Goal: Information Seeking & Learning: Check status

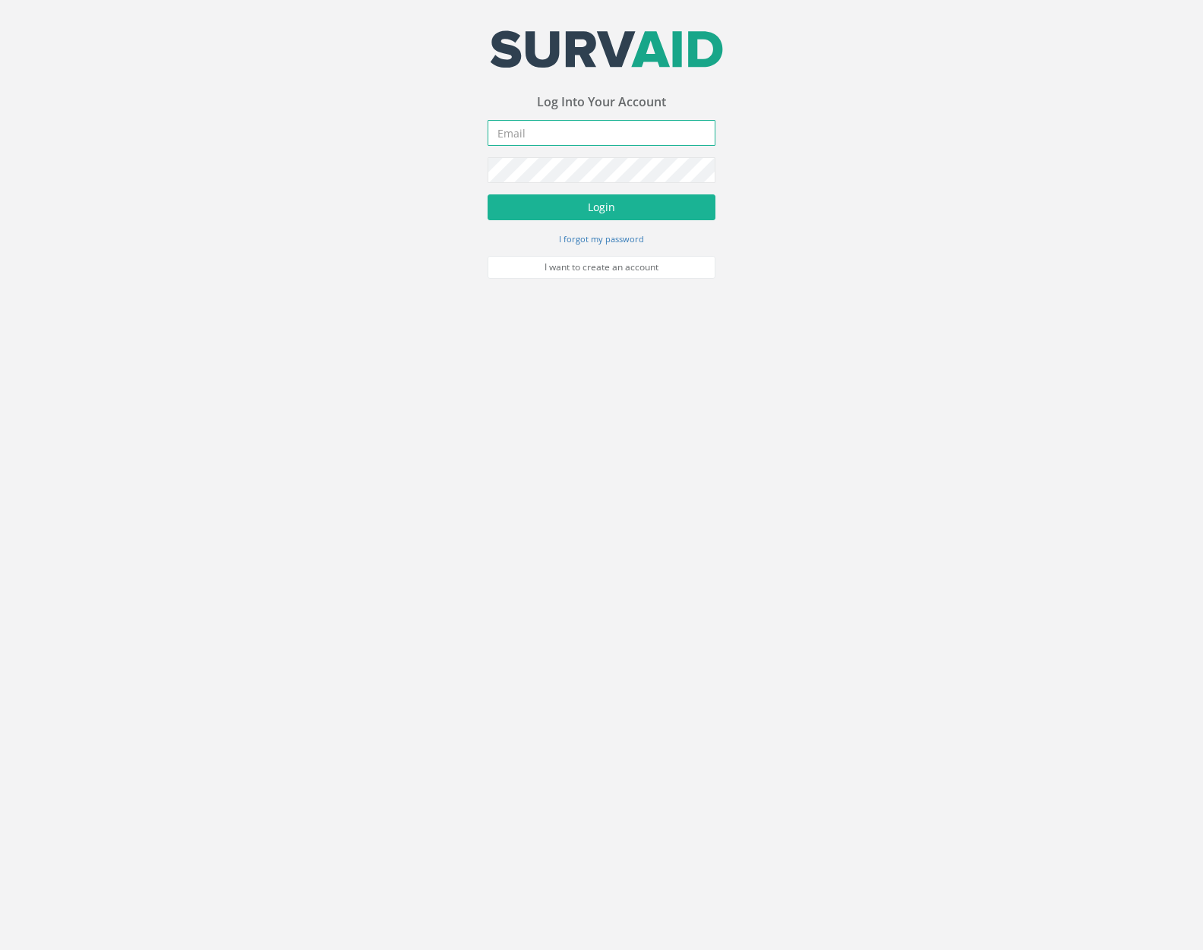
click at [614, 136] on input "email" at bounding box center [602, 133] width 228 height 26
type input "jimmy@pewtress.com"
click at [488, 194] on button "Login" at bounding box center [602, 207] width 228 height 26
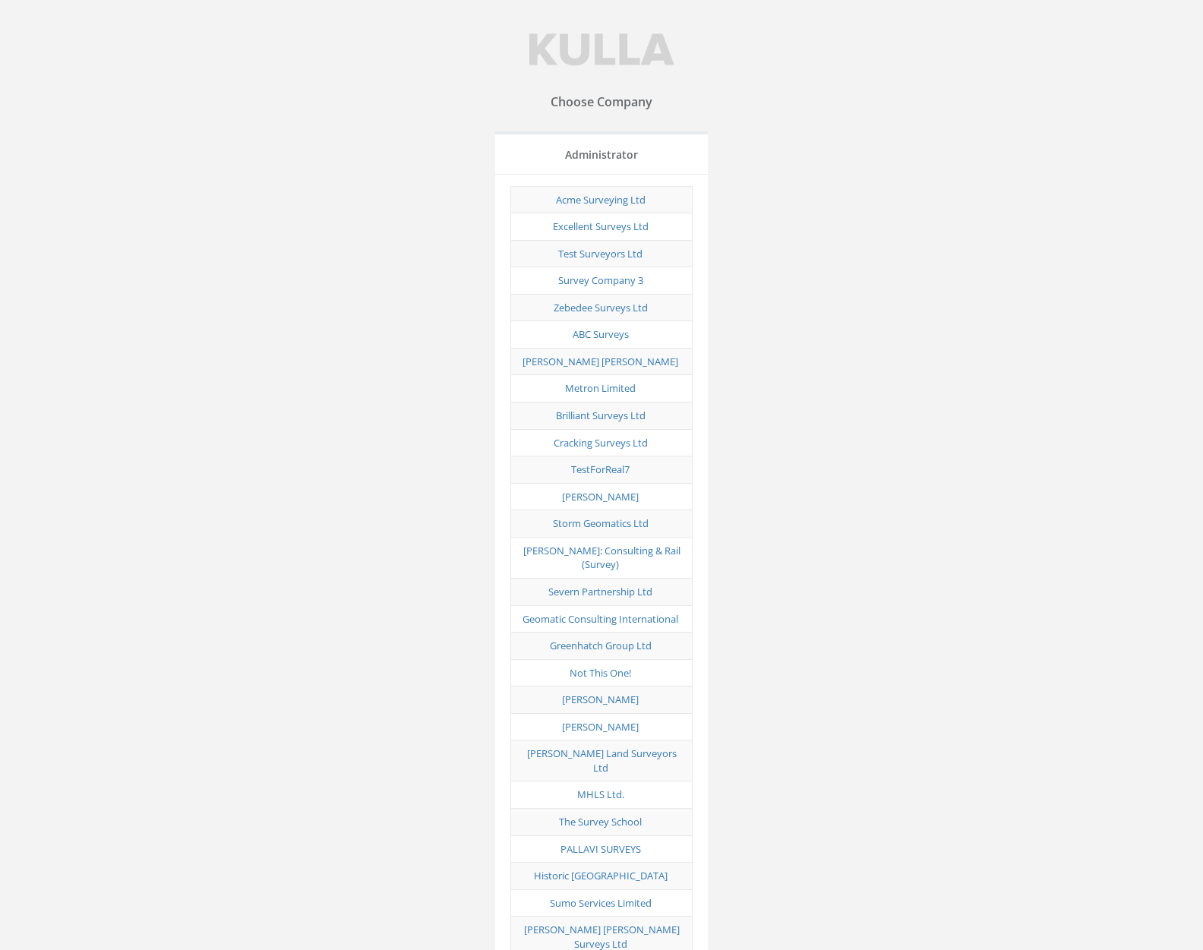
scroll to position [7512, 0]
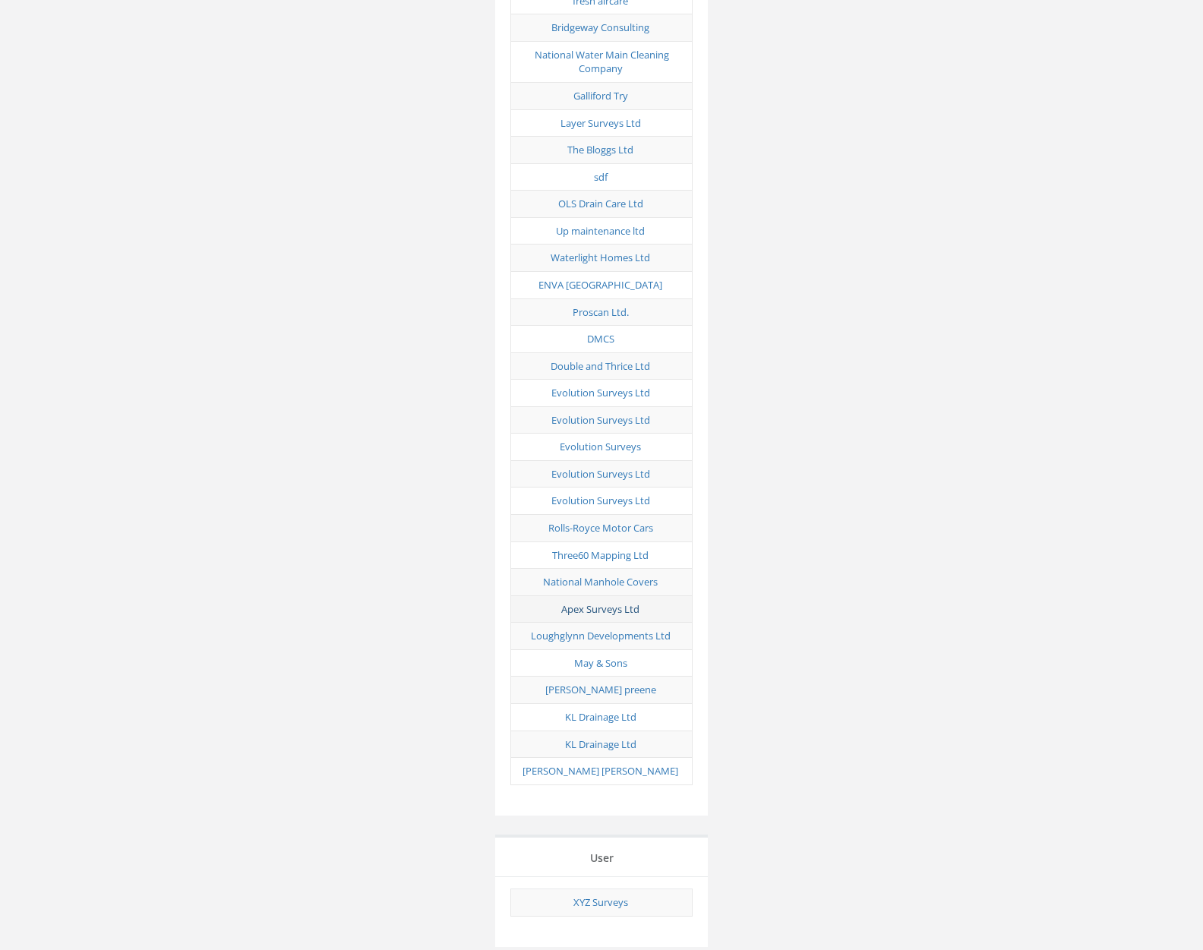
click at [627, 602] on link "Apex Surveys Ltd" at bounding box center [600, 609] width 78 height 14
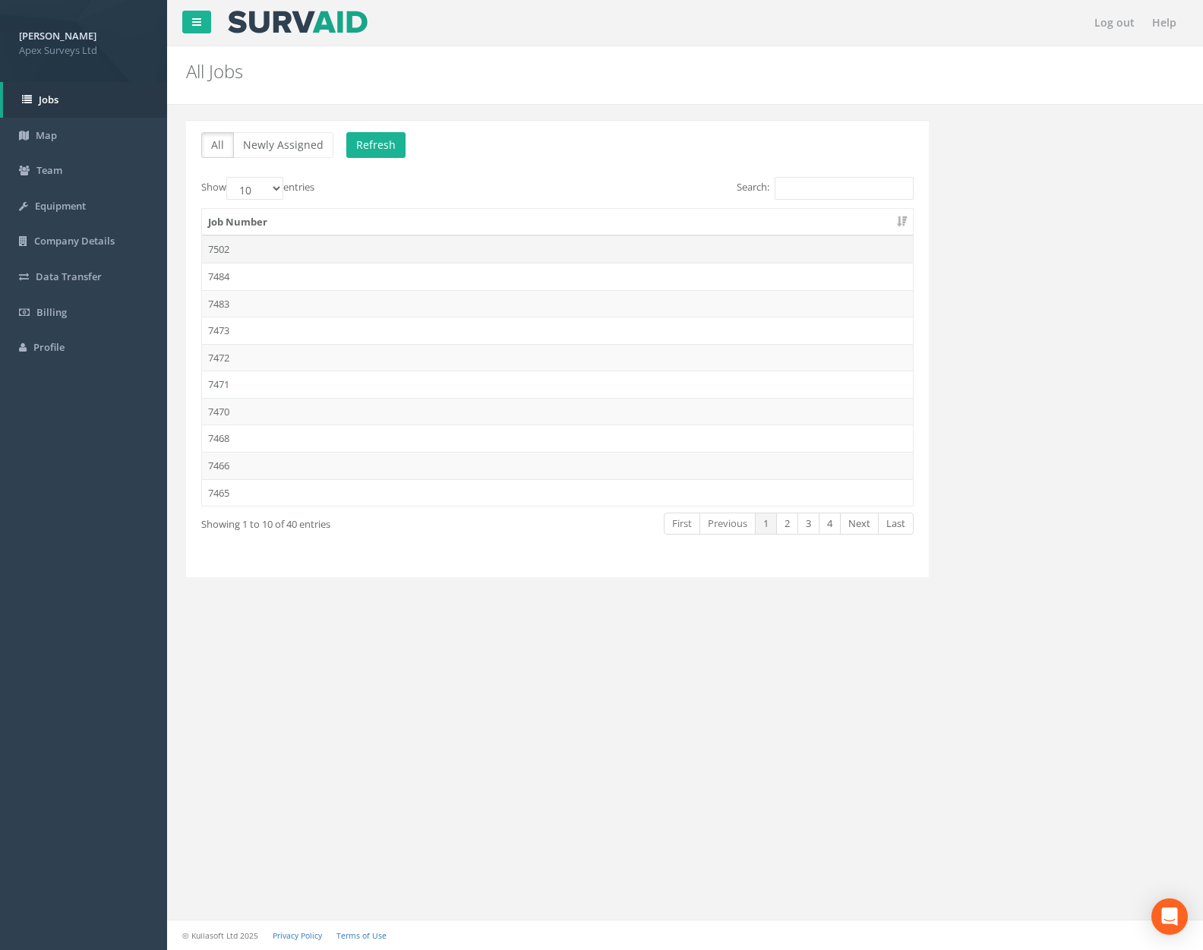
click at [361, 256] on td "7502" at bounding box center [557, 248] width 711 height 27
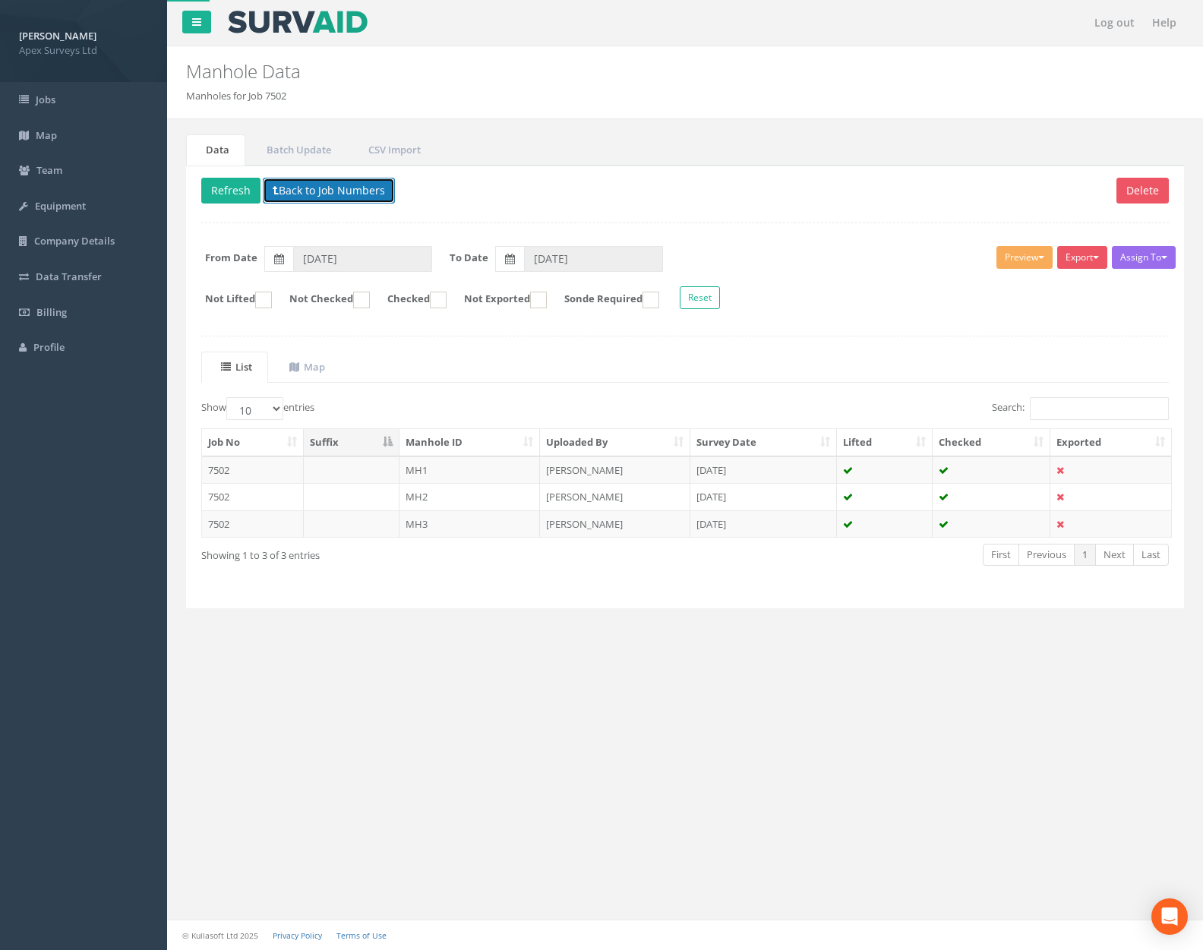
click at [330, 191] on button "Back to Job Numbers" at bounding box center [329, 191] width 132 height 26
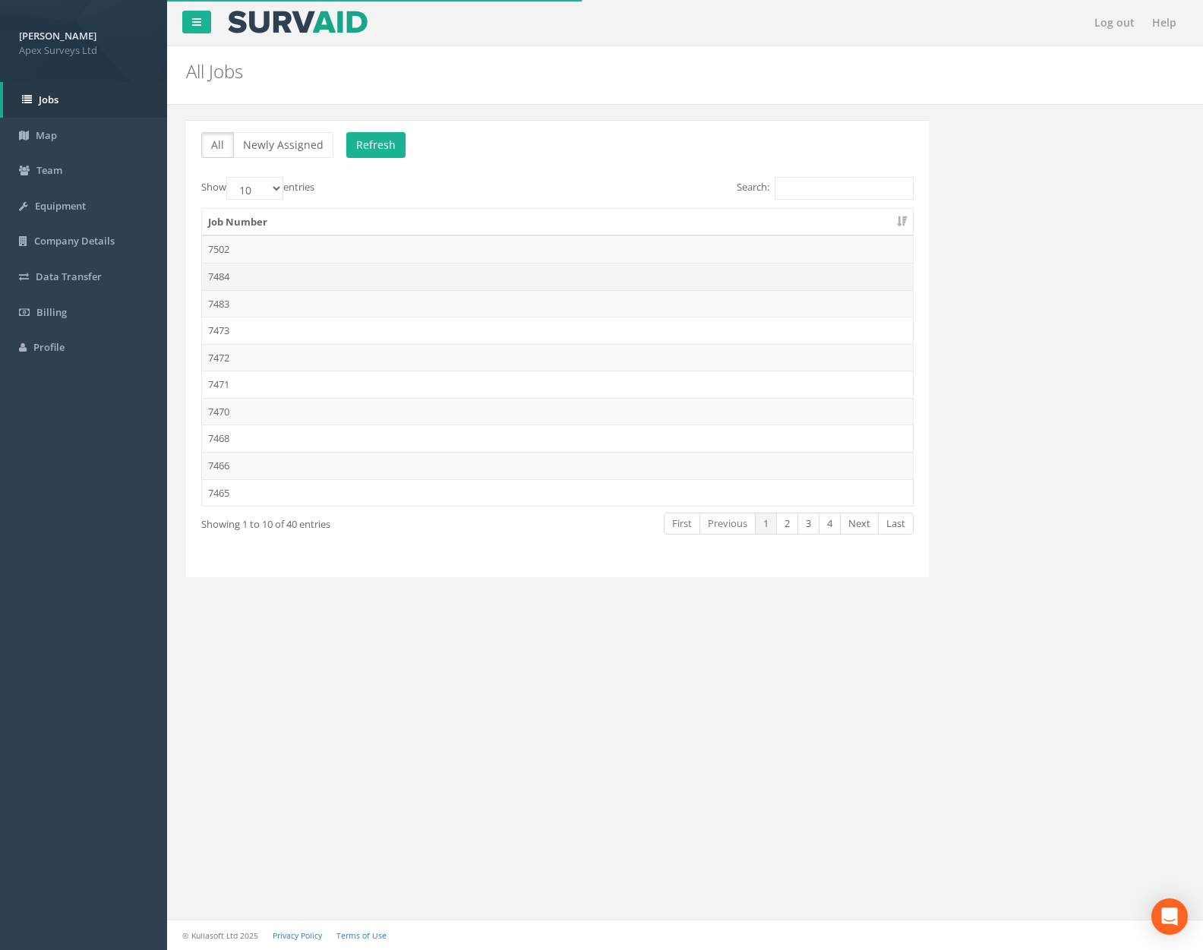
click at [344, 278] on td "7484" at bounding box center [557, 276] width 711 height 27
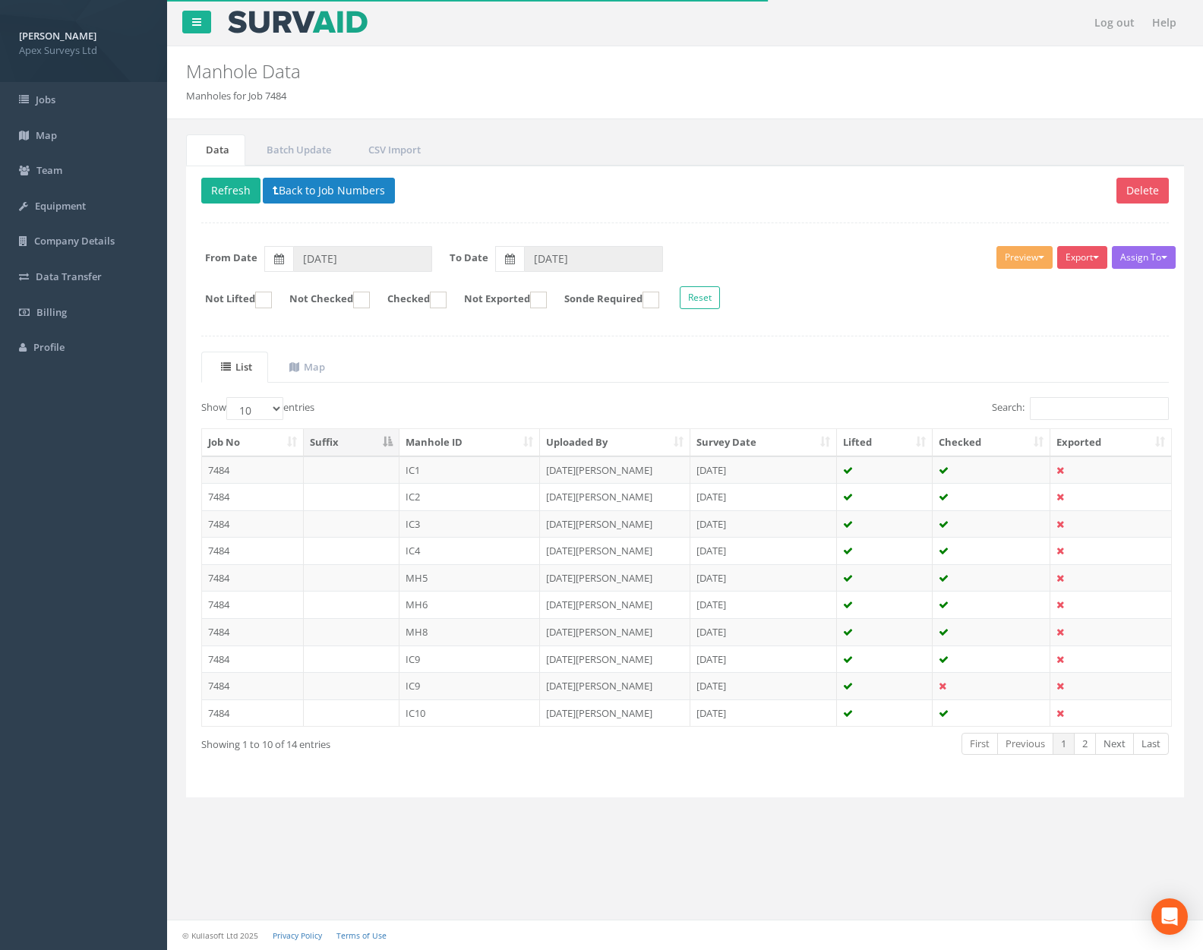
click at [340, 175] on div "Delete Refresh Back to Job Numbers Assign To No Companies Added Export Heathrow…" at bounding box center [685, 482] width 998 height 633
click at [343, 191] on button "Back to Job Numbers" at bounding box center [329, 191] width 132 height 26
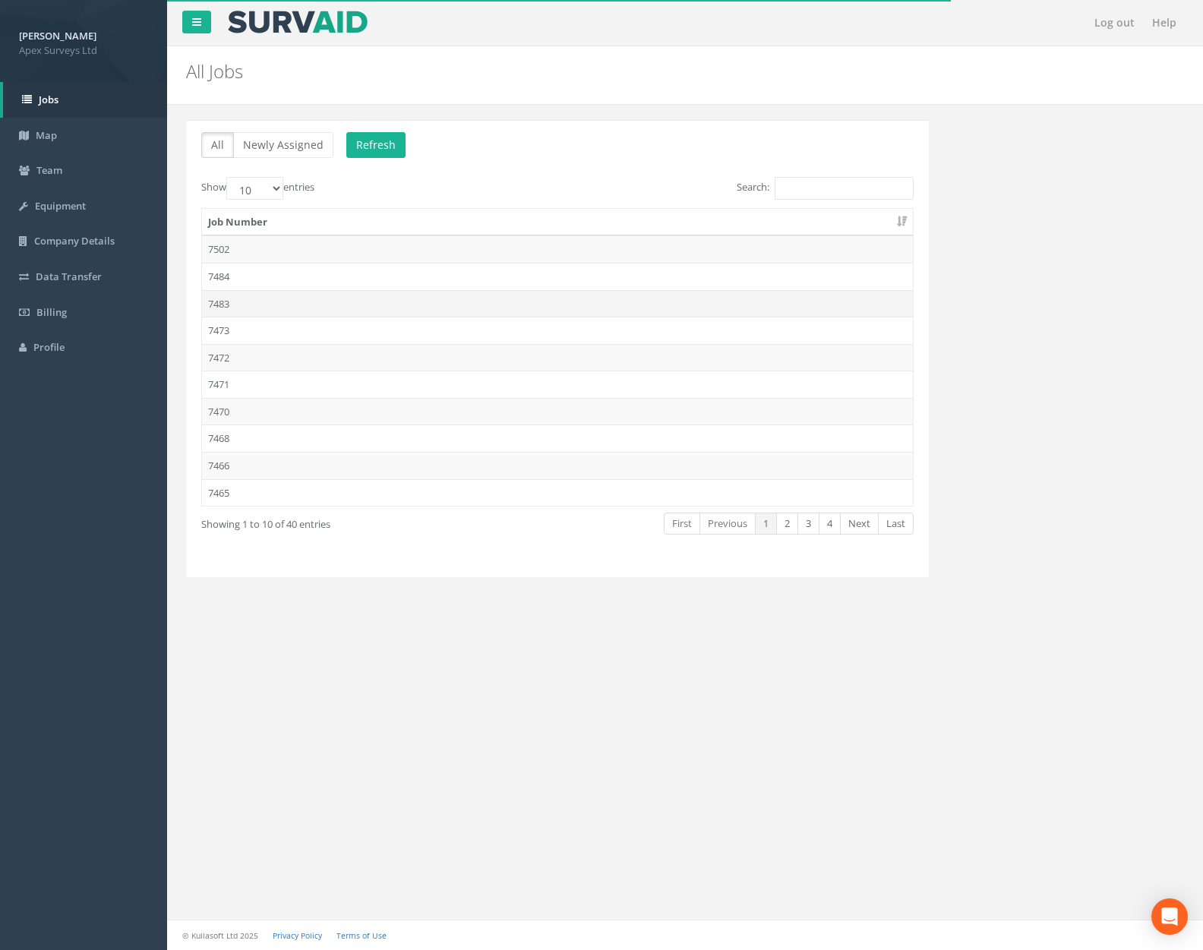
click at [328, 307] on td "7483" at bounding box center [557, 303] width 711 height 27
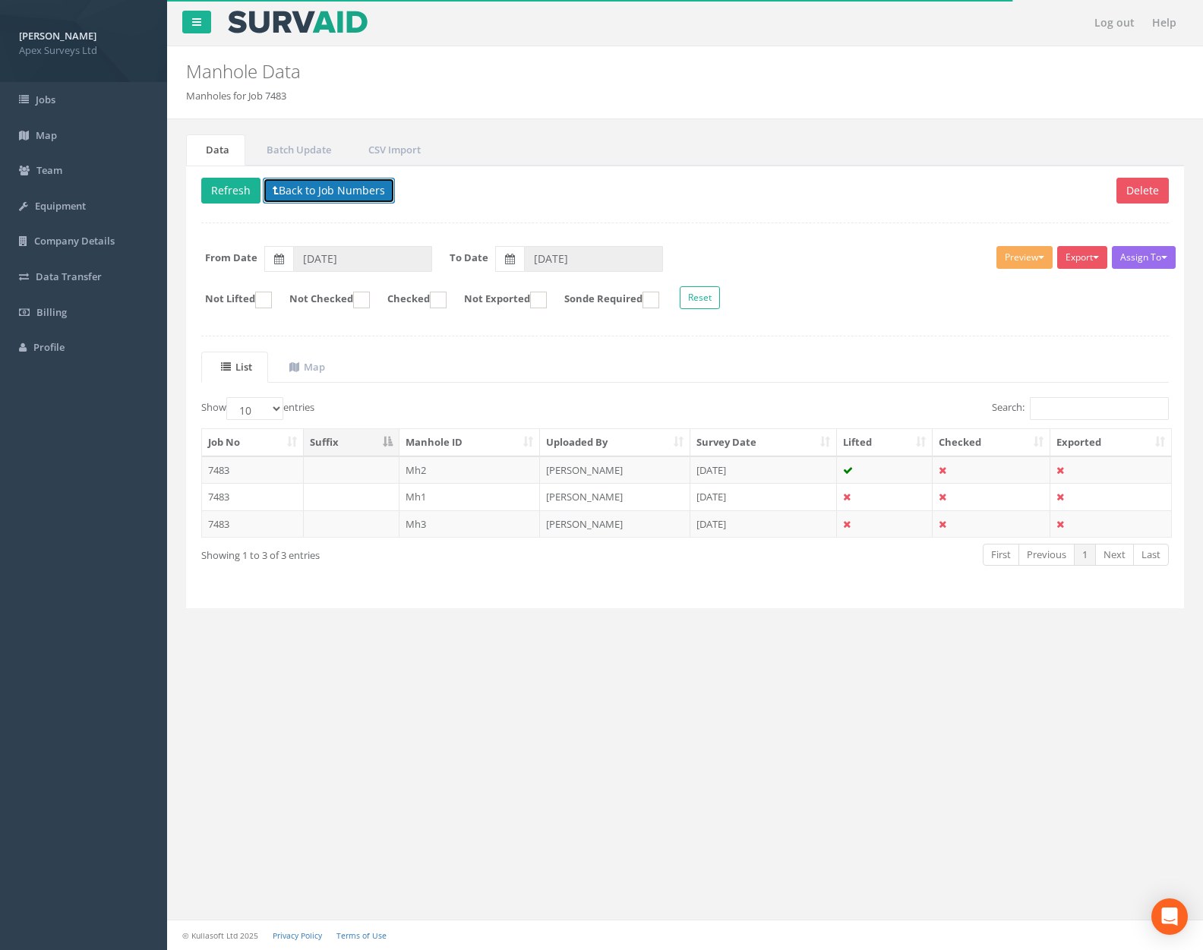
click at [319, 185] on button "Back to Job Numbers" at bounding box center [329, 191] width 132 height 26
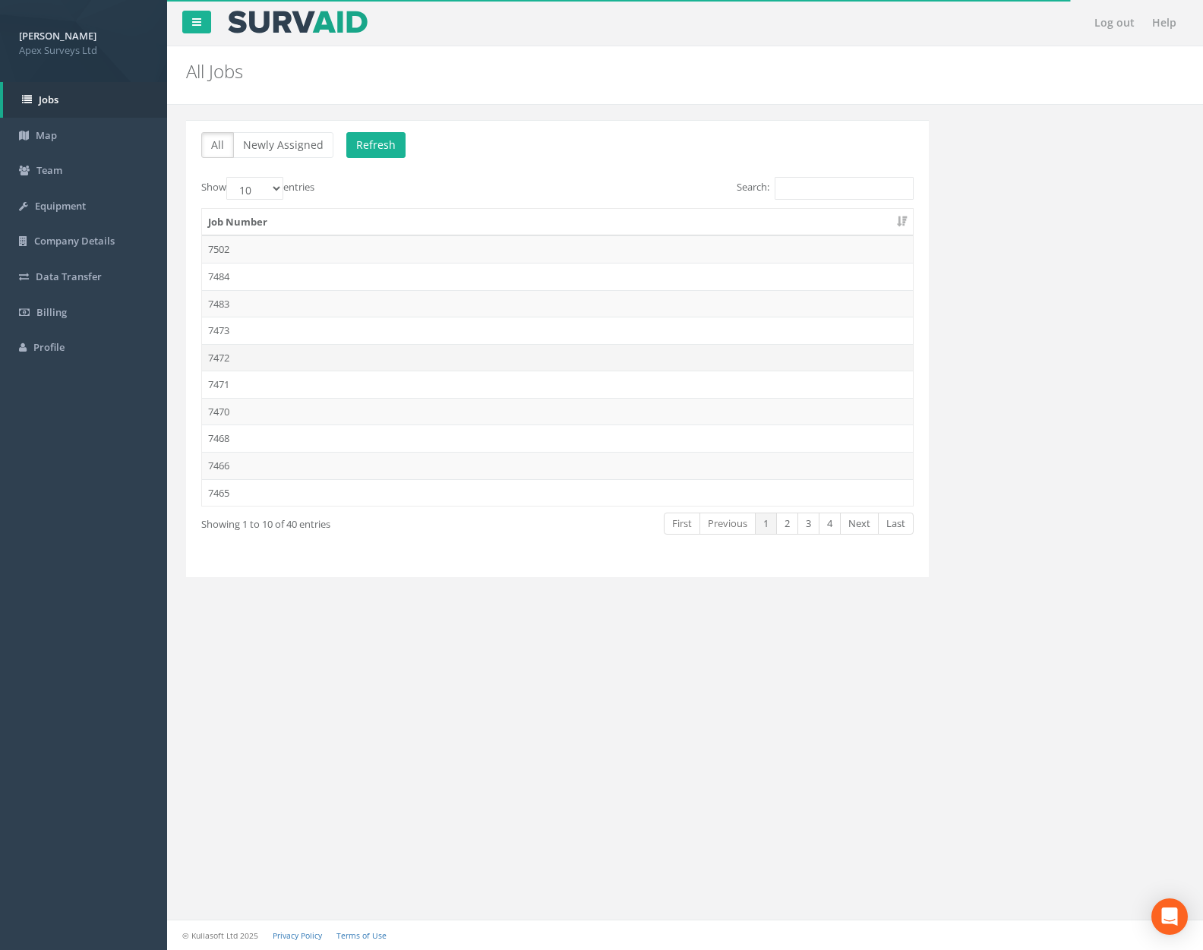
click at [305, 350] on td "7472" at bounding box center [557, 357] width 711 height 27
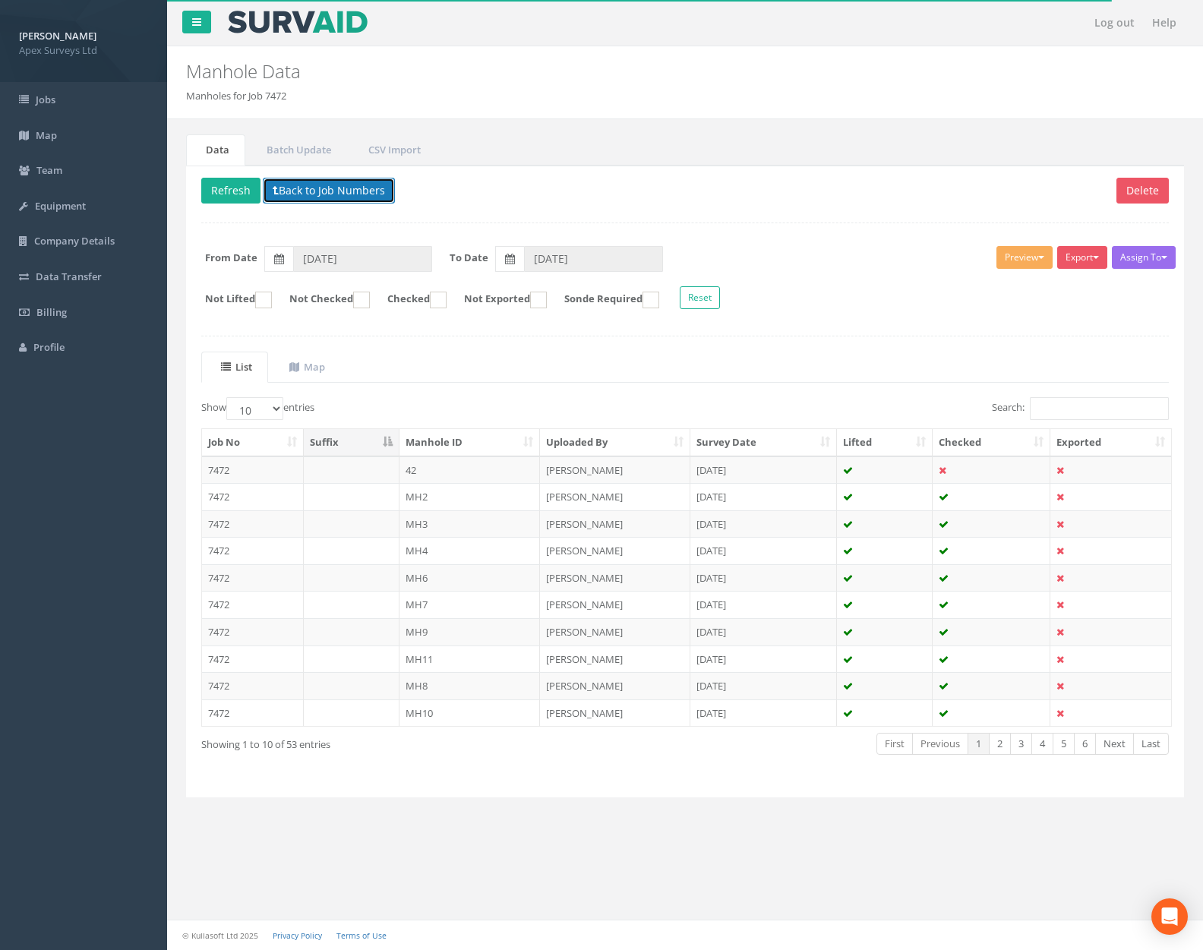
click at [319, 188] on button "Back to Job Numbers" at bounding box center [329, 191] width 132 height 26
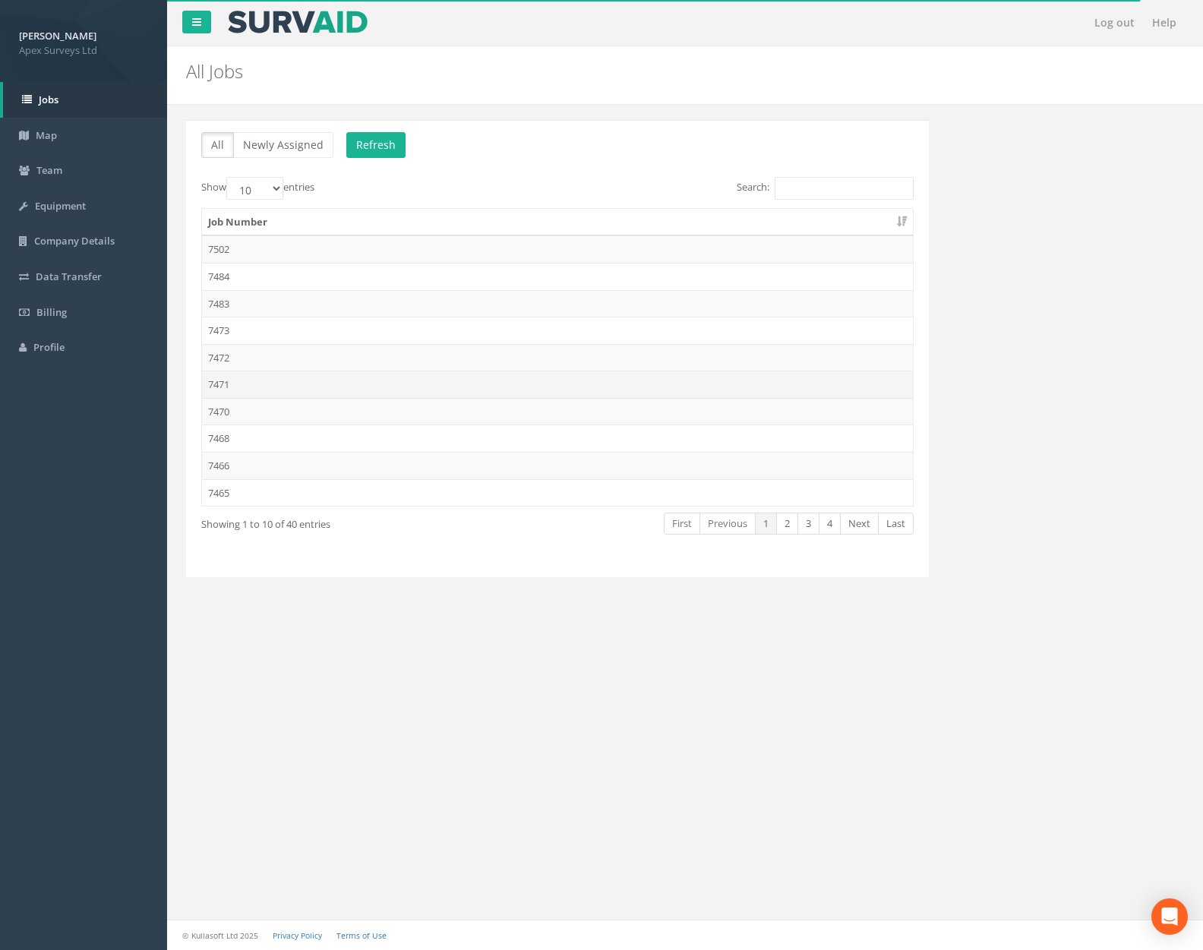
click at [308, 385] on td "7471" at bounding box center [557, 384] width 711 height 27
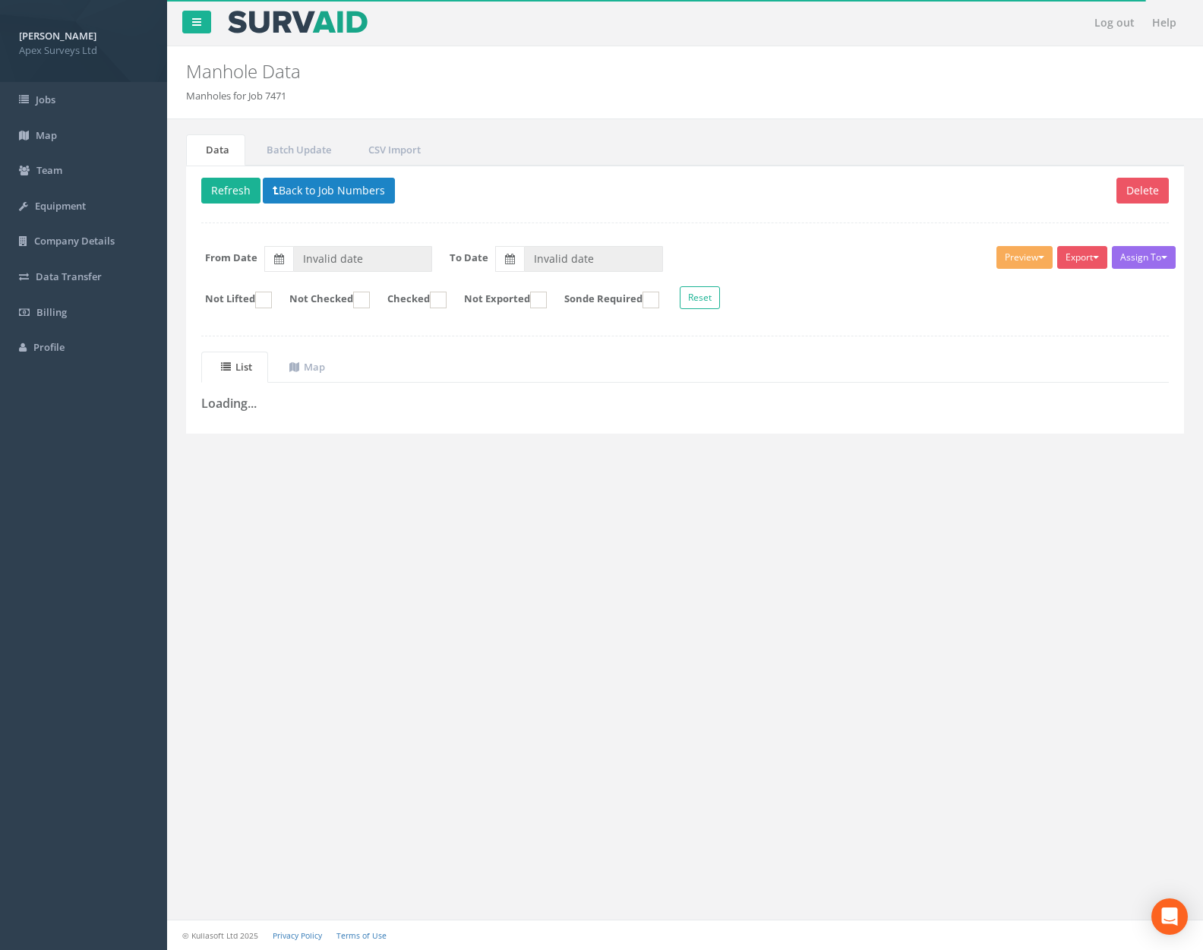
type input "[DATE]"
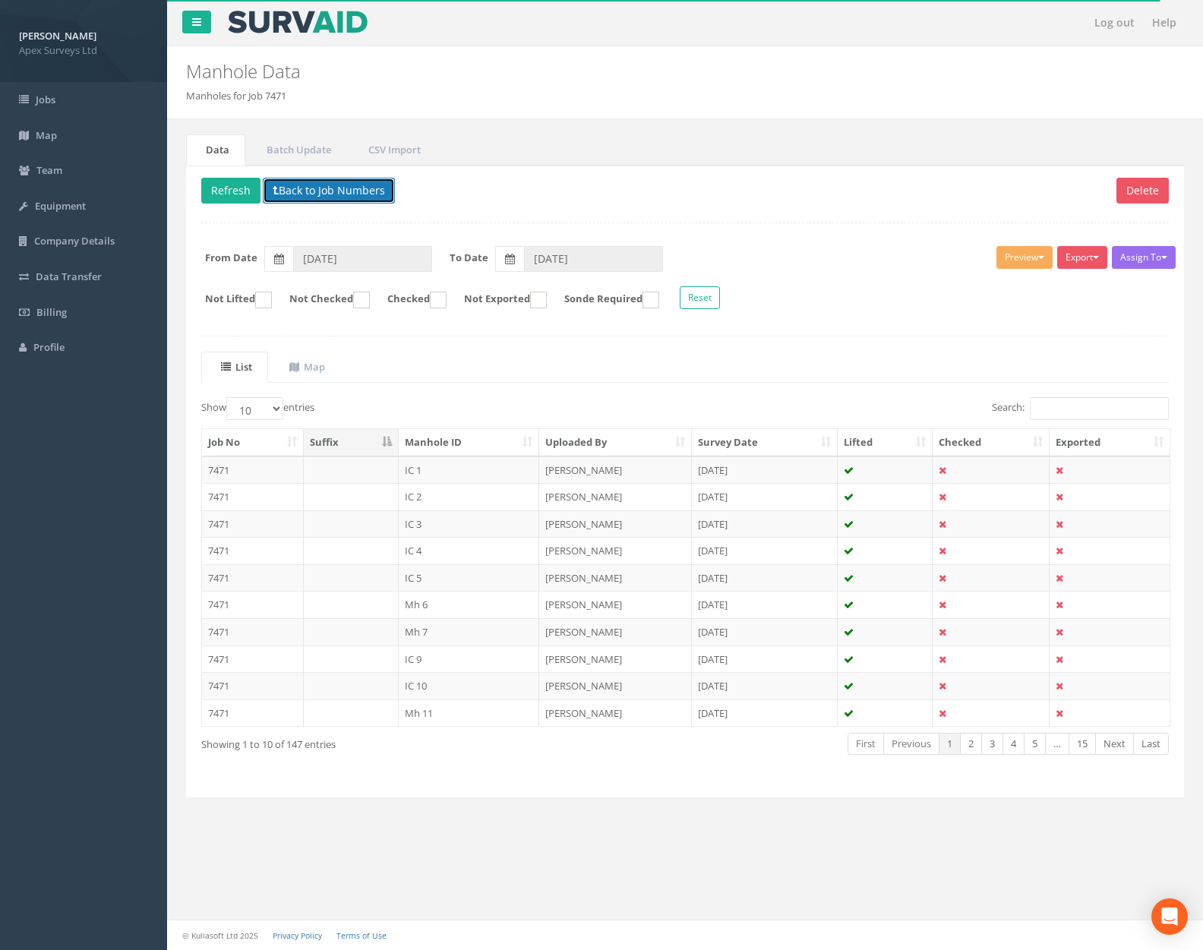
click at [324, 197] on button "Back to Job Numbers" at bounding box center [329, 191] width 132 height 26
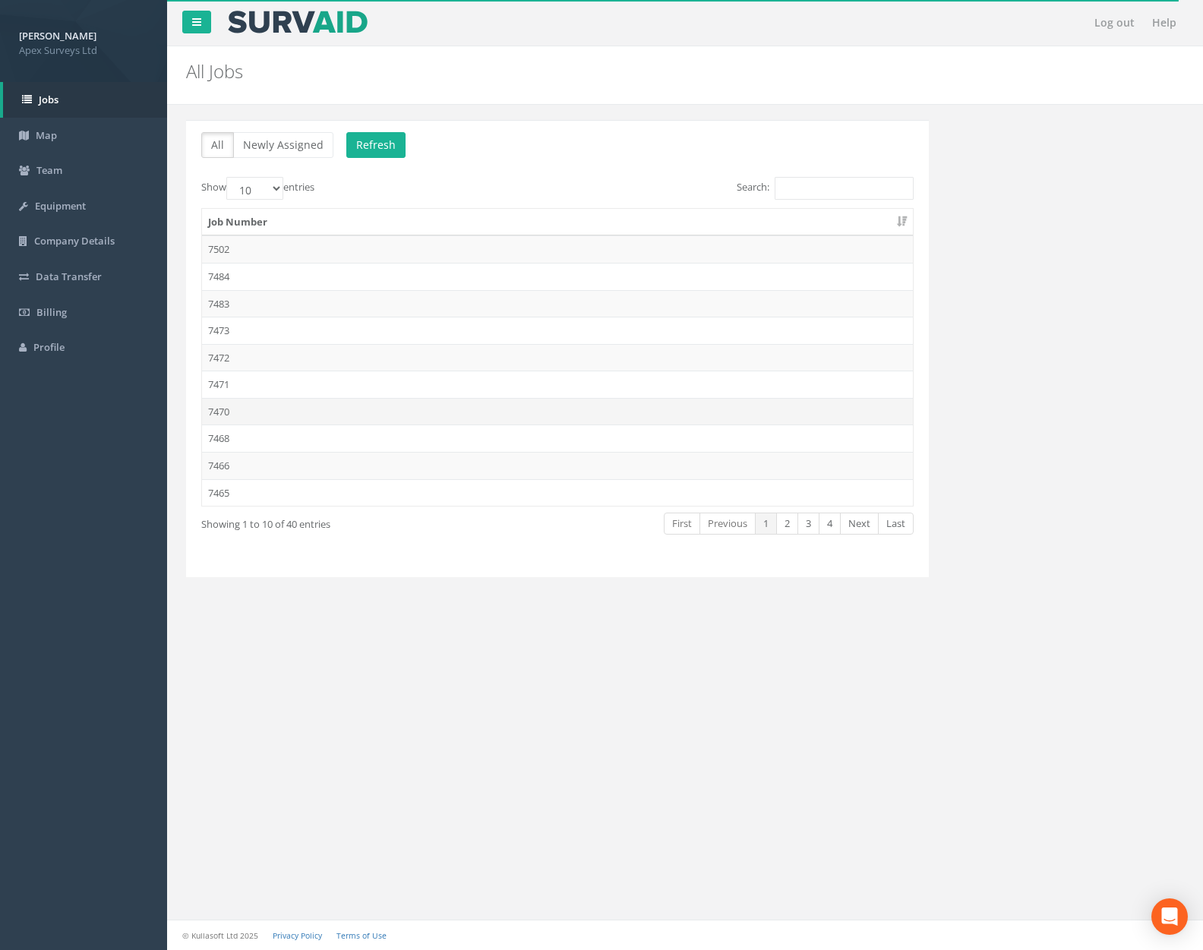
click at [299, 415] on td "7470" at bounding box center [557, 411] width 711 height 27
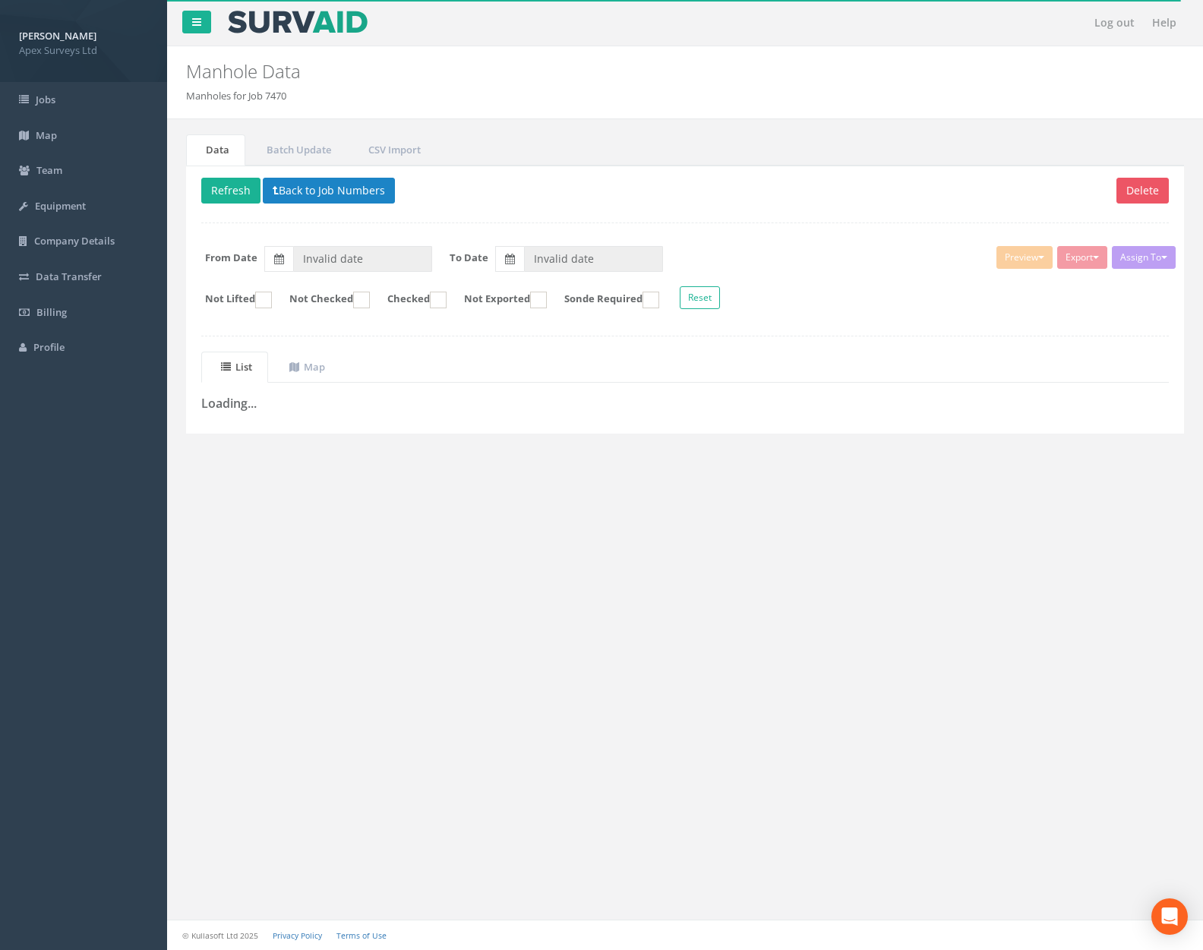
type input "[DATE]"
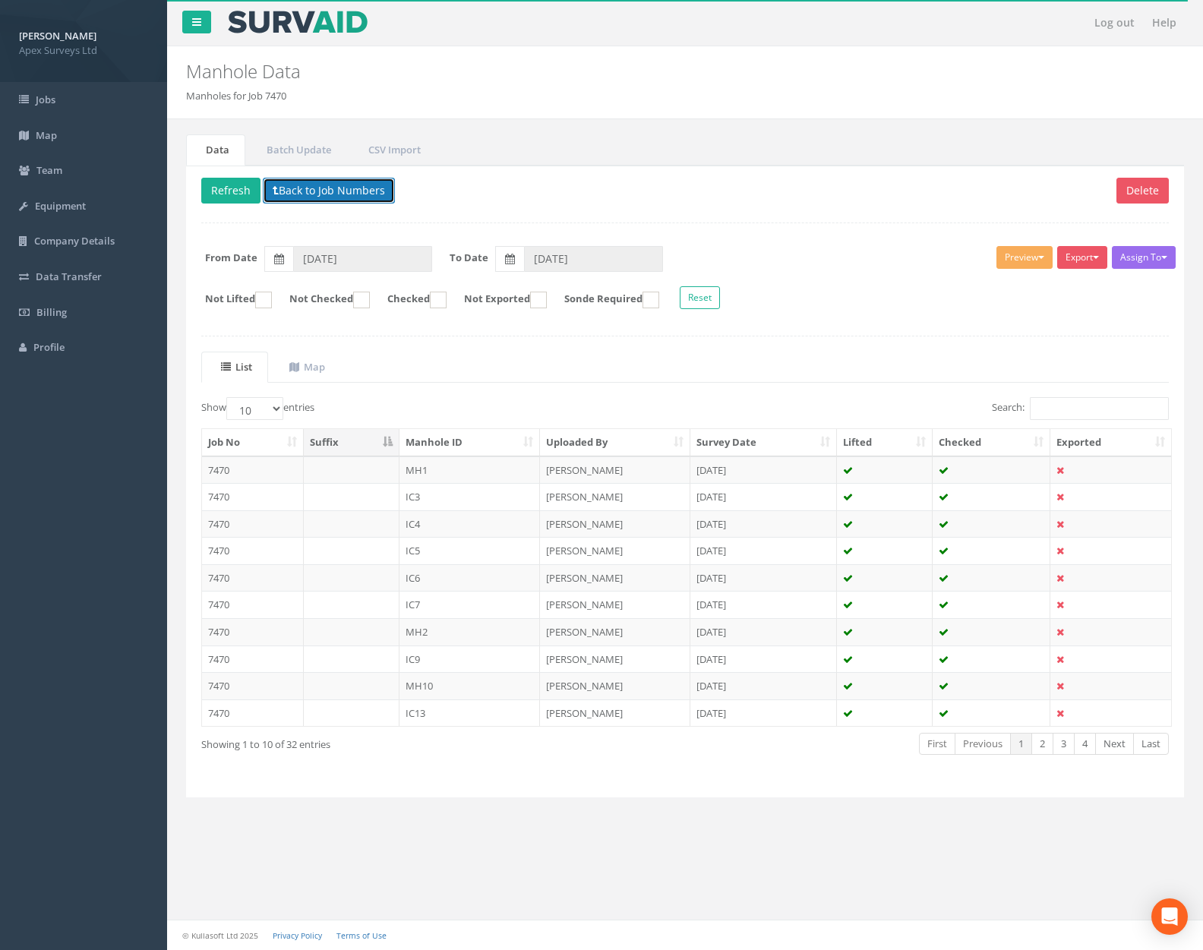
click at [321, 200] on button "Back to Job Numbers" at bounding box center [329, 191] width 132 height 26
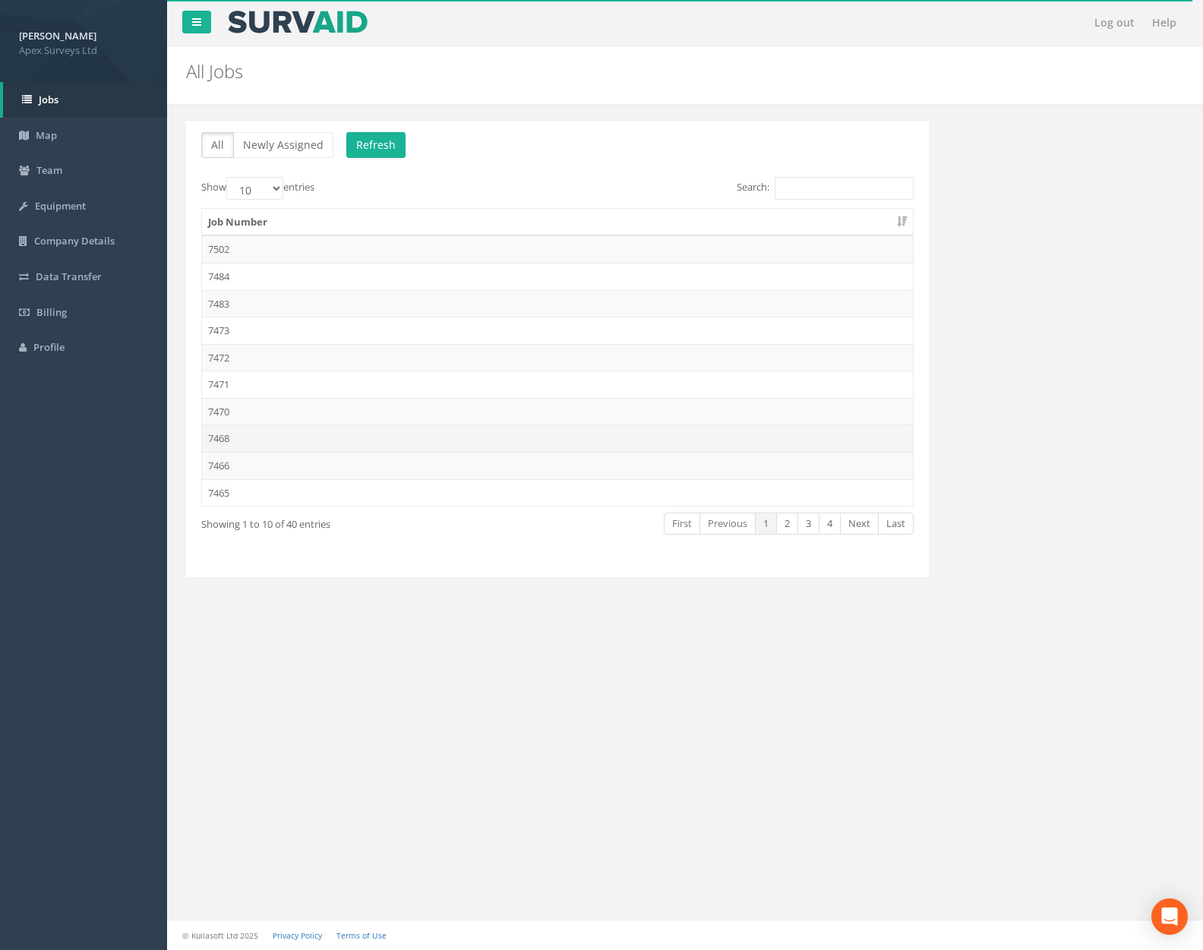
click at [325, 435] on td "7468" at bounding box center [557, 438] width 711 height 27
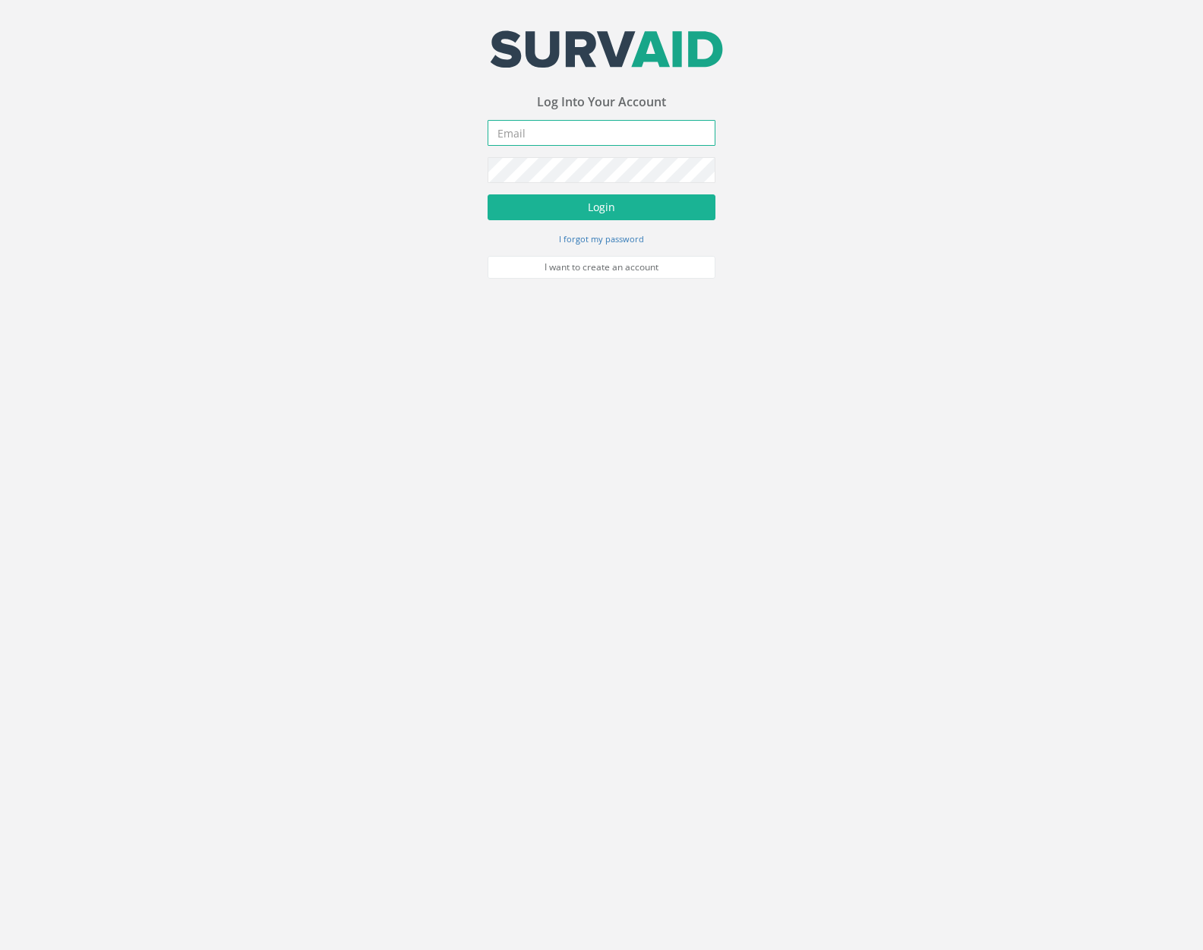
click at [577, 140] on input "email" at bounding box center [602, 133] width 228 height 26
type input "jimmy@pewtress.com"
click at [488, 194] on button "Login" at bounding box center [602, 207] width 228 height 26
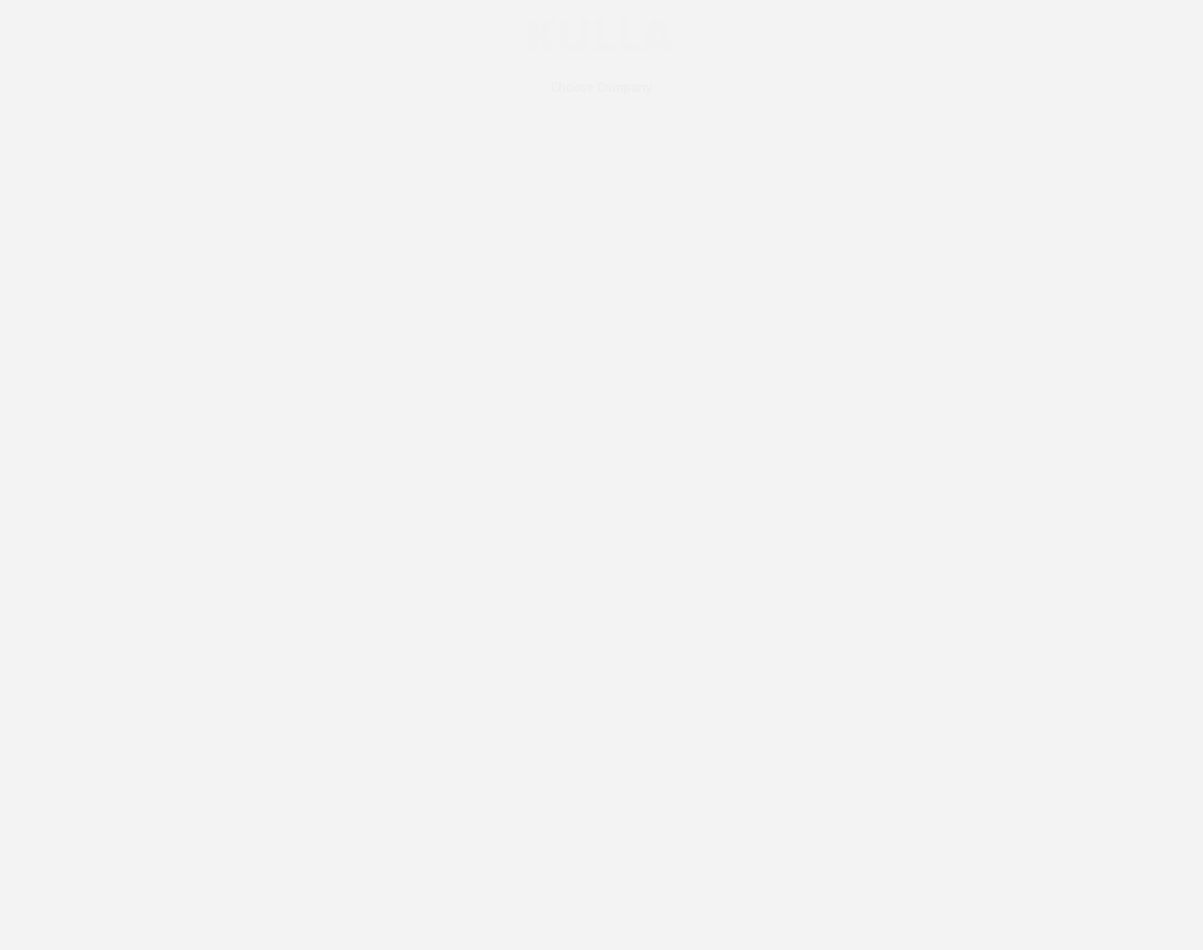
scroll to position [7512, 0]
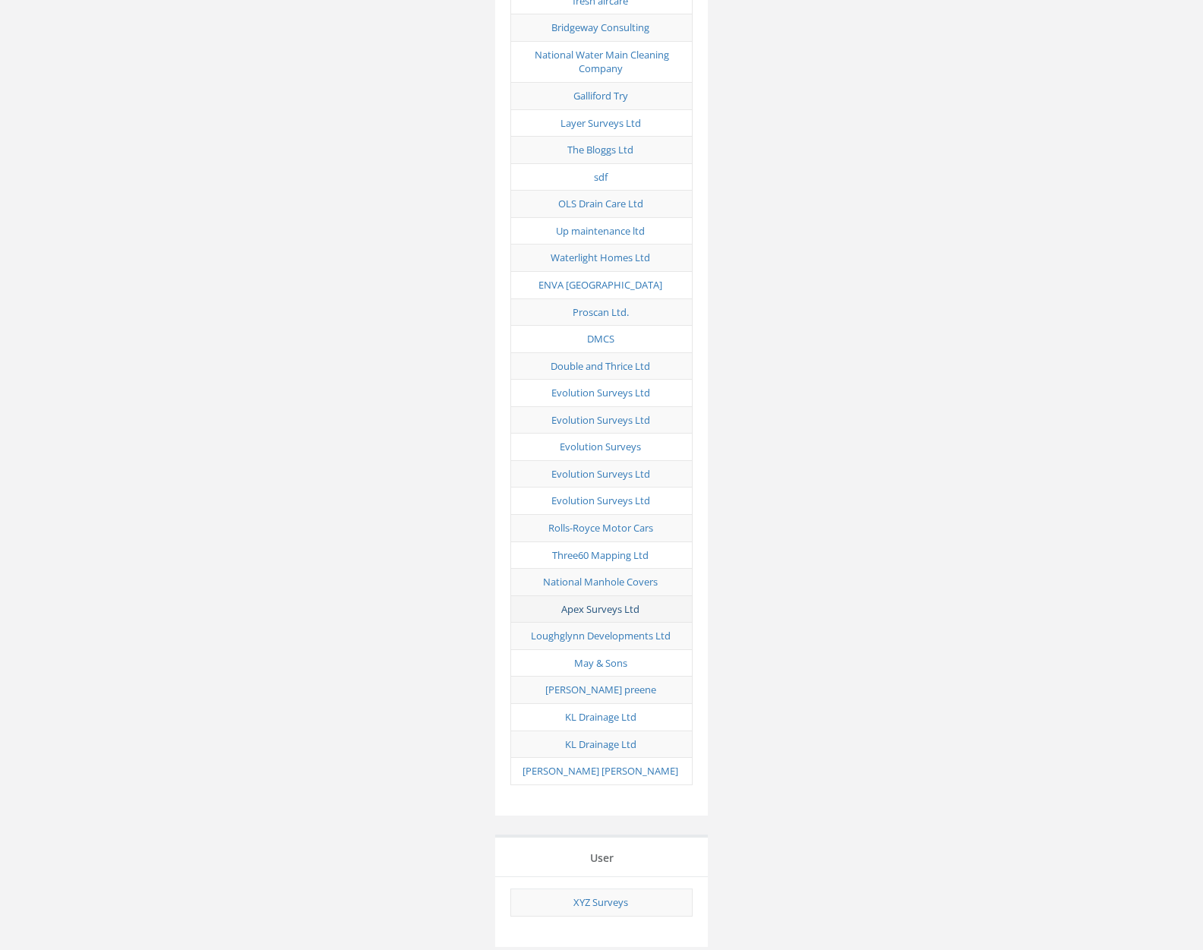
click at [598, 602] on link "Apex Surveys Ltd" at bounding box center [600, 609] width 78 height 14
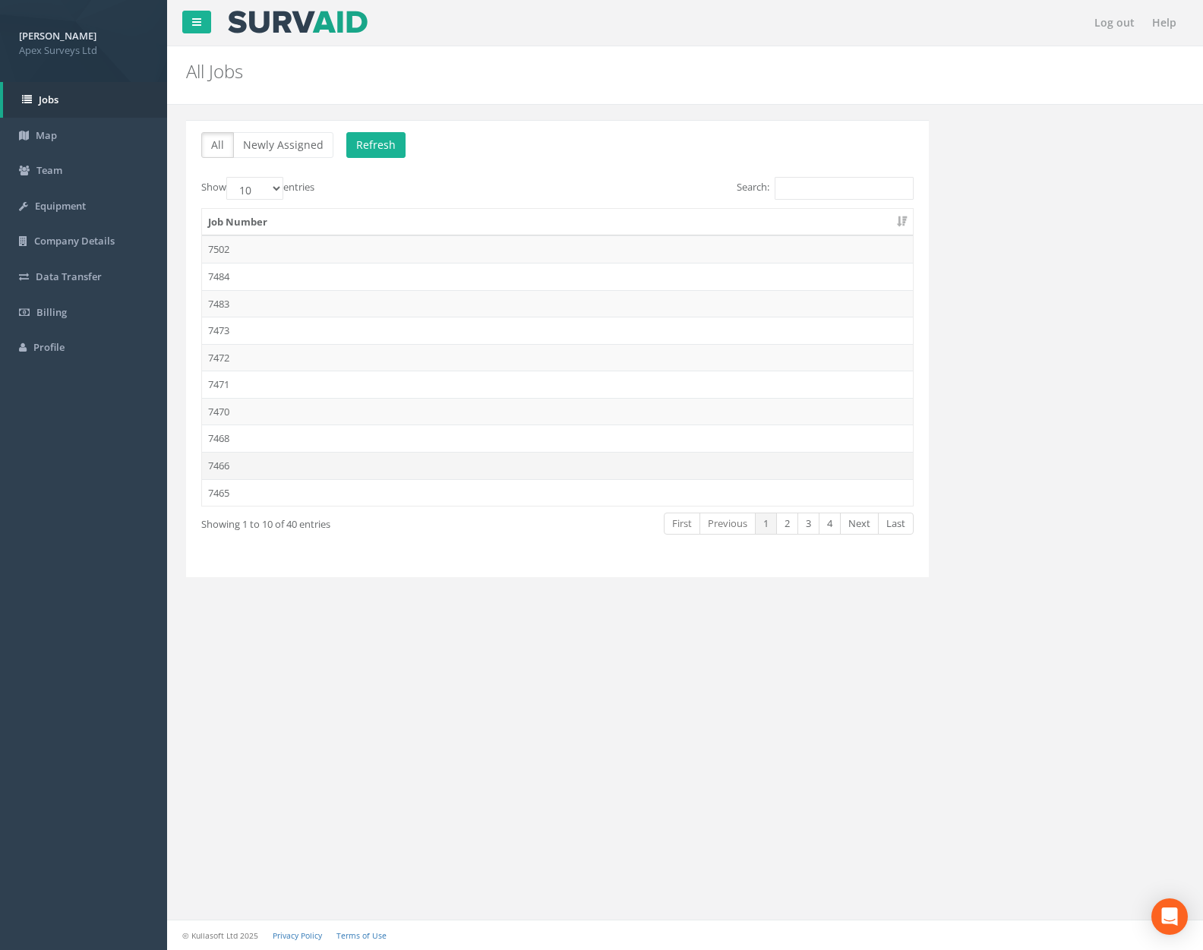
click at [408, 466] on td "7466" at bounding box center [557, 465] width 711 height 27
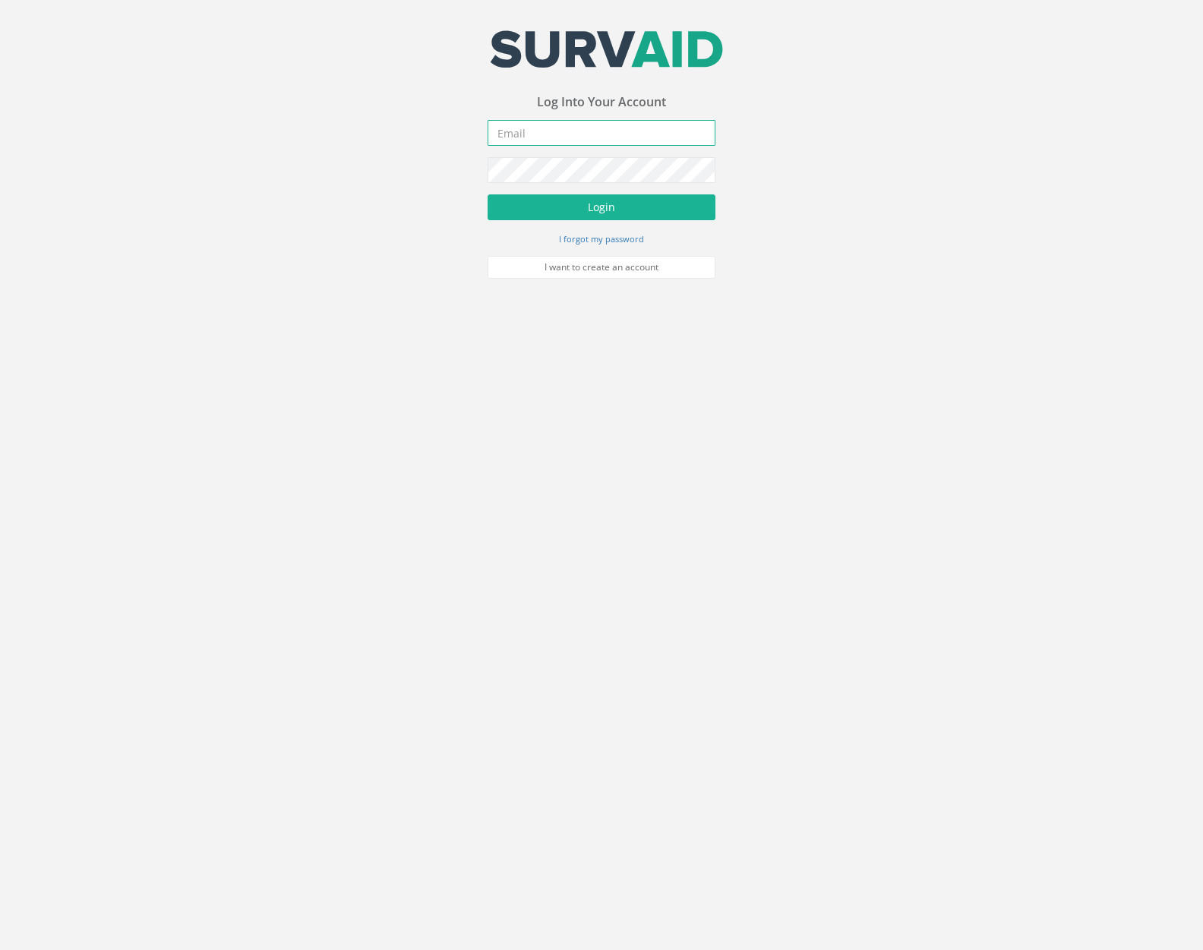
click at [570, 137] on input "email" at bounding box center [602, 133] width 228 height 26
type input "[PERSON_NAME][EMAIL_ADDRESS][PERSON_NAME][DOMAIN_NAME]"
click at [488, 194] on button "Login" at bounding box center [602, 207] width 228 height 26
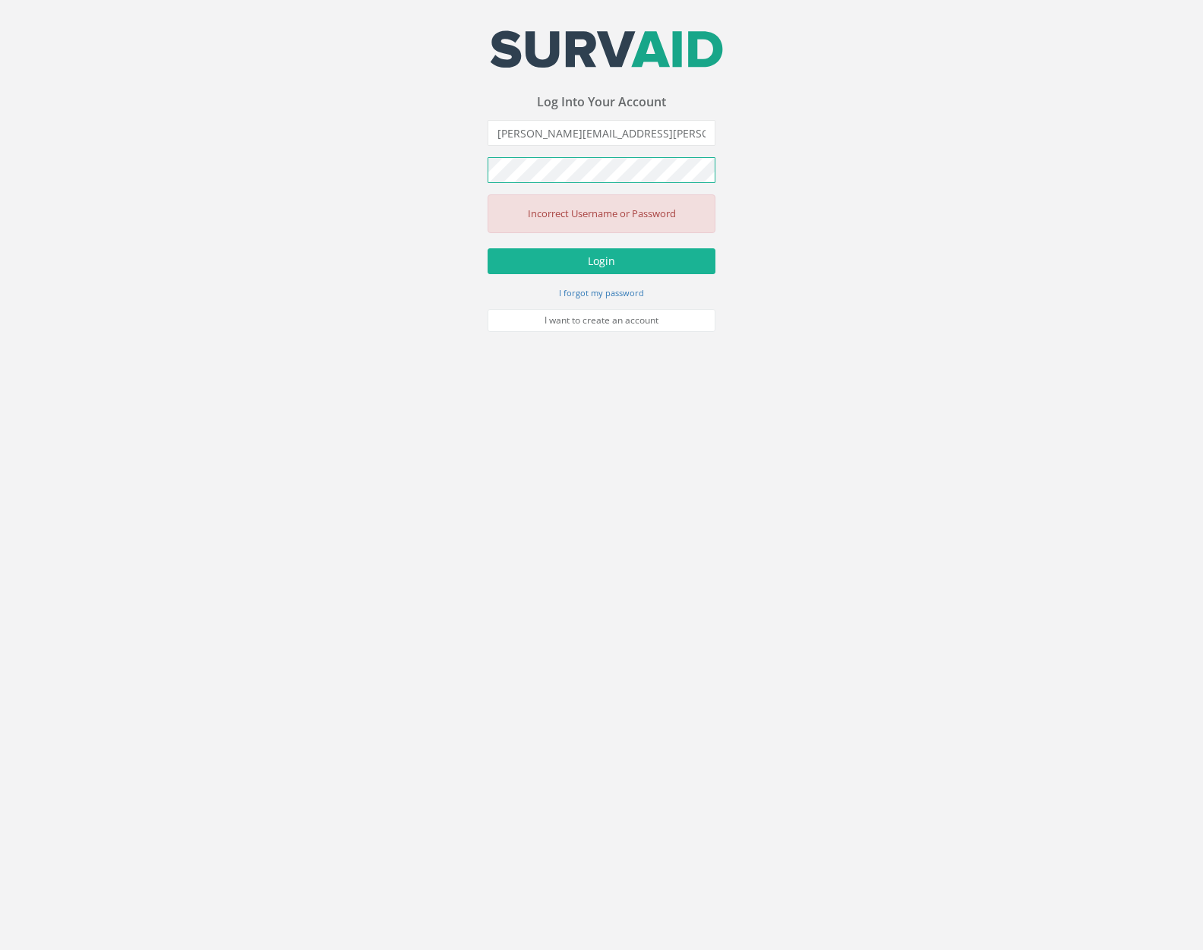
click at [488, 248] on button "Login" at bounding box center [602, 261] width 228 height 26
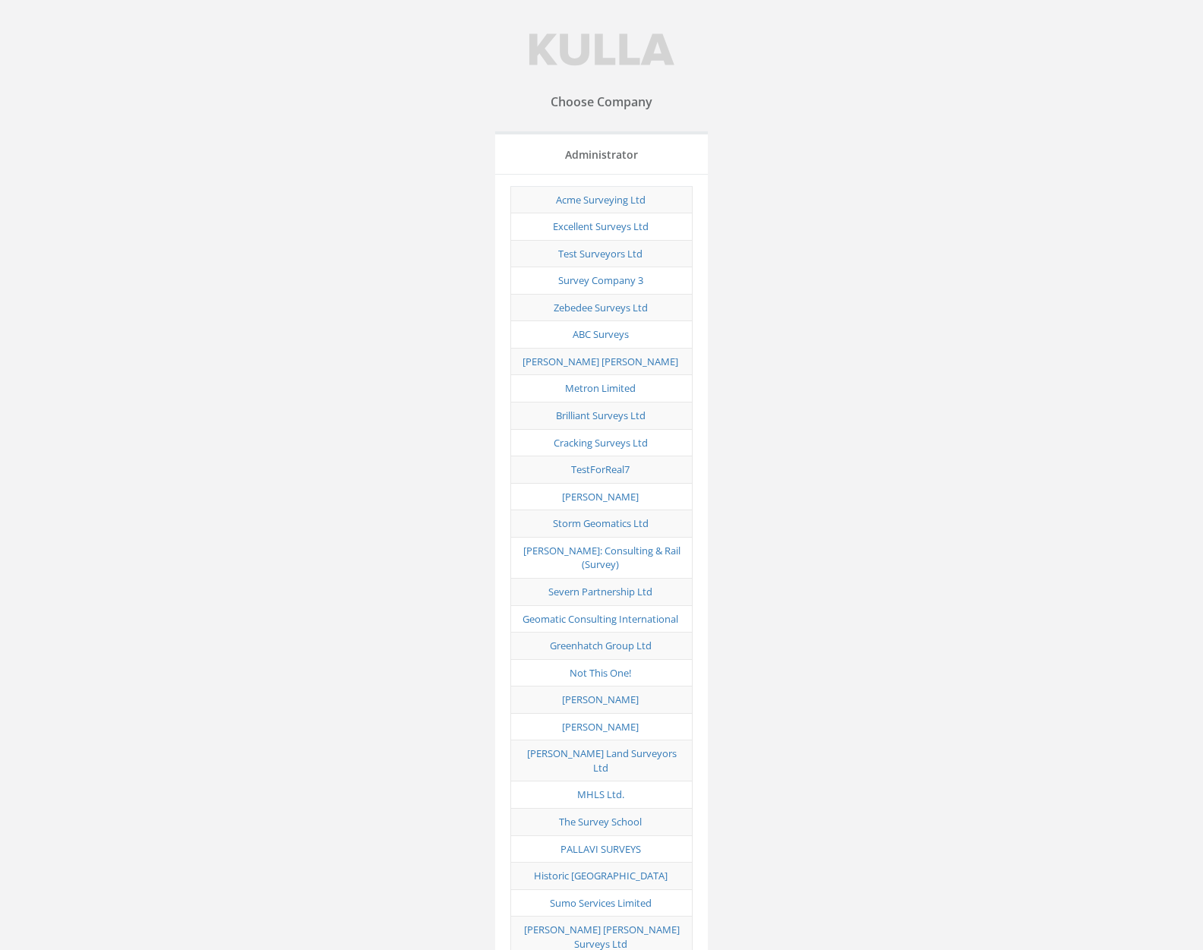
scroll to position [3185, 0]
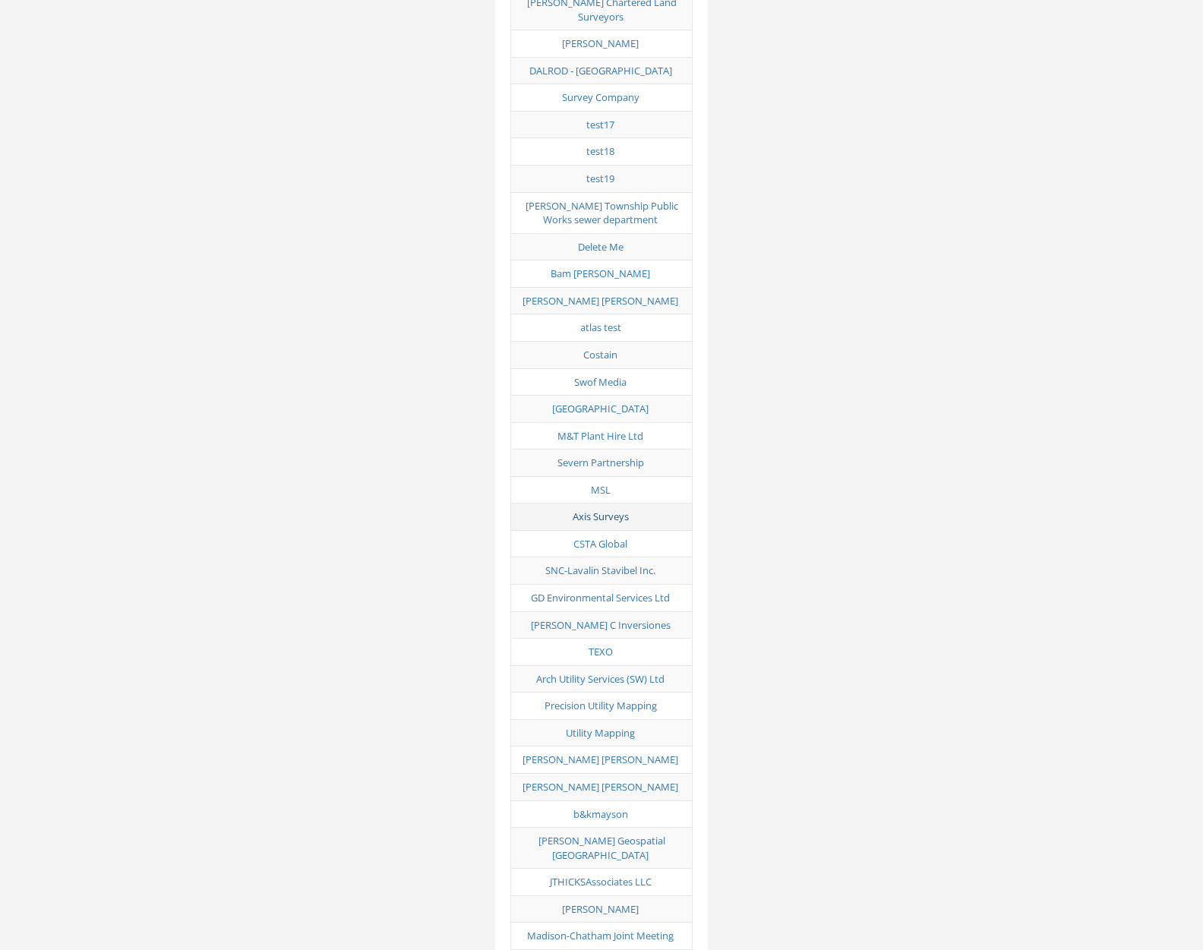
click at [611, 510] on link "Axis Surveys" at bounding box center [601, 517] width 56 height 14
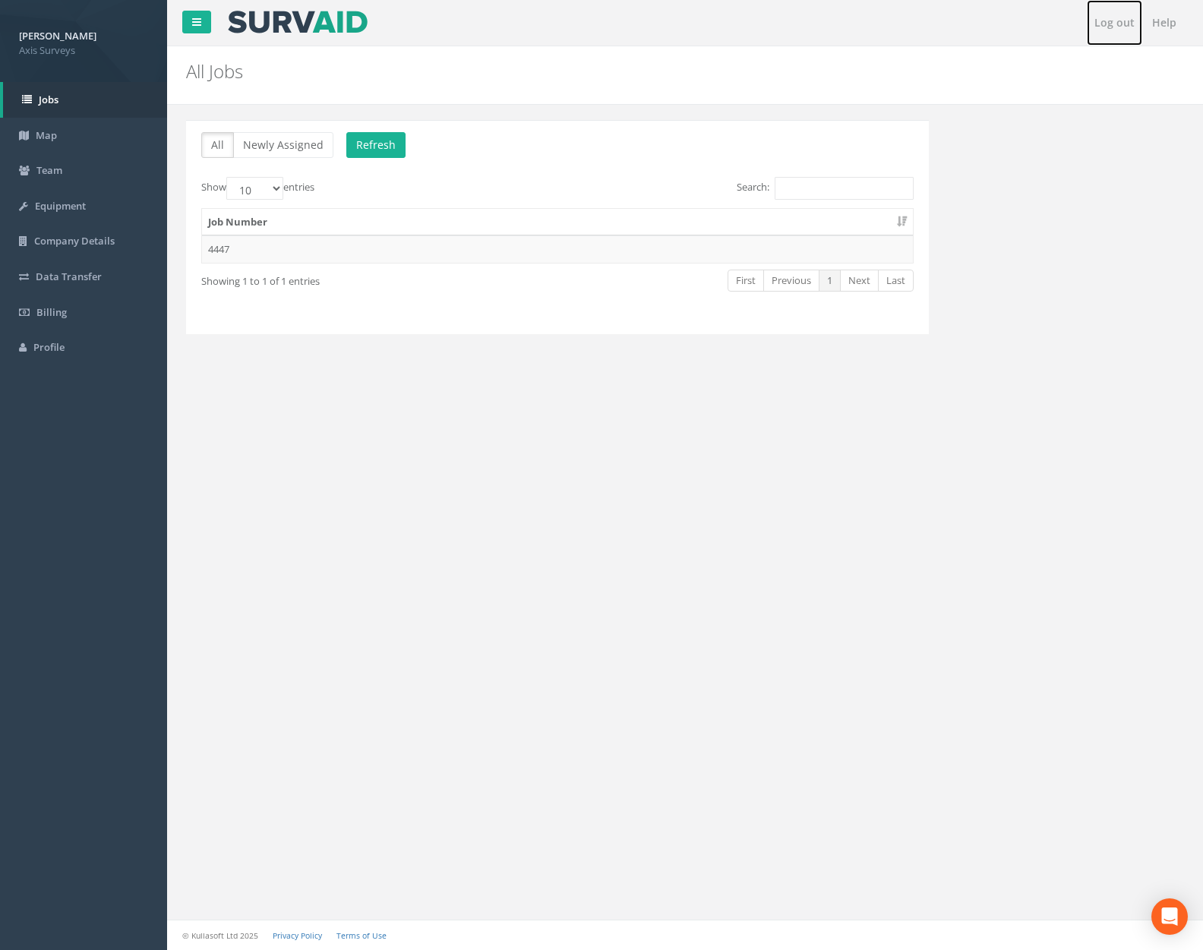
click at [1117, 27] on link "Log out" at bounding box center [1114, 23] width 55 height 46
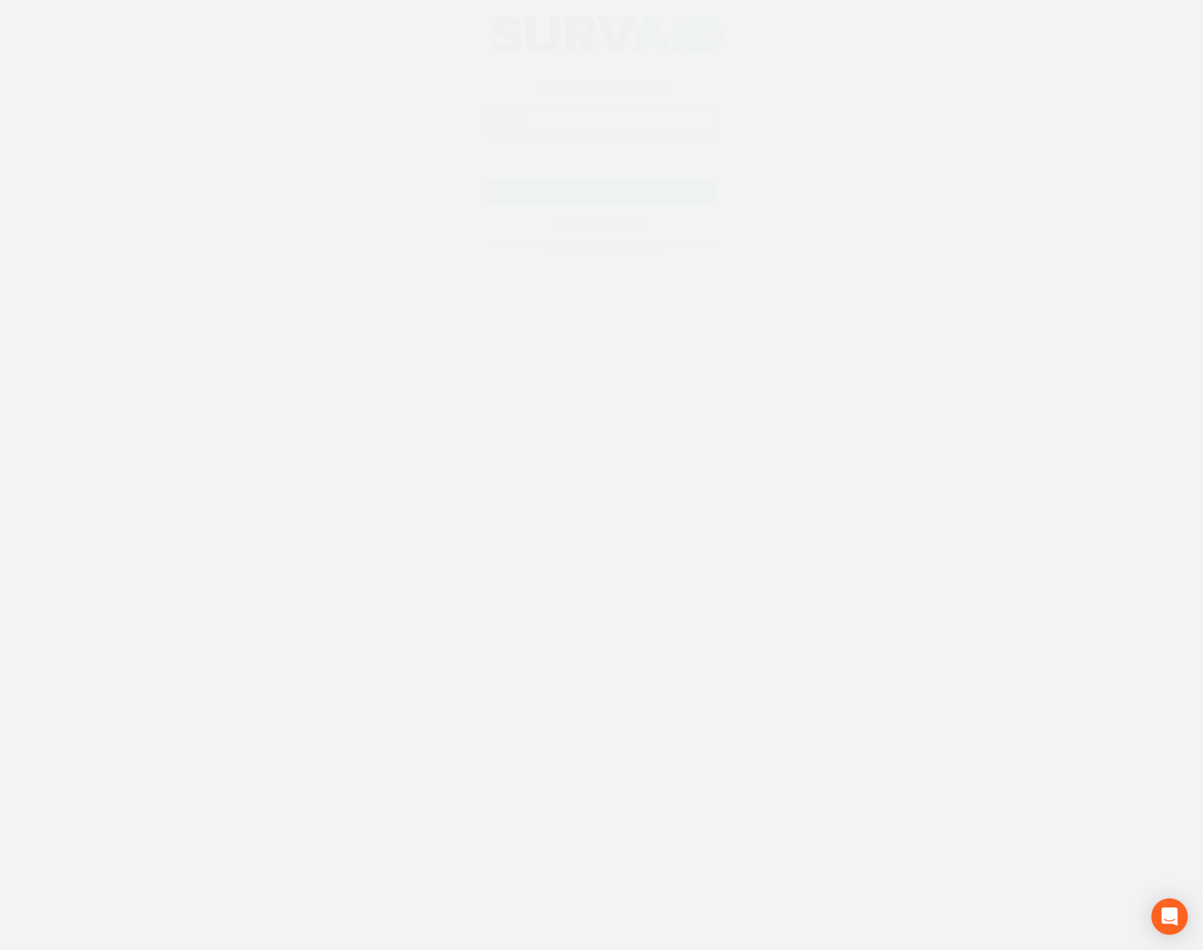
click at [604, 131] on input "email" at bounding box center [602, 133] width 228 height 26
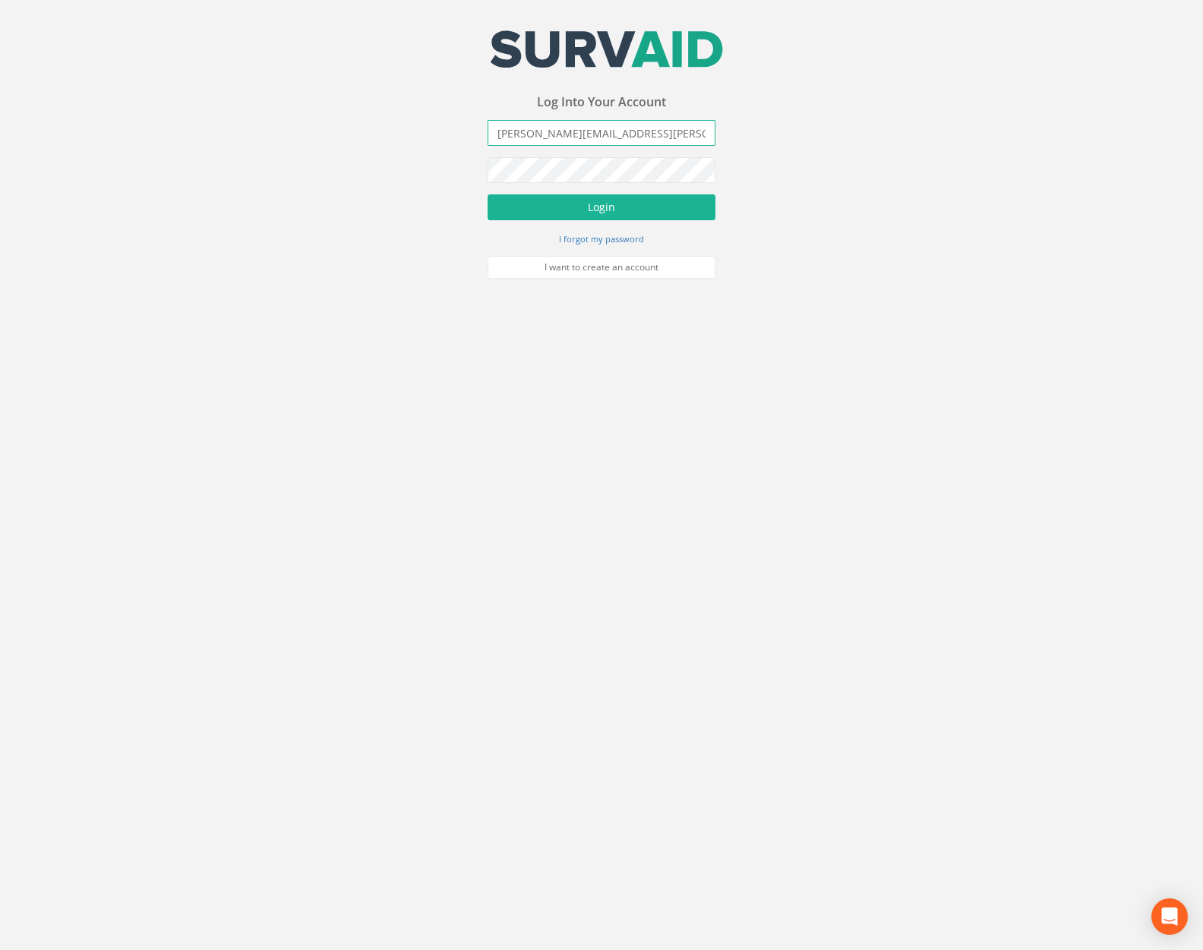
type input "[PERSON_NAME][EMAIL_ADDRESS][PERSON_NAME][DOMAIN_NAME]"
click at [488, 194] on button "Login" at bounding box center [602, 207] width 228 height 26
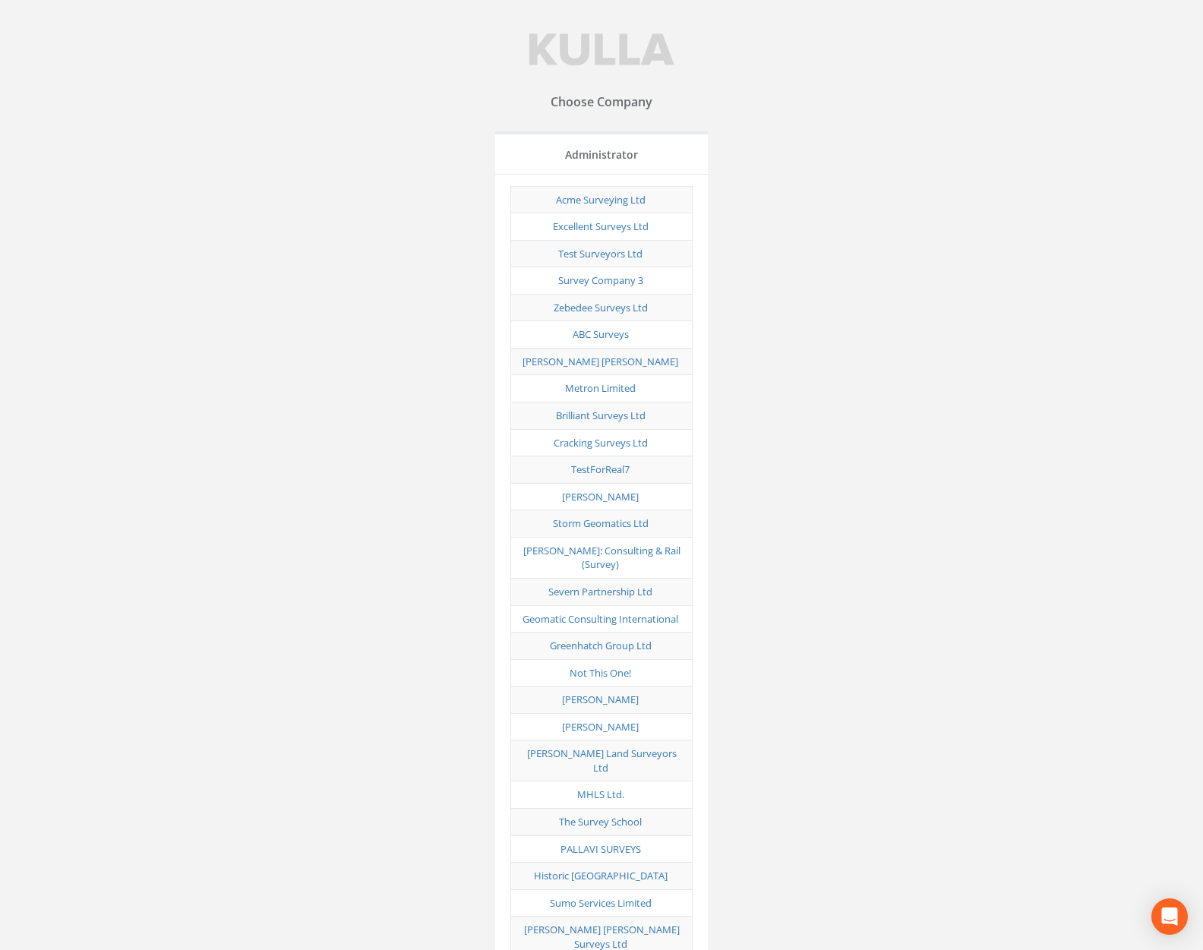
scroll to position [7512, 0]
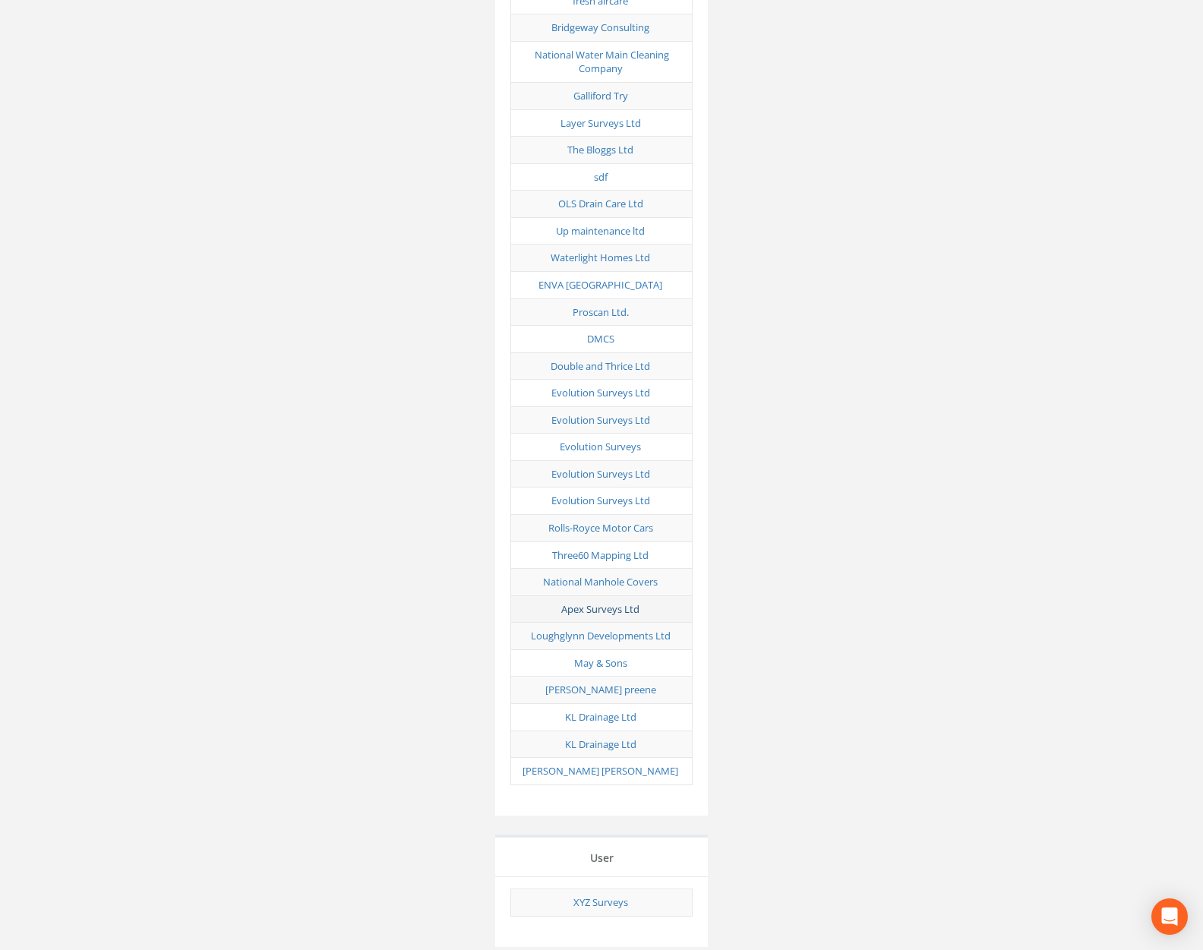
click at [604, 602] on link "Apex Surveys Ltd" at bounding box center [600, 609] width 78 height 14
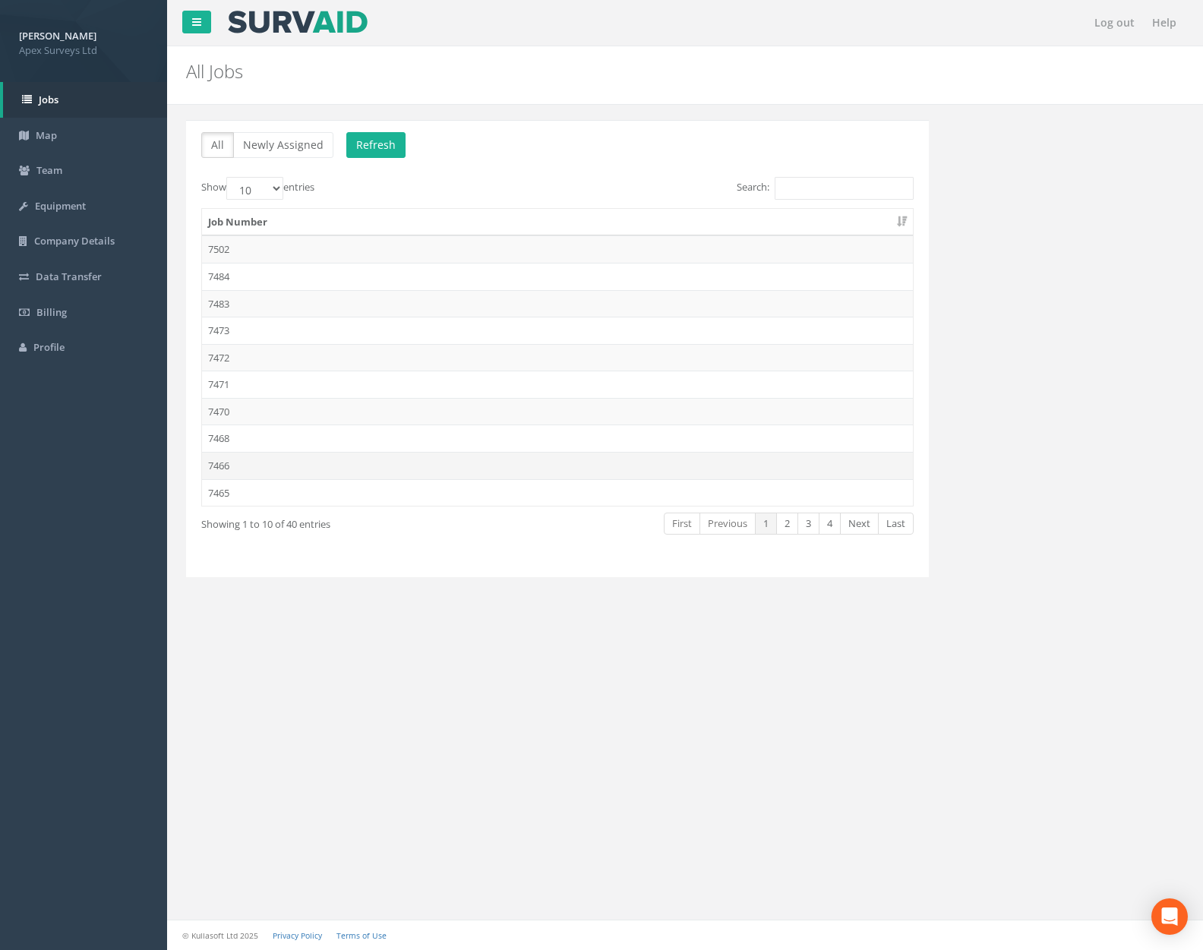
click at [559, 457] on td "7466" at bounding box center [557, 465] width 711 height 27
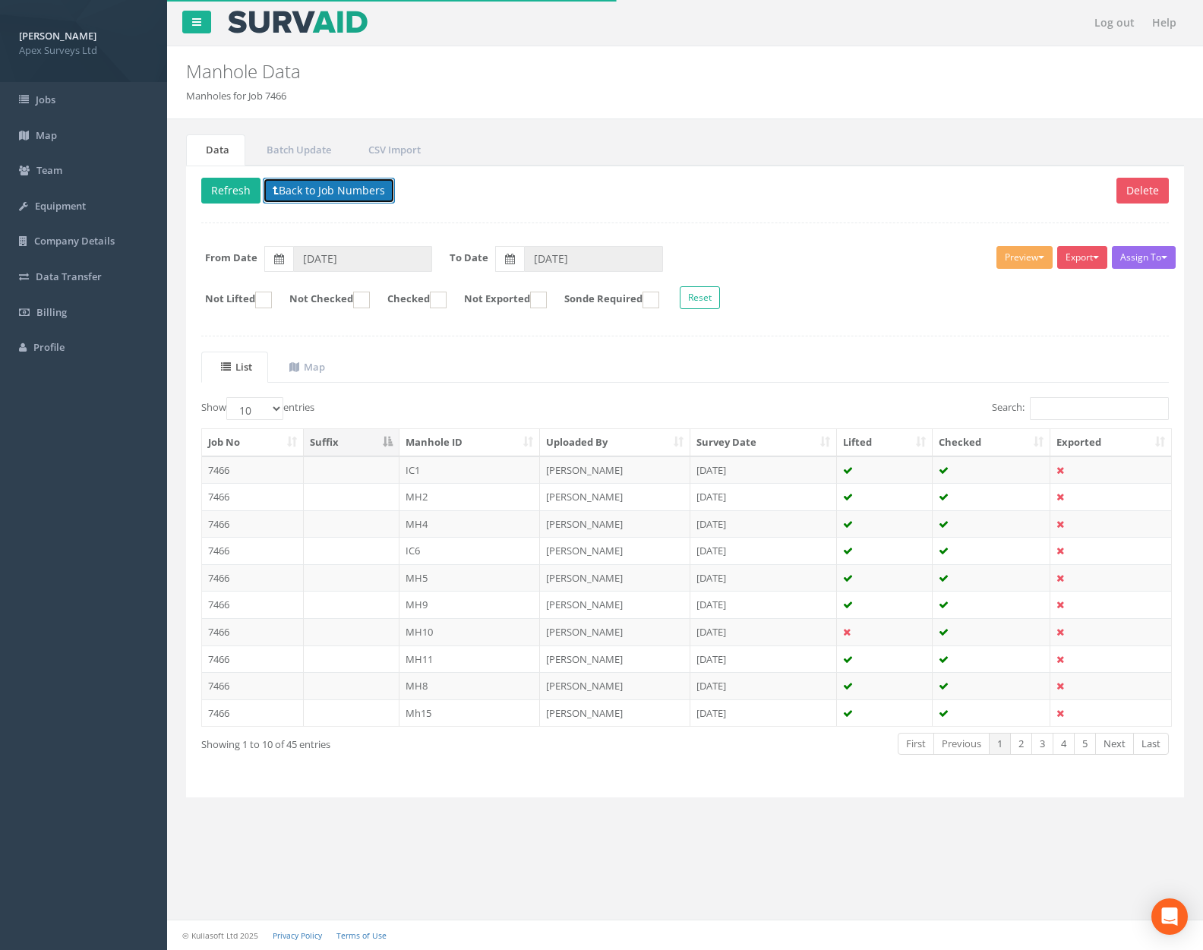
click at [337, 189] on button "Back to Job Numbers" at bounding box center [329, 191] width 132 height 26
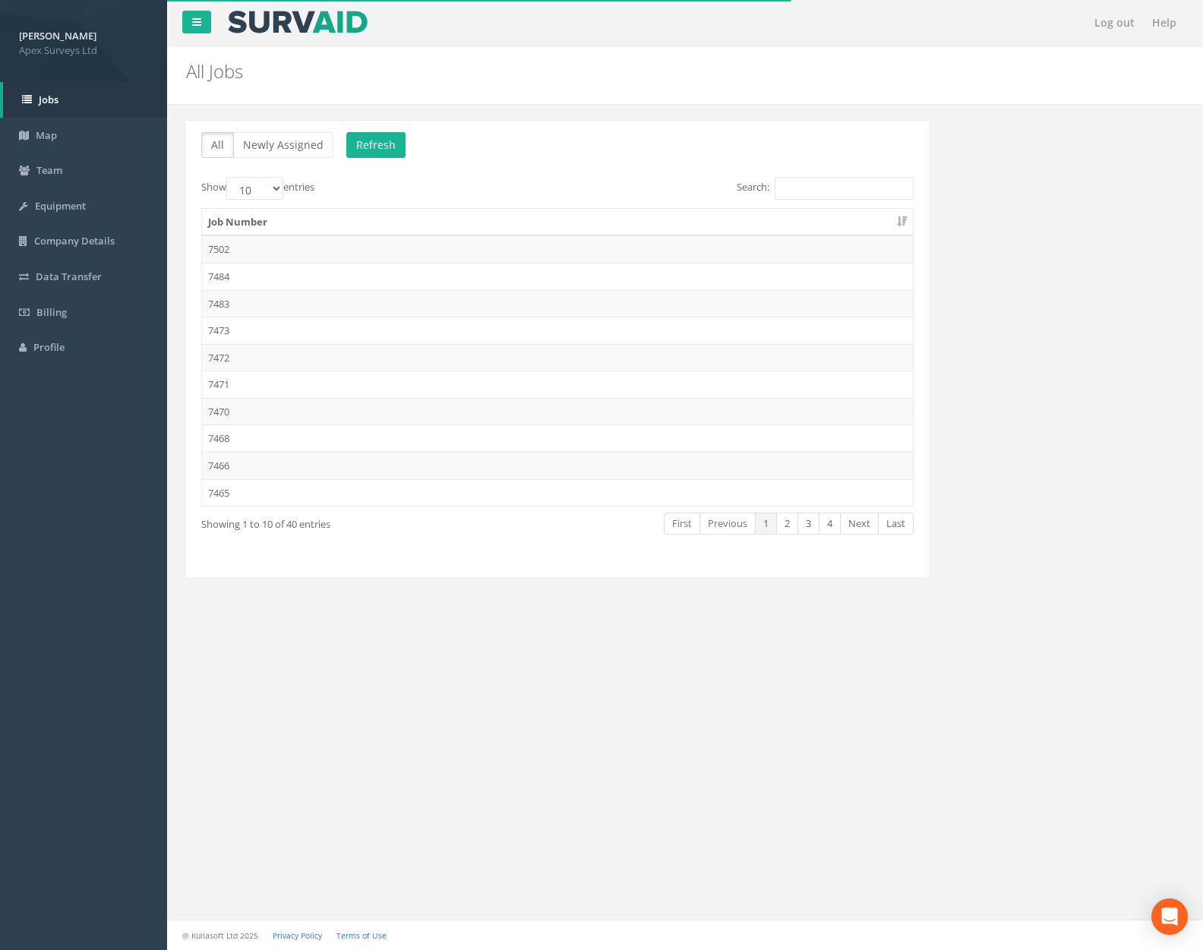
click at [352, 441] on td "7468" at bounding box center [557, 438] width 711 height 27
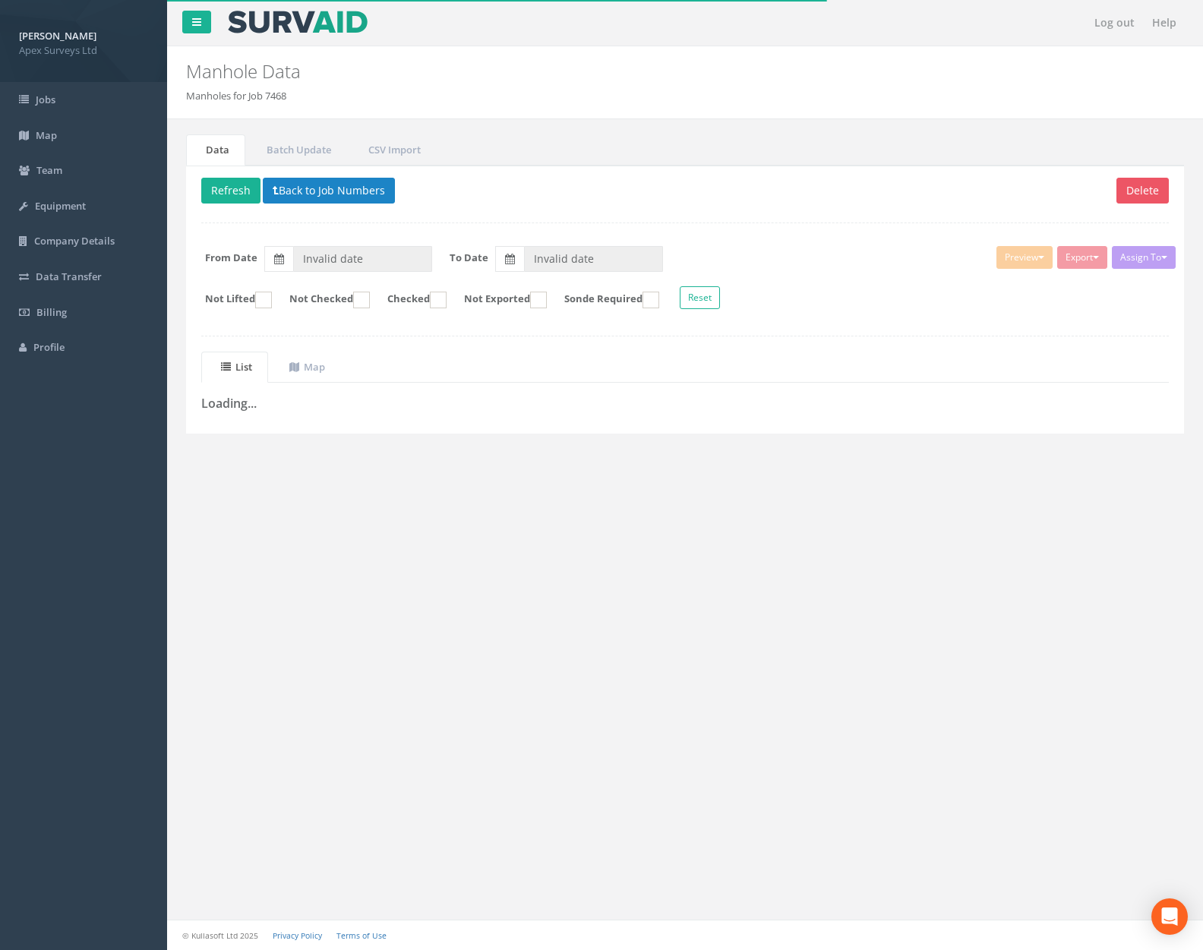
type input "[DATE]"
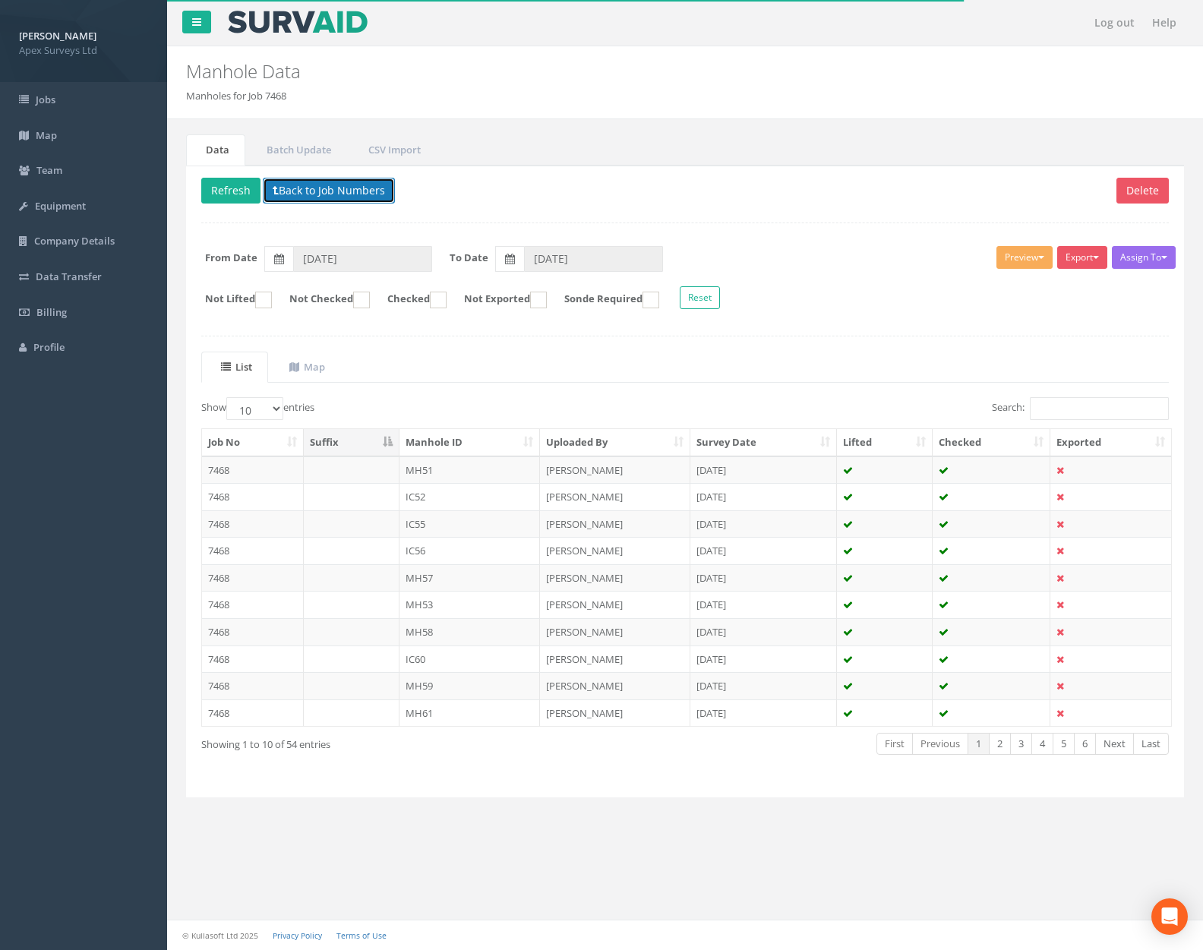
click at [345, 191] on button "Back to Job Numbers" at bounding box center [329, 191] width 132 height 26
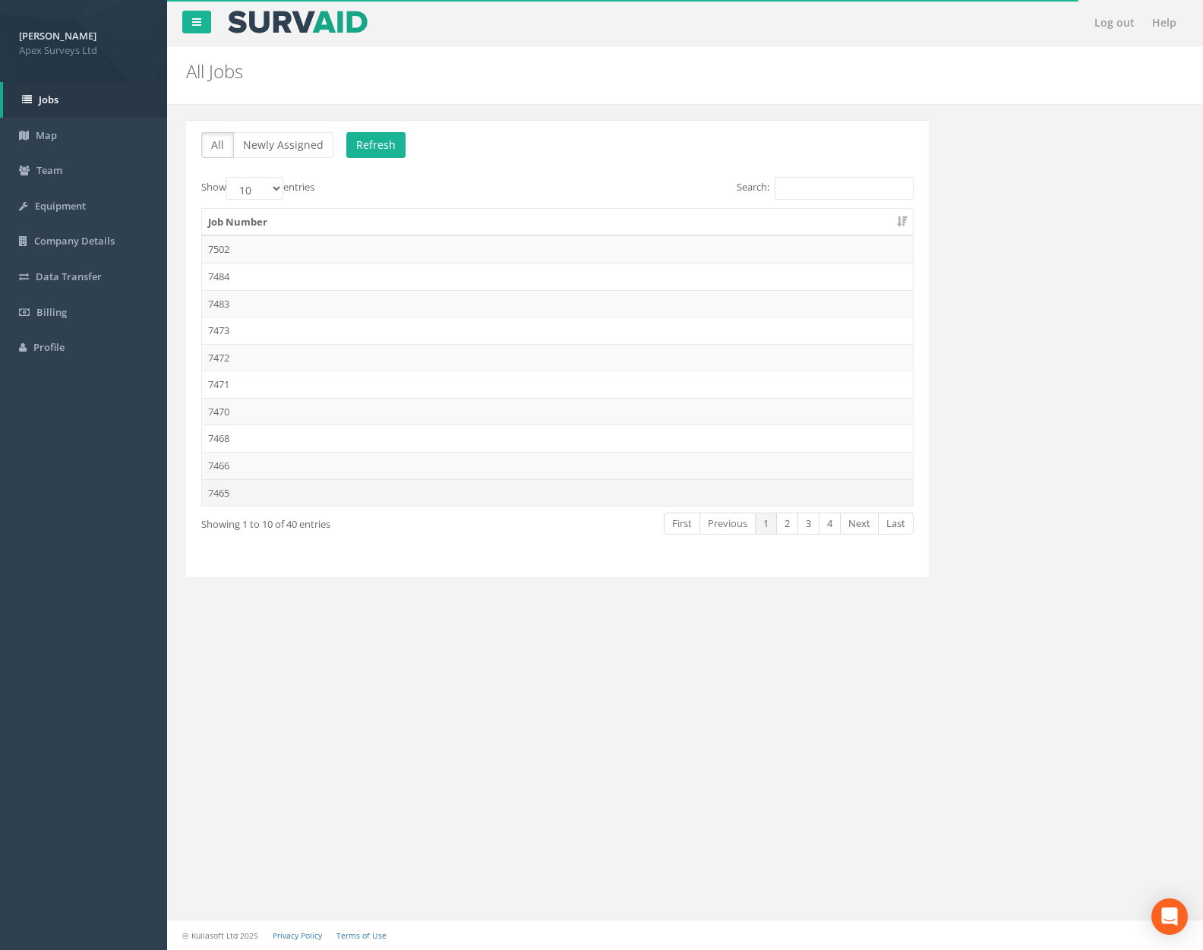
click at [308, 498] on td "7465" at bounding box center [557, 492] width 711 height 27
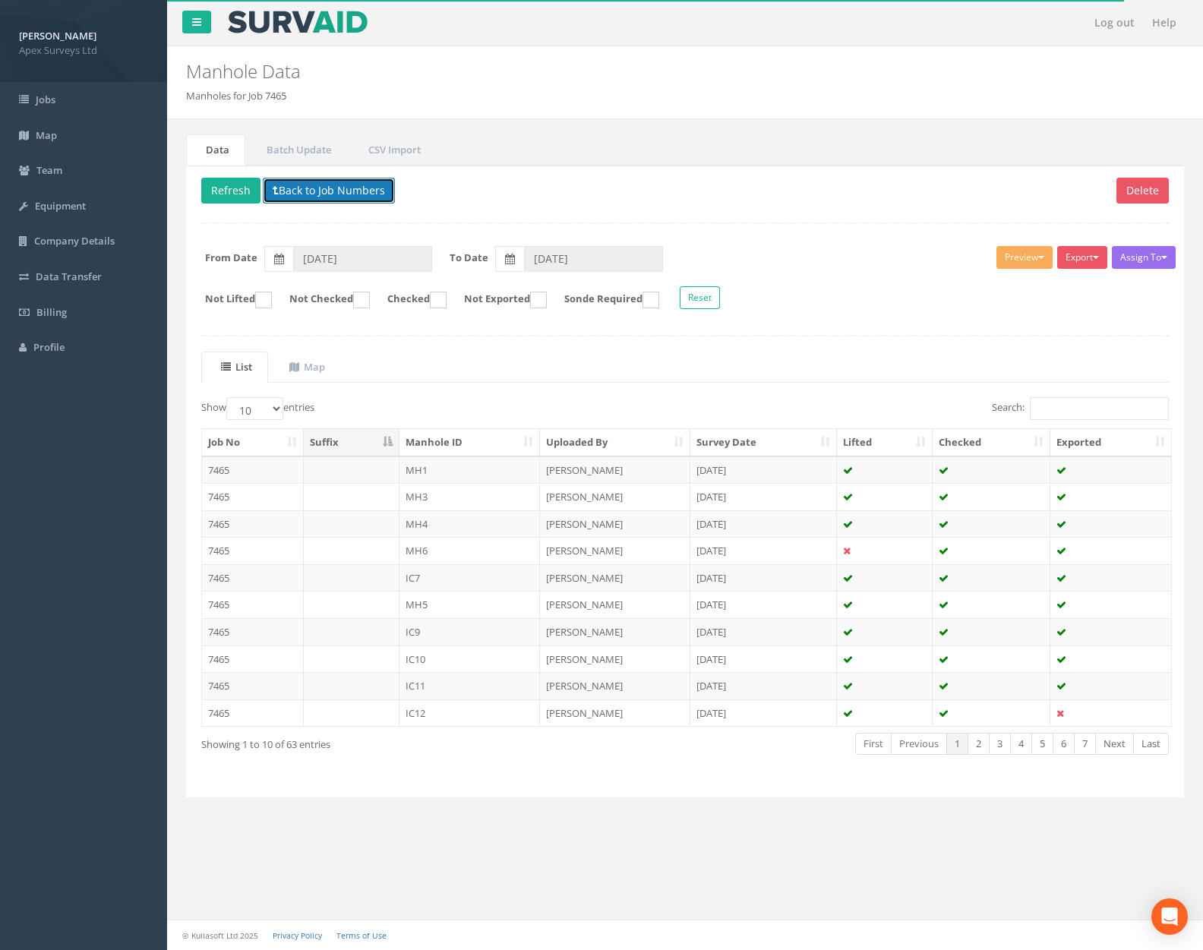
click at [321, 197] on button "Back to Job Numbers" at bounding box center [329, 191] width 132 height 26
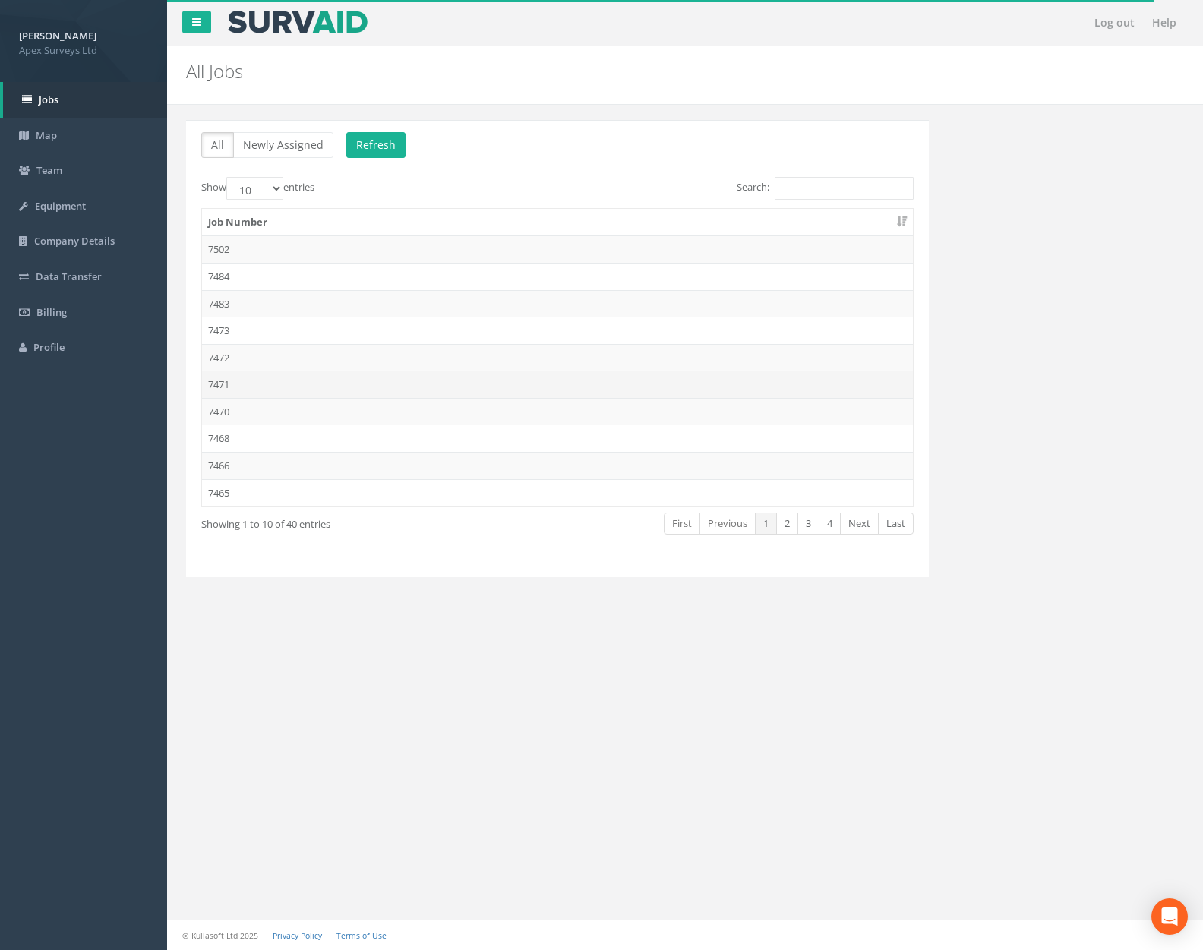
click at [305, 390] on td "7471" at bounding box center [557, 384] width 711 height 27
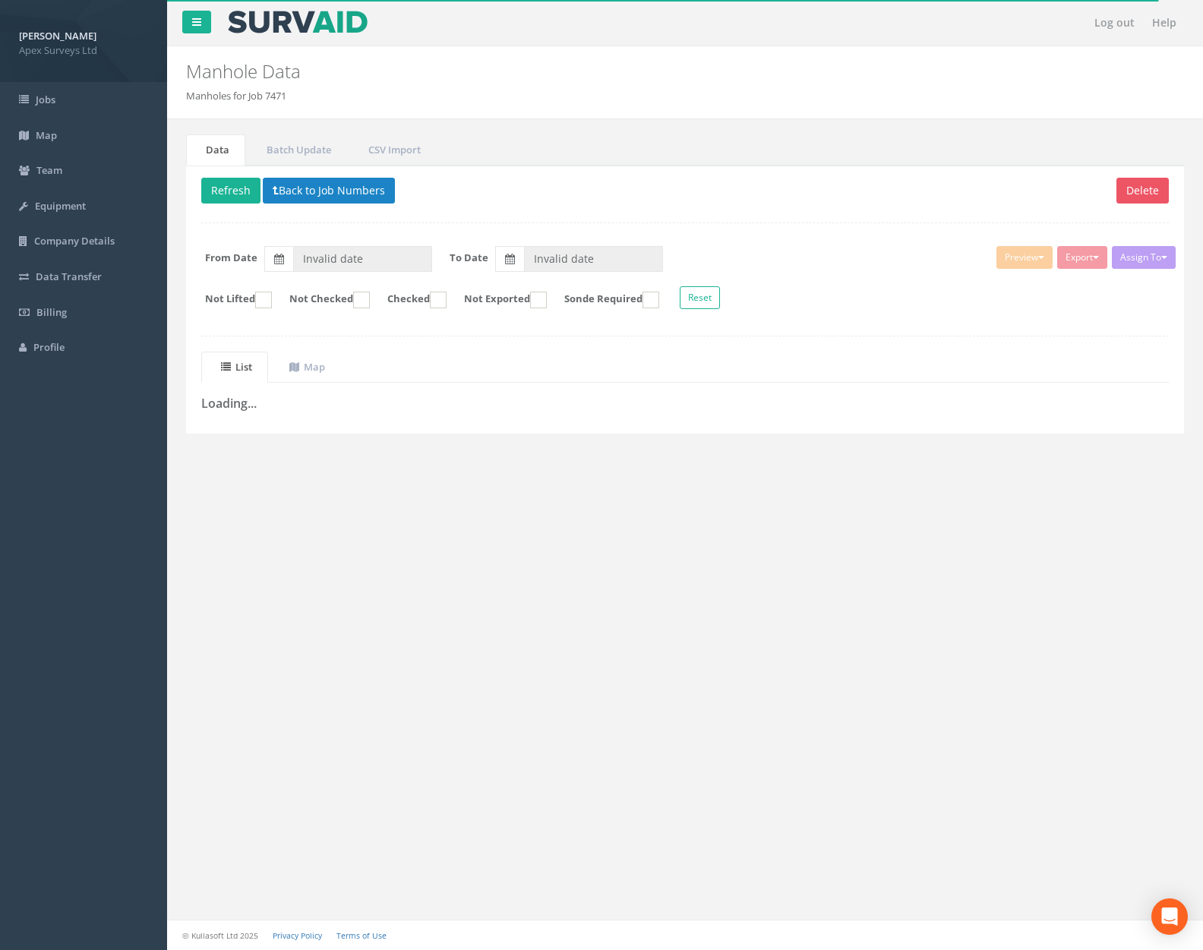
type input "[DATE]"
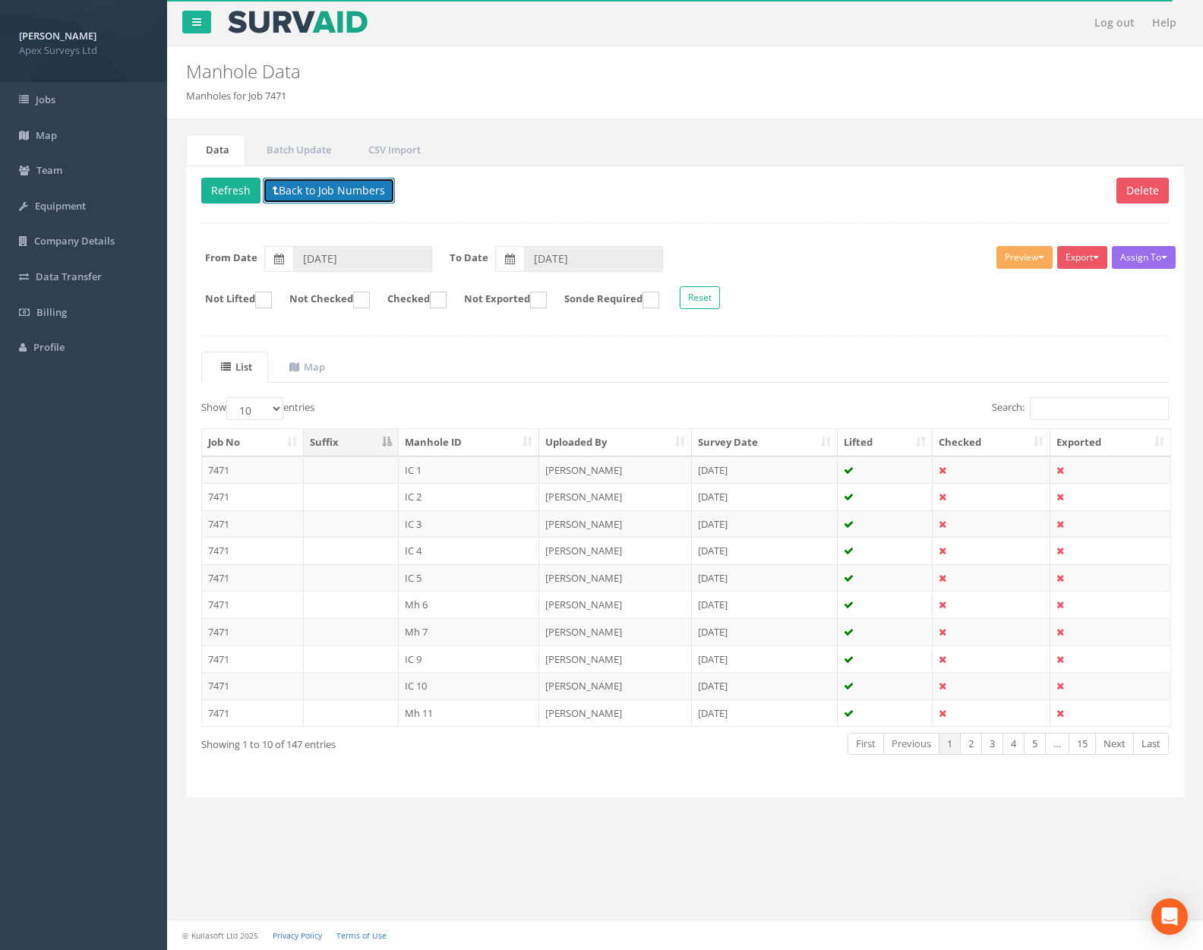
click at [324, 199] on button "Back to Job Numbers" at bounding box center [329, 191] width 132 height 26
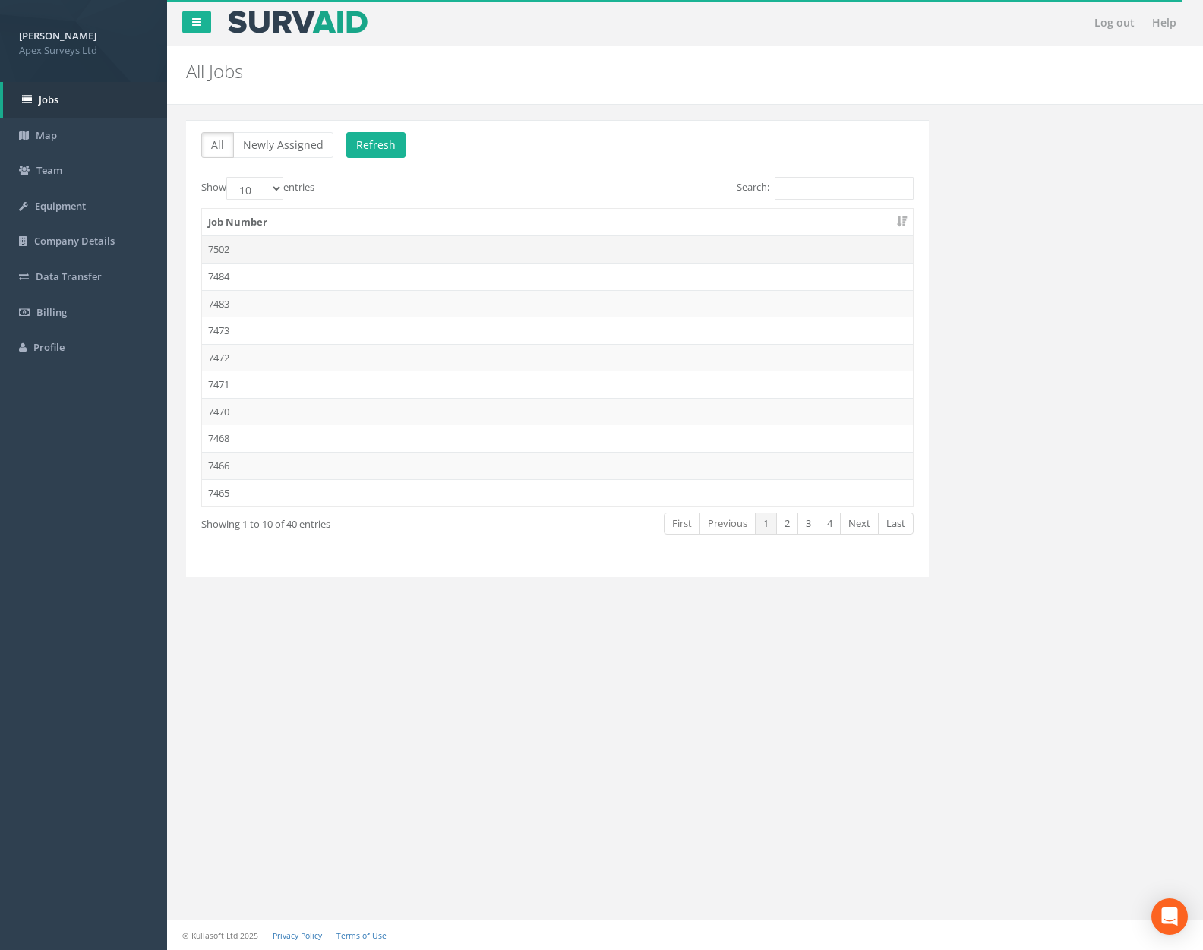
click at [324, 242] on td "7502" at bounding box center [557, 248] width 711 height 27
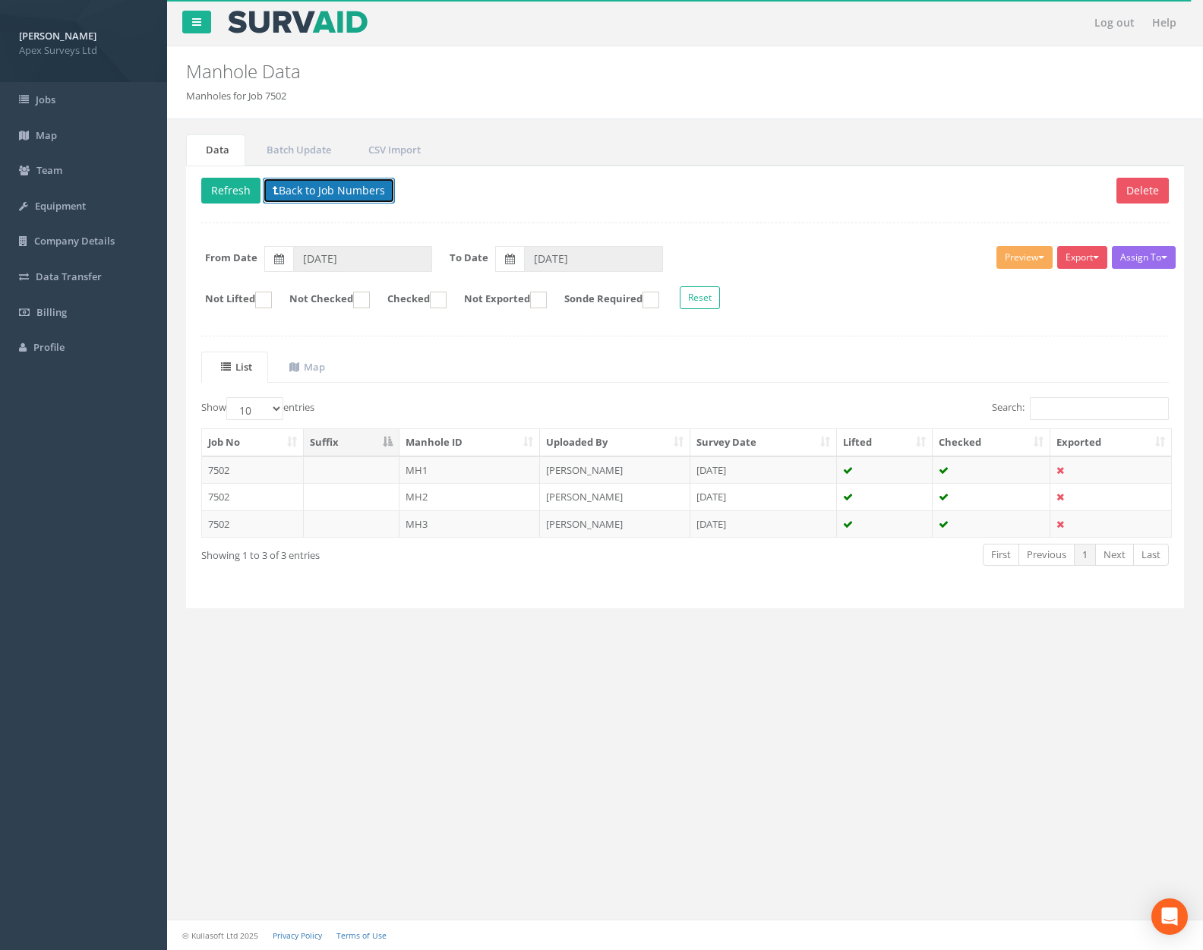
click at [325, 195] on button "Back to Job Numbers" at bounding box center [329, 191] width 132 height 26
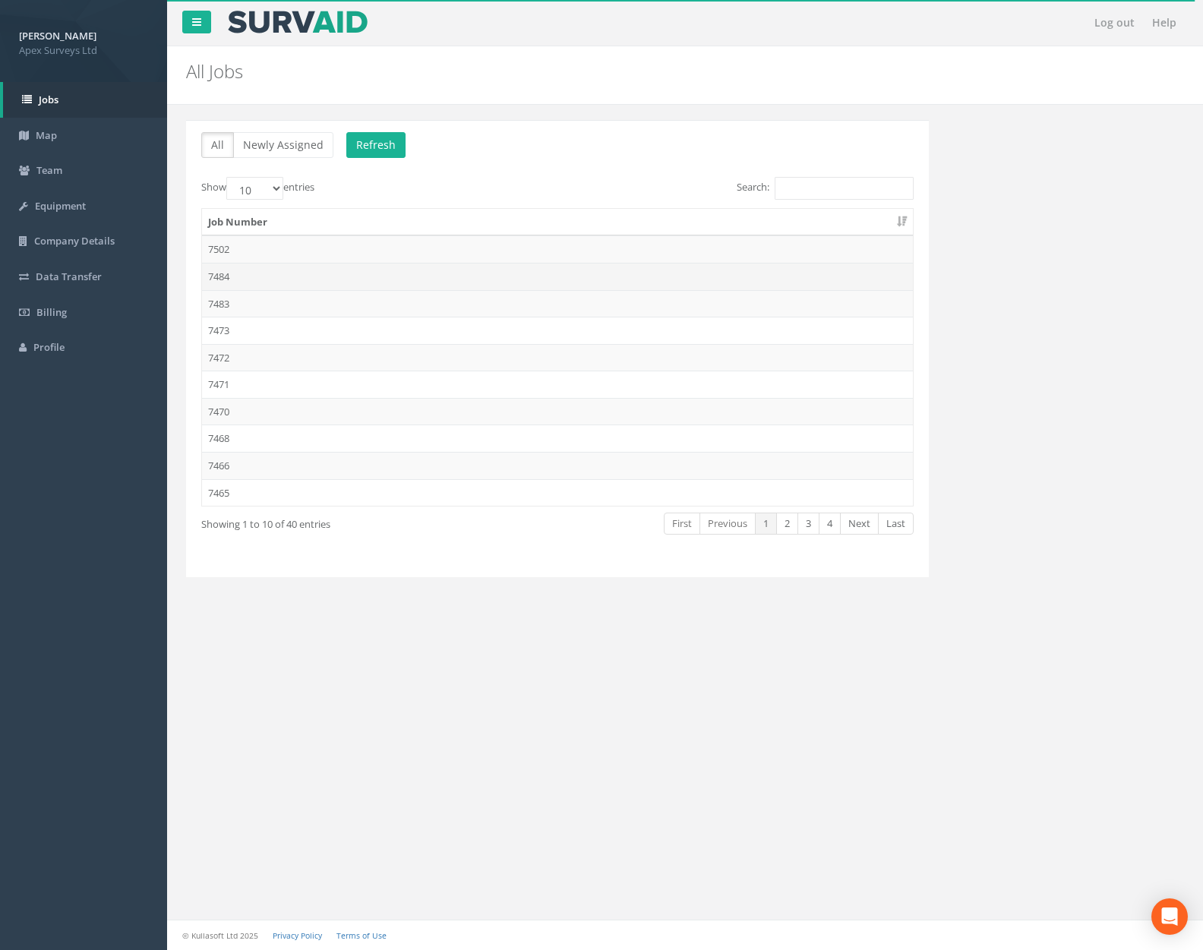
click at [314, 268] on td "7484" at bounding box center [557, 276] width 711 height 27
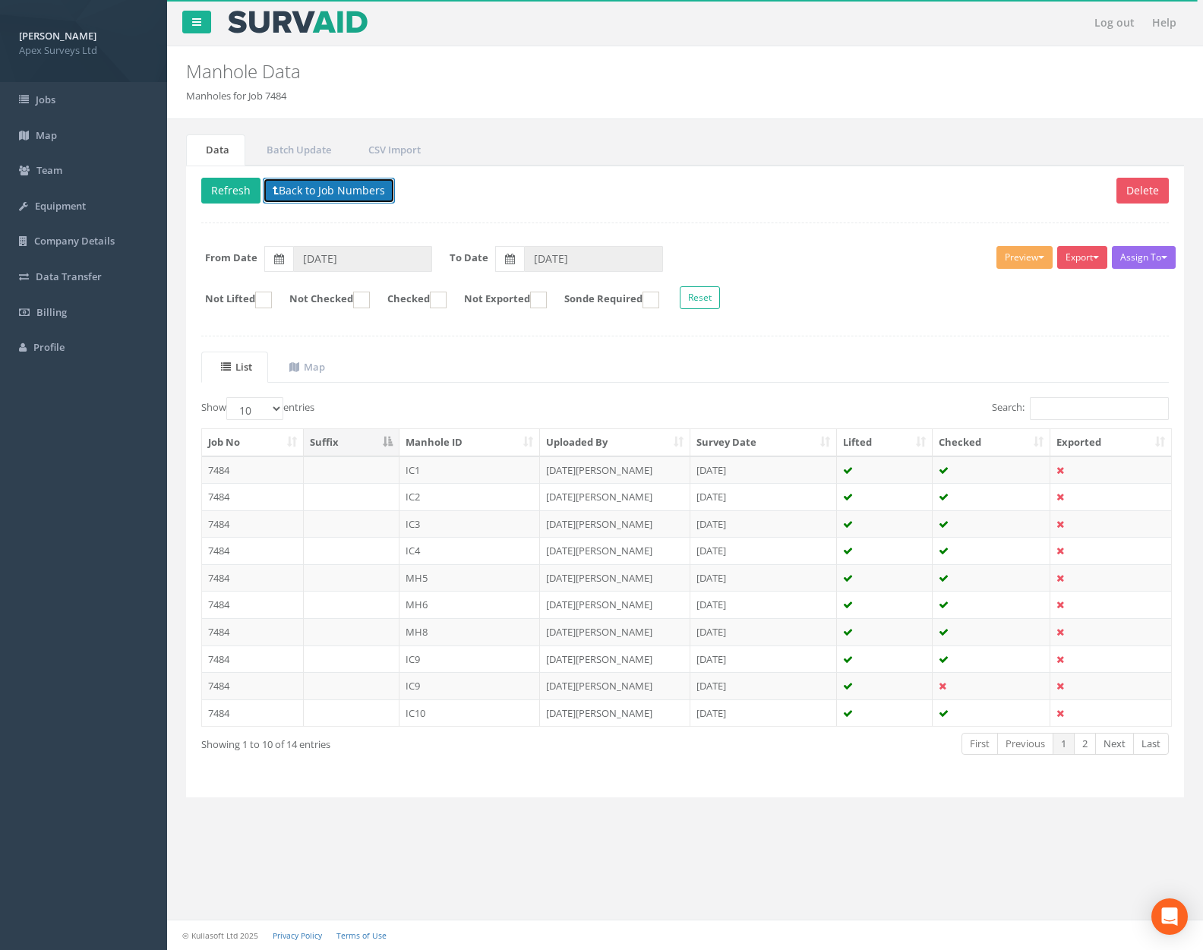
click at [332, 186] on button "Back to Job Numbers" at bounding box center [329, 191] width 132 height 26
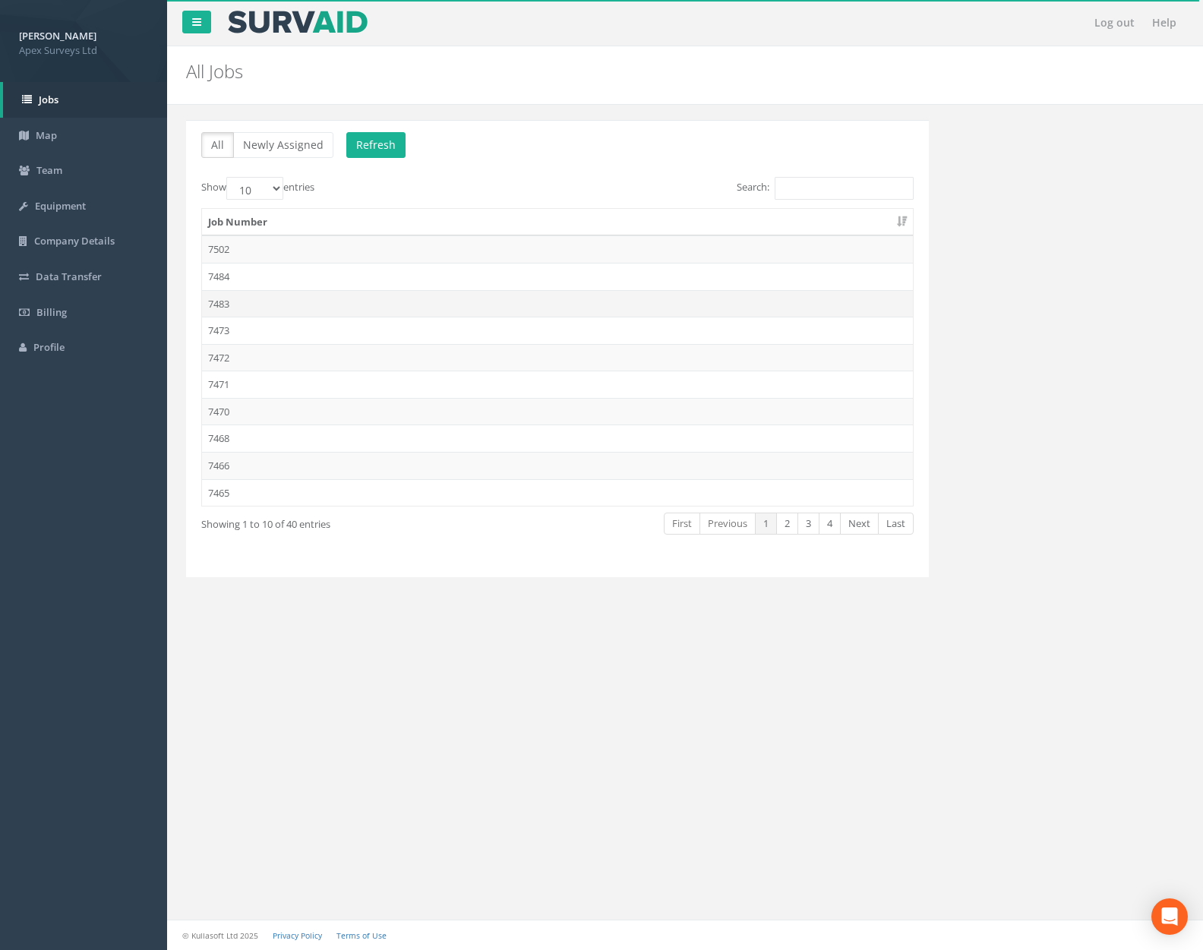
click at [333, 299] on td "7483" at bounding box center [557, 303] width 711 height 27
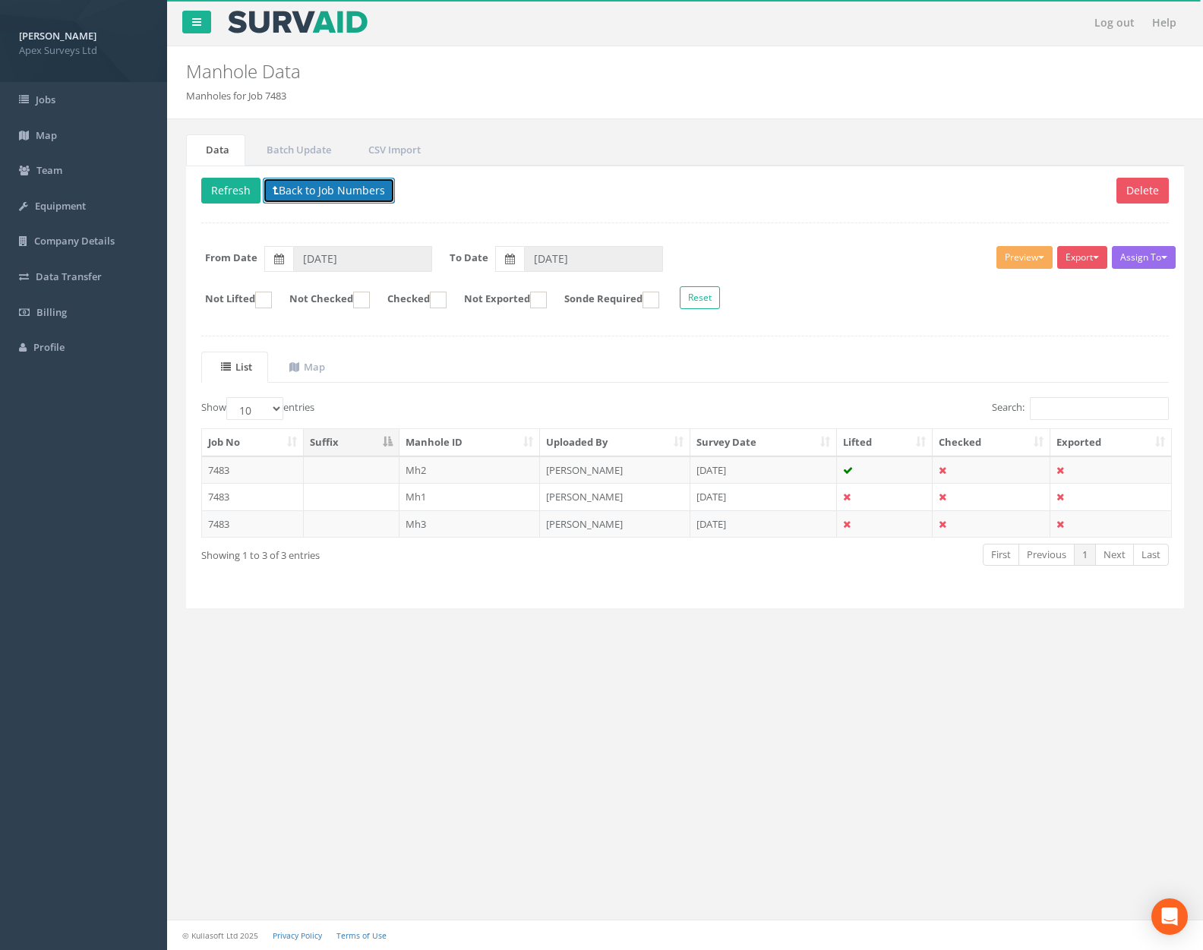
click at [336, 195] on button "Back to Job Numbers" at bounding box center [329, 191] width 132 height 26
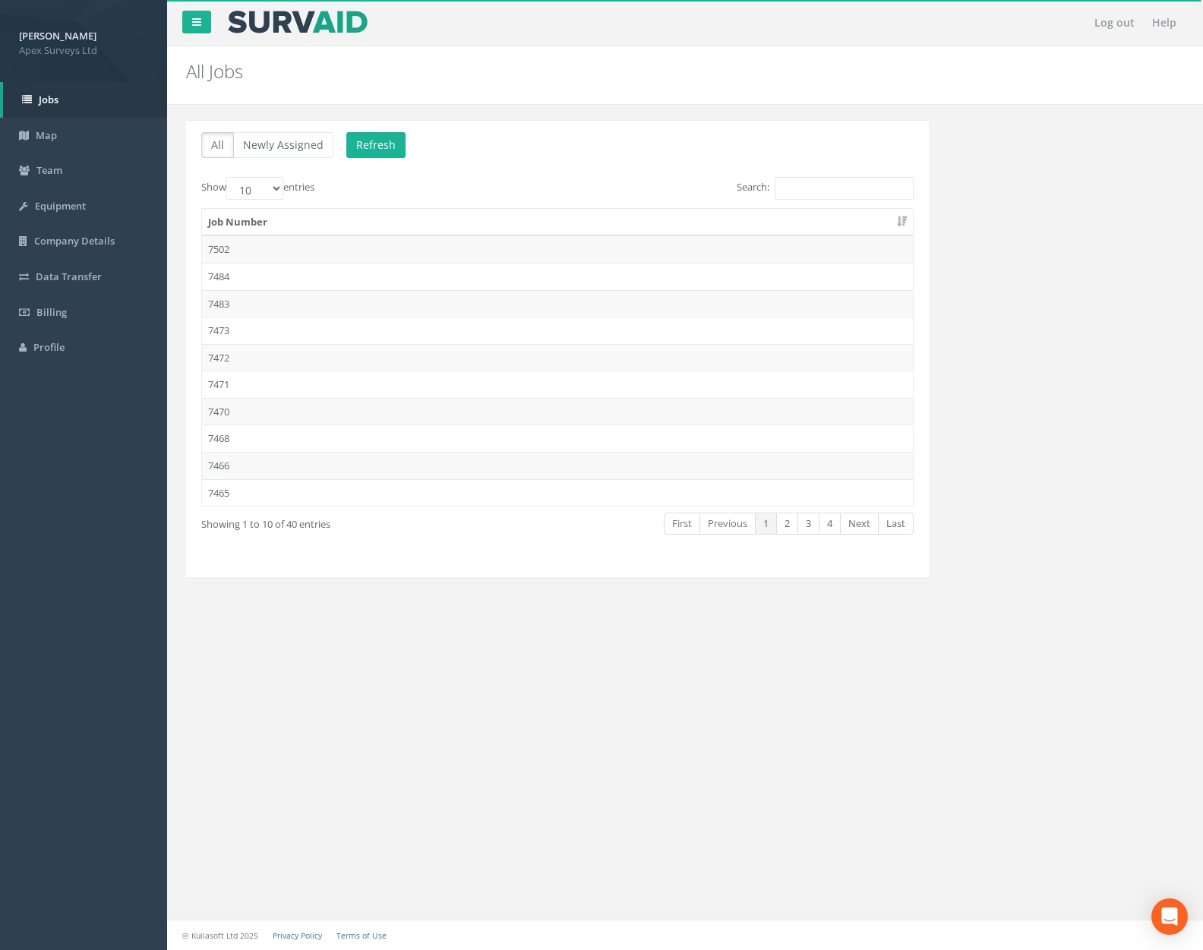
click at [329, 324] on td "7473" at bounding box center [557, 330] width 711 height 27
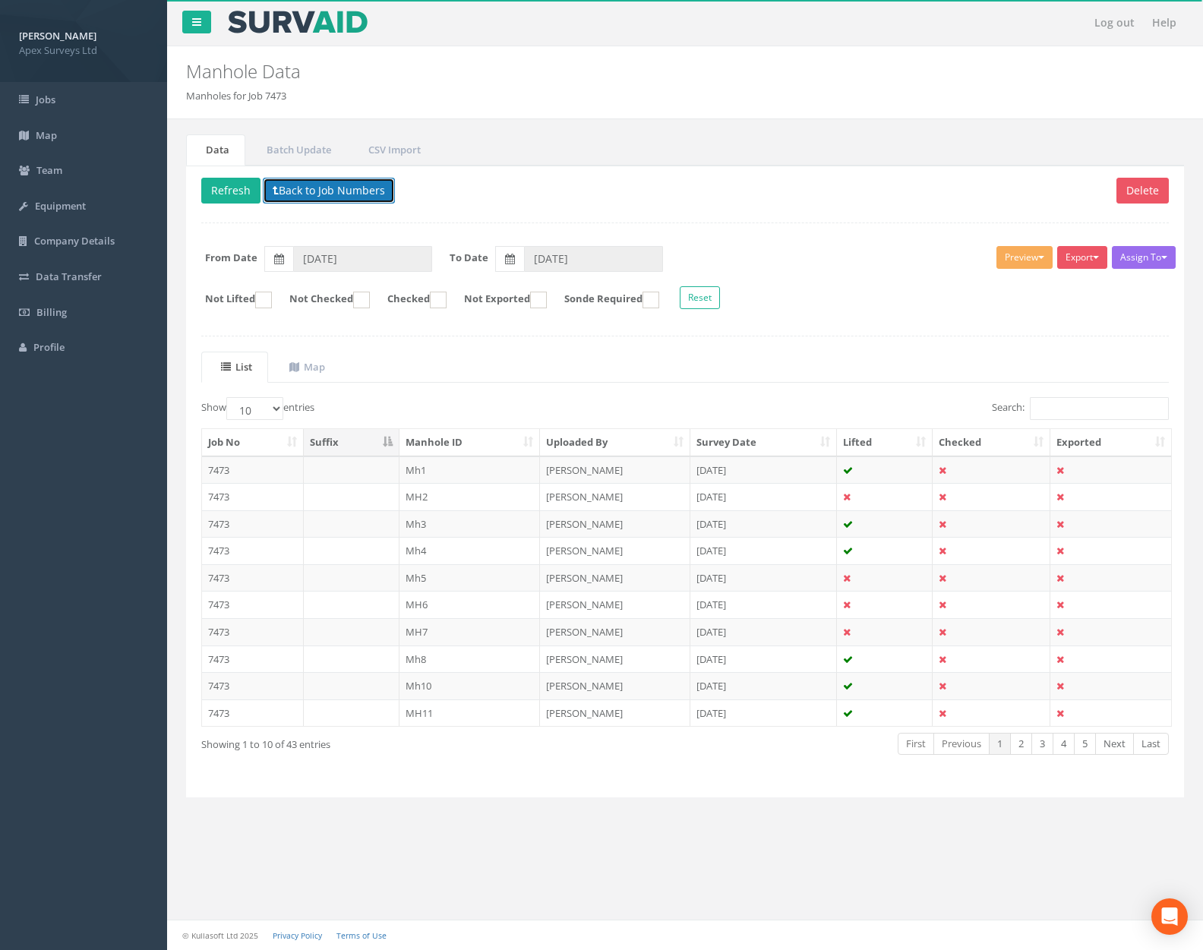
click at [340, 199] on button "Back to Job Numbers" at bounding box center [329, 191] width 132 height 26
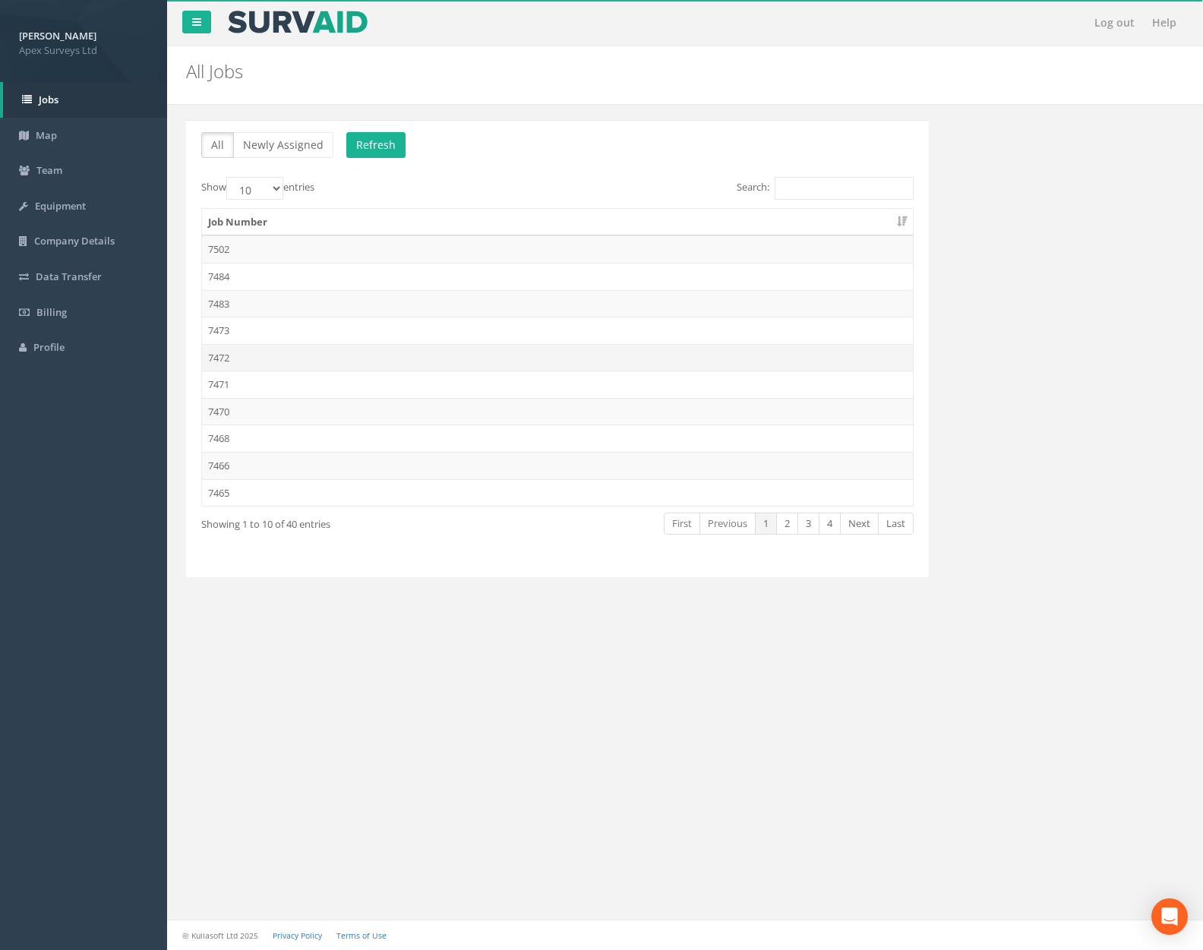
click at [336, 367] on td "7472" at bounding box center [557, 357] width 711 height 27
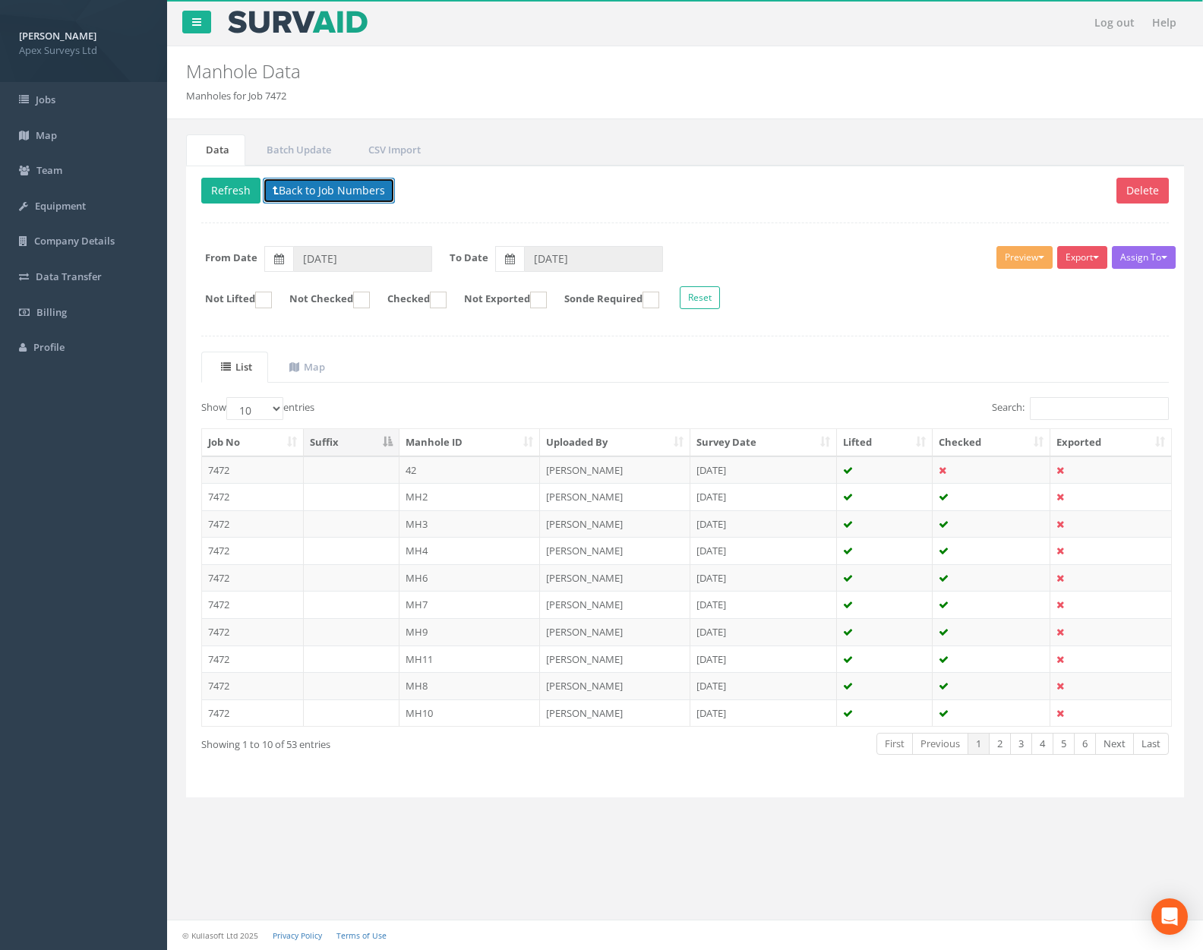
click at [342, 197] on button "Back to Job Numbers" at bounding box center [329, 191] width 132 height 26
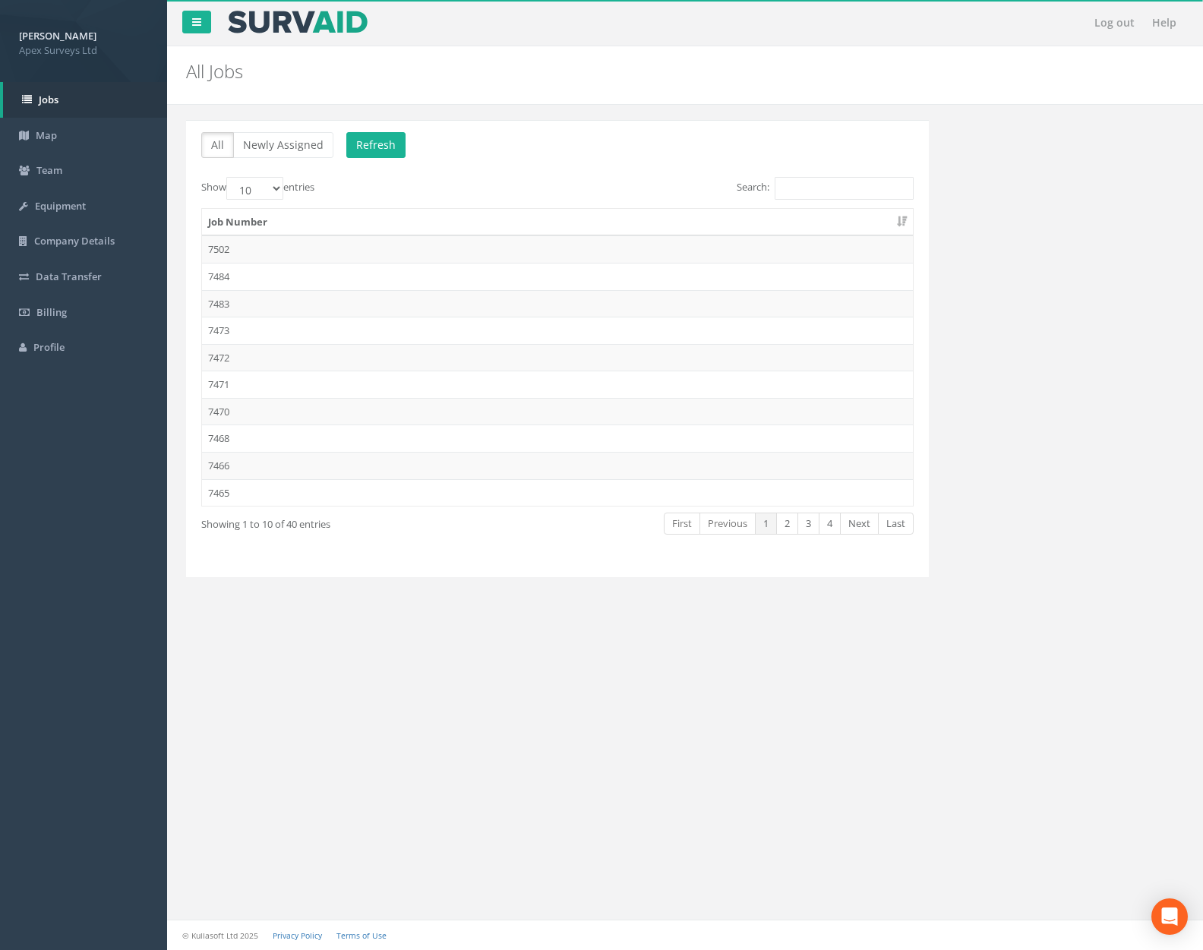
click at [334, 385] on td "7471" at bounding box center [557, 384] width 711 height 27
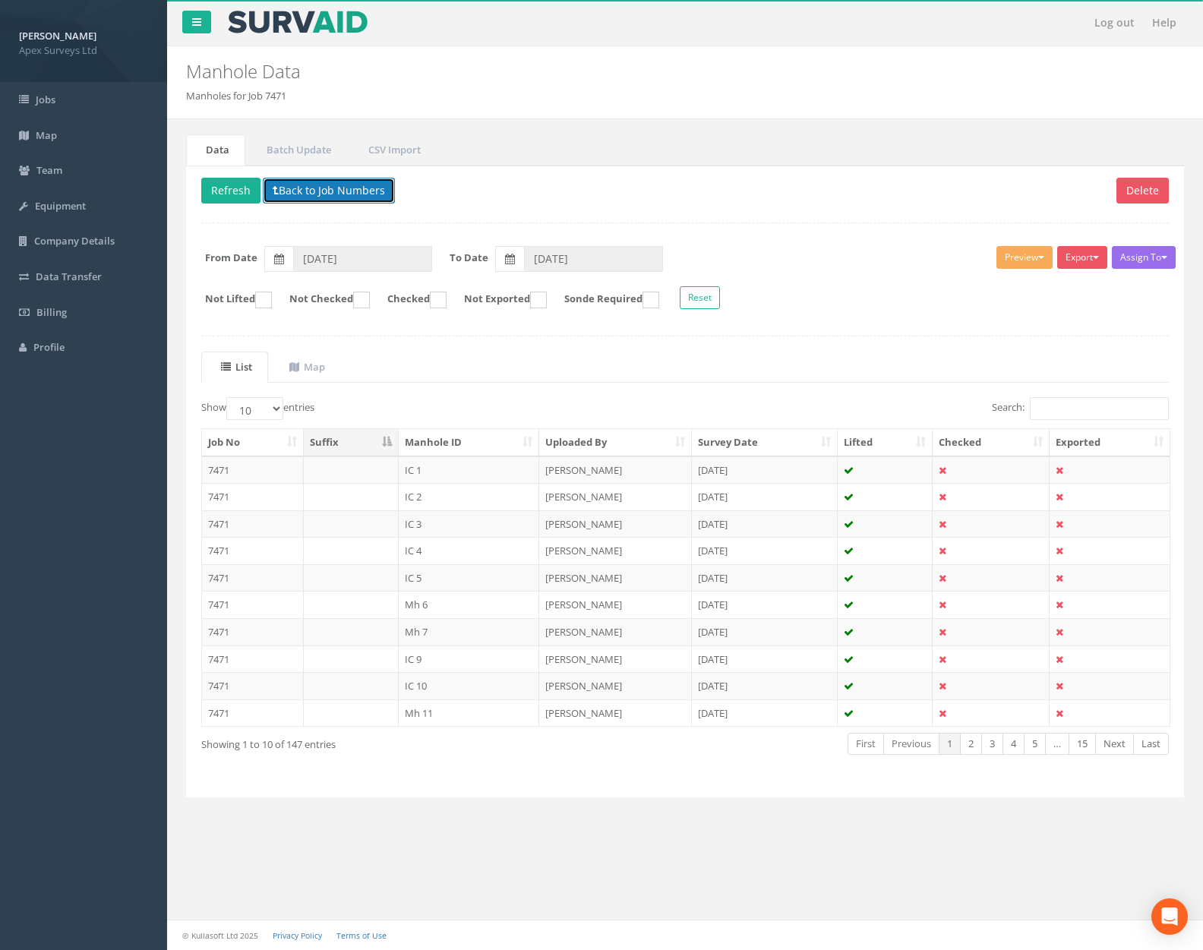
click at [336, 194] on button "Back to Job Numbers" at bounding box center [329, 191] width 132 height 26
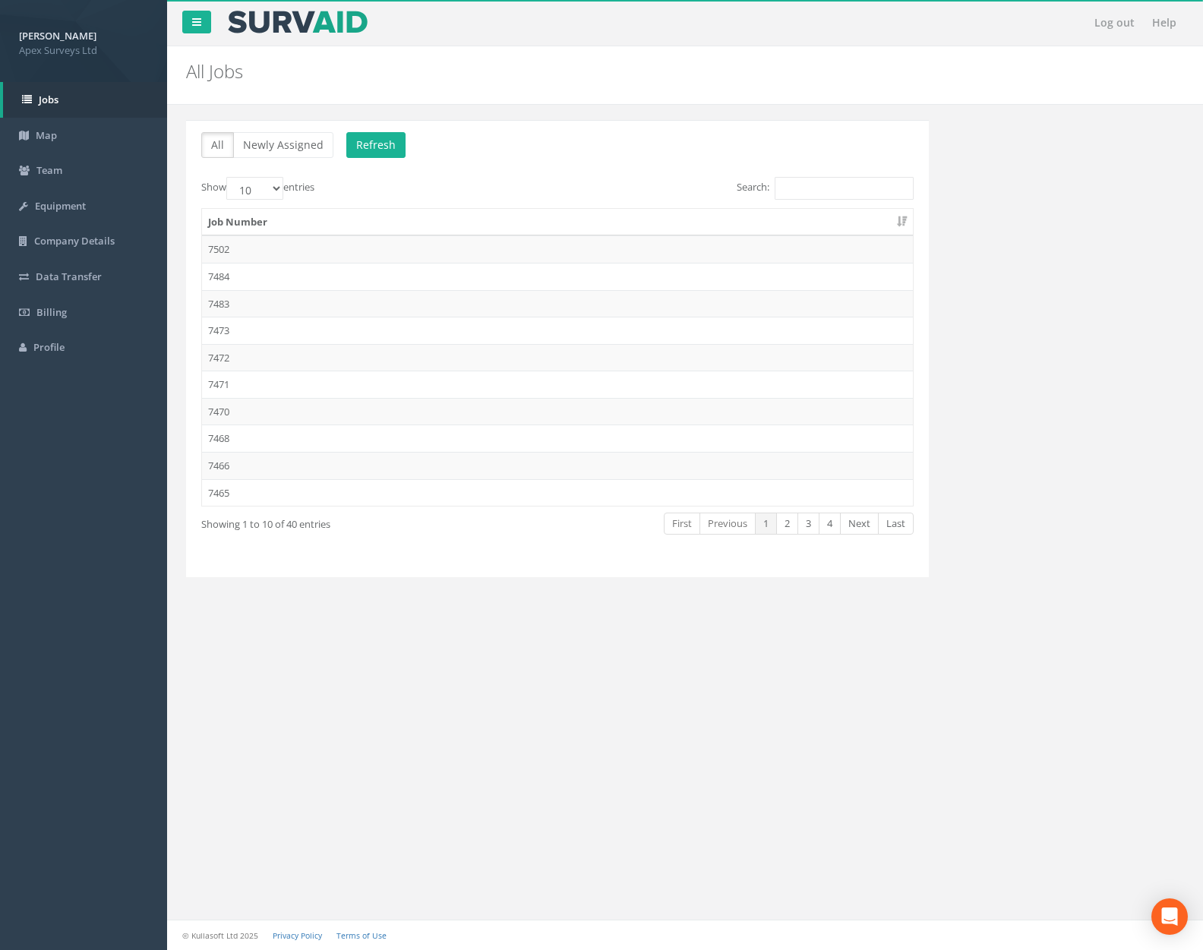
click at [350, 405] on td "7470" at bounding box center [557, 411] width 711 height 27
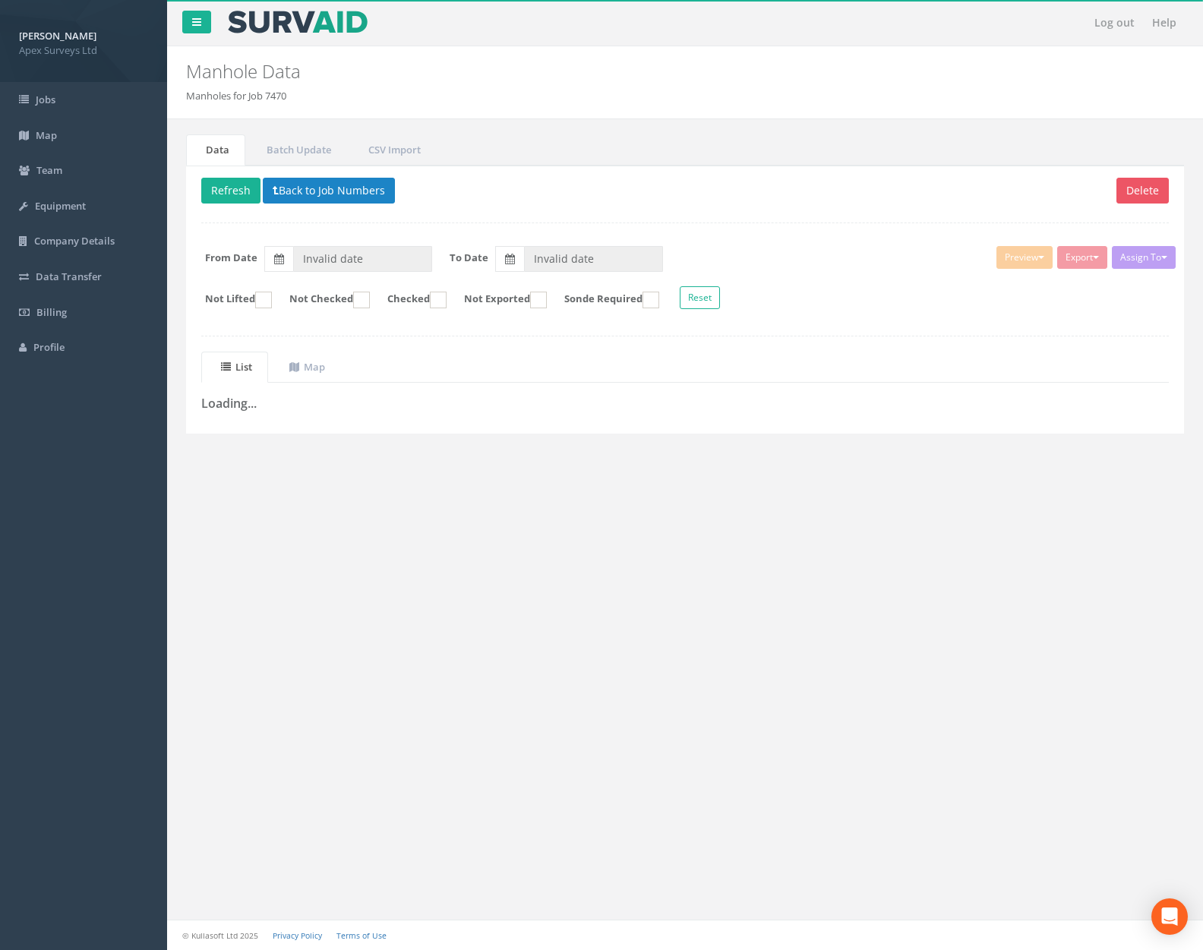
type input "[DATE]"
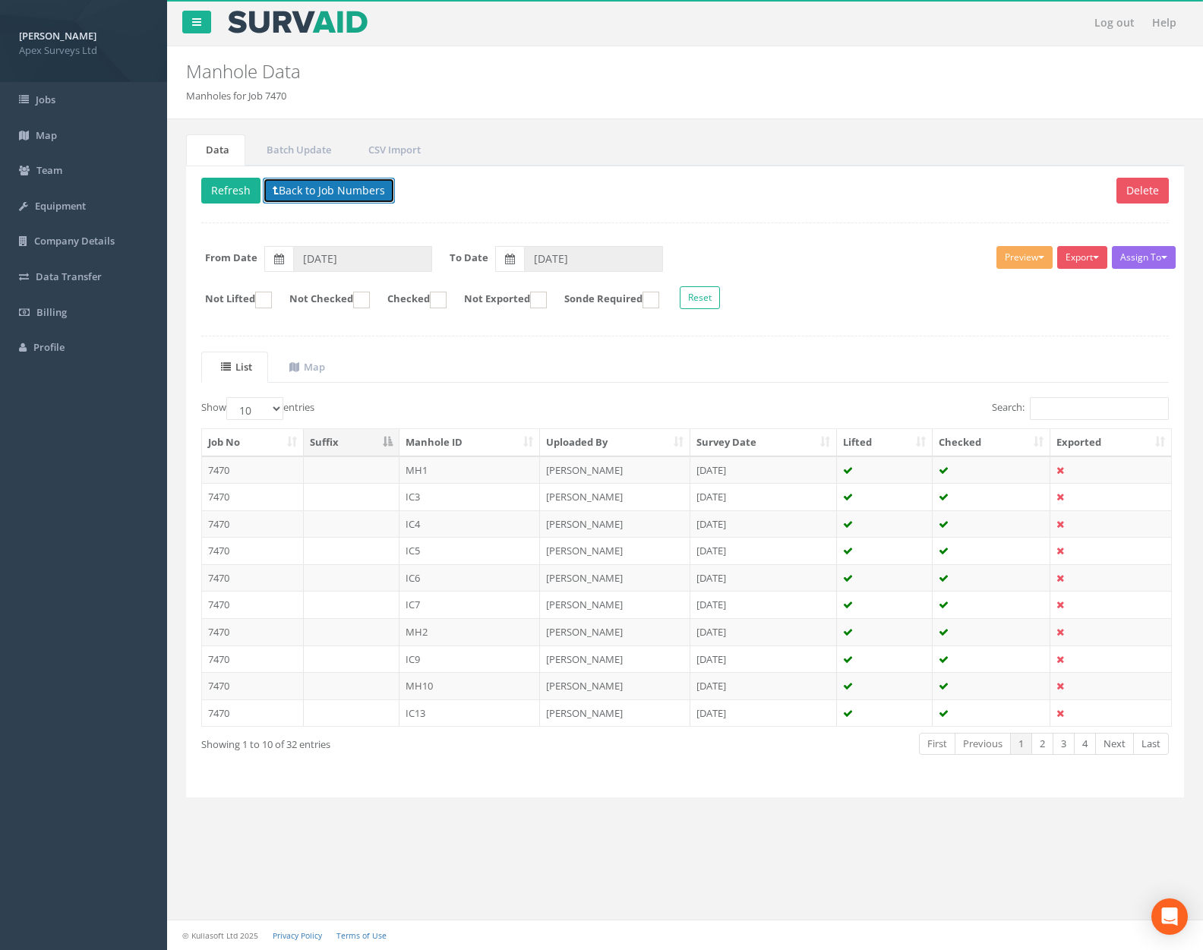
click at [339, 197] on button "Back to Job Numbers" at bounding box center [329, 191] width 132 height 26
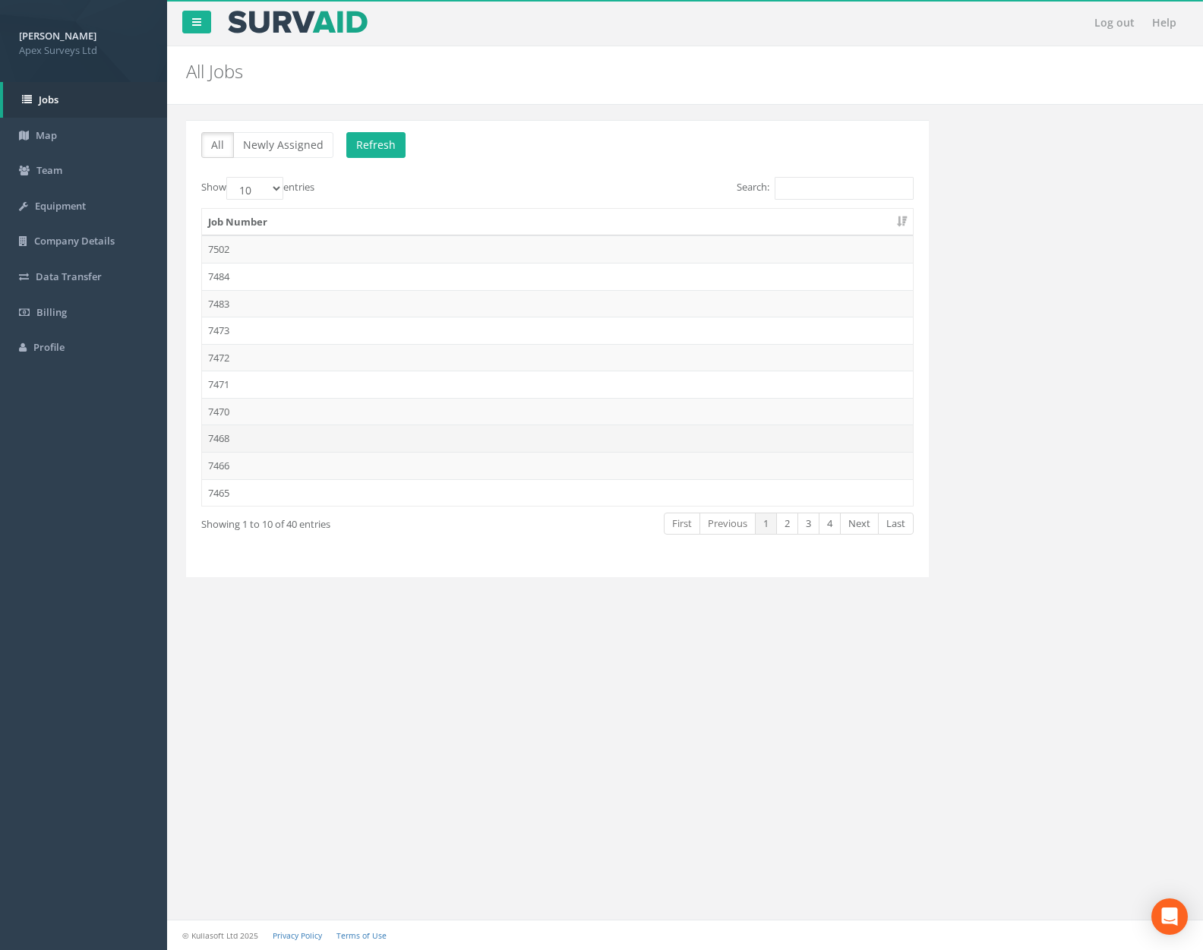
click at [367, 447] on td "7468" at bounding box center [557, 438] width 711 height 27
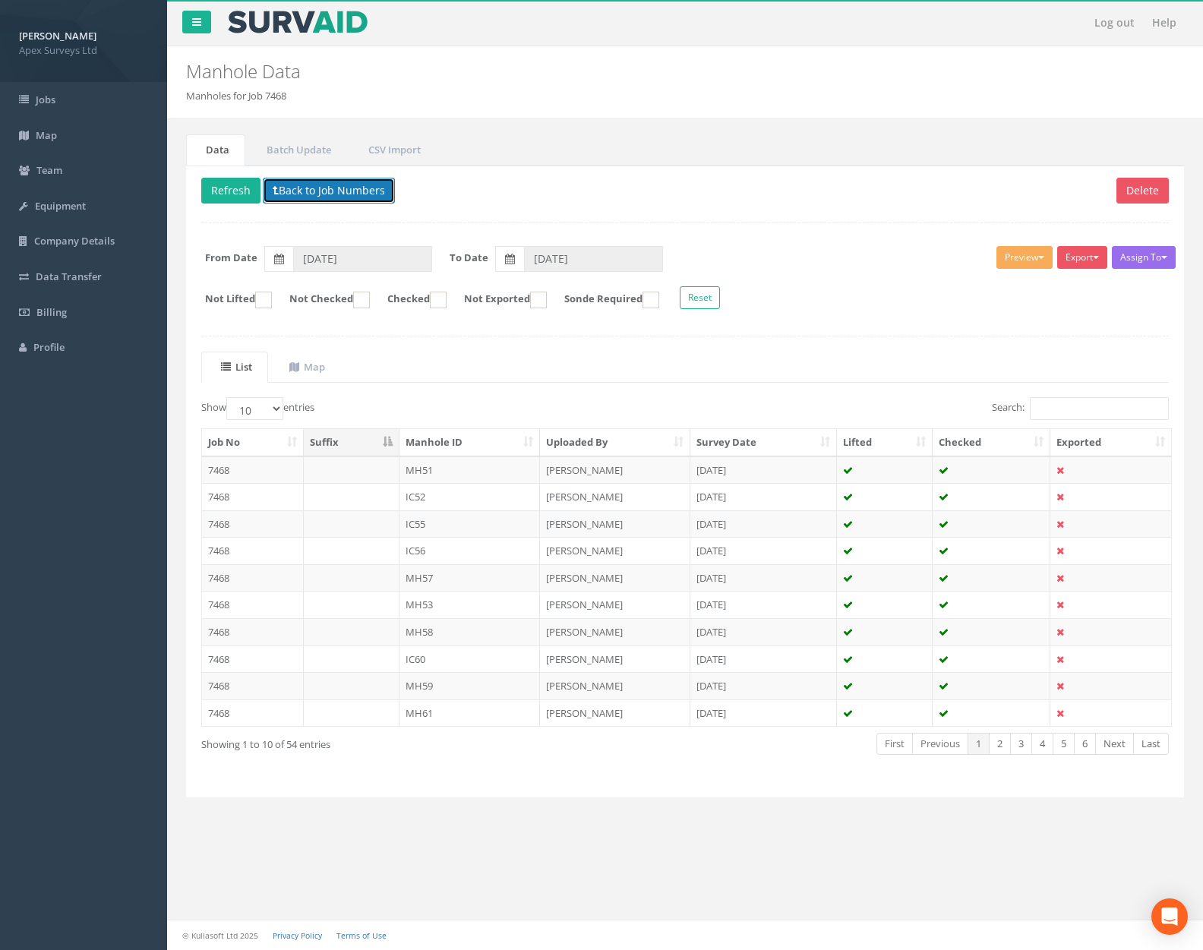
click at [334, 196] on button "Back to Job Numbers" at bounding box center [329, 191] width 132 height 26
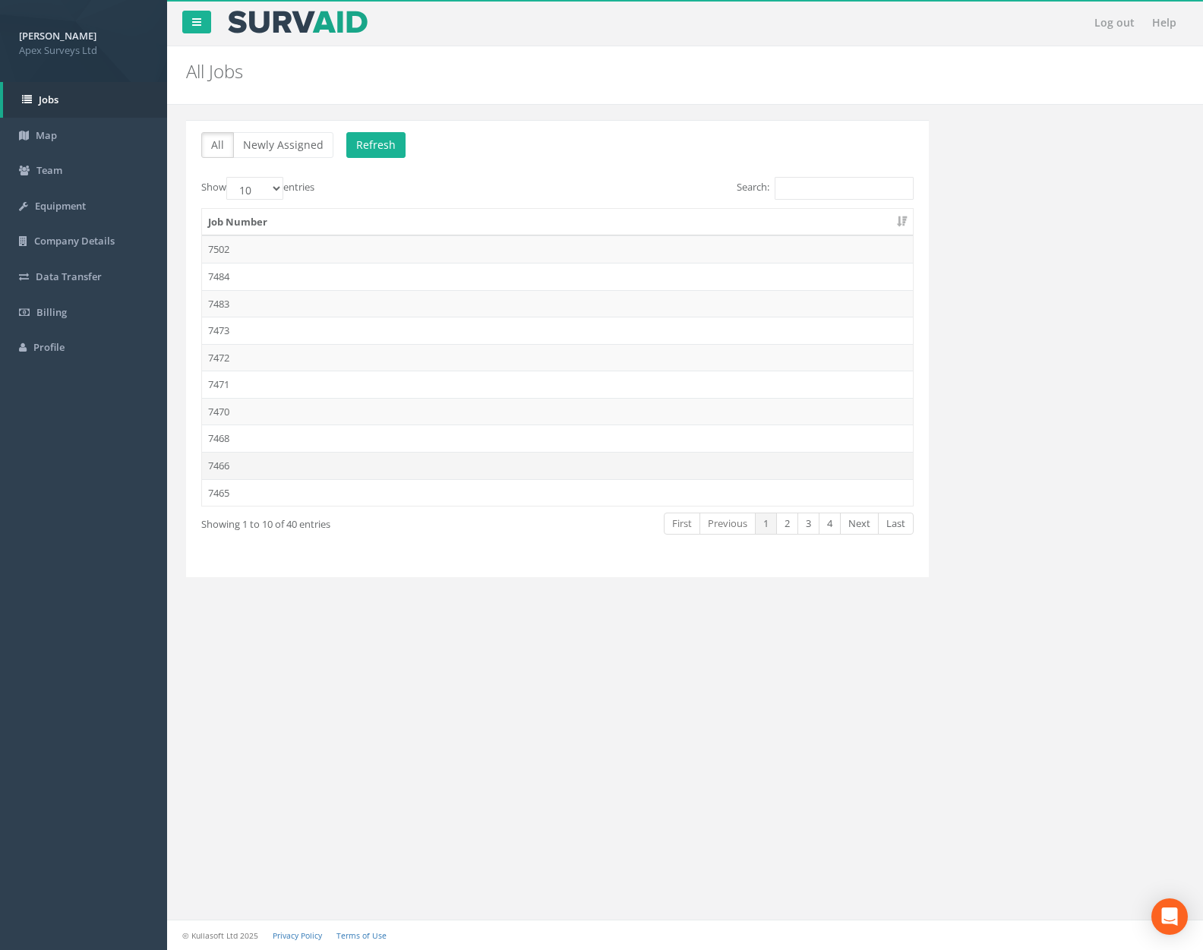
click at [332, 459] on td "7466" at bounding box center [557, 465] width 711 height 27
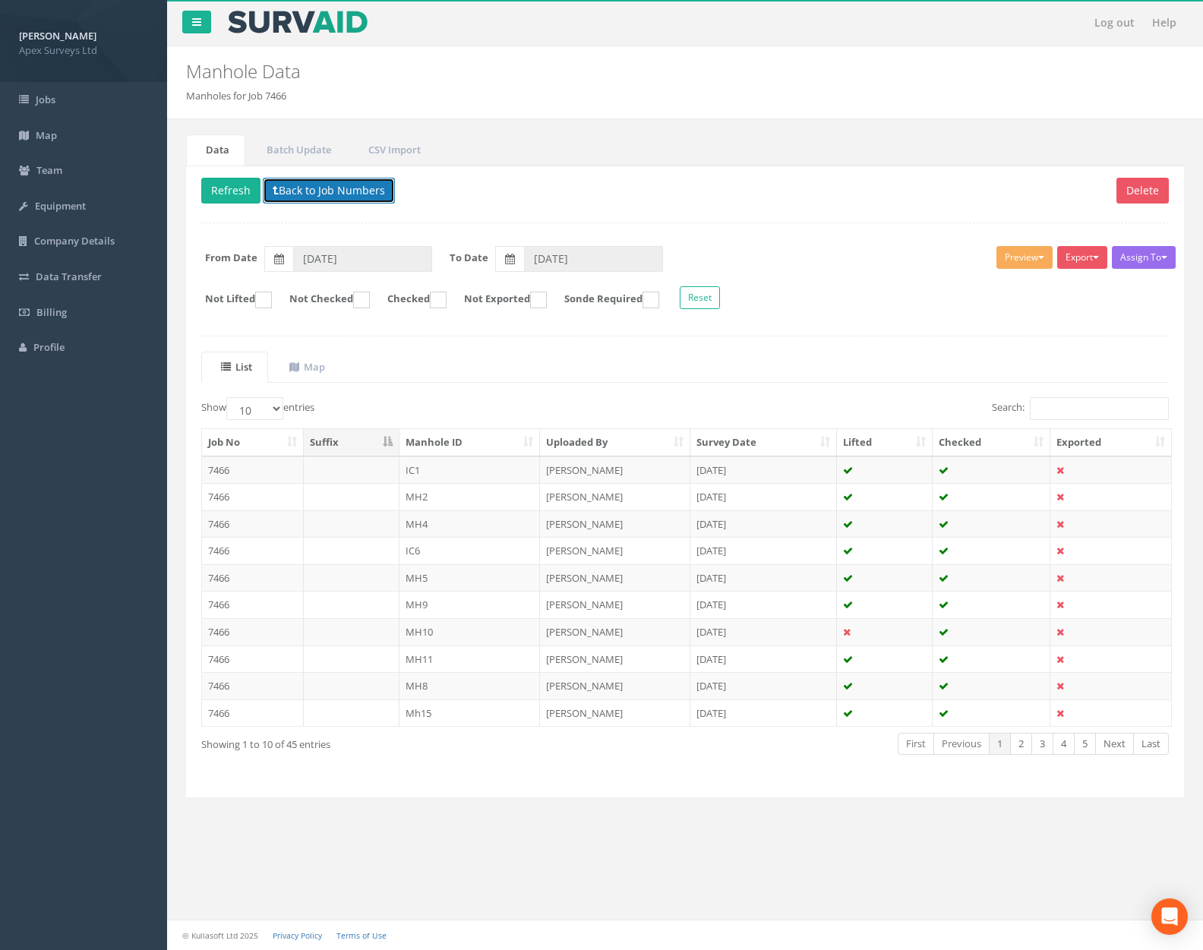
click at [351, 184] on button "Back to Job Numbers" at bounding box center [329, 191] width 132 height 26
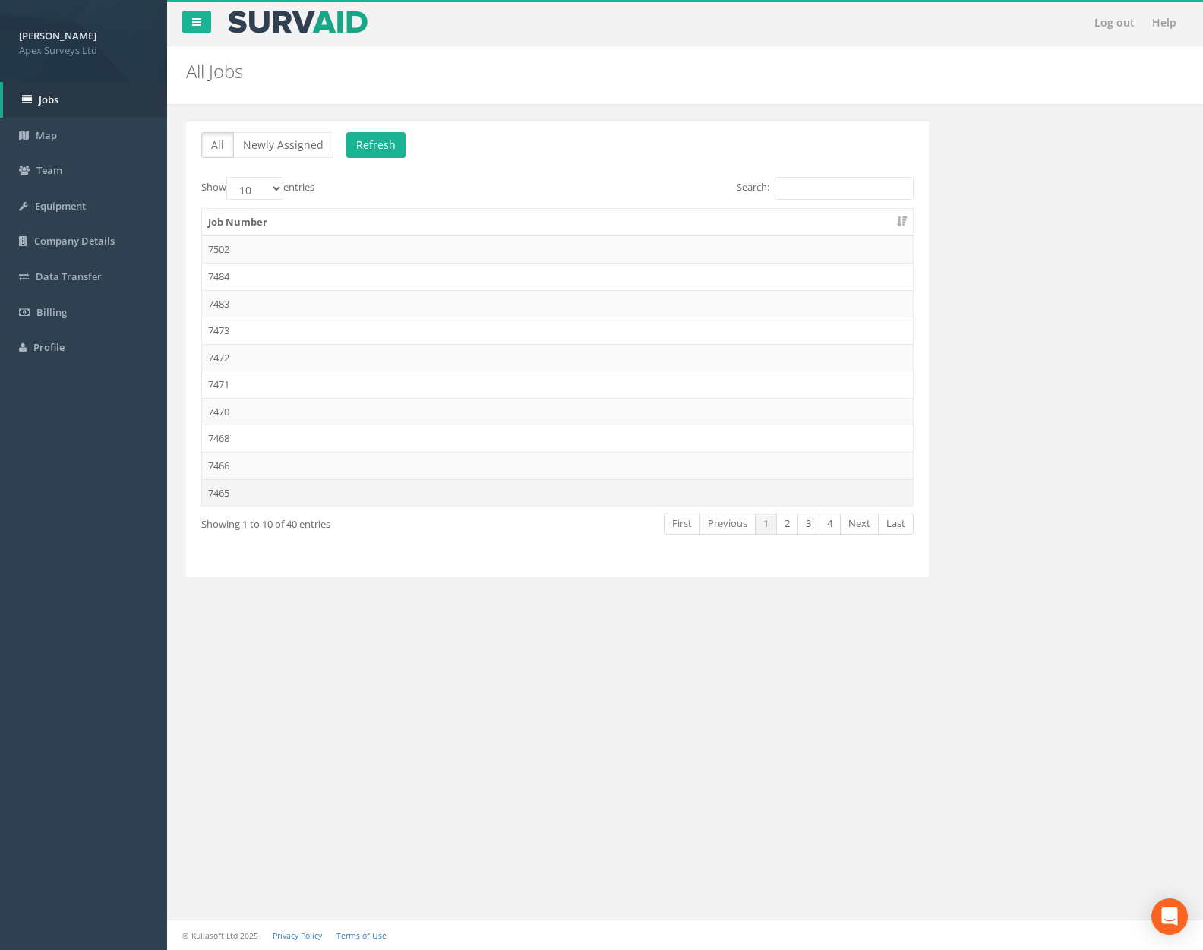
click at [354, 494] on td "7465" at bounding box center [557, 492] width 711 height 27
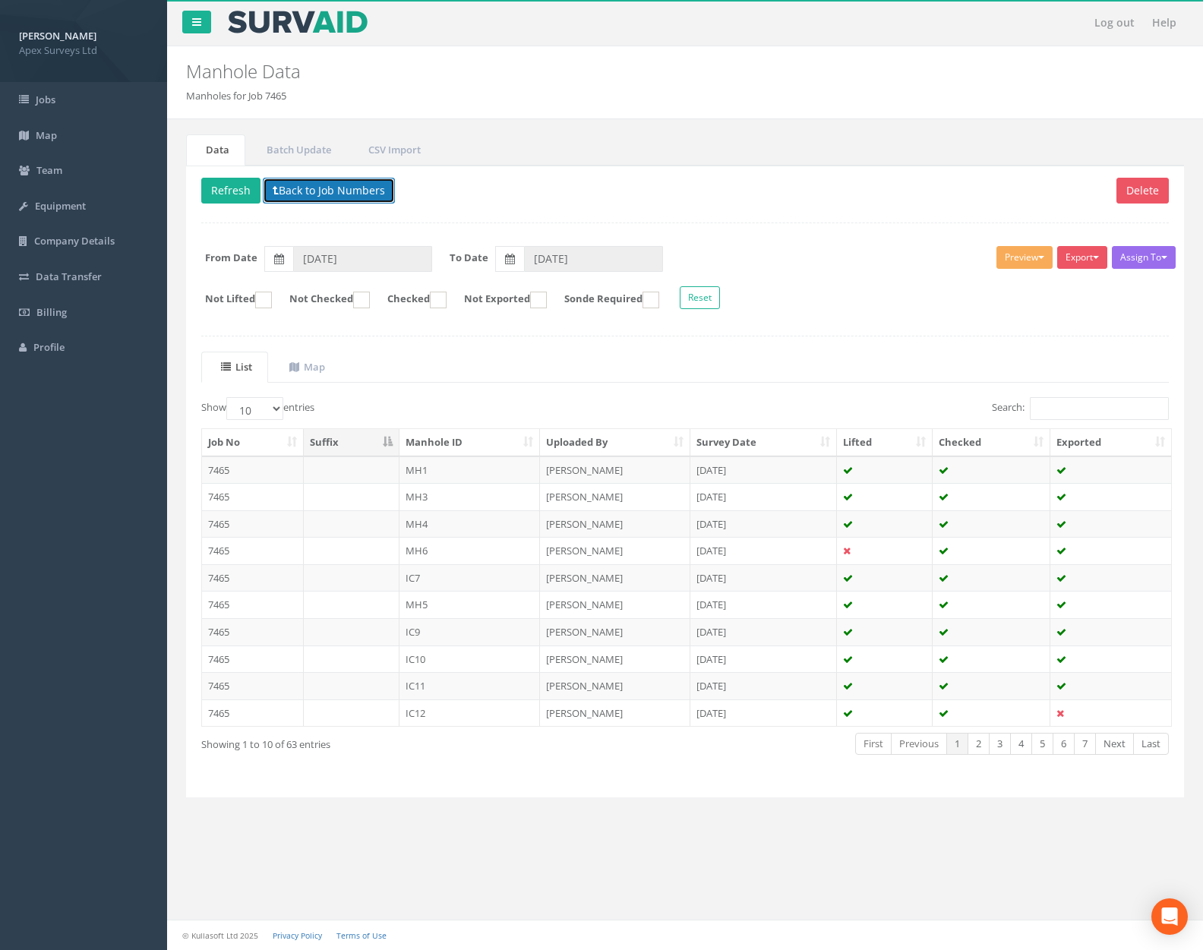
click at [343, 197] on button "Back to Job Numbers" at bounding box center [329, 191] width 132 height 26
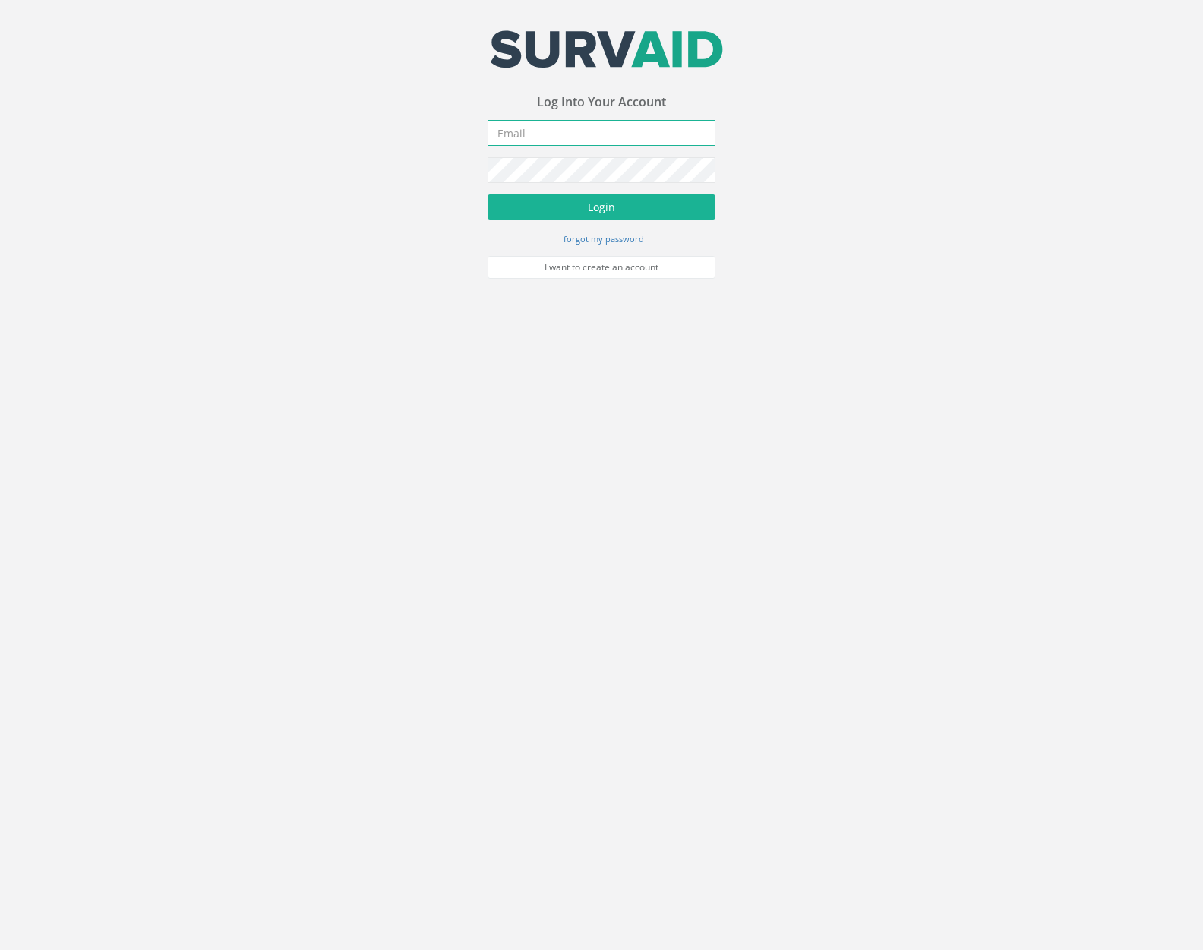
click at [528, 124] on input "email" at bounding box center [602, 133] width 228 height 26
type input "[PERSON_NAME][EMAIL_ADDRESS][PERSON_NAME][DOMAIN_NAME]"
click at [488, 194] on button "Login" at bounding box center [602, 207] width 228 height 26
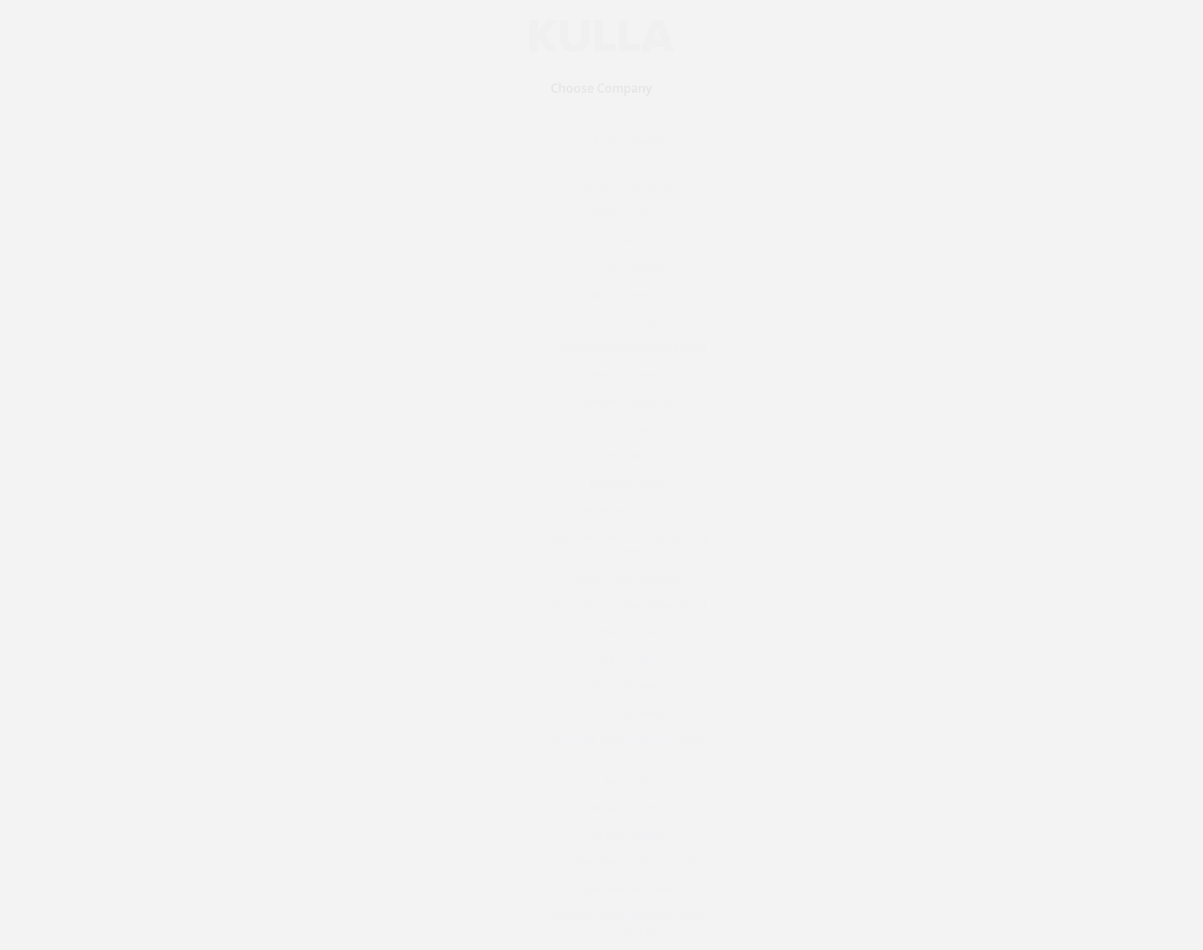
scroll to position [7512, 0]
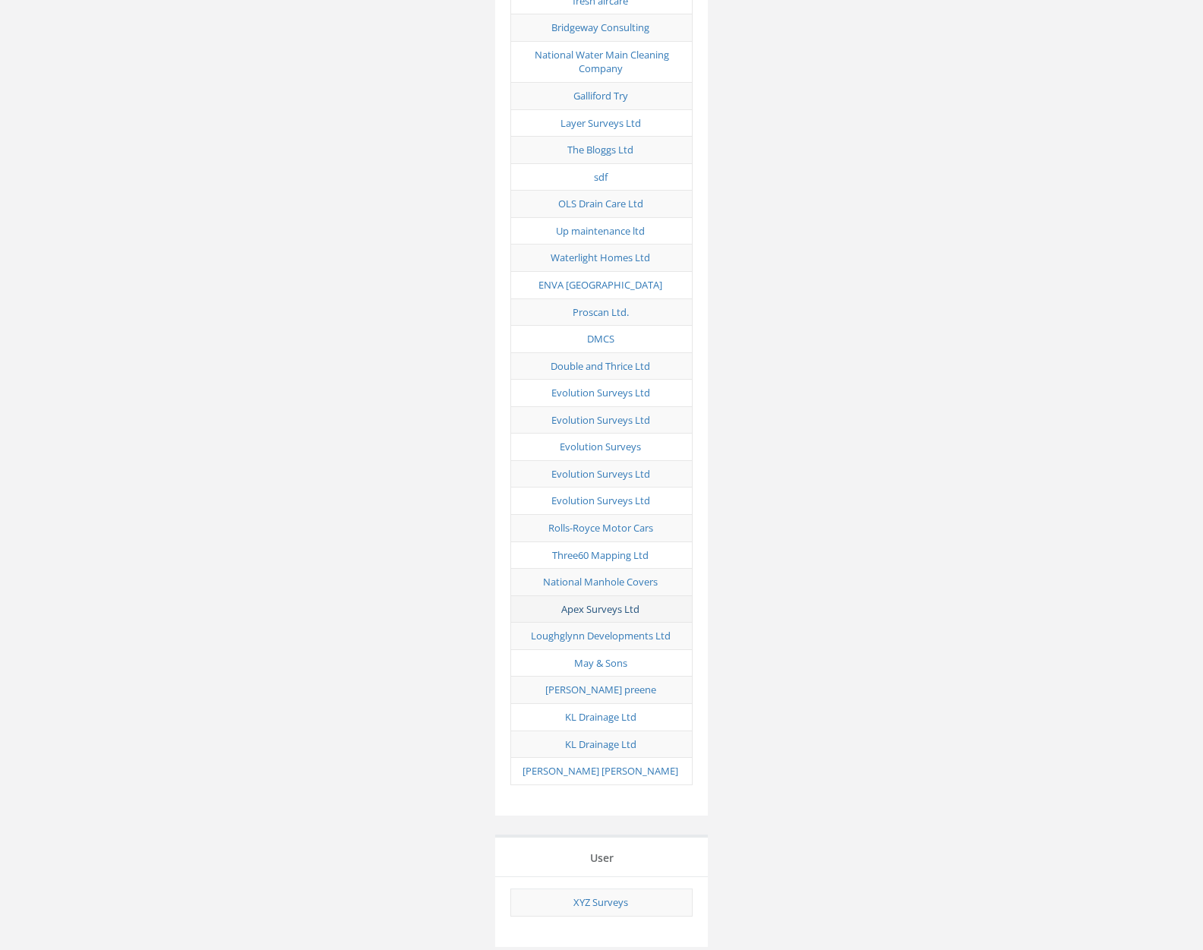
click at [614, 602] on link "Apex Surveys Ltd" at bounding box center [600, 609] width 78 height 14
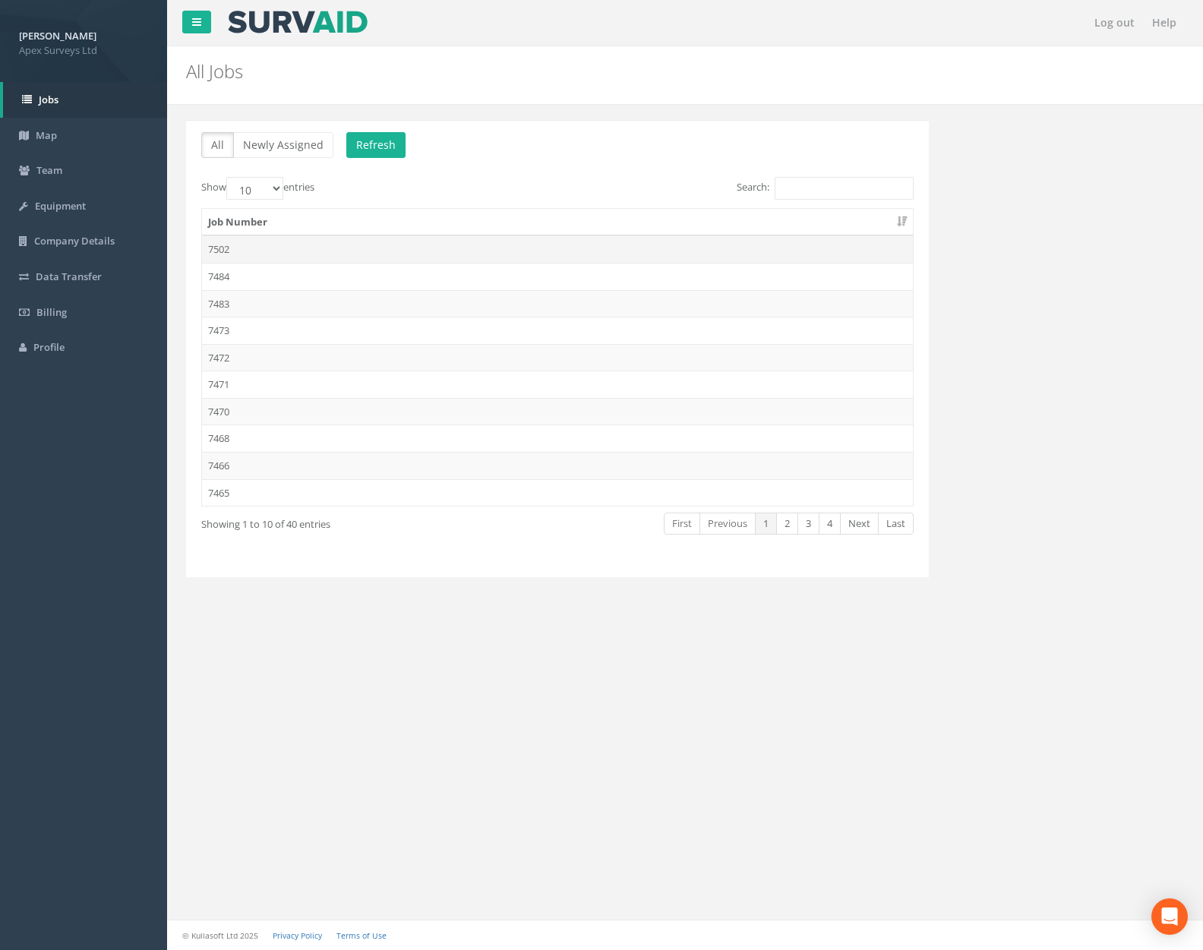
click at [349, 259] on td "7502" at bounding box center [557, 248] width 711 height 27
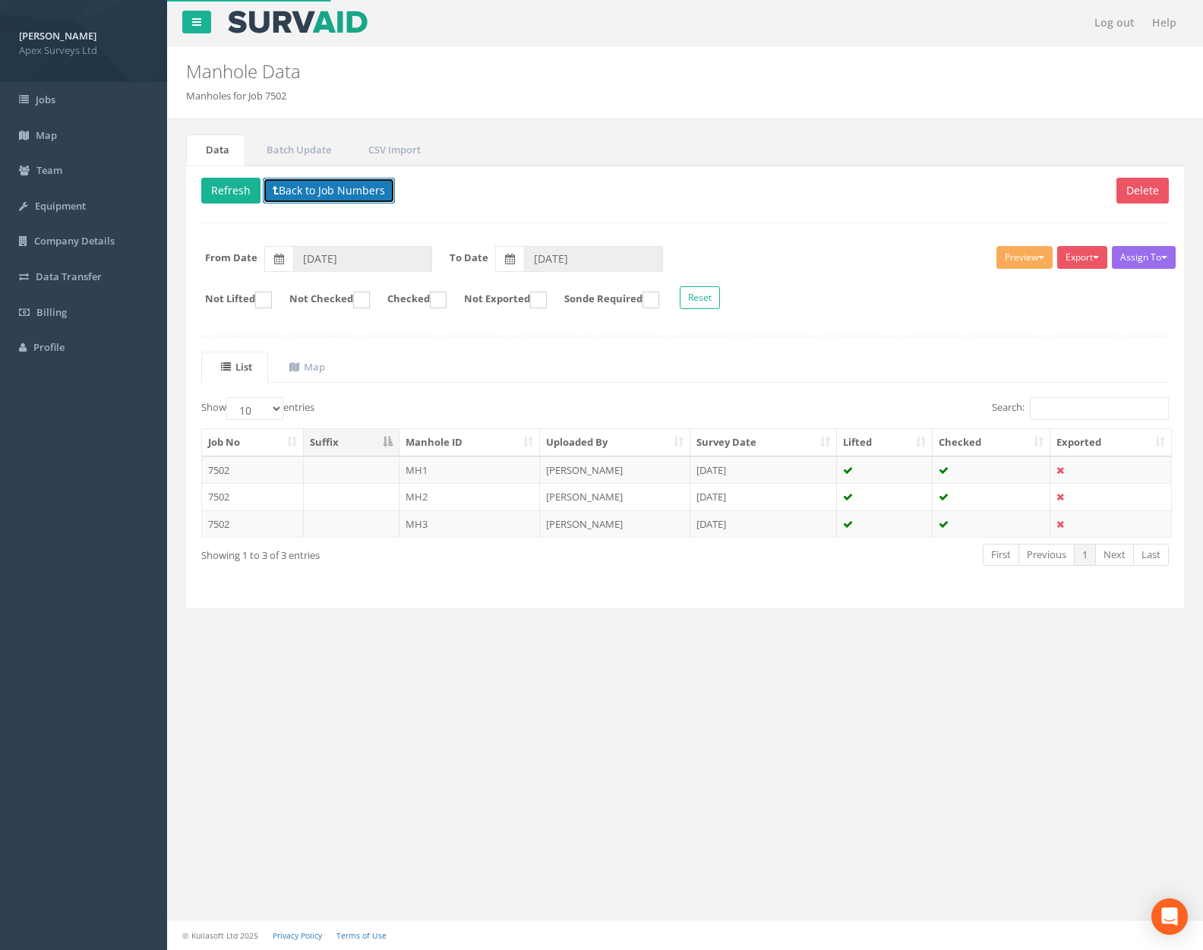
click at [346, 186] on button "Back to Job Numbers" at bounding box center [329, 191] width 132 height 26
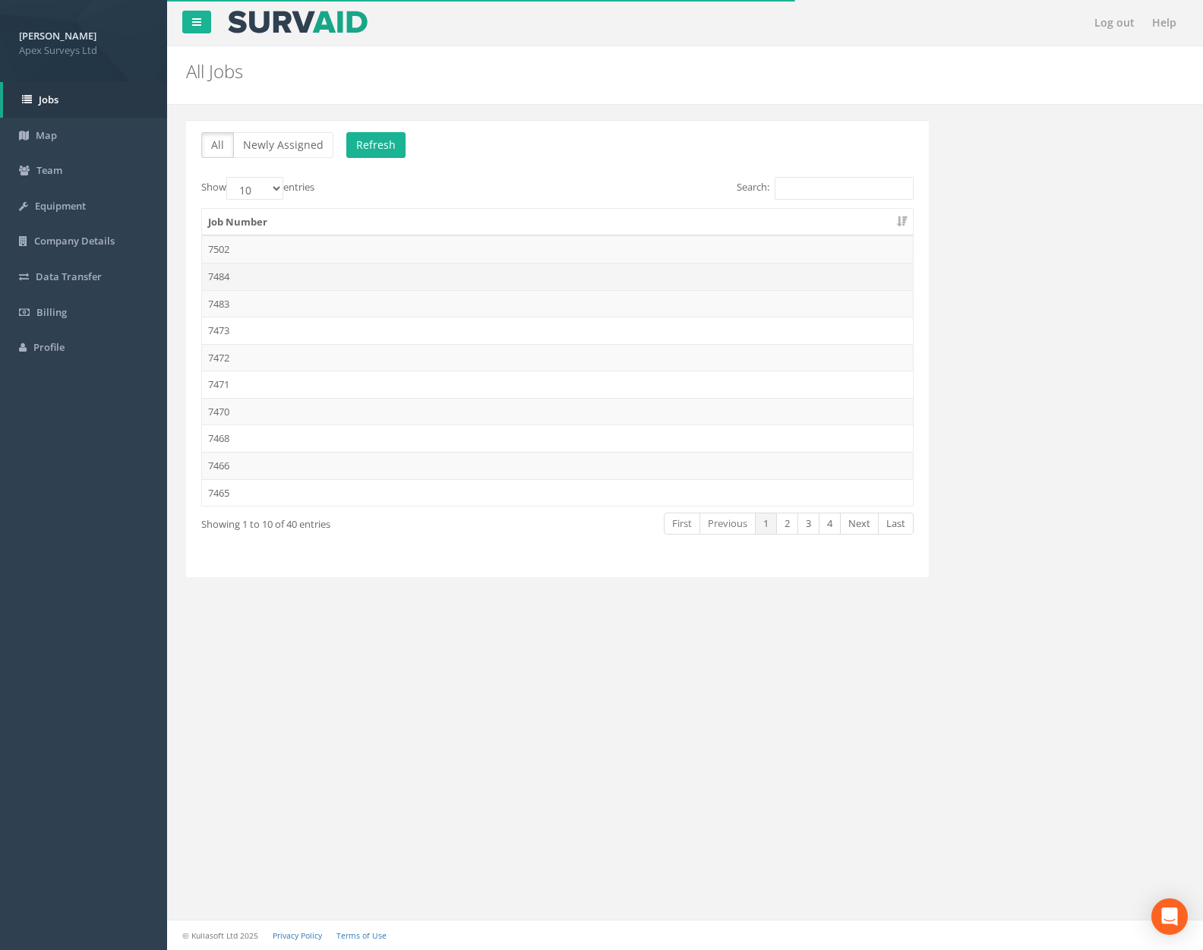
click at [342, 280] on td "7484" at bounding box center [557, 276] width 711 height 27
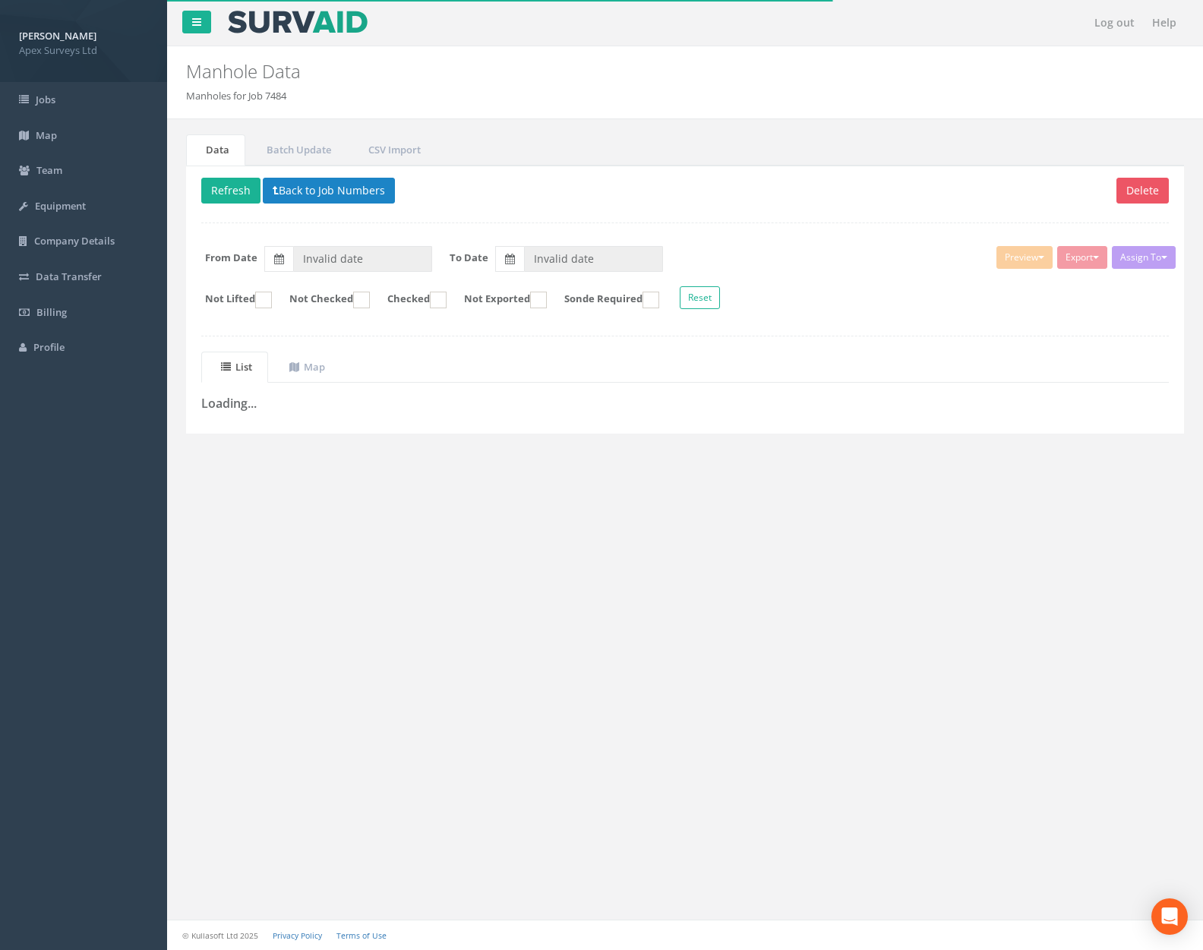
type input "[DATE]"
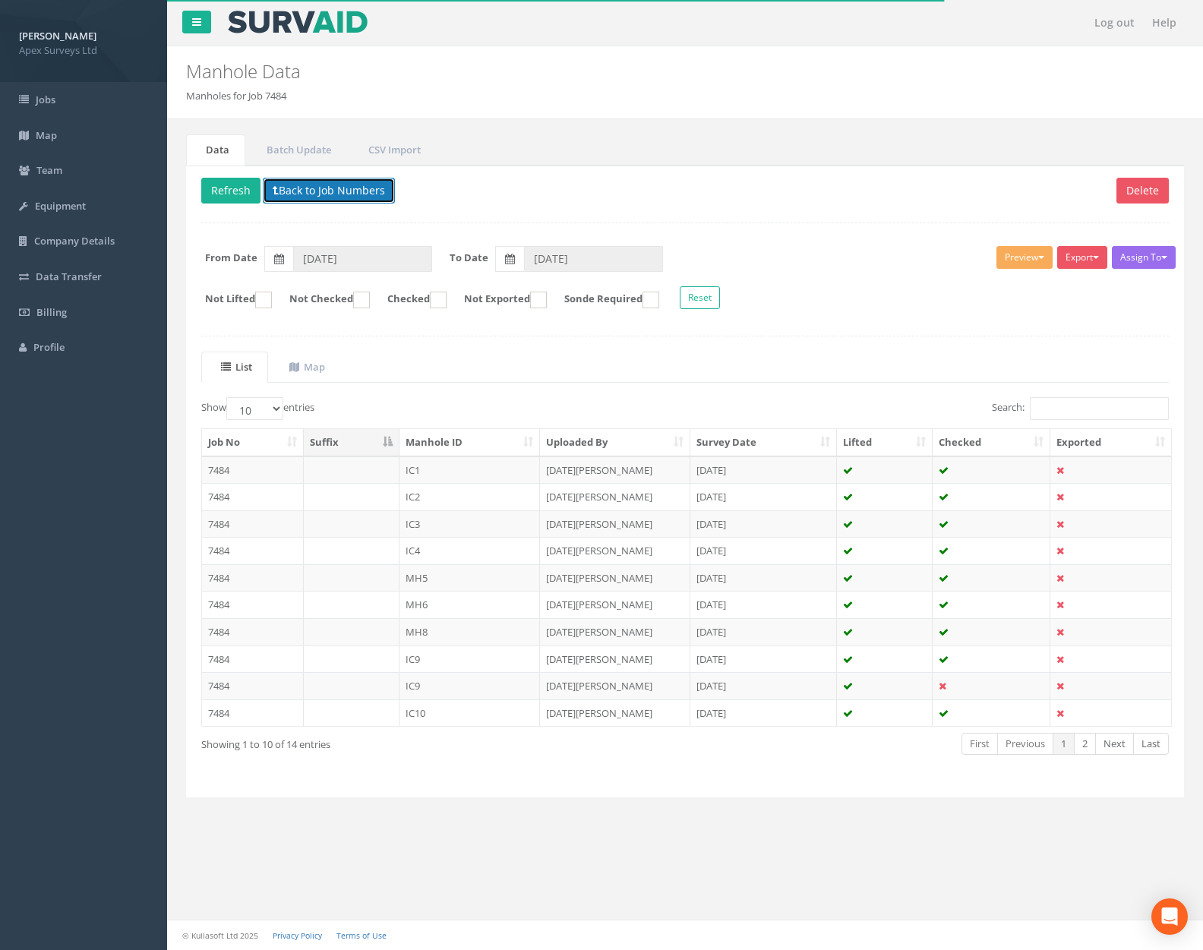
click at [345, 196] on button "Back to Job Numbers" at bounding box center [329, 191] width 132 height 26
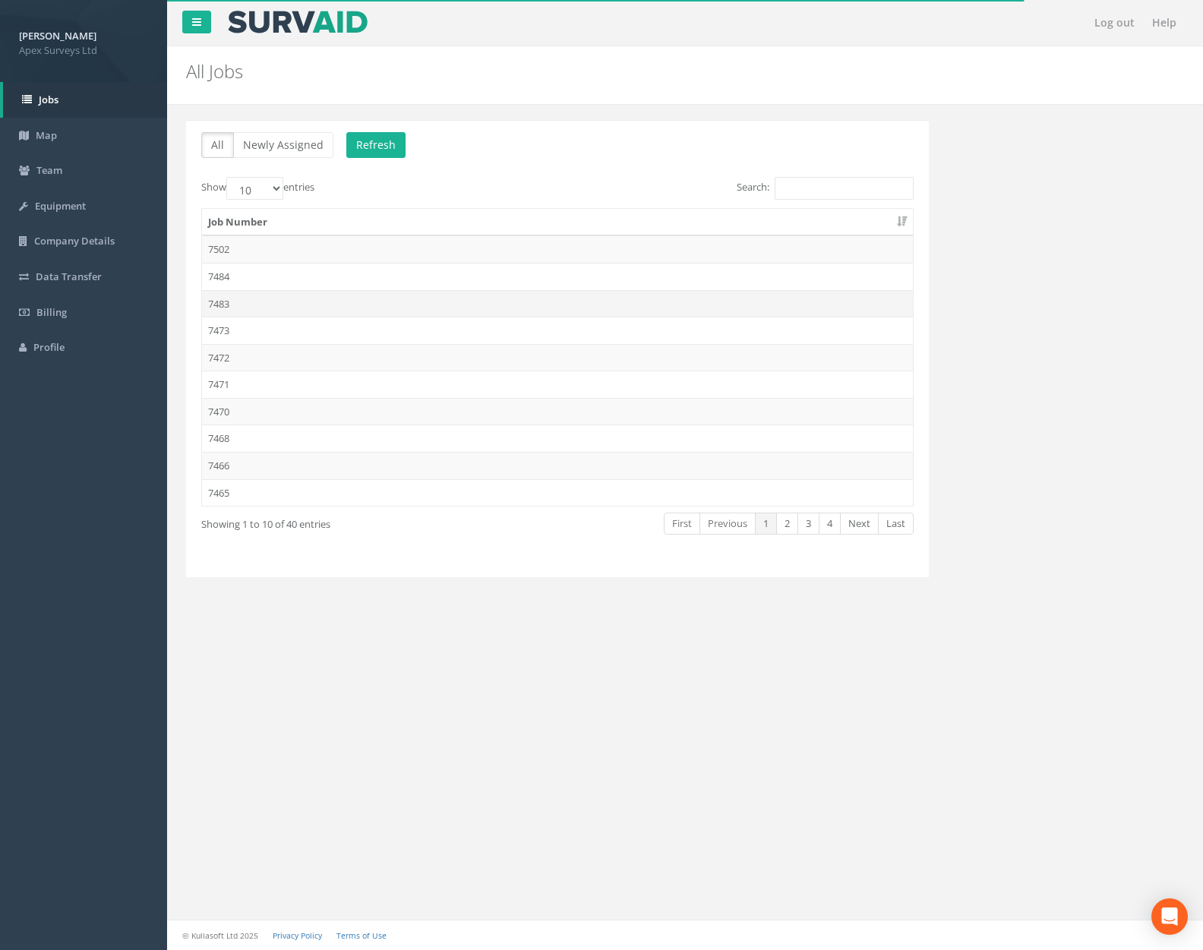
click at [333, 292] on td "7483" at bounding box center [557, 303] width 711 height 27
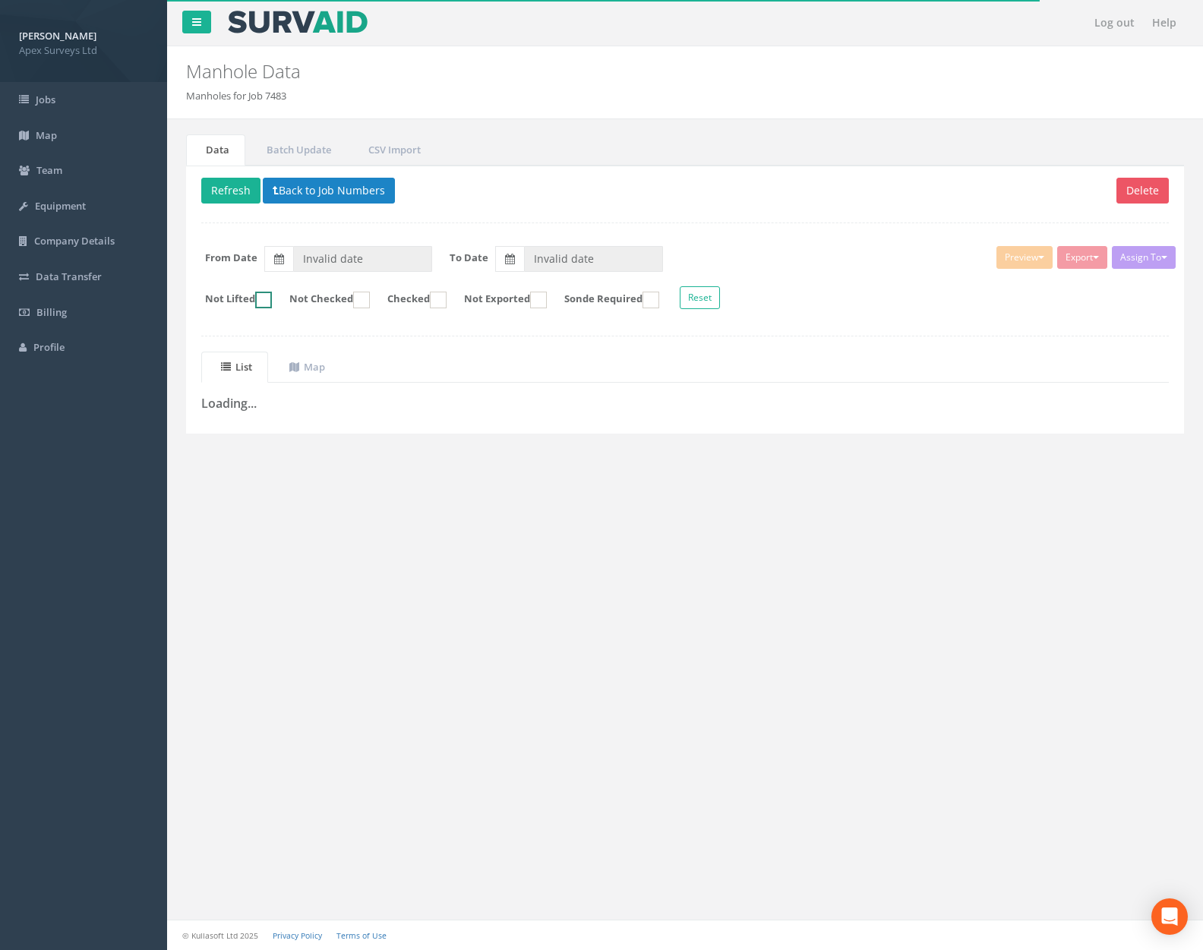
type input "[DATE]"
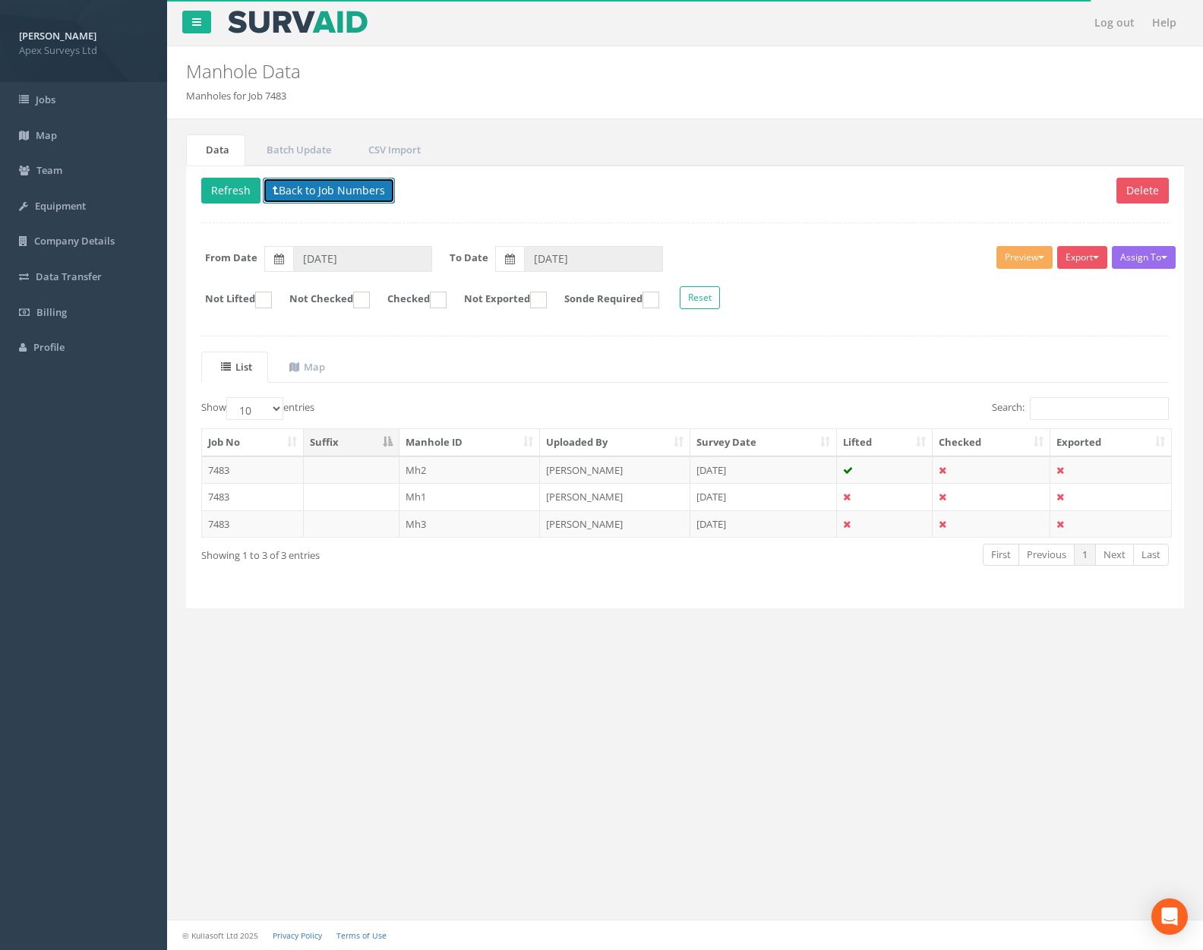
click at [338, 194] on button "Back to Job Numbers" at bounding box center [329, 191] width 132 height 26
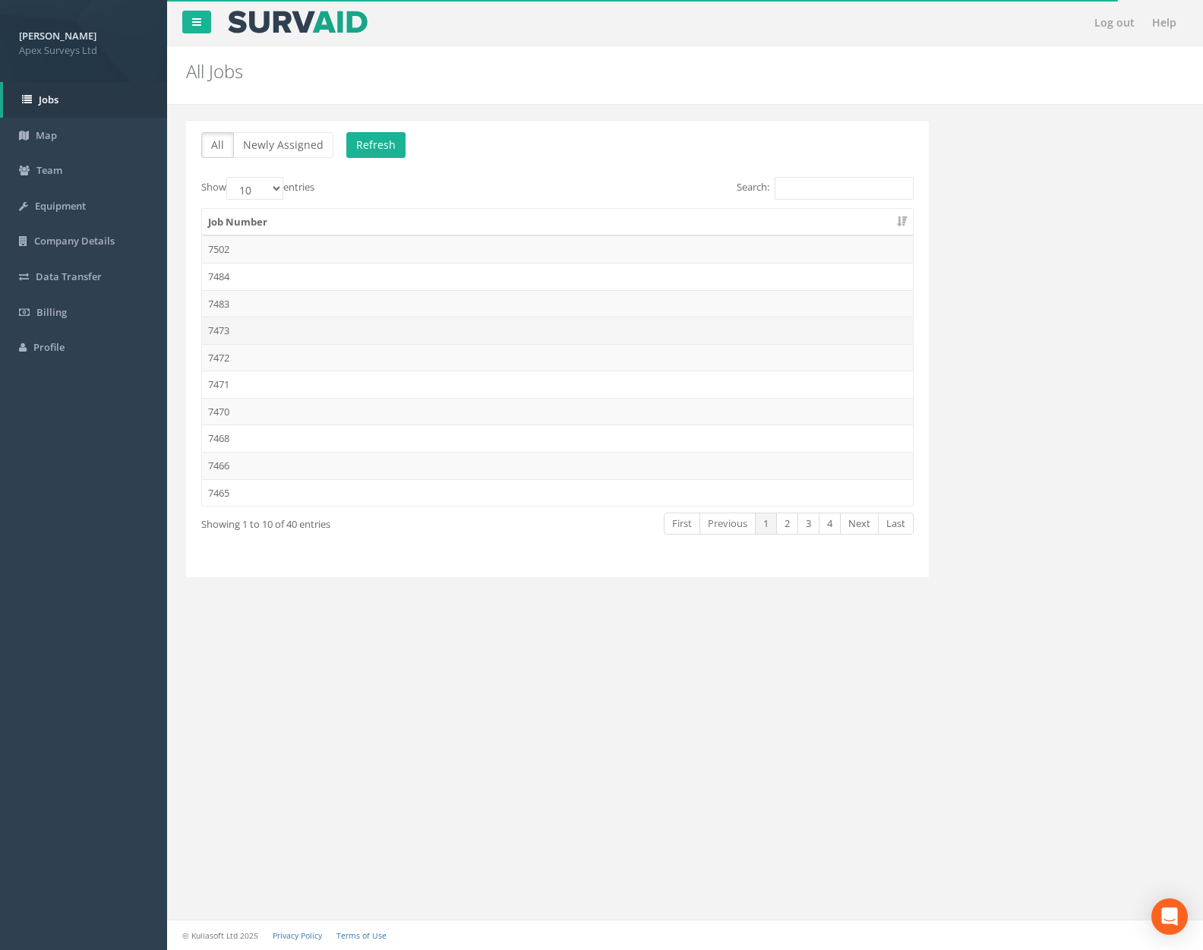
click at [313, 336] on td "7473" at bounding box center [557, 330] width 711 height 27
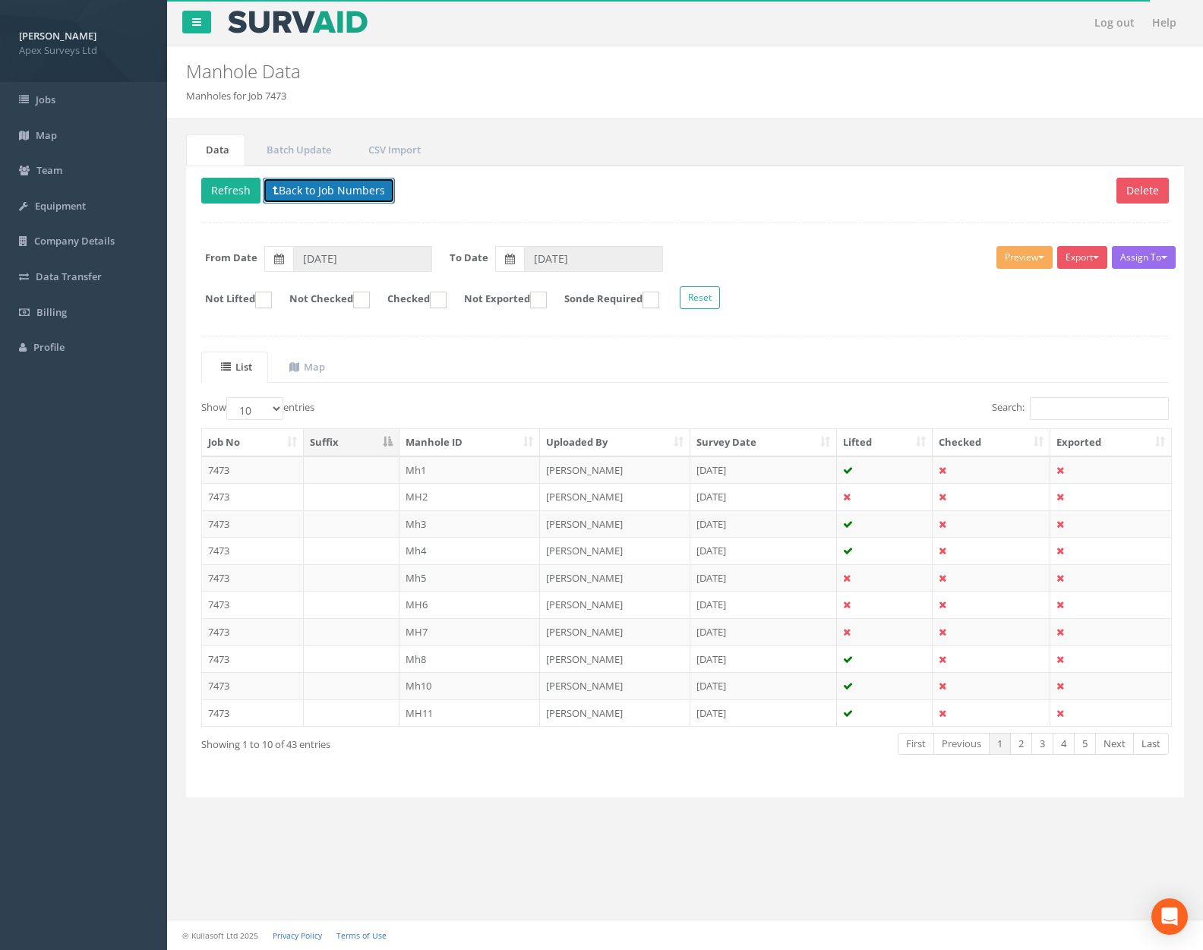
click at [336, 191] on button "Back to Job Numbers" at bounding box center [329, 191] width 132 height 26
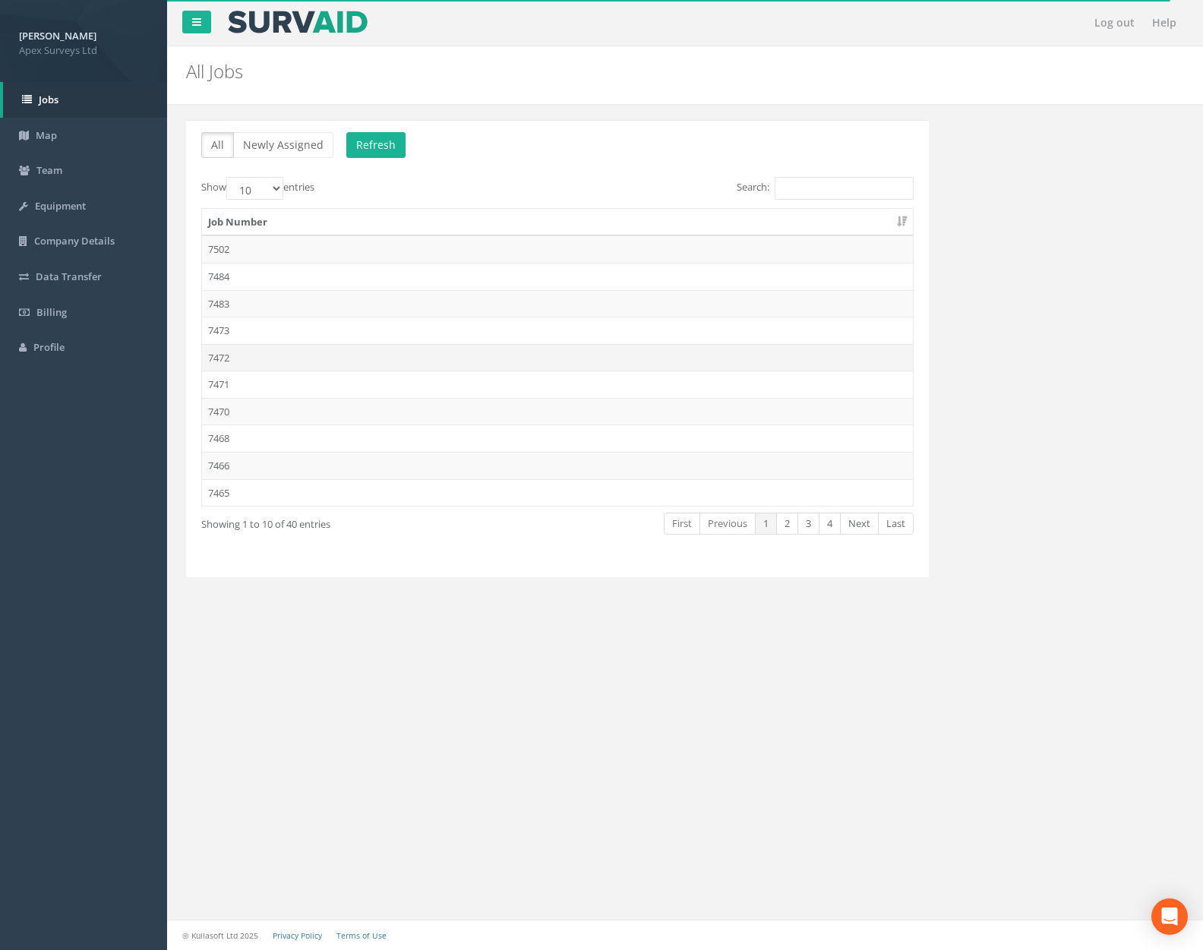
click at [320, 362] on td "7472" at bounding box center [557, 357] width 711 height 27
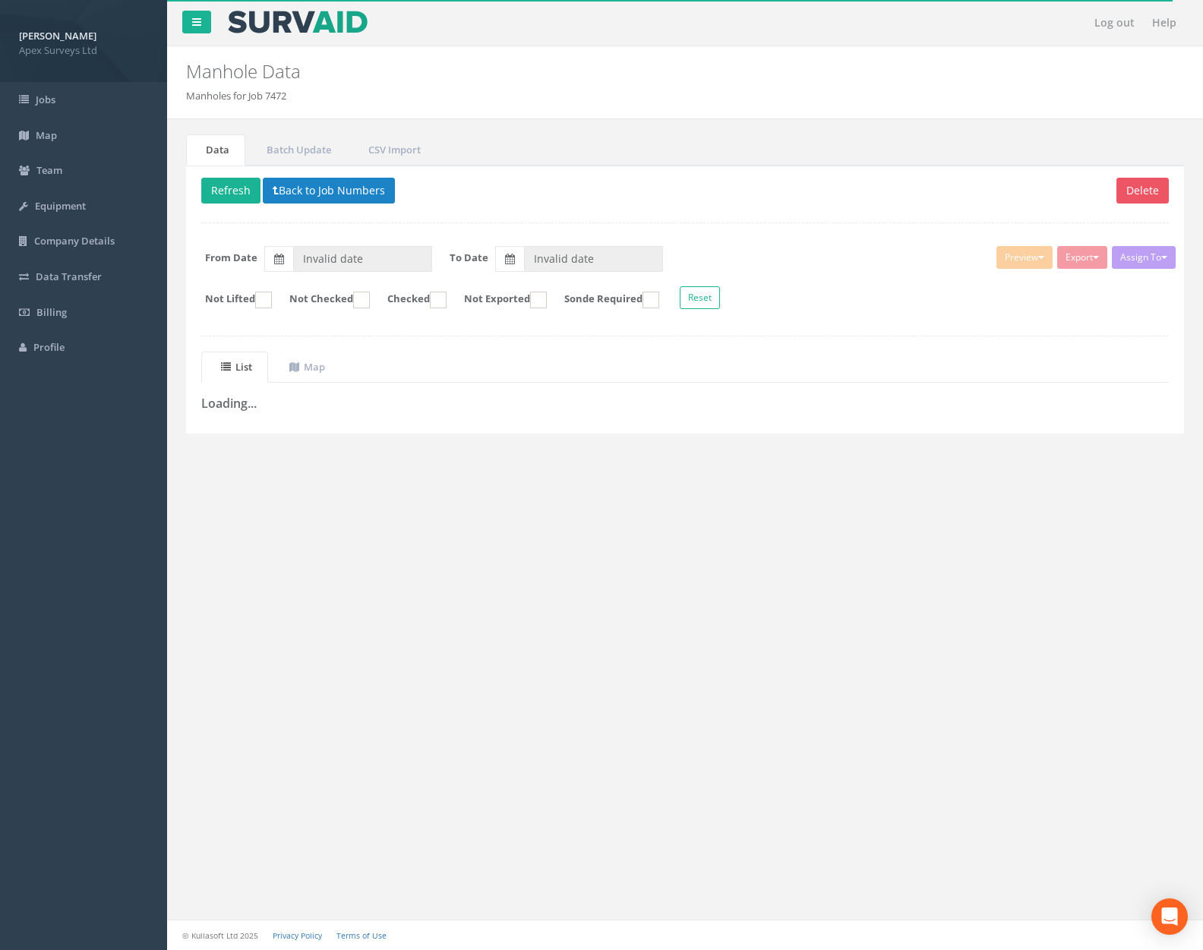
type input "[DATE]"
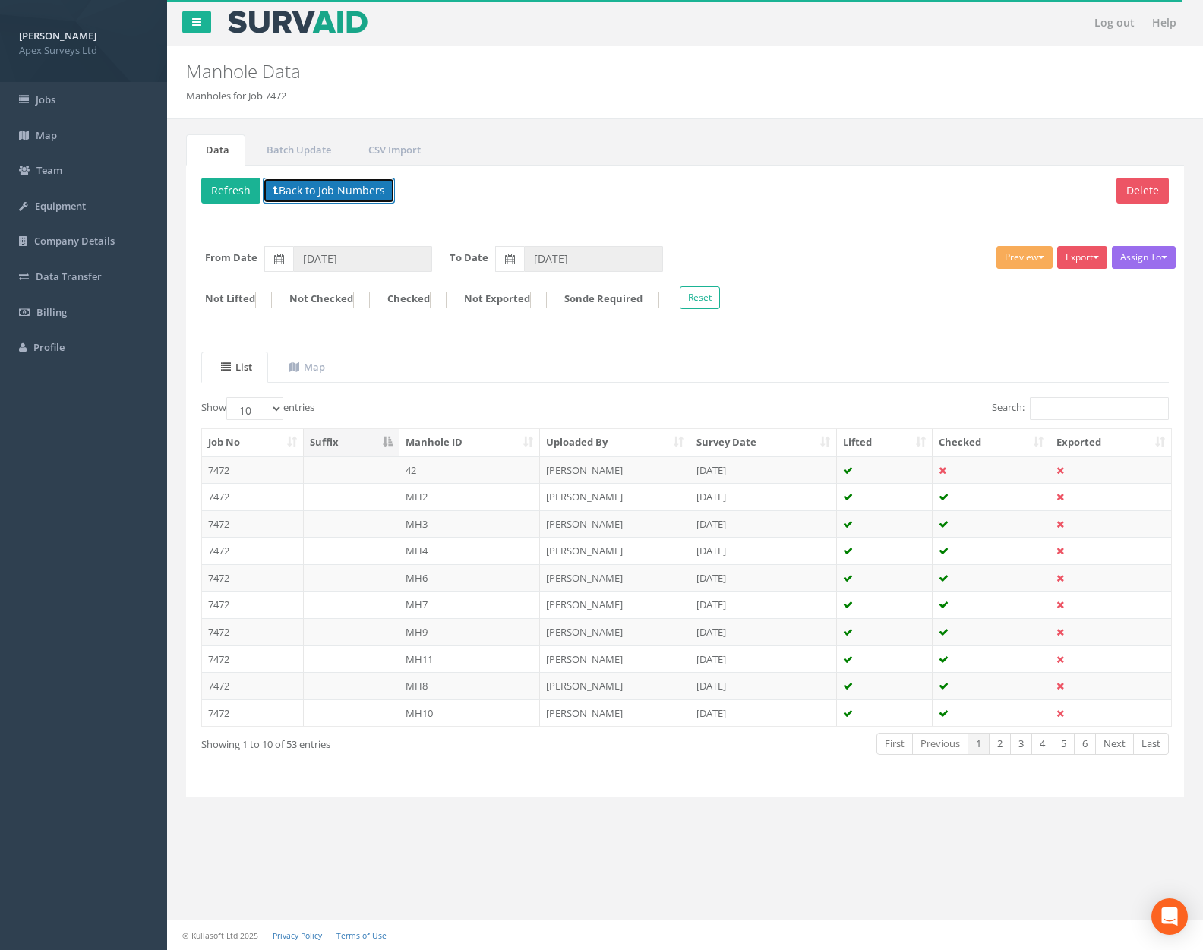
click at [340, 190] on button "Back to Job Numbers" at bounding box center [329, 191] width 132 height 26
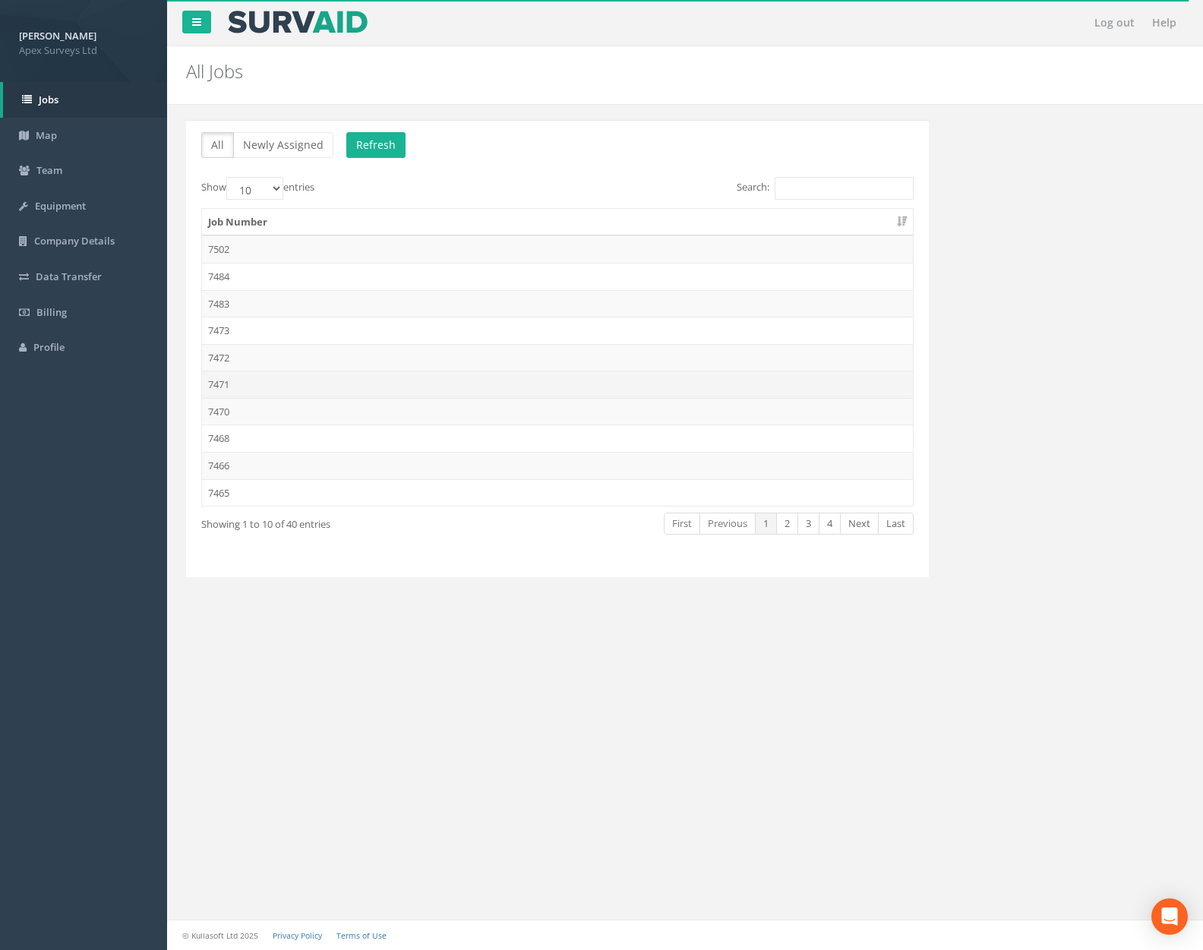
click at [314, 378] on td "7471" at bounding box center [557, 384] width 711 height 27
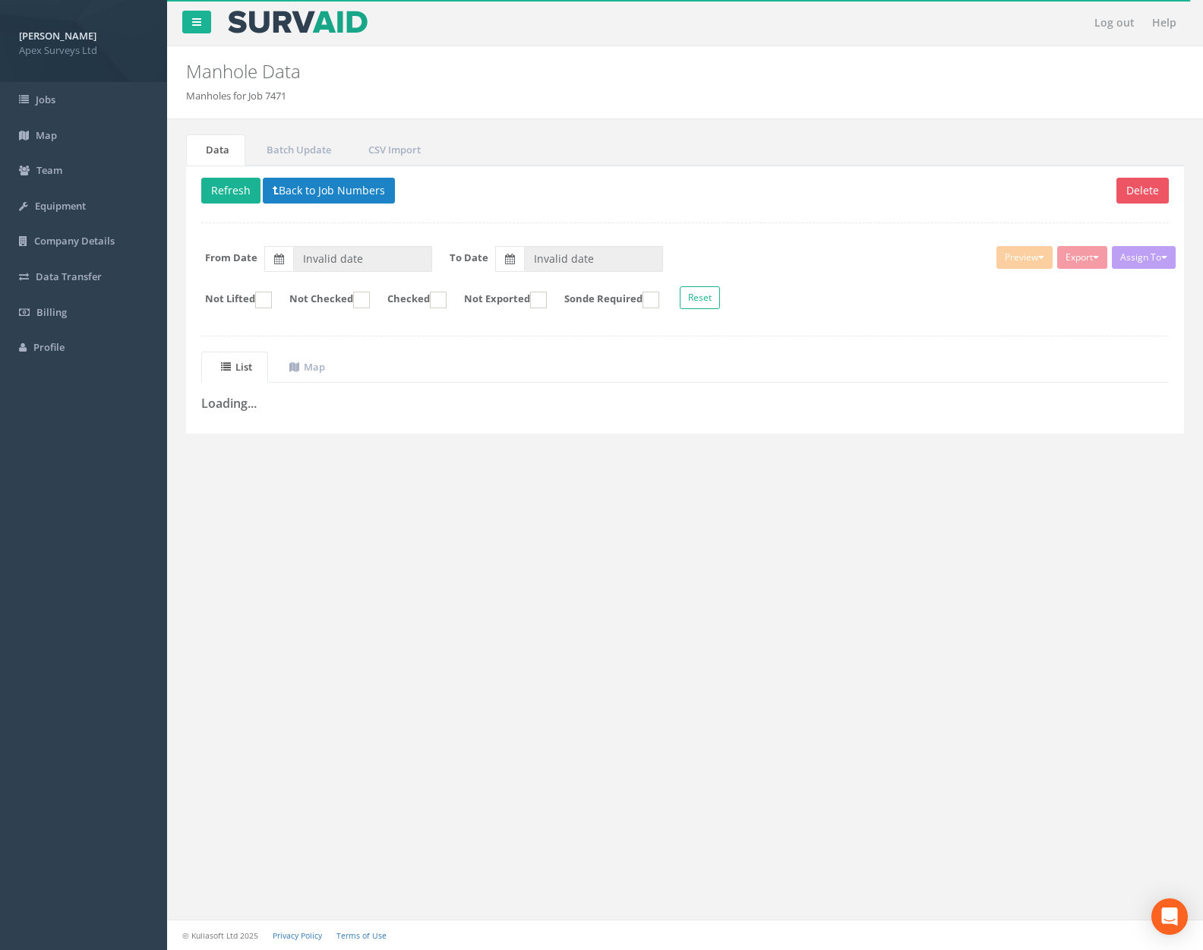
type input "[DATE]"
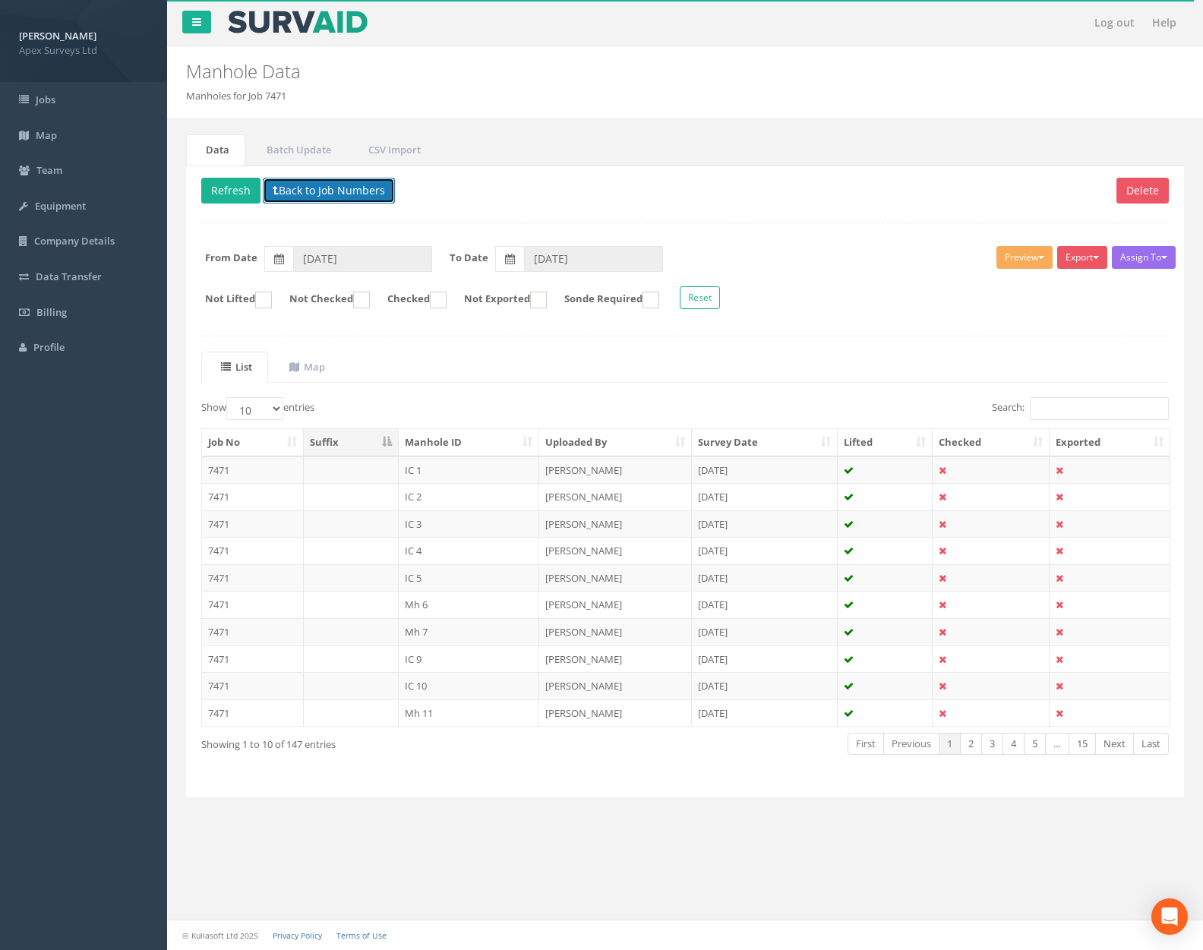
click at [333, 194] on button "Back to Job Numbers" at bounding box center [329, 191] width 132 height 26
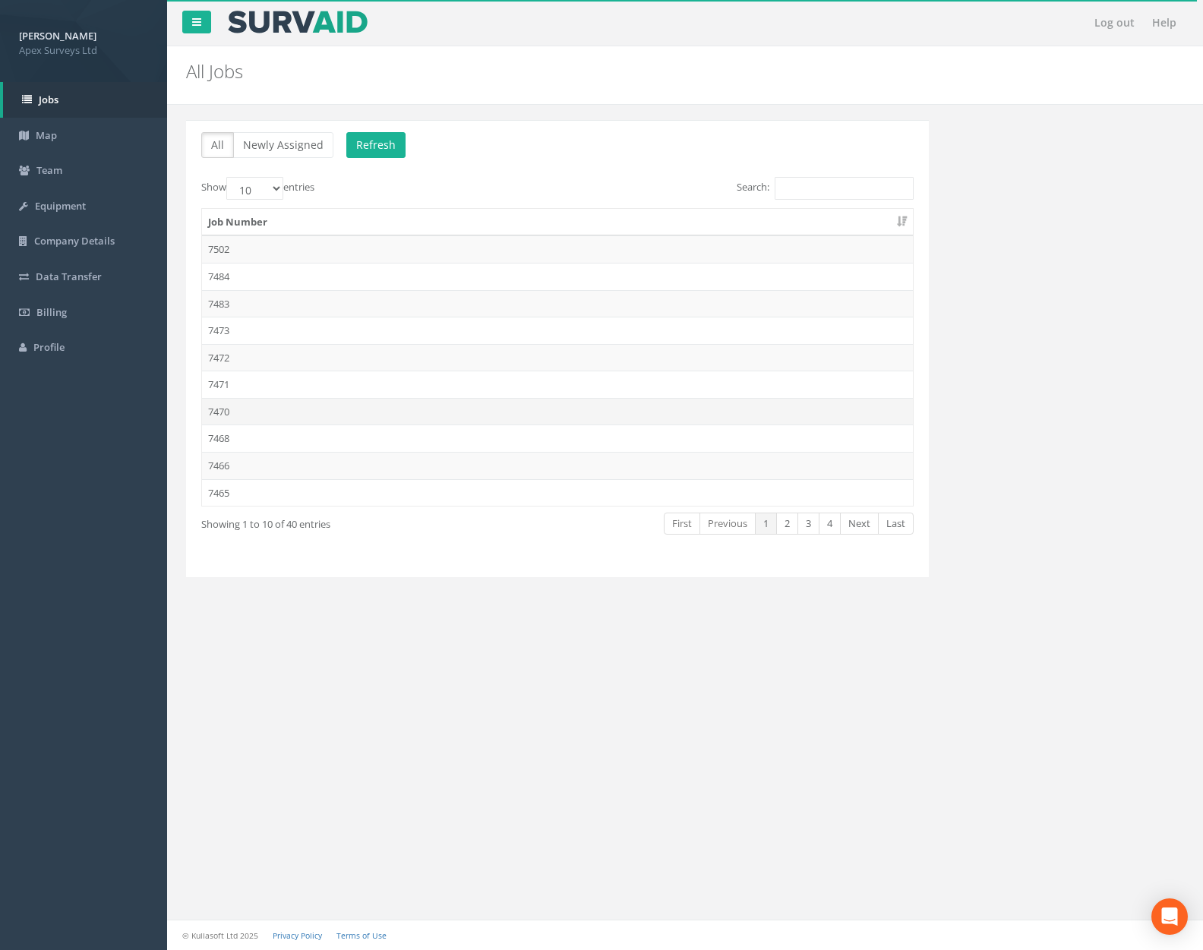
click at [317, 403] on td "7470" at bounding box center [557, 411] width 711 height 27
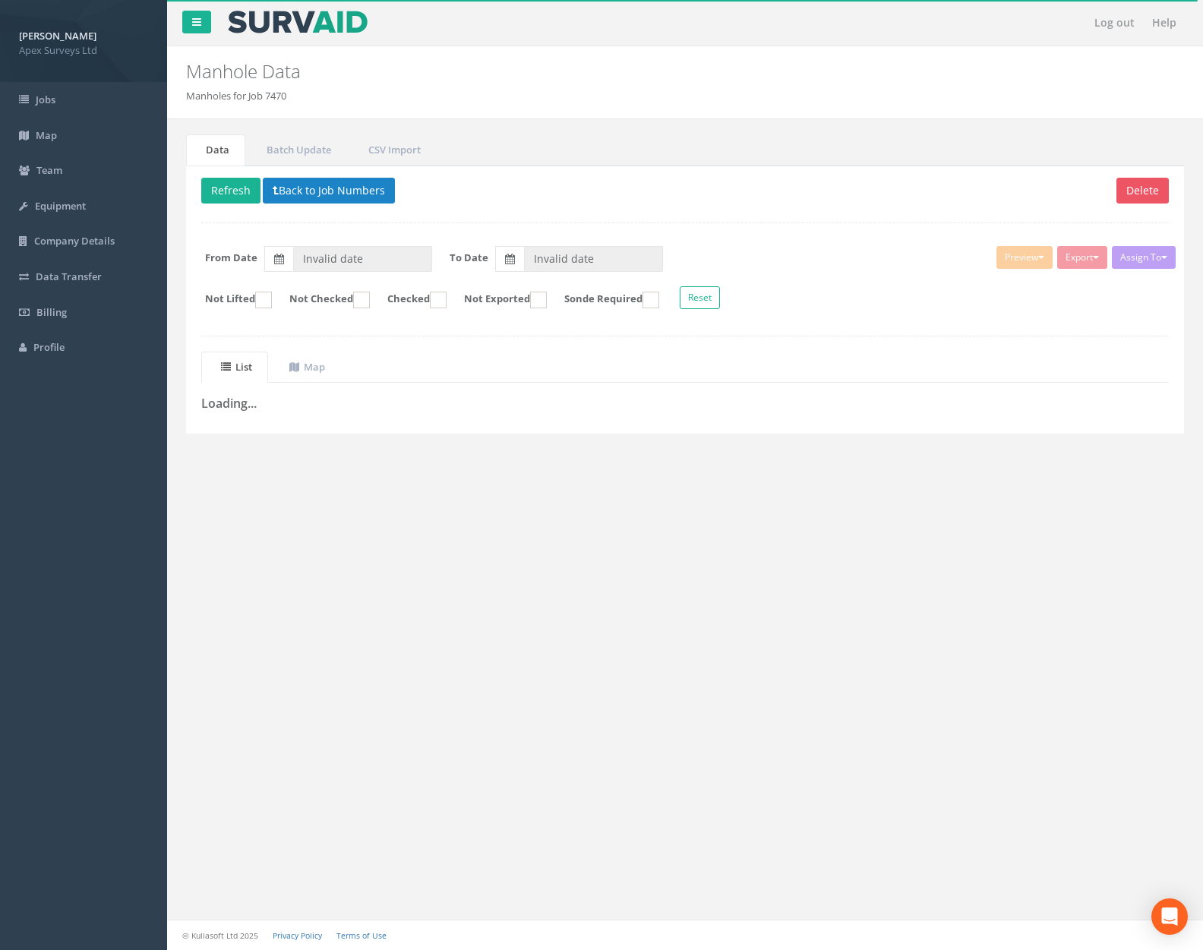
type input "[DATE]"
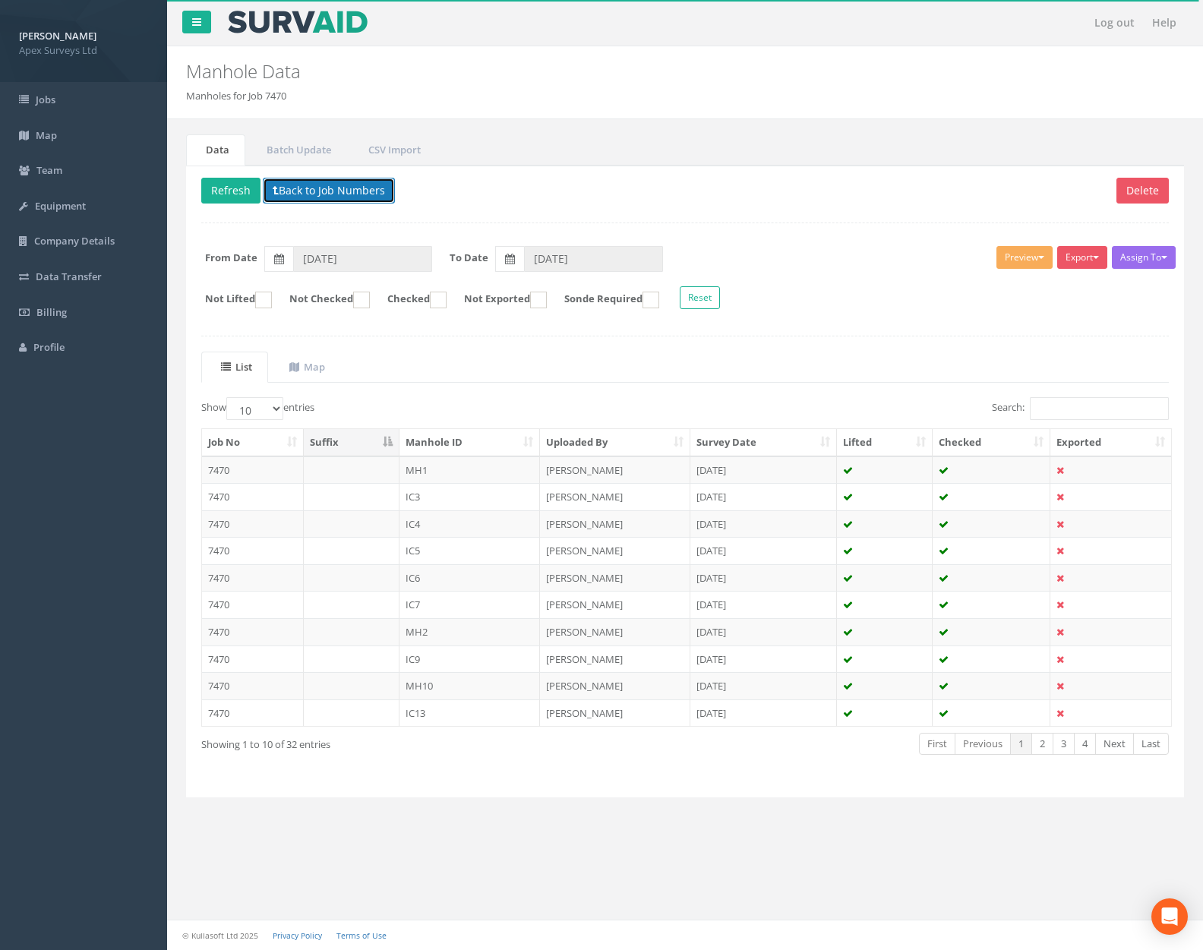
click at [330, 192] on button "Back to Job Numbers" at bounding box center [329, 191] width 132 height 26
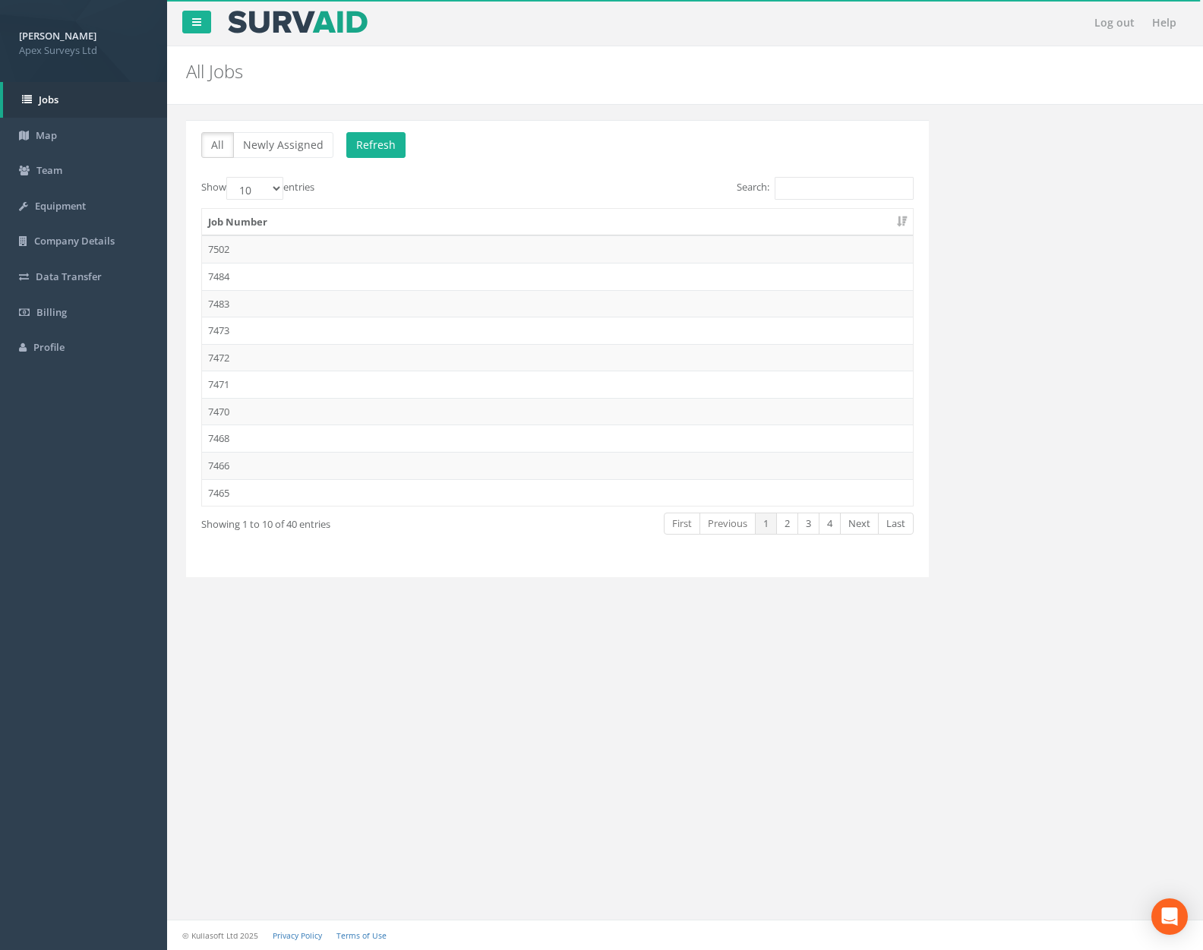
click at [328, 442] on td "7468" at bounding box center [557, 438] width 711 height 27
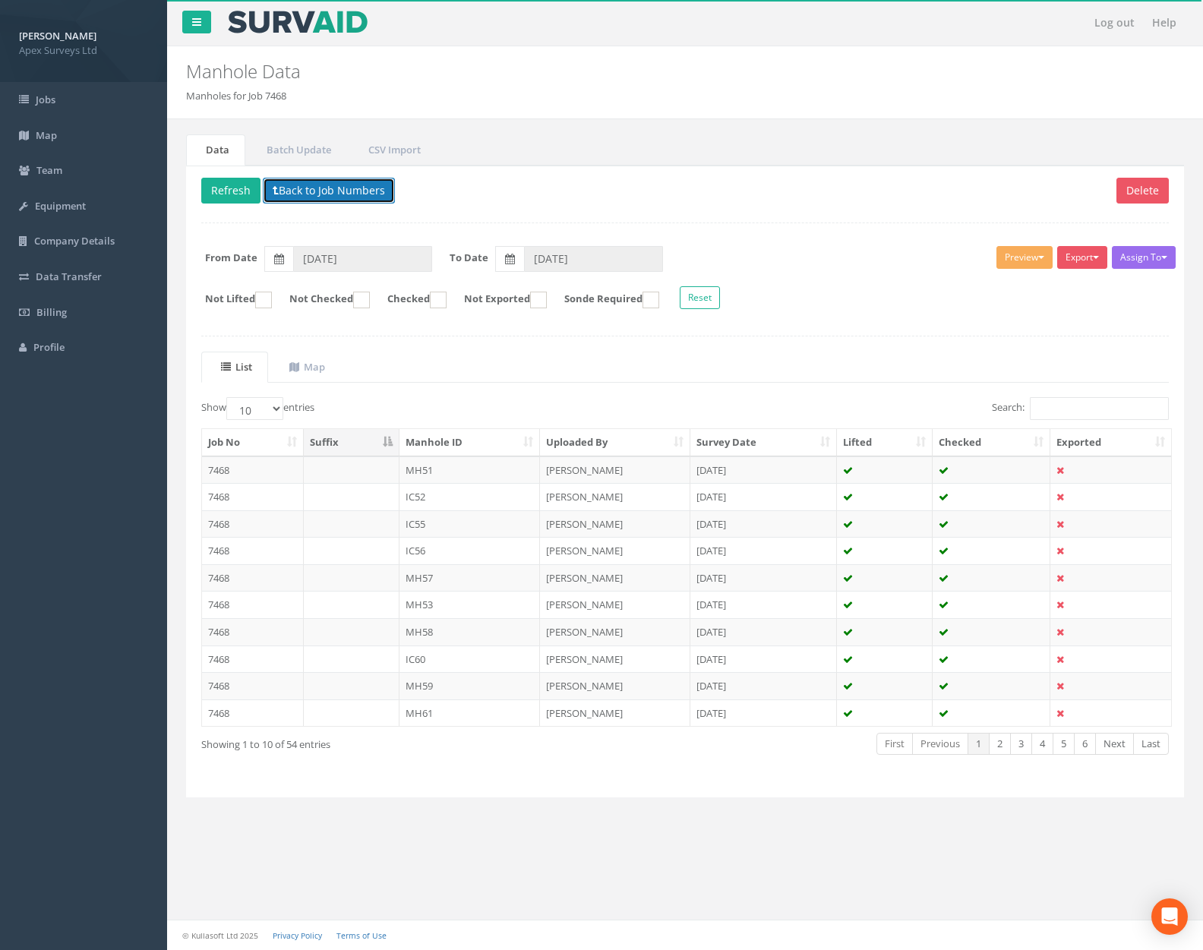
click at [333, 197] on button "Back to Job Numbers" at bounding box center [329, 191] width 132 height 26
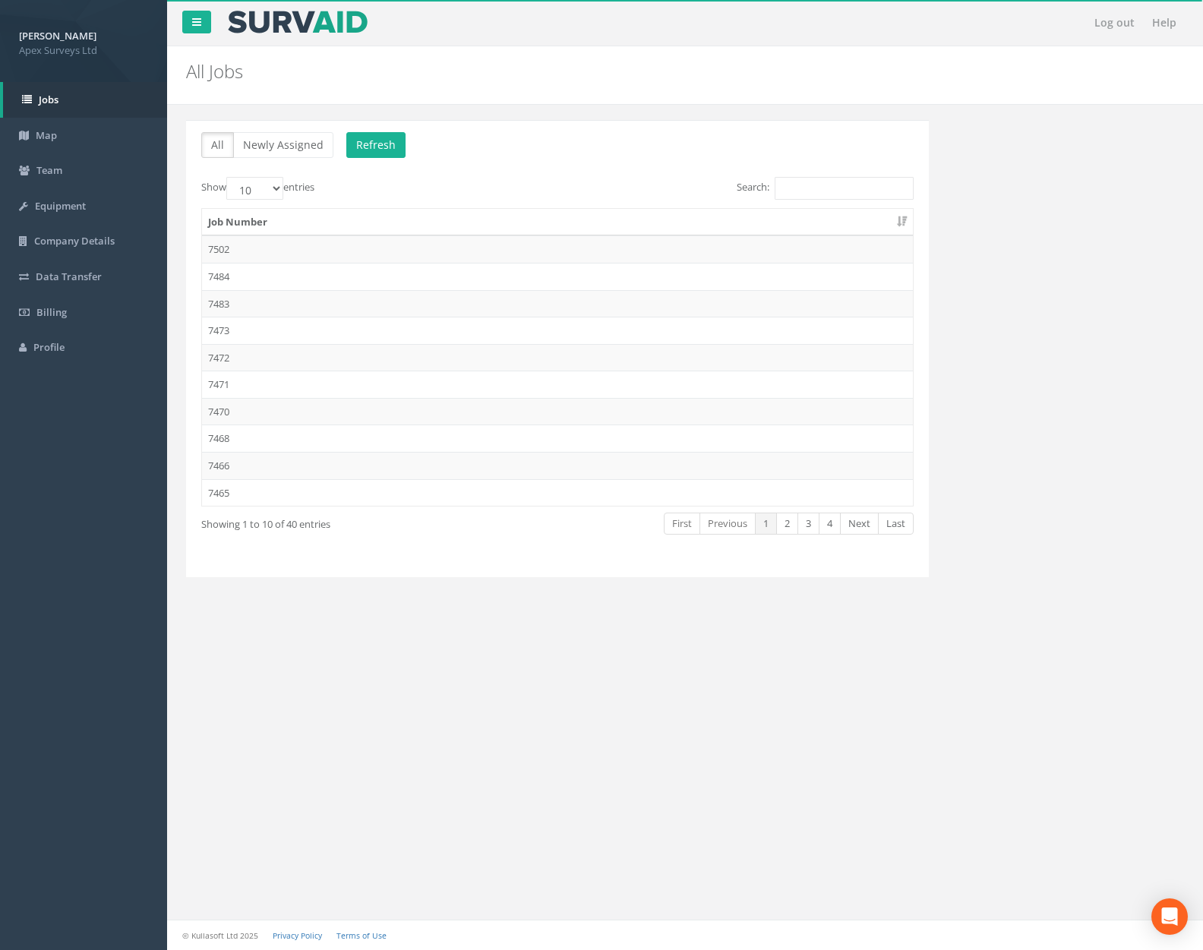
click at [327, 453] on td "7466" at bounding box center [557, 465] width 711 height 27
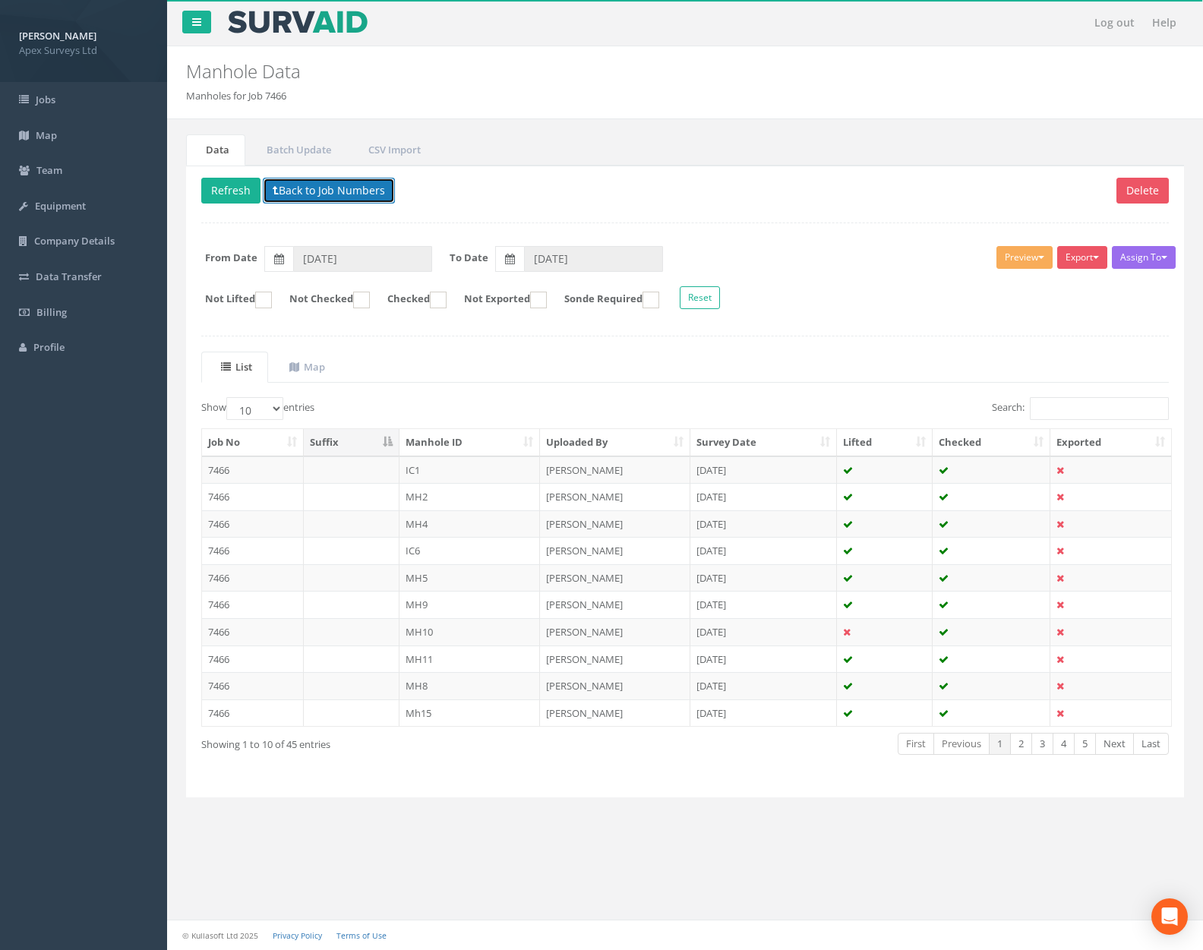
click at [336, 197] on button "Back to Job Numbers" at bounding box center [329, 191] width 132 height 26
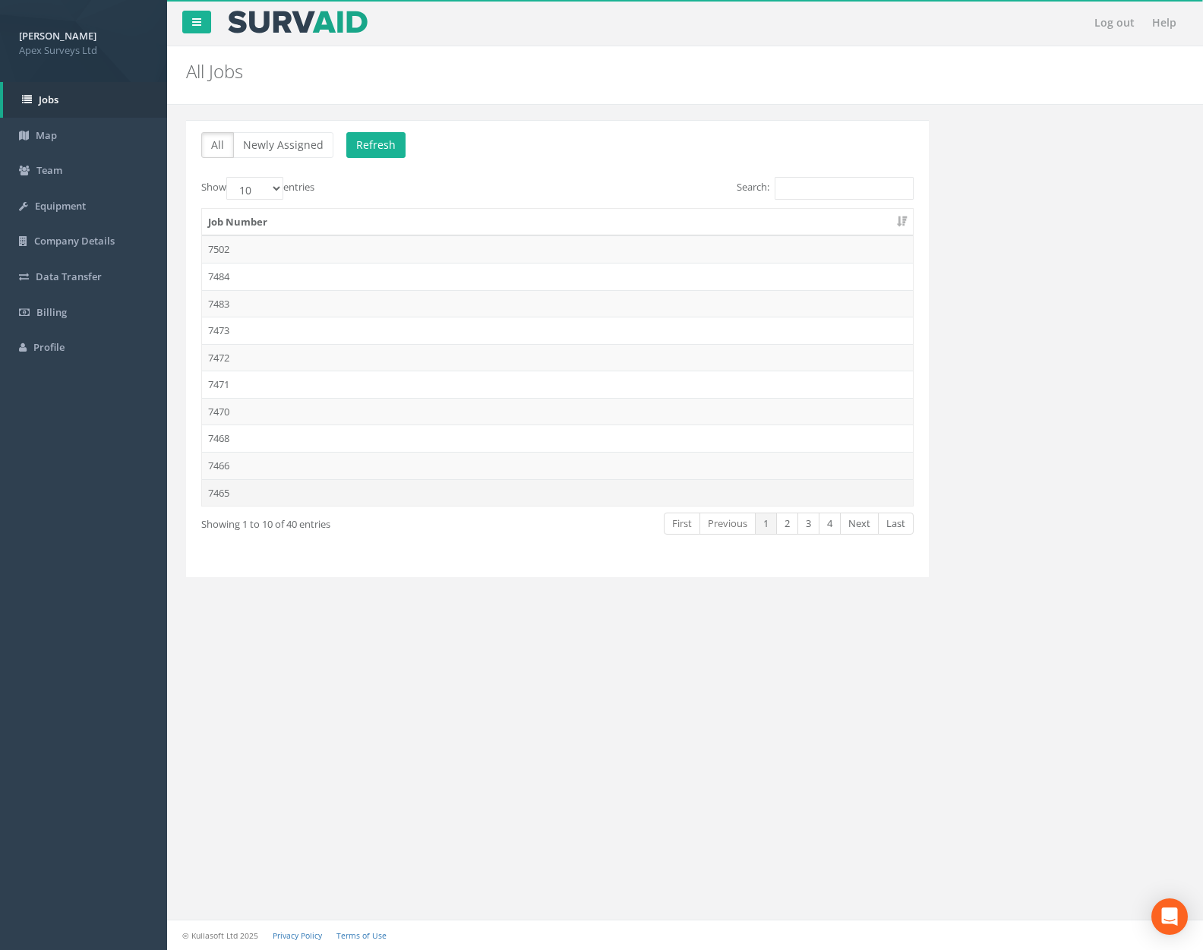
click at [323, 484] on td "7465" at bounding box center [557, 492] width 711 height 27
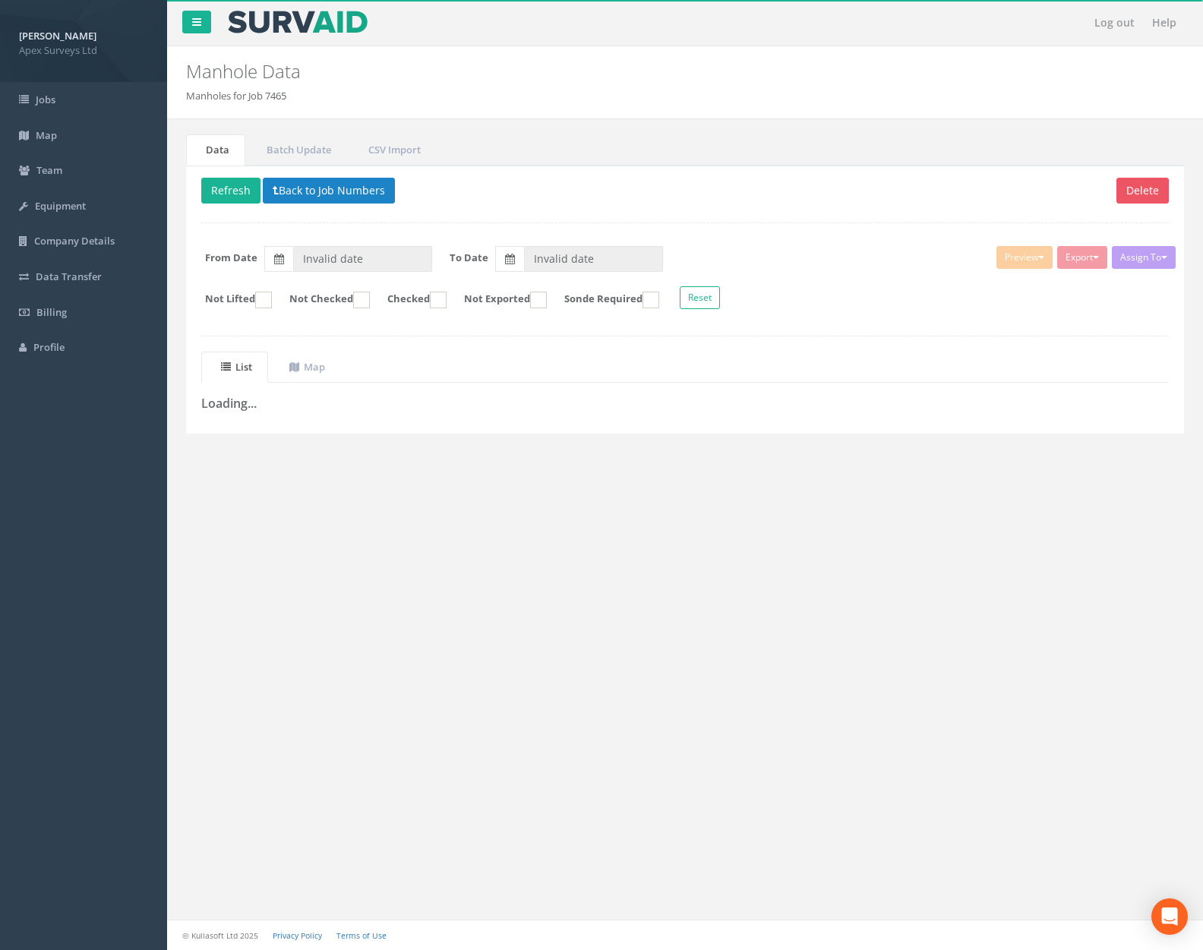
type input "[DATE]"
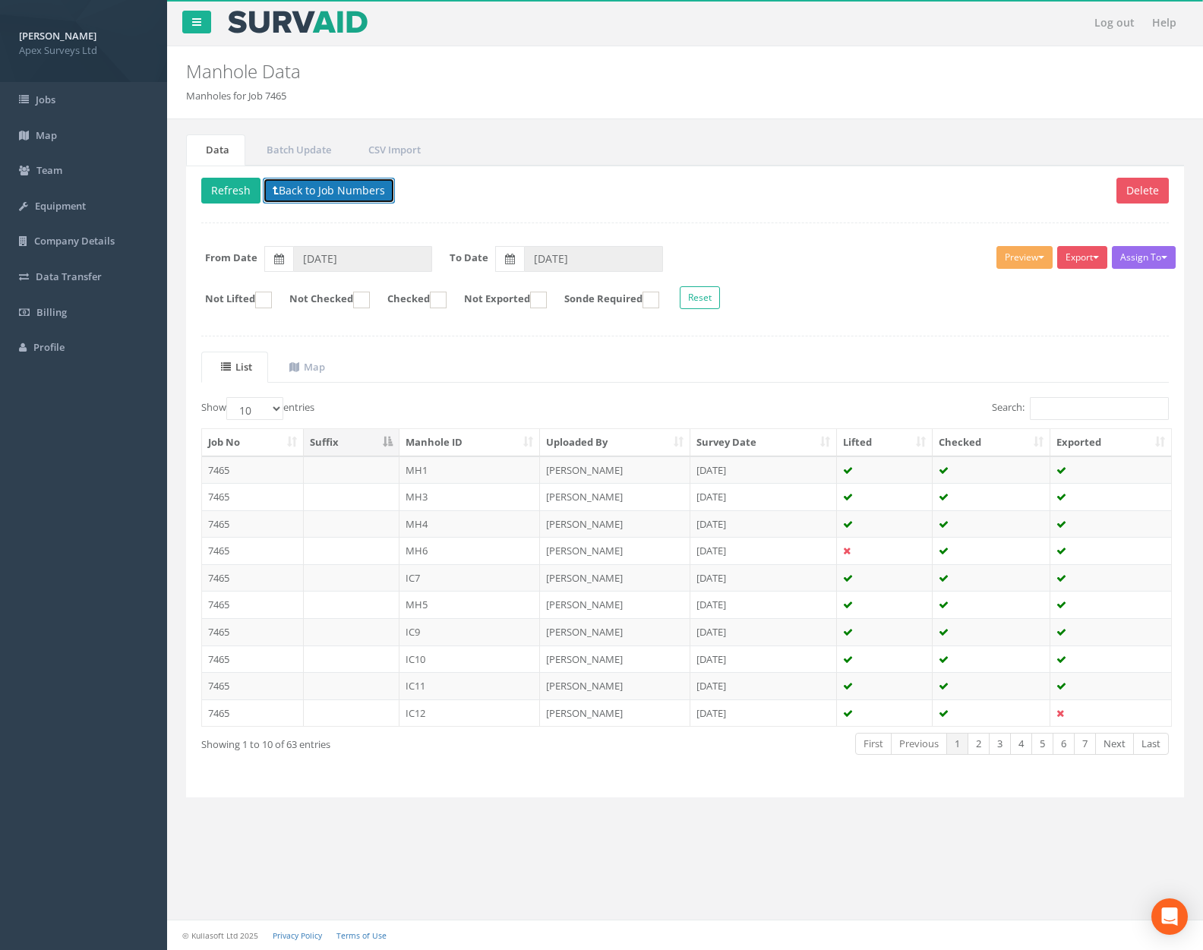
click at [350, 193] on button "Back to Job Numbers" at bounding box center [329, 191] width 132 height 26
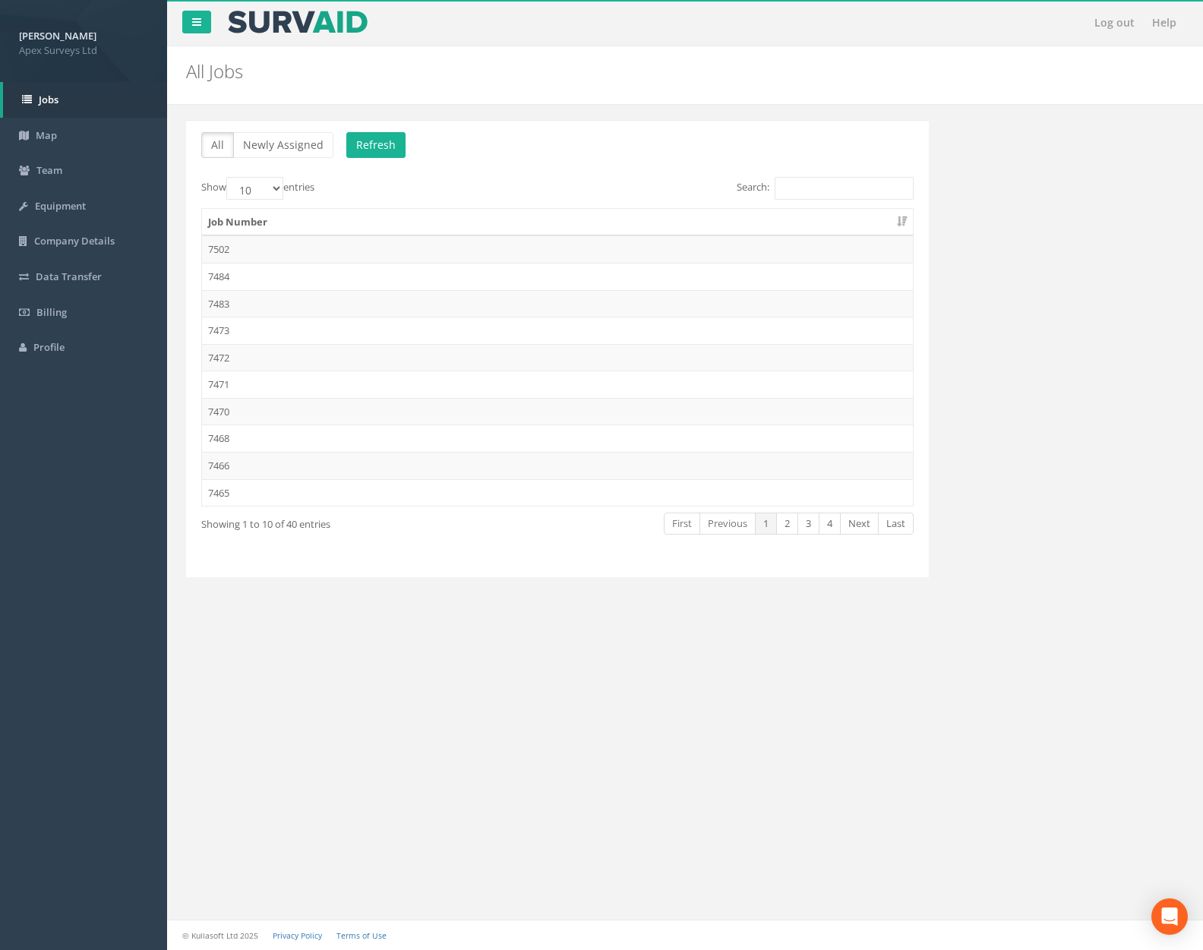
click at [352, 255] on td "7502" at bounding box center [557, 248] width 711 height 27
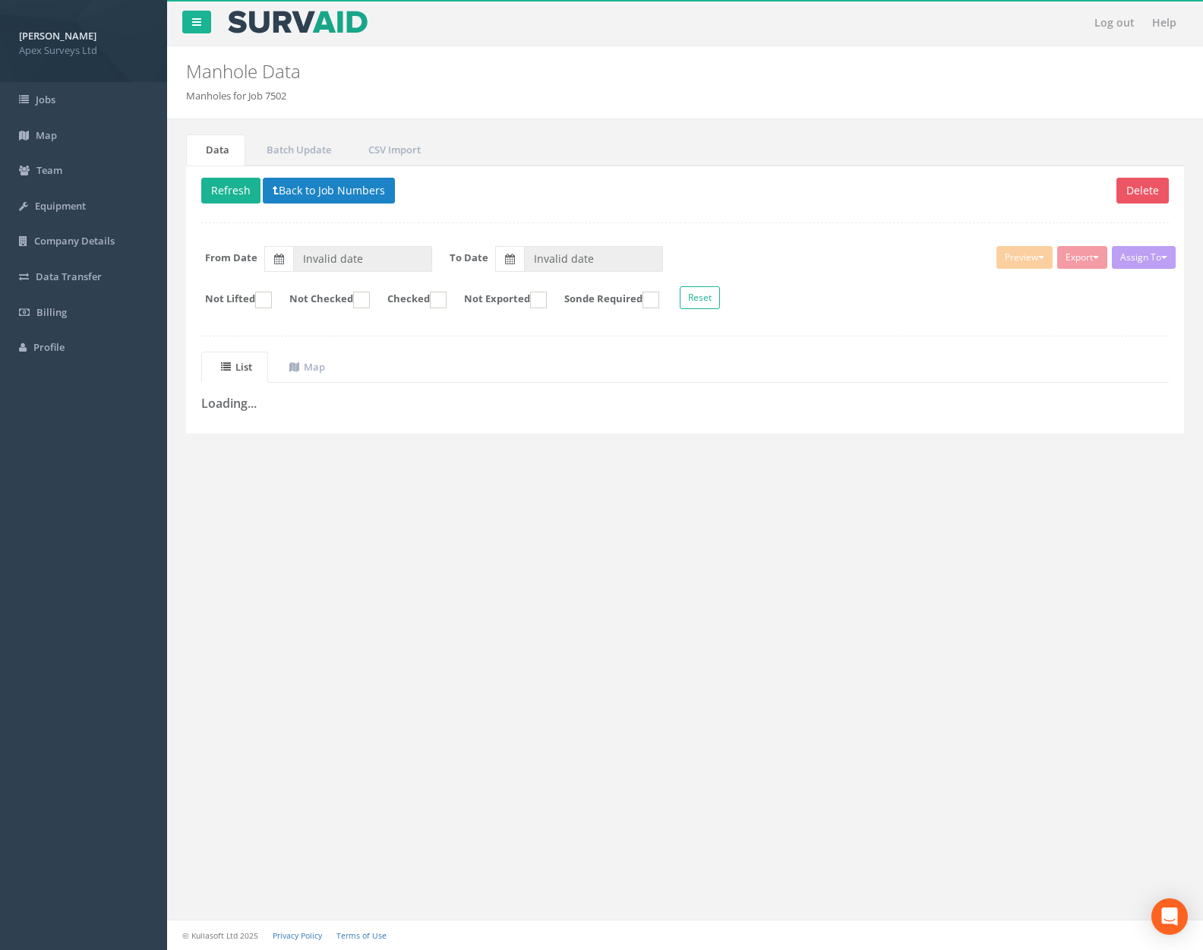
type input "[DATE]"
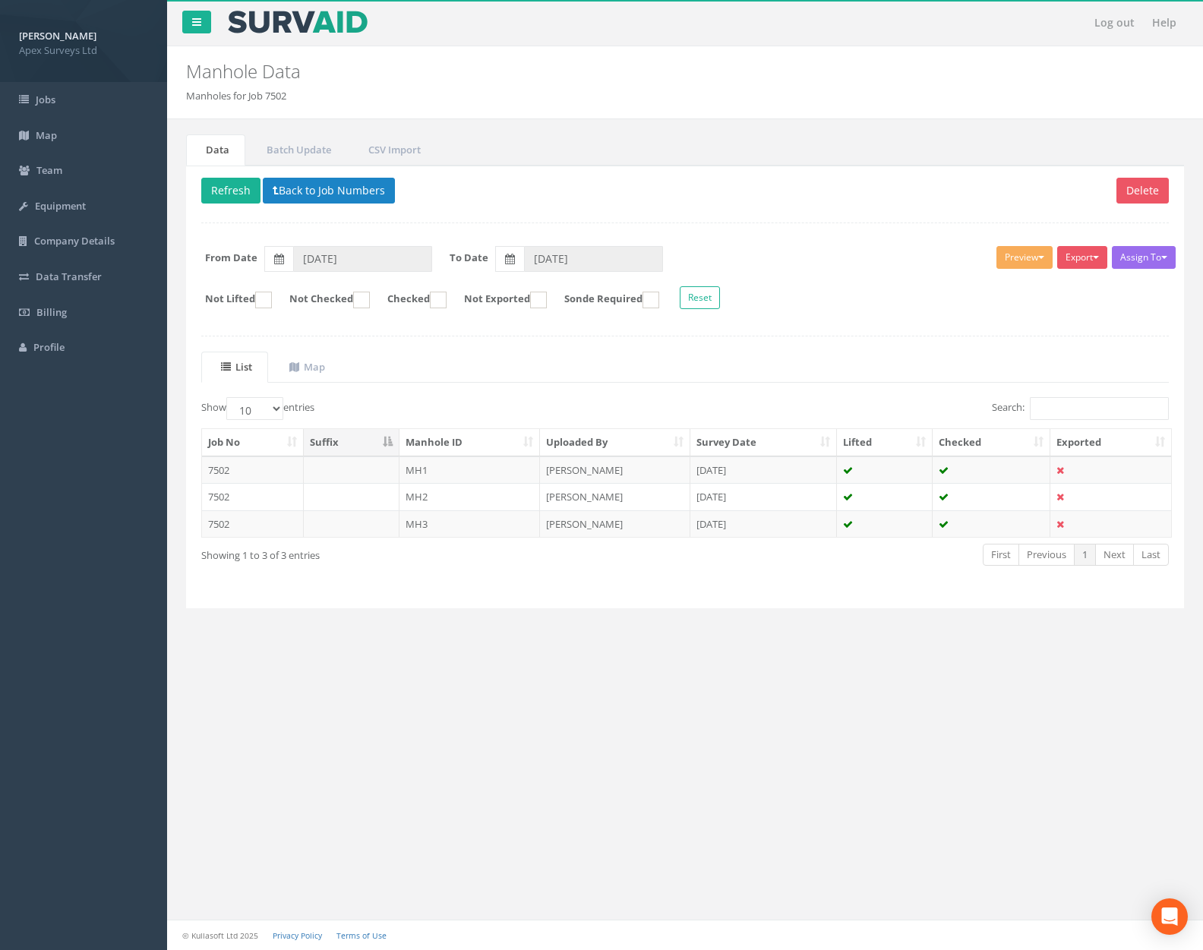
click at [311, 172] on div "Delete Refresh Back to Job Numbers Assign To No Companies Added Export Heathrow…" at bounding box center [685, 388] width 998 height 444
click at [311, 207] on div "Delete Refresh Back to Job Numbers Assign To No Companies Added Export Heathrow…" at bounding box center [685, 388] width 998 height 444
click at [318, 189] on button "Back to Job Numbers" at bounding box center [329, 191] width 132 height 26
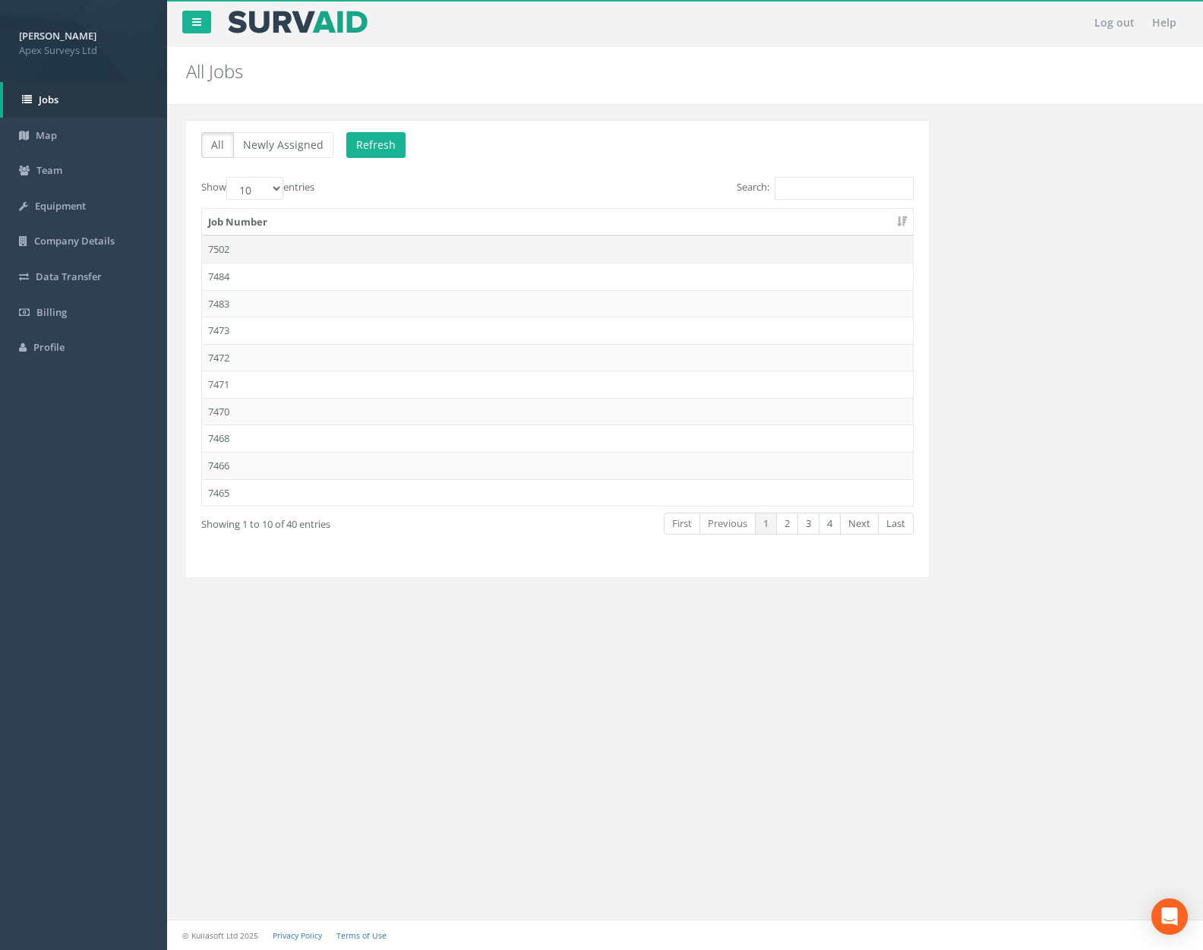
click at [312, 261] on td "7502" at bounding box center [557, 248] width 711 height 27
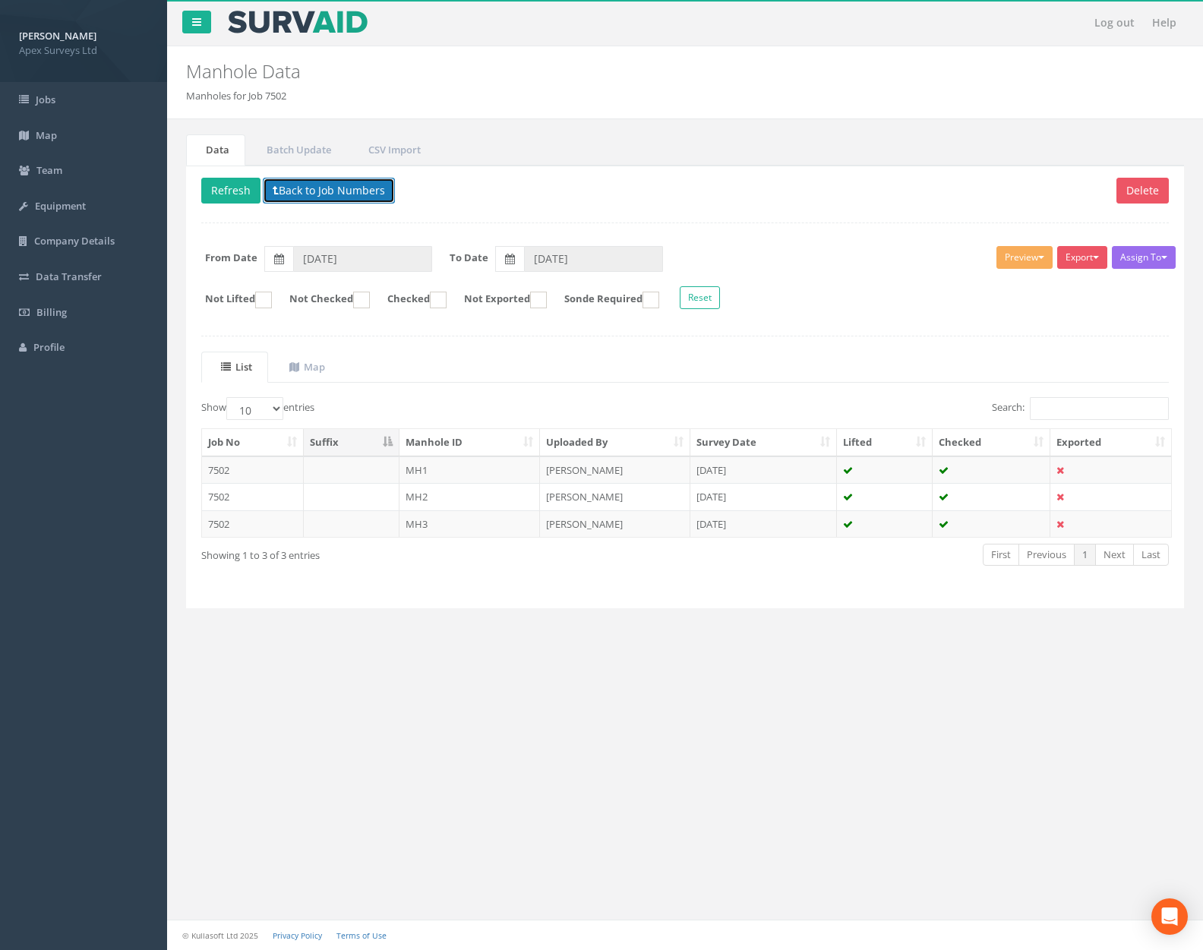
click at [326, 191] on button "Back to Job Numbers" at bounding box center [329, 191] width 132 height 26
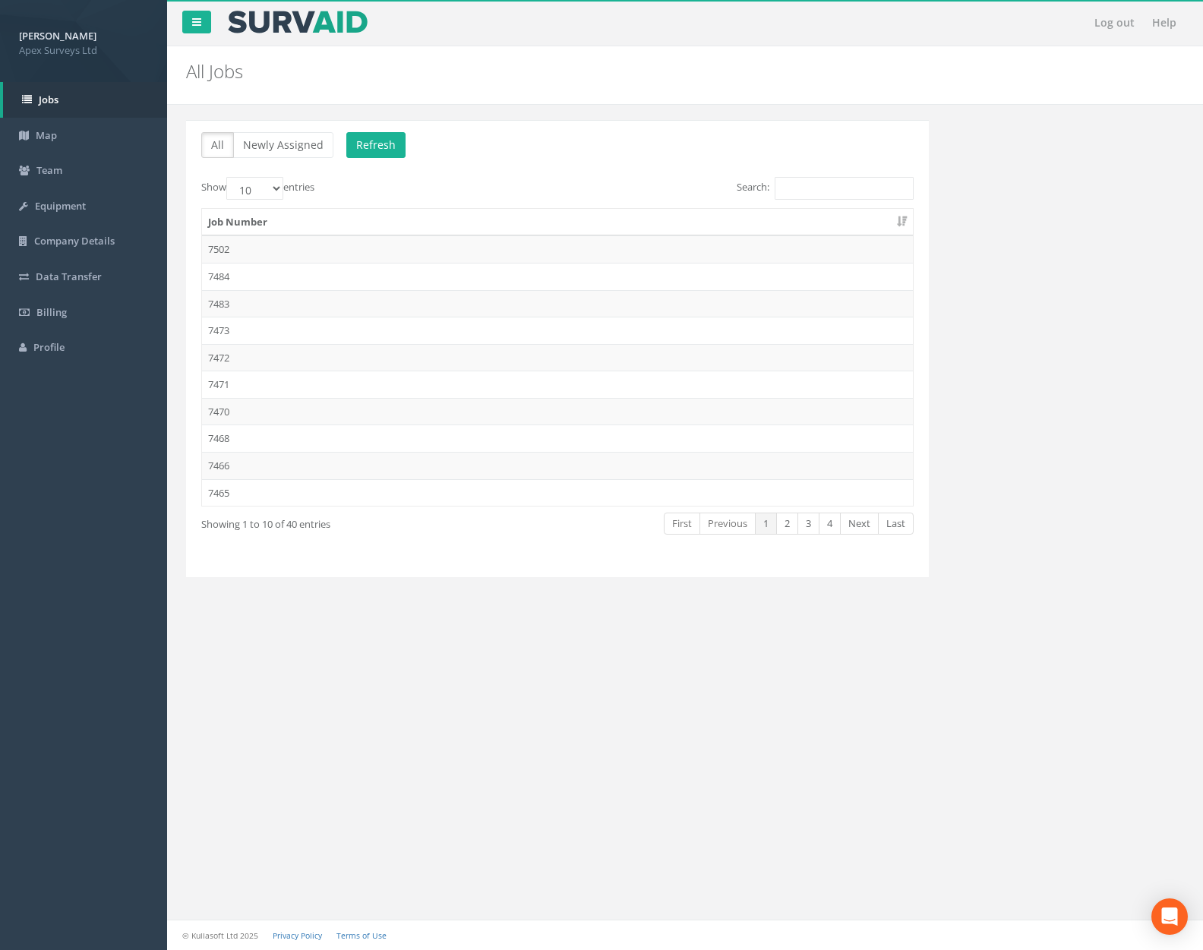
click at [302, 321] on td "7473" at bounding box center [557, 330] width 711 height 27
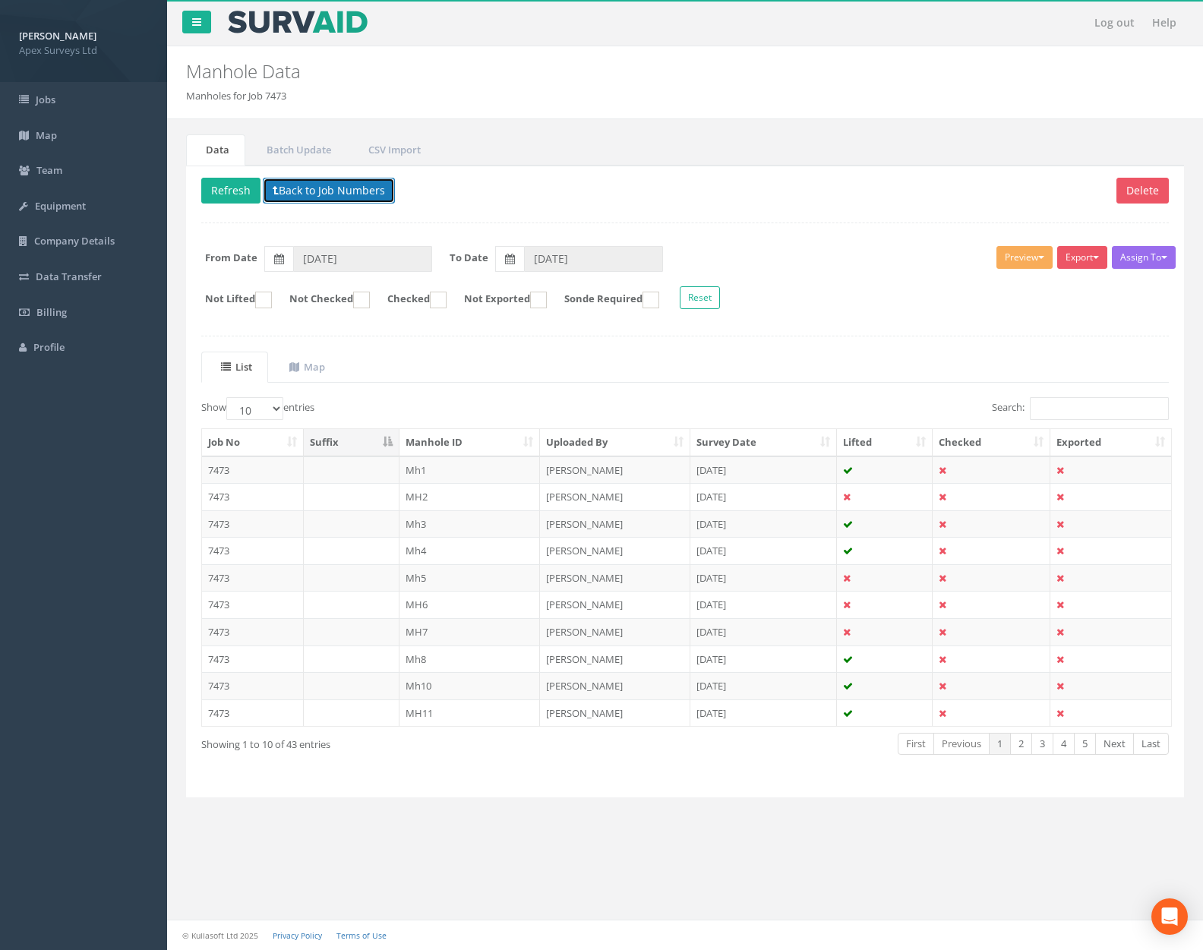
click at [308, 192] on button "Back to Job Numbers" at bounding box center [329, 191] width 132 height 26
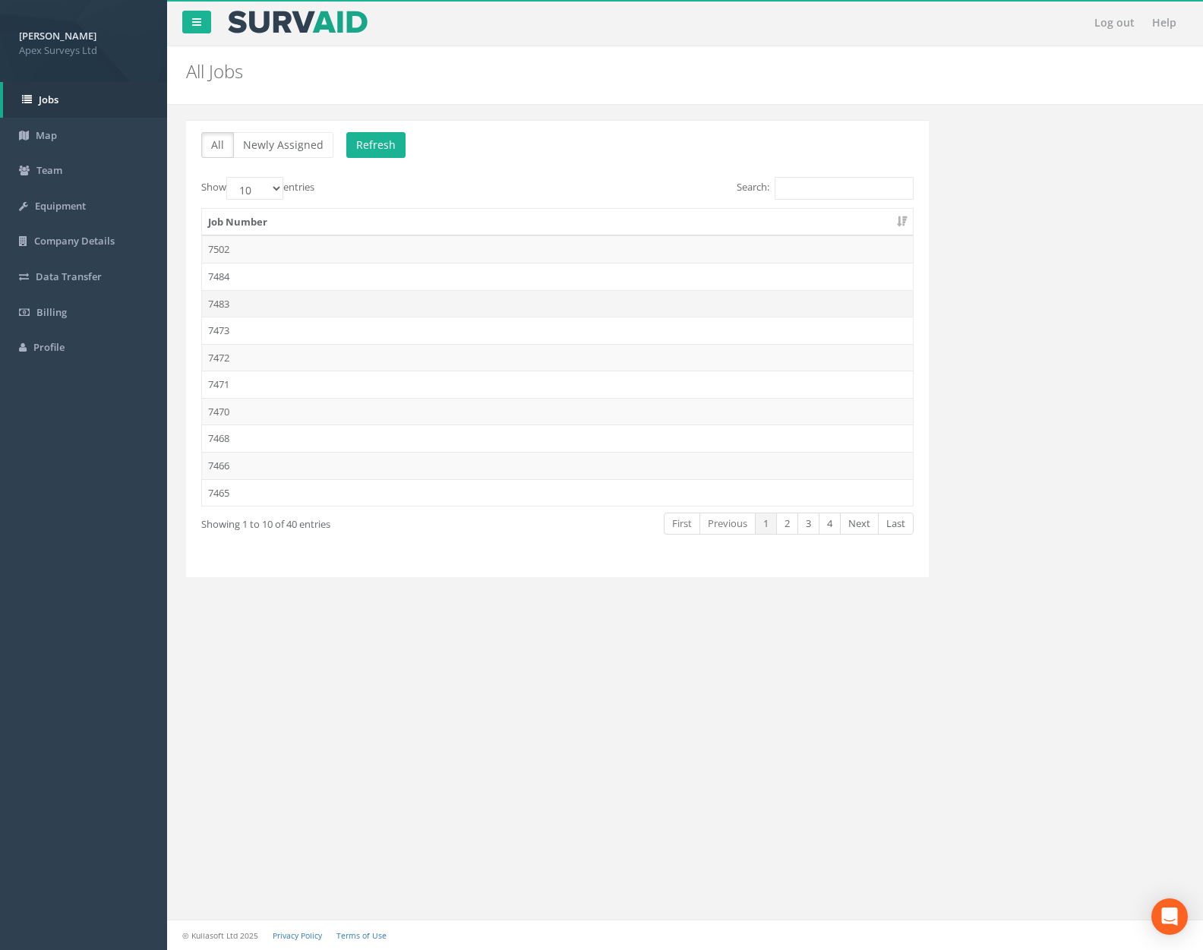
click at [308, 308] on td "7483" at bounding box center [557, 303] width 711 height 27
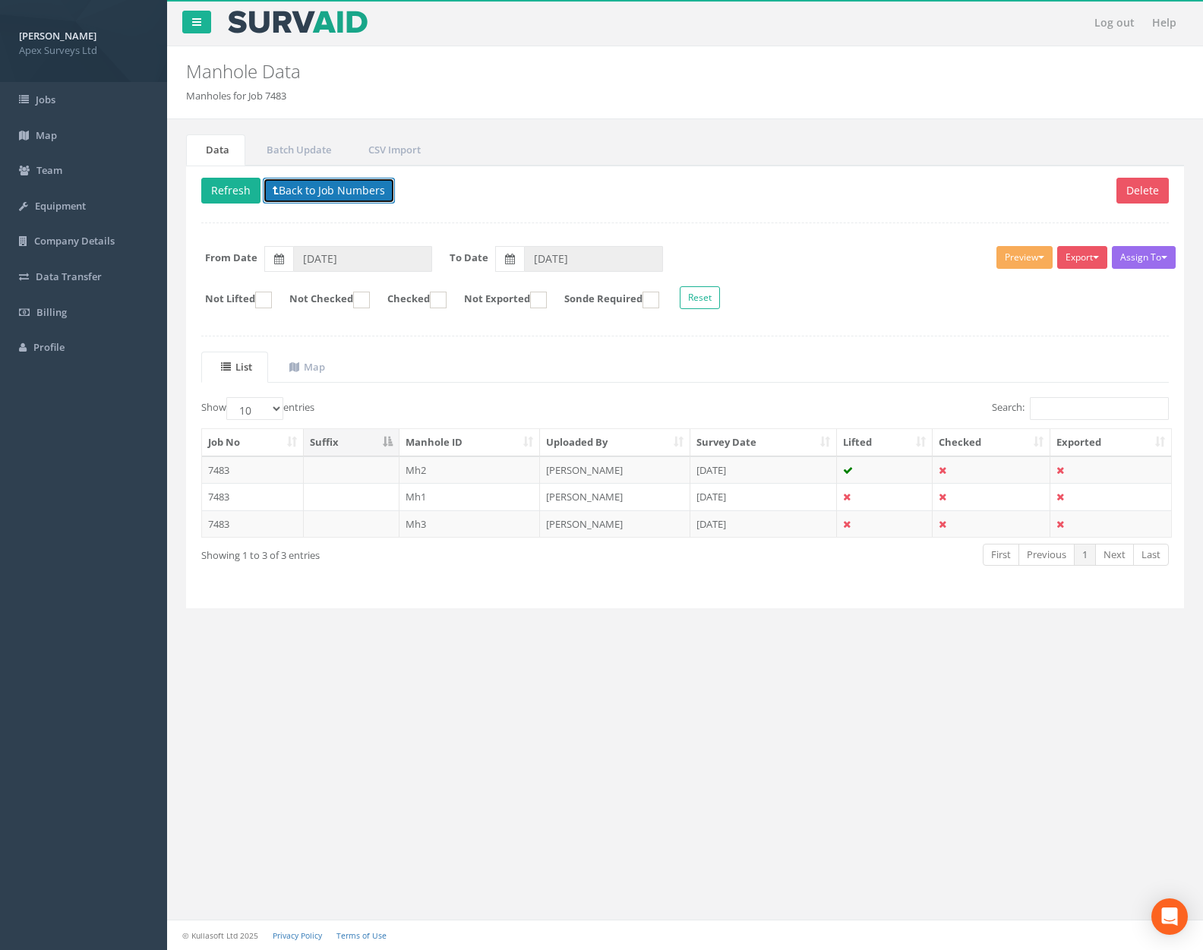
click at [334, 190] on button "Back to Job Numbers" at bounding box center [329, 191] width 132 height 26
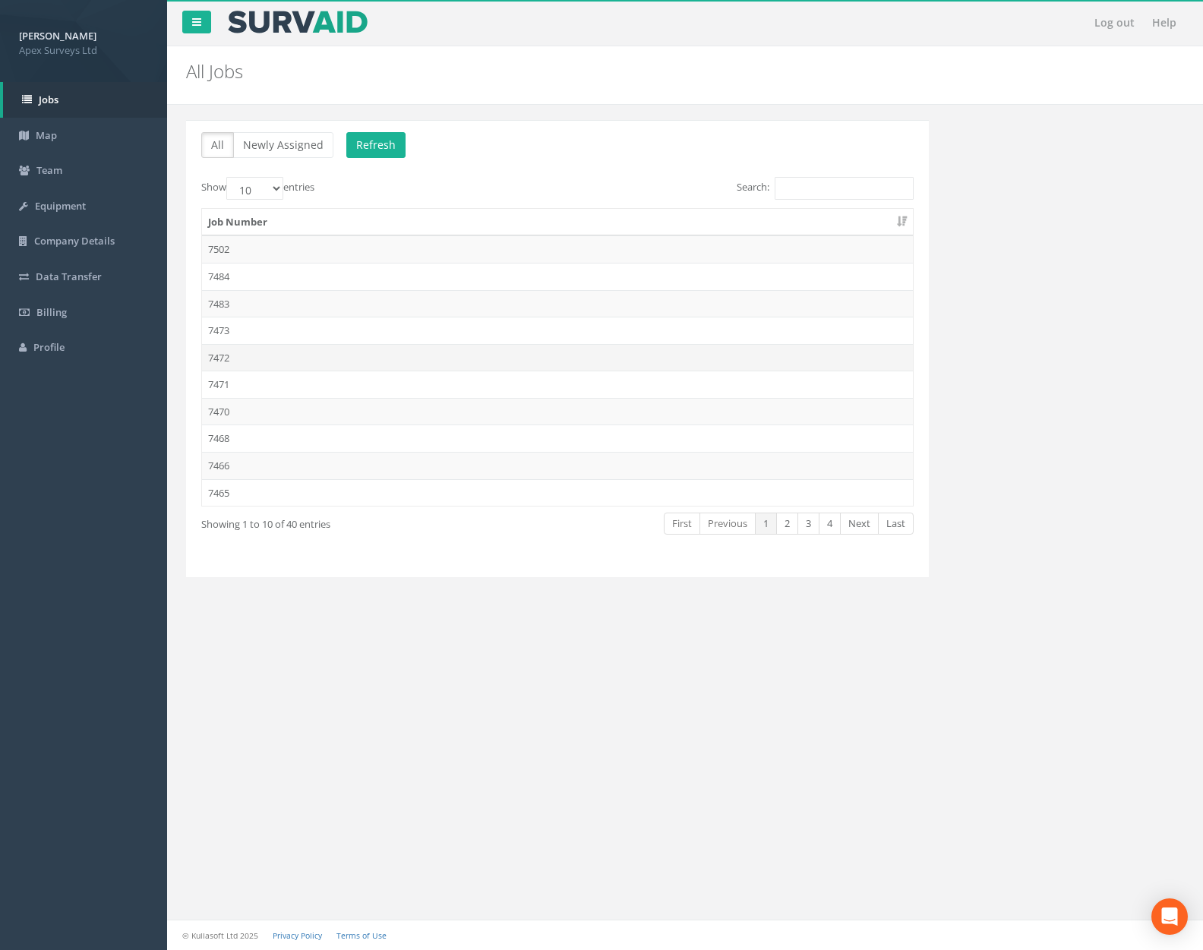
click at [330, 344] on td "7472" at bounding box center [557, 357] width 711 height 27
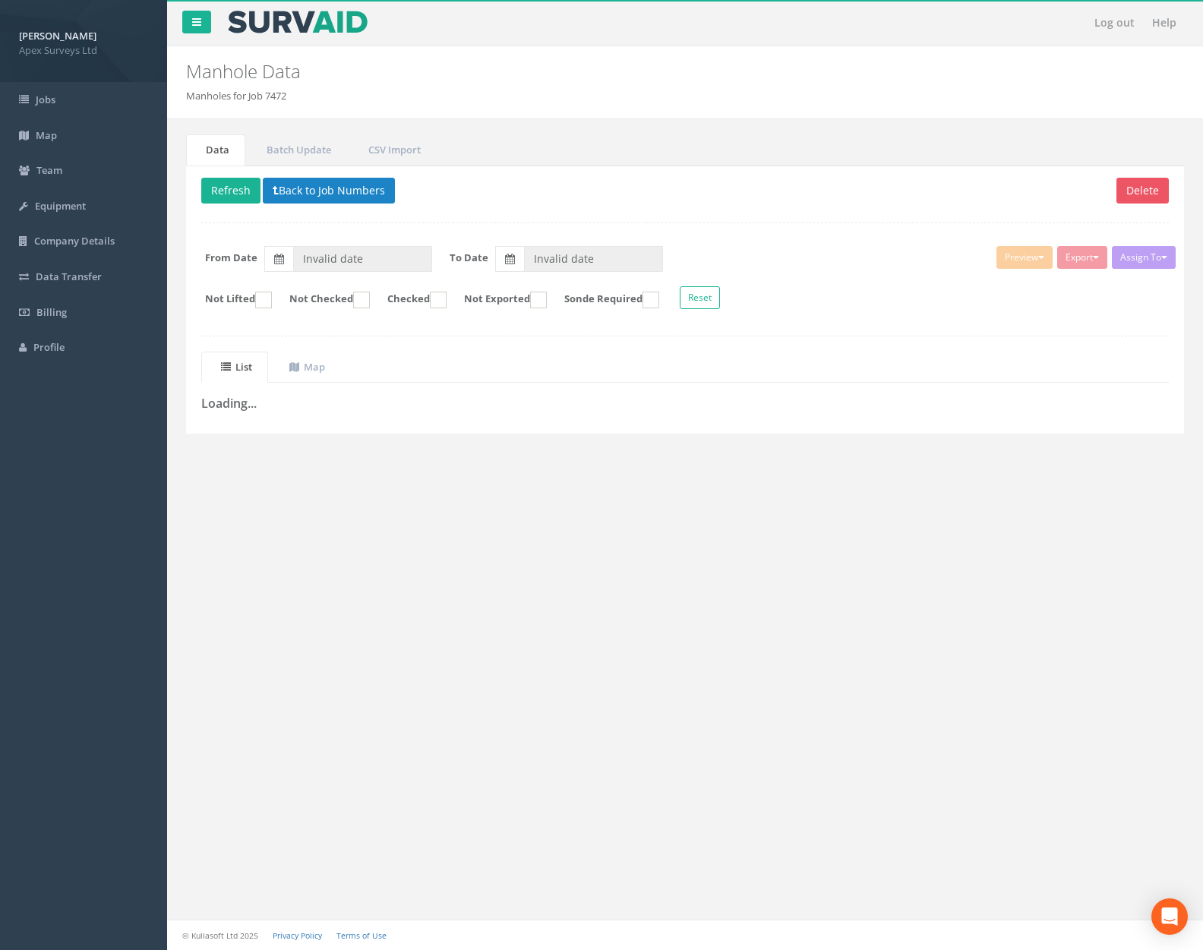
type input "[DATE]"
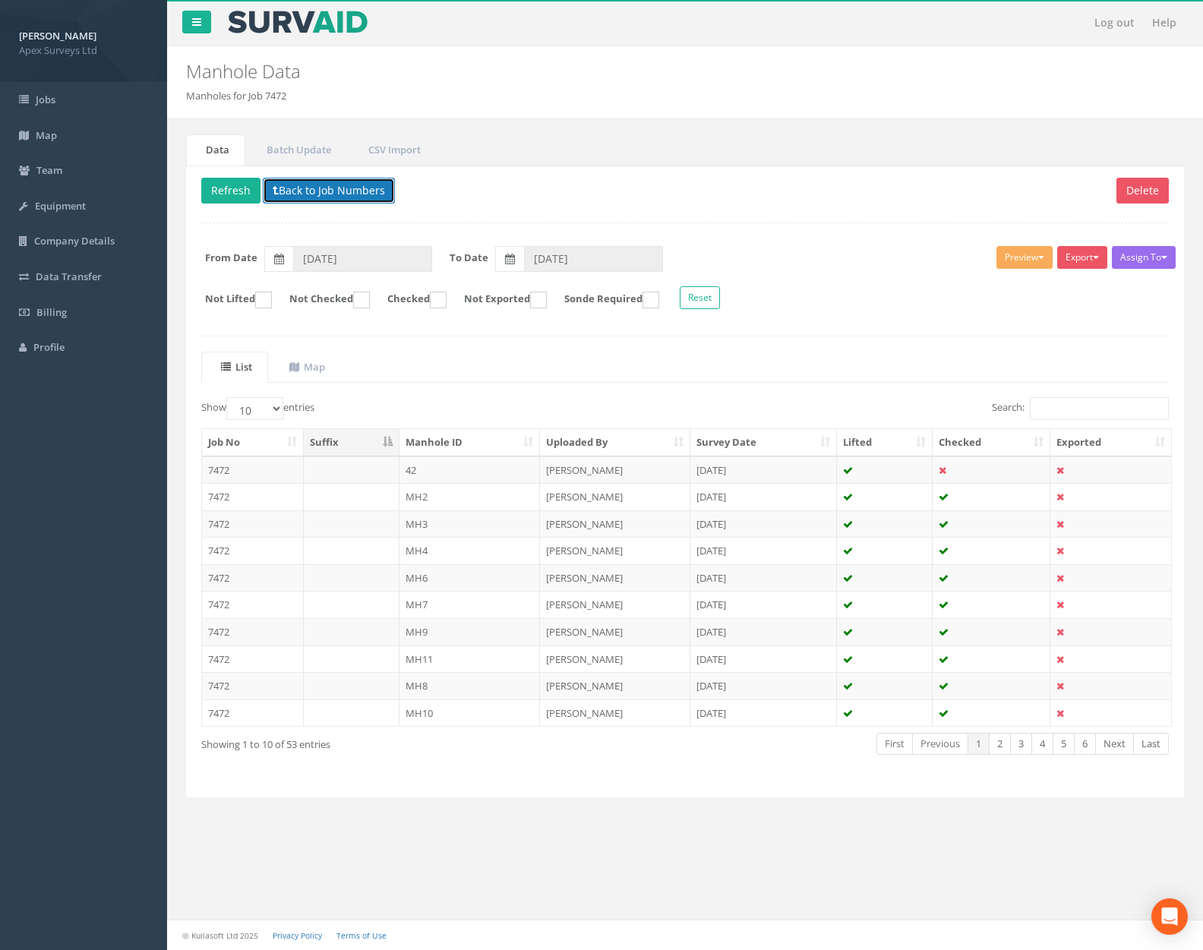
click at [331, 194] on button "Back to Job Numbers" at bounding box center [329, 191] width 132 height 26
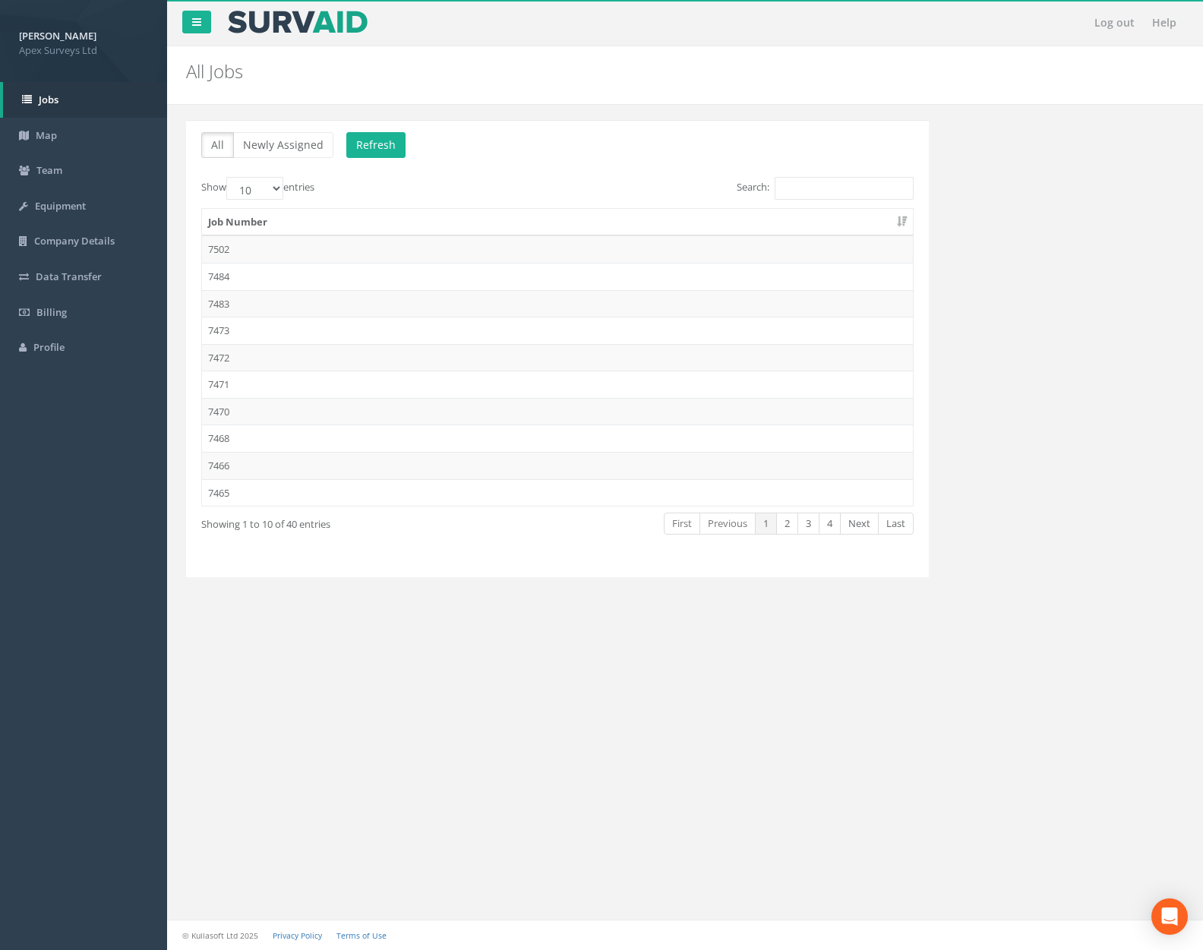
click at [322, 399] on td "7470" at bounding box center [557, 411] width 711 height 27
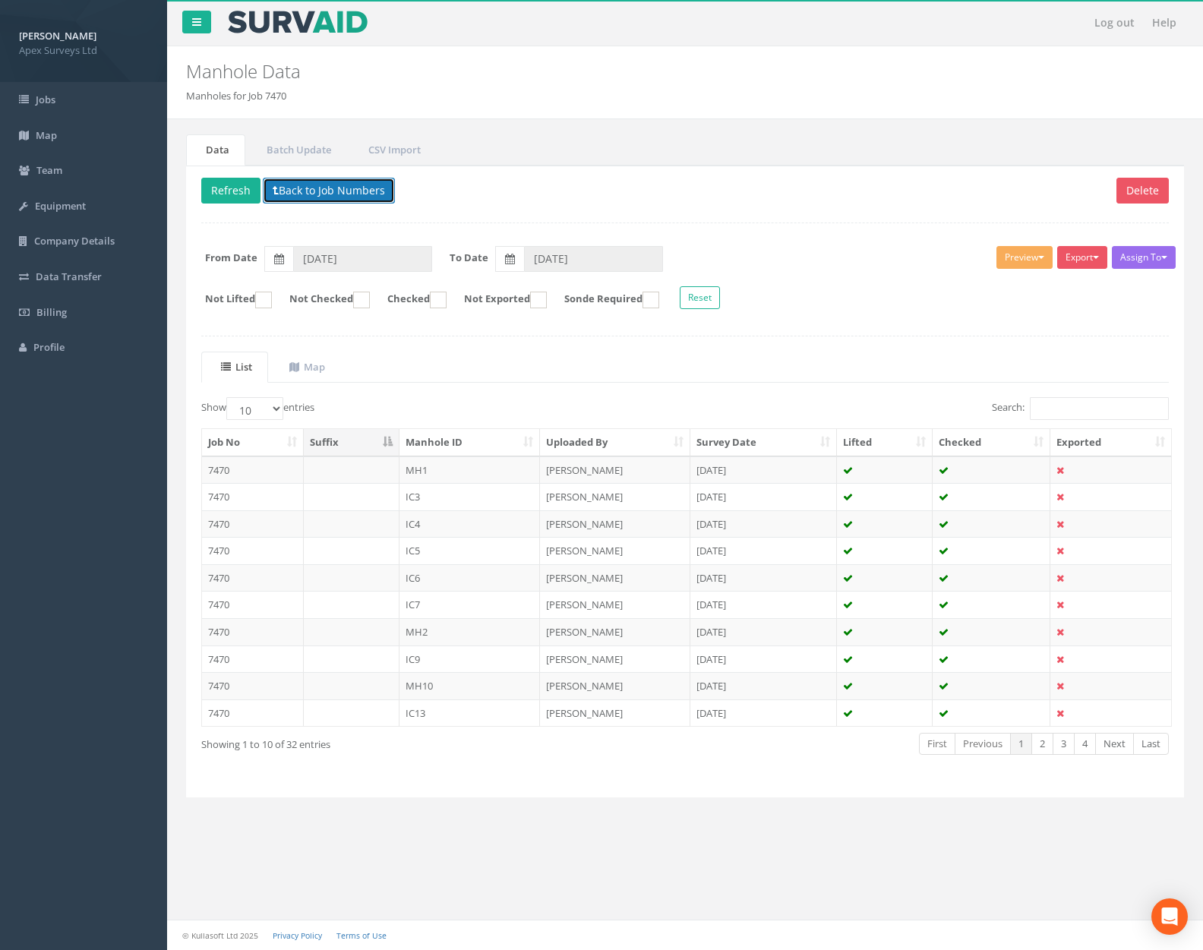
click at [327, 190] on button "Back to Job Numbers" at bounding box center [329, 191] width 132 height 26
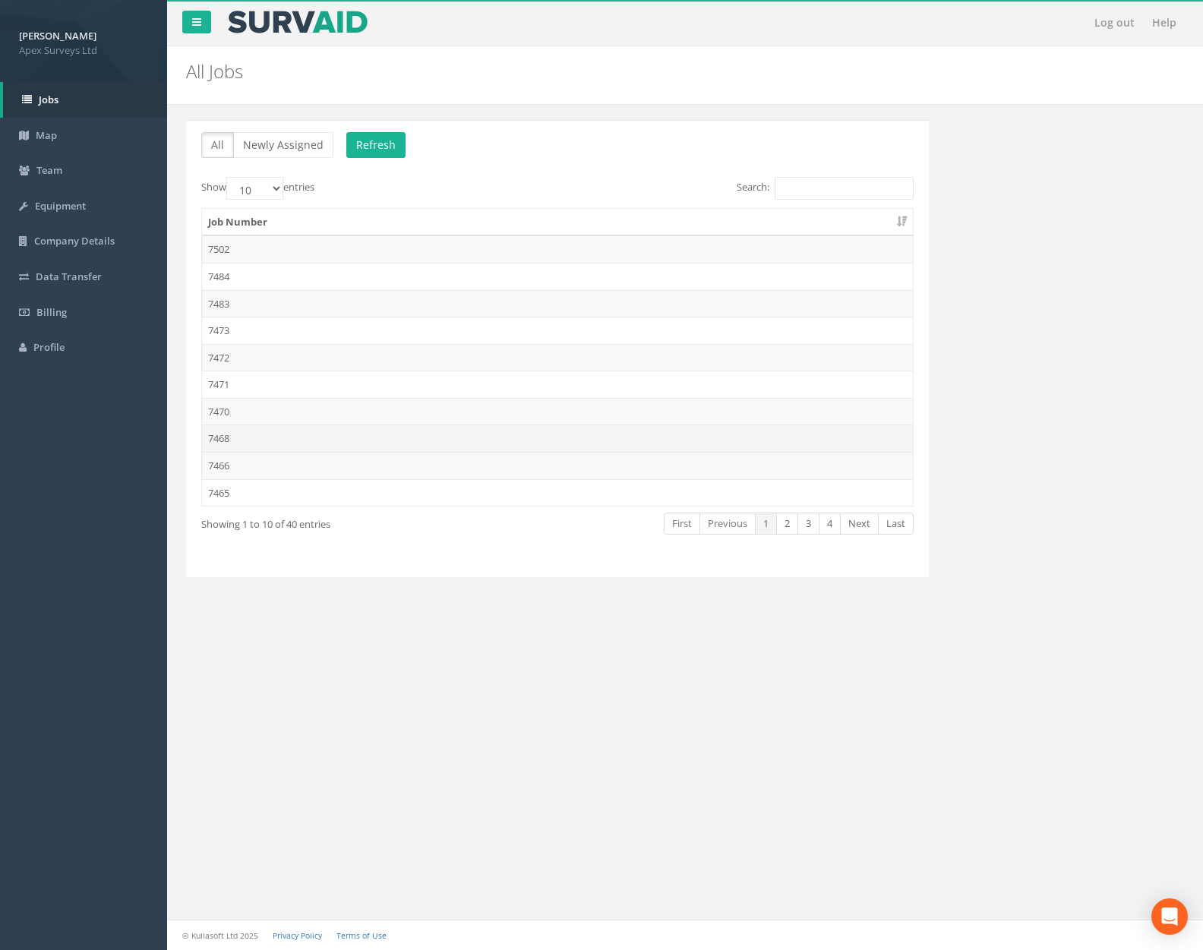
click at [317, 444] on td "7468" at bounding box center [557, 438] width 711 height 27
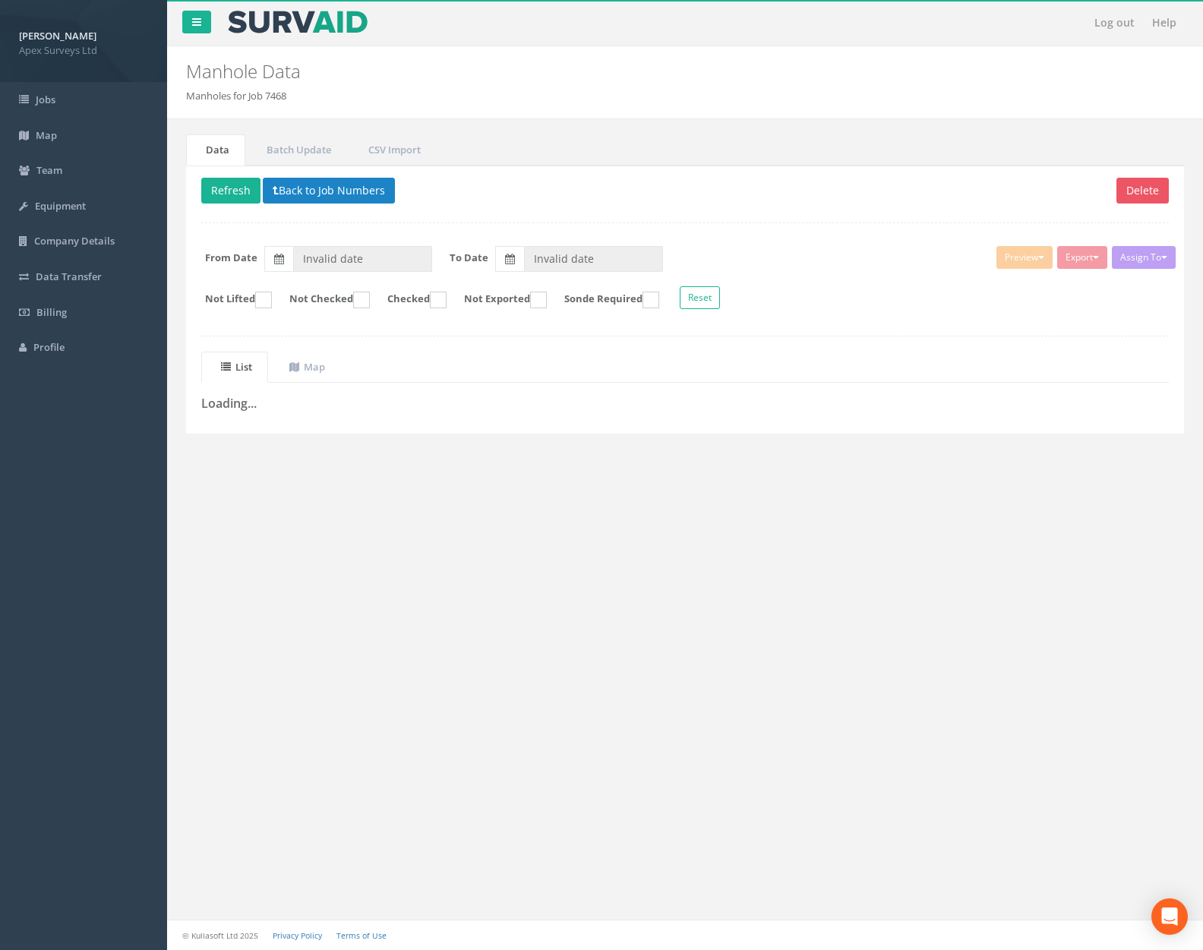
type input "[DATE]"
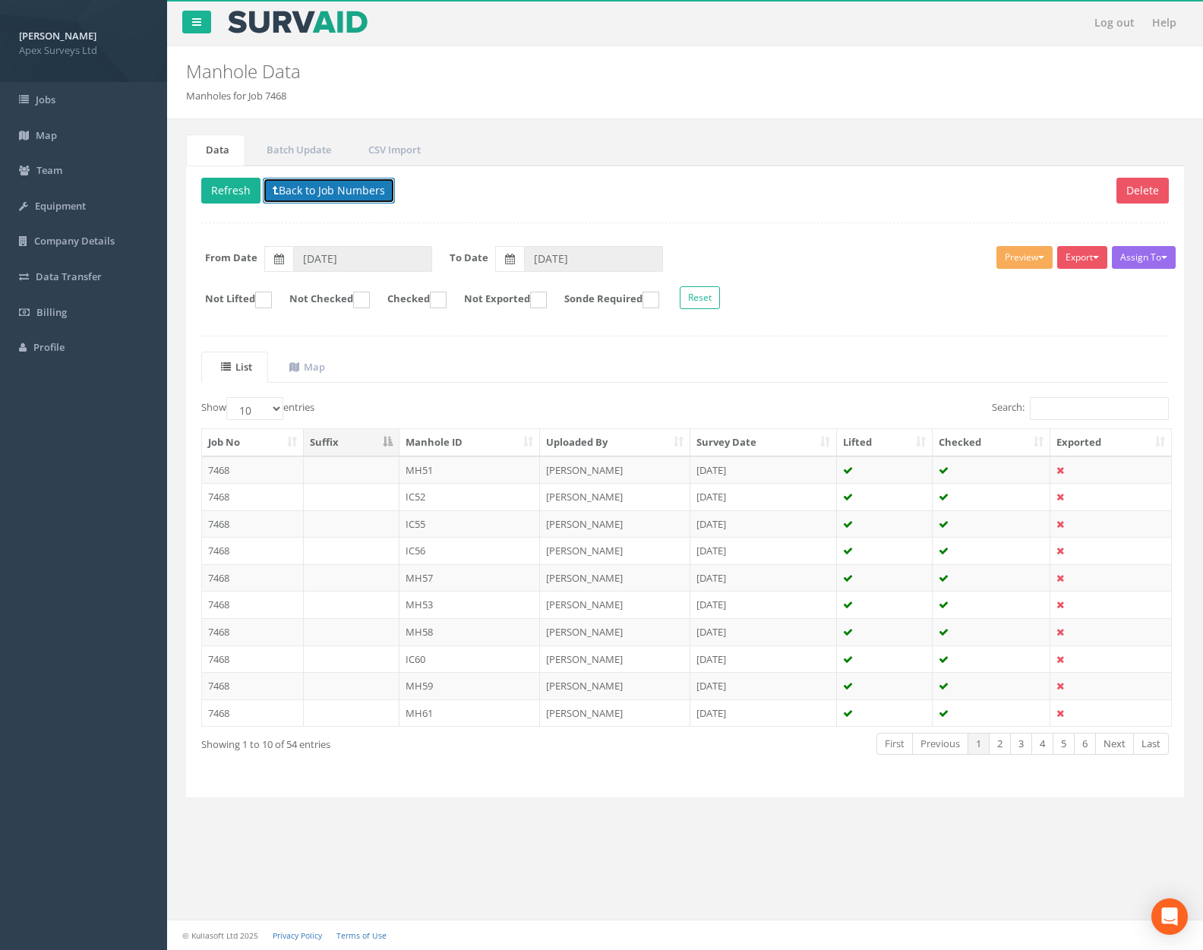
click at [327, 197] on button "Back to Job Numbers" at bounding box center [329, 191] width 132 height 26
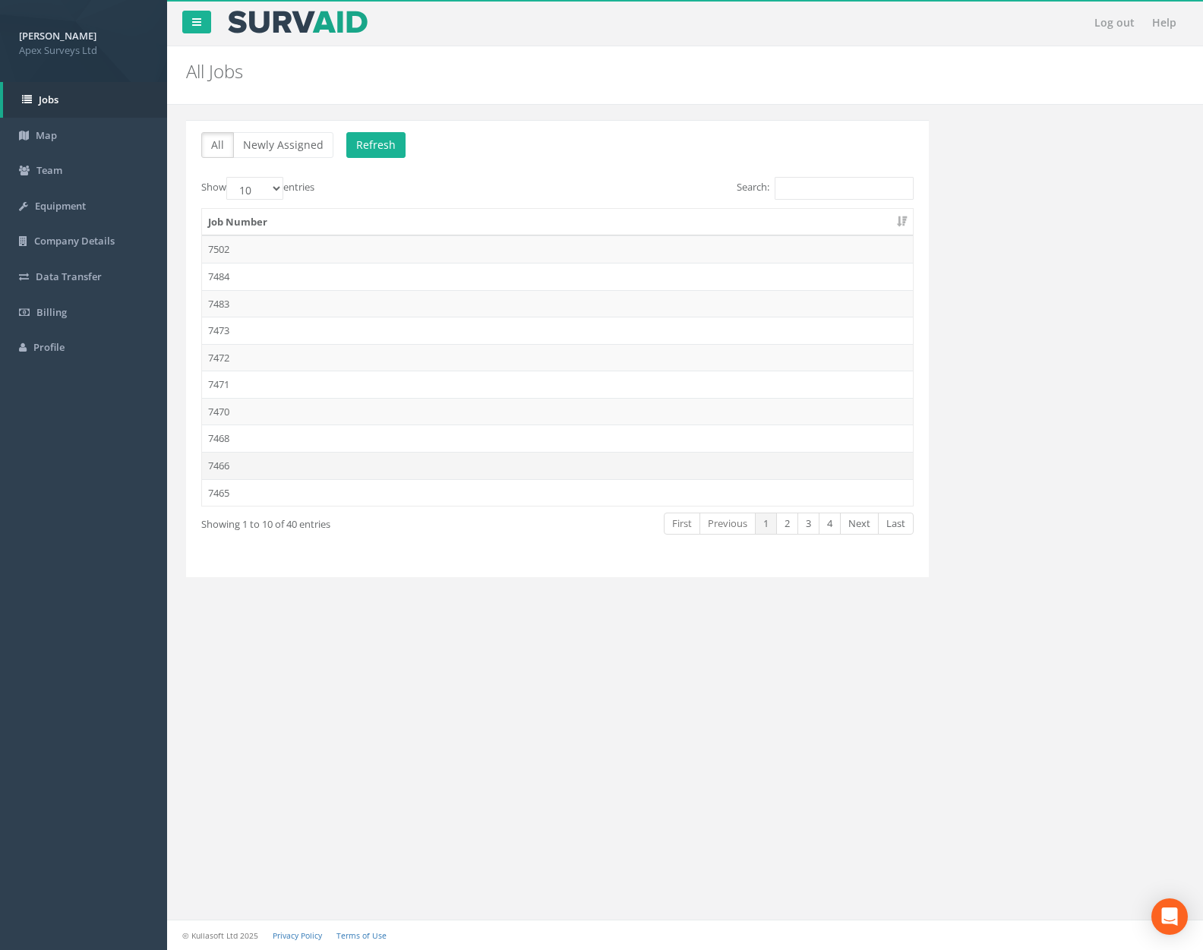
click at [330, 452] on td "7466" at bounding box center [557, 465] width 711 height 27
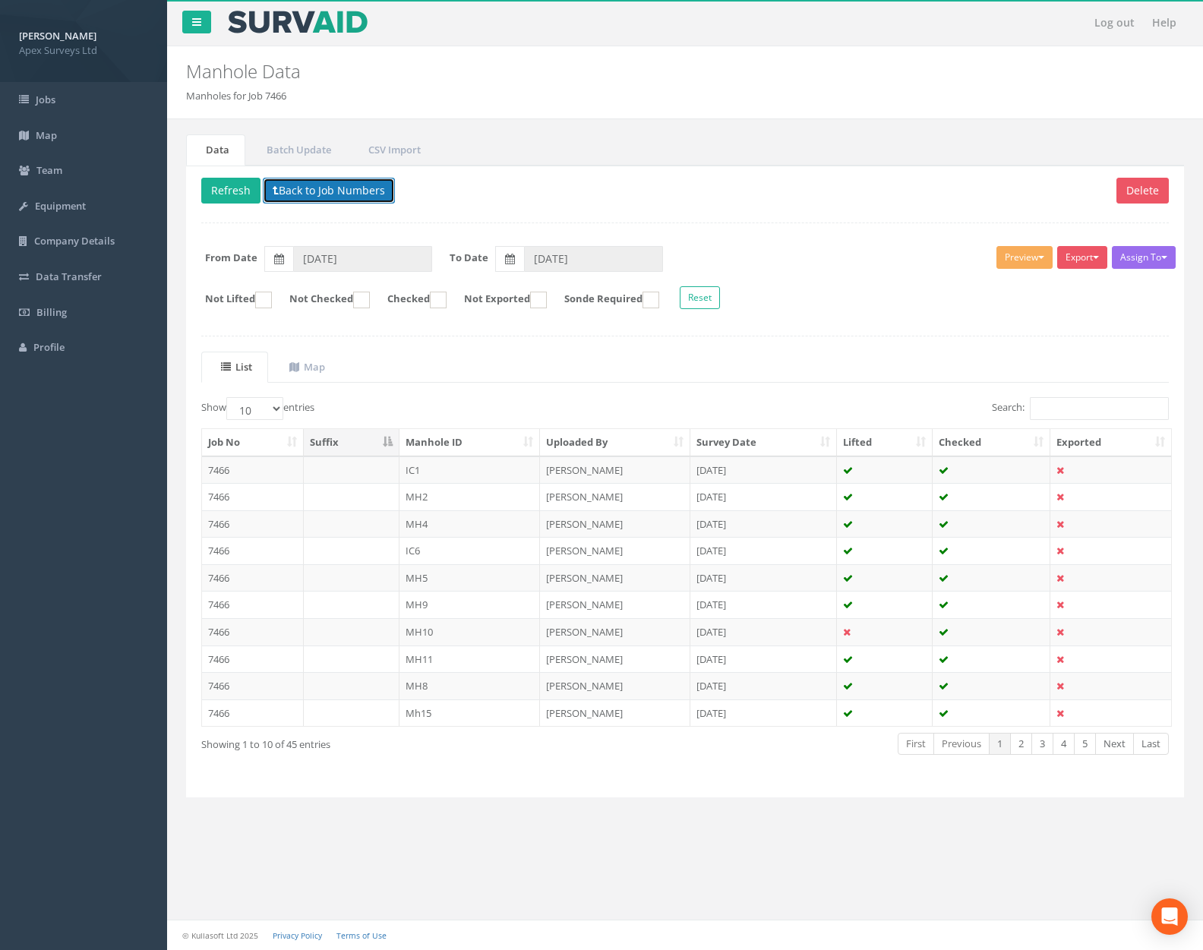
click at [325, 183] on button "Back to Job Numbers" at bounding box center [329, 191] width 132 height 26
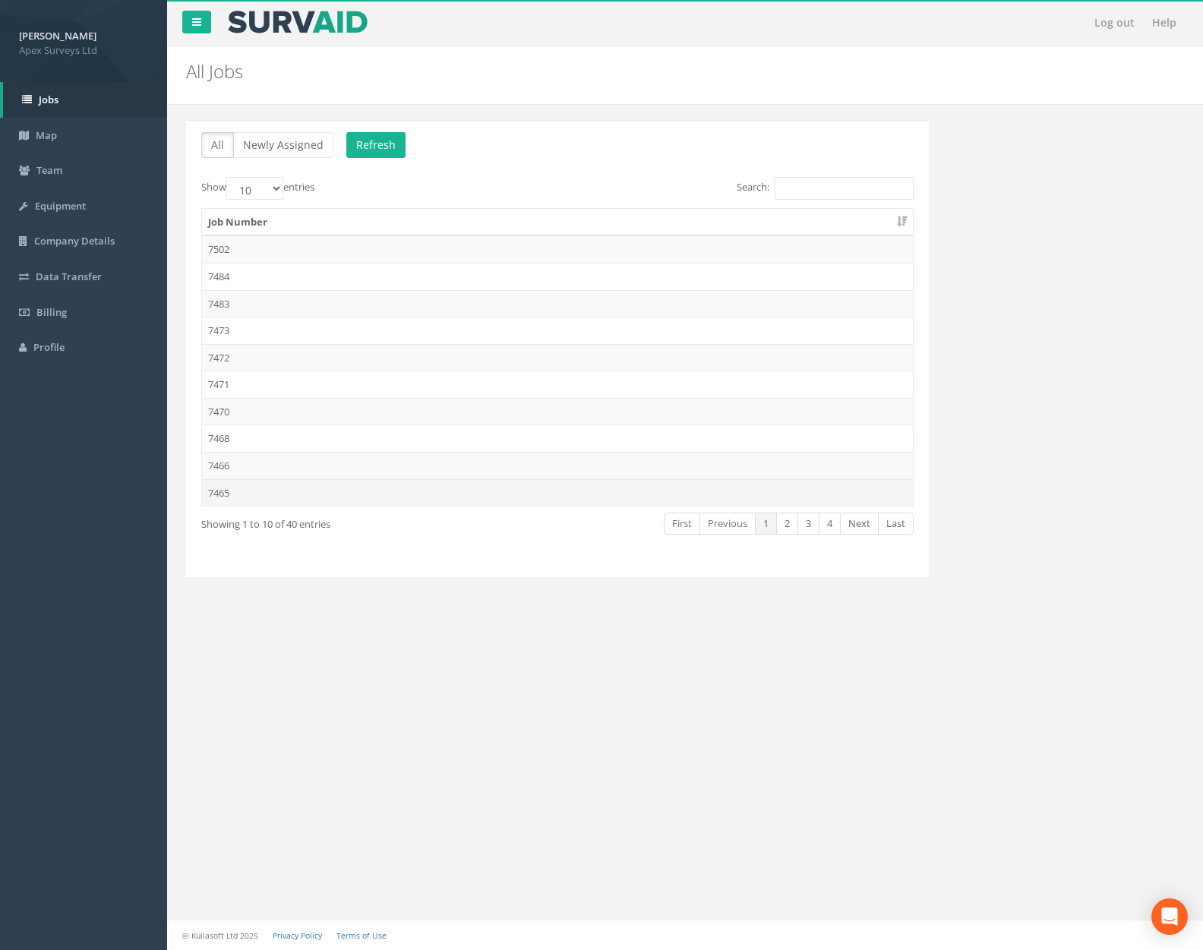
click at [330, 481] on td "7465" at bounding box center [557, 492] width 711 height 27
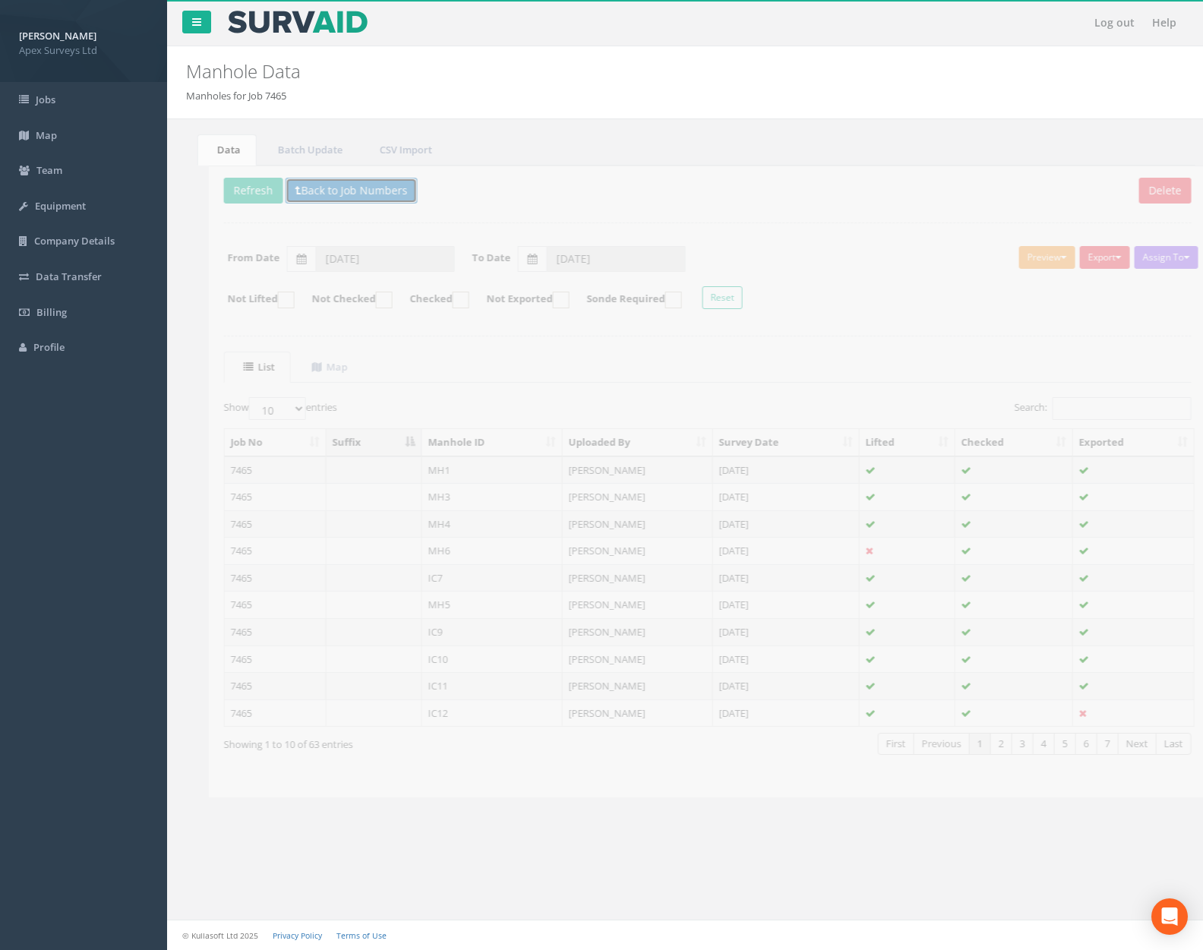
click at [365, 191] on button "Back to Job Numbers" at bounding box center [329, 191] width 132 height 26
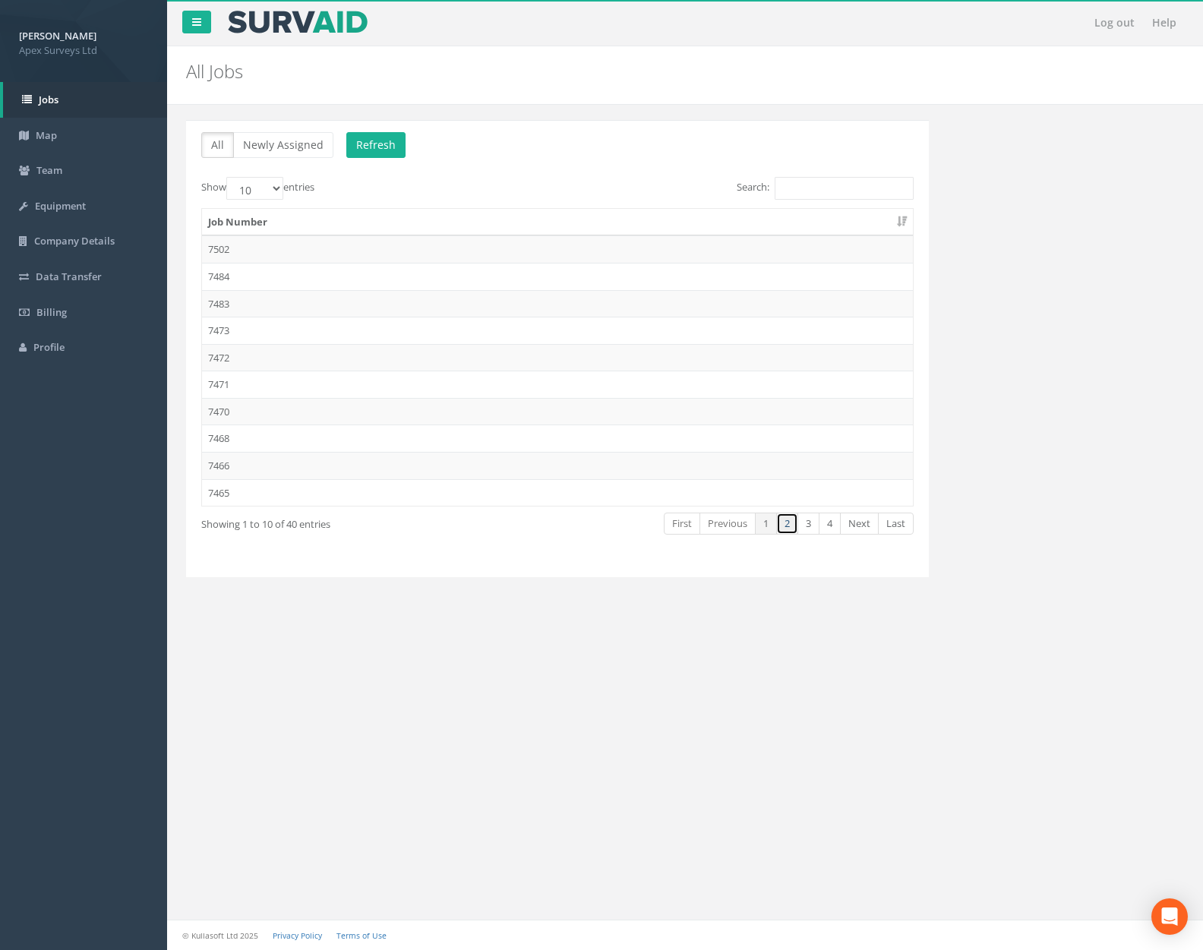
click at [782, 526] on link "2" at bounding box center [787, 524] width 22 height 22
click at [763, 520] on link "1" at bounding box center [766, 524] width 22 height 22
click at [785, 523] on link "2" at bounding box center [787, 524] width 22 height 22
click at [356, 254] on td "7464" at bounding box center [557, 248] width 711 height 27
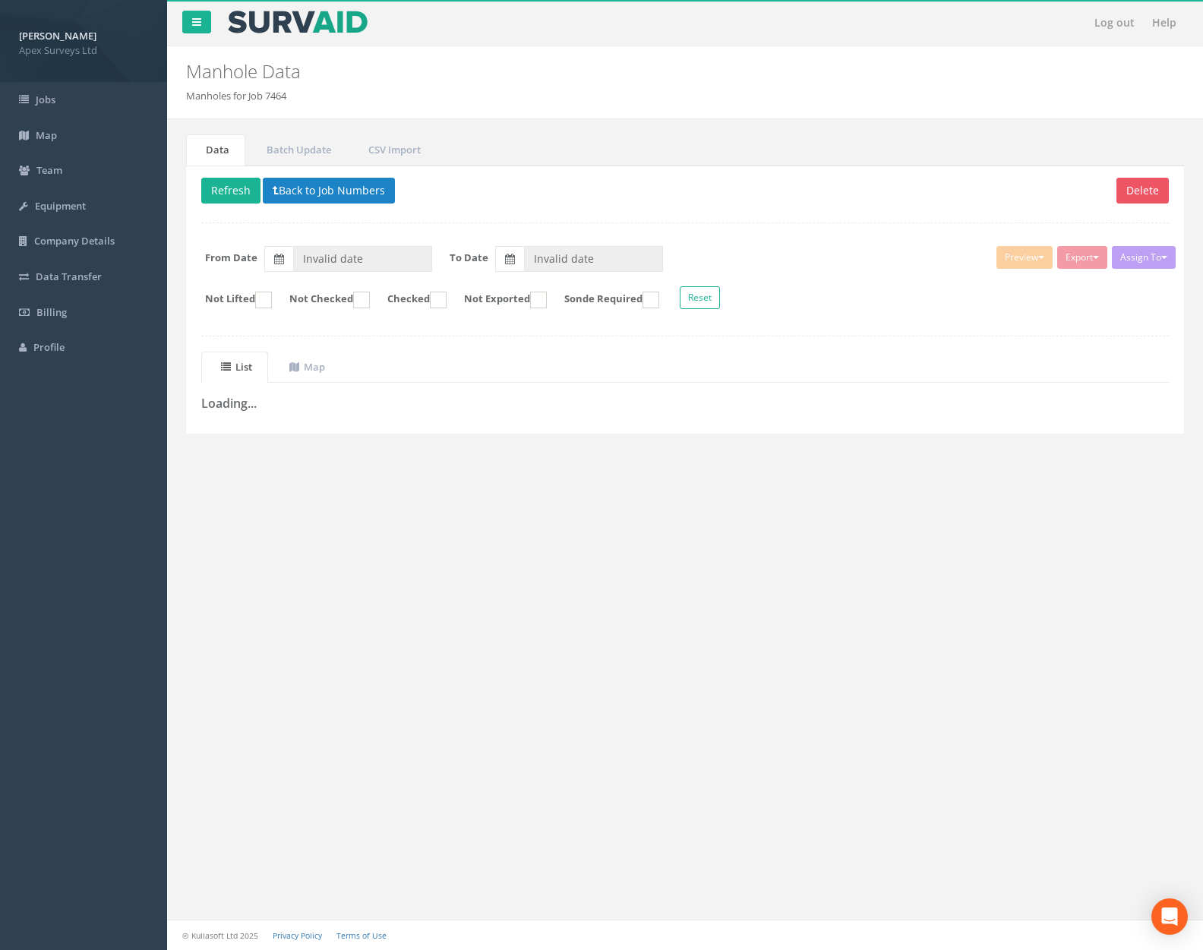
type input "[DATE]"
type input "17/09/2025"
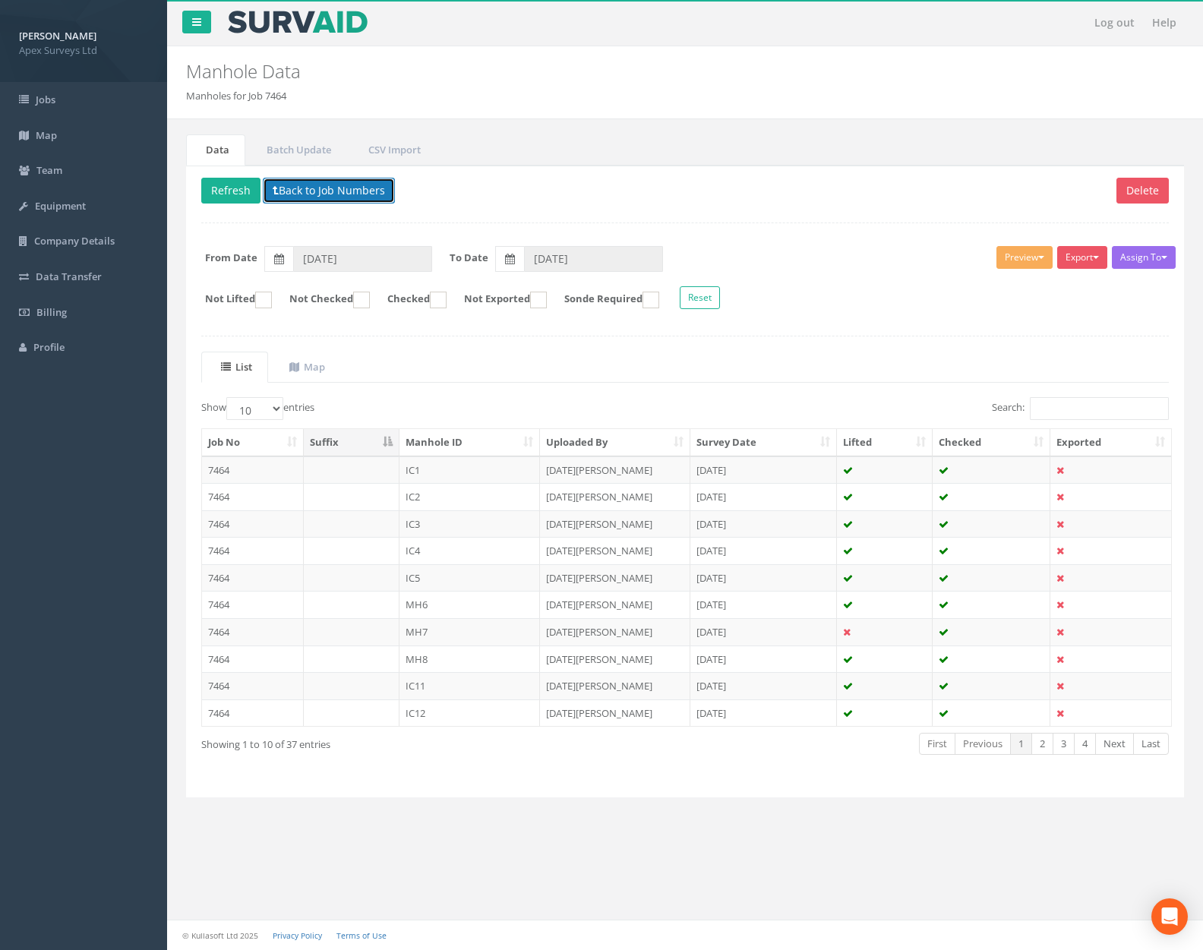
click at [334, 193] on button "Back to Job Numbers" at bounding box center [329, 191] width 132 height 26
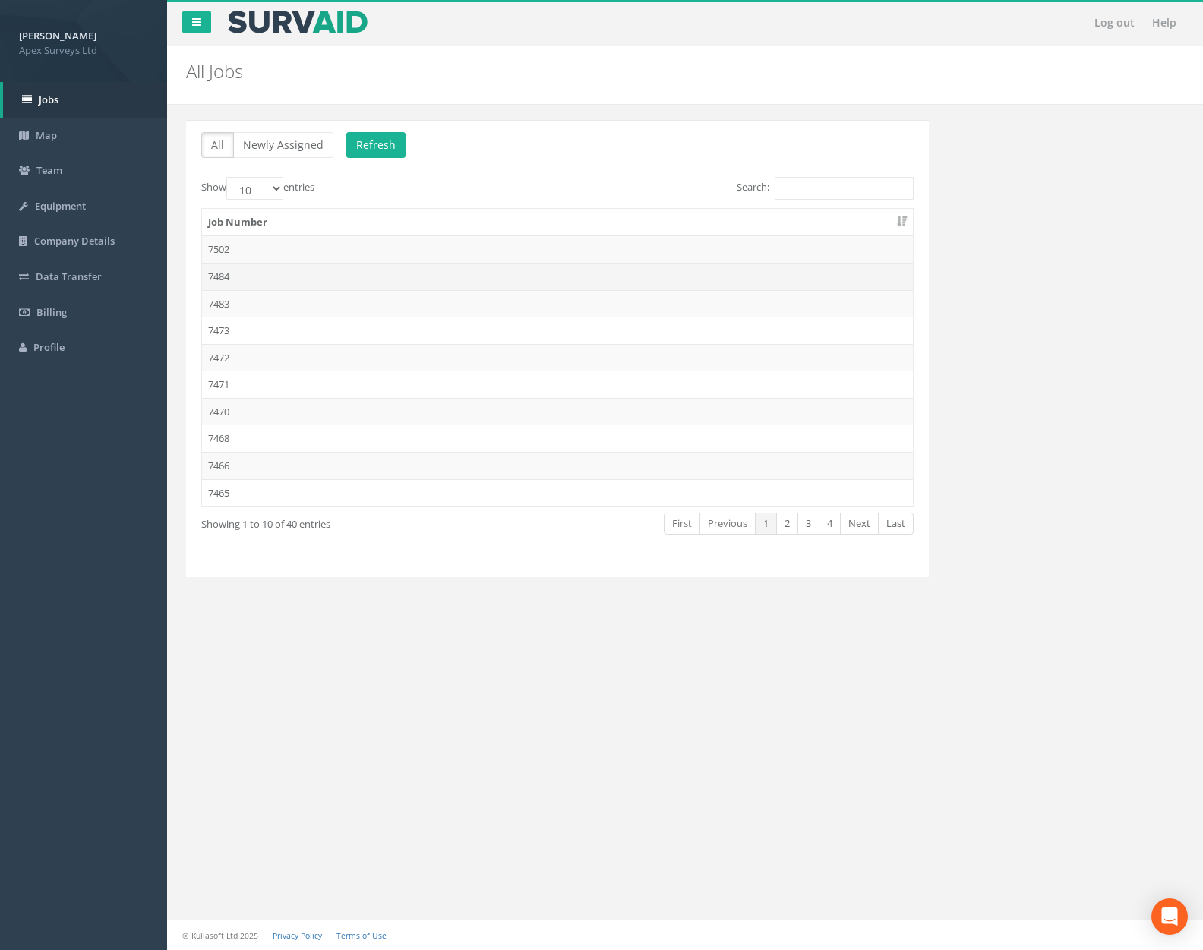
click at [335, 279] on td "7484" at bounding box center [557, 276] width 711 height 27
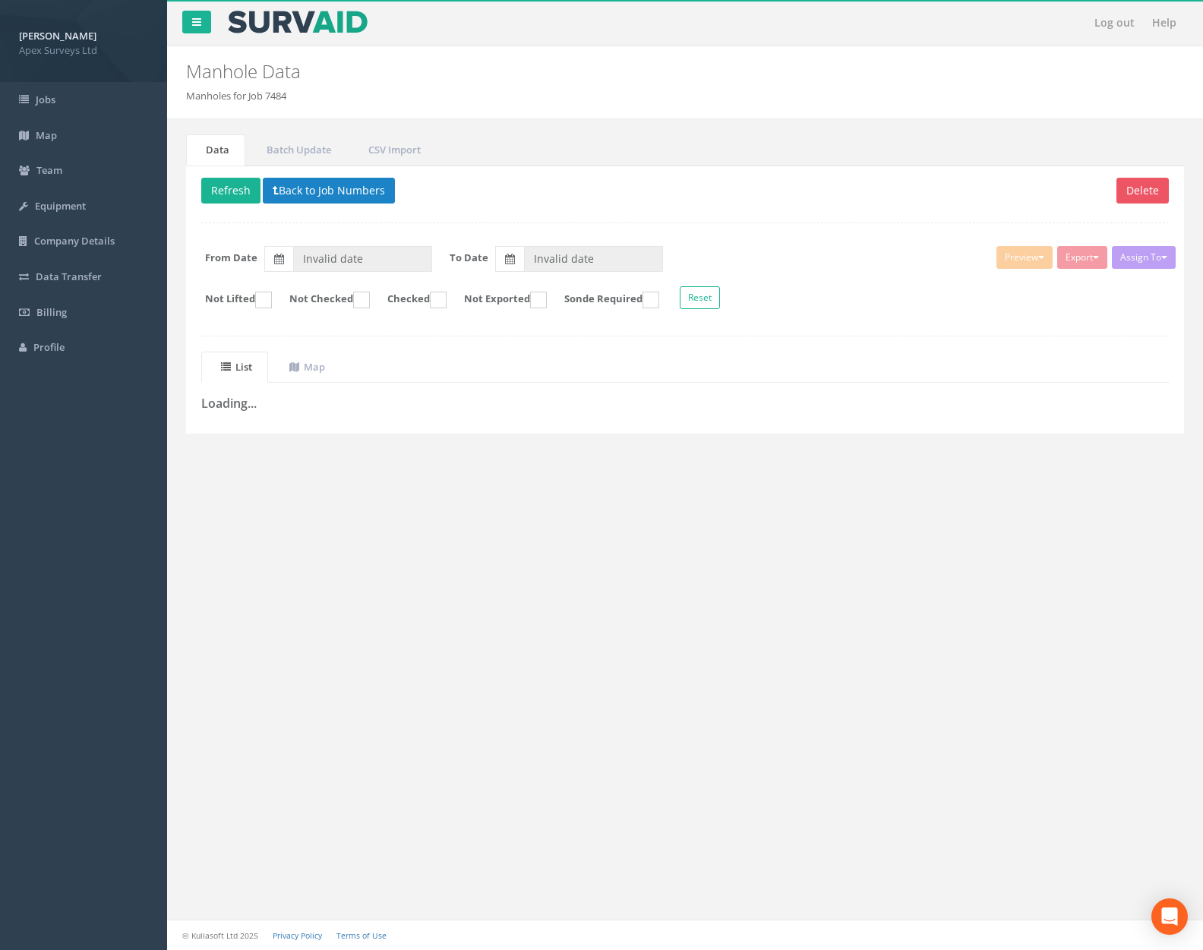
type input "[DATE]"
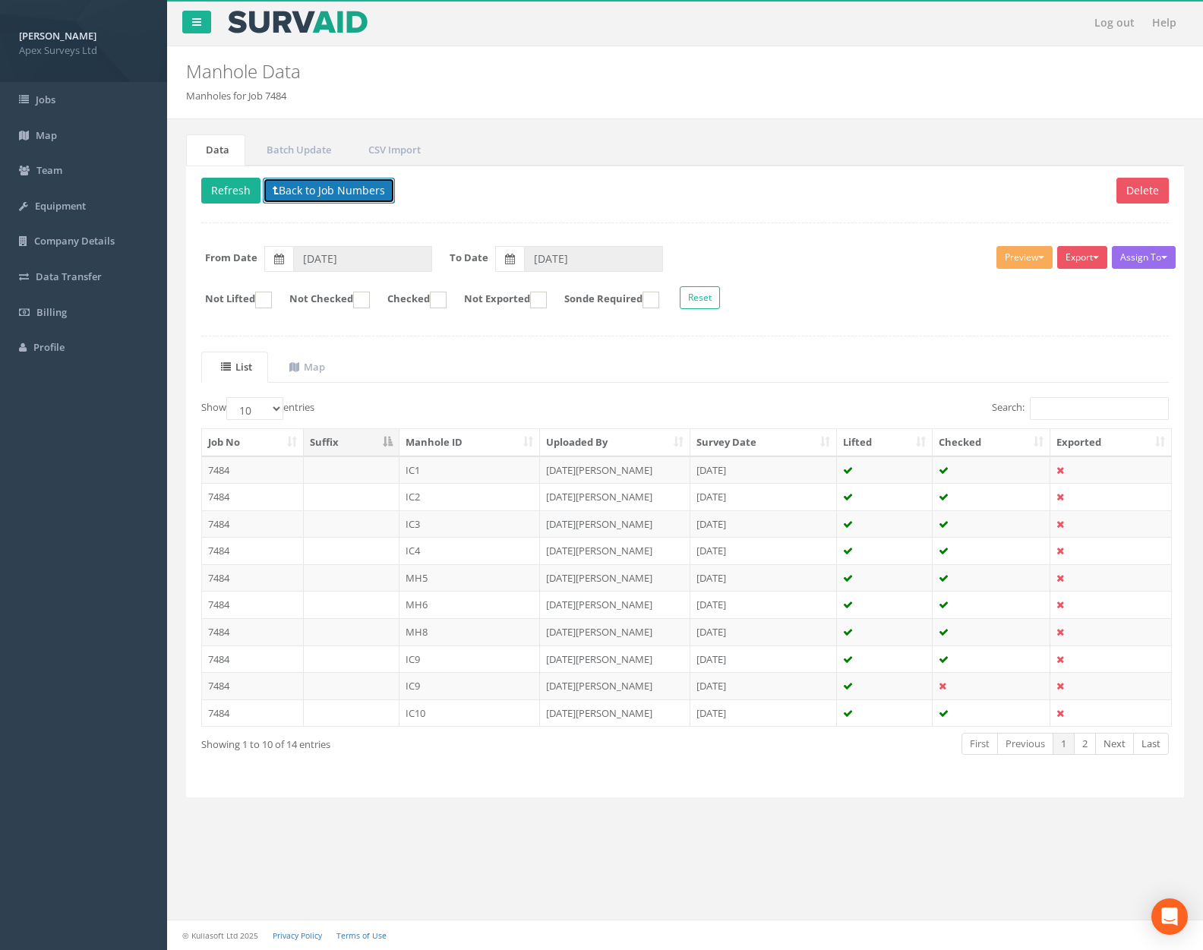
click at [336, 196] on button "Back to Job Numbers" at bounding box center [329, 191] width 132 height 26
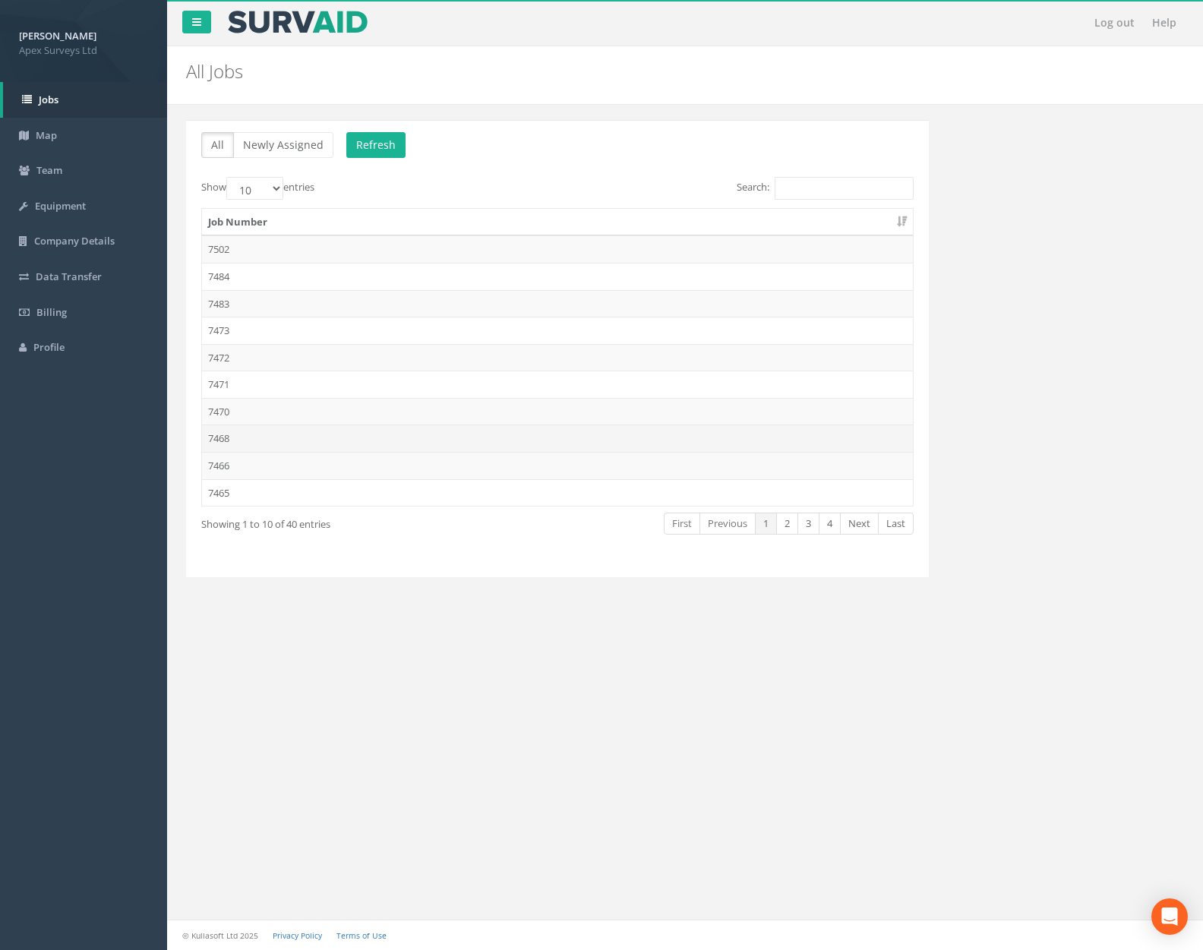
click at [343, 449] on td "7468" at bounding box center [557, 438] width 711 height 27
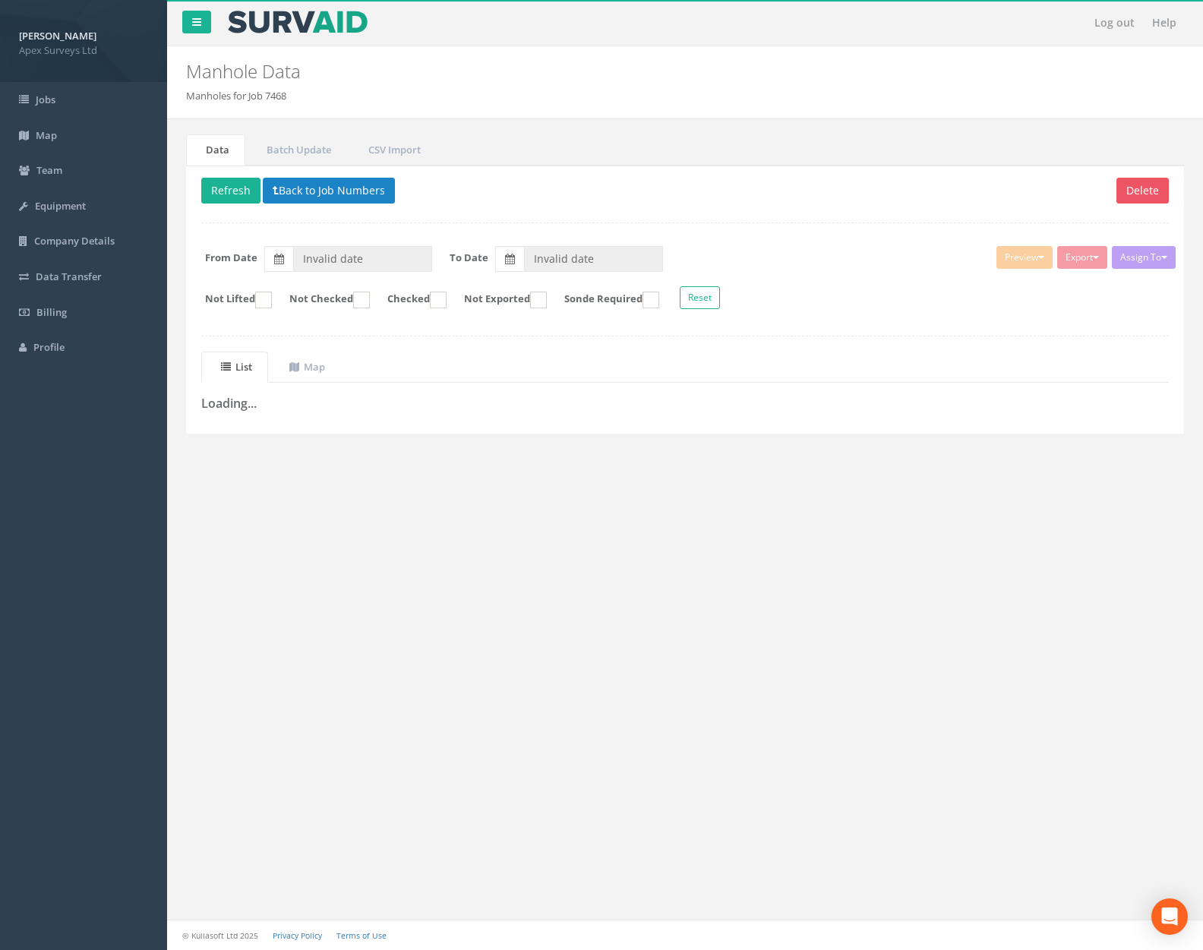
type input "[DATE]"
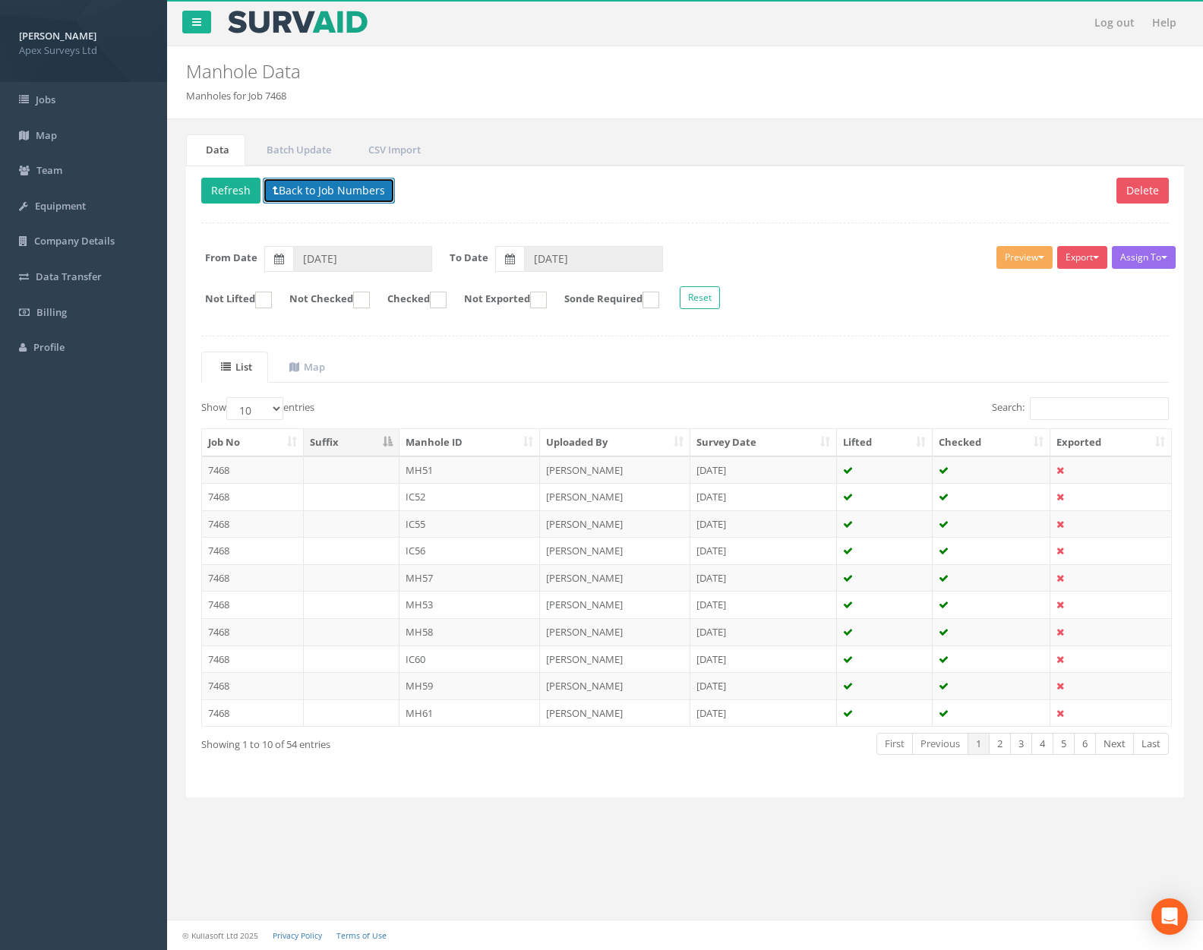
click at [276, 183] on span at bounding box center [276, 190] width 6 height 14
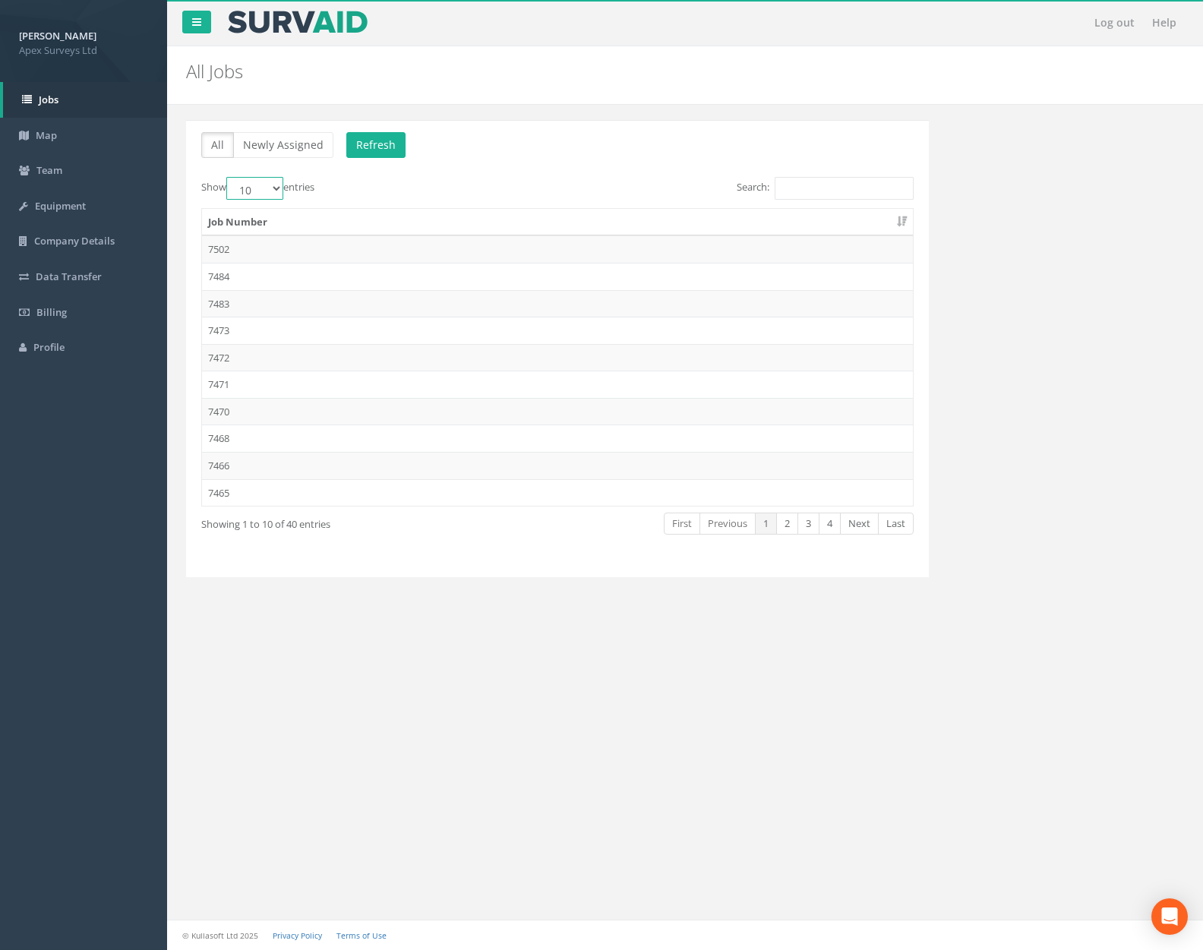
click at [257, 194] on select "10 25 50 100" at bounding box center [254, 188] width 57 height 23
select select "50"
click at [229, 177] on select "10 25 50 100" at bounding box center [254, 188] width 57 height 23
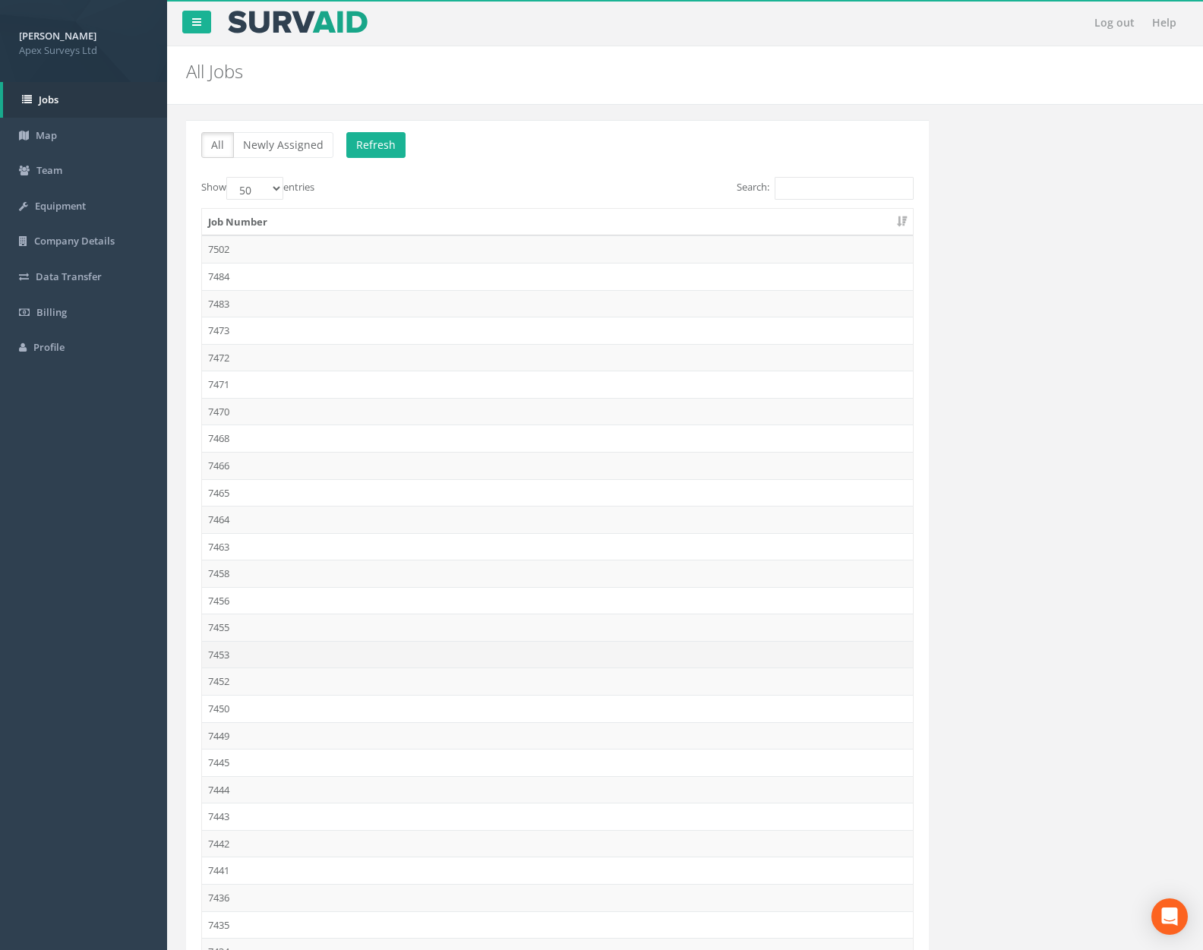
click at [362, 661] on td "7453" at bounding box center [557, 654] width 711 height 27
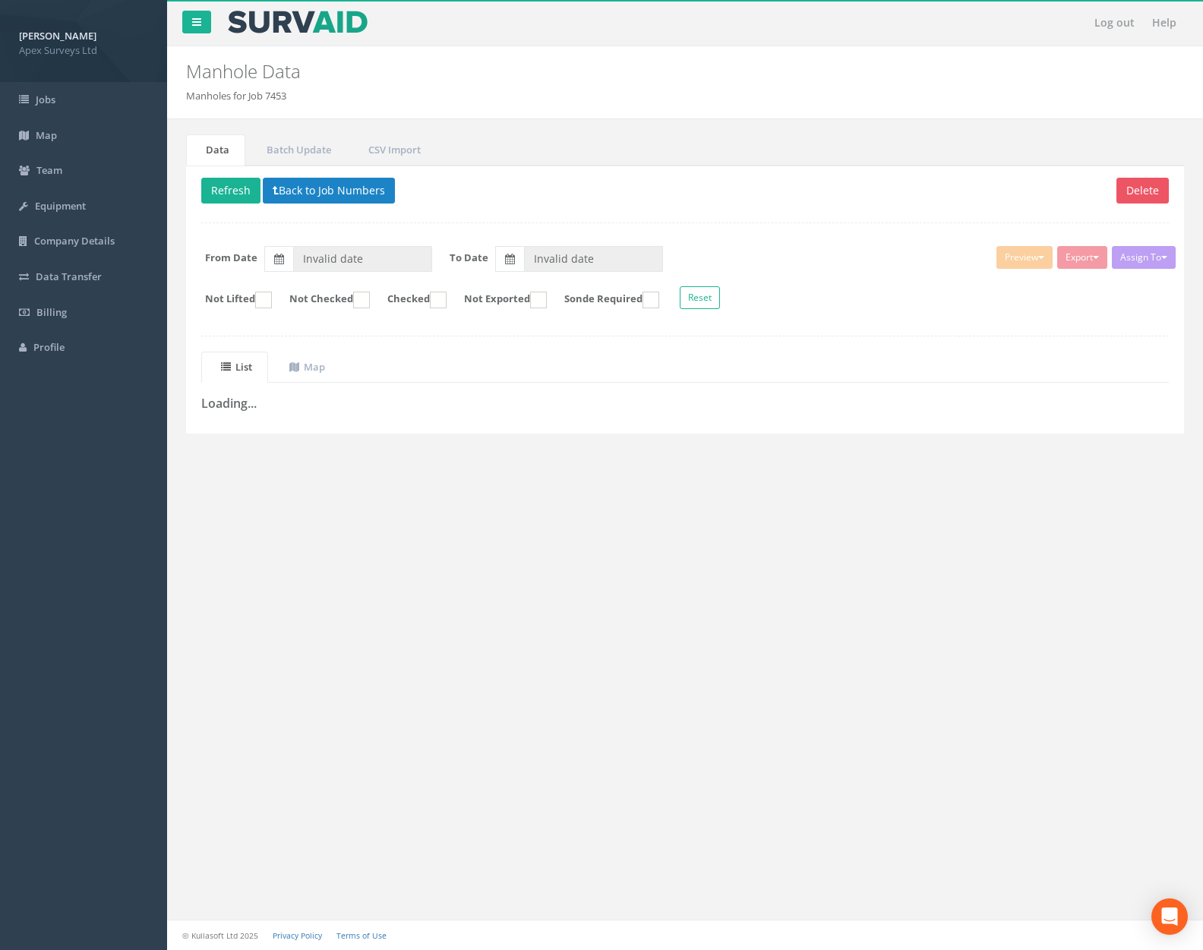
type input "11/09/2025"
type input "[DATE]"
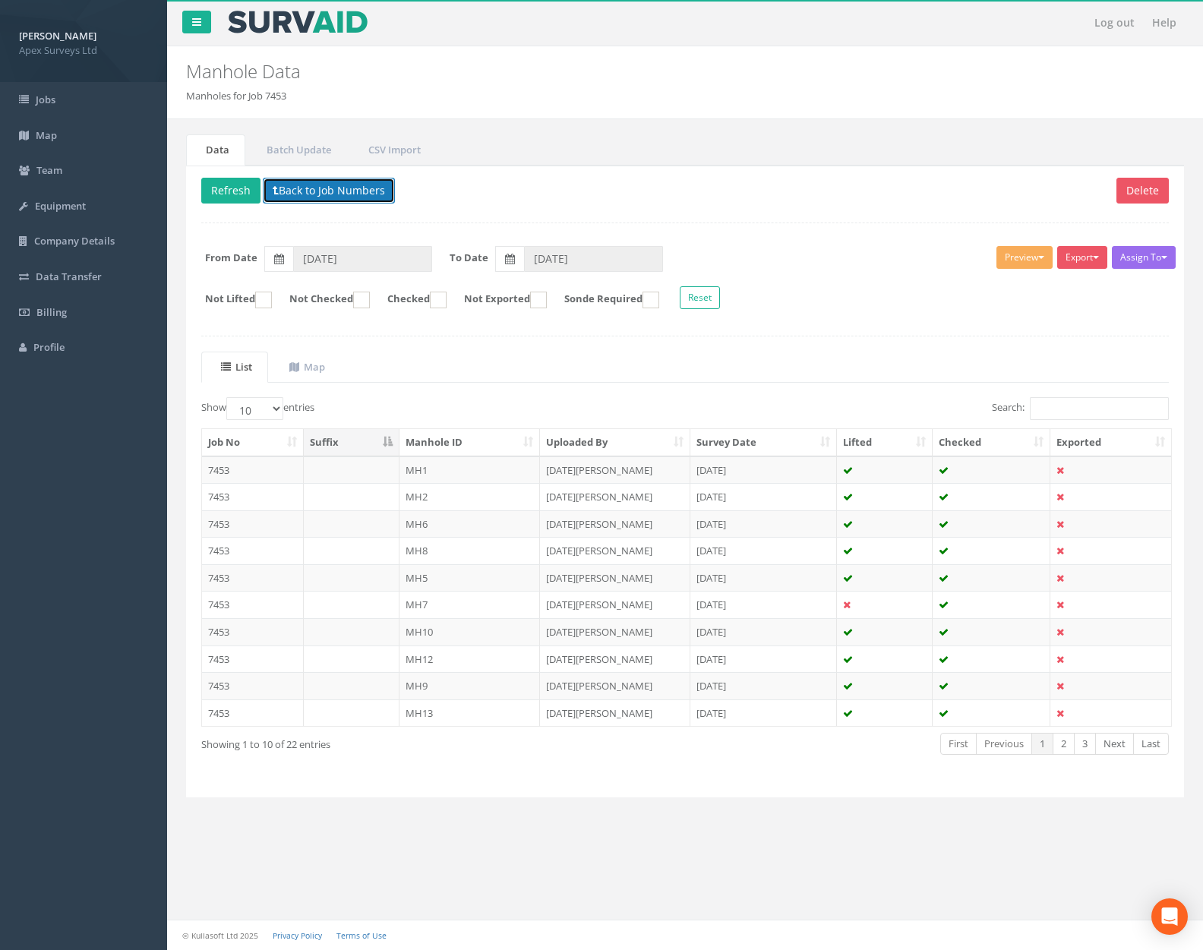
click at [315, 191] on button "Back to Job Numbers" at bounding box center [329, 191] width 132 height 26
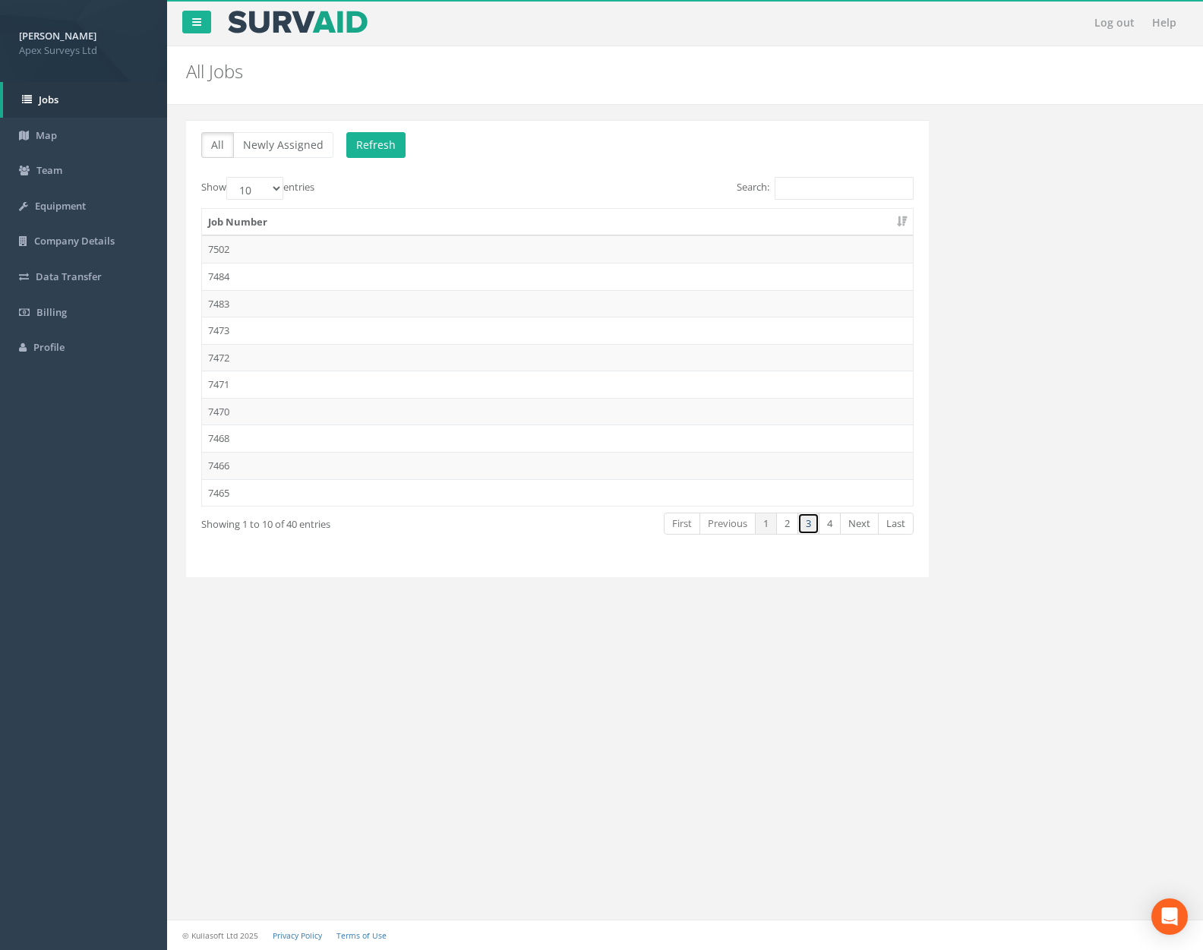
click at [798, 529] on link "3" at bounding box center [809, 524] width 22 height 22
click at [623, 424] on td "7434" at bounding box center [557, 411] width 711 height 27
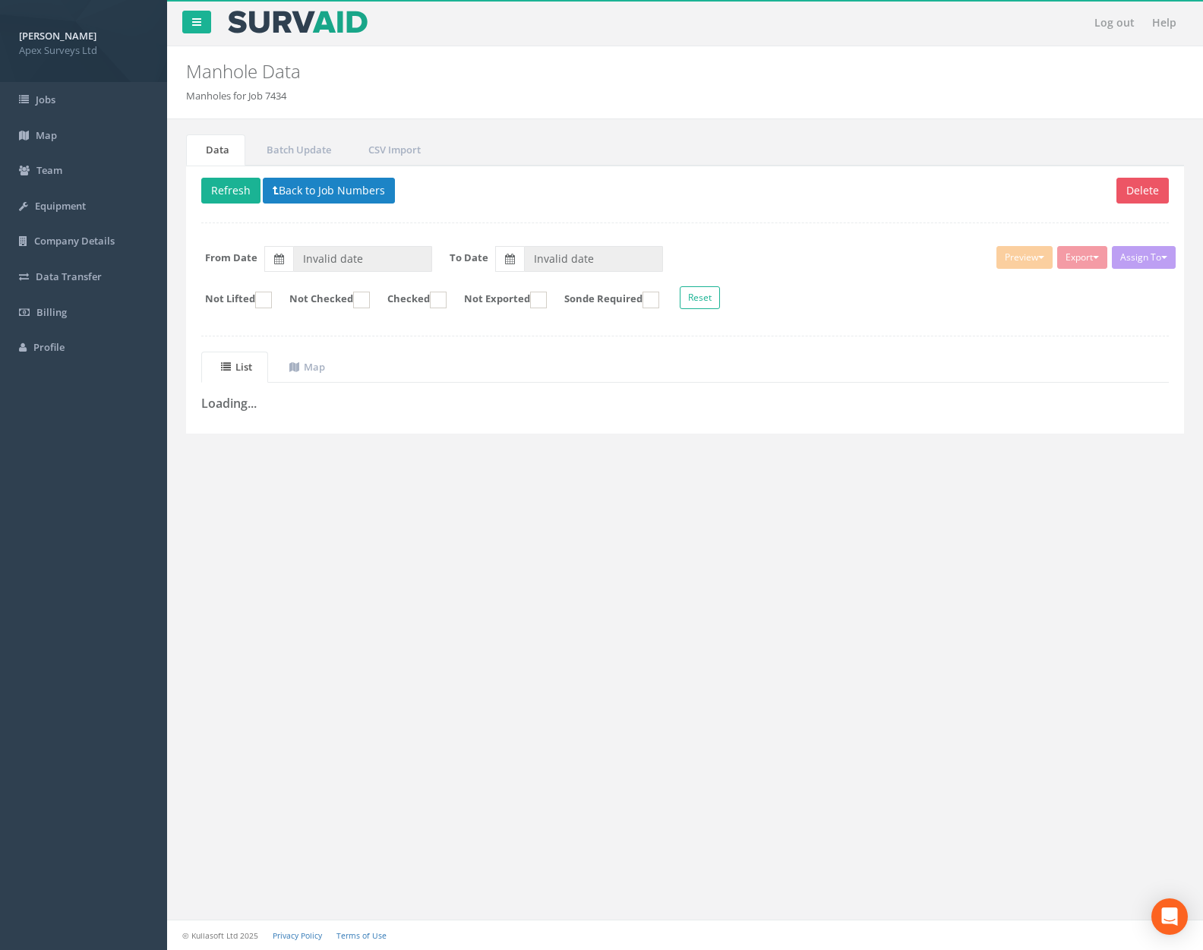
type input "01/09/2025"
type input "05/09/2025"
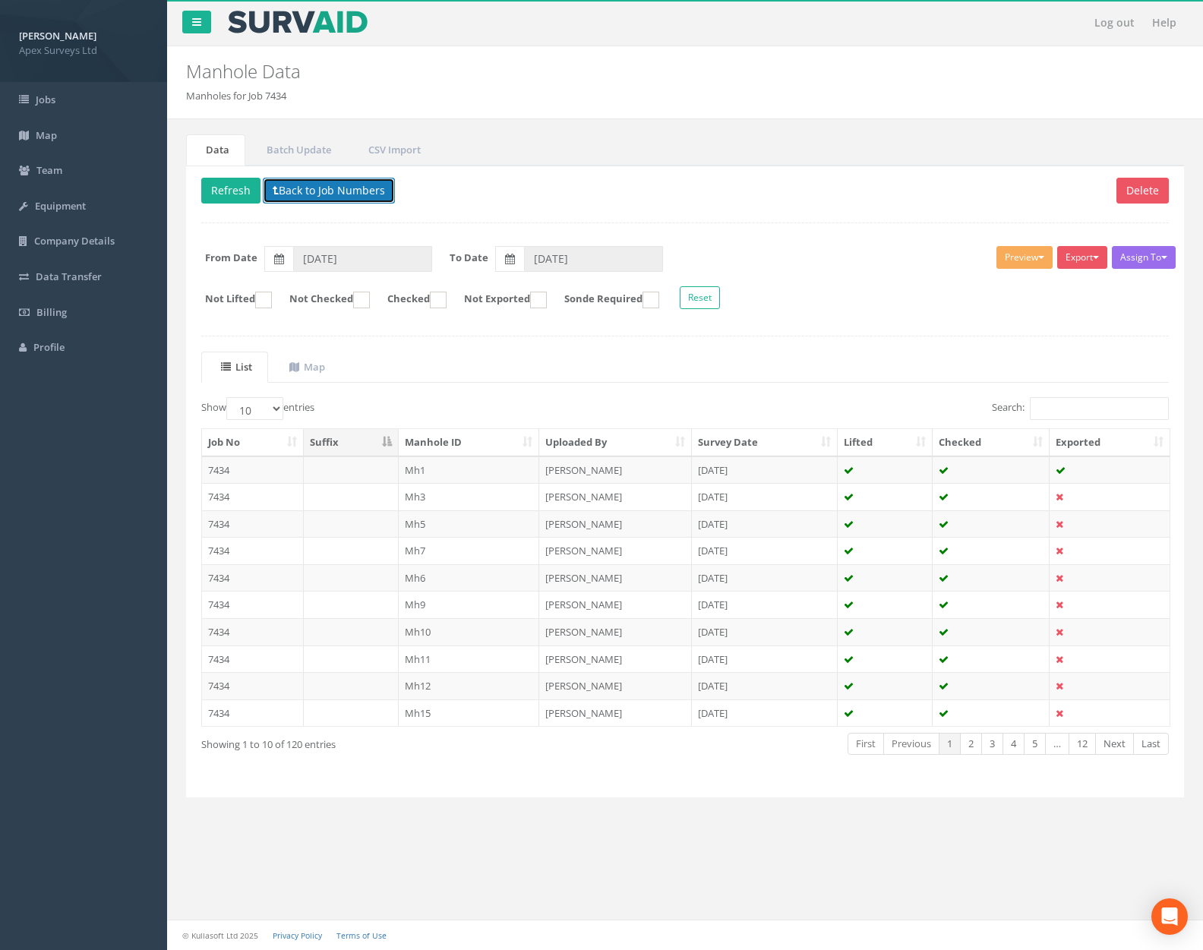
click at [361, 201] on button "Back to Job Numbers" at bounding box center [329, 191] width 132 height 26
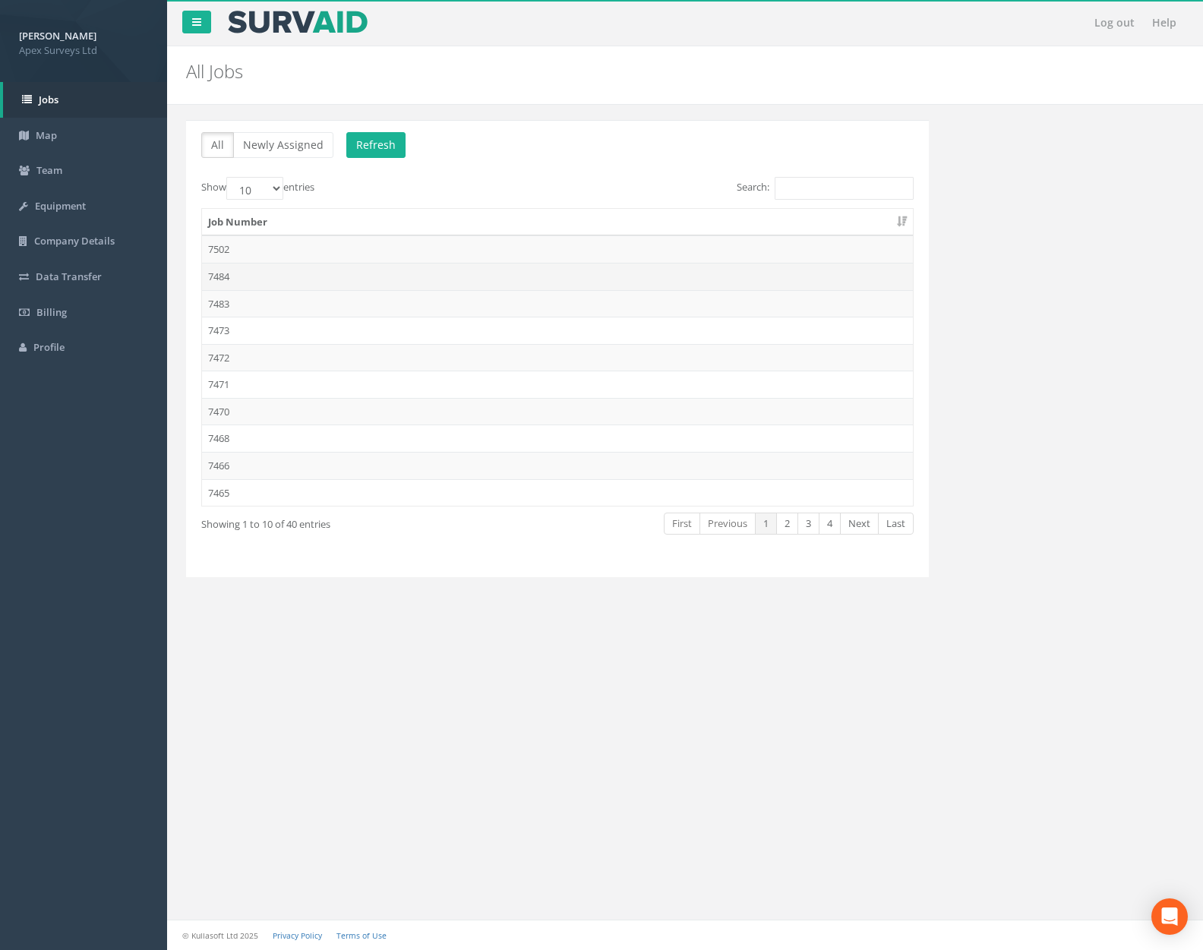
click at [406, 276] on td "7484" at bounding box center [557, 276] width 711 height 27
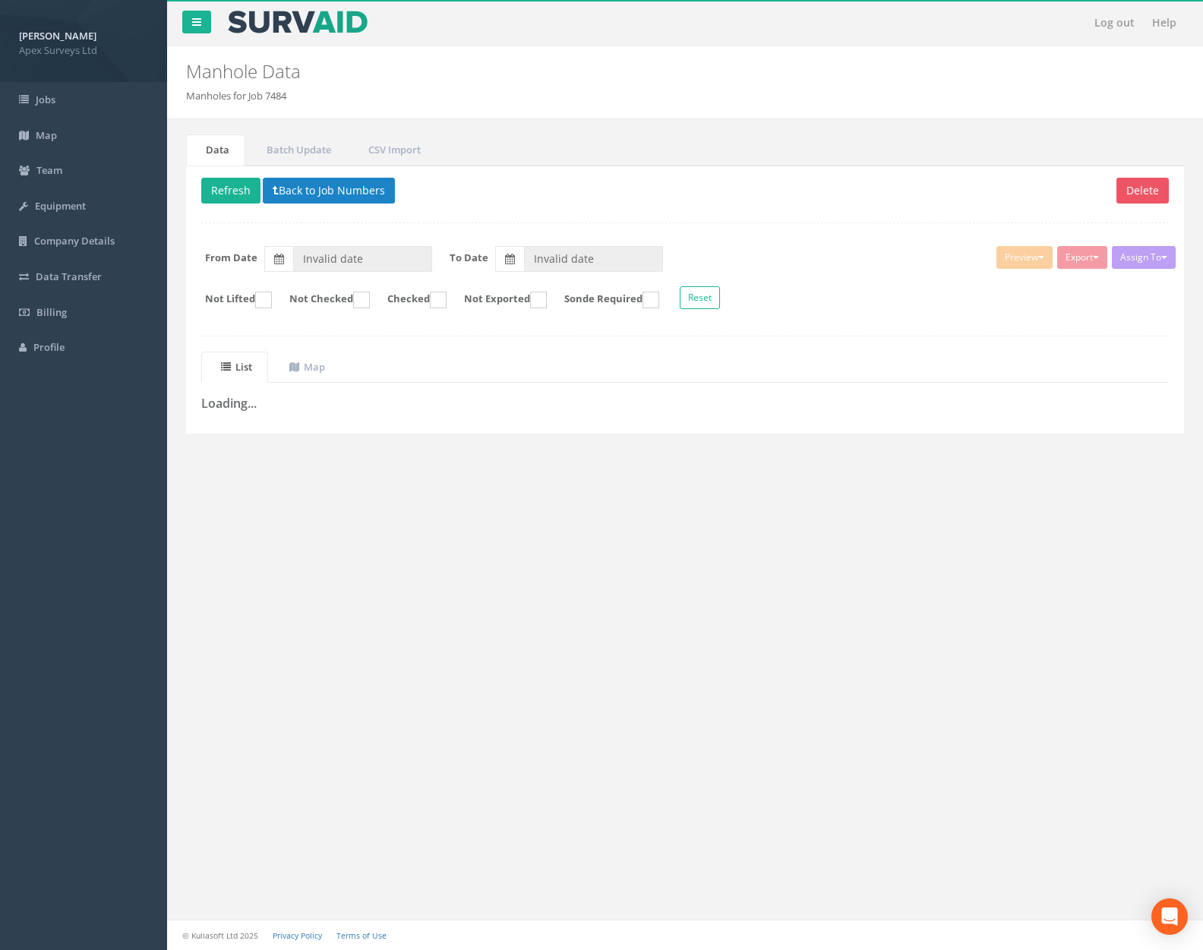
type input "[DATE]"
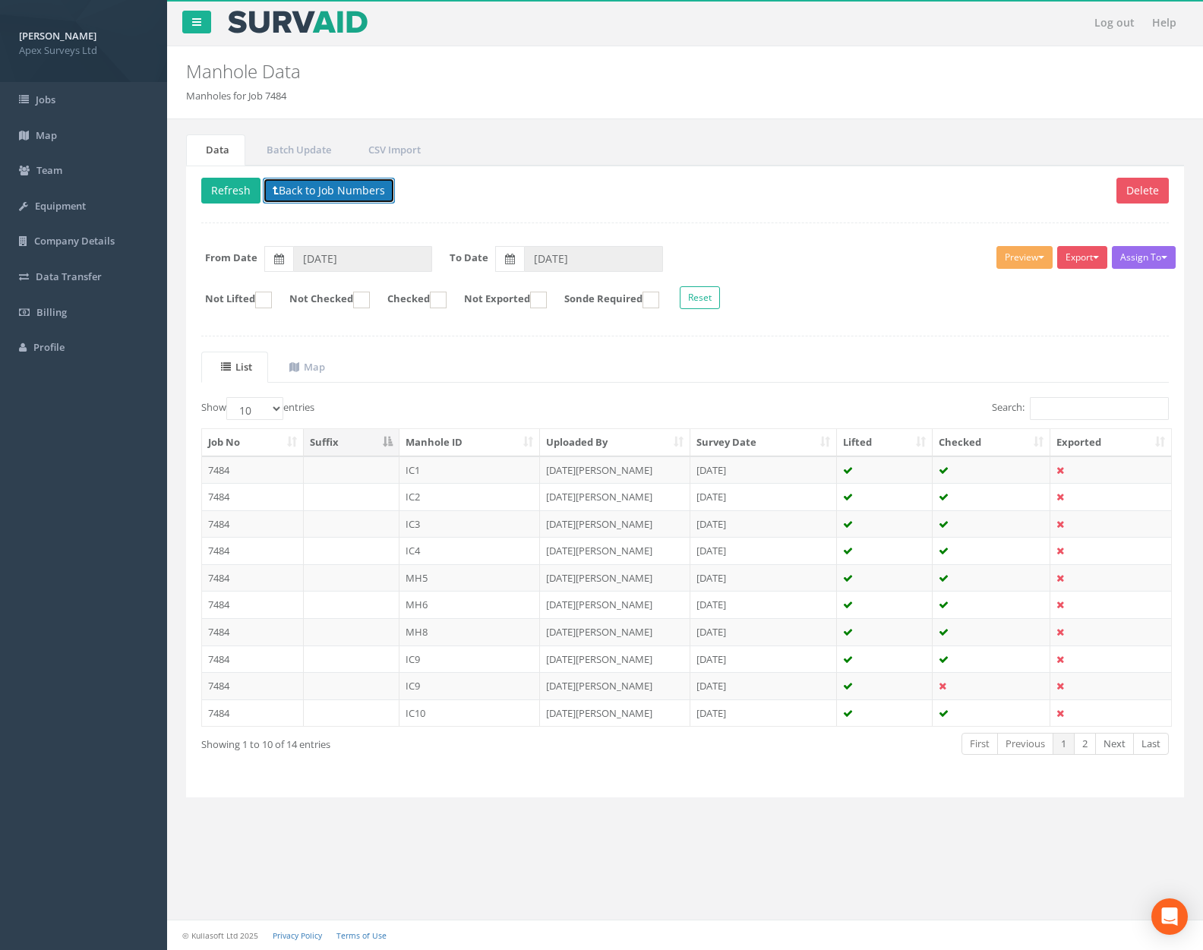
click at [361, 191] on button "Back to Job Numbers" at bounding box center [329, 191] width 132 height 26
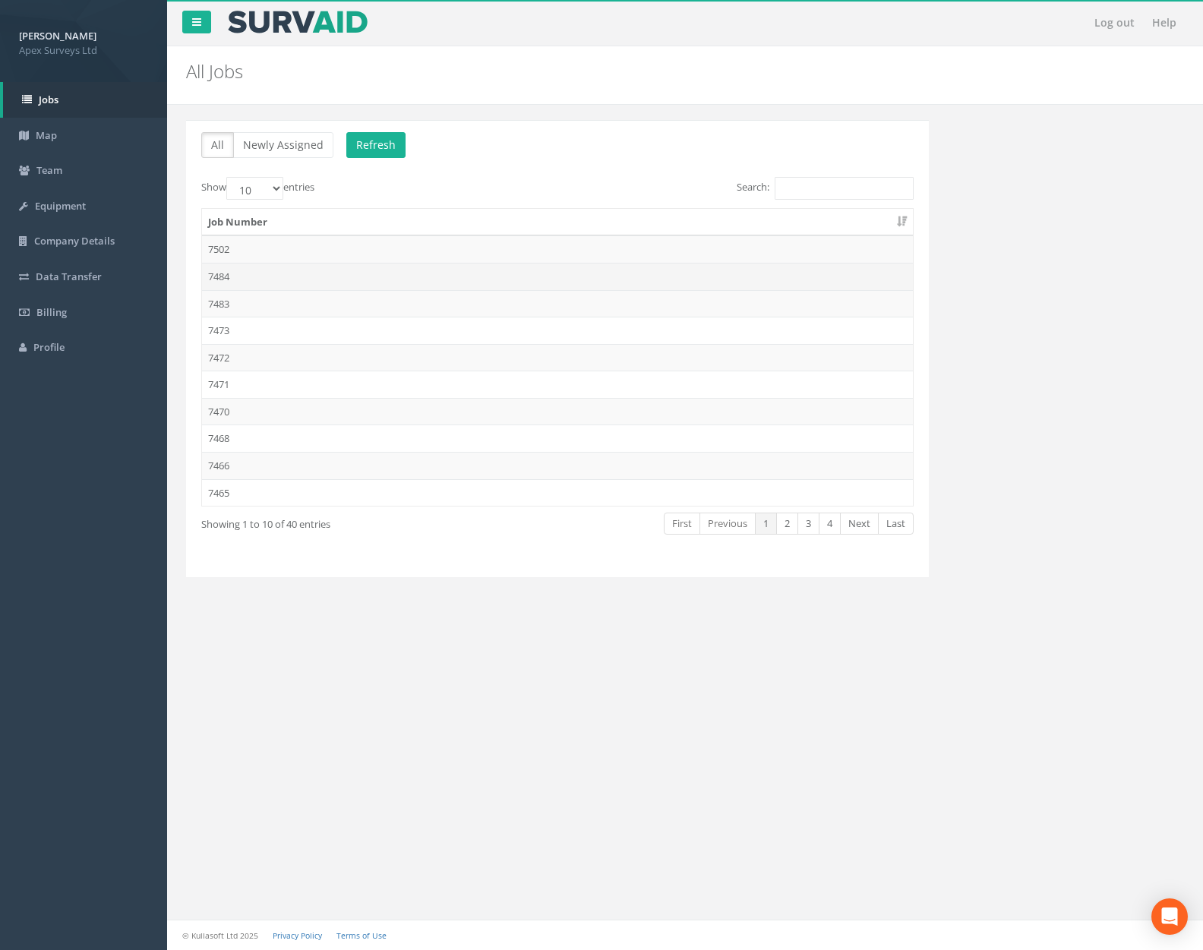
click at [351, 280] on td "7484" at bounding box center [557, 276] width 711 height 27
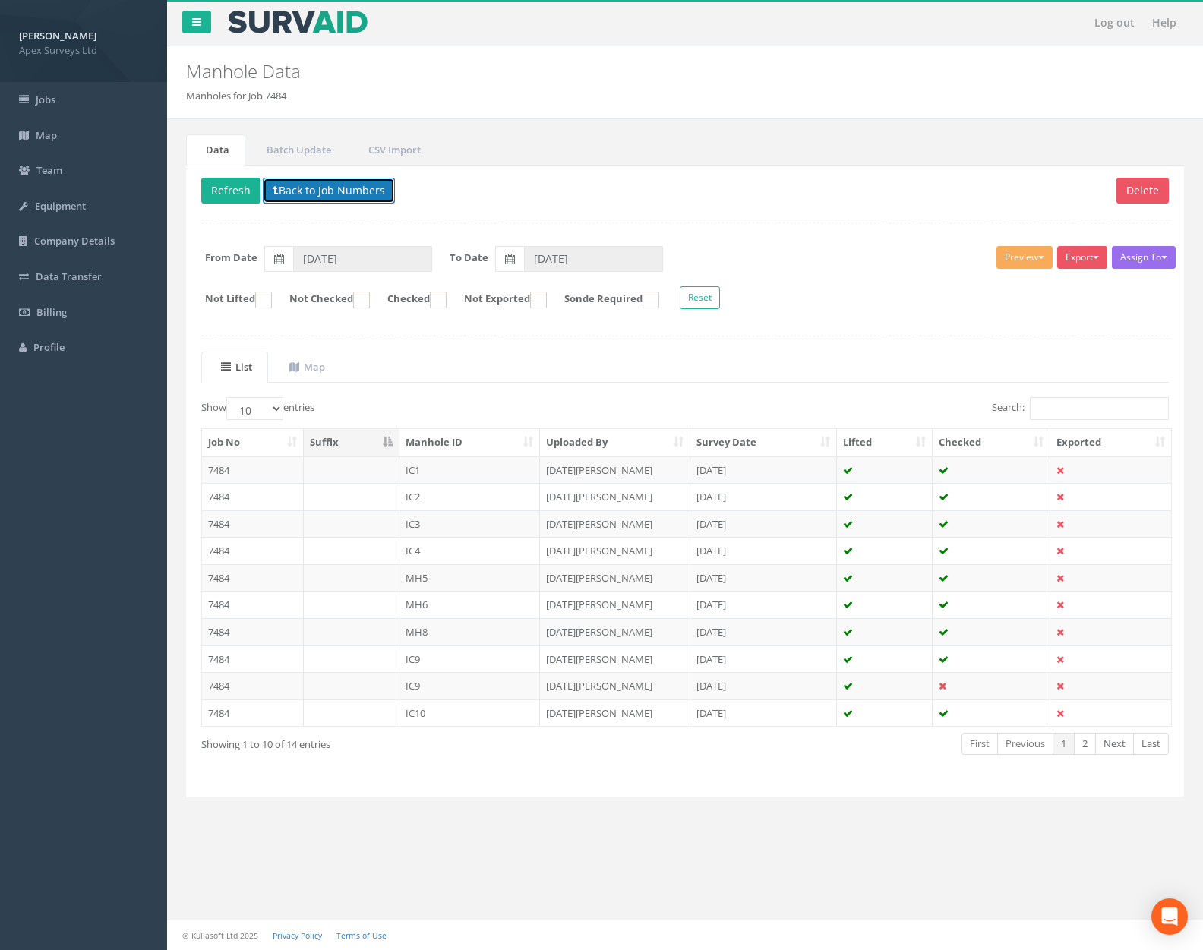
click at [345, 194] on button "Back to Job Numbers" at bounding box center [329, 191] width 132 height 26
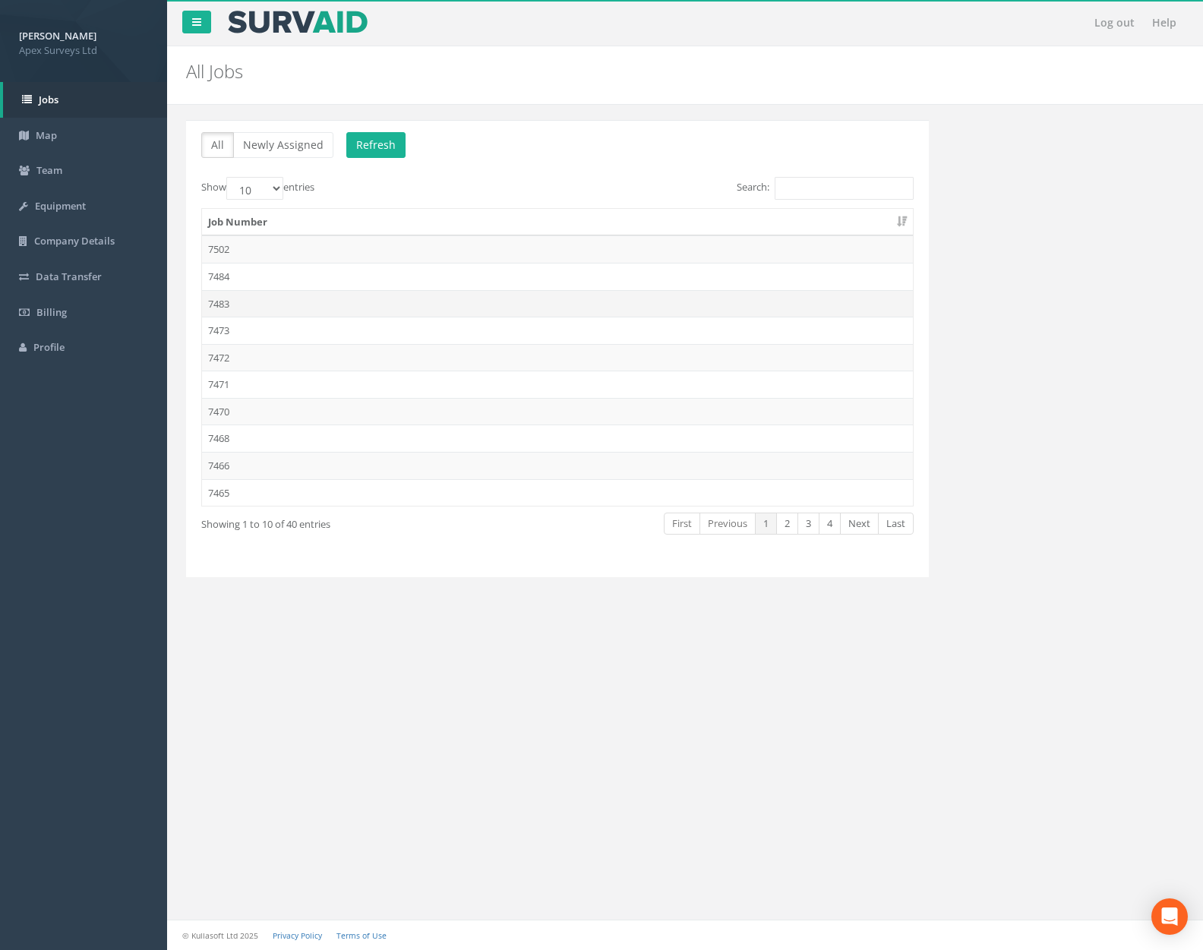
click at [343, 290] on td "7483" at bounding box center [557, 303] width 711 height 27
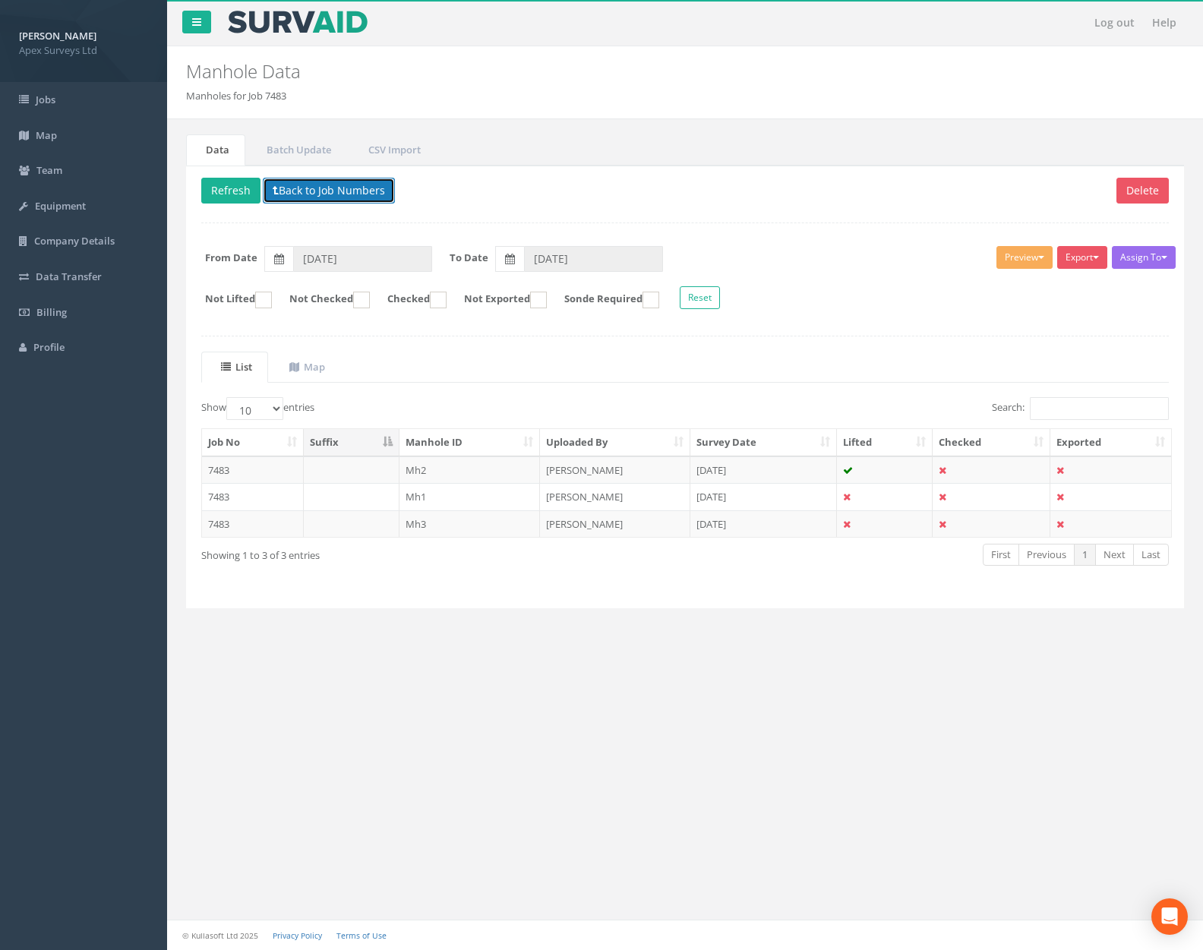
click at [342, 192] on button "Back to Job Numbers" at bounding box center [329, 191] width 132 height 26
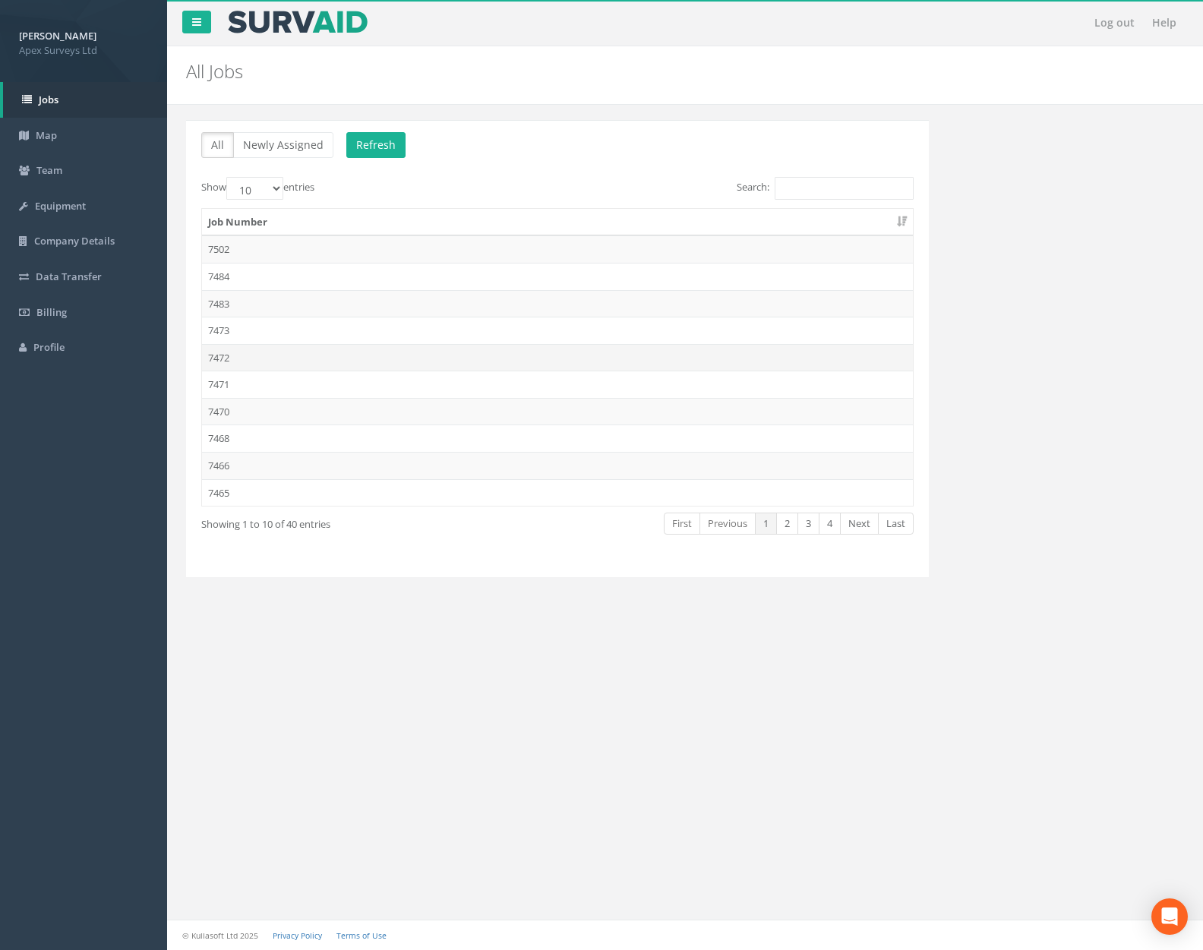
click at [314, 346] on td "7472" at bounding box center [557, 357] width 711 height 27
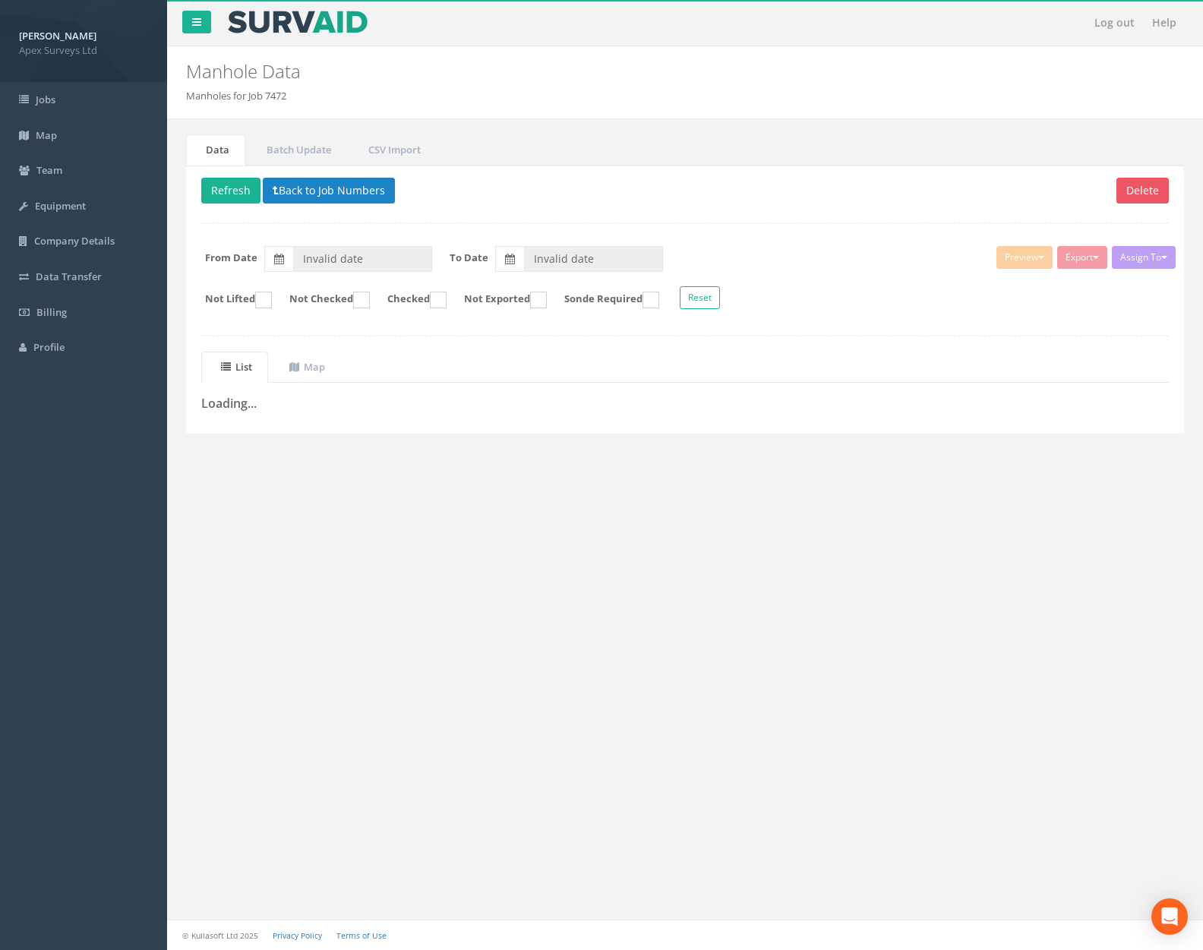
type input "[DATE]"
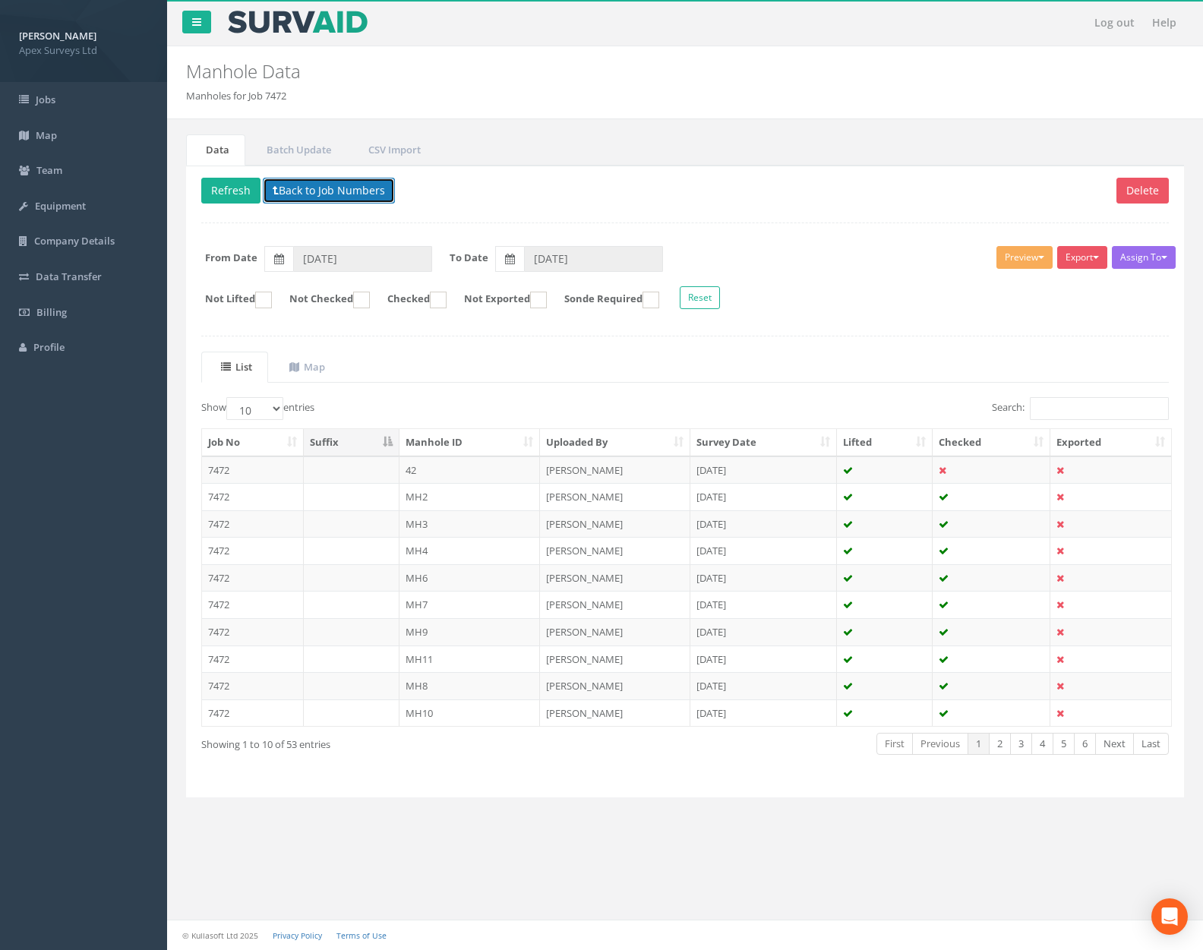
click at [344, 190] on button "Back to Job Numbers" at bounding box center [329, 191] width 132 height 26
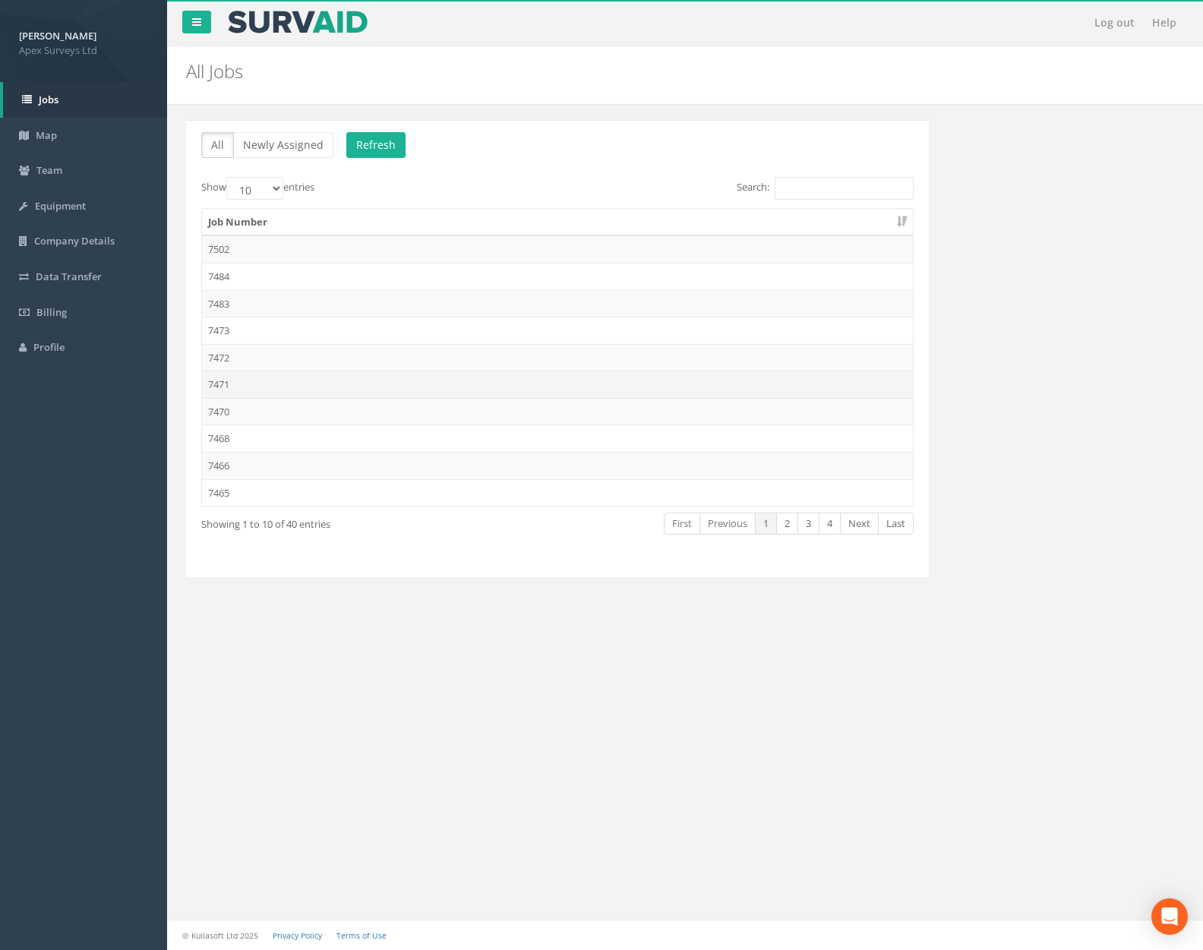
click at [340, 391] on td "7471" at bounding box center [557, 384] width 711 height 27
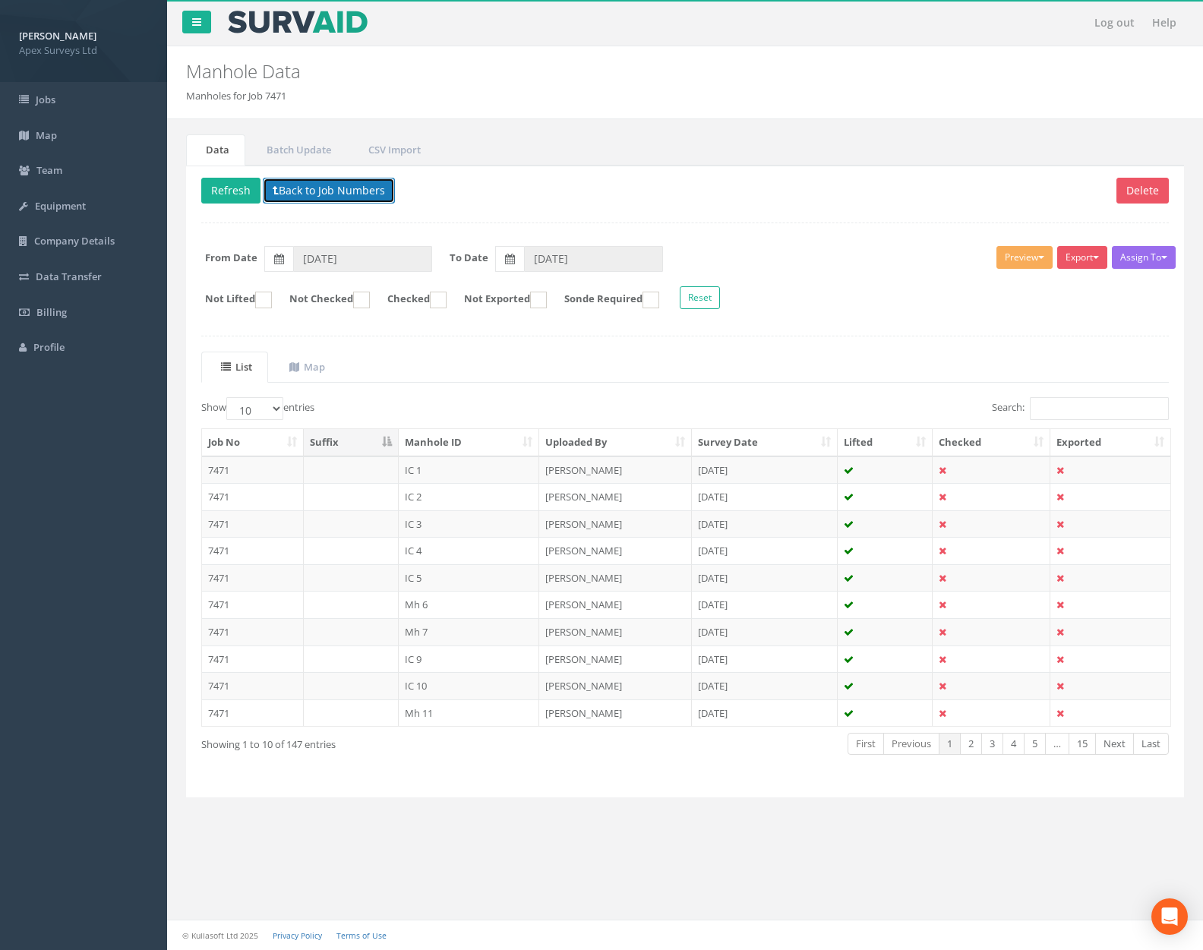
click at [351, 194] on button "Back to Job Numbers" at bounding box center [329, 191] width 132 height 26
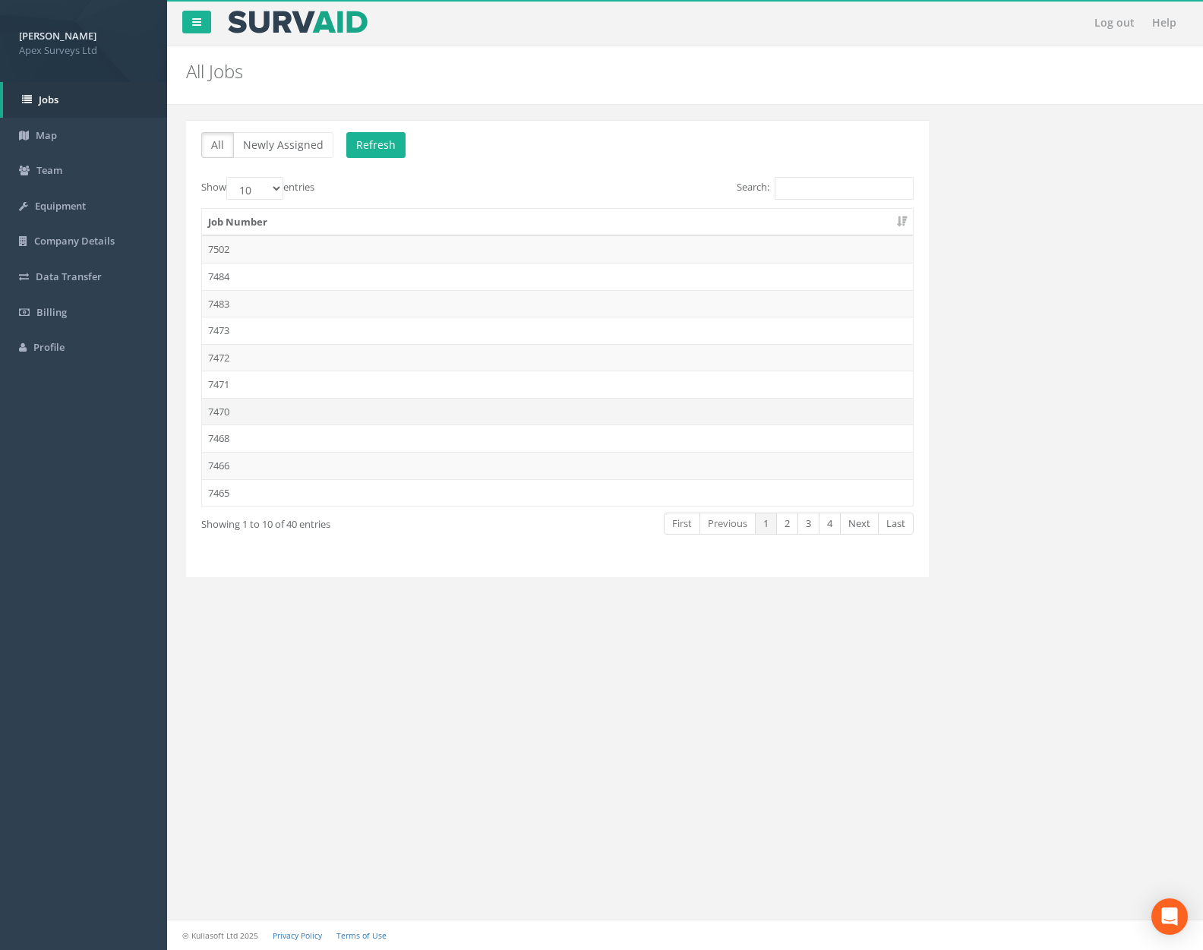
click at [337, 413] on td "7470" at bounding box center [557, 411] width 711 height 27
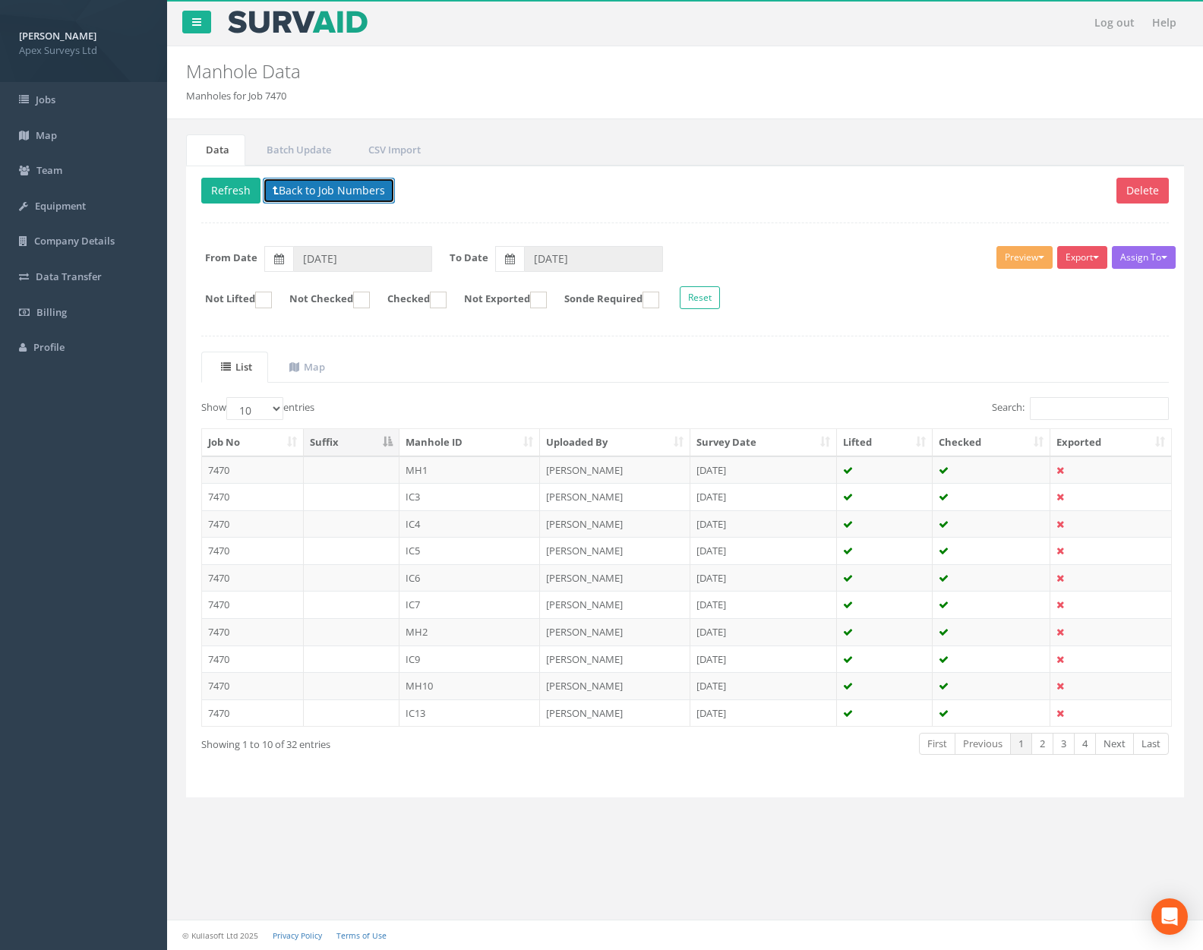
click at [363, 199] on button "Back to Job Numbers" at bounding box center [329, 191] width 132 height 26
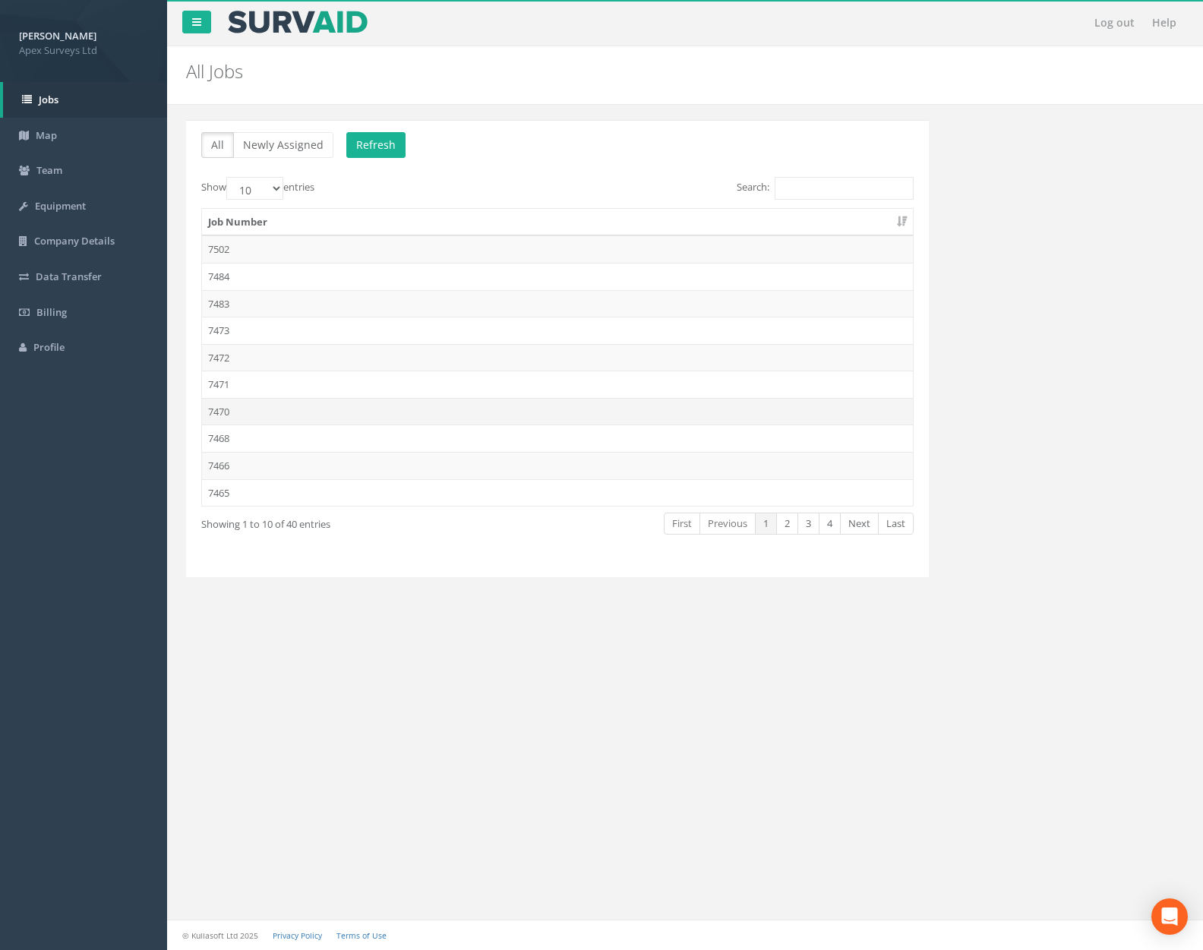
click at [336, 411] on td "7470" at bounding box center [557, 411] width 711 height 27
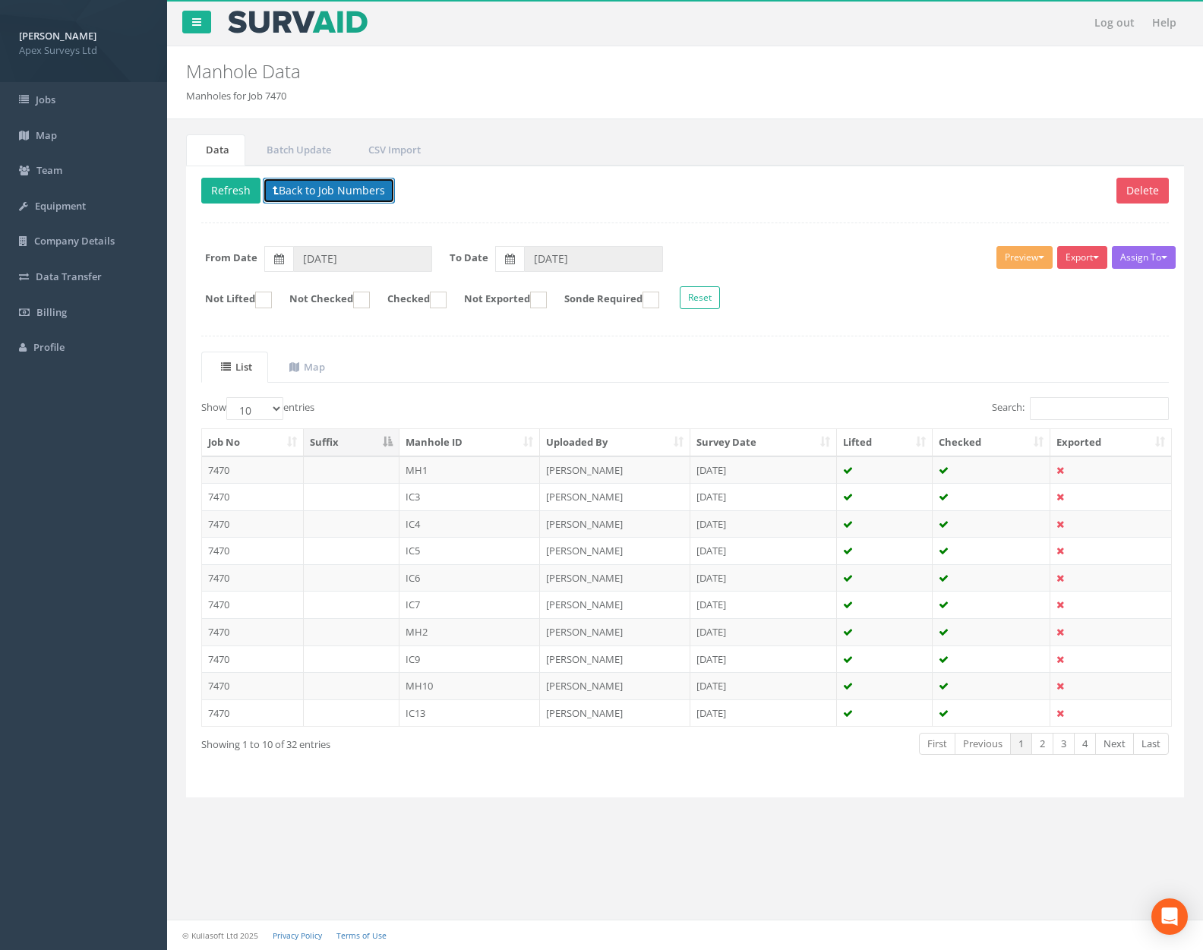
click at [351, 194] on button "Back to Job Numbers" at bounding box center [329, 191] width 132 height 26
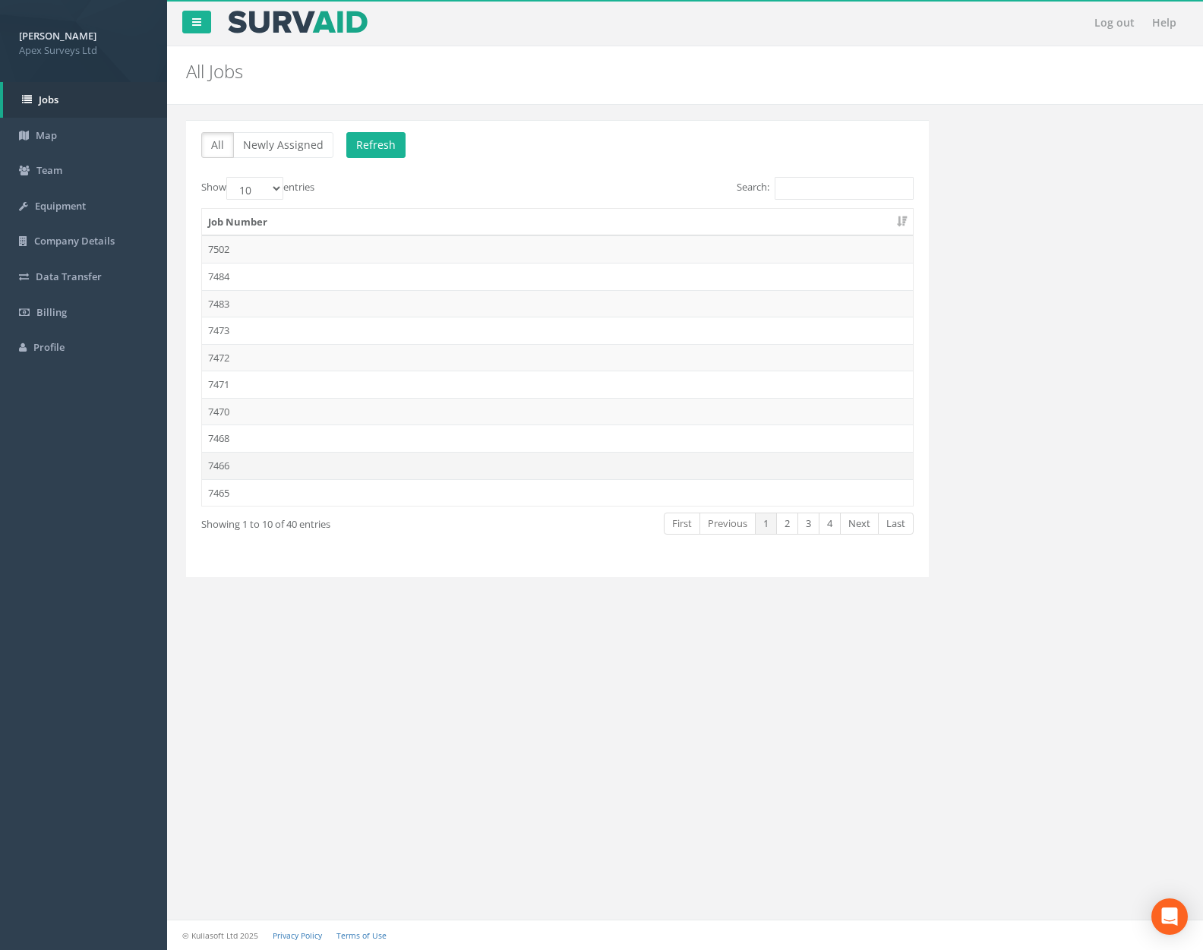
click at [305, 458] on td "7466" at bounding box center [557, 465] width 711 height 27
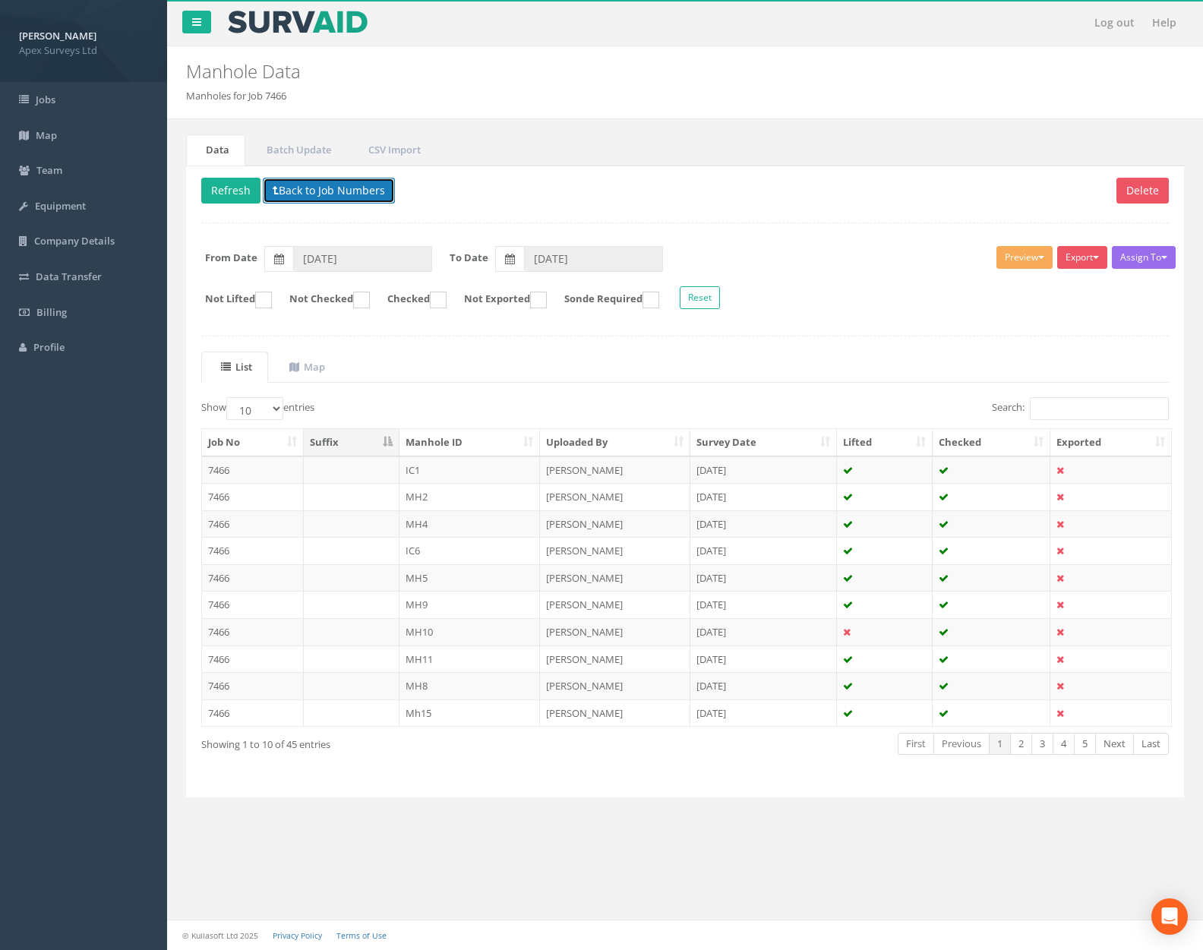
click at [337, 197] on button "Back to Job Numbers" at bounding box center [329, 191] width 132 height 26
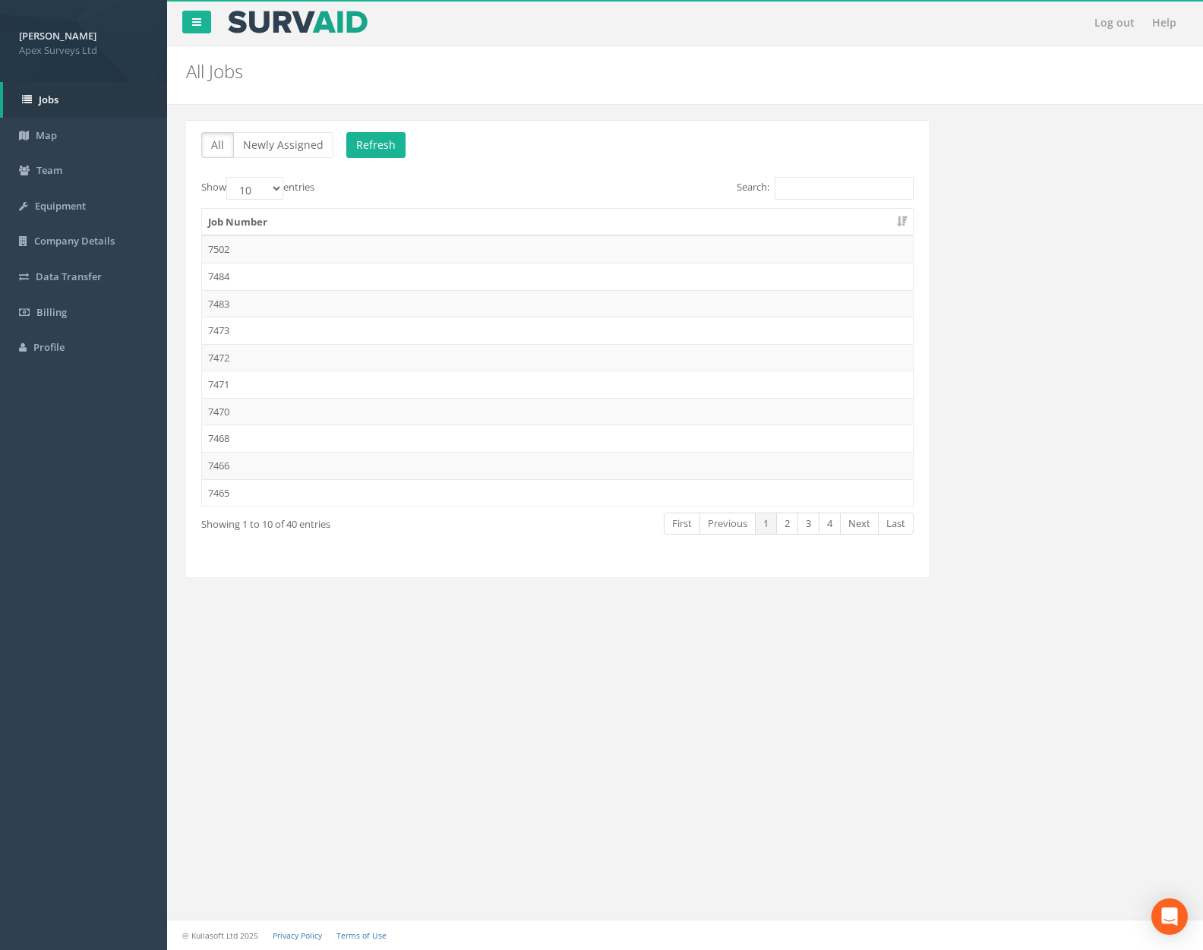
click at [330, 481] on td "7465" at bounding box center [557, 492] width 711 height 27
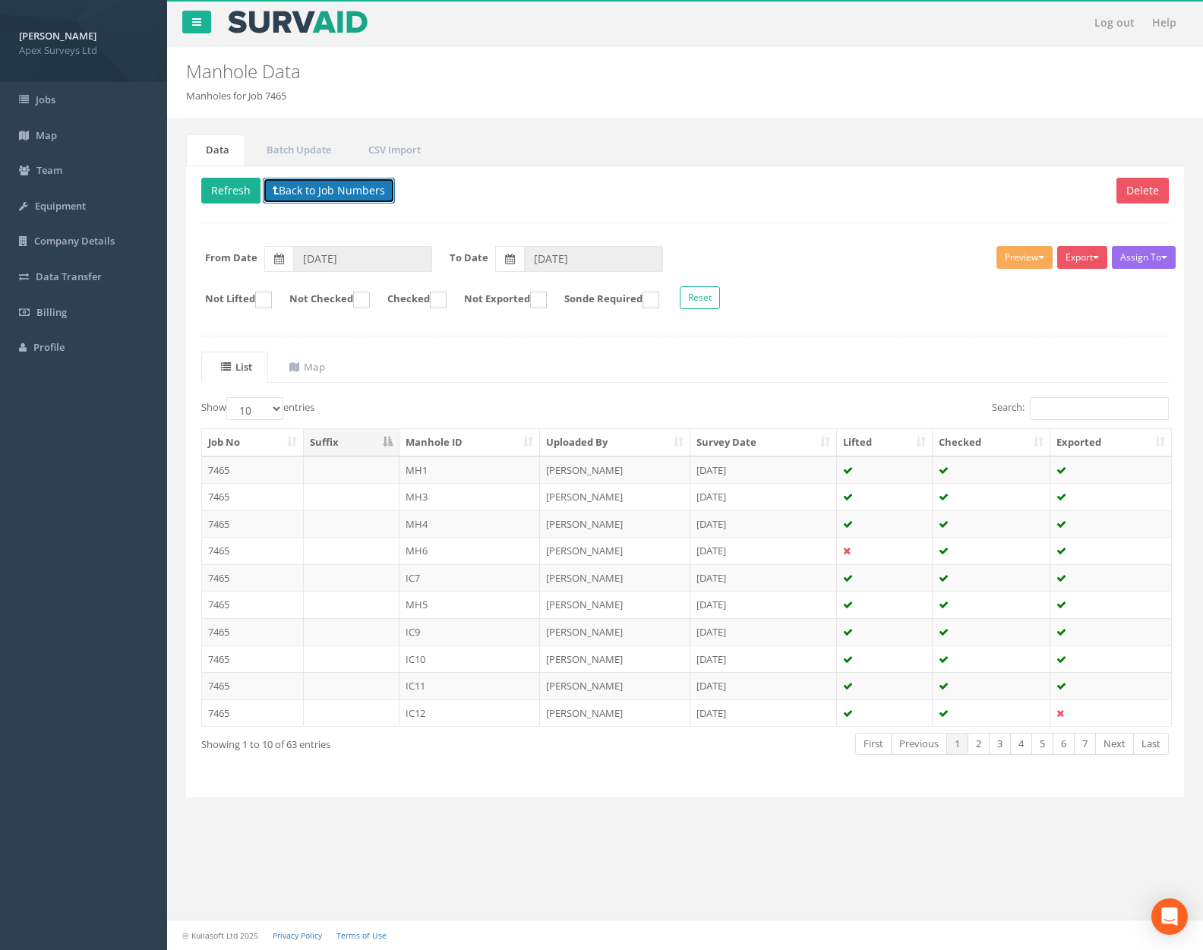
click at [350, 191] on button "Back to Job Numbers" at bounding box center [329, 191] width 132 height 26
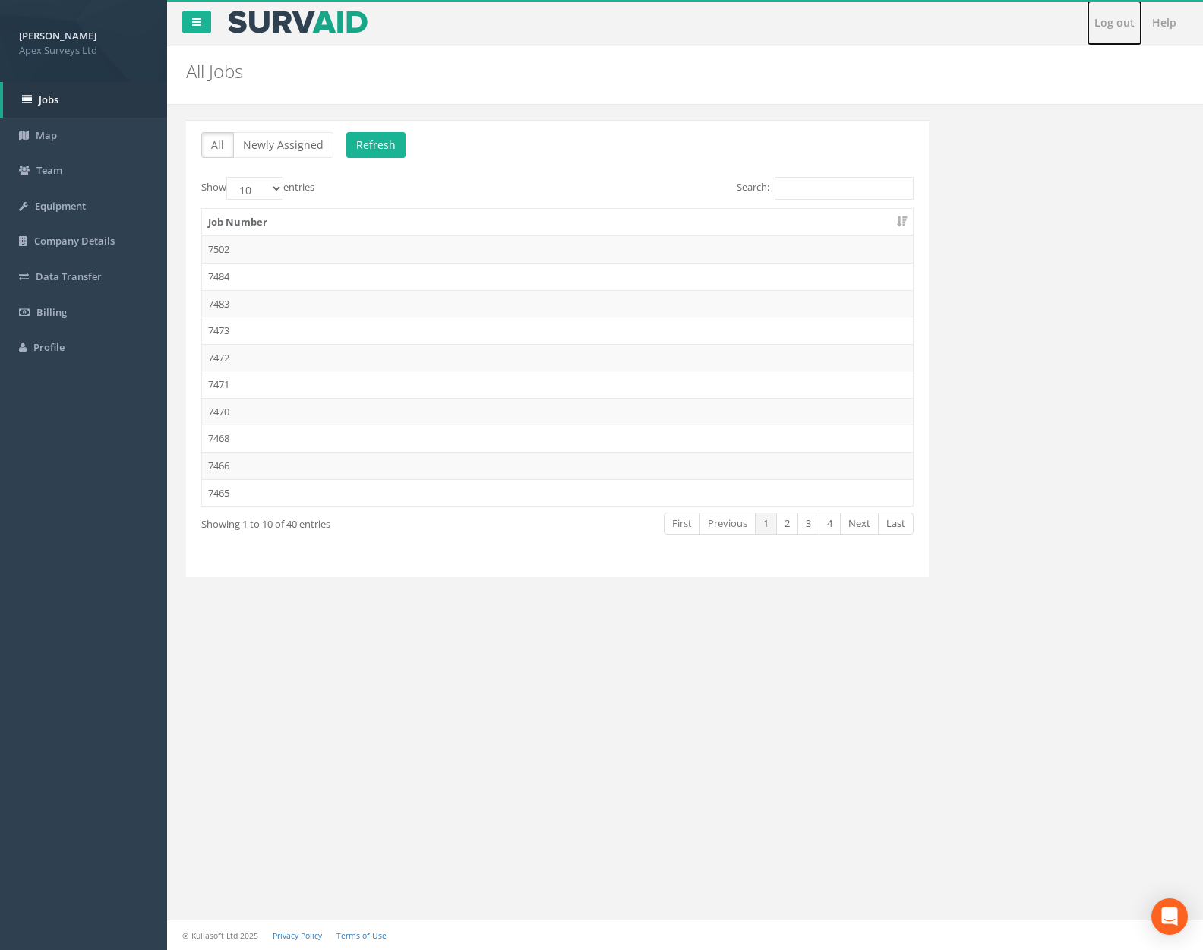
click at [1104, 20] on link "Log out" at bounding box center [1114, 23] width 55 height 46
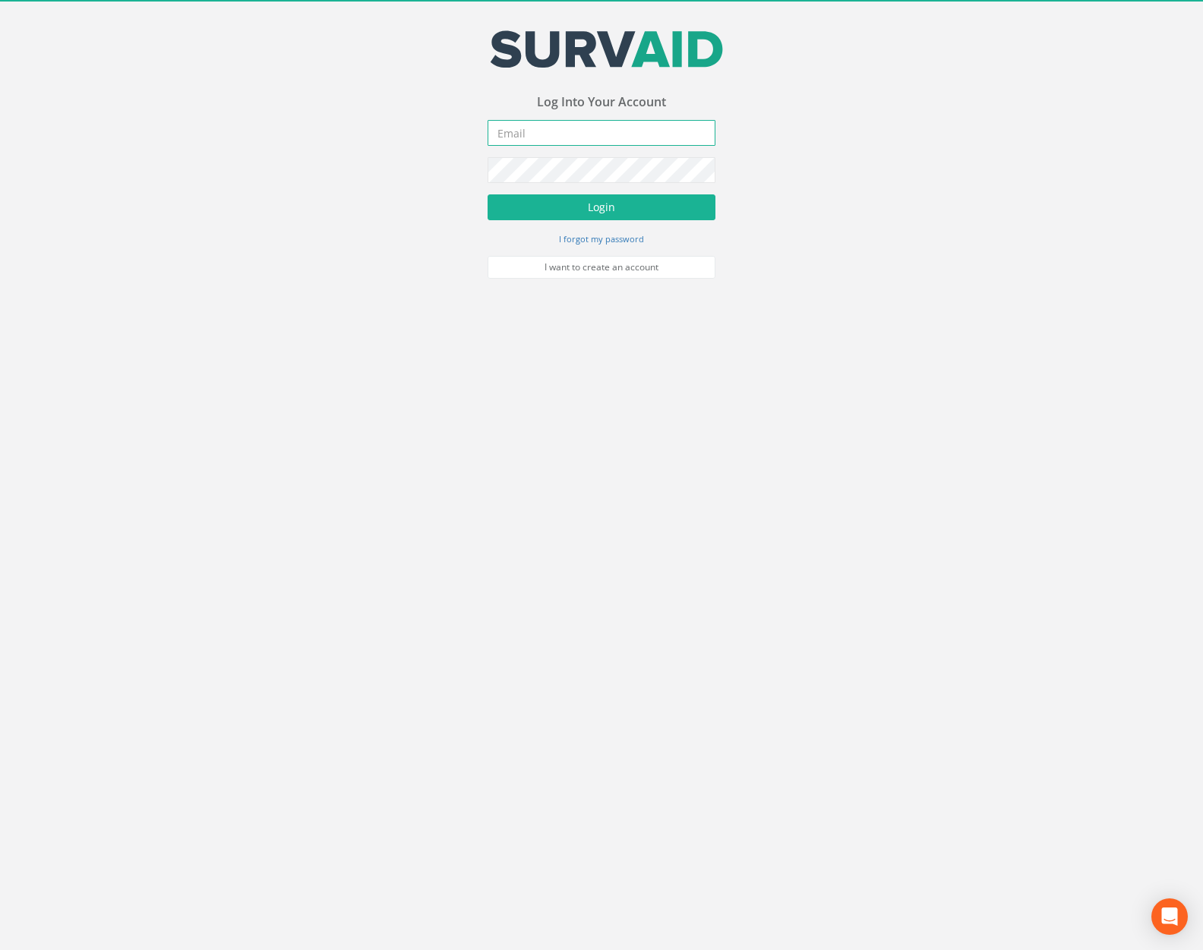
click at [663, 129] on input "email" at bounding box center [602, 133] width 228 height 26
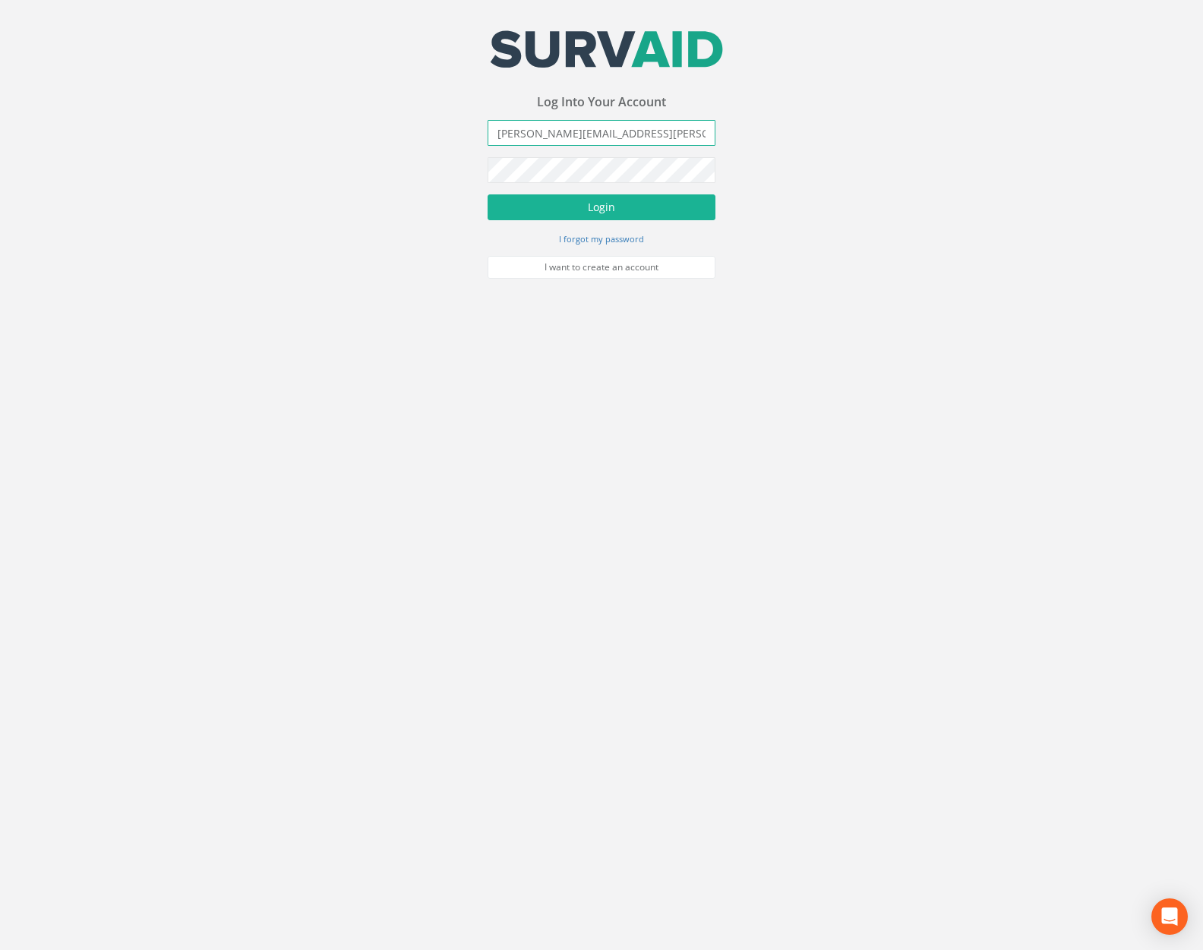
type input "[PERSON_NAME][EMAIL_ADDRESS][PERSON_NAME][DOMAIN_NAME]"
click at [488, 194] on button "Login" at bounding box center [602, 207] width 228 height 26
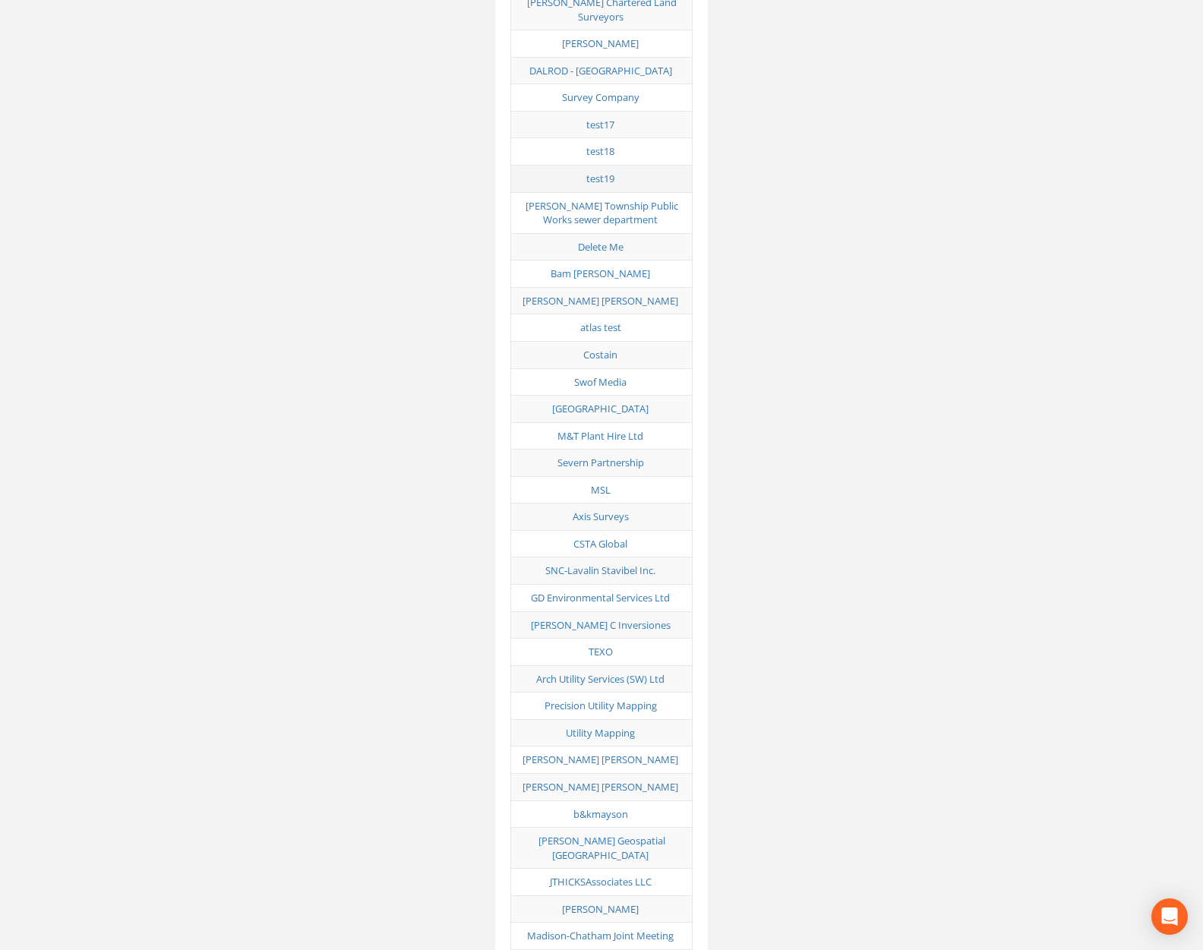
scroll to position [3186, 0]
click at [597, 509] on link "Axis Surveys" at bounding box center [601, 516] width 56 height 14
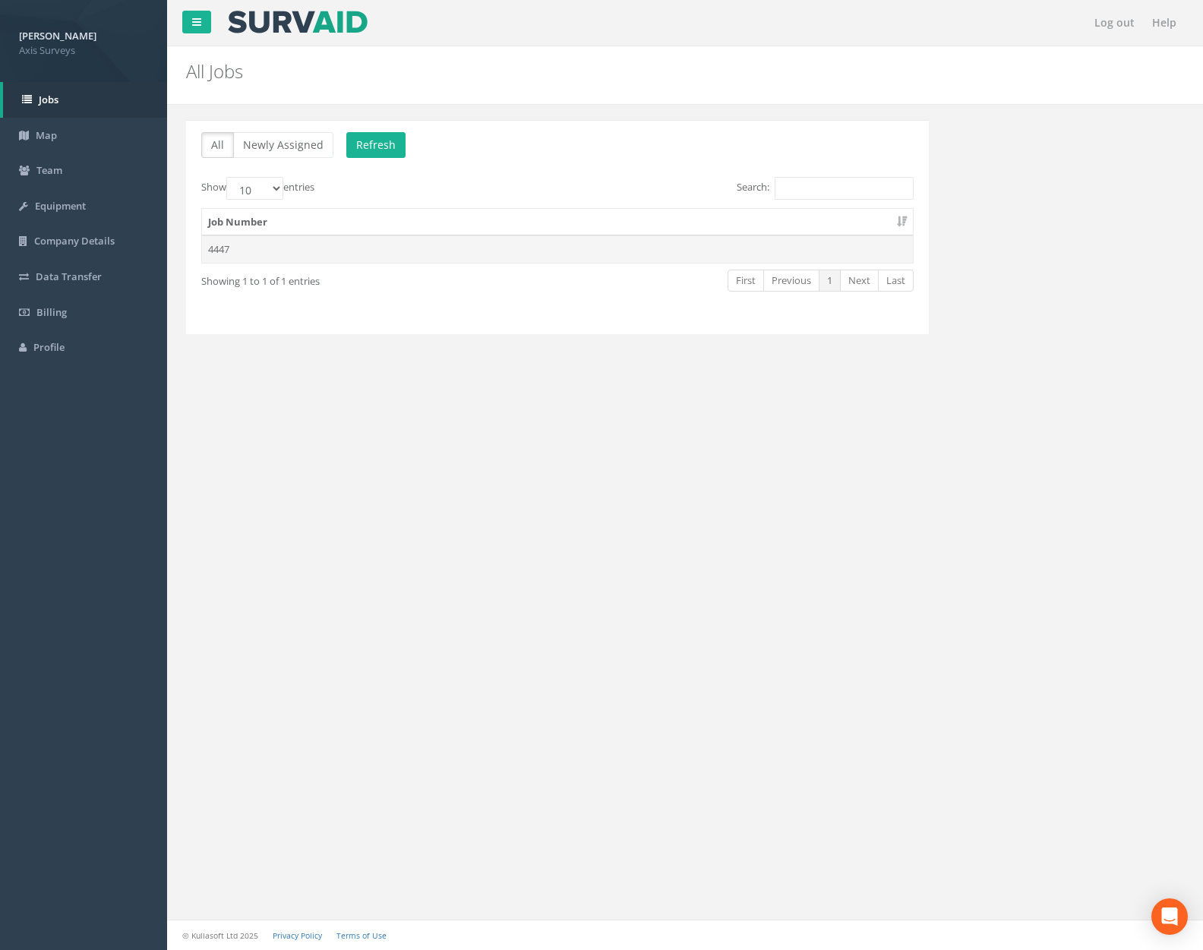
click at [240, 244] on td "4447" at bounding box center [557, 248] width 711 height 27
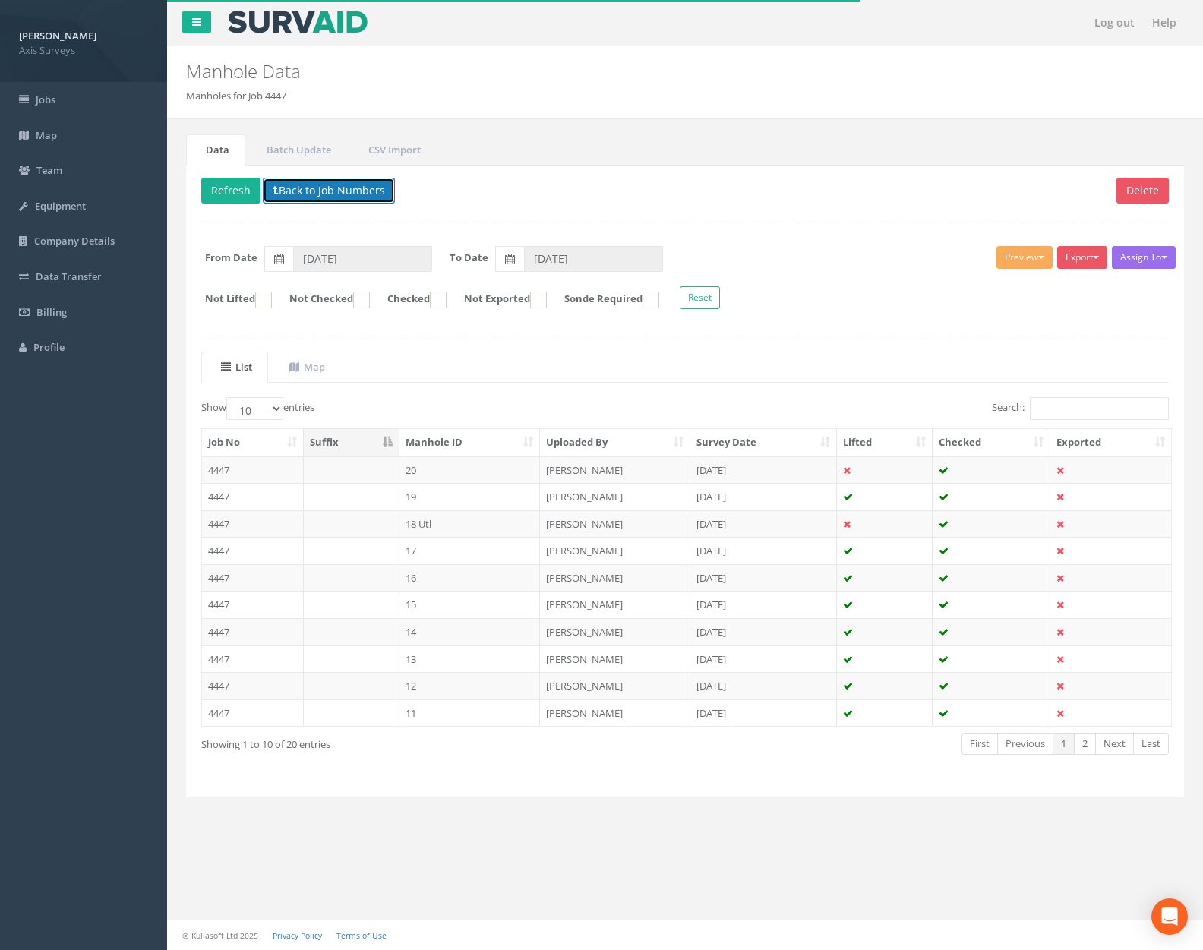
click at [299, 194] on button "Back to Job Numbers" at bounding box center [329, 191] width 132 height 26
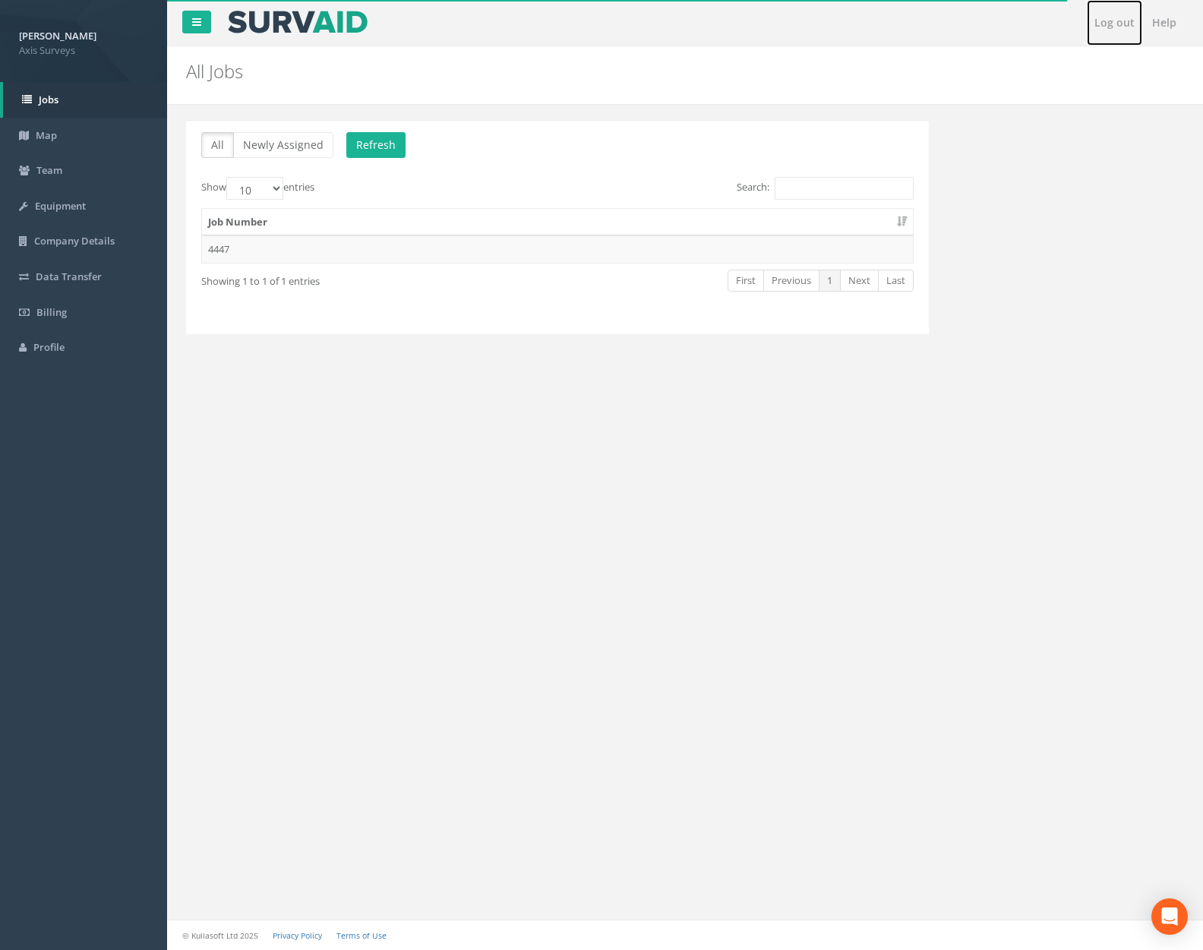
click at [1107, 19] on link "Log out" at bounding box center [1114, 23] width 55 height 46
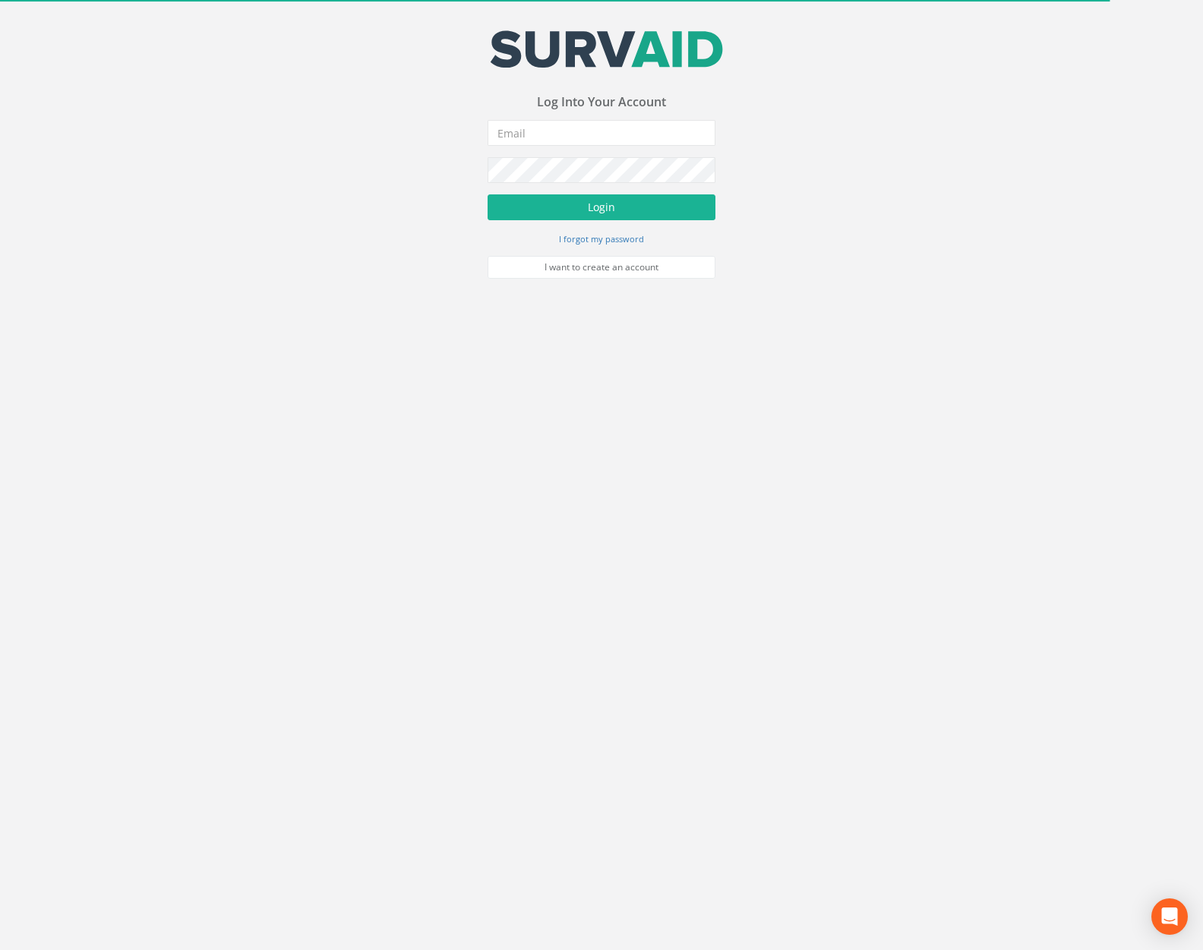
click at [528, 147] on form "Incorrect Username or Password There was an error logging in Please enter a val…" at bounding box center [602, 199] width 228 height 159
click at [534, 137] on input "email" at bounding box center [602, 133] width 228 height 26
type input "[PERSON_NAME][EMAIL_ADDRESS][PERSON_NAME][DOMAIN_NAME]"
click at [488, 194] on button "Login" at bounding box center [602, 207] width 228 height 26
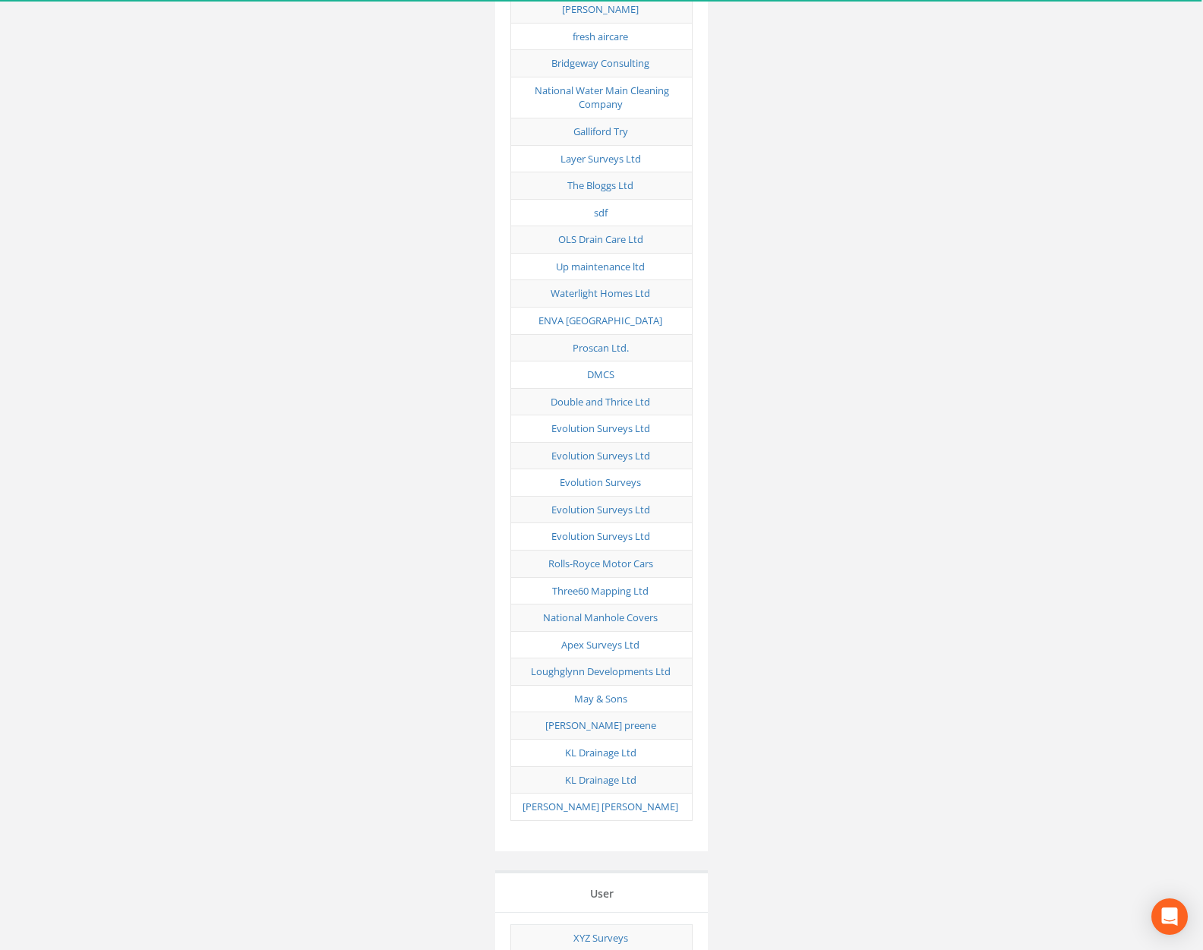
scroll to position [7512, 0]
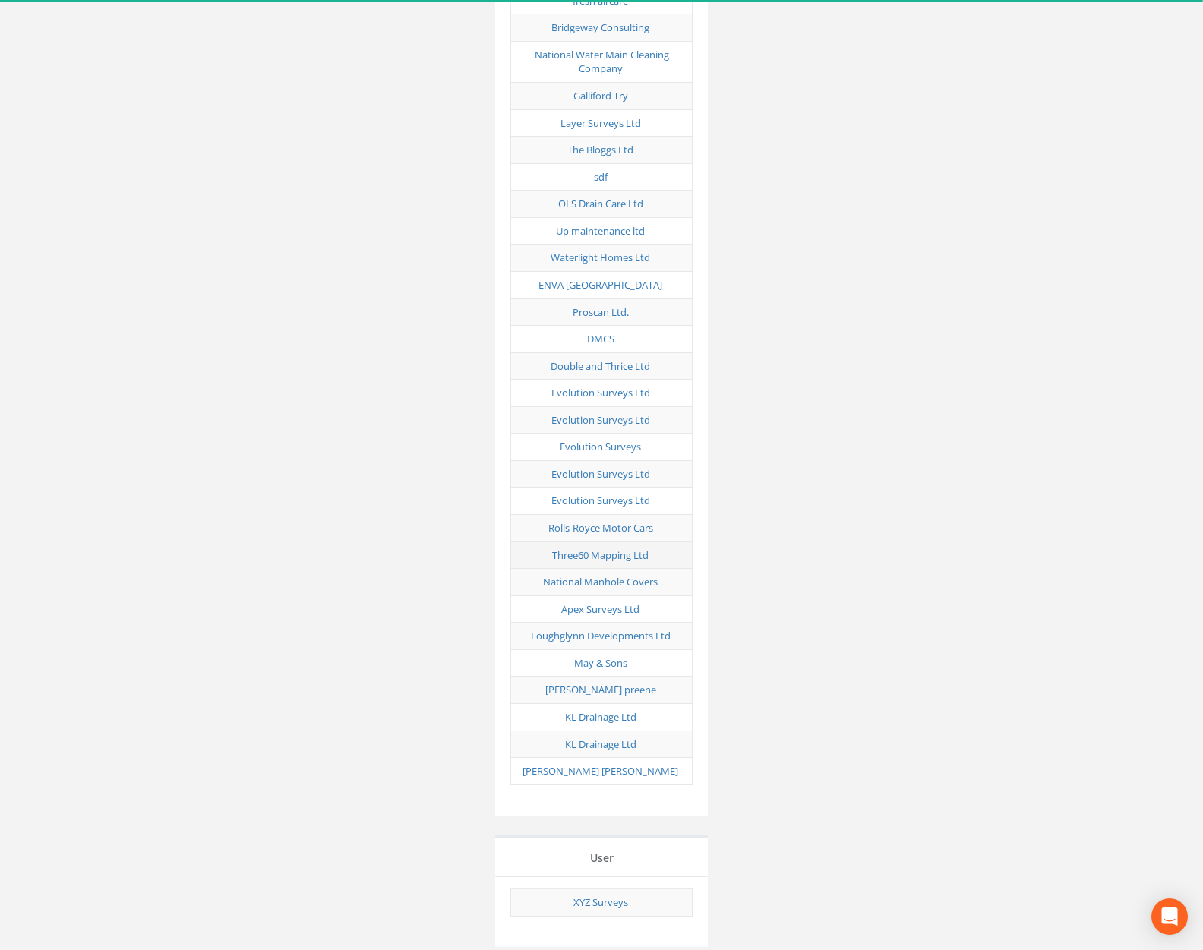
click at [595, 542] on td "Three60 Mapping Ltd" at bounding box center [602, 555] width 182 height 27
click at [615, 548] on link "Three60 Mapping Ltd" at bounding box center [600, 555] width 96 height 14
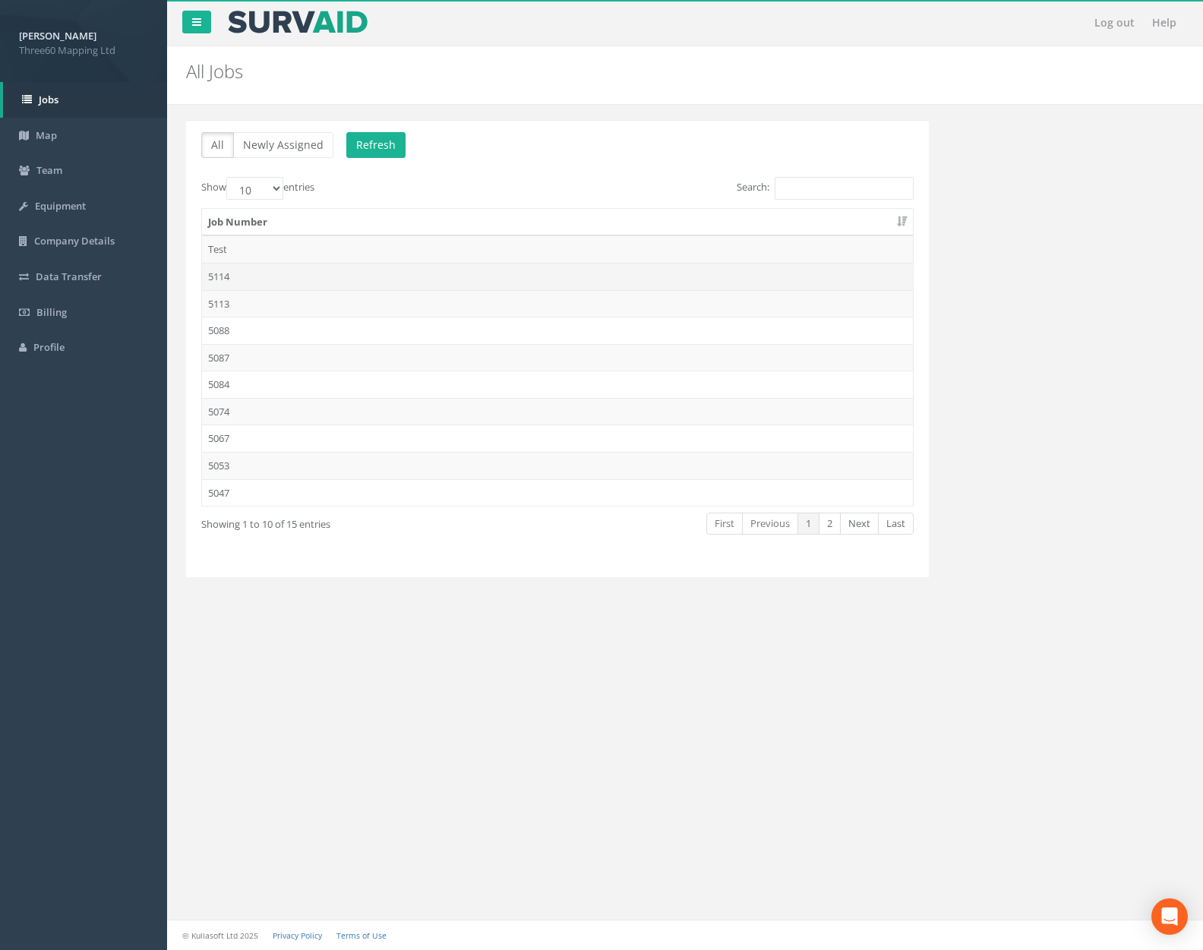
click at [346, 283] on td "5114" at bounding box center [557, 276] width 711 height 27
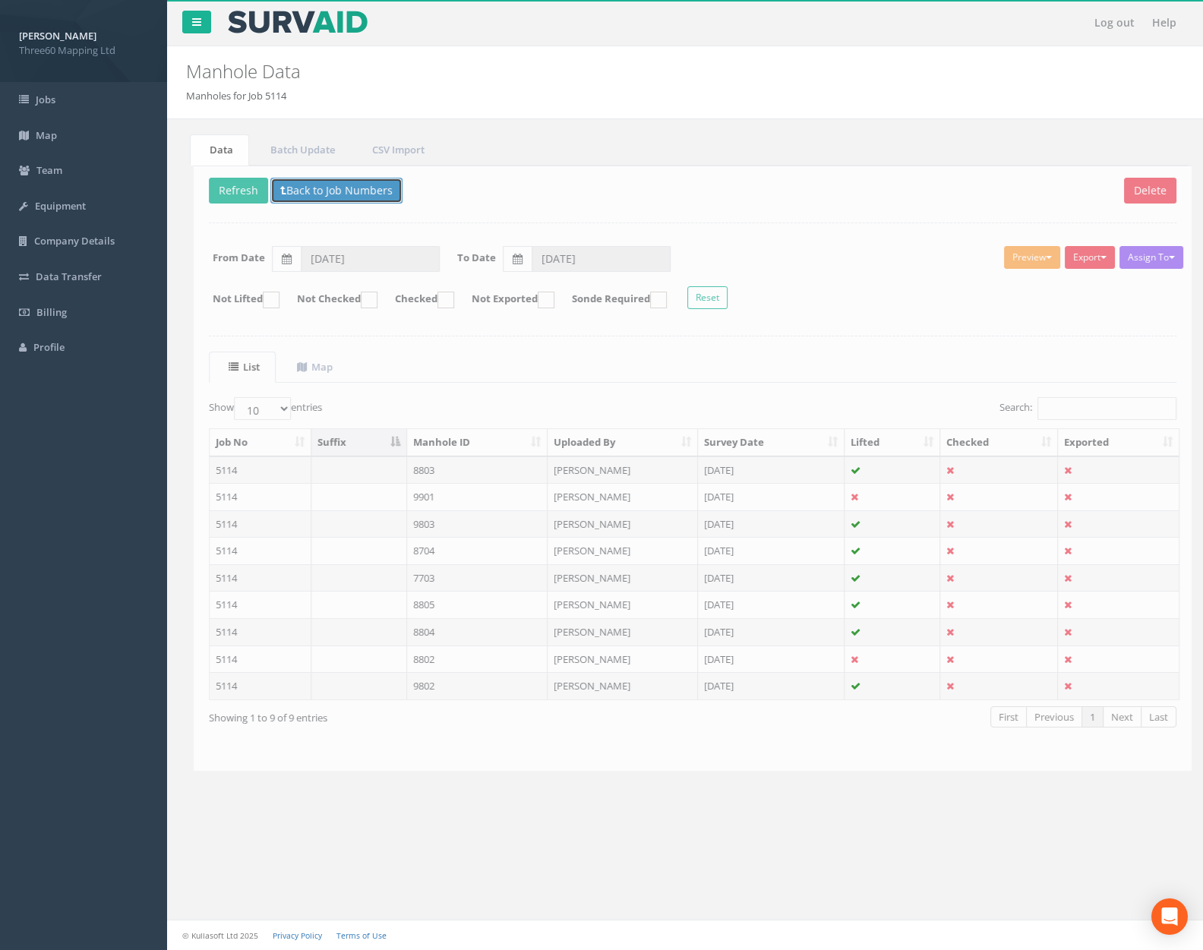
click at [351, 200] on button "Back to Job Numbers" at bounding box center [329, 191] width 132 height 26
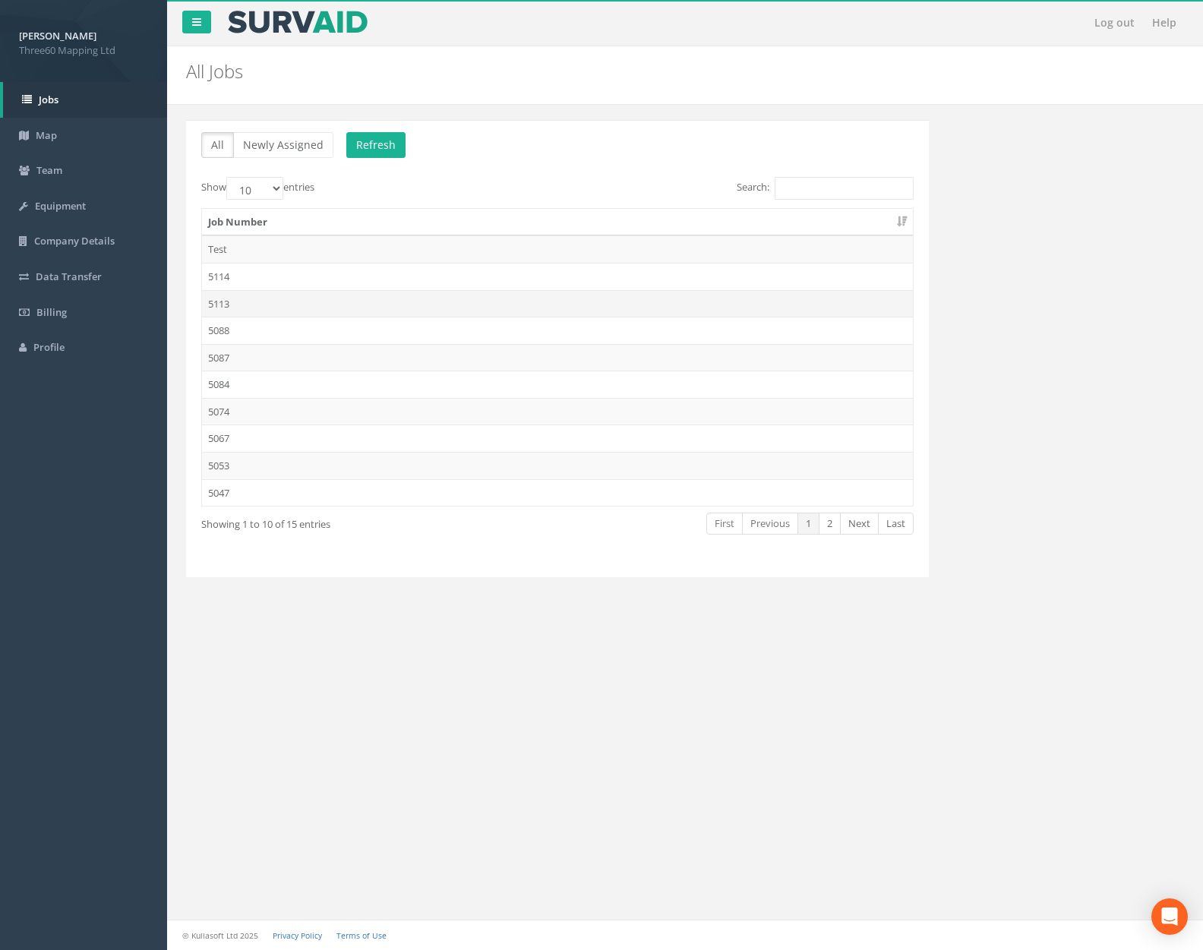
click at [337, 294] on td "5113" at bounding box center [557, 303] width 711 height 27
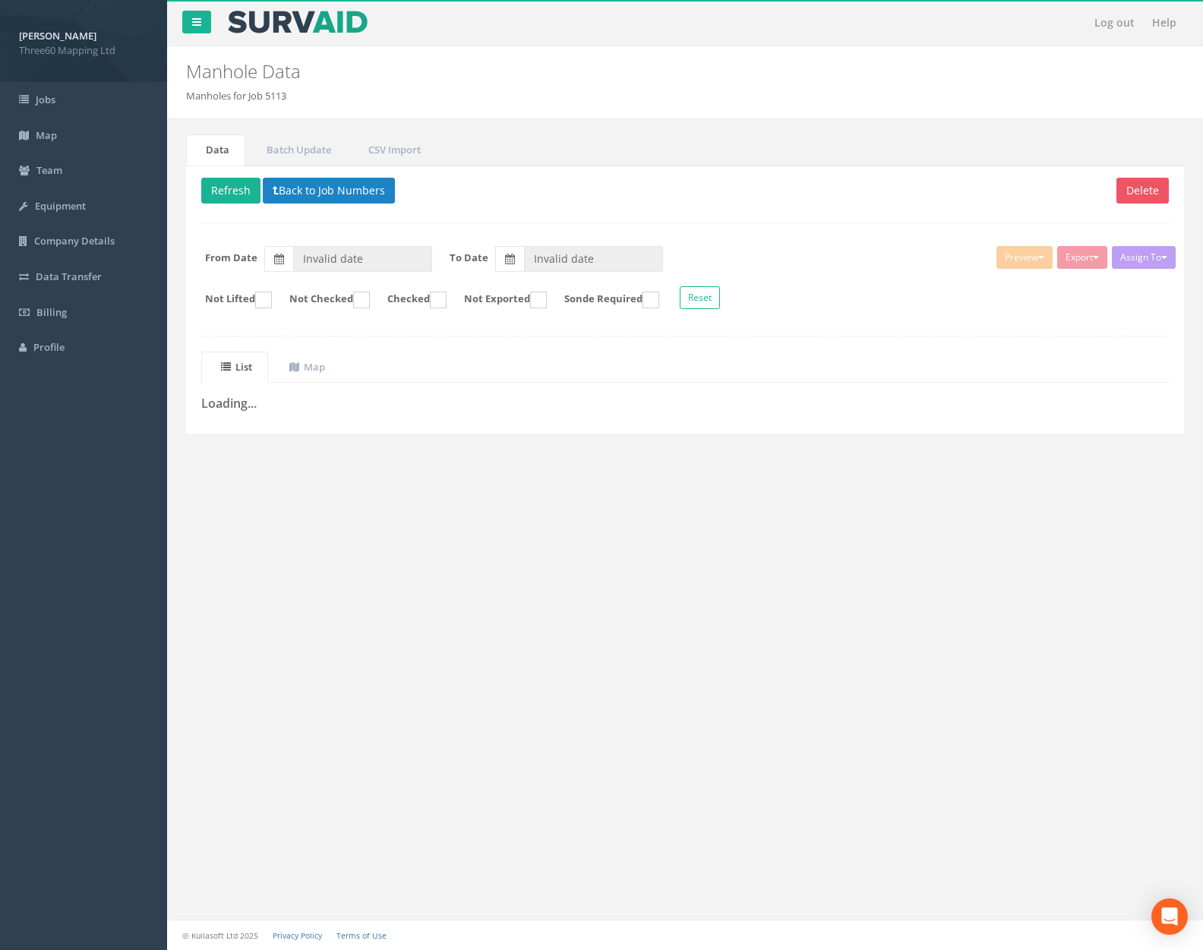
type input "[DATE]"
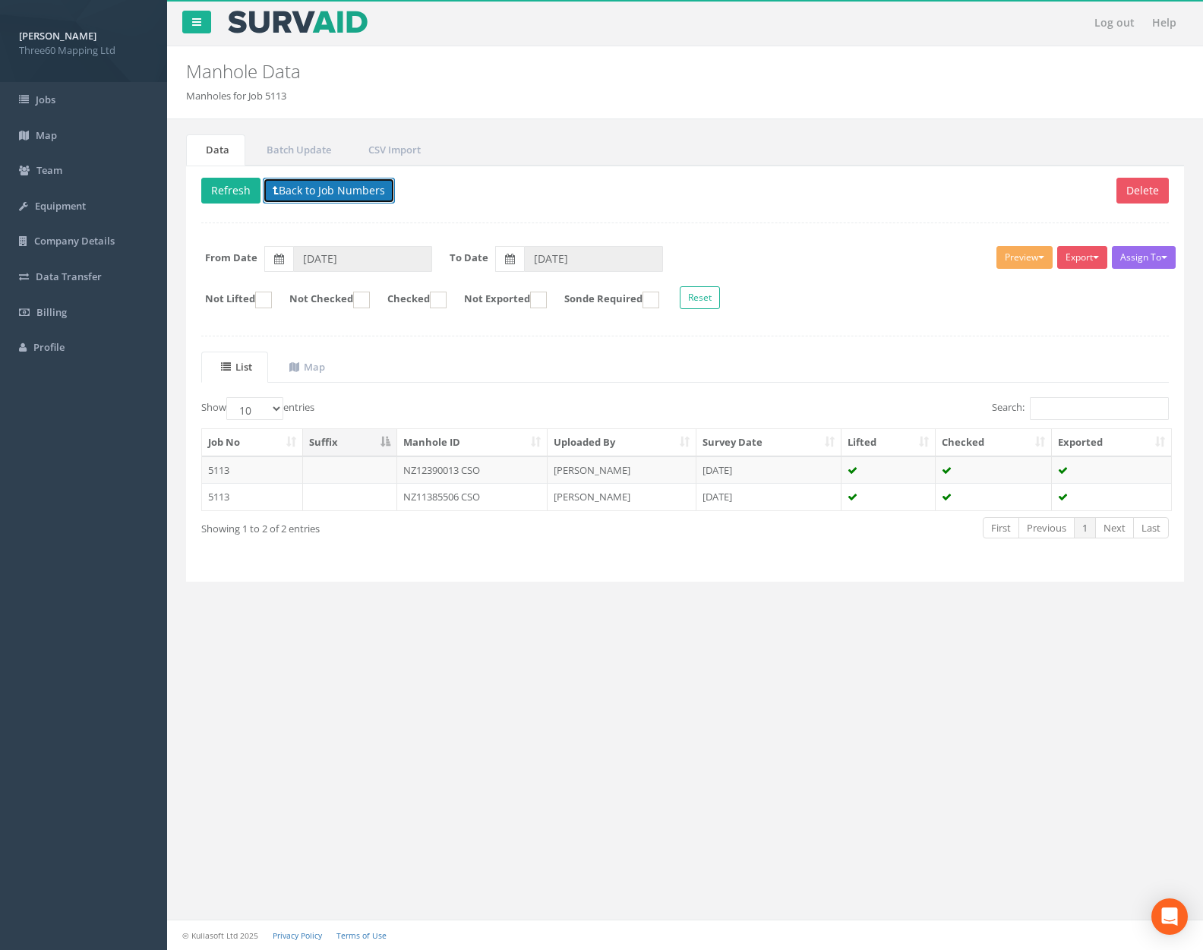
click at [352, 187] on button "Back to Job Numbers" at bounding box center [329, 191] width 132 height 26
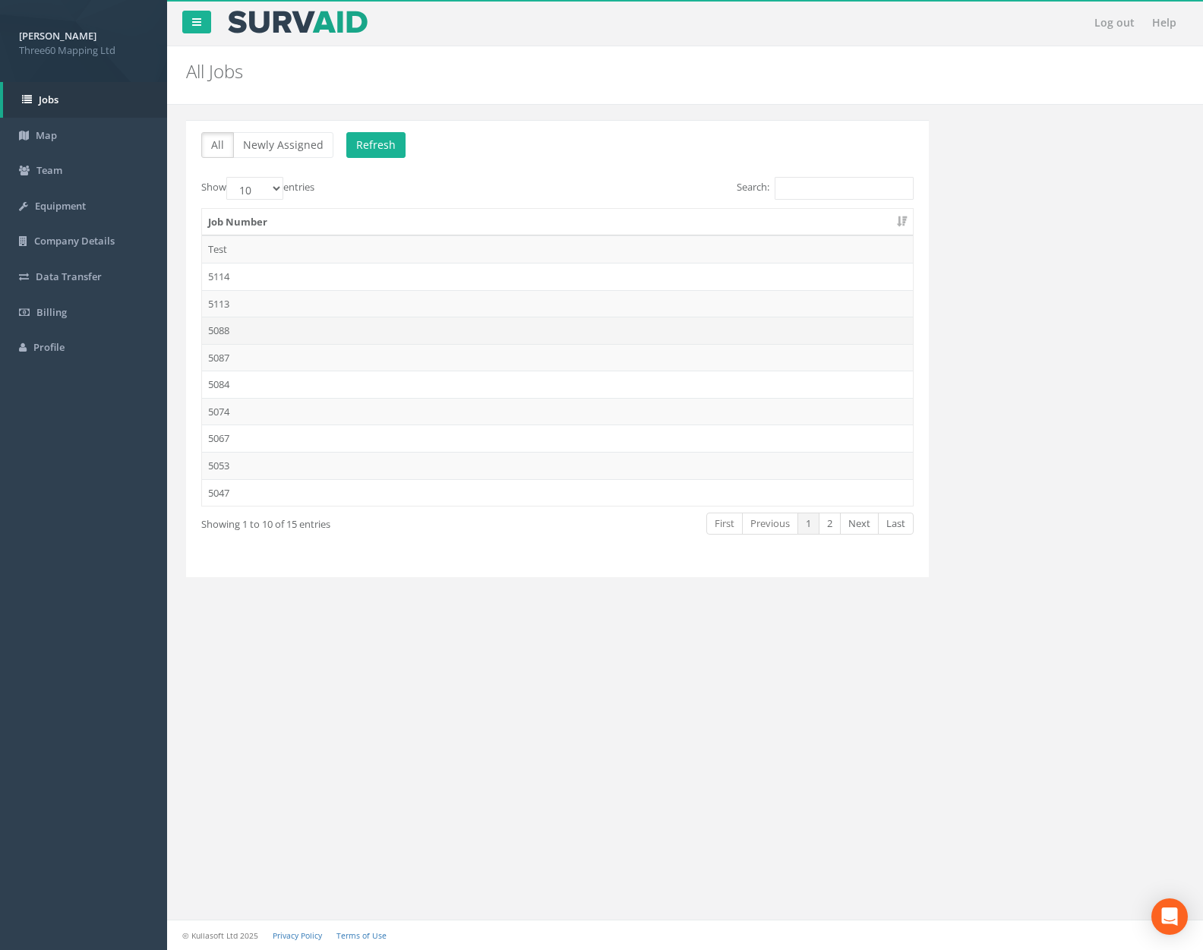
click at [323, 330] on td "5088" at bounding box center [557, 330] width 711 height 27
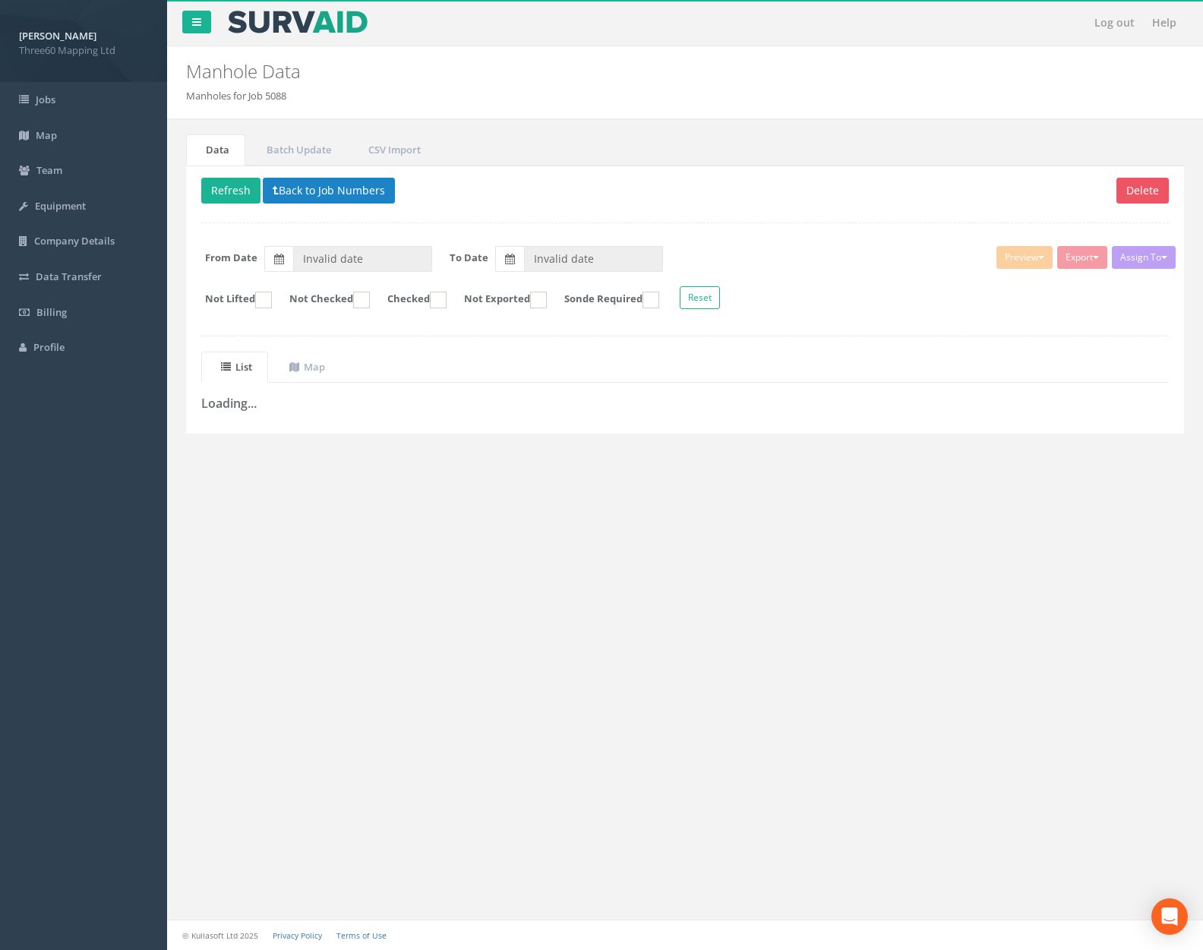
type input "[DATE]"
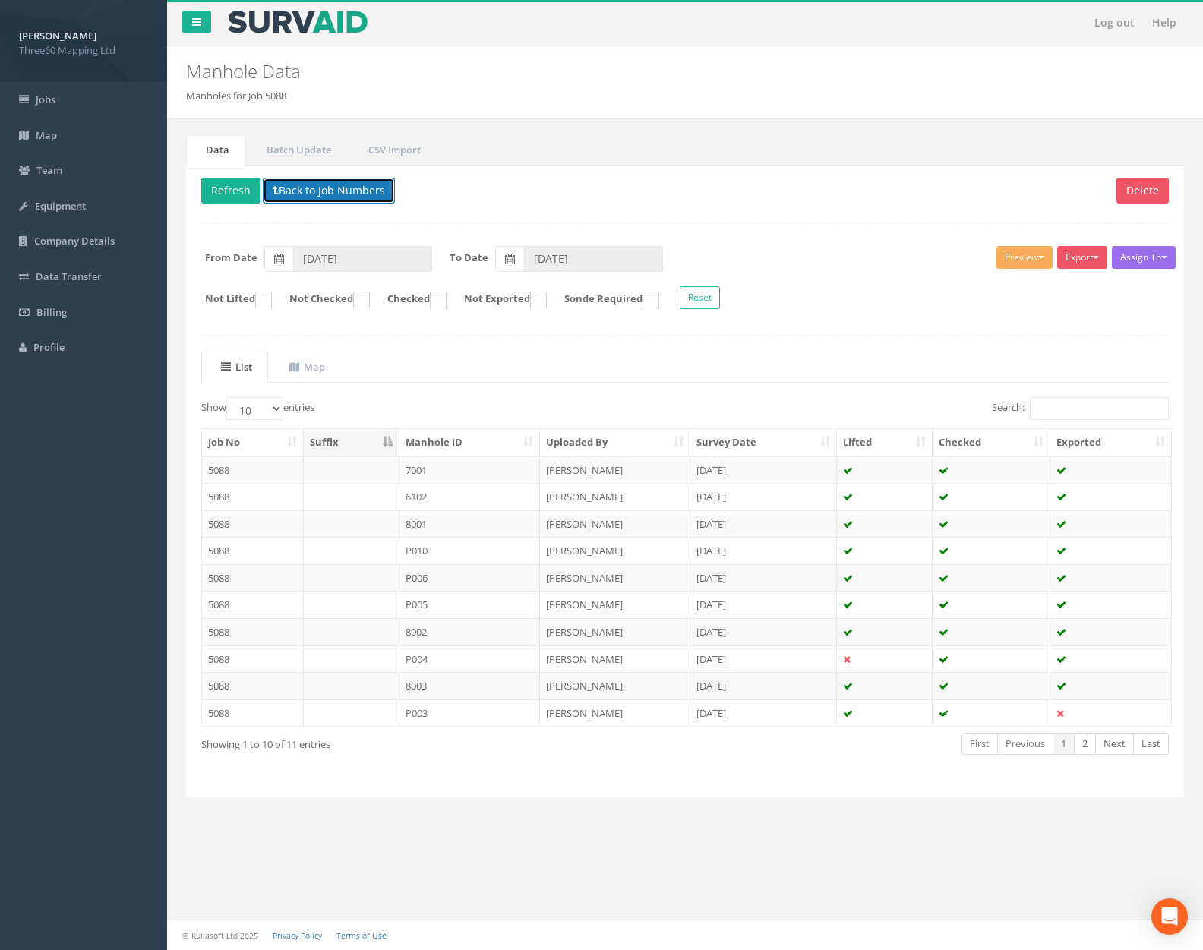
click at [342, 194] on button "Back to Job Numbers" at bounding box center [329, 191] width 132 height 26
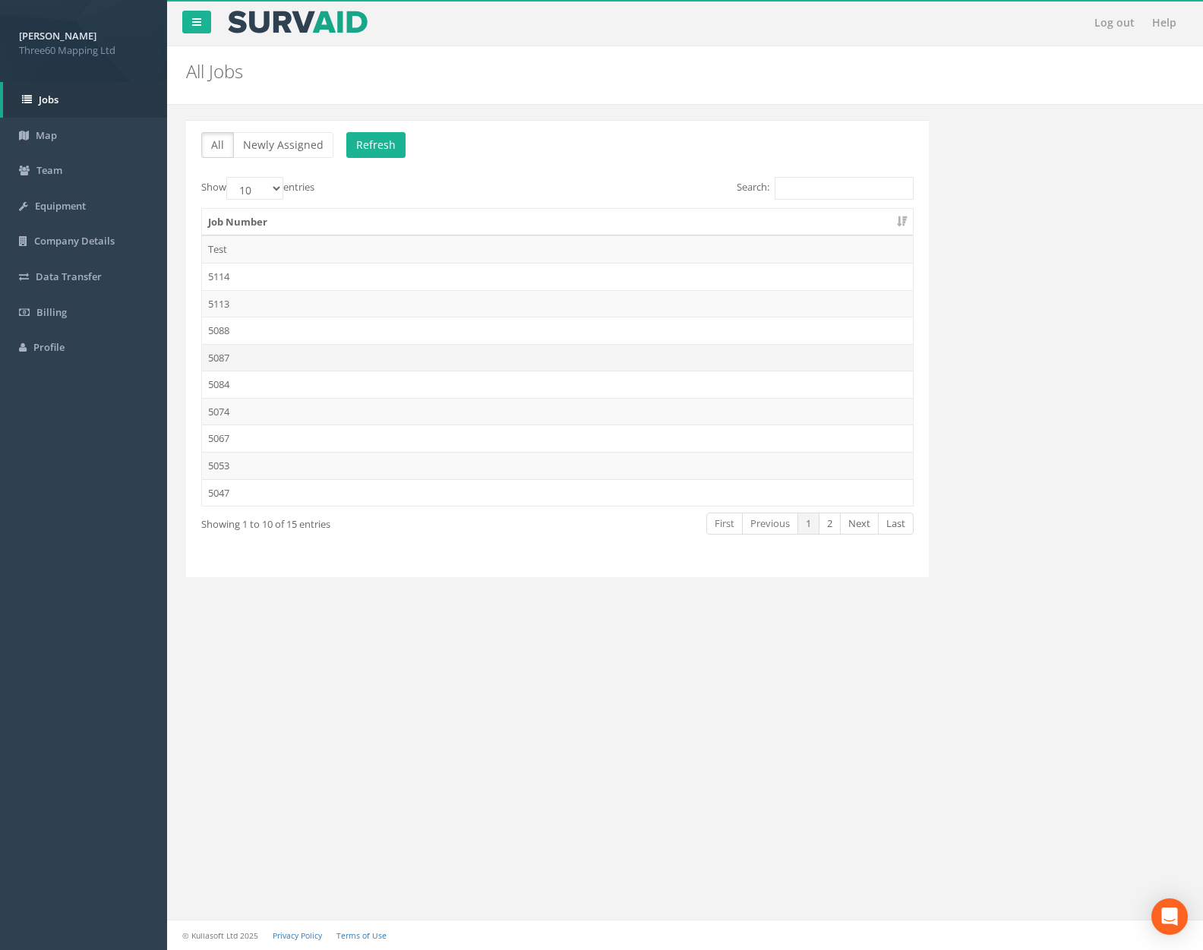
click at [330, 352] on td "5087" at bounding box center [557, 357] width 711 height 27
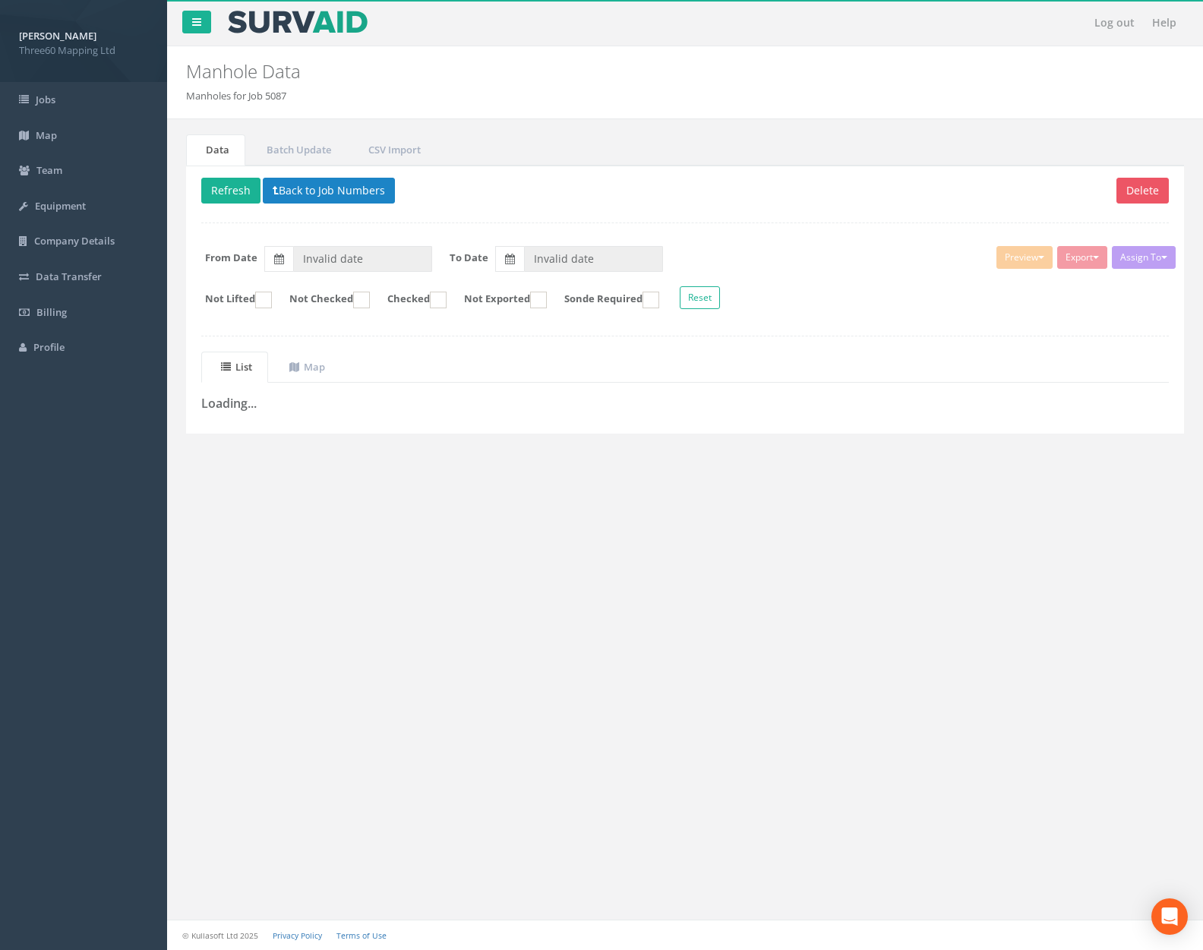
type input "[DATE]"
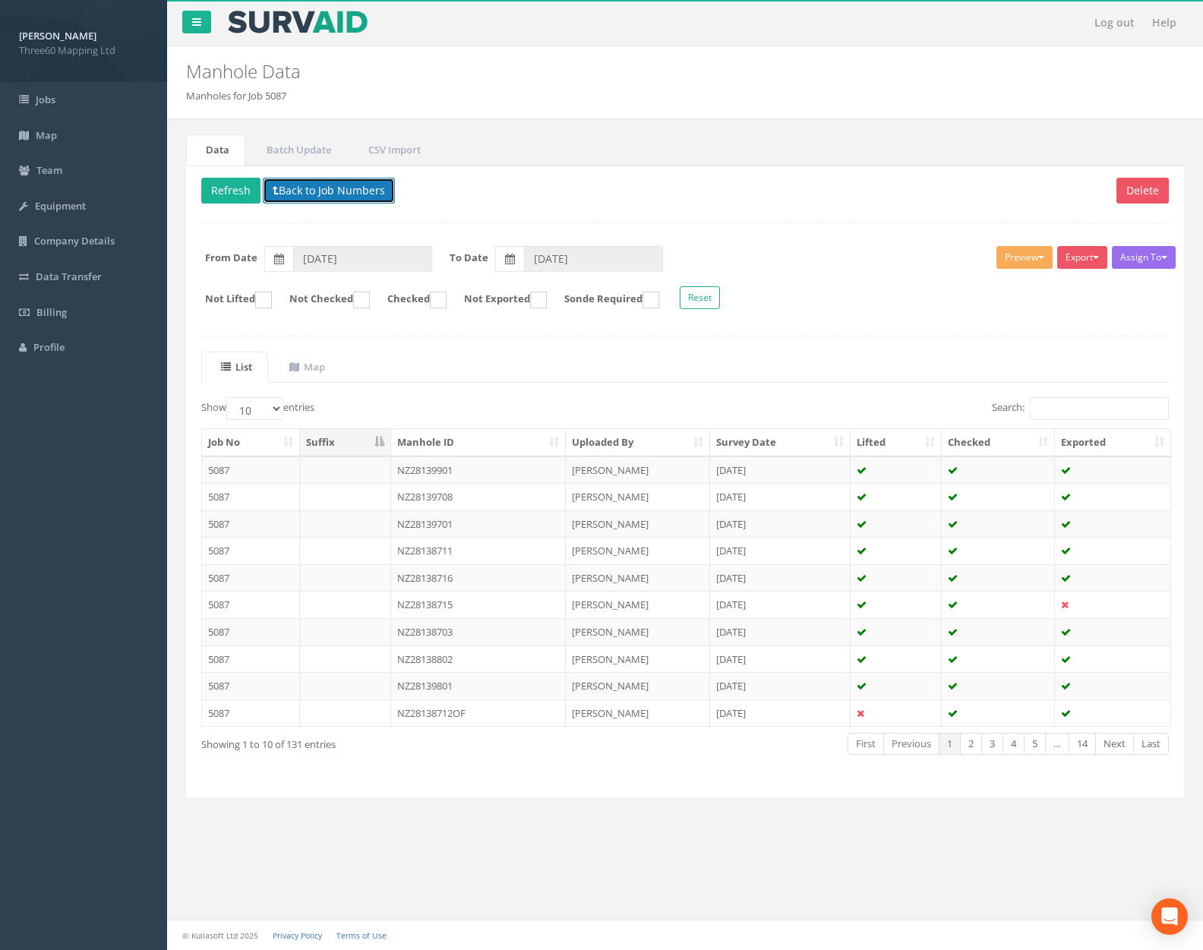
click at [350, 196] on button "Back to Job Numbers" at bounding box center [329, 191] width 132 height 26
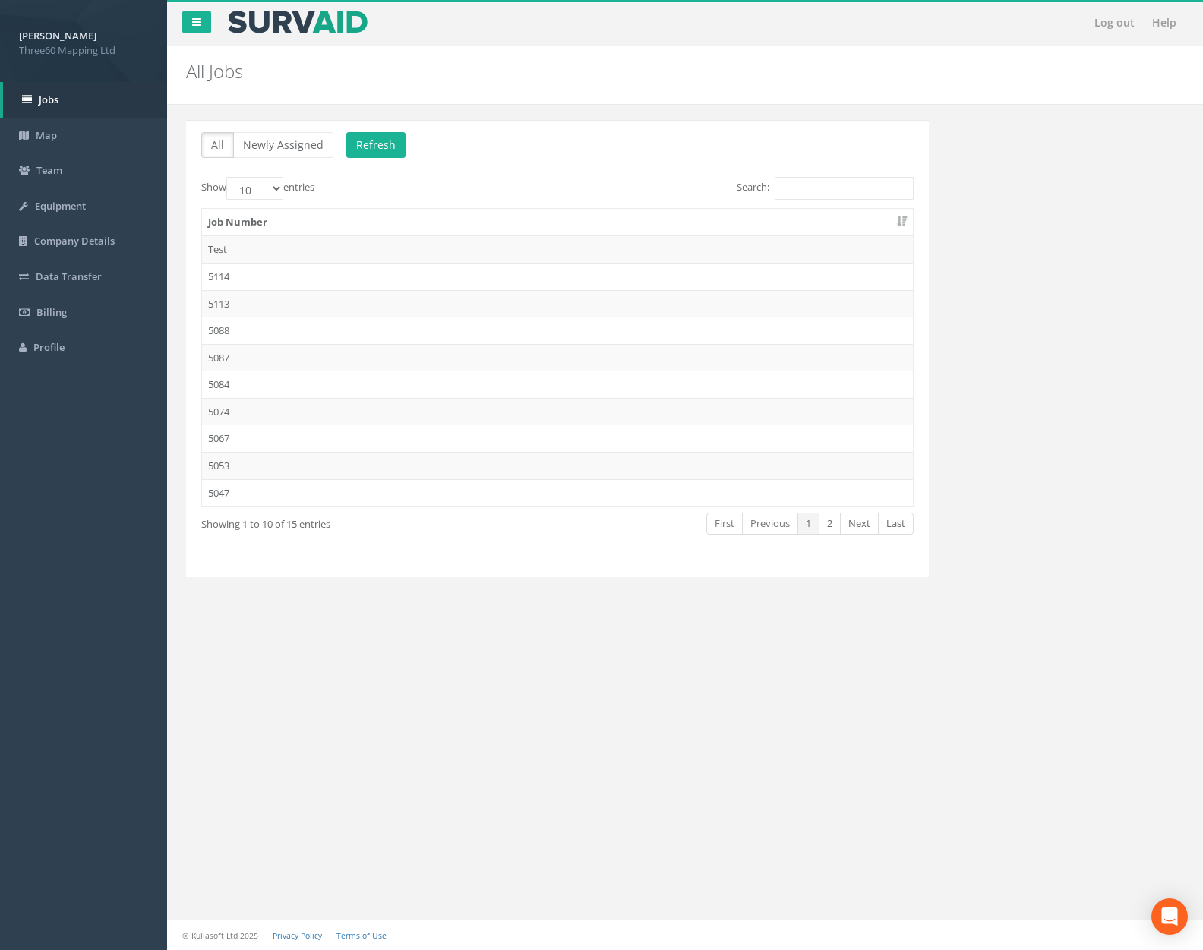
click at [325, 384] on td "5084" at bounding box center [557, 384] width 711 height 27
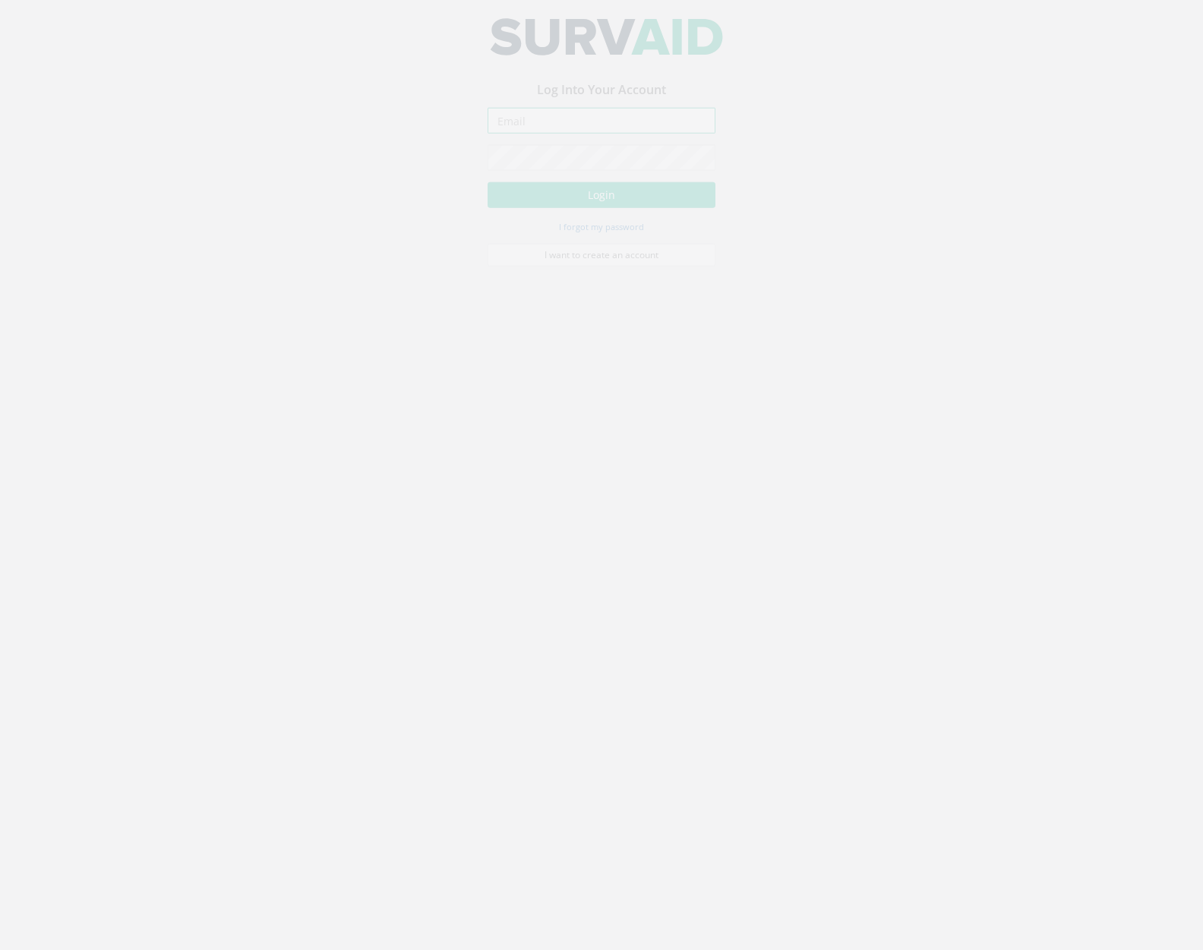
click at [555, 134] on input "email" at bounding box center [602, 133] width 228 height 26
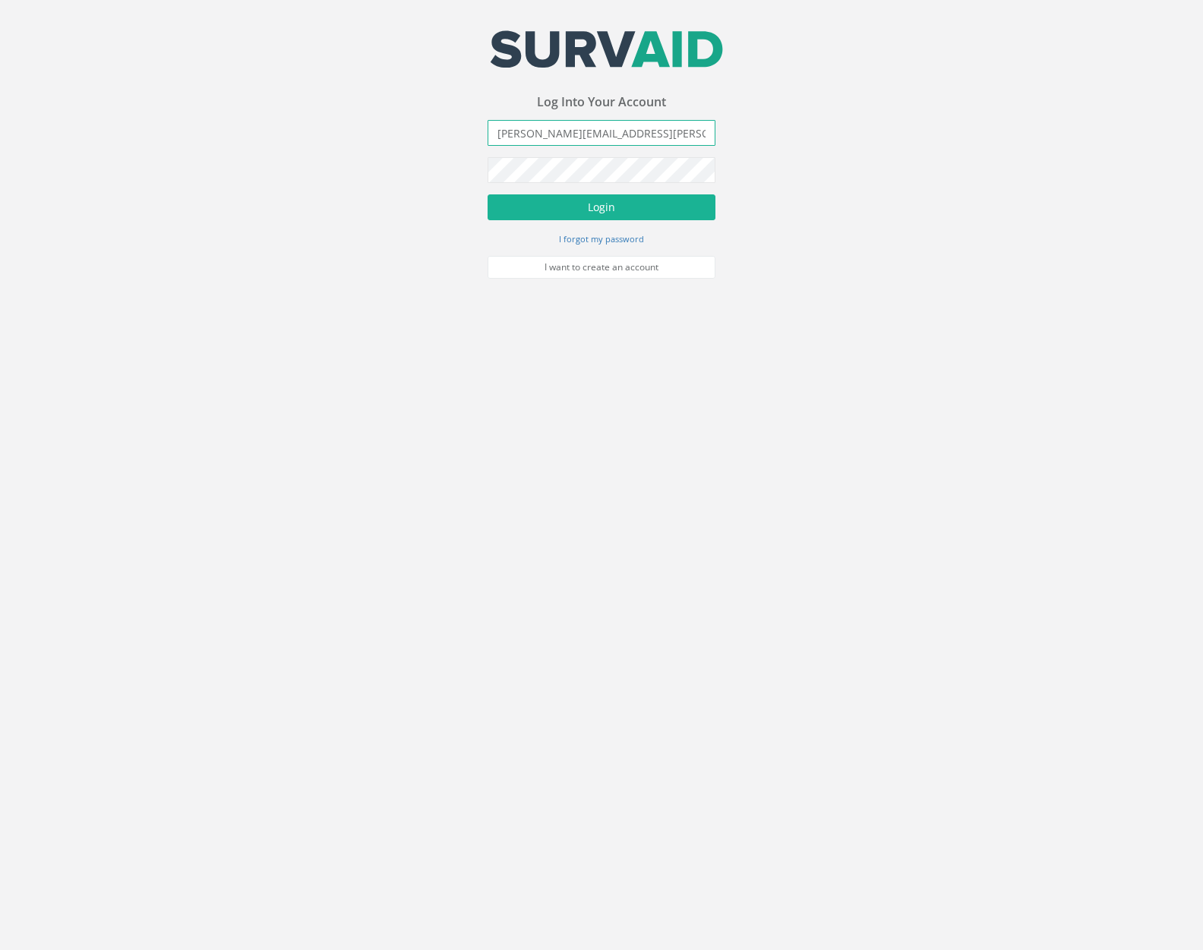
type input "[PERSON_NAME][EMAIL_ADDRESS][PERSON_NAME][DOMAIN_NAME]"
click at [488, 194] on button "Login" at bounding box center [602, 207] width 228 height 26
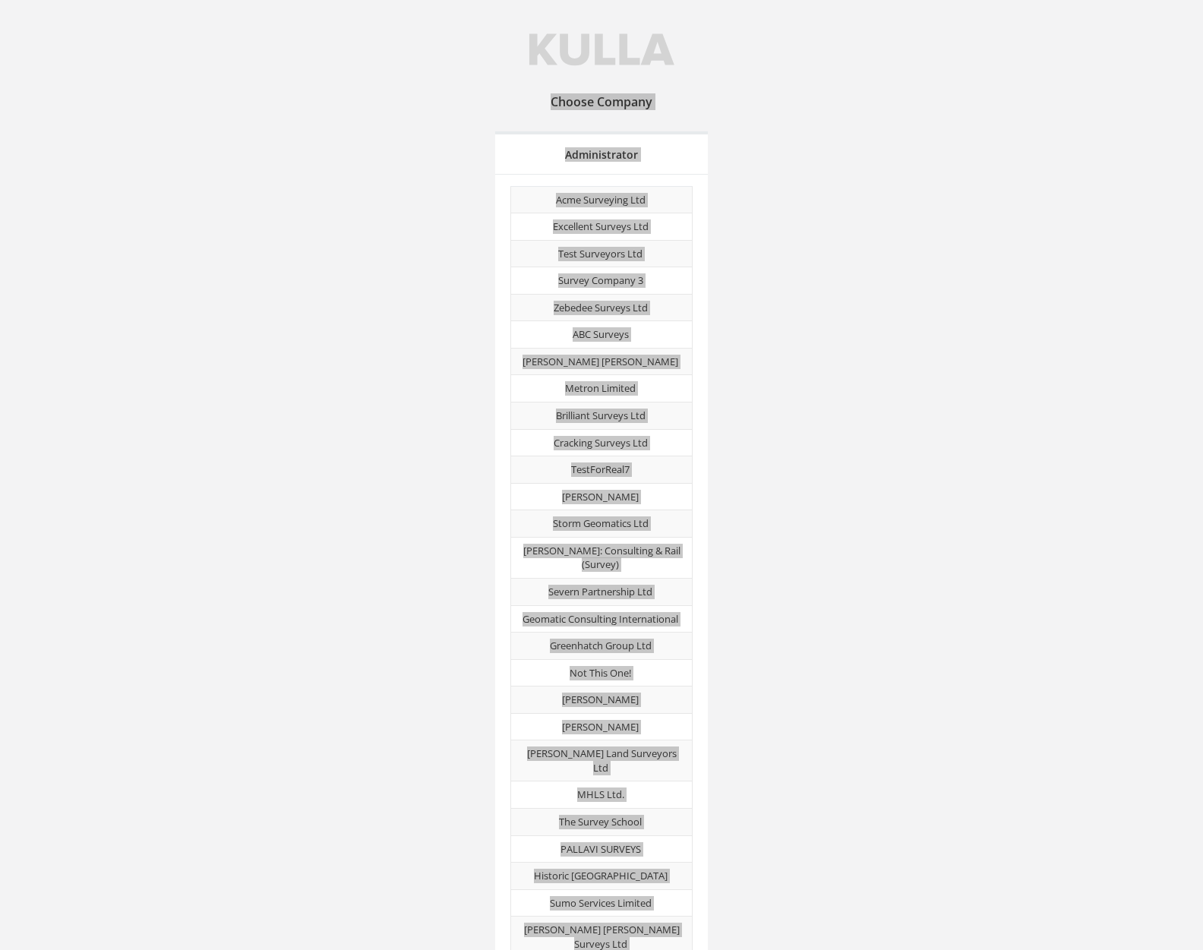
scroll to position [7512, 0]
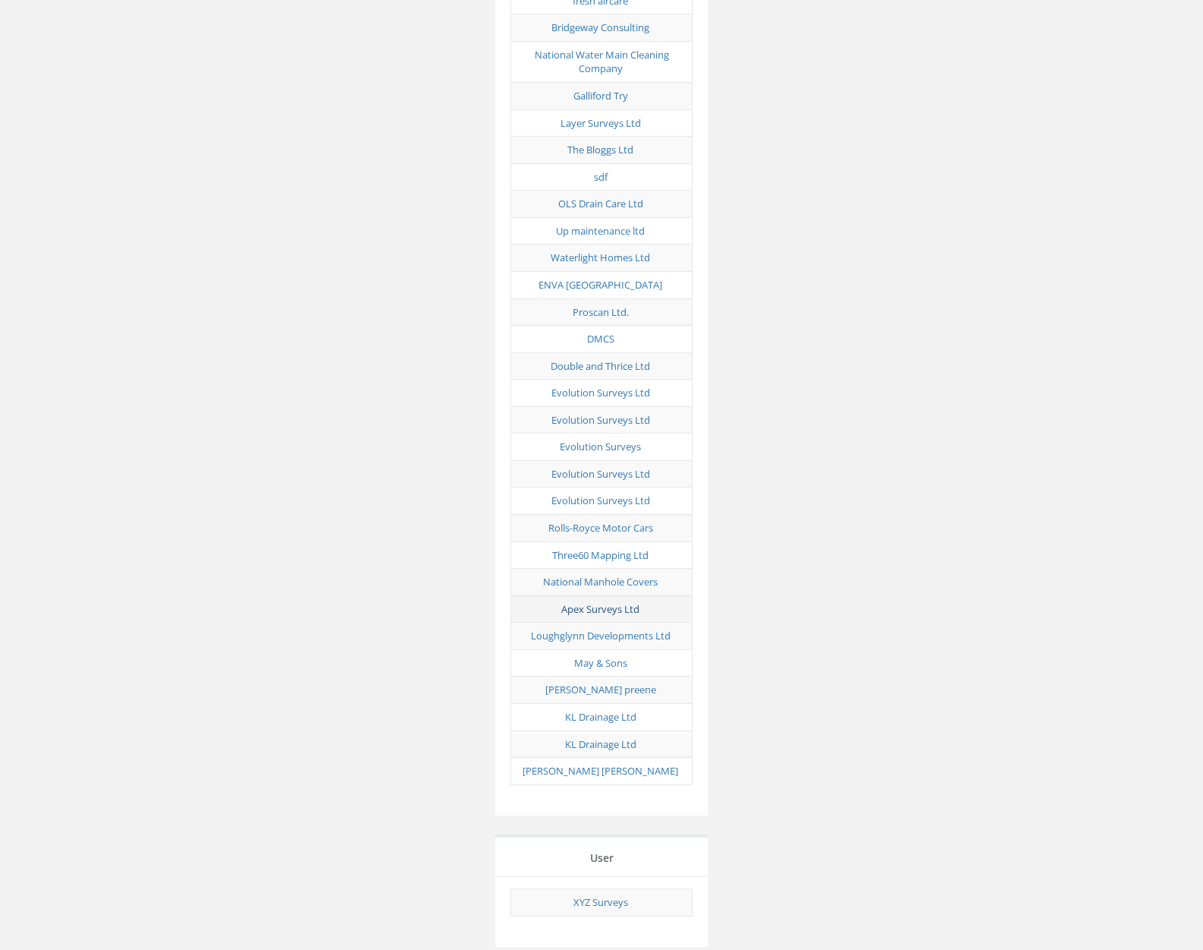
click at [598, 602] on link "Apex Surveys Ltd" at bounding box center [600, 609] width 78 height 14
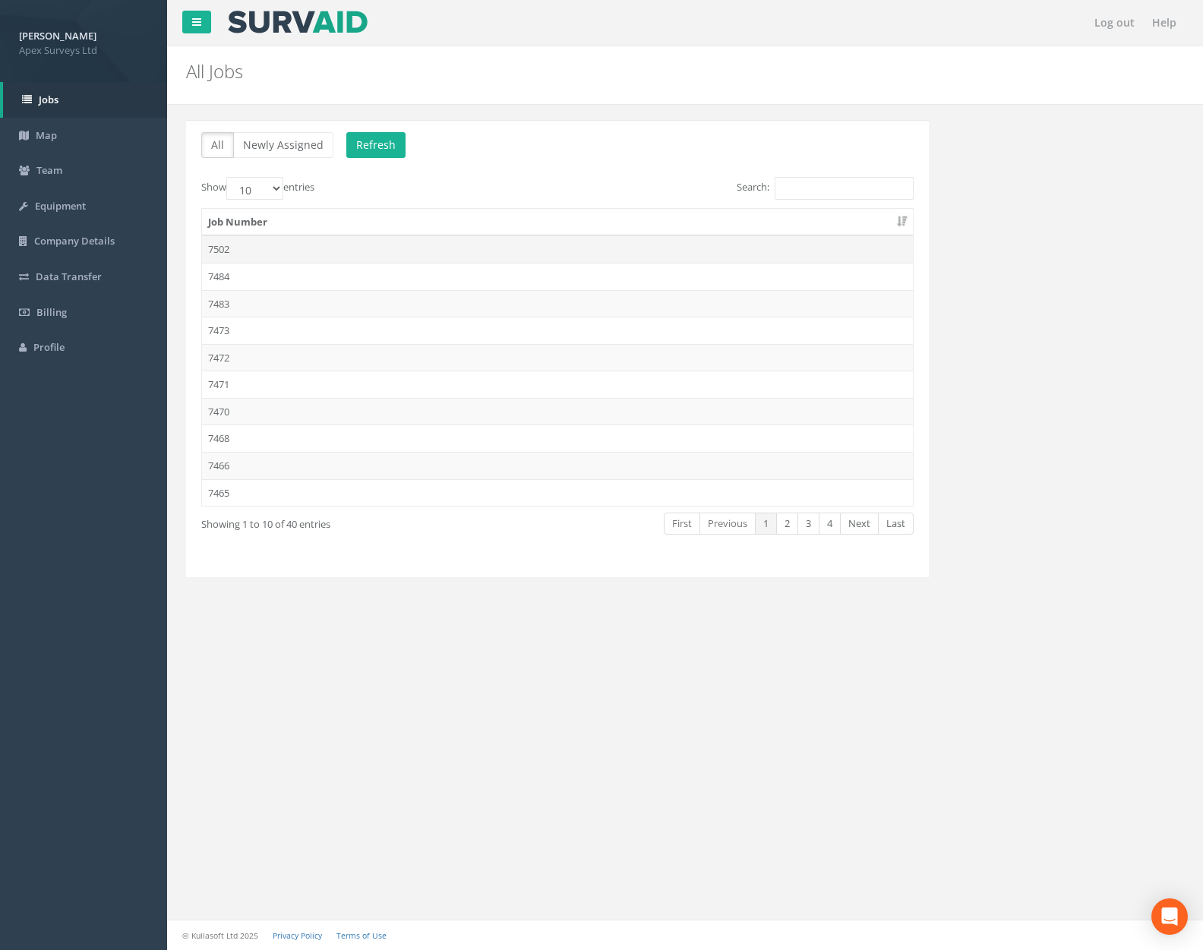
click at [406, 255] on td "7502" at bounding box center [557, 248] width 711 height 27
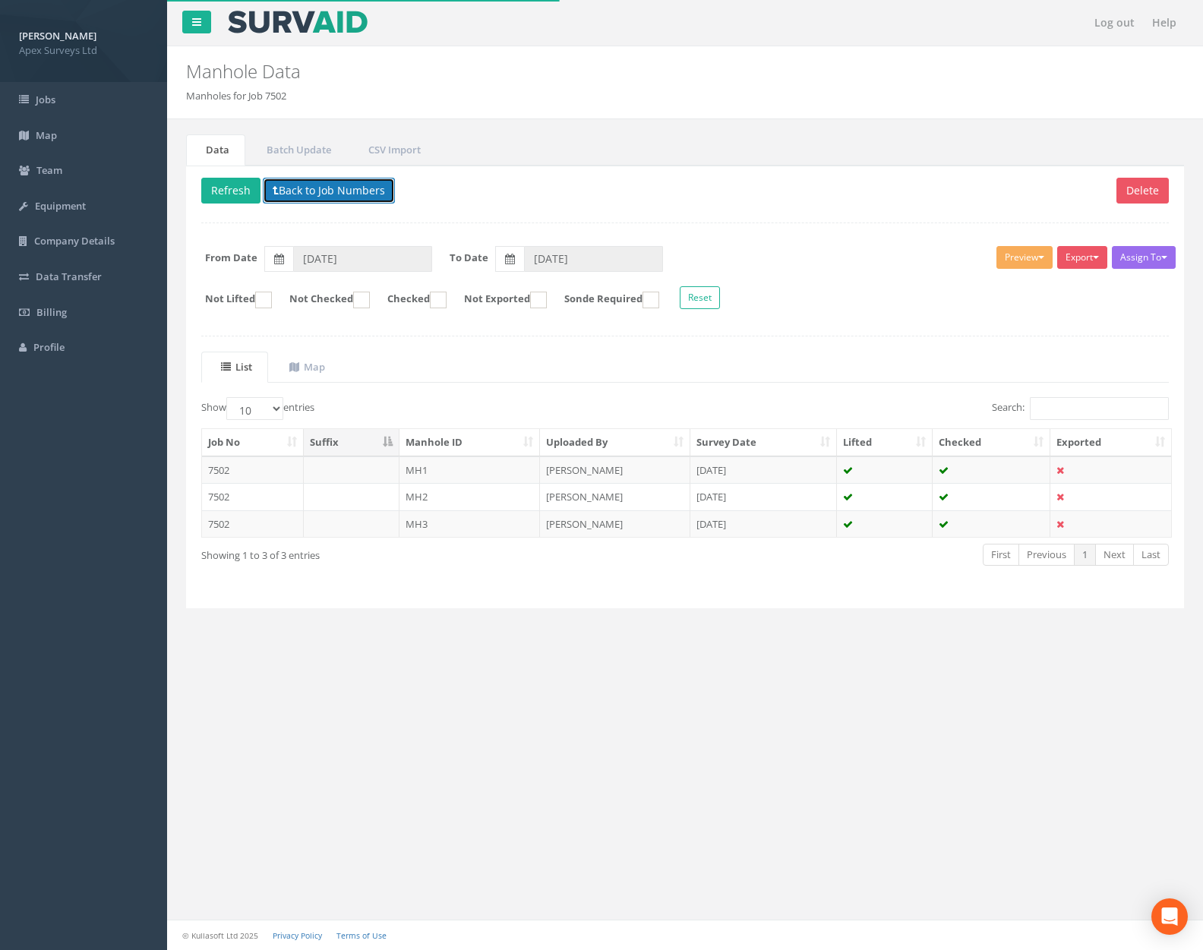
click at [359, 188] on button "Back to Job Numbers" at bounding box center [329, 191] width 132 height 26
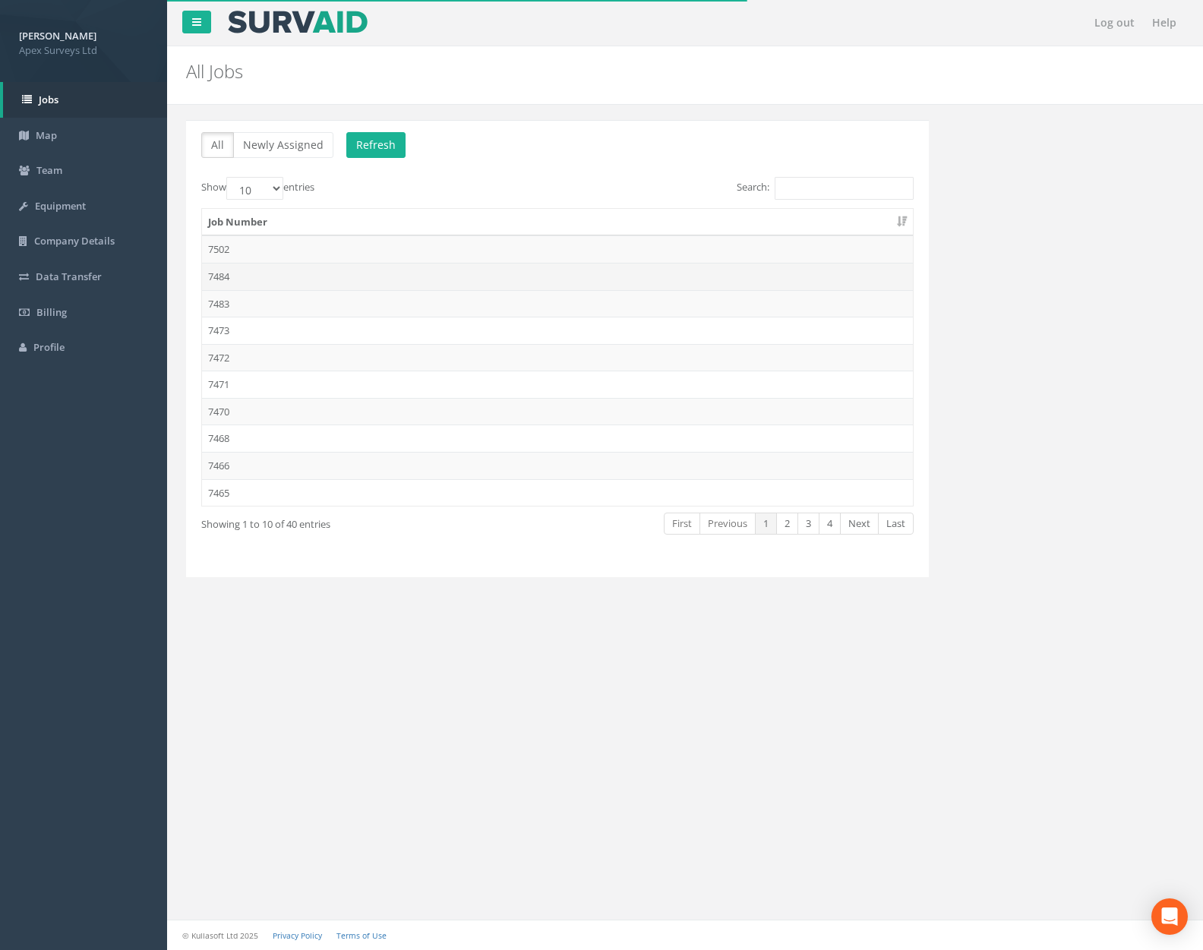
click at [346, 278] on td "7484" at bounding box center [557, 276] width 711 height 27
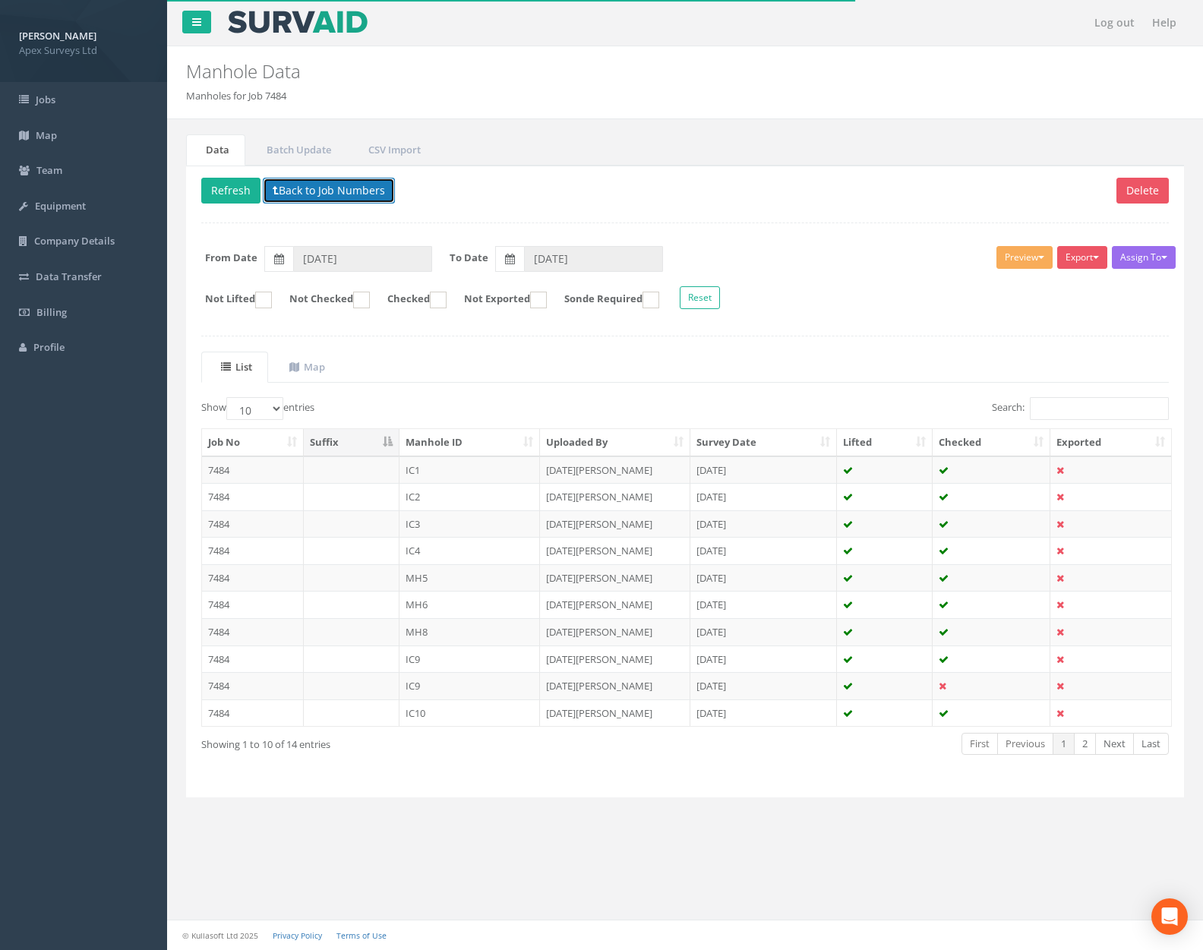
click at [332, 199] on button "Back to Job Numbers" at bounding box center [329, 191] width 132 height 26
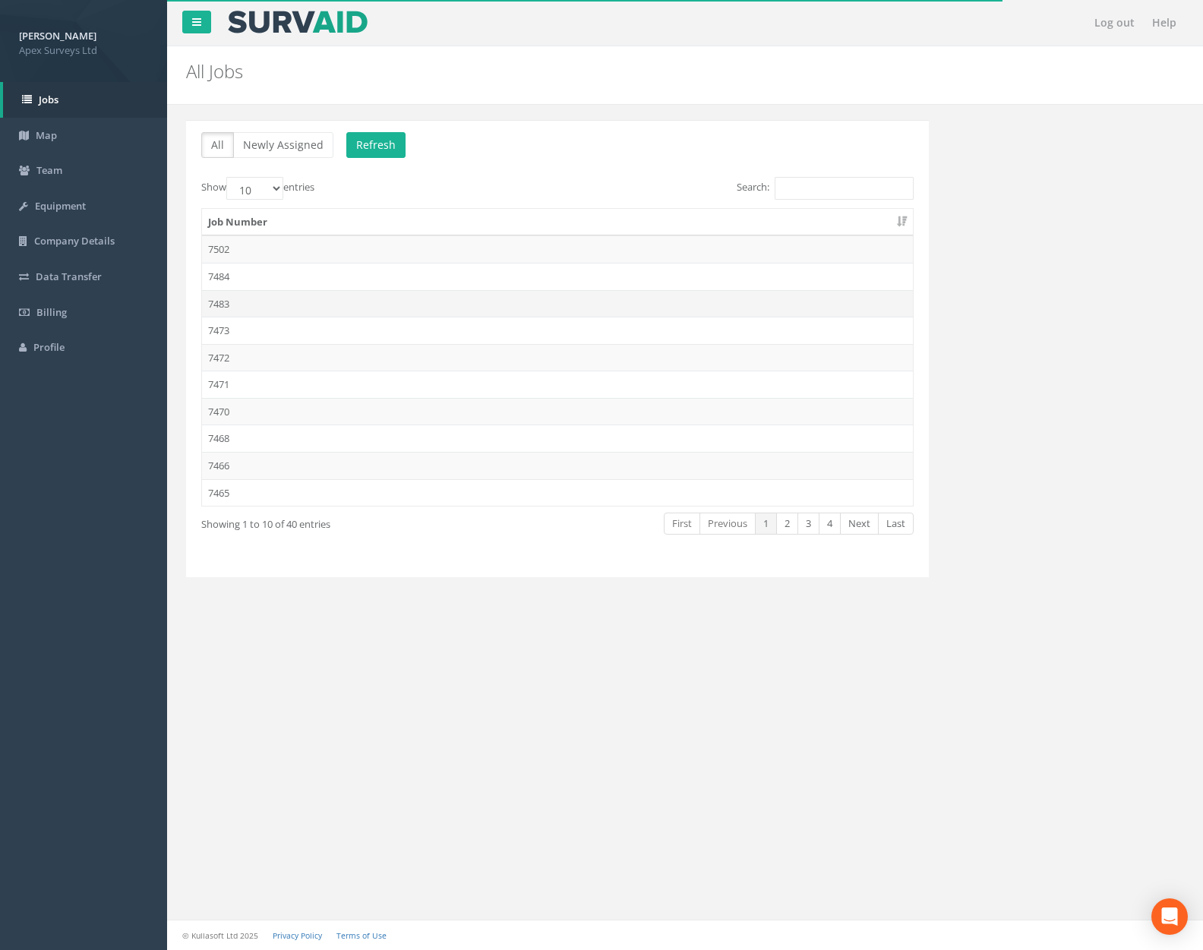
click at [323, 306] on td "7483" at bounding box center [557, 303] width 711 height 27
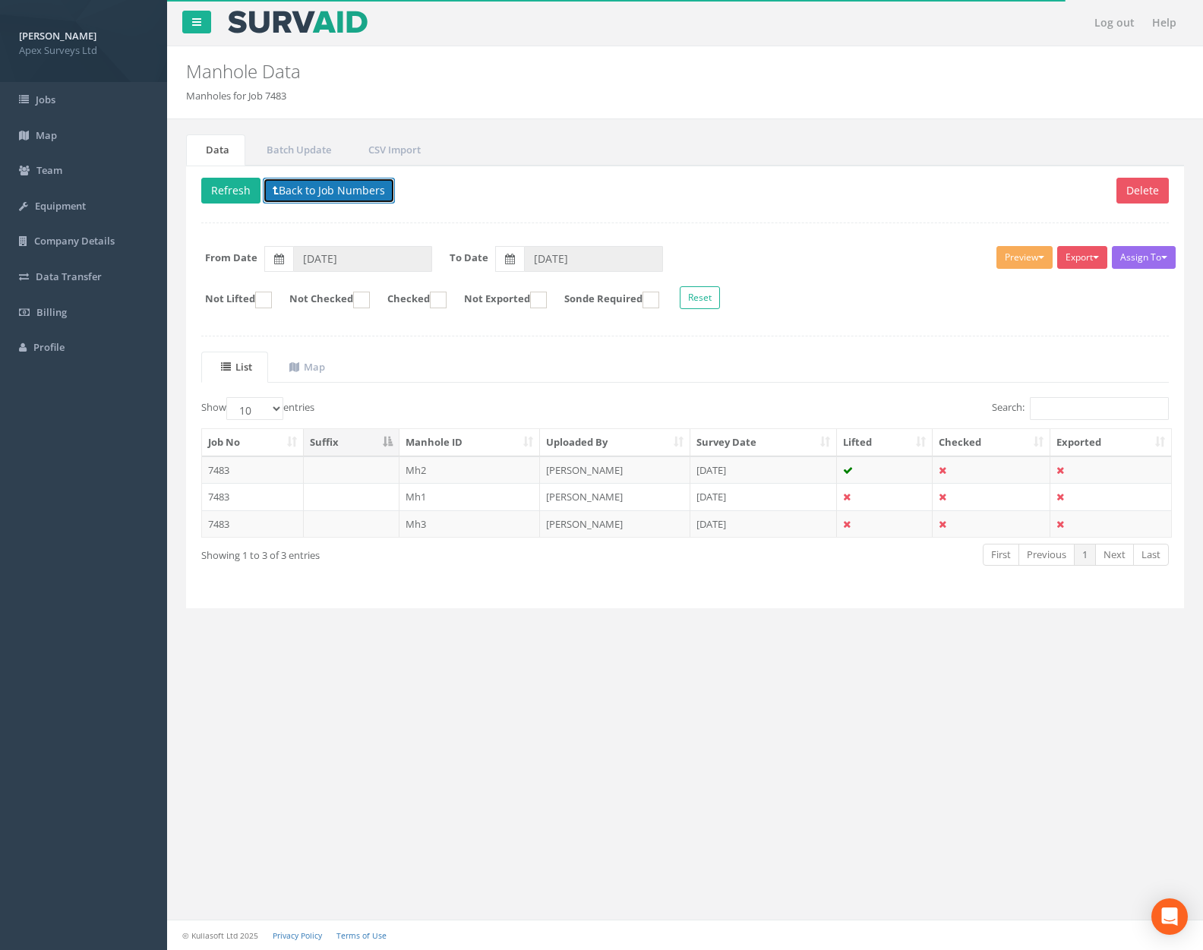
click at [320, 194] on button "Back to Job Numbers" at bounding box center [329, 191] width 132 height 26
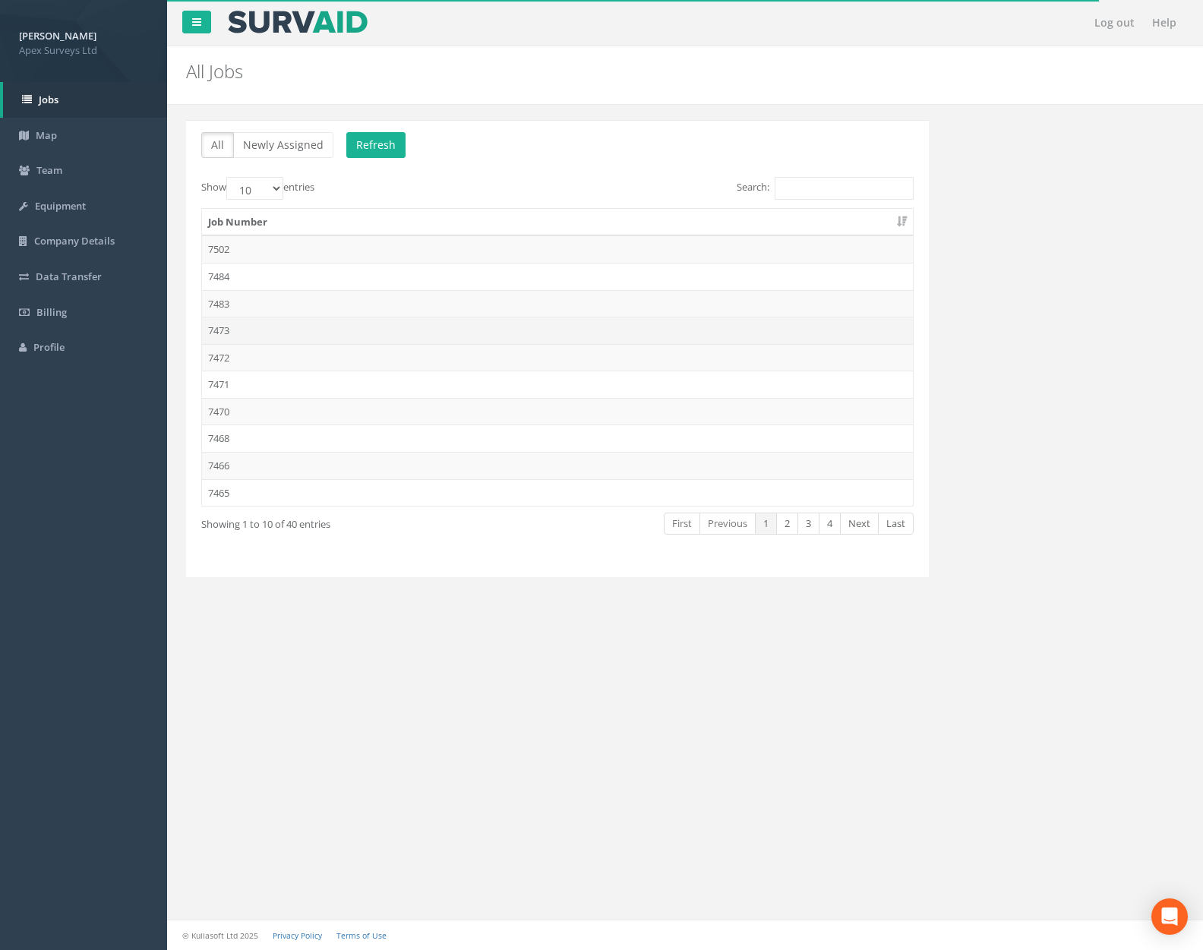
click at [314, 327] on td "7473" at bounding box center [557, 330] width 711 height 27
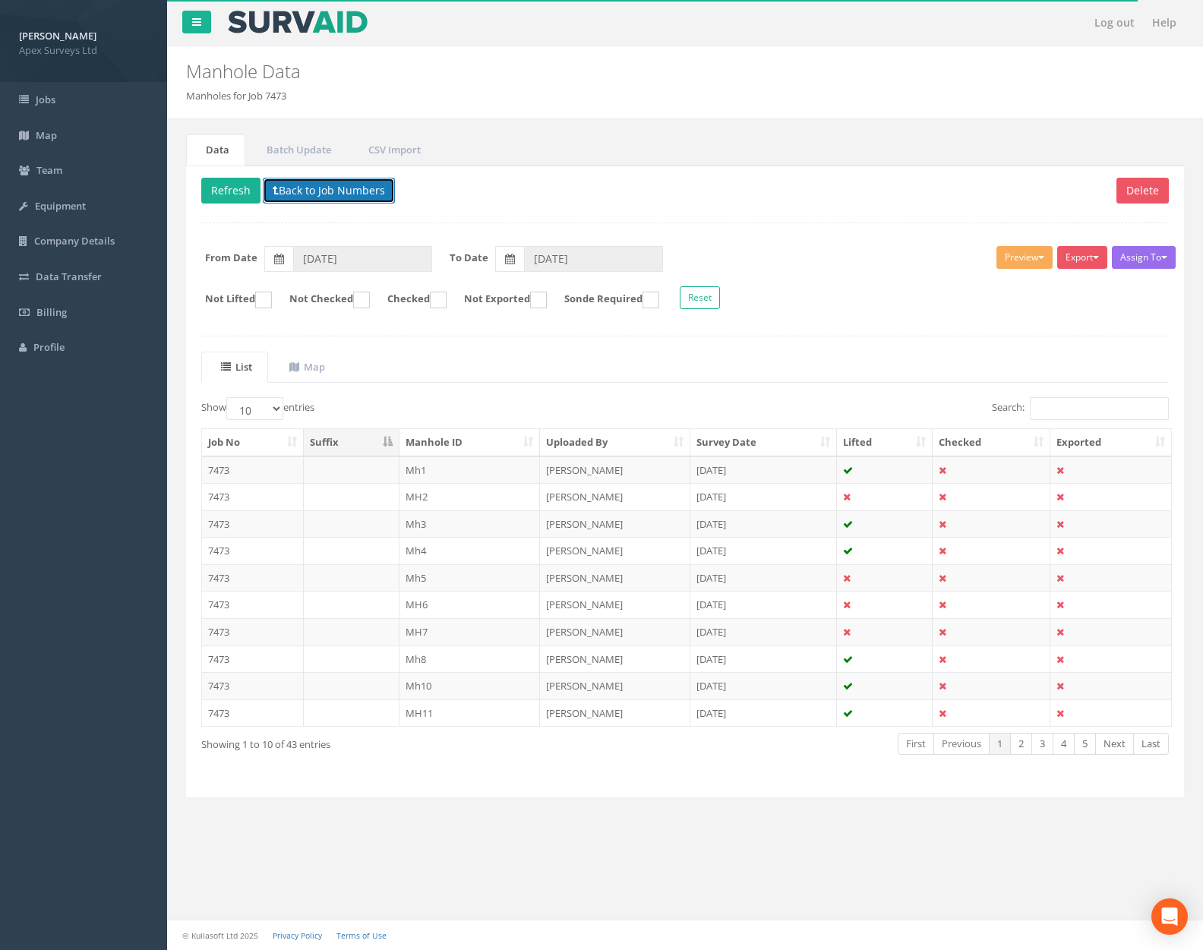
click at [326, 199] on button "Back to Job Numbers" at bounding box center [329, 191] width 132 height 26
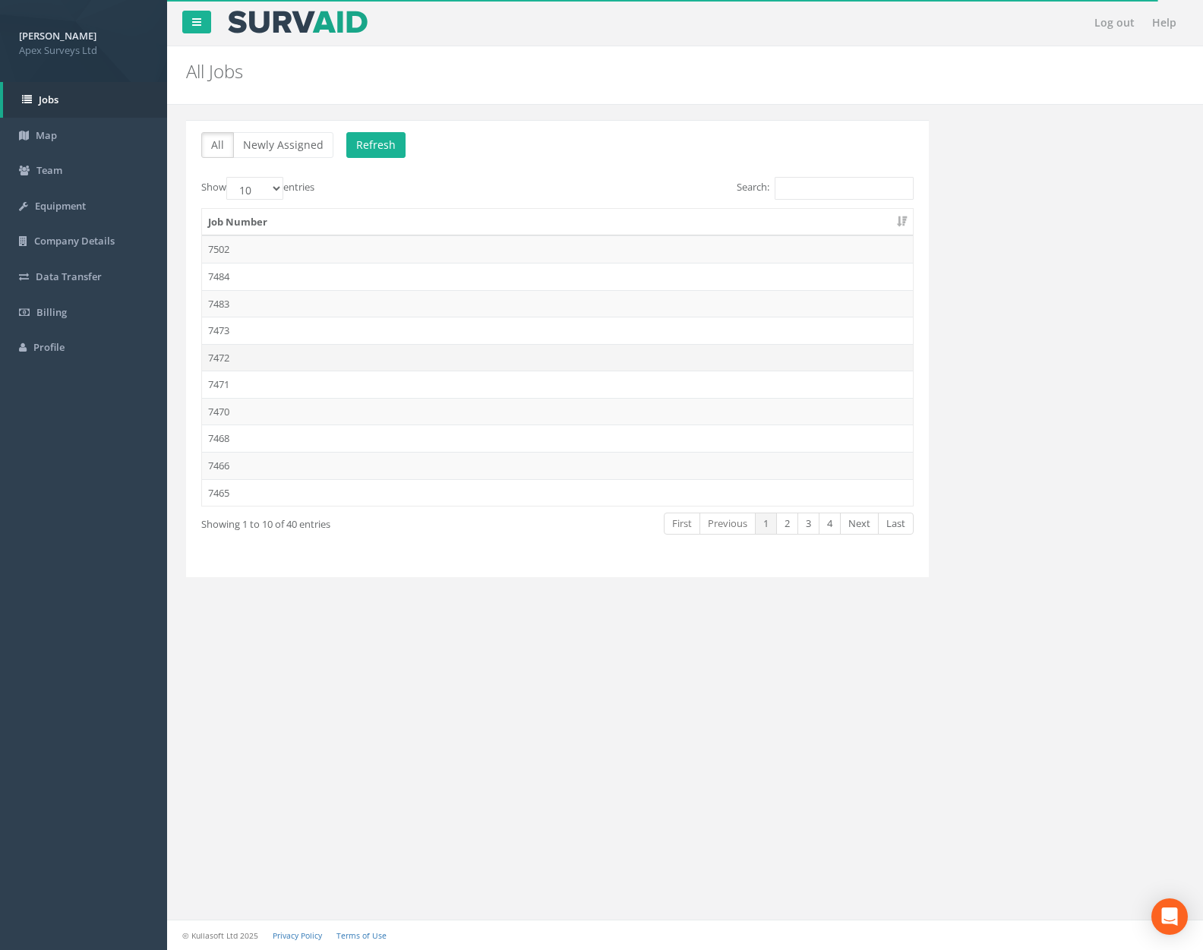
click at [324, 352] on td "7472" at bounding box center [557, 357] width 711 height 27
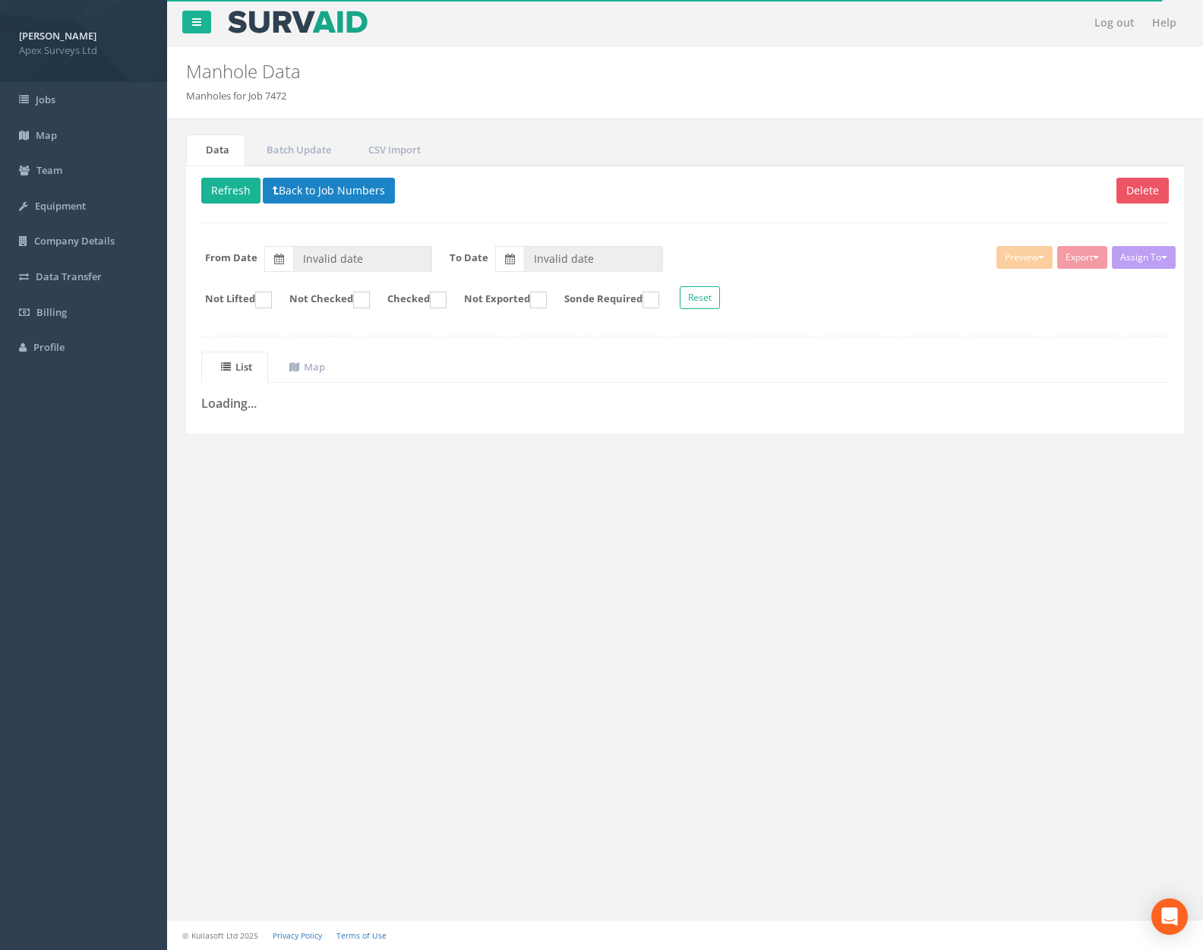
type input "[DATE]"
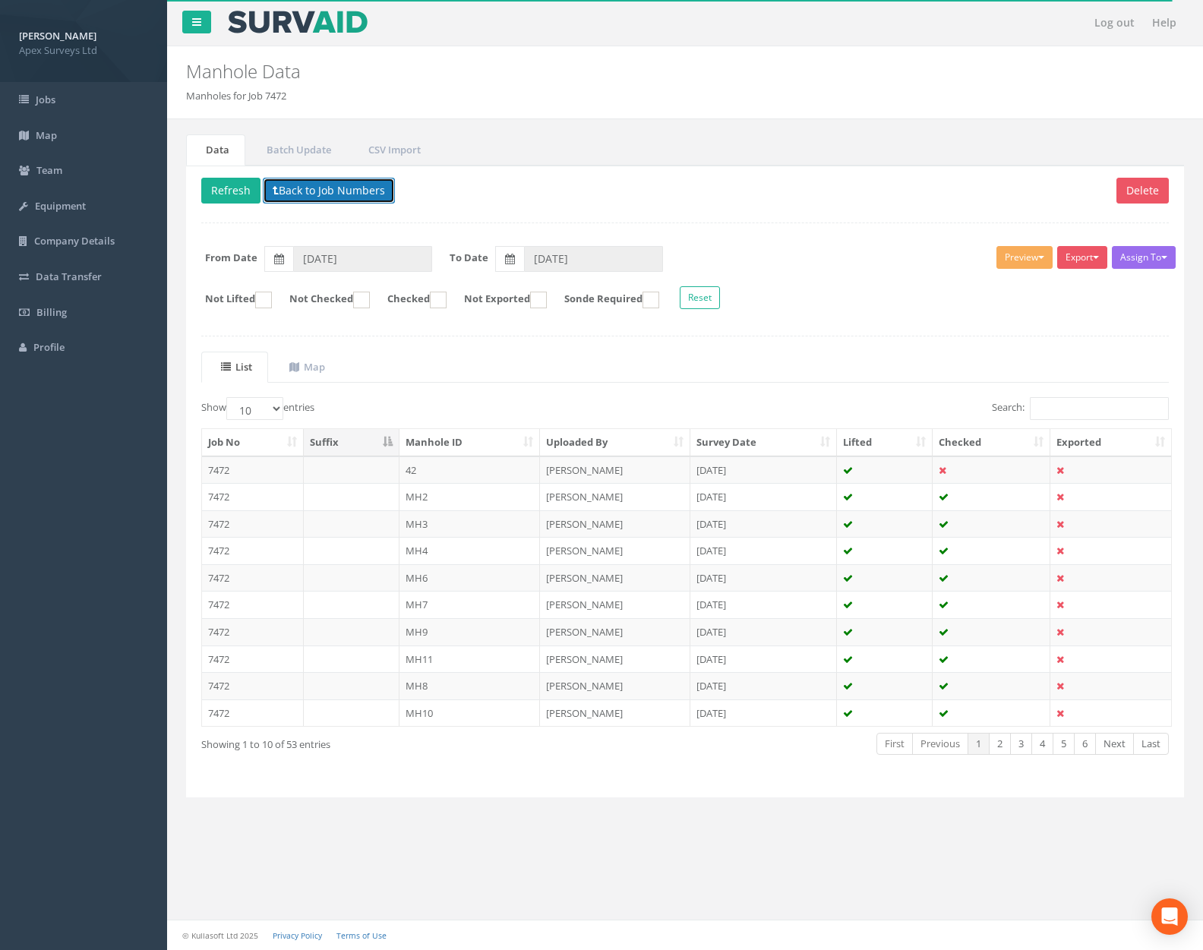
click at [341, 195] on button "Back to Job Numbers" at bounding box center [329, 191] width 132 height 26
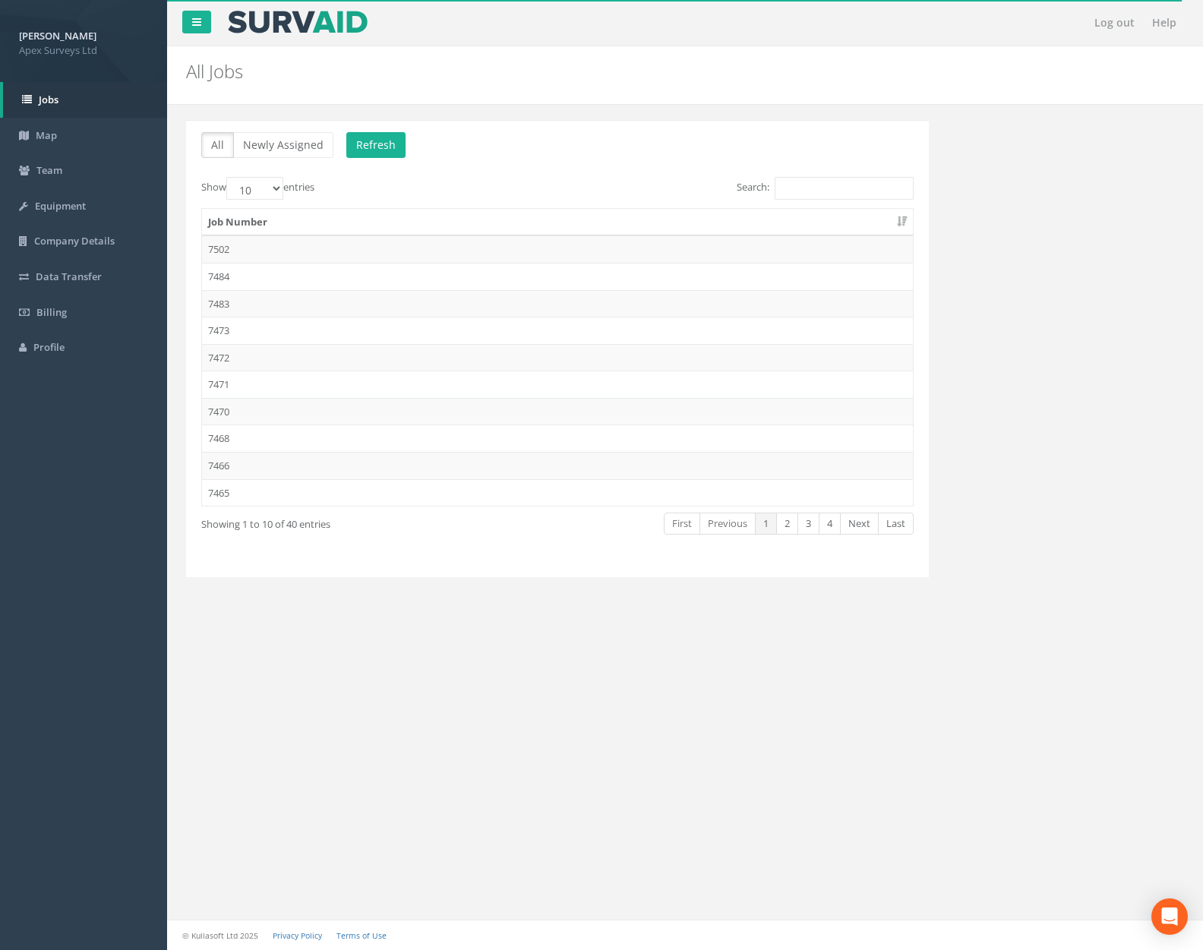
click at [334, 391] on td "7471" at bounding box center [557, 384] width 711 height 27
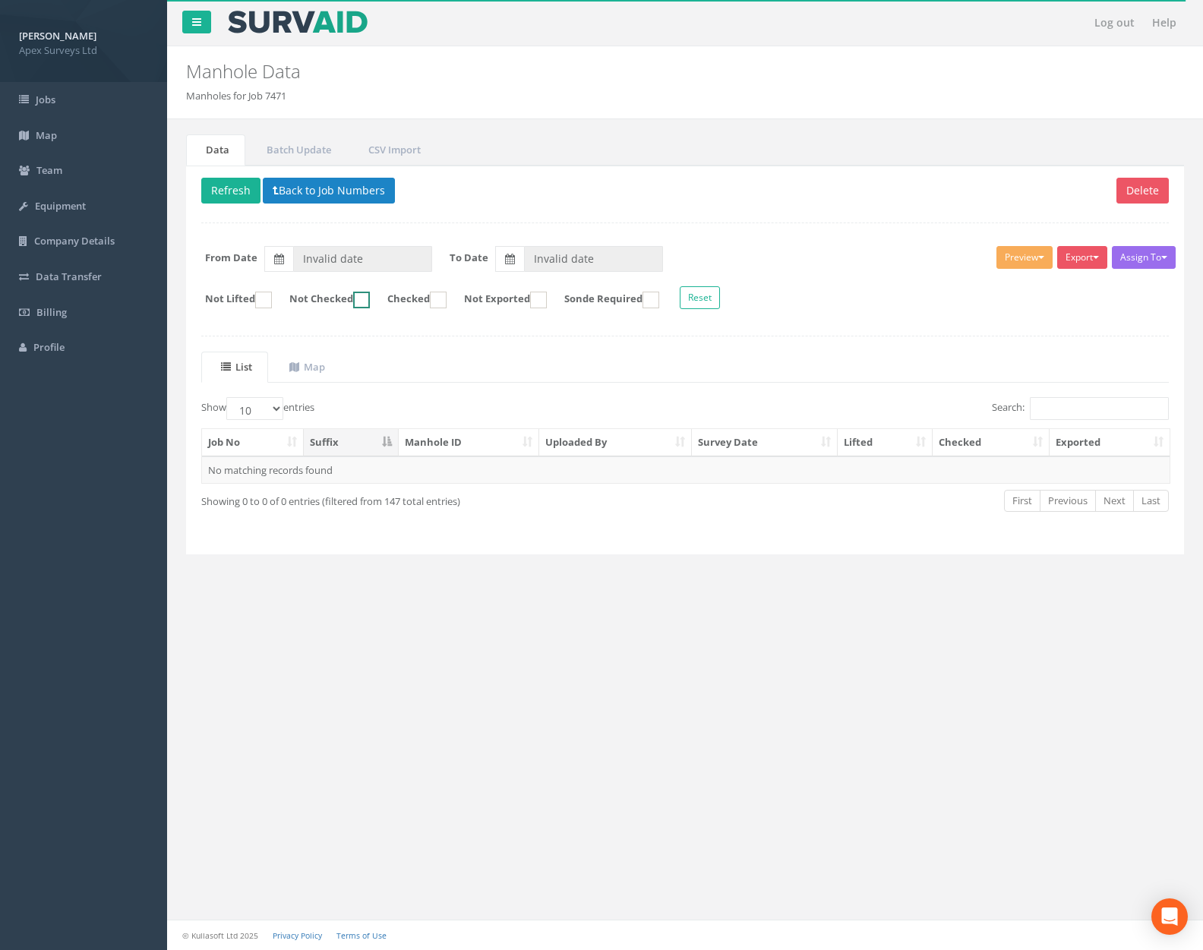
type input "[DATE]"
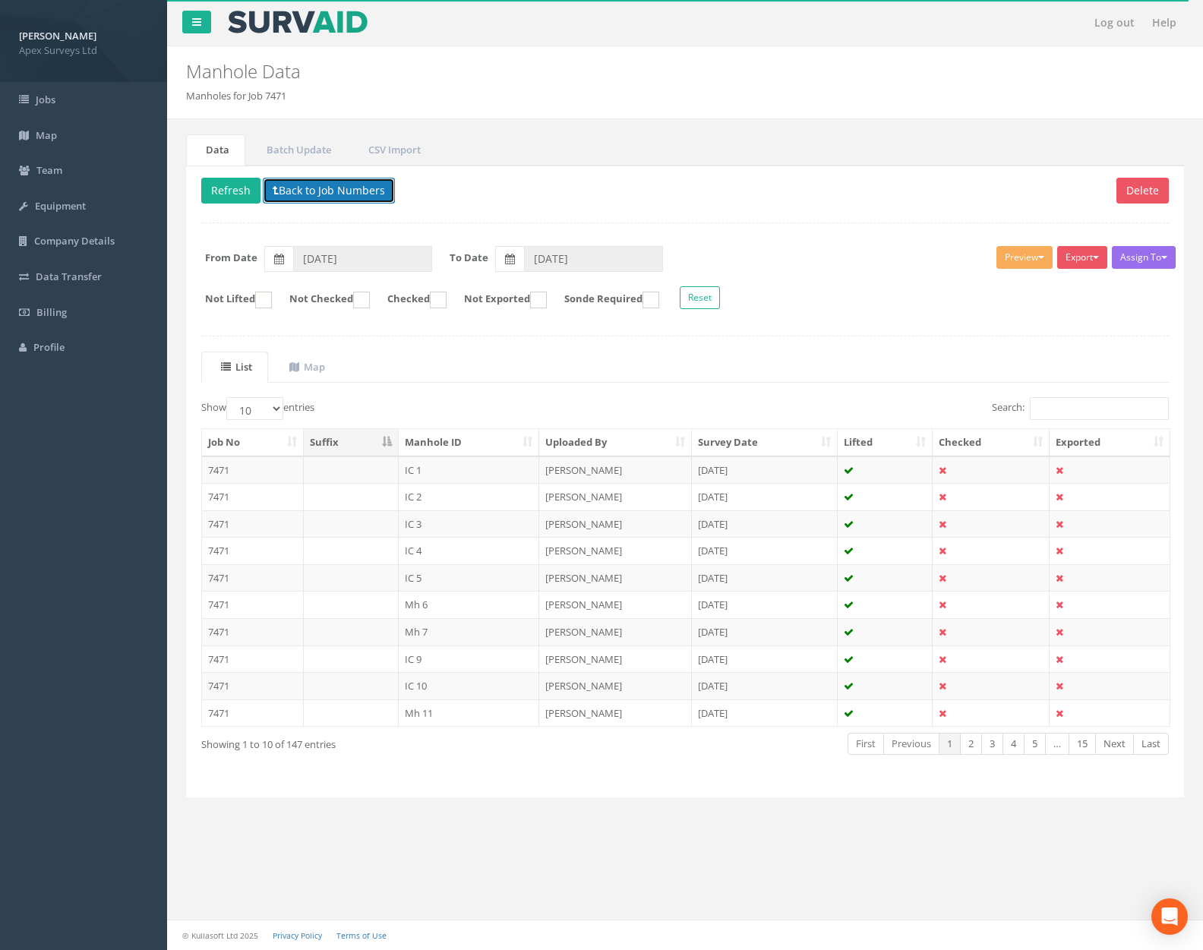
click at [336, 191] on button "Back to Job Numbers" at bounding box center [329, 191] width 132 height 26
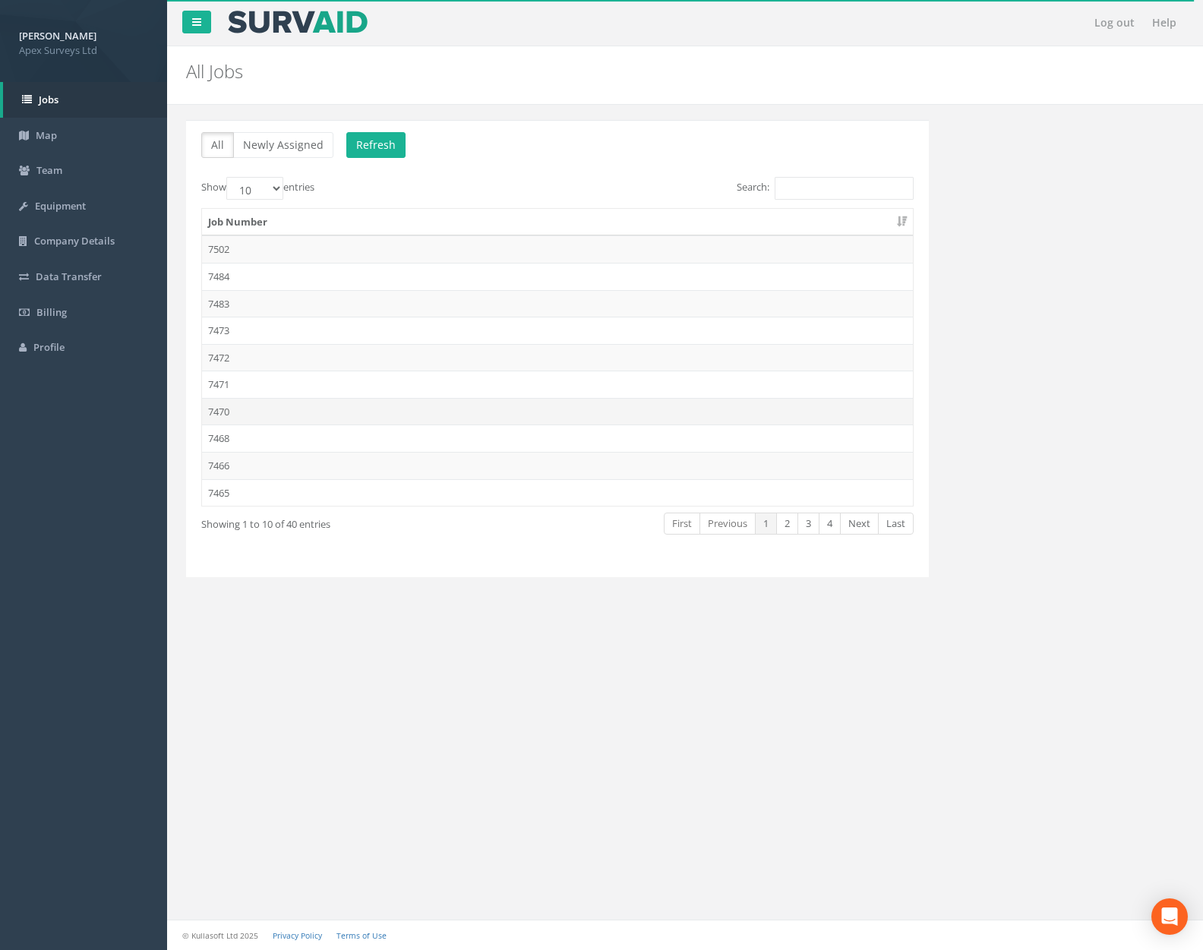
click at [333, 409] on td "7470" at bounding box center [557, 411] width 711 height 27
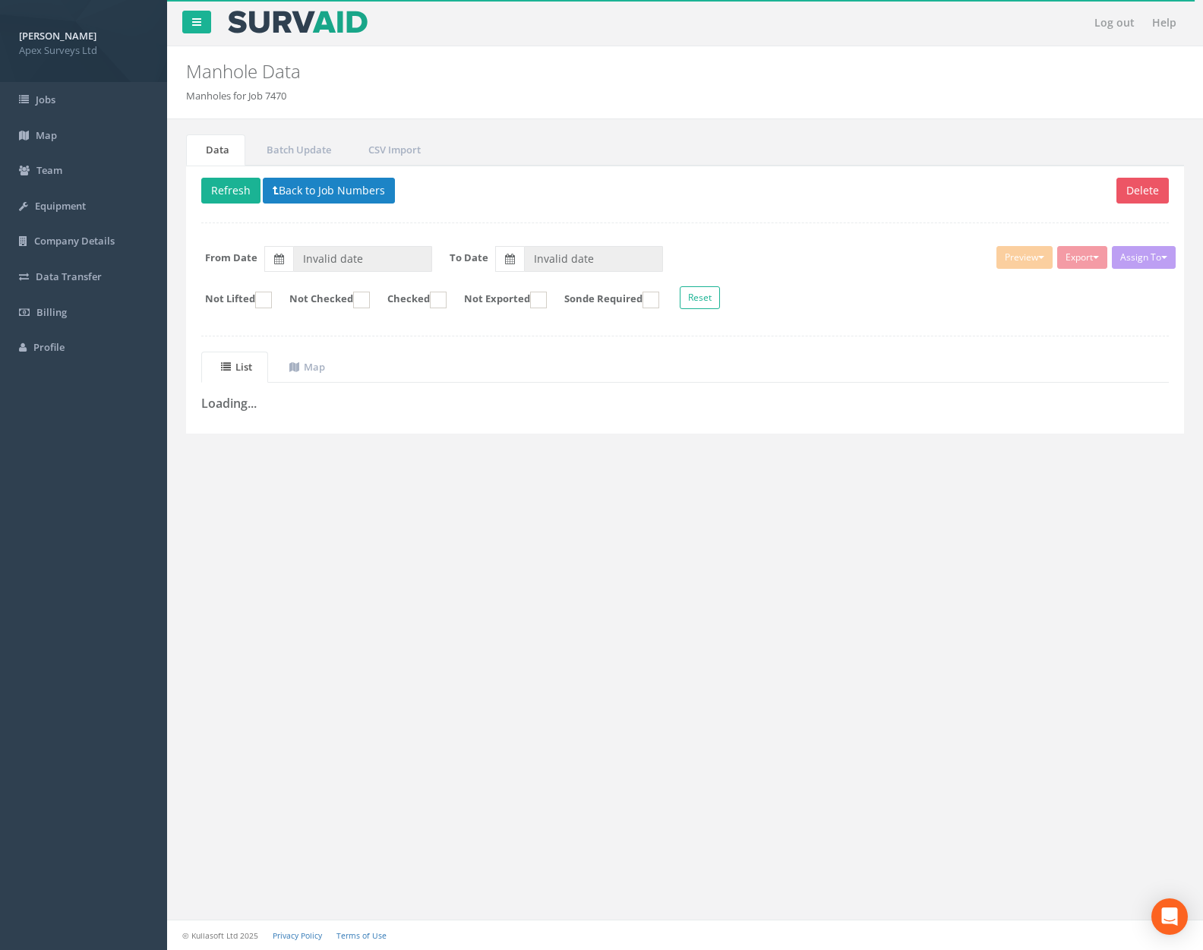
type input "[DATE]"
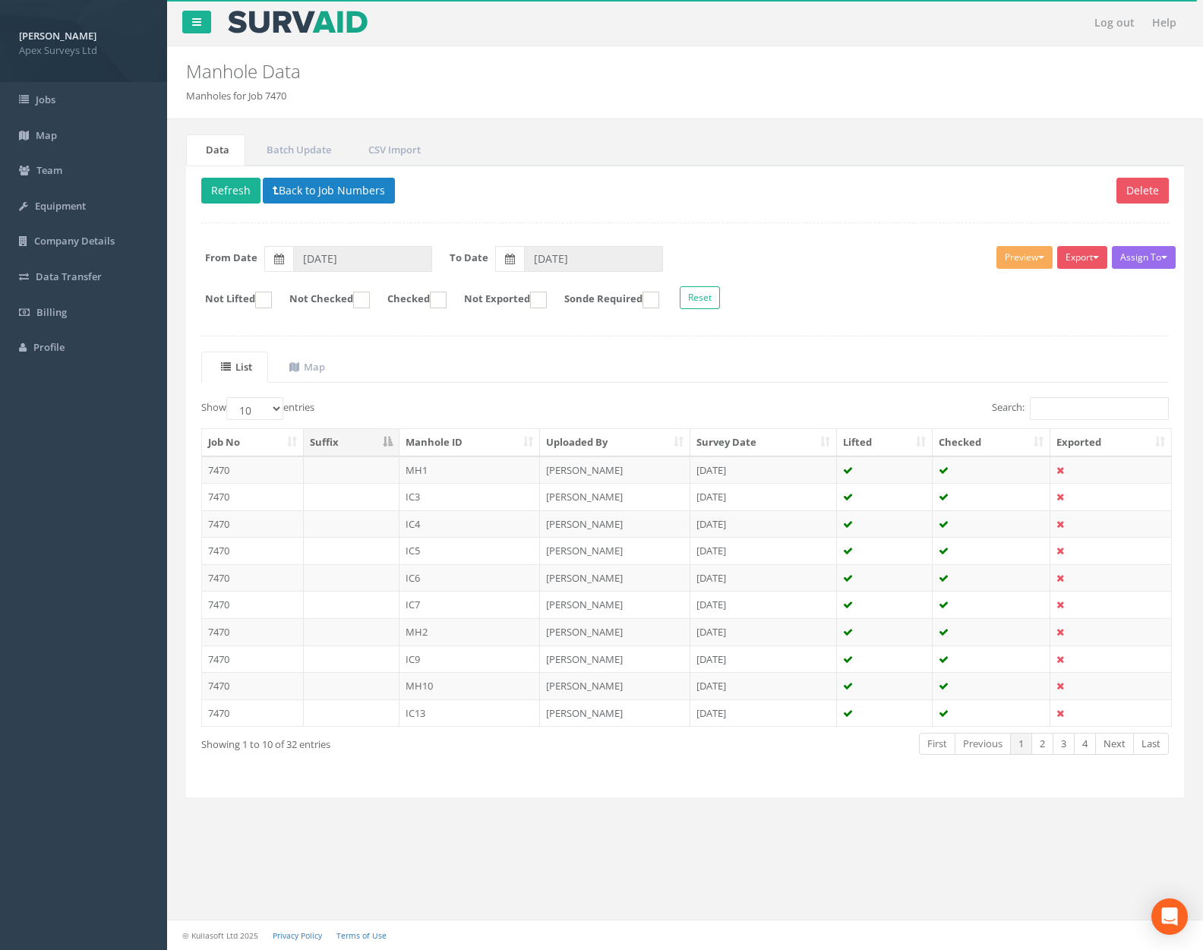
click at [330, 172] on div "Delete Refresh Back to Job Numbers Assign To No Companies Added Export Heathrow…" at bounding box center [685, 482] width 998 height 633
click at [333, 183] on button "Back to Job Numbers" at bounding box center [329, 191] width 132 height 26
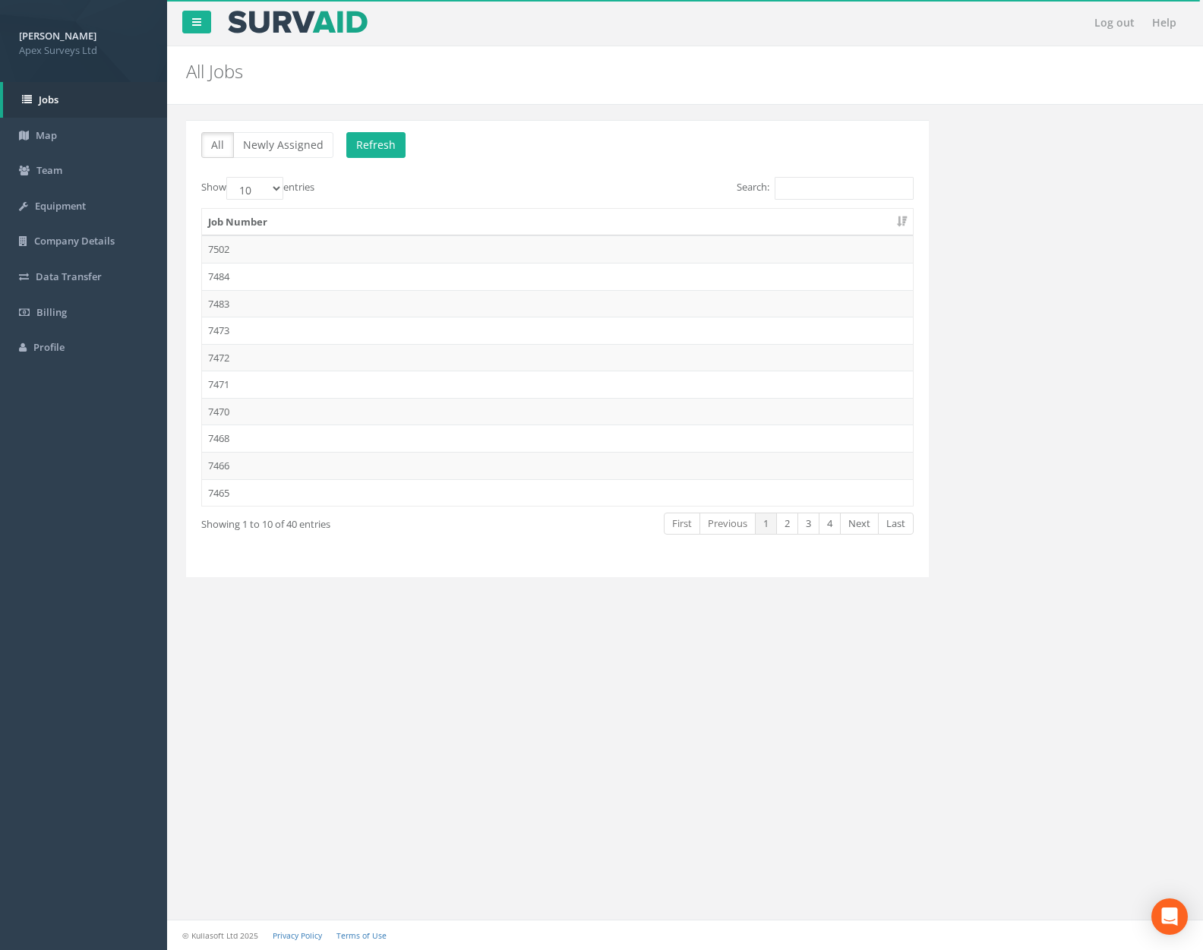
click at [330, 429] on td "7468" at bounding box center [557, 438] width 711 height 27
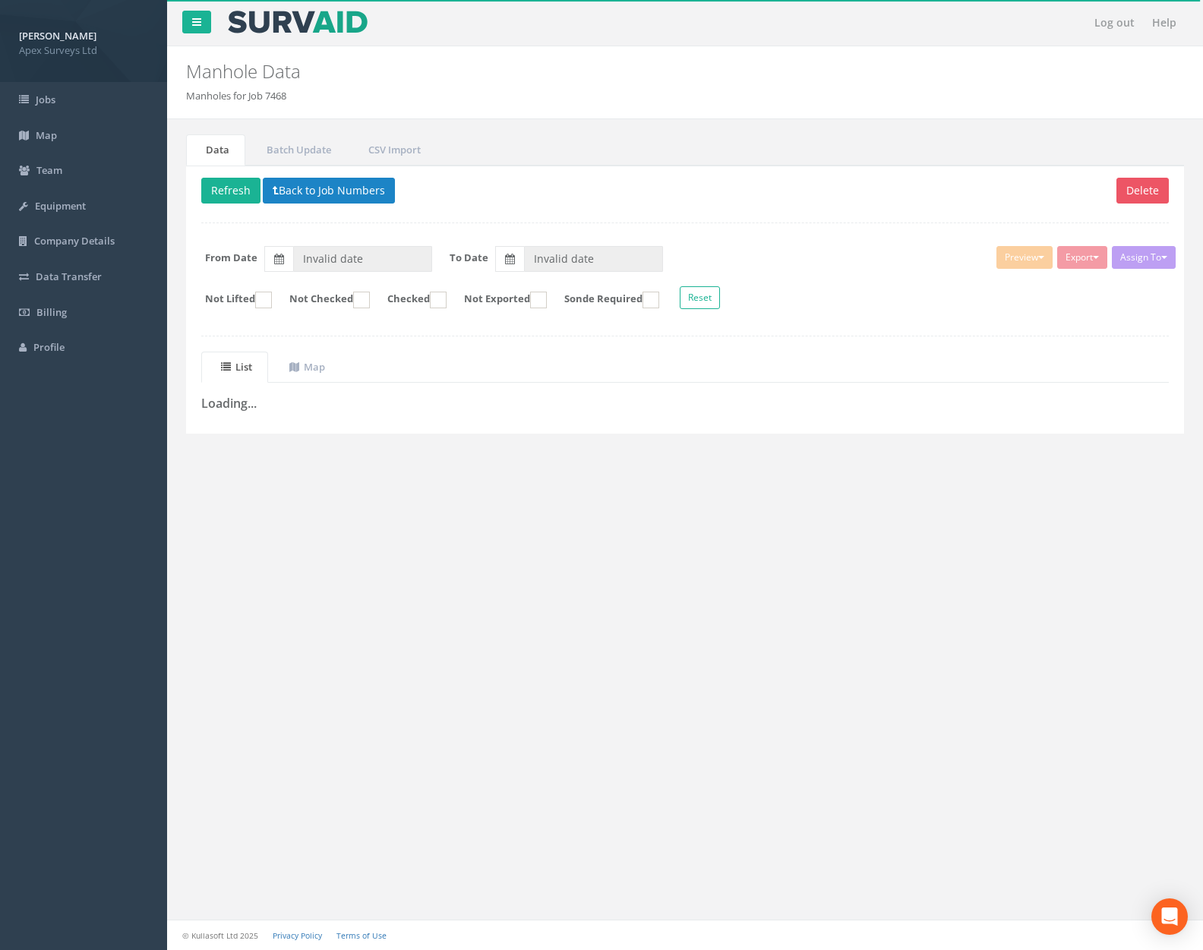
type input "[DATE]"
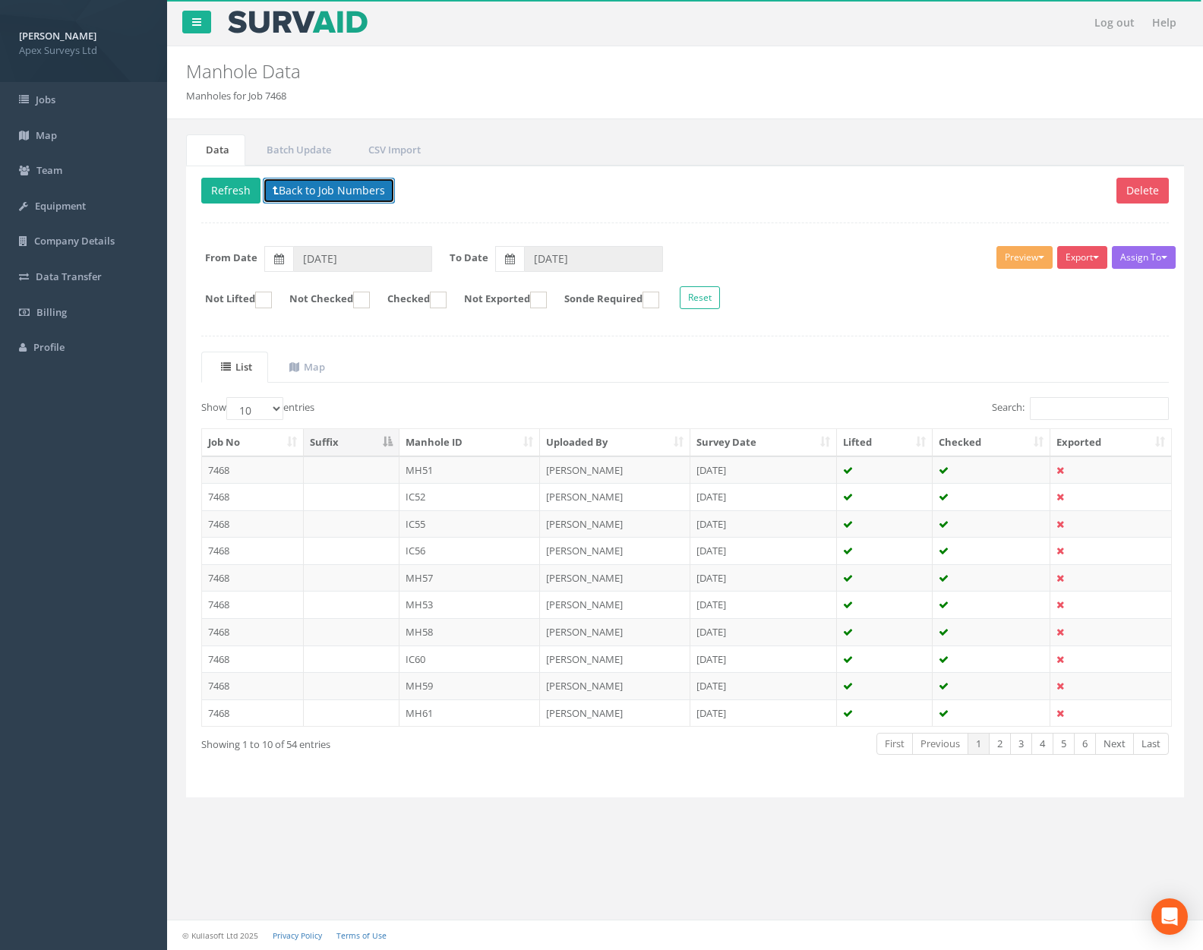
click at [349, 201] on button "Back to Job Numbers" at bounding box center [329, 191] width 132 height 26
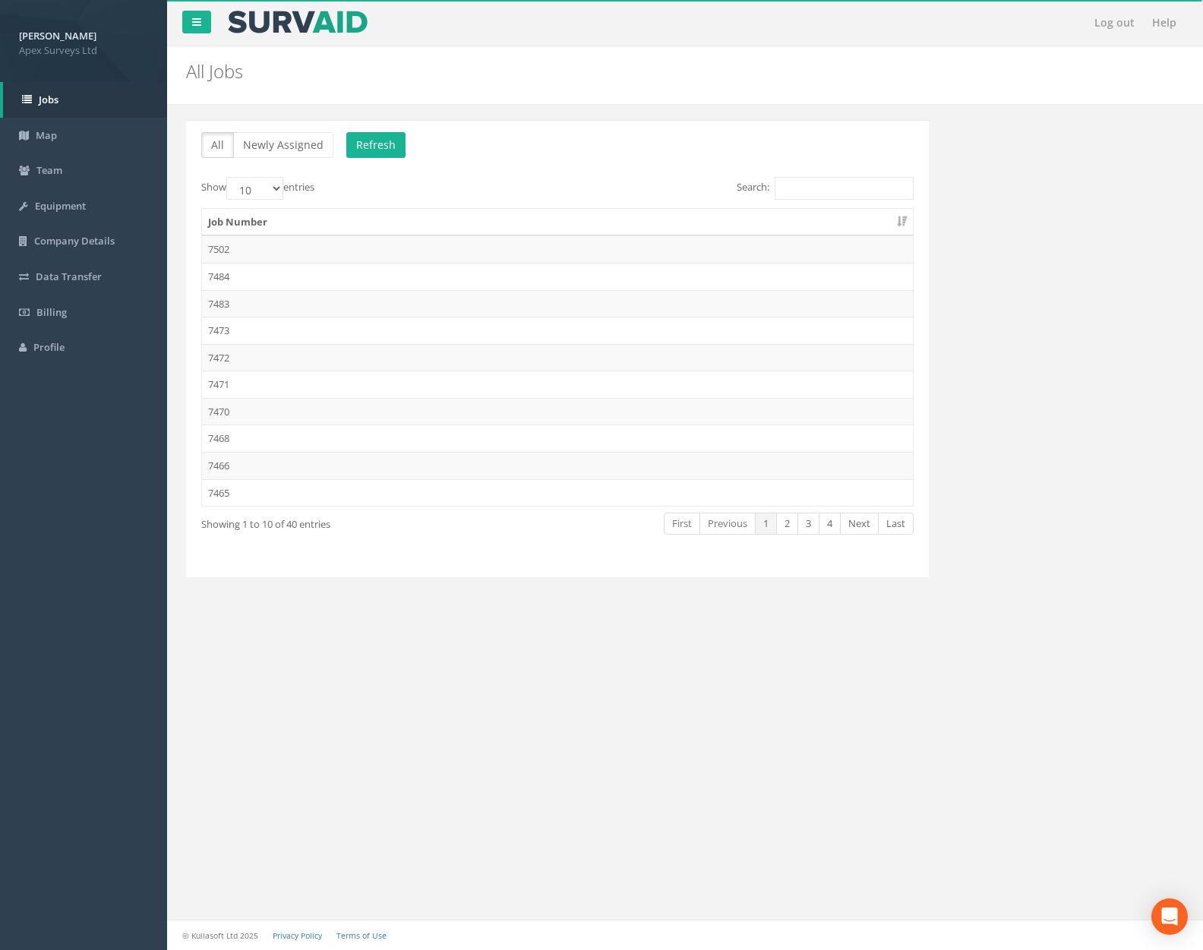
click at [352, 454] on td "7466" at bounding box center [557, 465] width 711 height 27
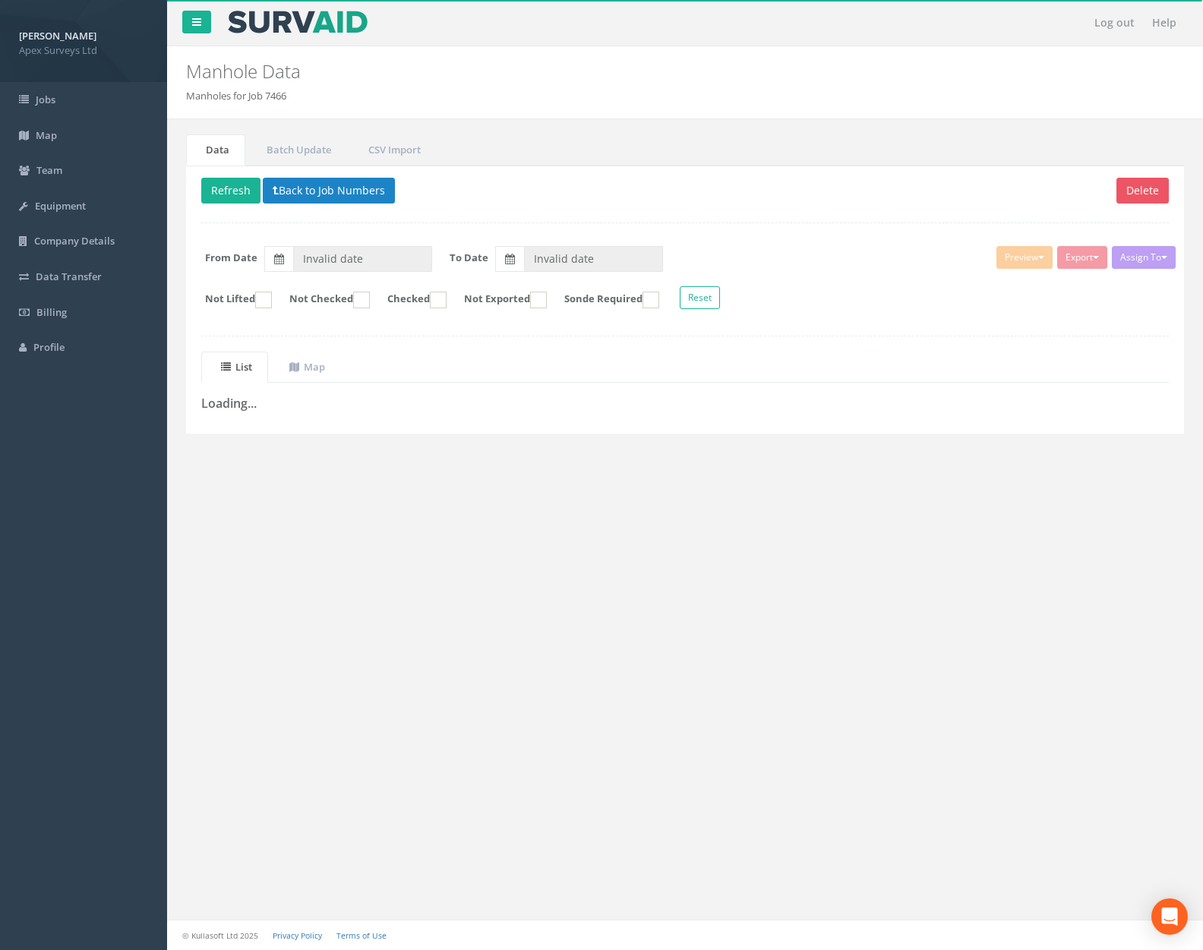
type input "[DATE]"
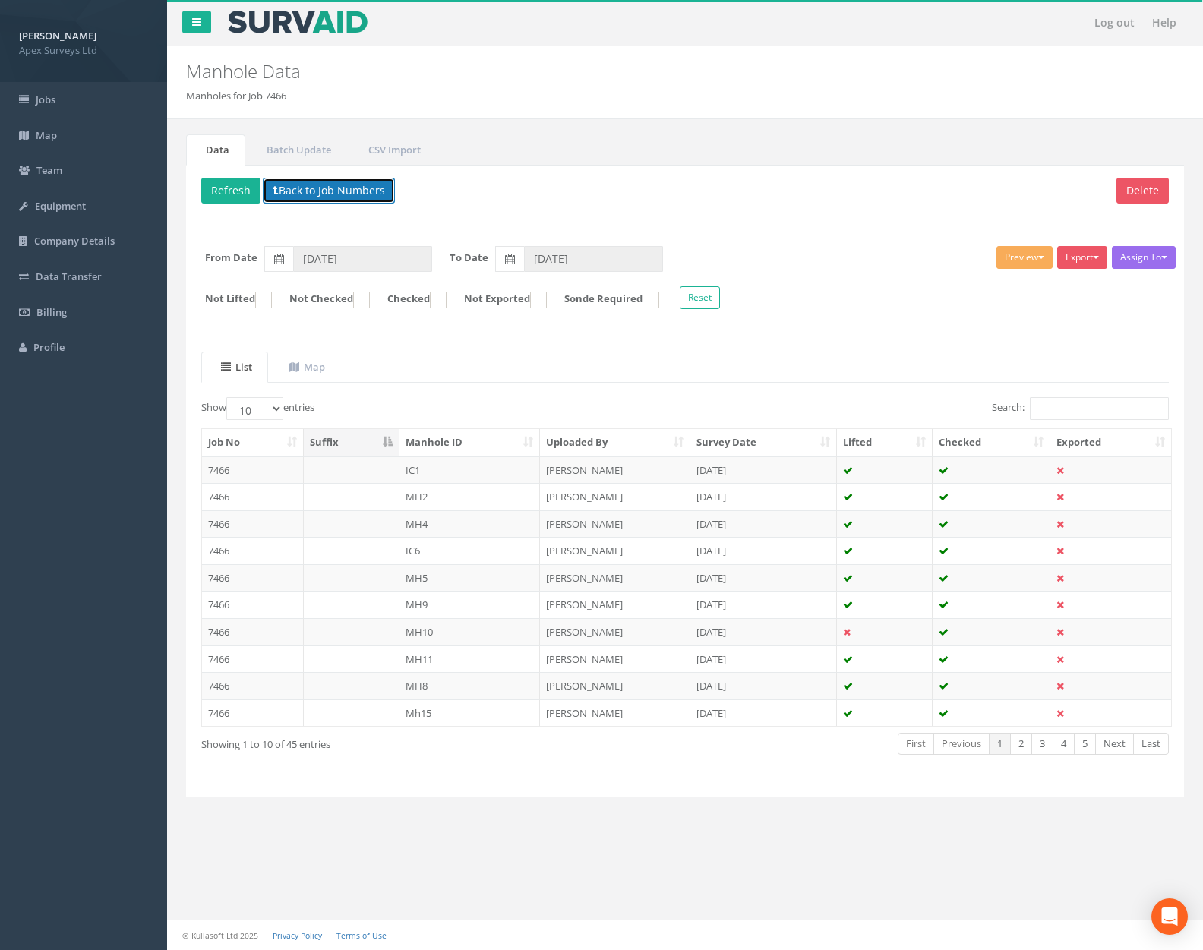
click at [344, 191] on button "Back to Job Numbers" at bounding box center [329, 191] width 132 height 26
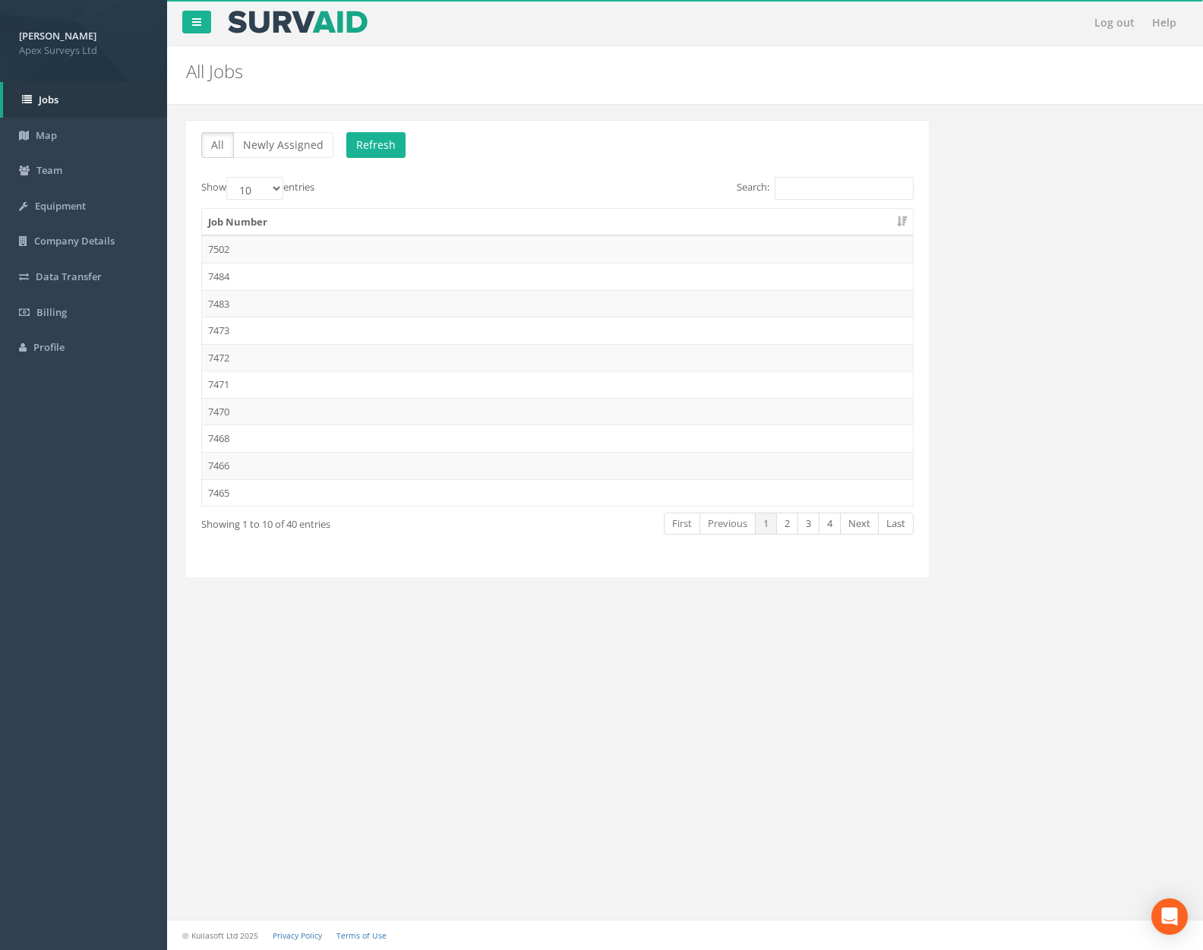
click at [362, 485] on td "7465" at bounding box center [557, 492] width 711 height 27
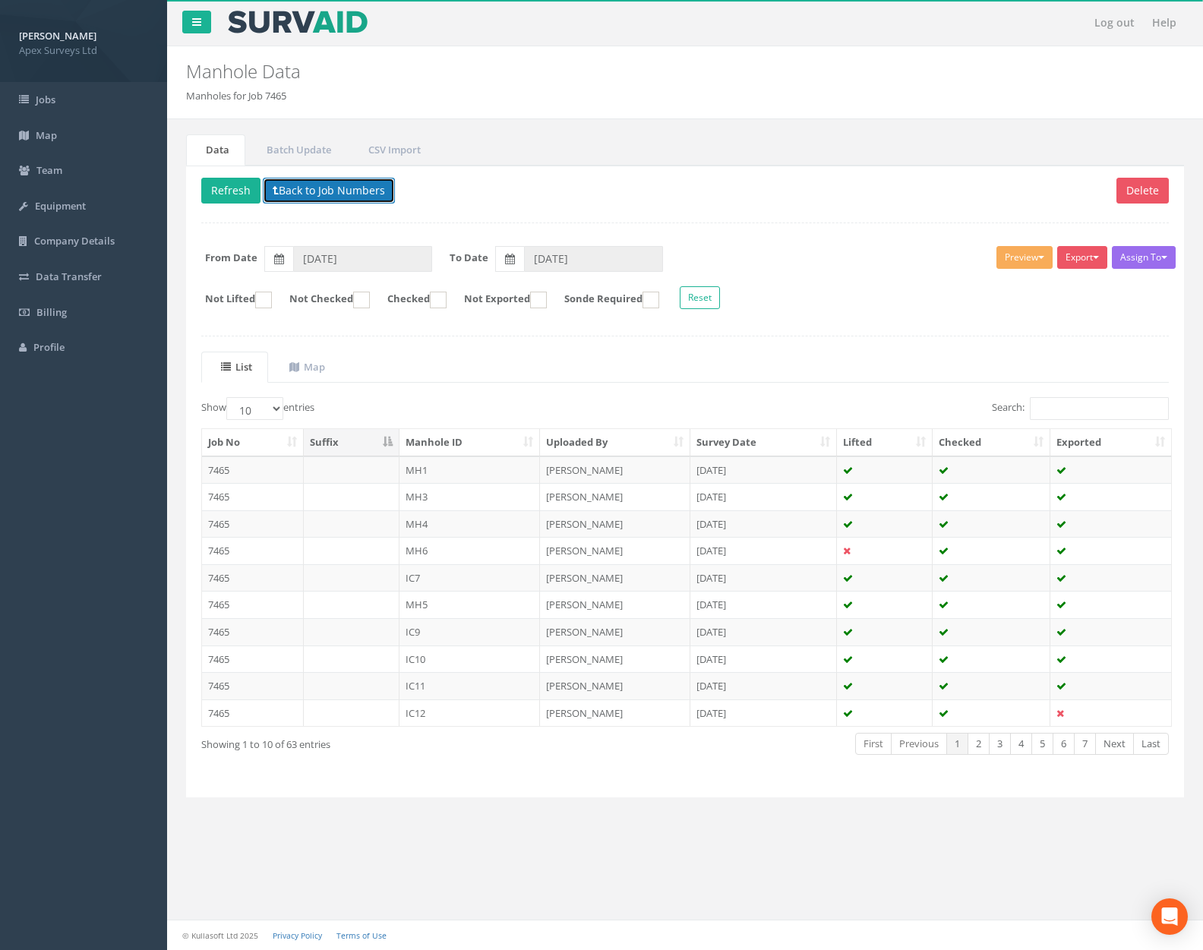
click at [350, 185] on button "Back to Job Numbers" at bounding box center [329, 191] width 132 height 26
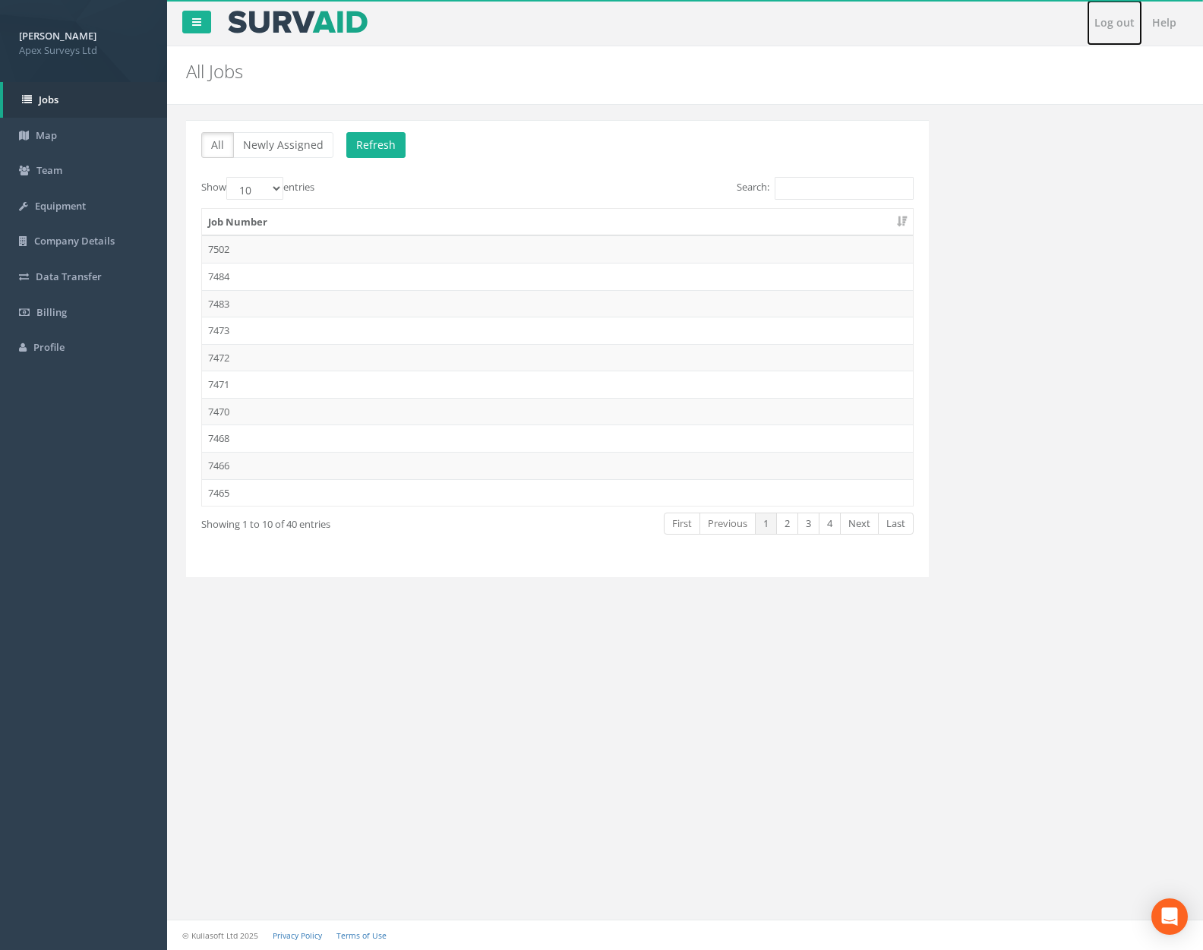
click at [1108, 26] on link "Log out" at bounding box center [1114, 23] width 55 height 46
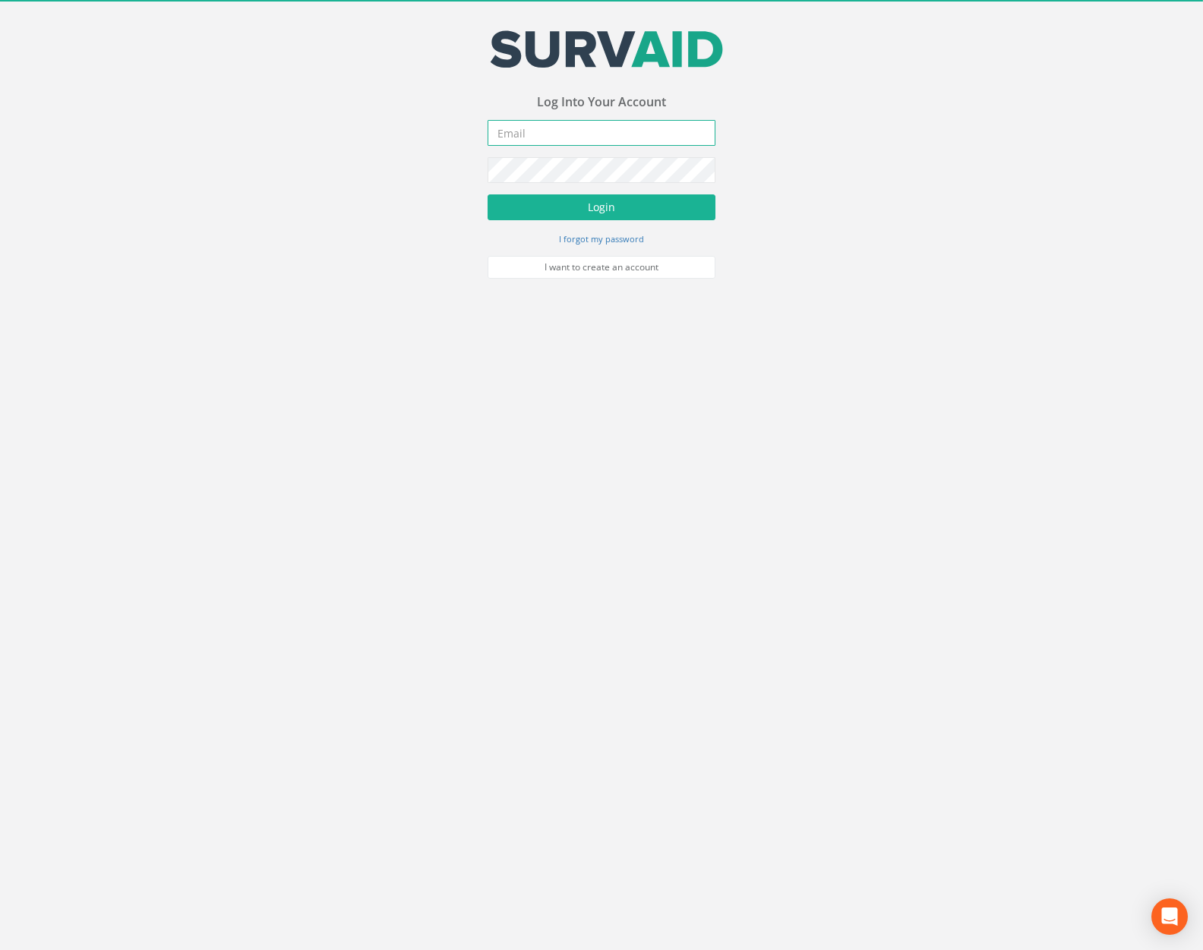
click at [608, 138] on input "email" at bounding box center [602, 133] width 228 height 26
type input "[PERSON_NAME][EMAIL_ADDRESS][PERSON_NAME][DOMAIN_NAME]"
click at [623, 205] on button "Login" at bounding box center [602, 207] width 228 height 26
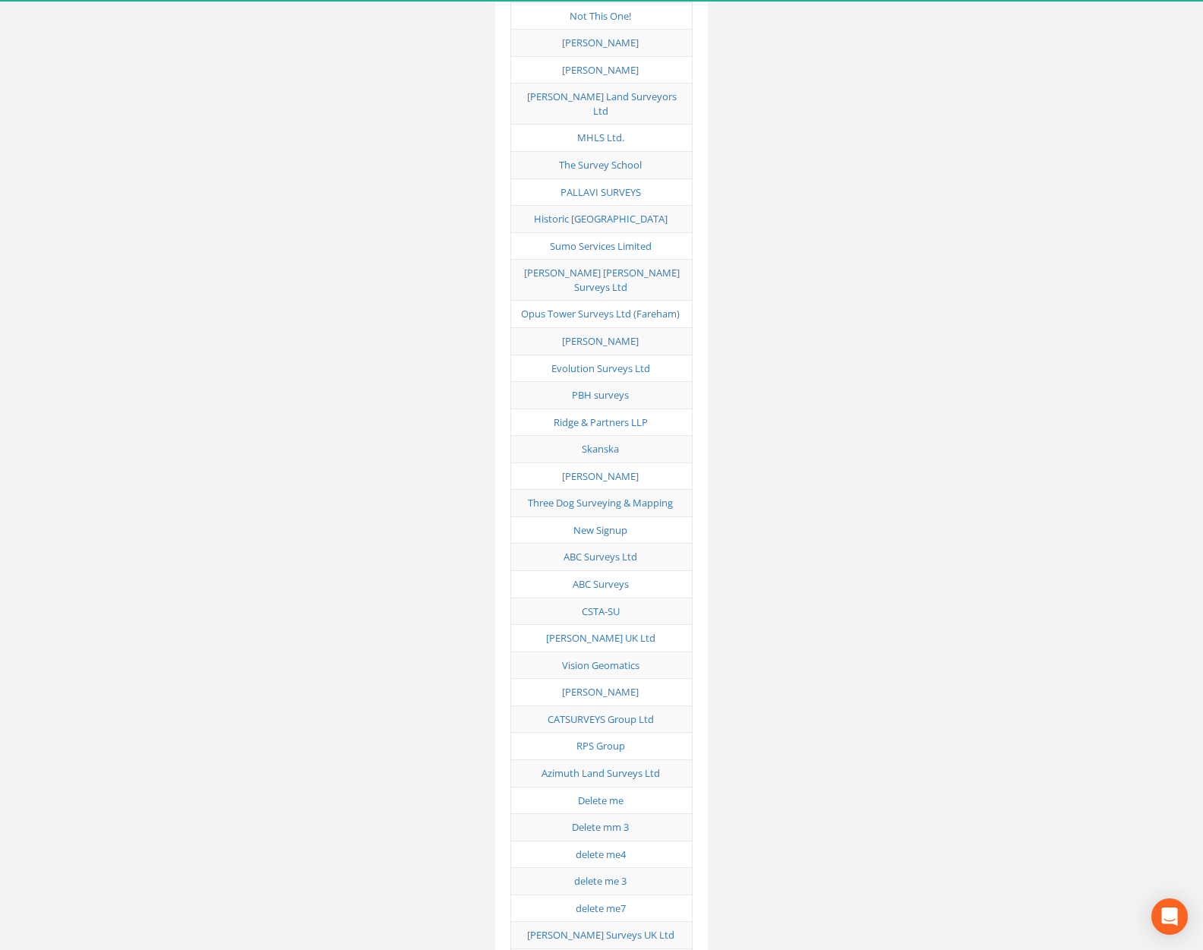
scroll to position [7512, 0]
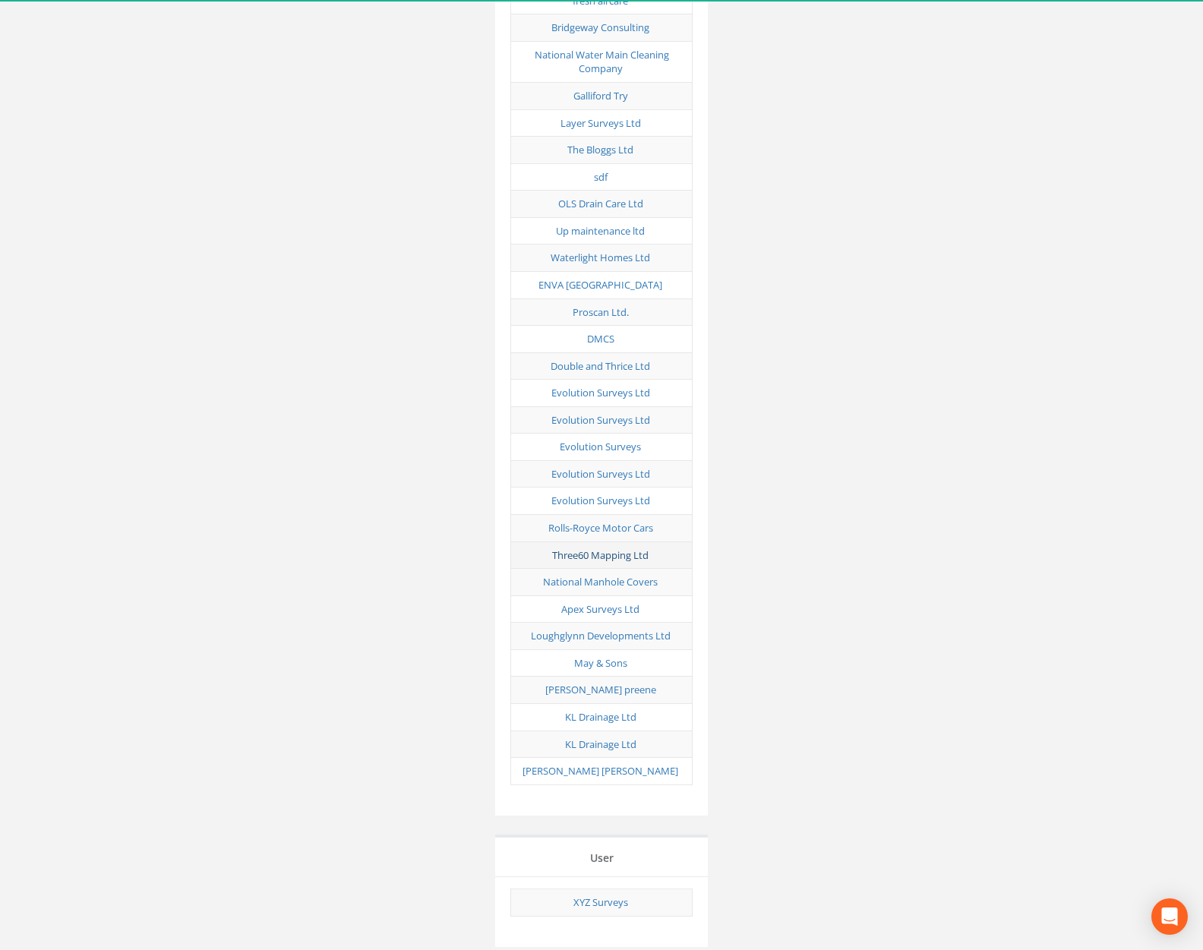
click at [621, 548] on link "Three60 Mapping Ltd" at bounding box center [600, 555] width 96 height 14
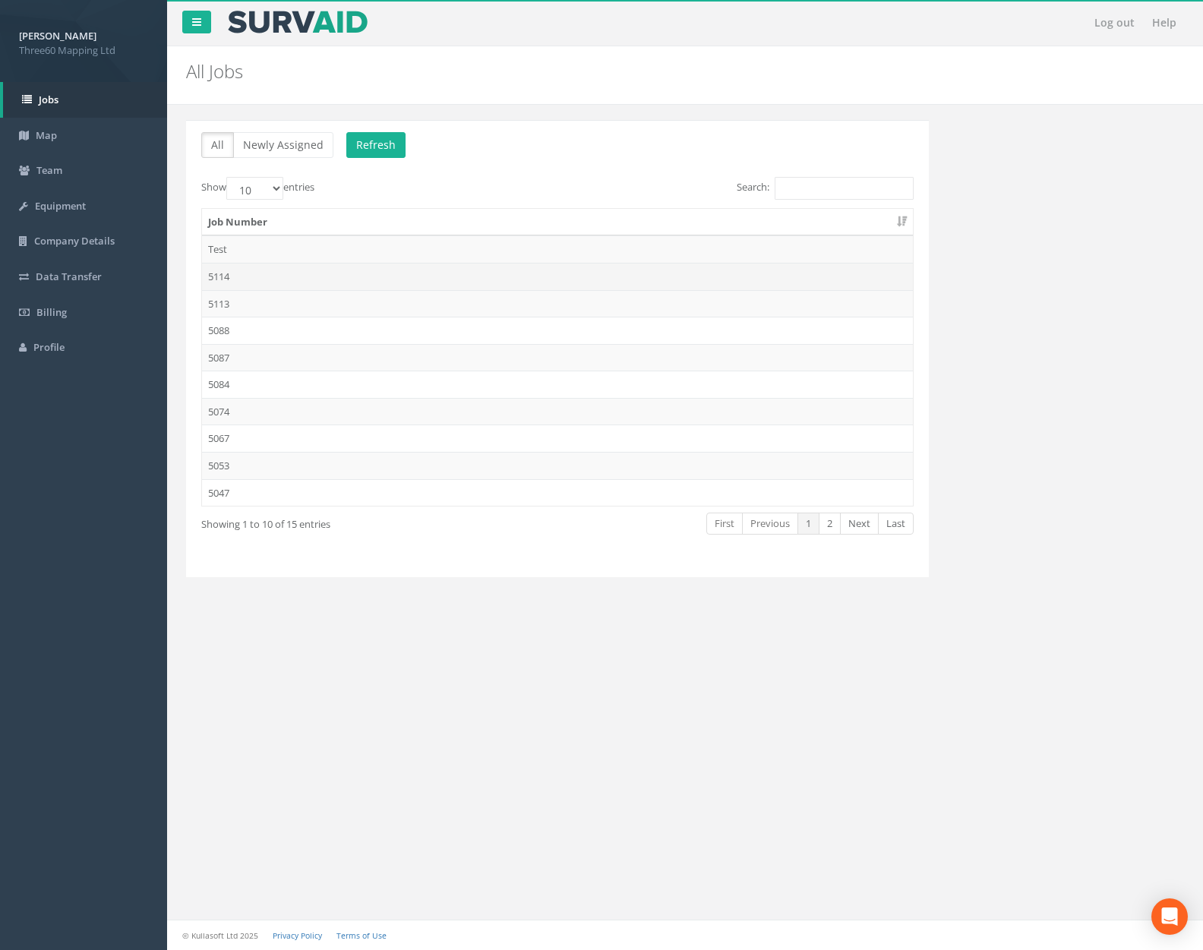
click at [324, 270] on td "5114" at bounding box center [557, 276] width 711 height 27
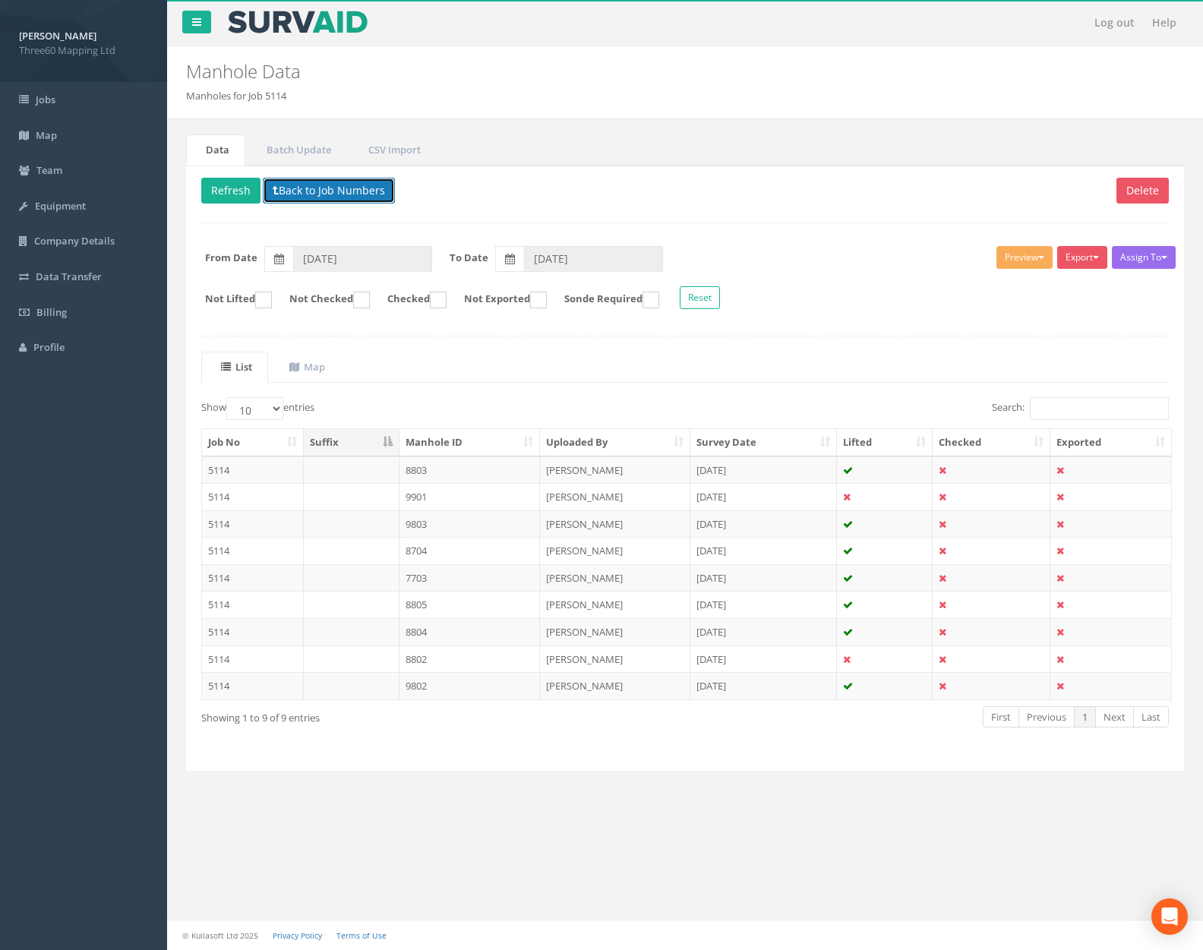
click at [314, 193] on button "Back to Job Numbers" at bounding box center [329, 191] width 132 height 26
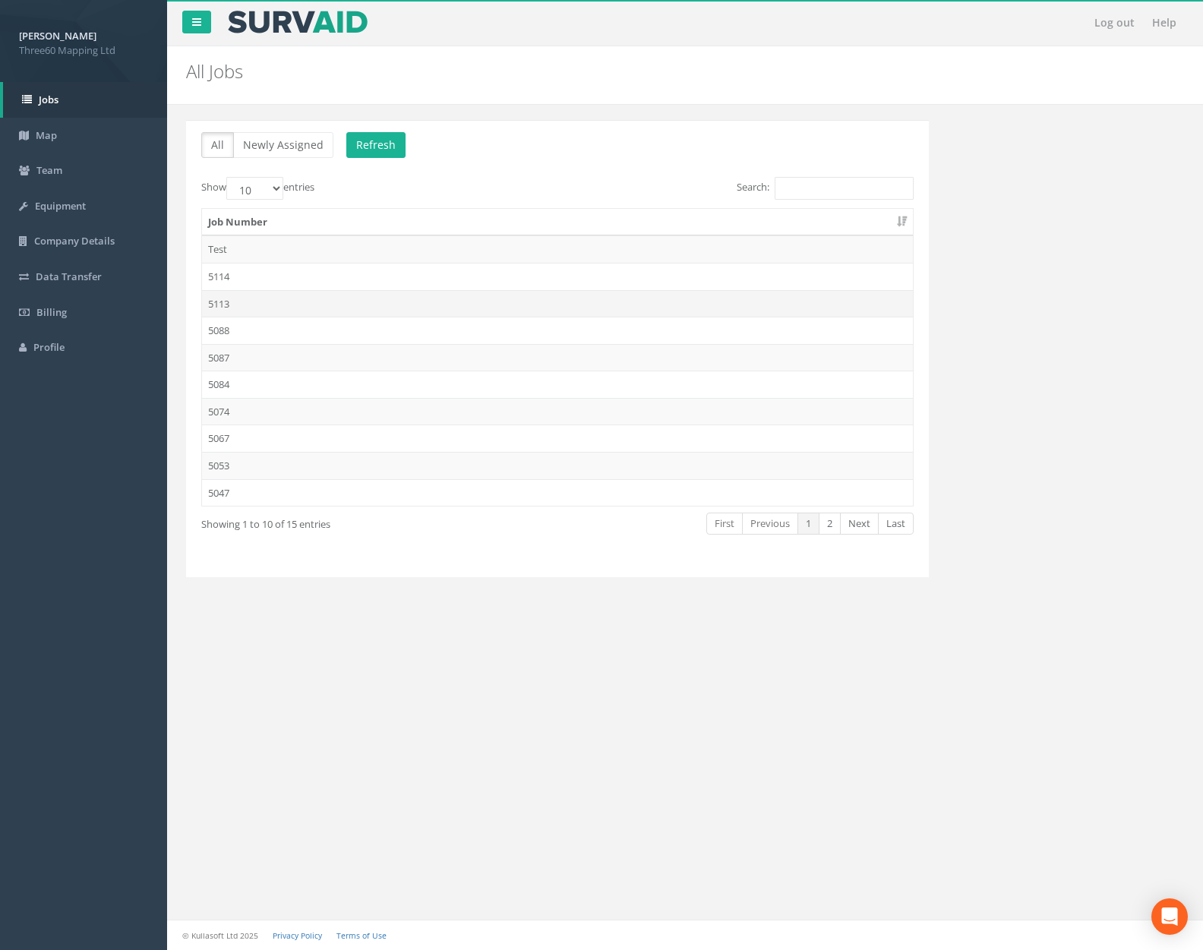
click at [312, 299] on td "5113" at bounding box center [557, 303] width 711 height 27
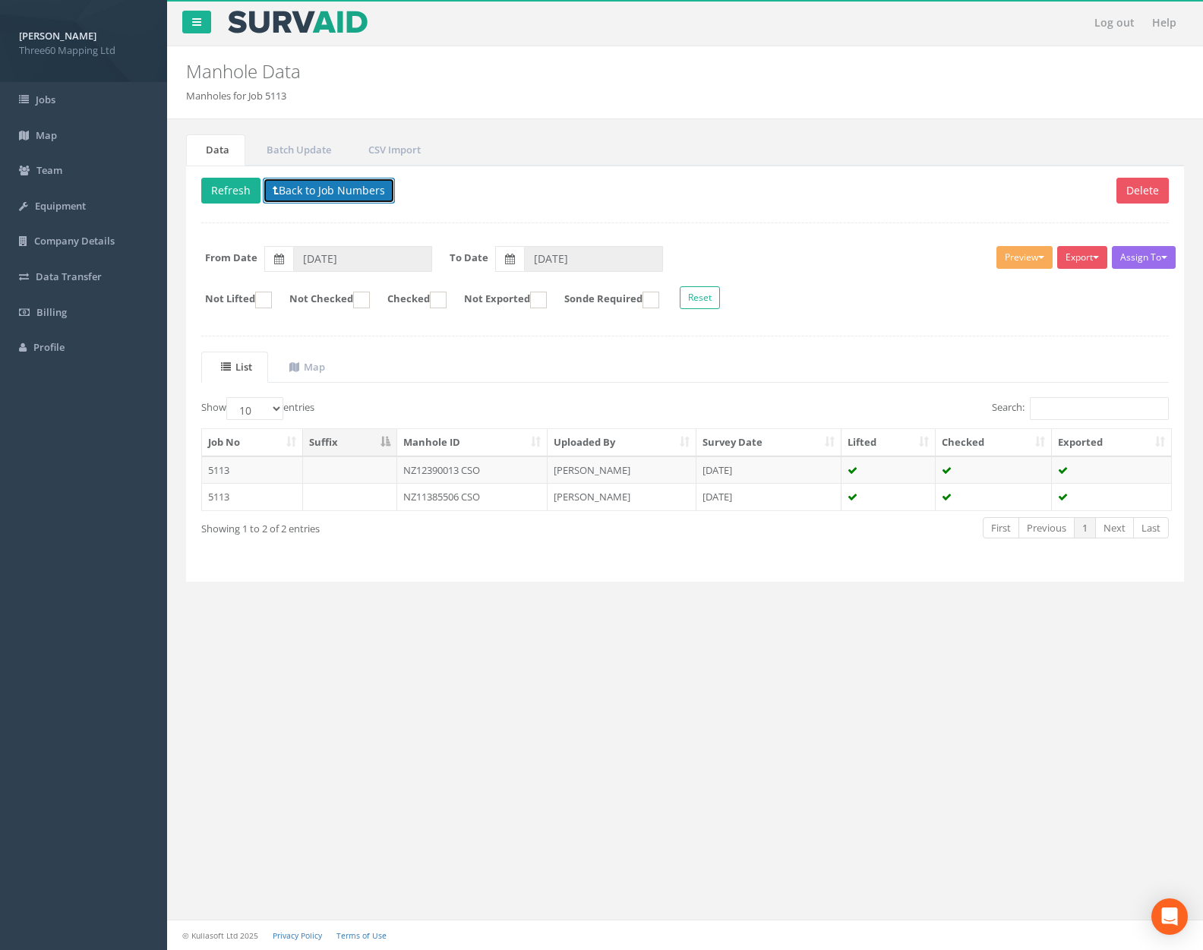
click at [327, 192] on button "Back to Job Numbers" at bounding box center [329, 191] width 132 height 26
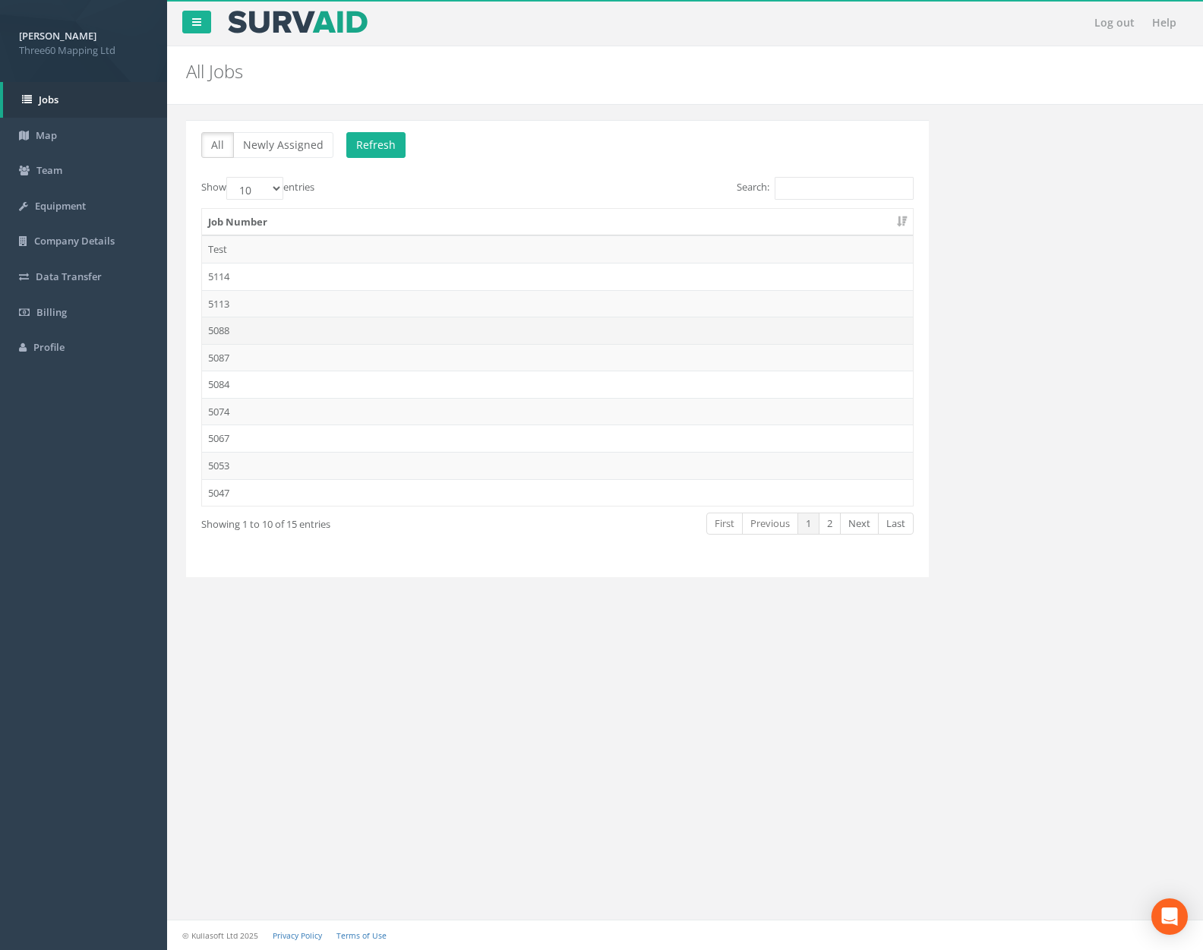
click at [313, 325] on td "5088" at bounding box center [557, 330] width 711 height 27
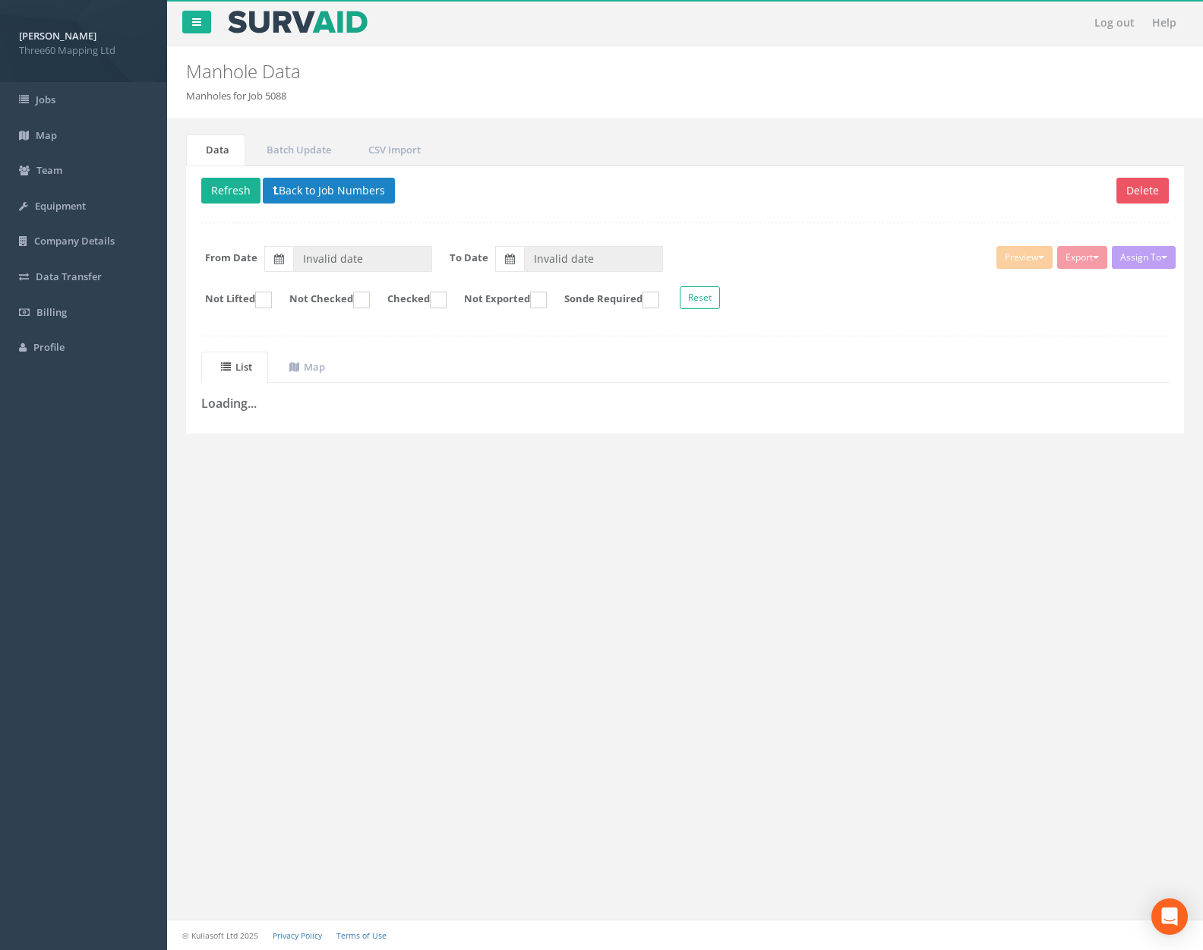
type input "[DATE]"
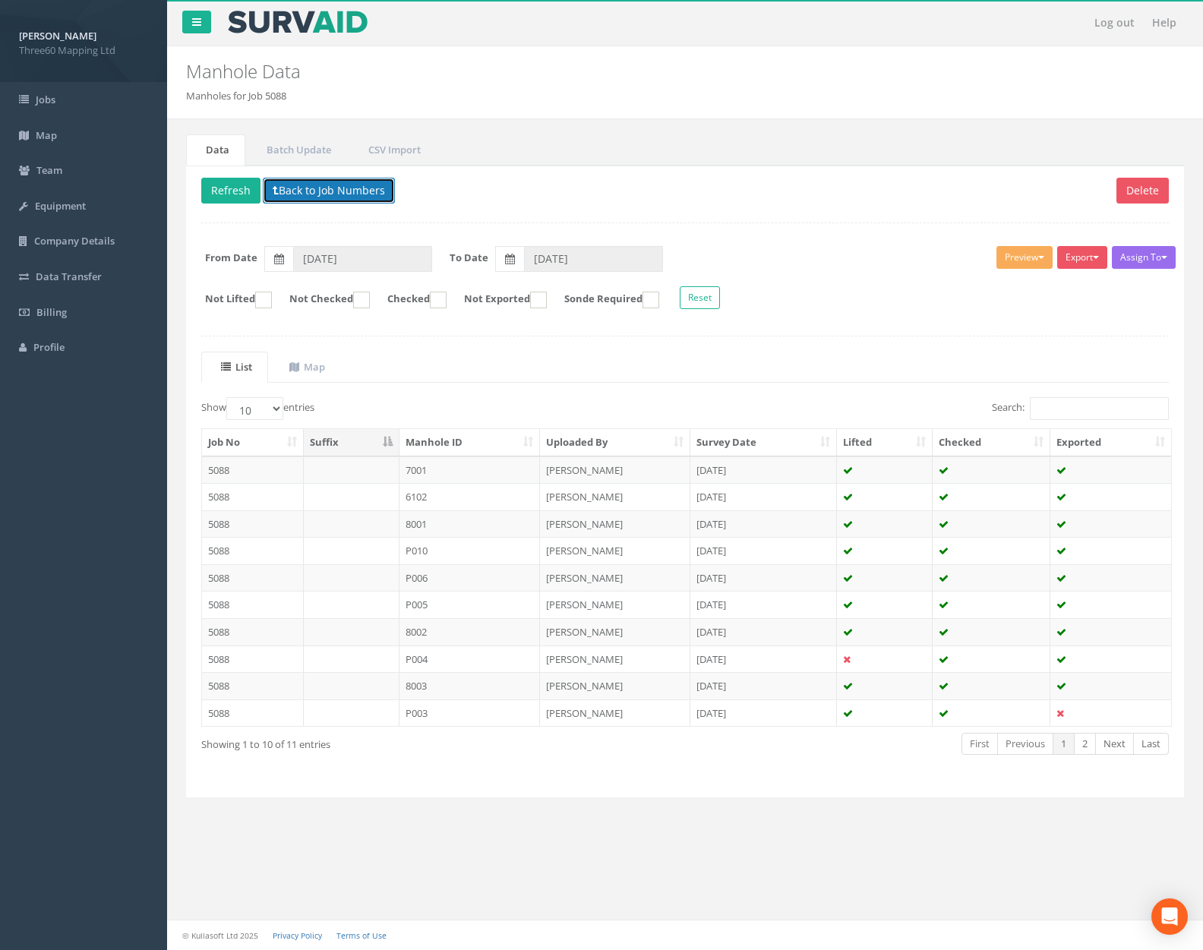
click at [329, 193] on button "Back to Job Numbers" at bounding box center [329, 191] width 132 height 26
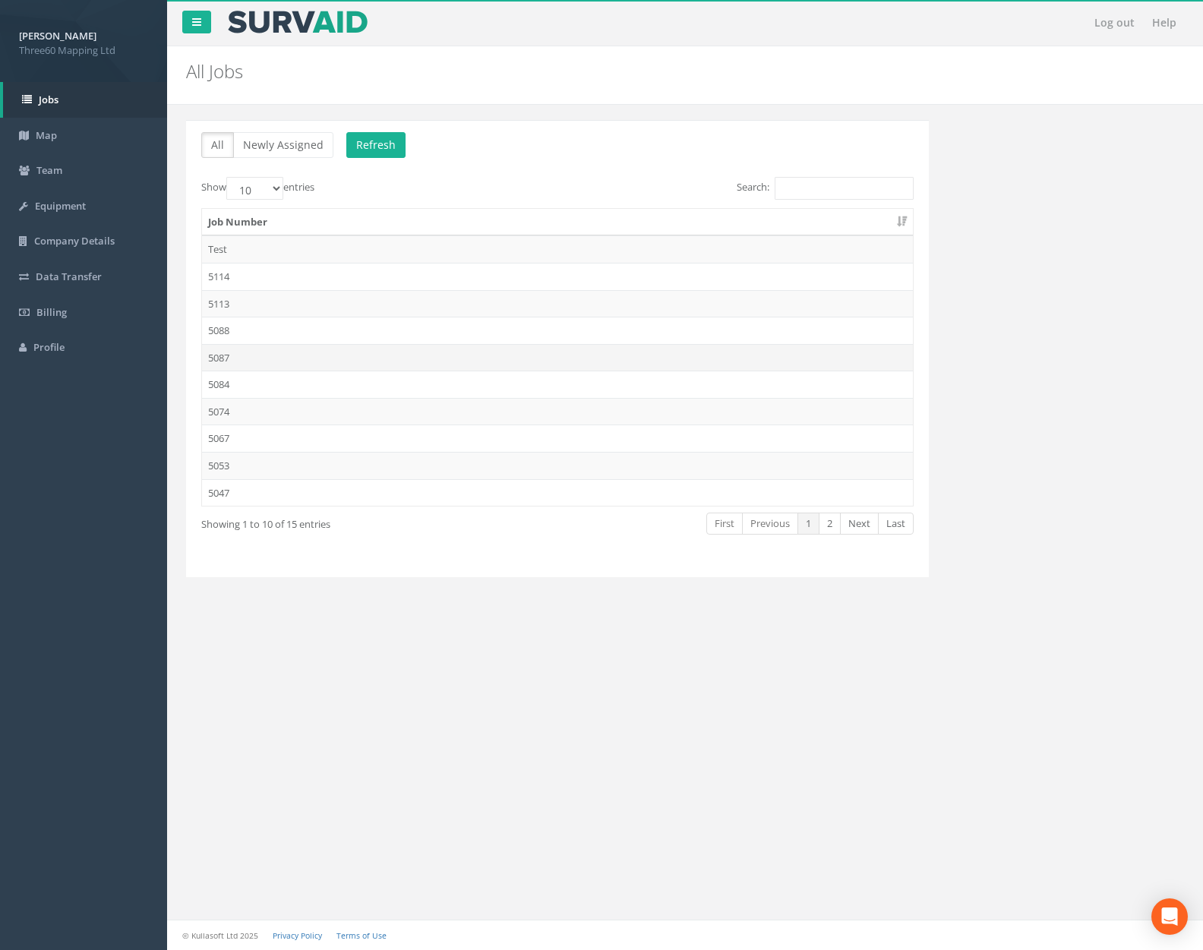
click at [324, 350] on td "5087" at bounding box center [557, 357] width 711 height 27
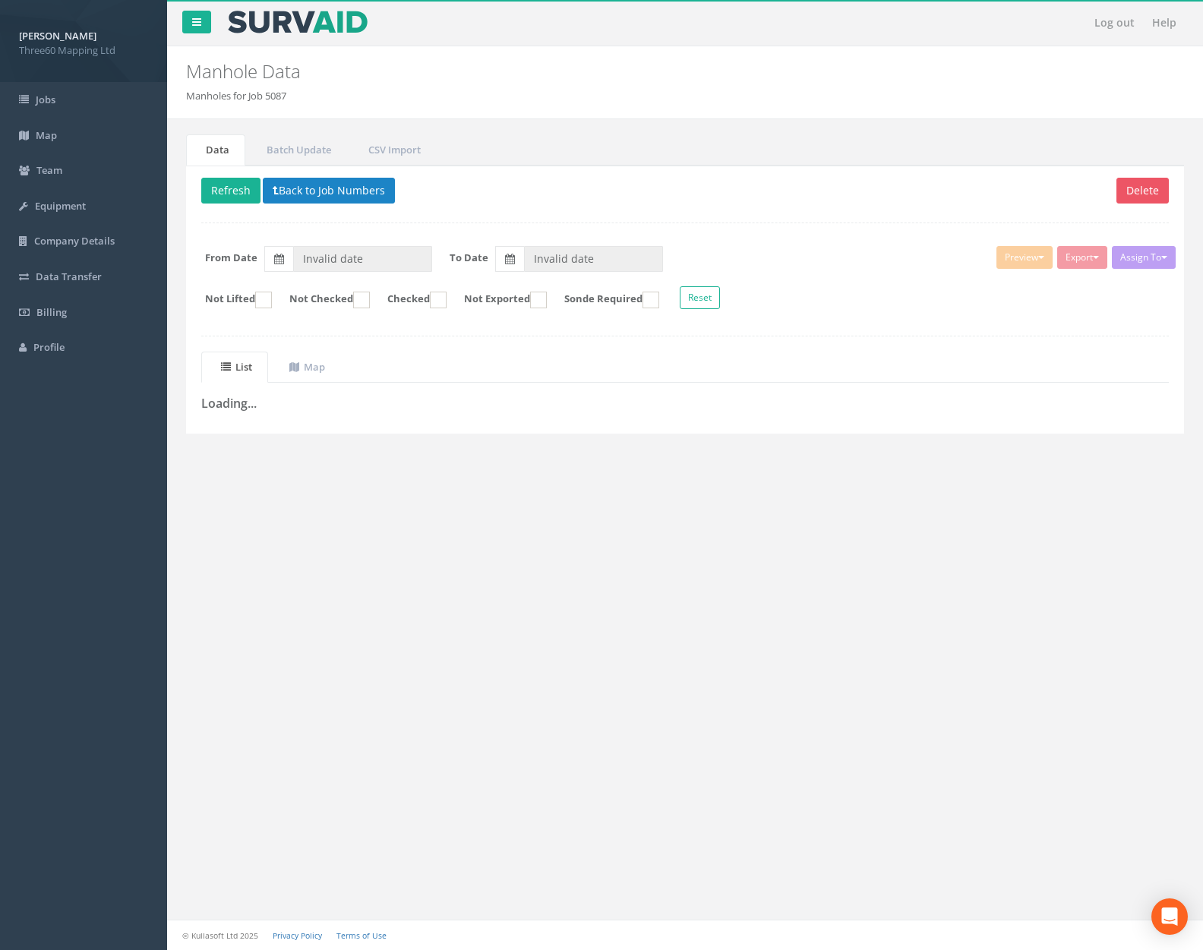
type input "[DATE]"
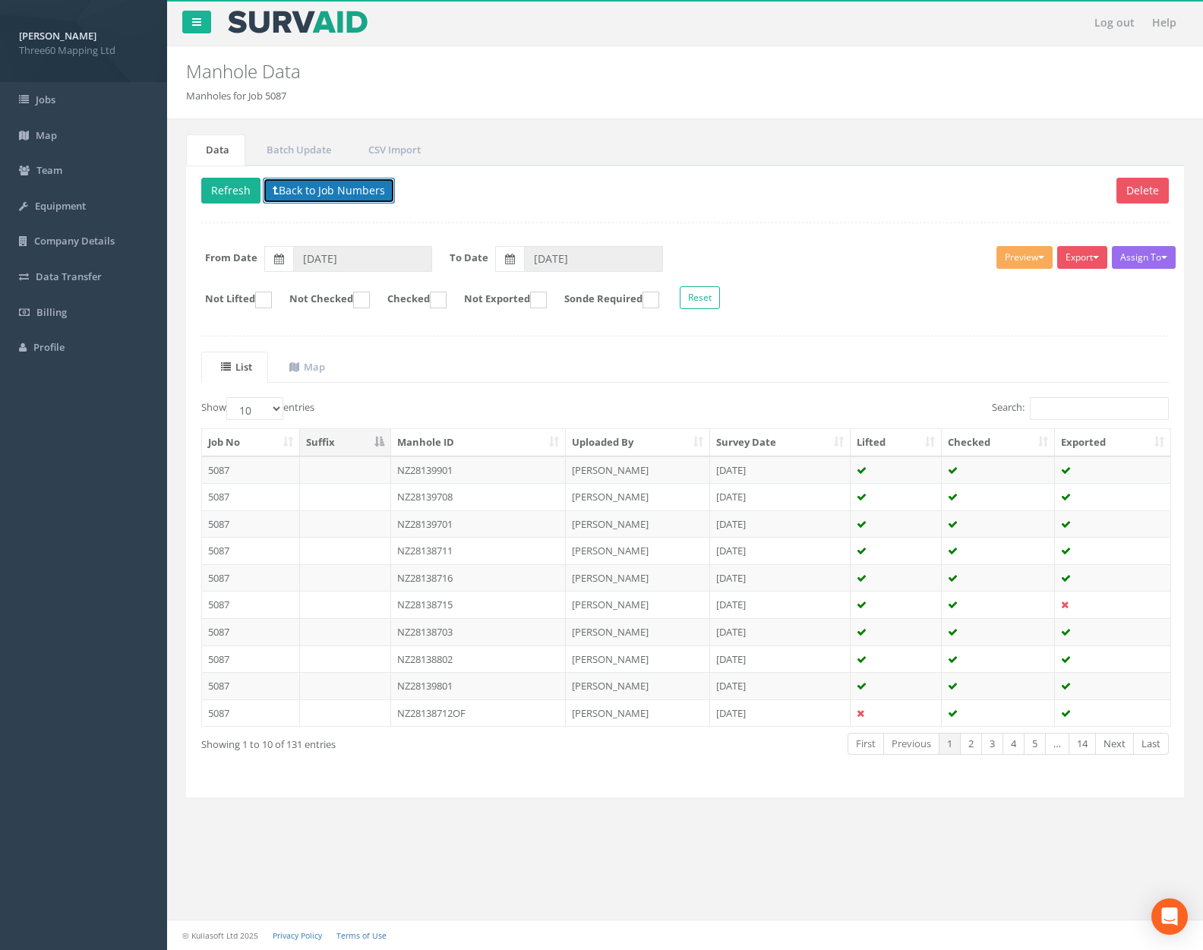
click at [342, 197] on button "Back to Job Numbers" at bounding box center [329, 191] width 132 height 26
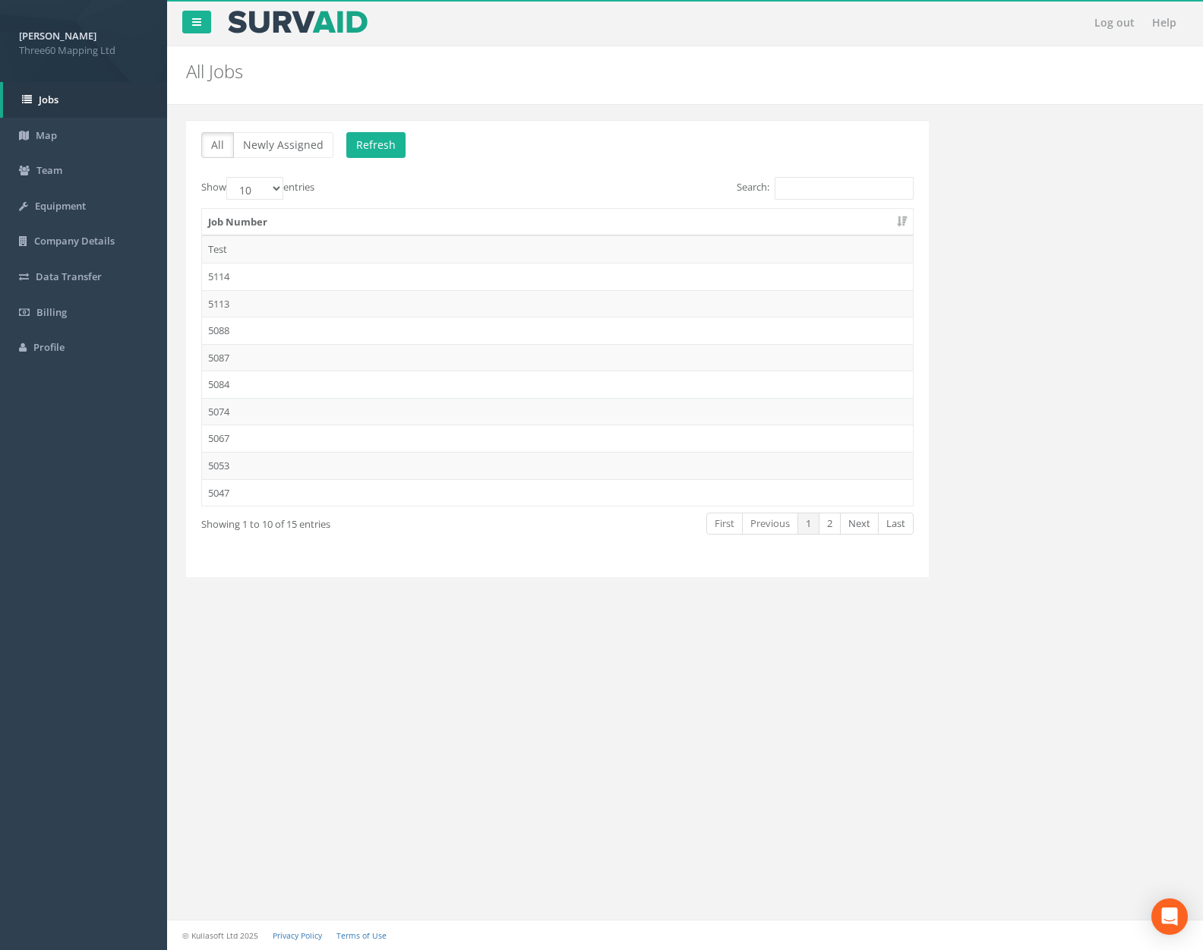
click at [318, 381] on td "5084" at bounding box center [557, 384] width 711 height 27
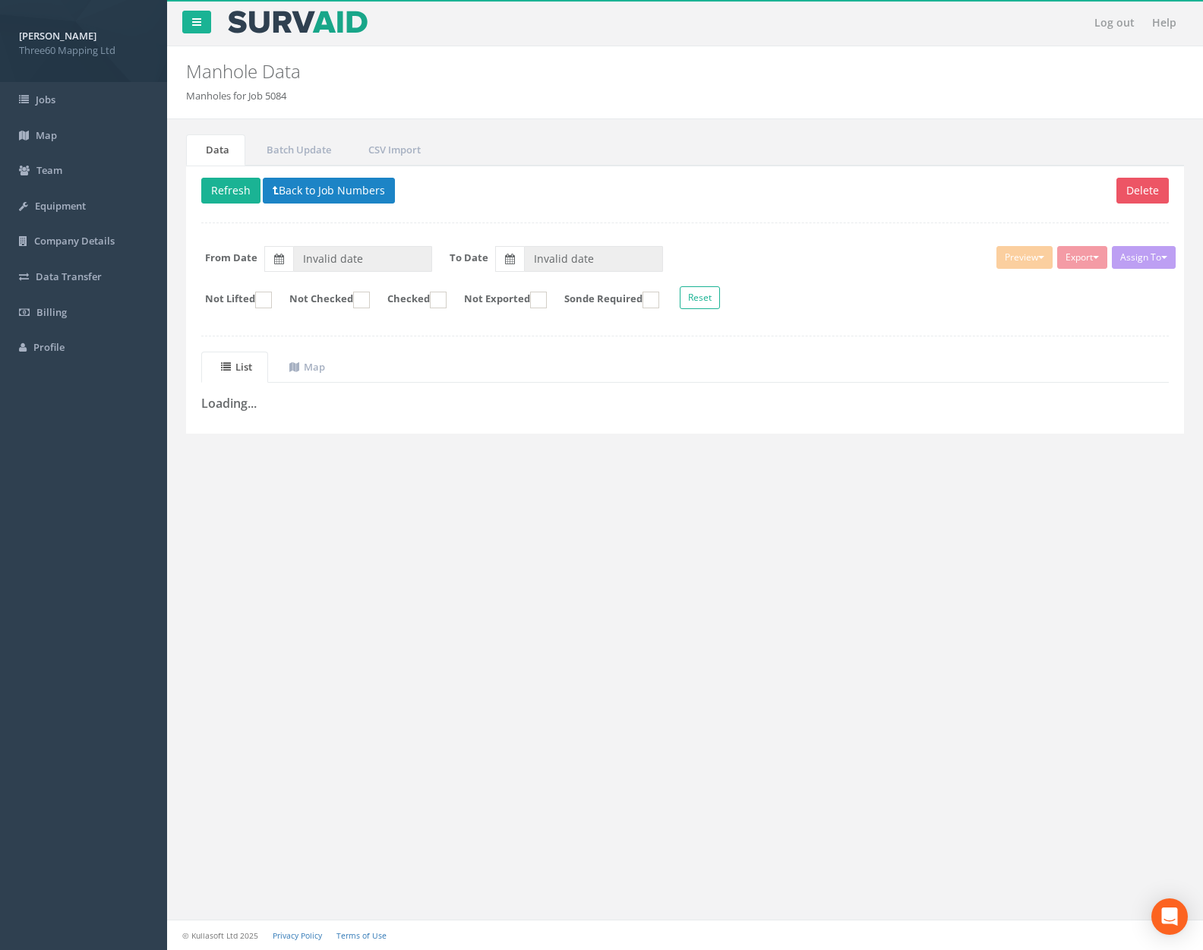
type input "[DATE]"
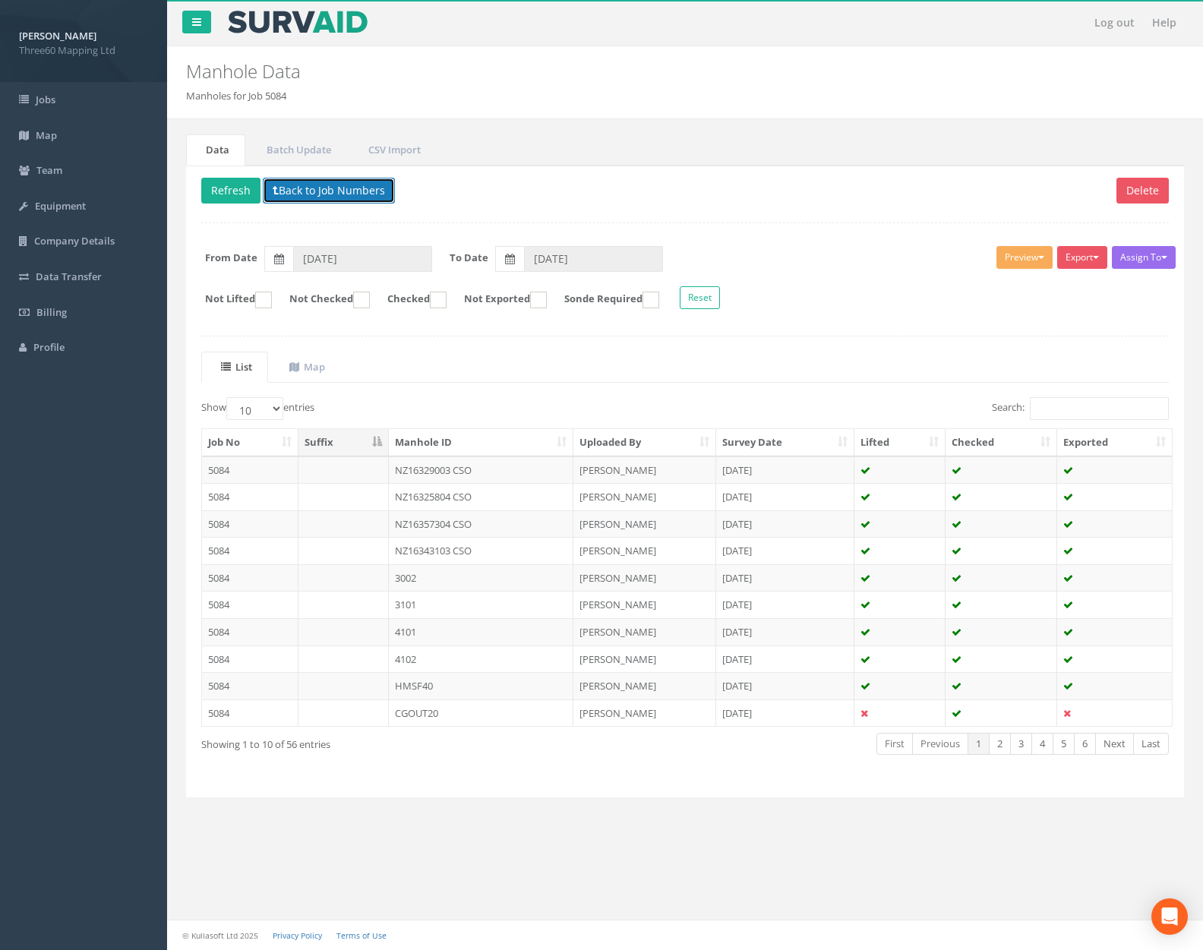
click at [325, 200] on button "Back to Job Numbers" at bounding box center [329, 191] width 132 height 26
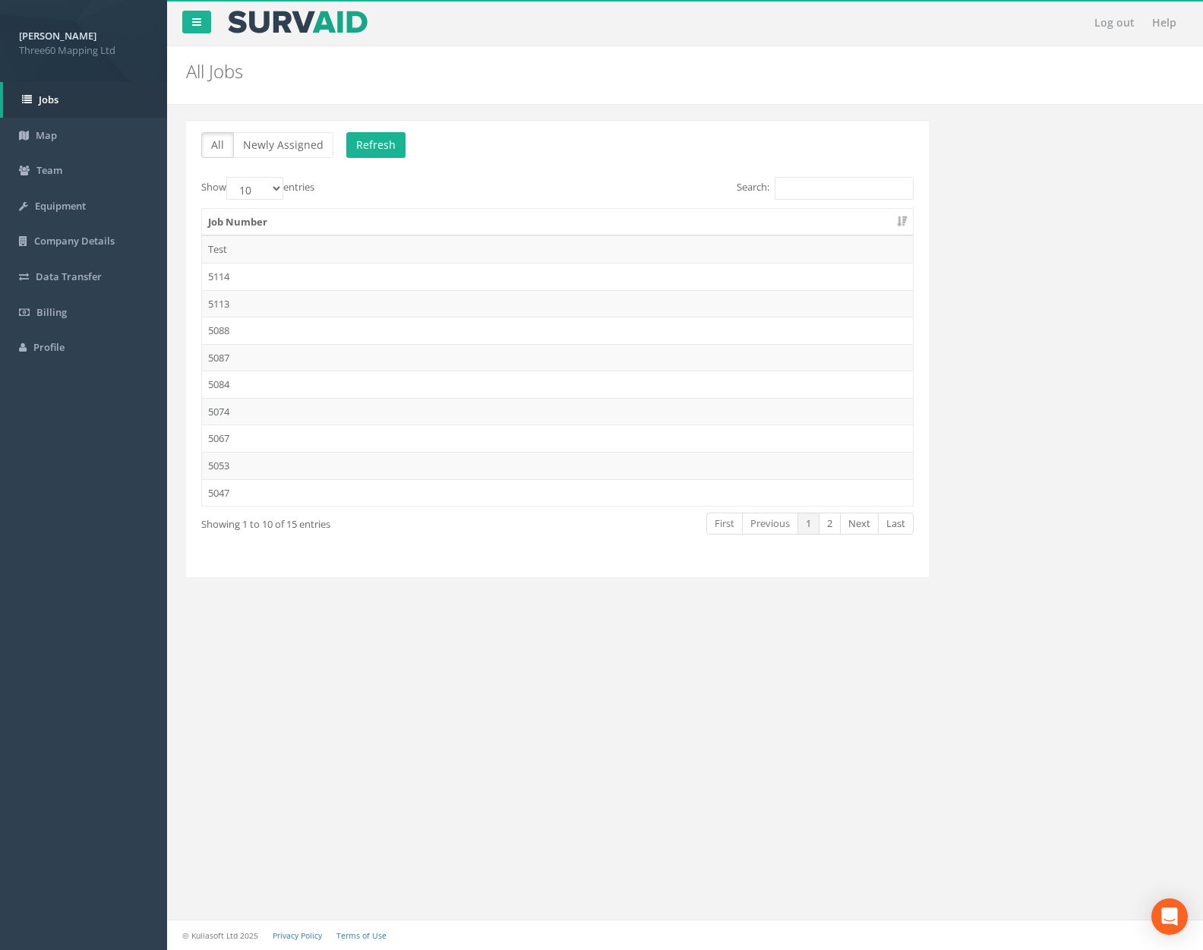
click at [303, 413] on td "5074" at bounding box center [557, 411] width 711 height 27
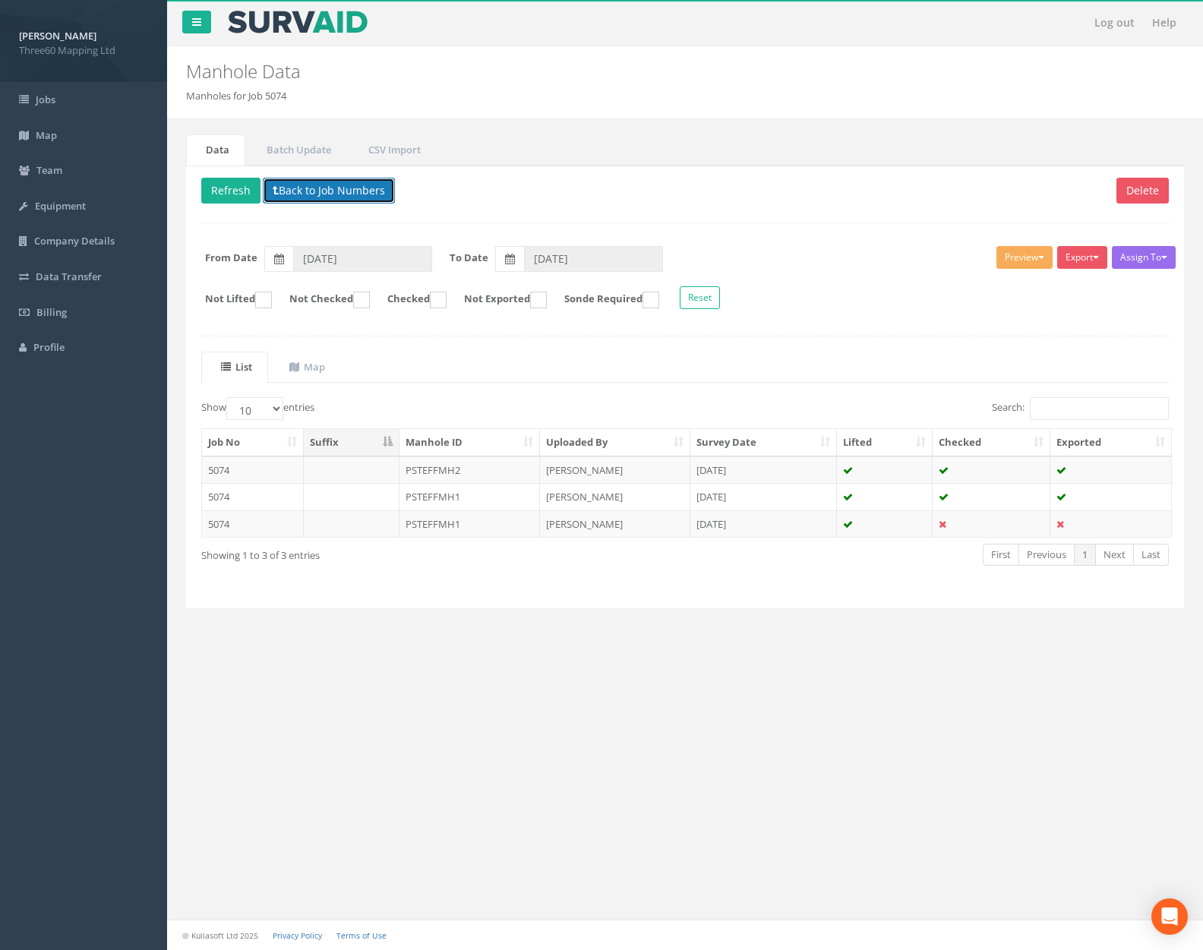
click at [342, 194] on button "Back to Job Numbers" at bounding box center [329, 191] width 132 height 26
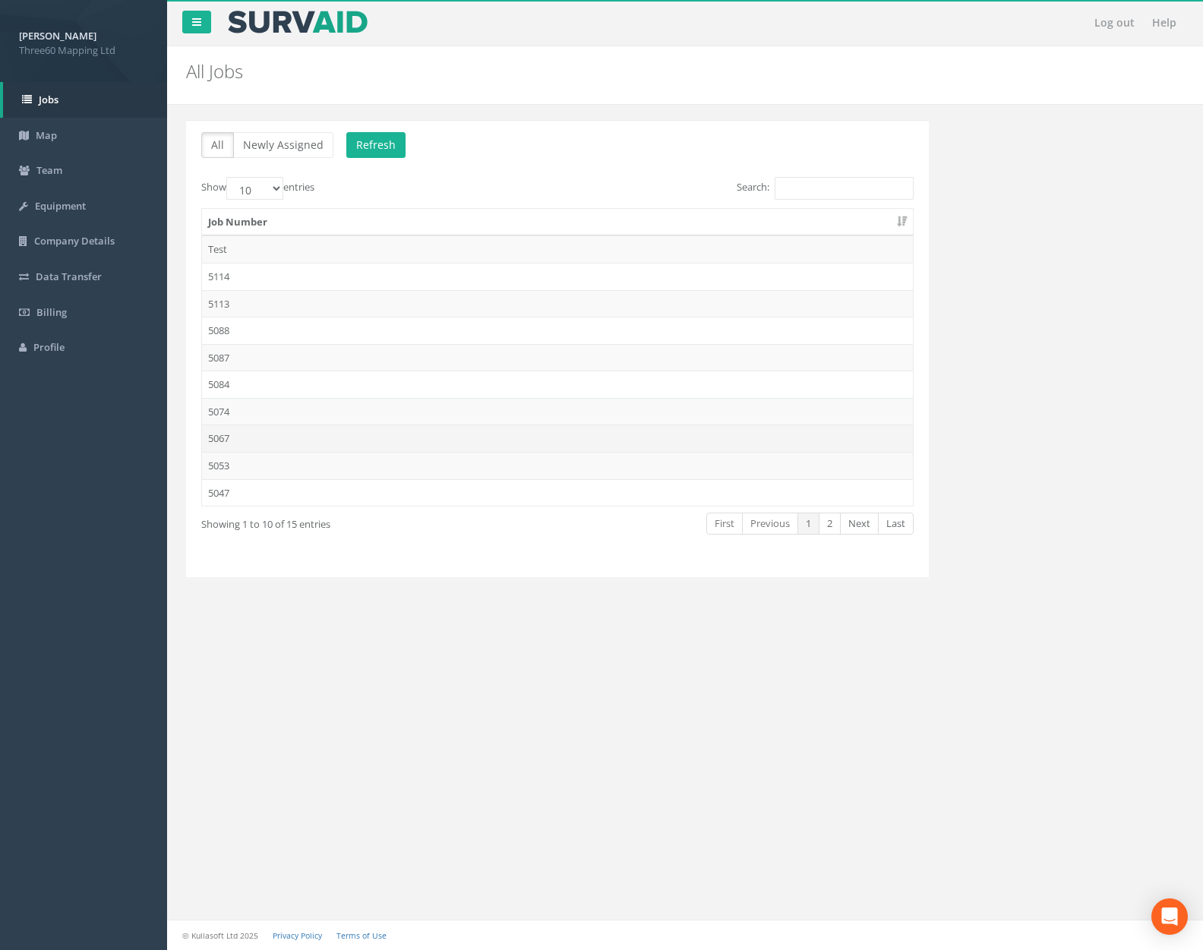
click at [329, 439] on td "5067" at bounding box center [557, 438] width 711 height 27
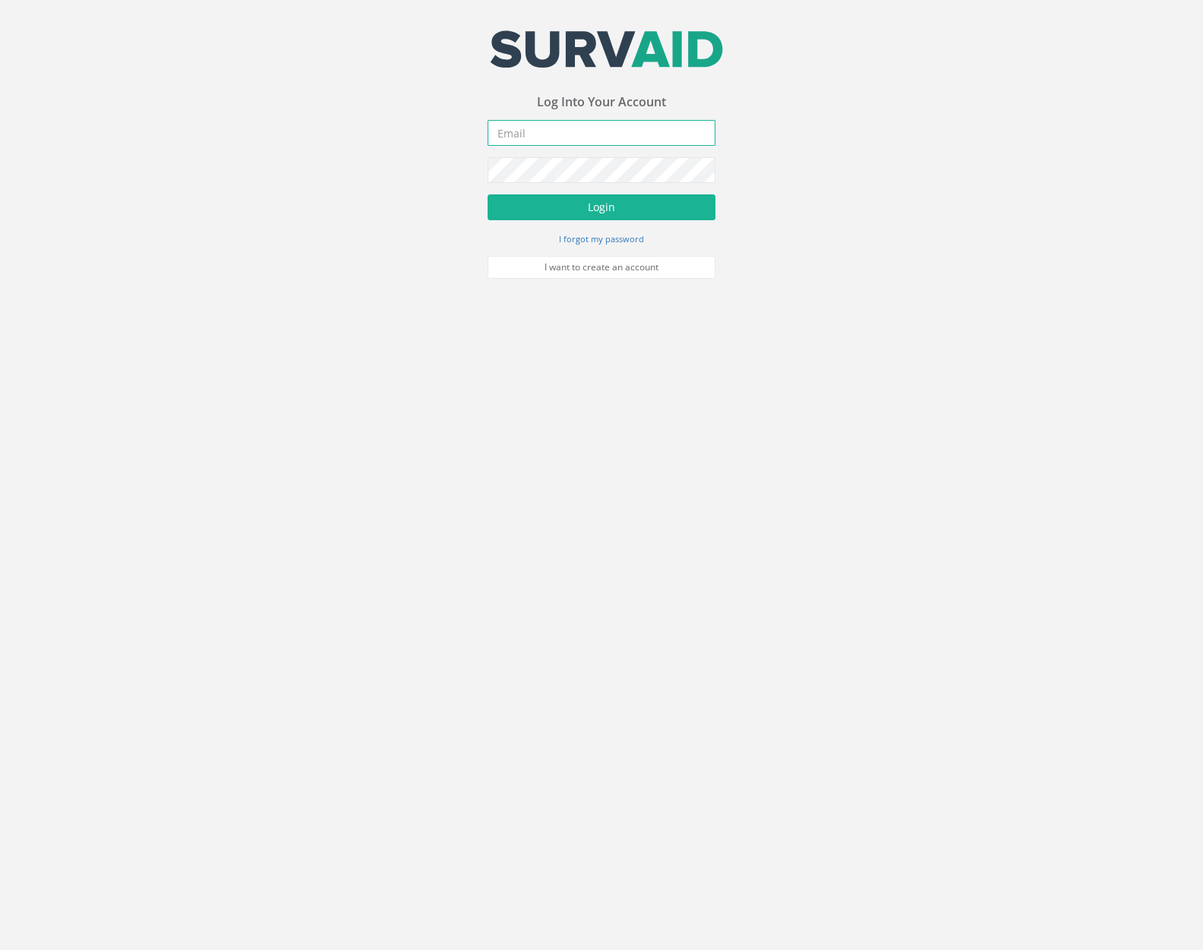
click at [670, 137] on input "email" at bounding box center [602, 133] width 228 height 26
type input "[PERSON_NAME][EMAIL_ADDRESS][PERSON_NAME][DOMAIN_NAME]"
click at [488, 194] on button "Login" at bounding box center [602, 207] width 228 height 26
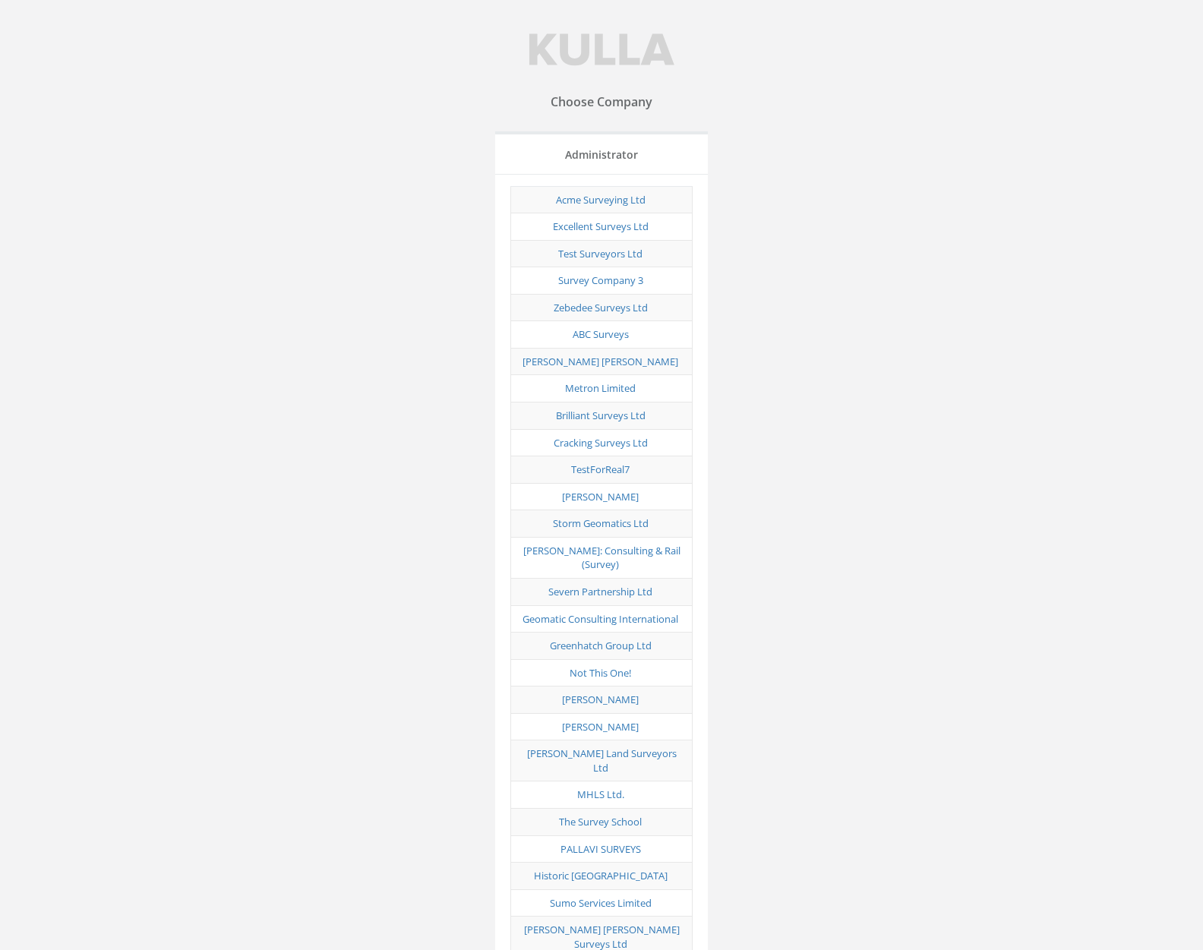
scroll to position [7512, 0]
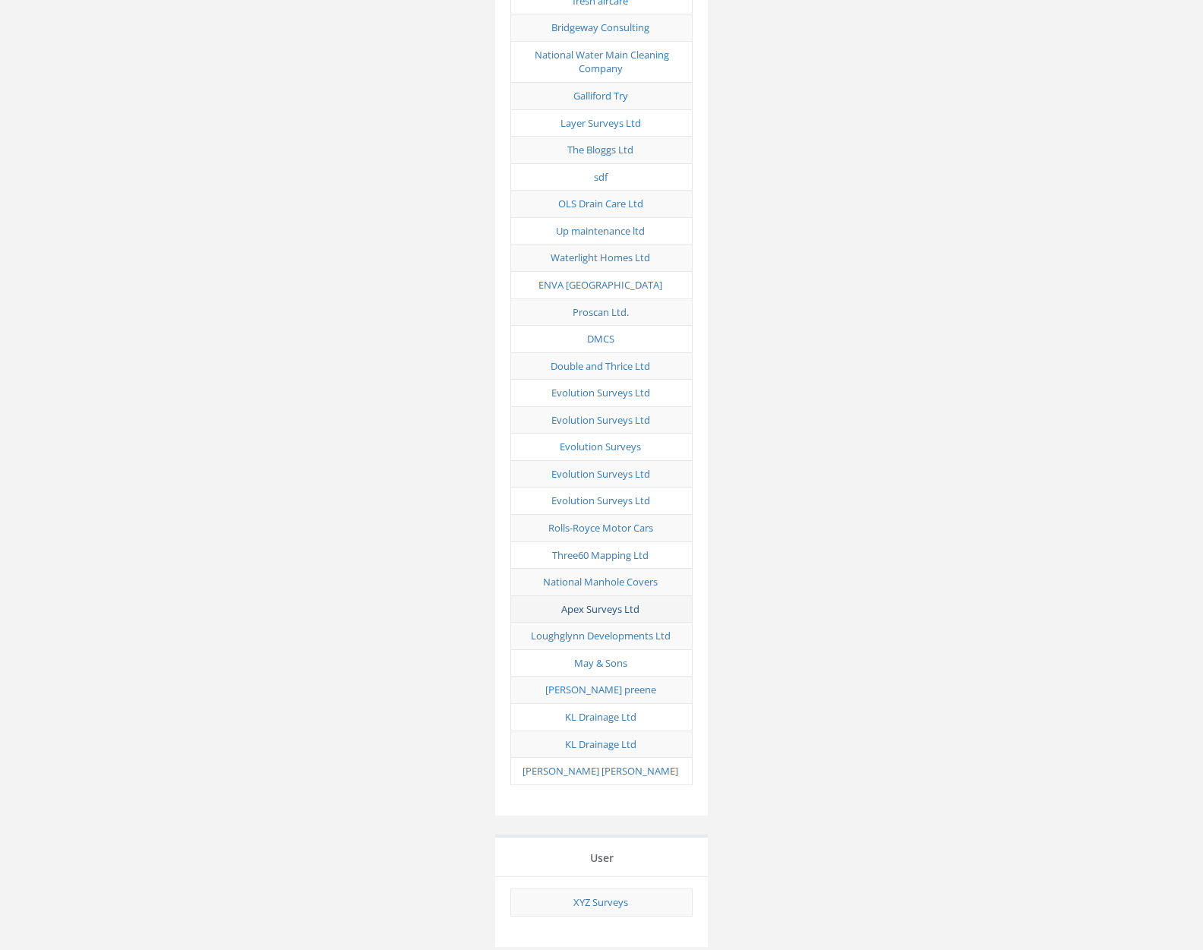
click at [607, 602] on link "Apex Surveys Ltd" at bounding box center [600, 609] width 78 height 14
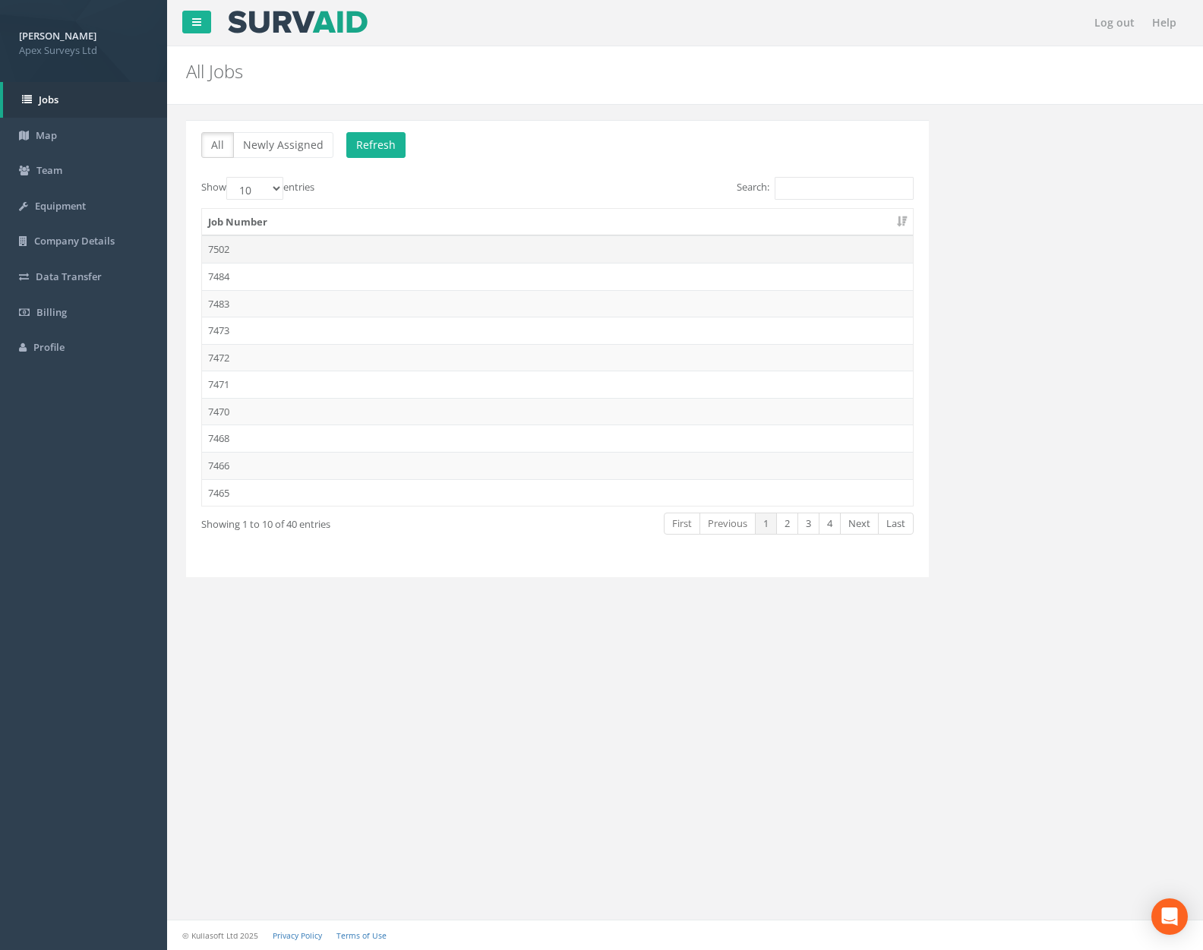
click at [319, 257] on td "7502" at bounding box center [557, 248] width 711 height 27
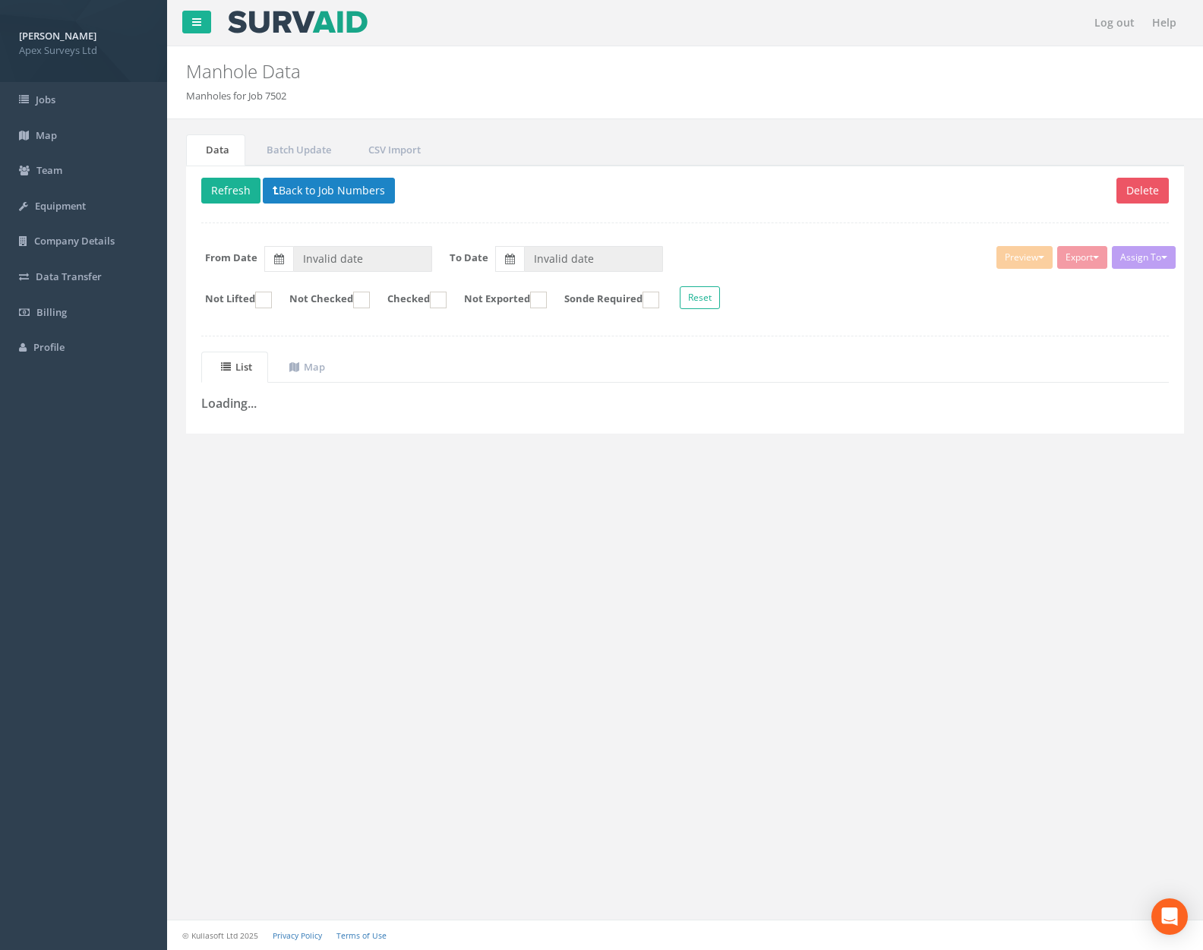
type input "[DATE]"
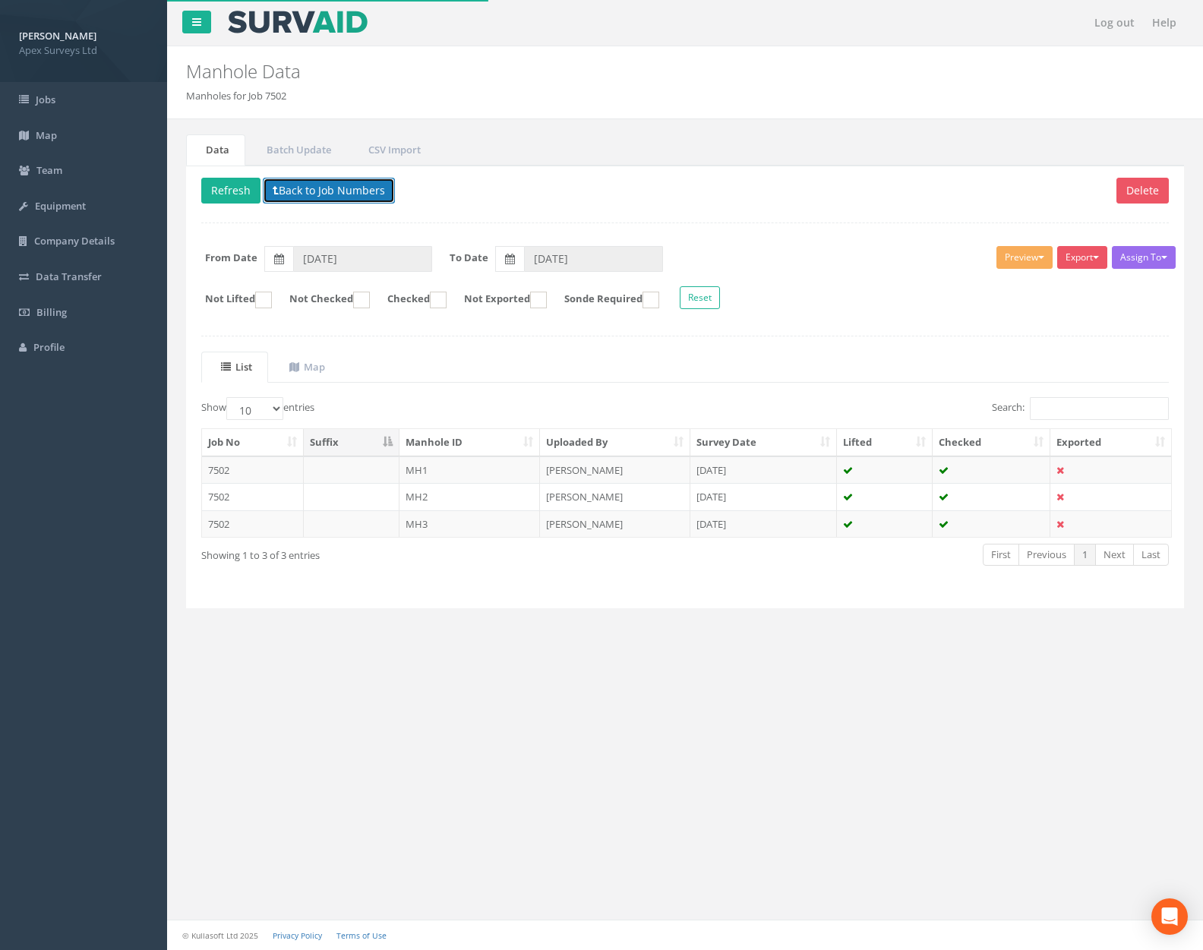
click at [346, 185] on button "Back to Job Numbers" at bounding box center [329, 191] width 132 height 26
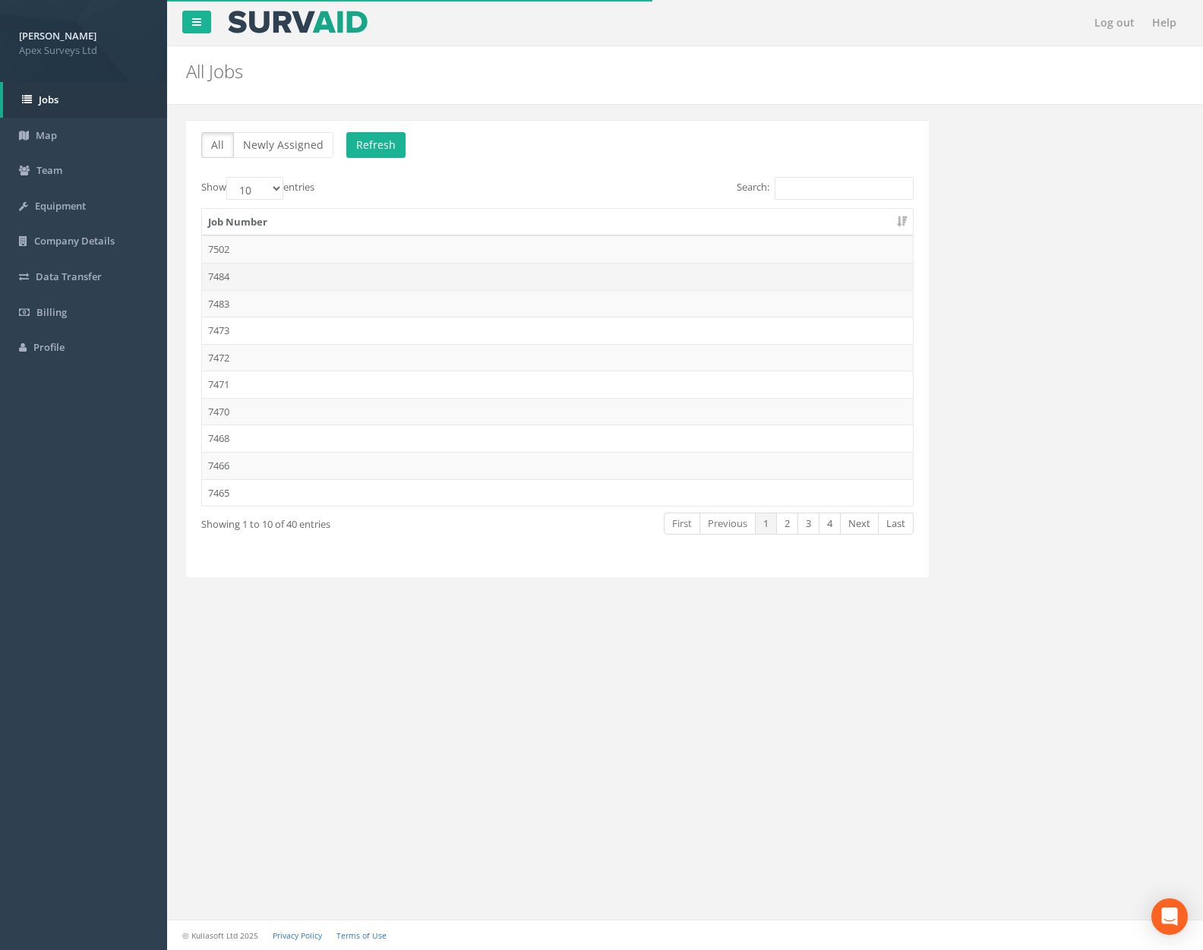
click at [337, 280] on td "7484" at bounding box center [557, 276] width 711 height 27
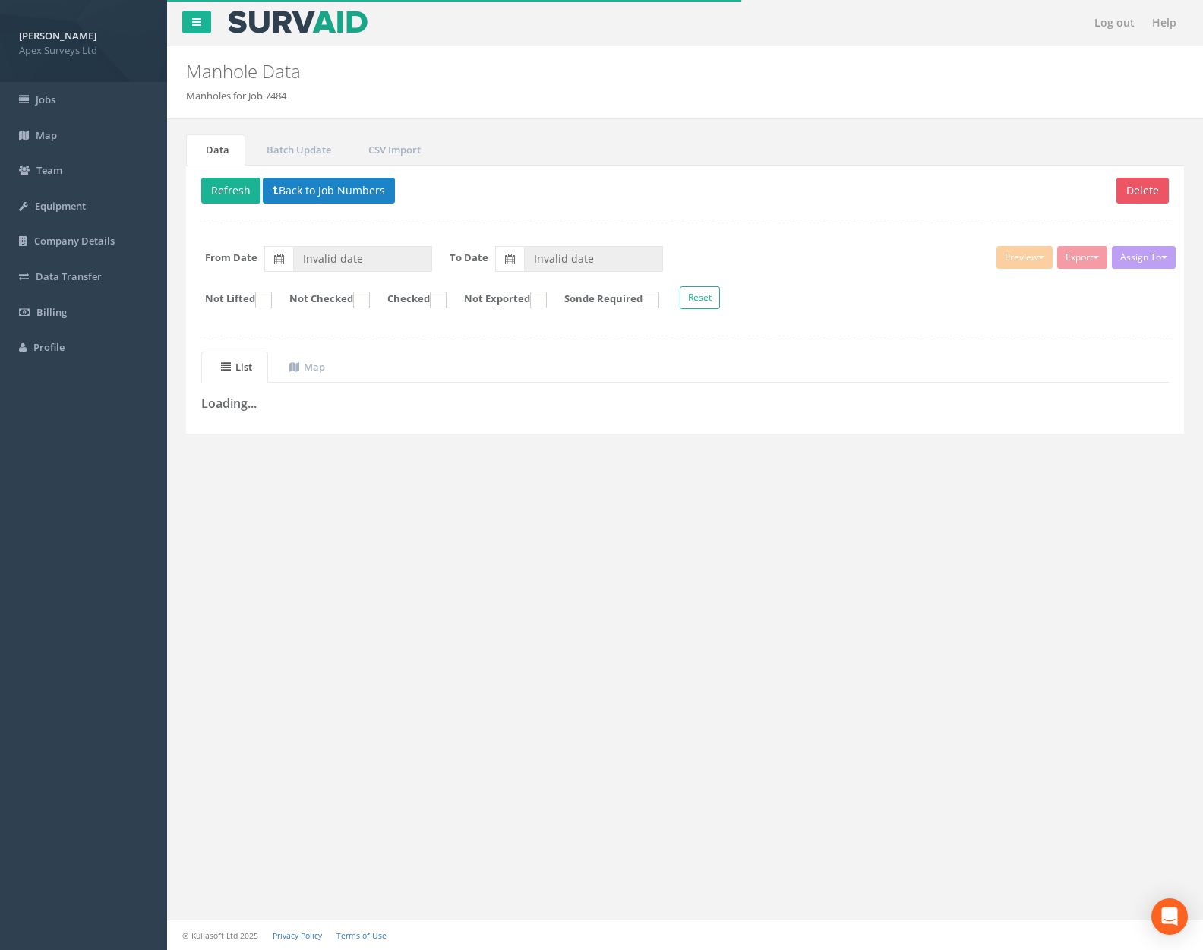
type input "[DATE]"
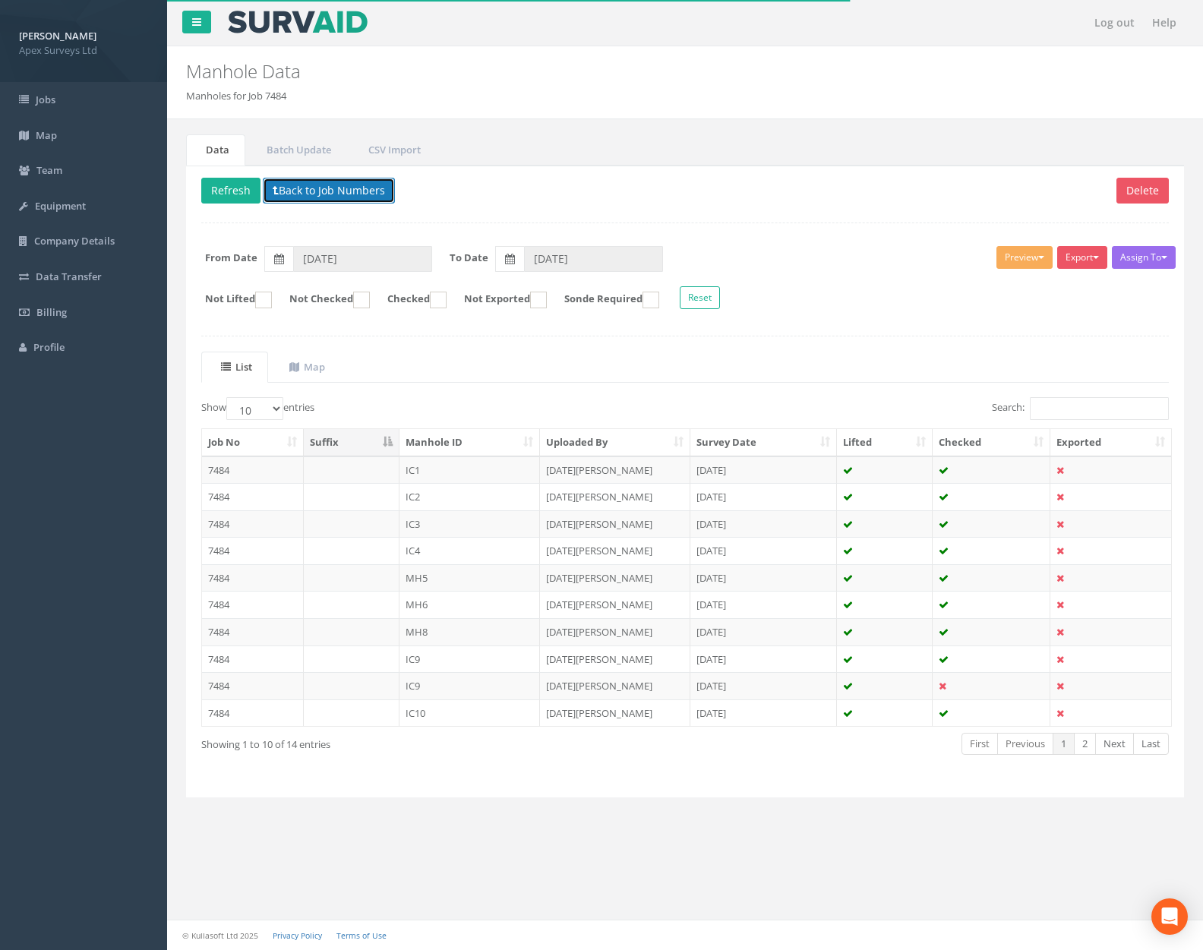
click at [350, 193] on button "Back to Job Numbers" at bounding box center [329, 191] width 132 height 26
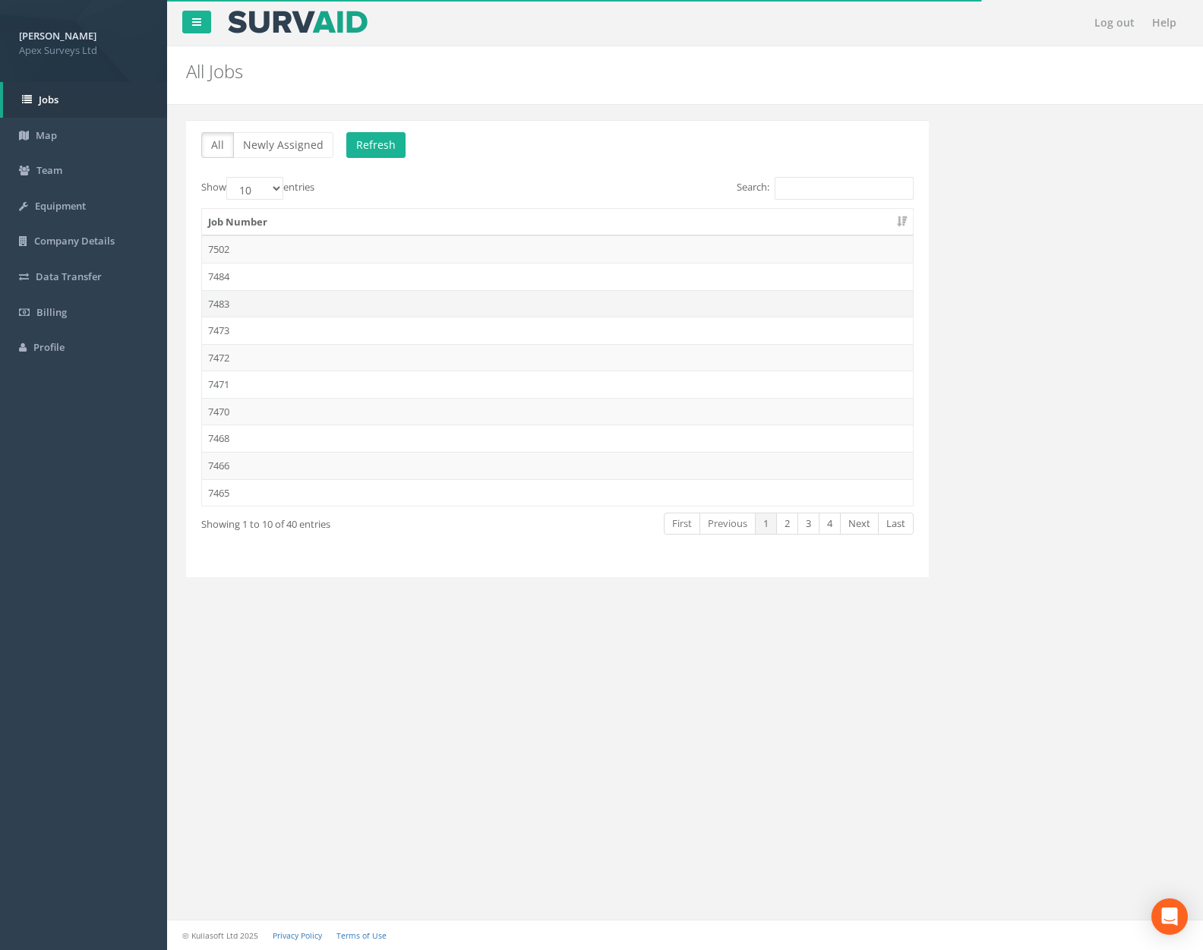
click at [324, 292] on td "7483" at bounding box center [557, 303] width 711 height 27
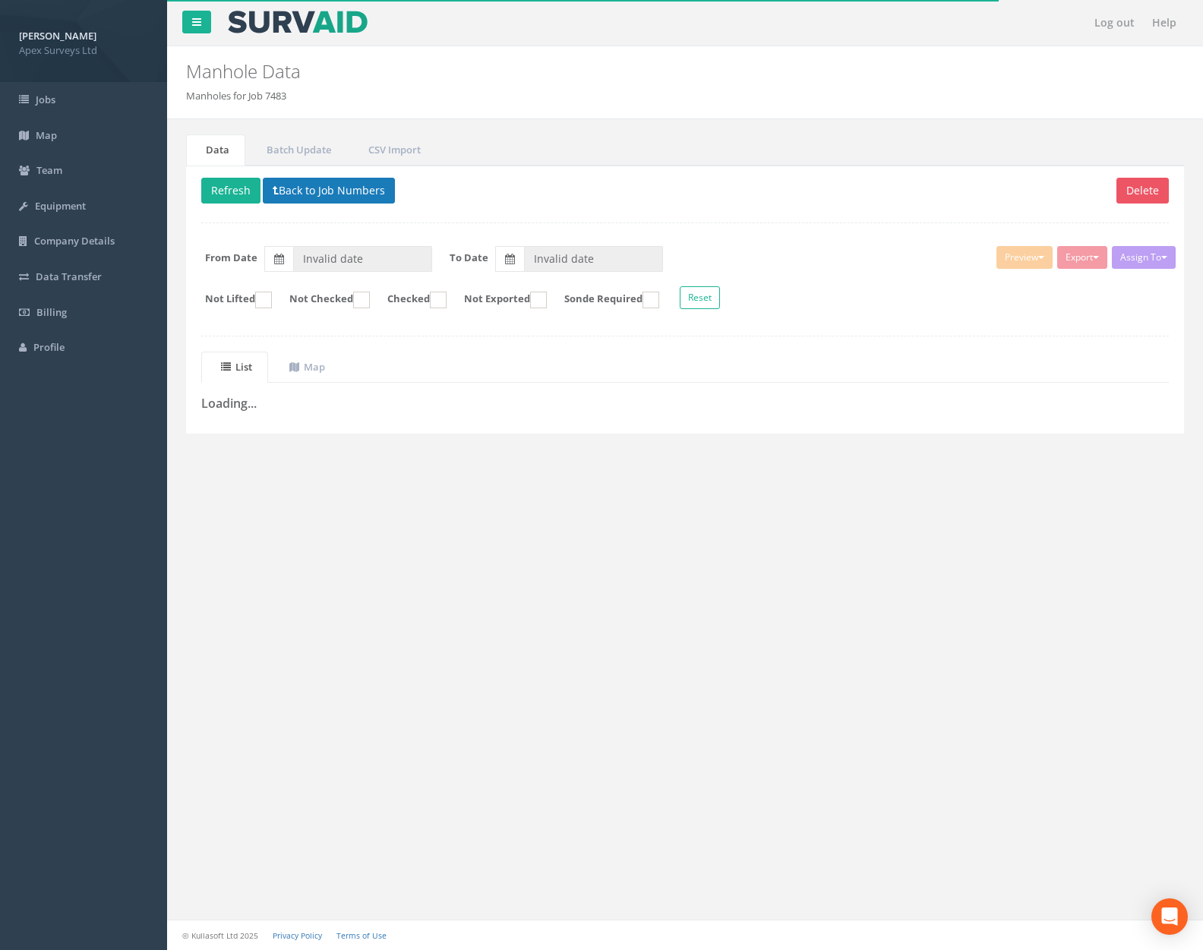
type input "[DATE]"
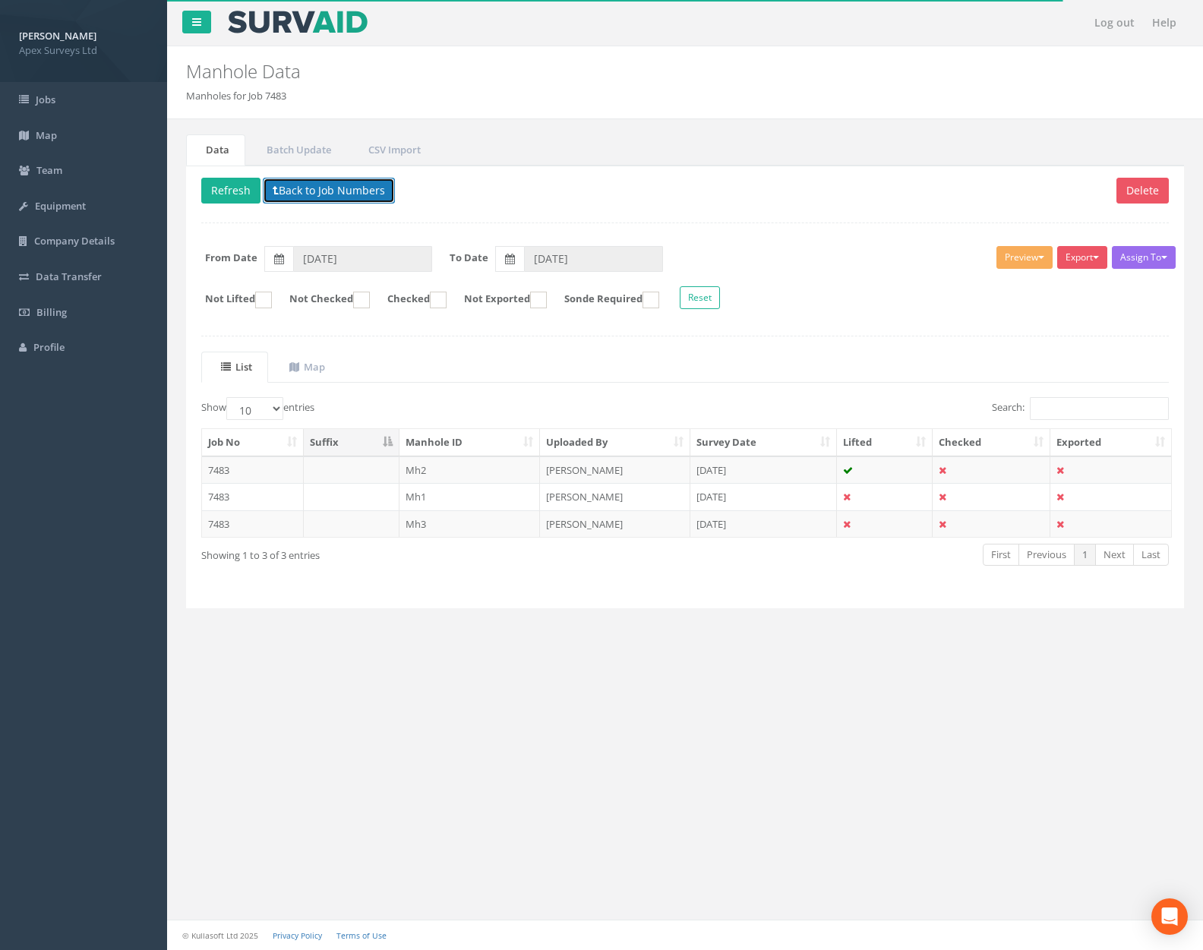
click at [348, 190] on button "Back to Job Numbers" at bounding box center [329, 191] width 132 height 26
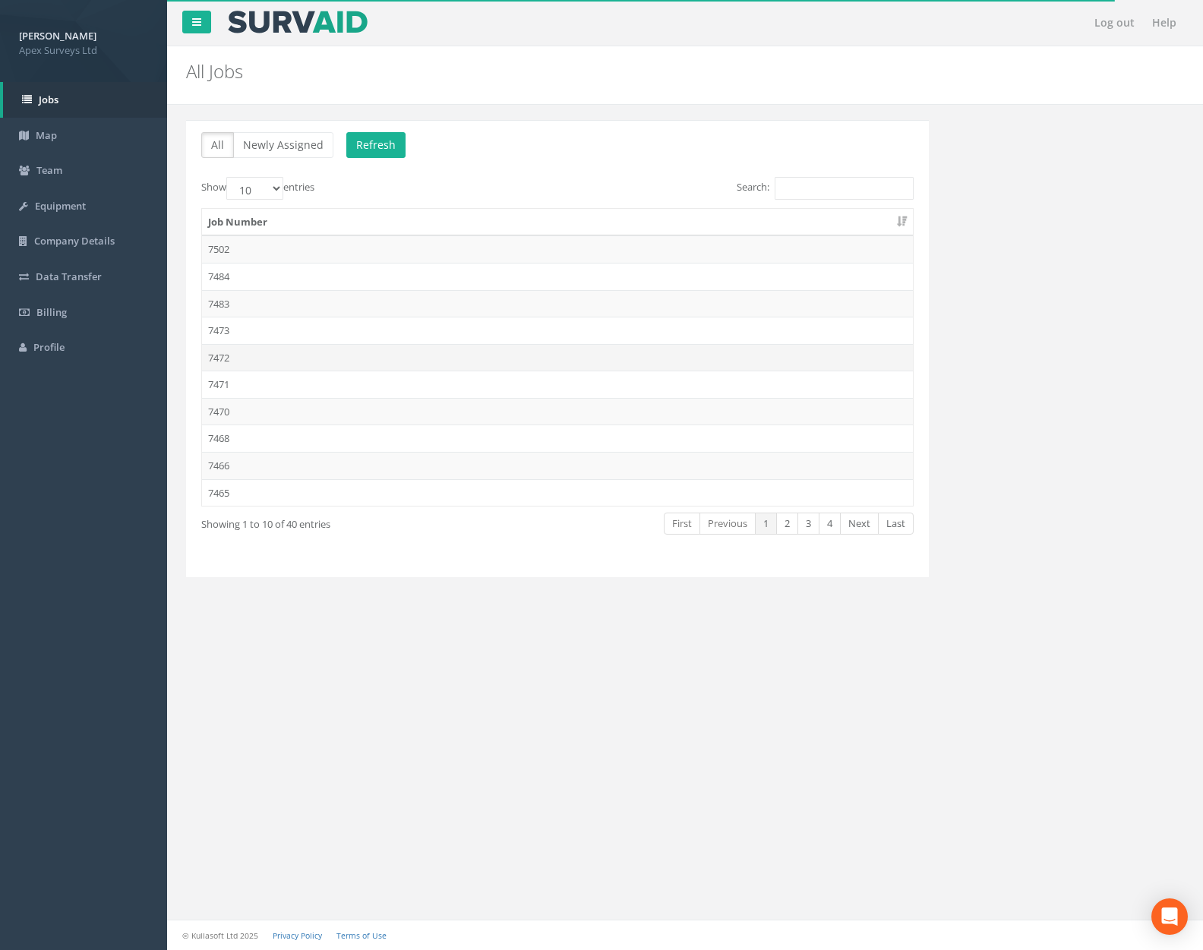
click at [317, 360] on td "7472" at bounding box center [557, 357] width 711 height 27
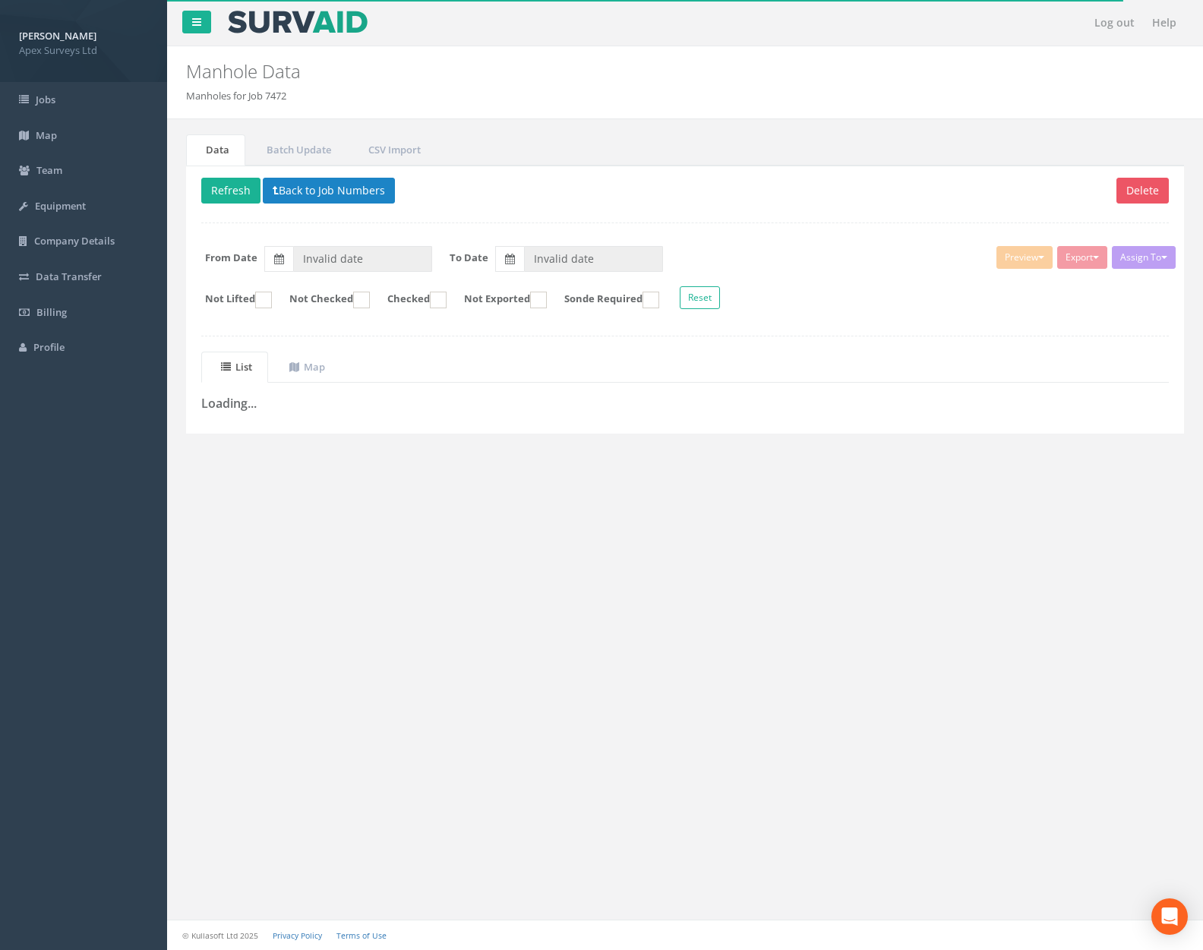
type input "[DATE]"
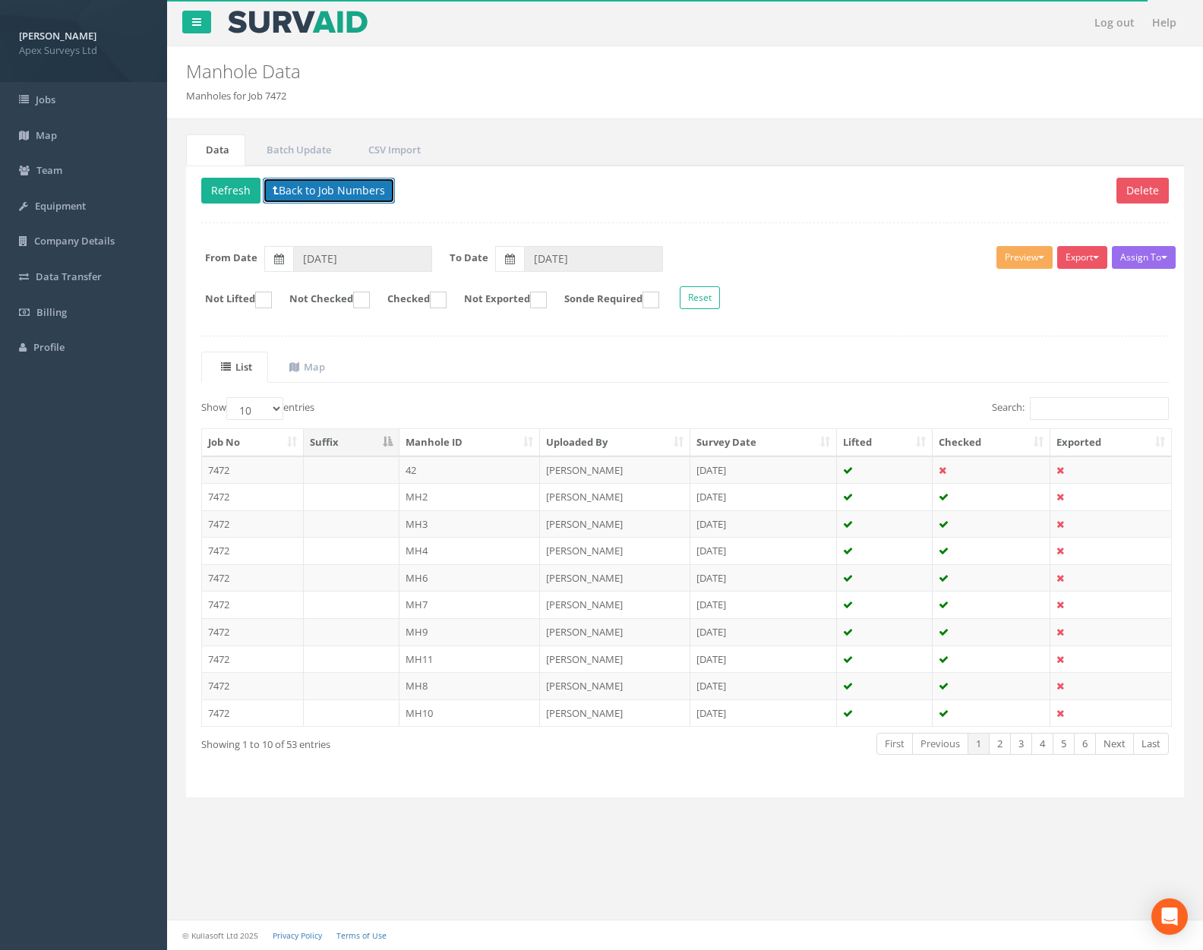
click at [326, 185] on button "Back to Job Numbers" at bounding box center [329, 191] width 132 height 26
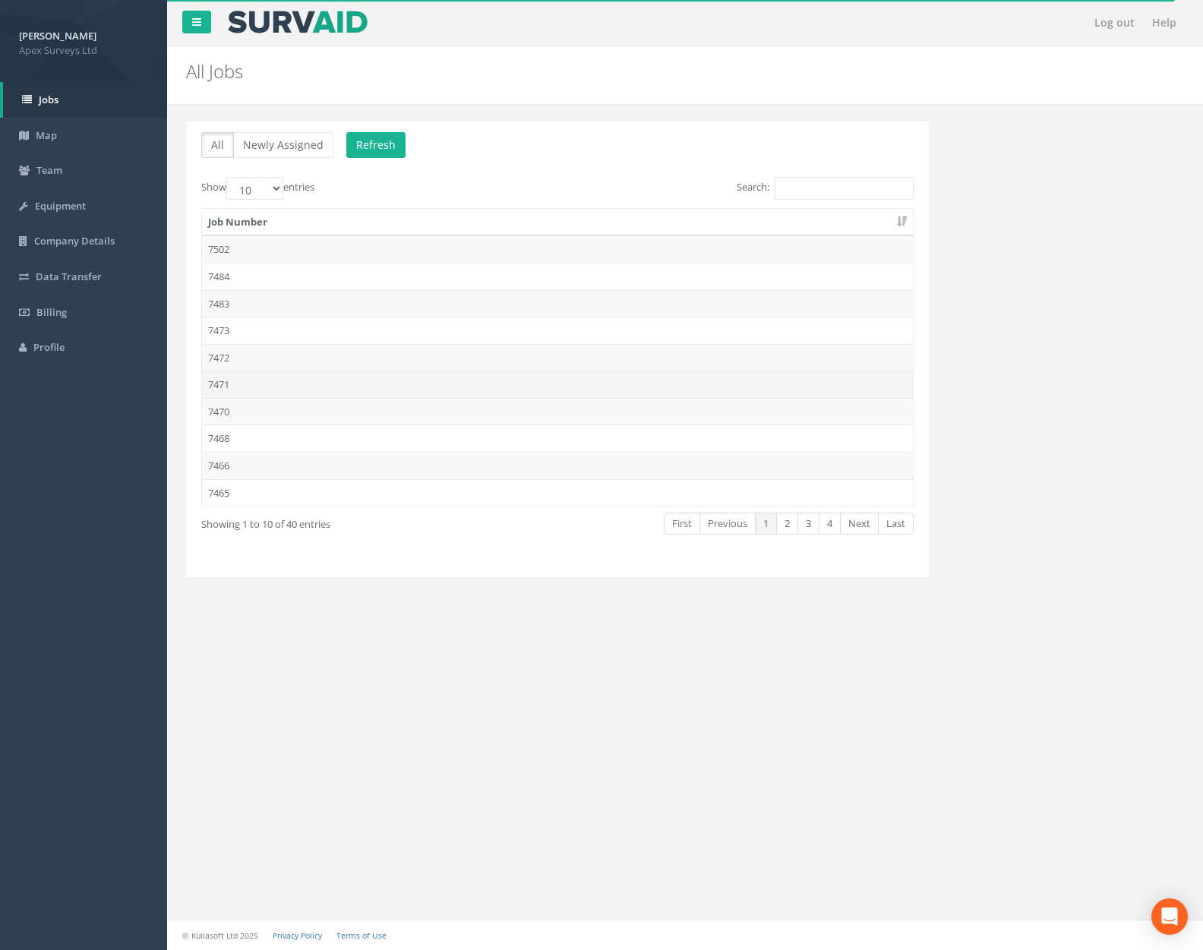
click at [308, 374] on td "7471" at bounding box center [557, 384] width 711 height 27
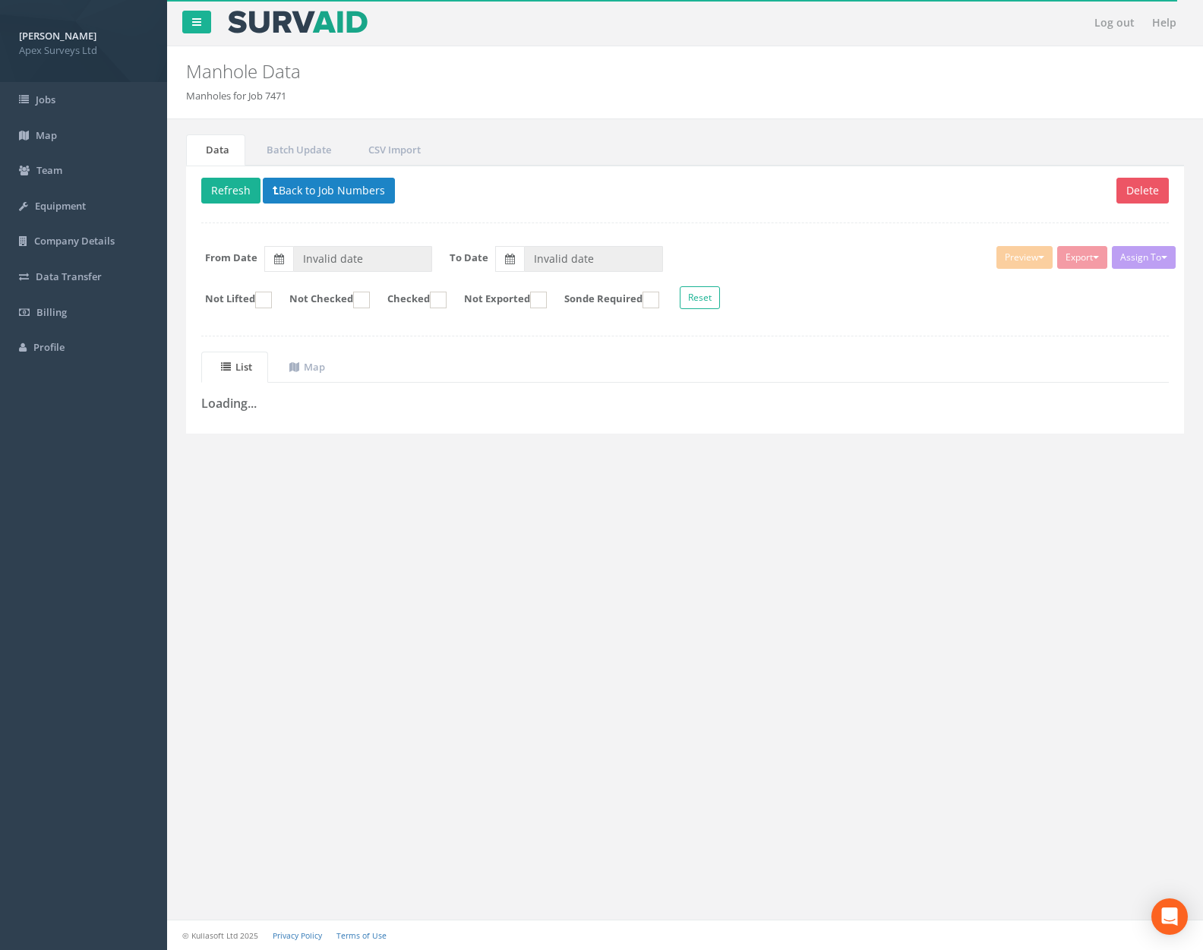
type input "[DATE]"
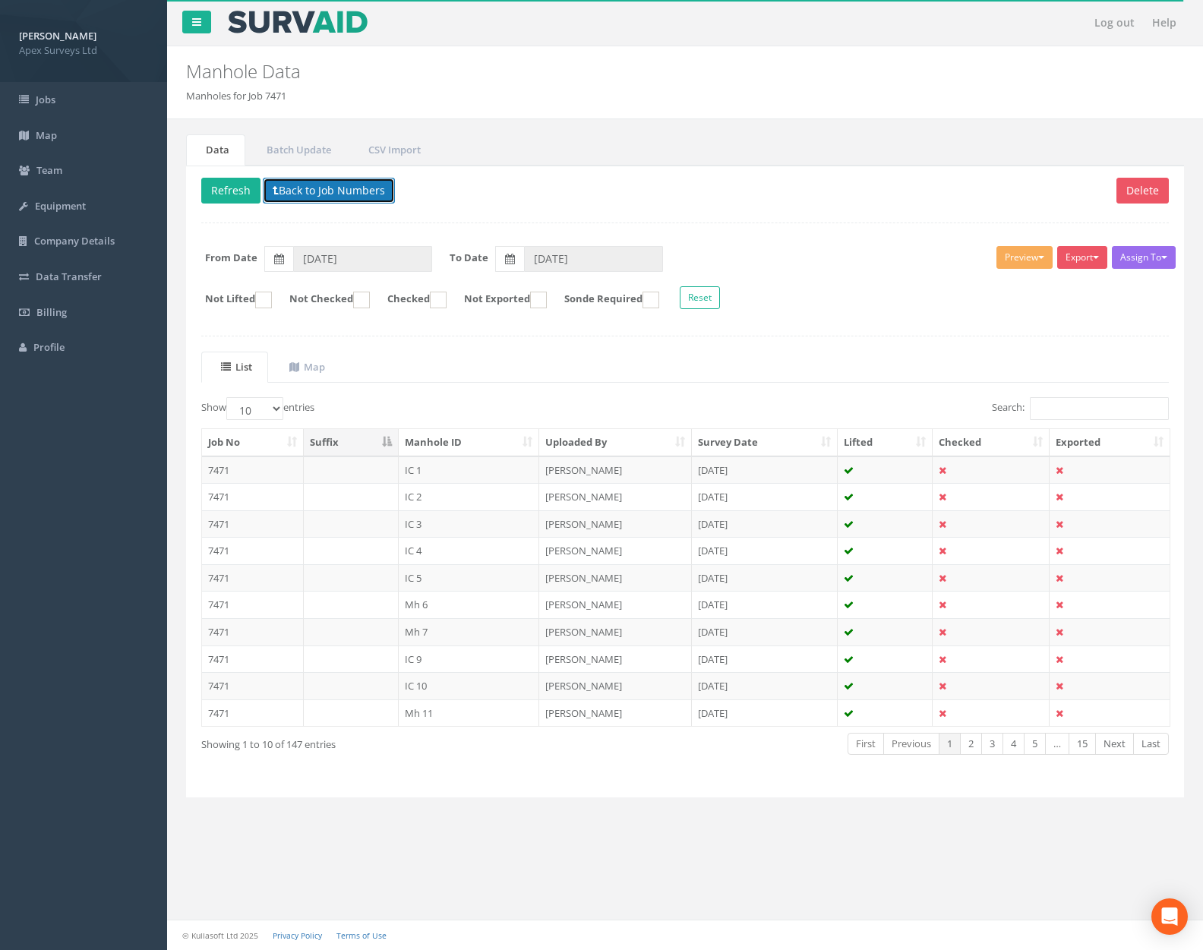
click at [355, 193] on button "Back to Job Numbers" at bounding box center [329, 191] width 132 height 26
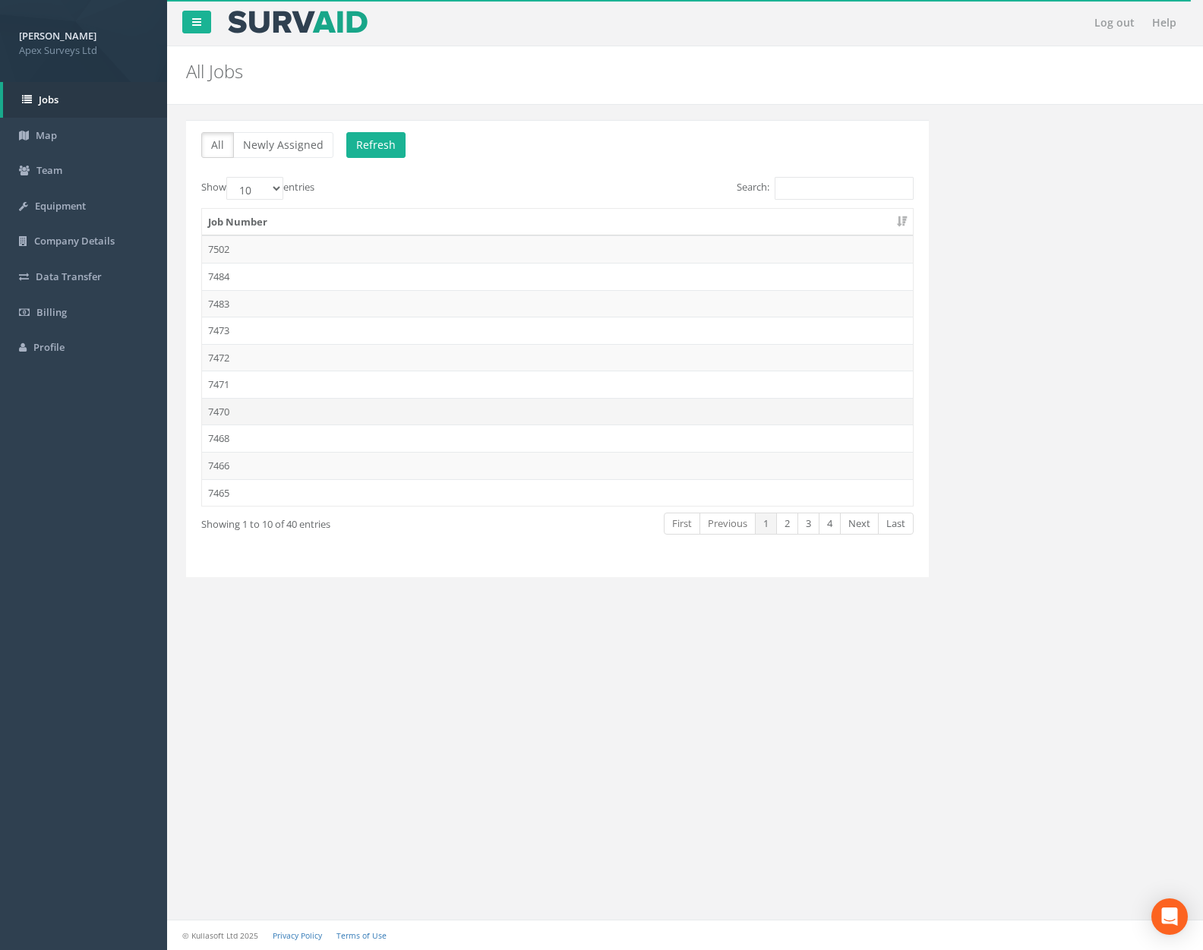
click at [303, 410] on td "7470" at bounding box center [557, 411] width 711 height 27
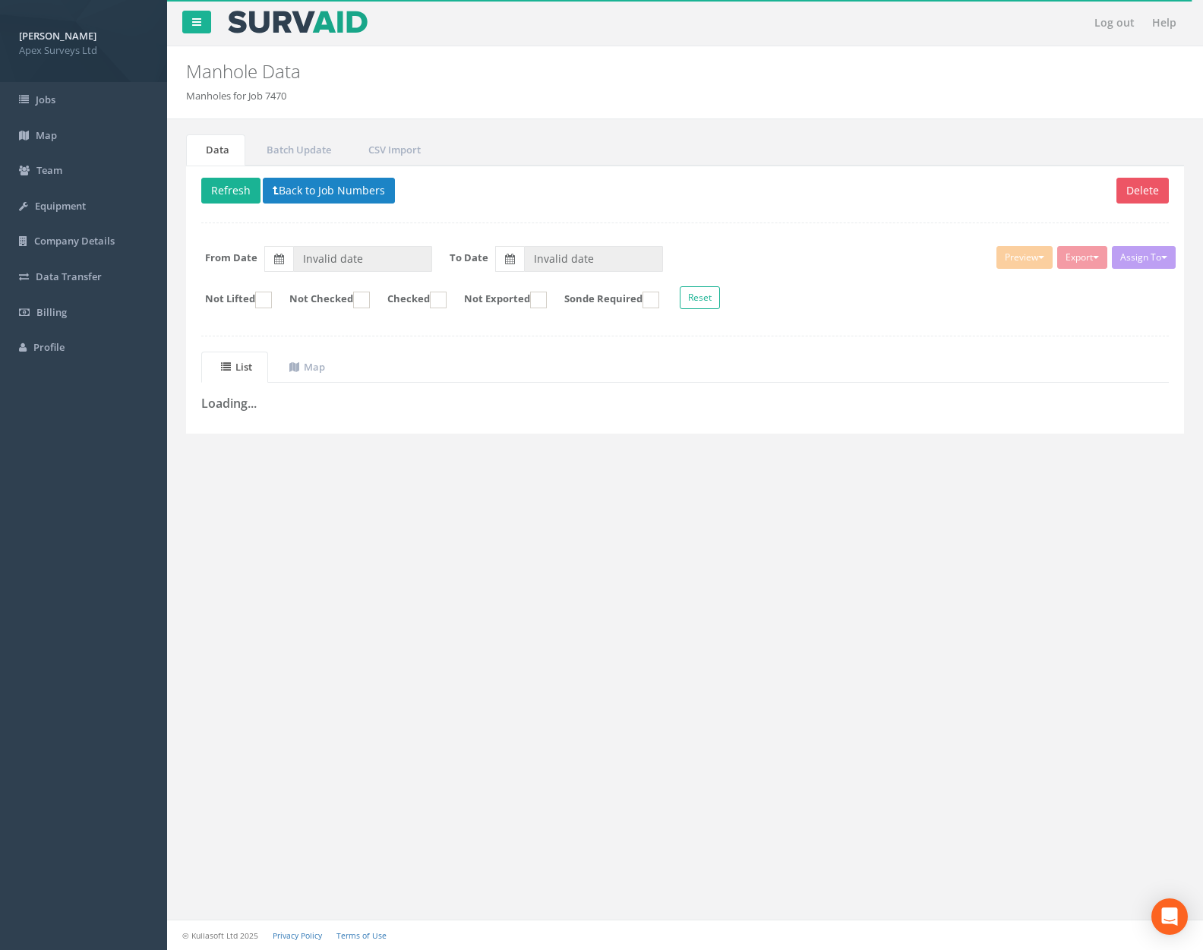
type input "[DATE]"
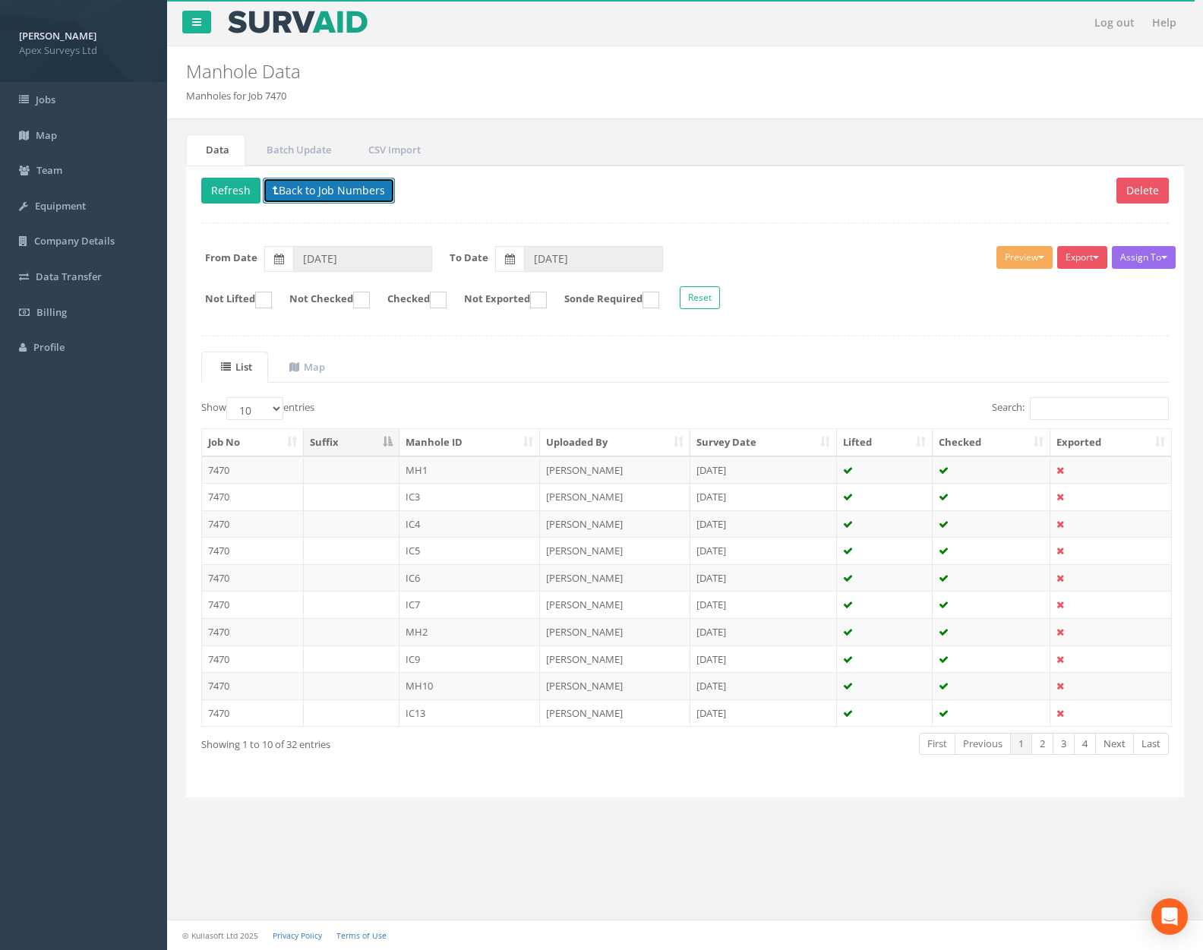
click at [330, 195] on button "Back to Job Numbers" at bounding box center [329, 191] width 132 height 26
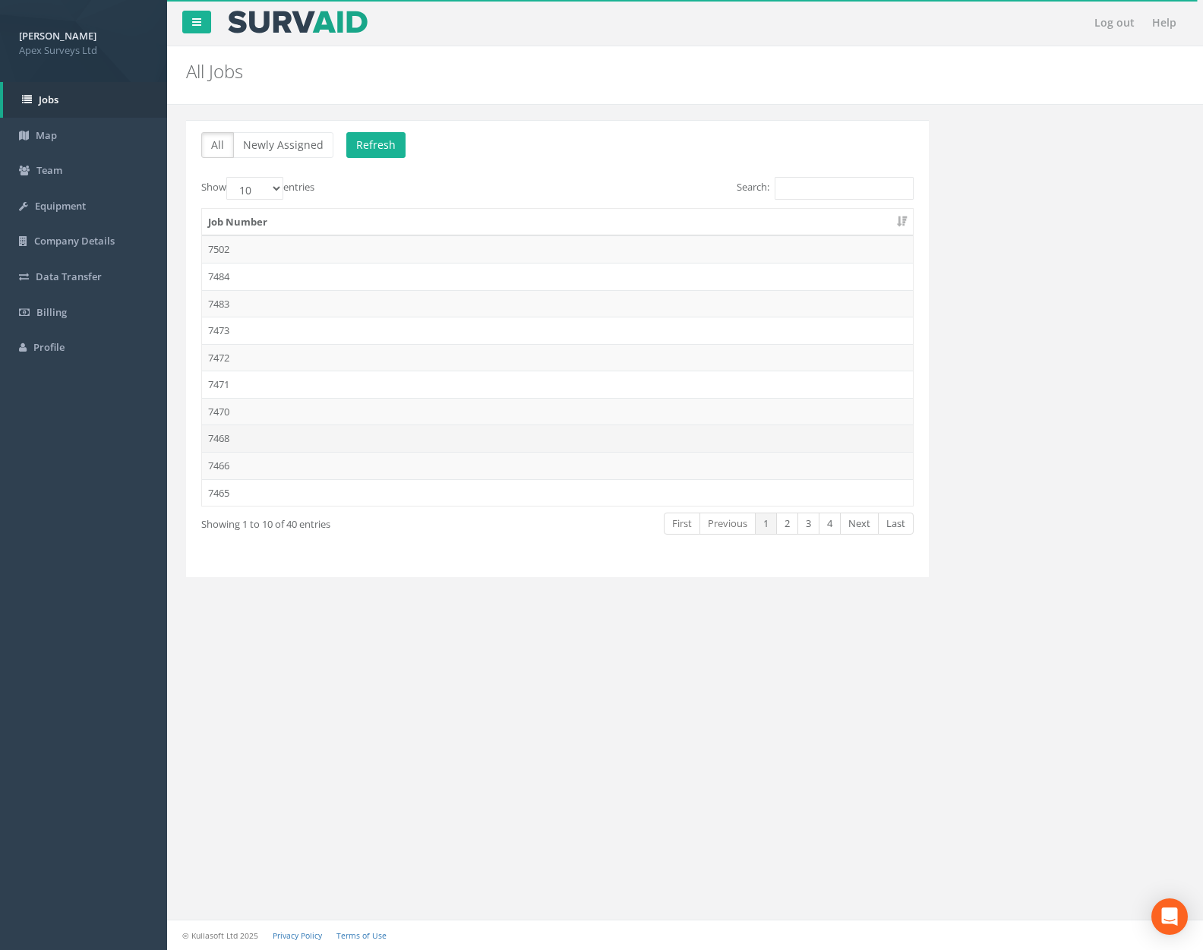
click at [309, 438] on td "7468" at bounding box center [557, 438] width 711 height 27
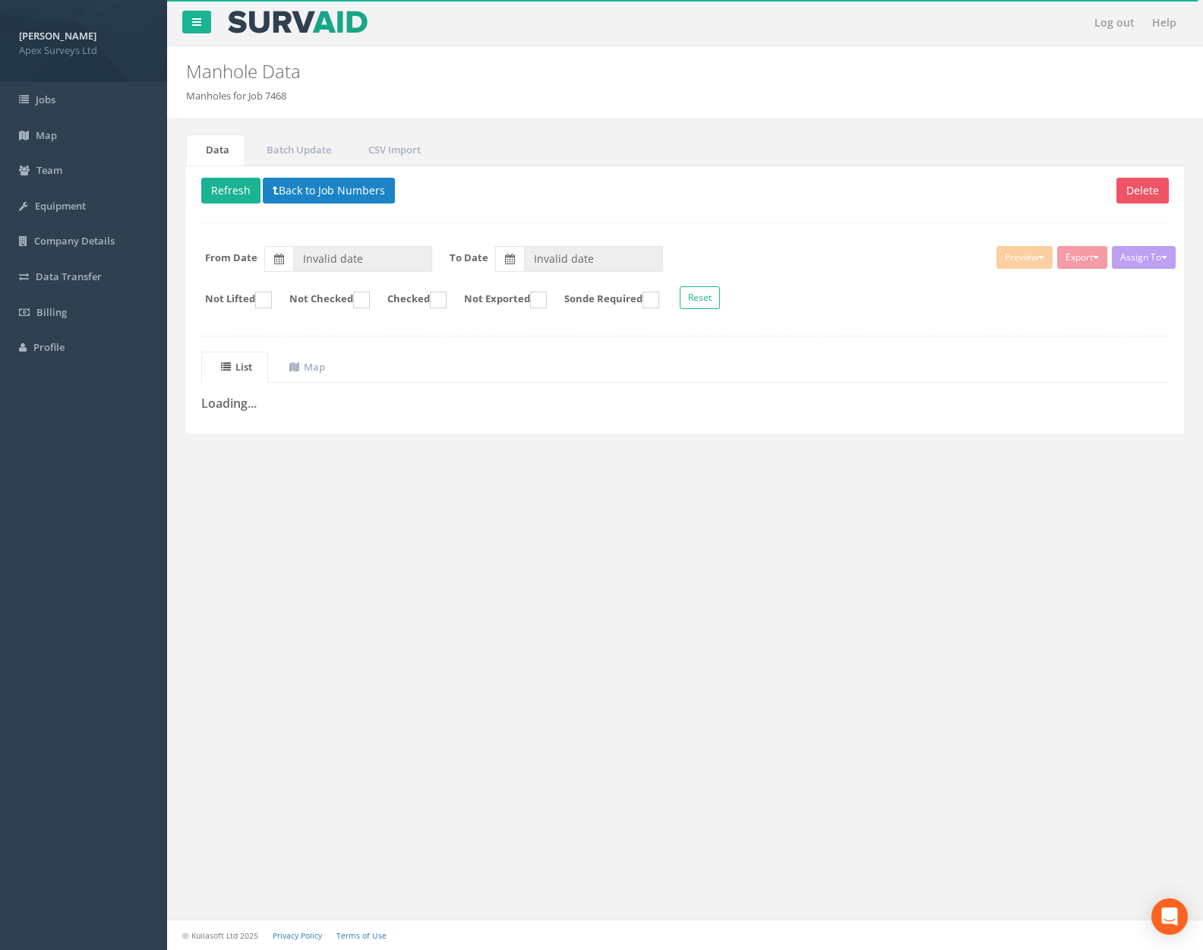
type input "[DATE]"
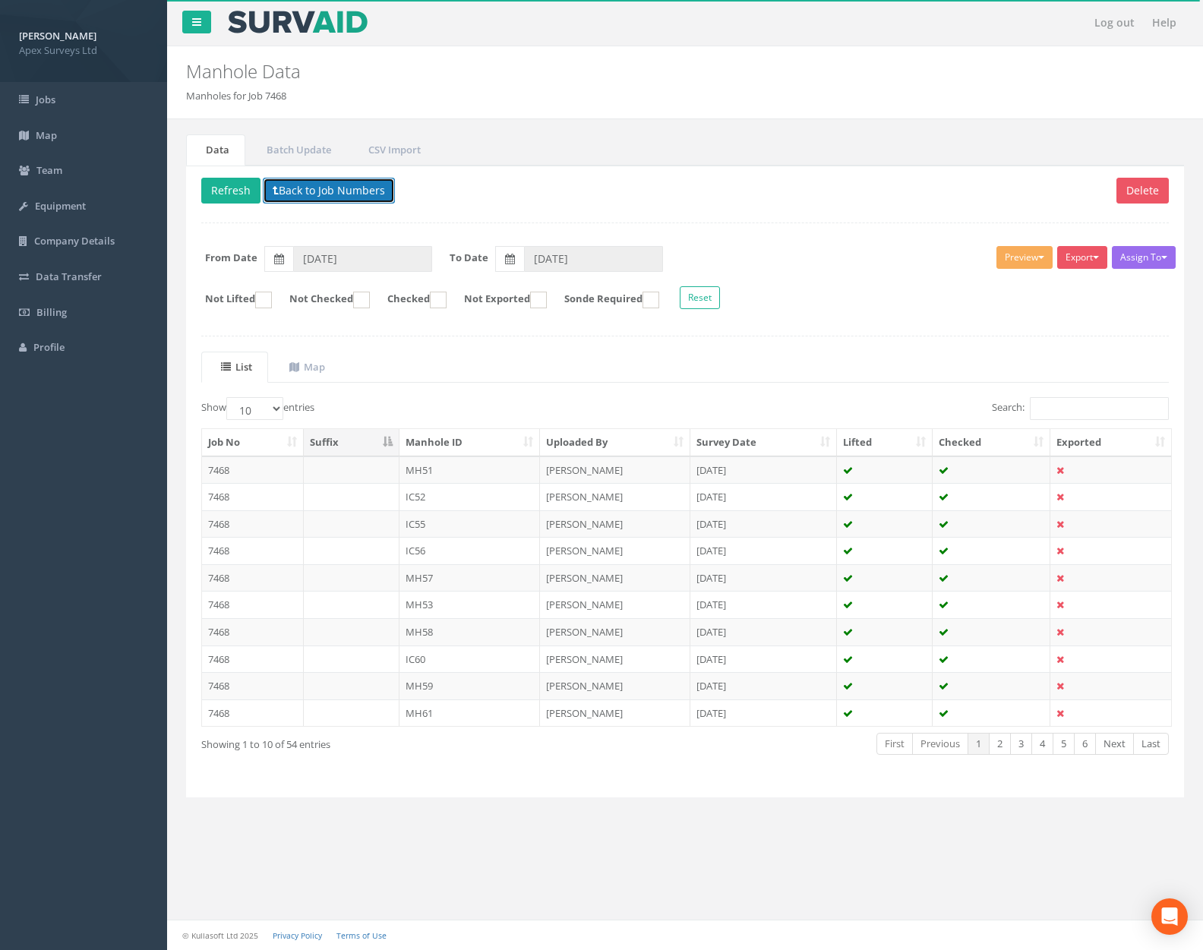
click at [317, 191] on button "Back to Job Numbers" at bounding box center [329, 191] width 132 height 26
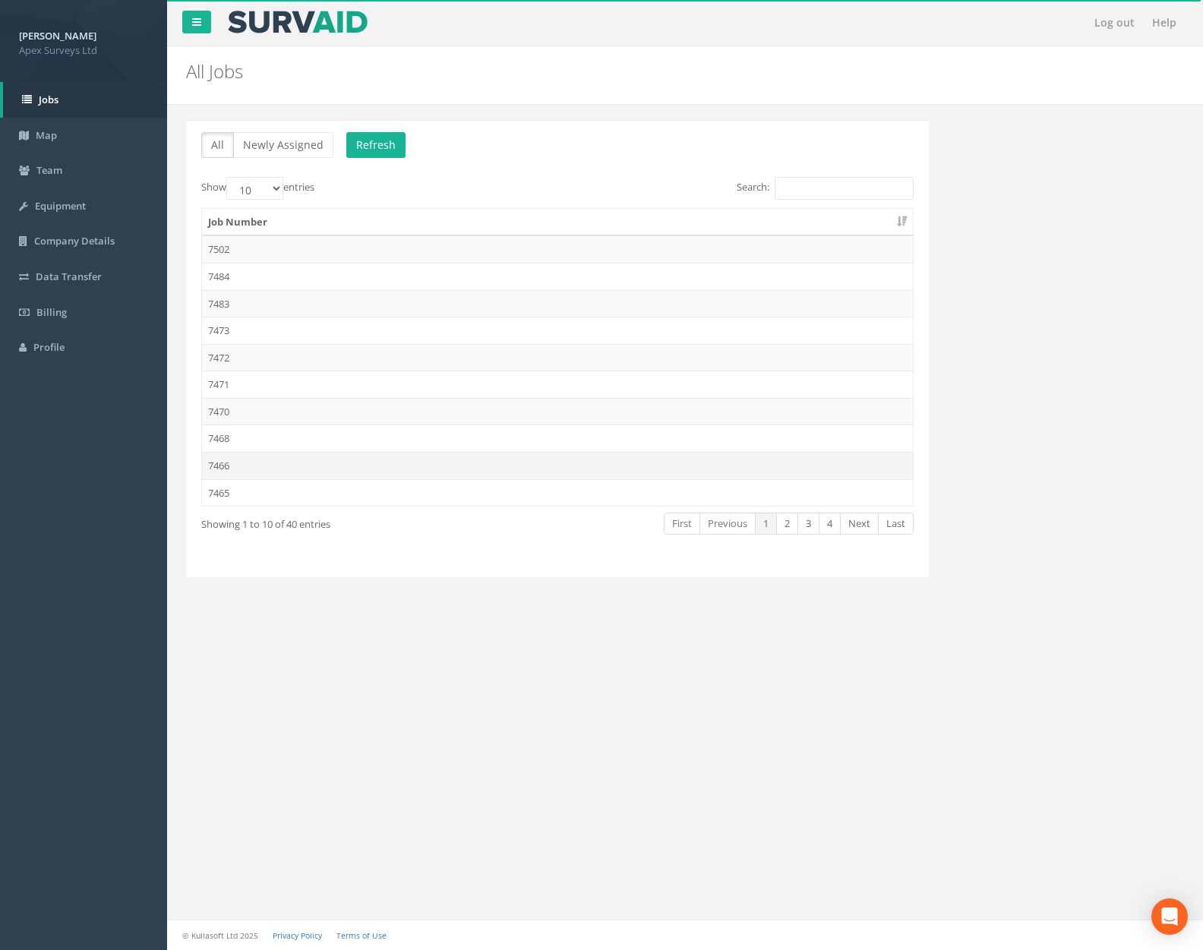
click at [311, 464] on td "7466" at bounding box center [557, 465] width 711 height 27
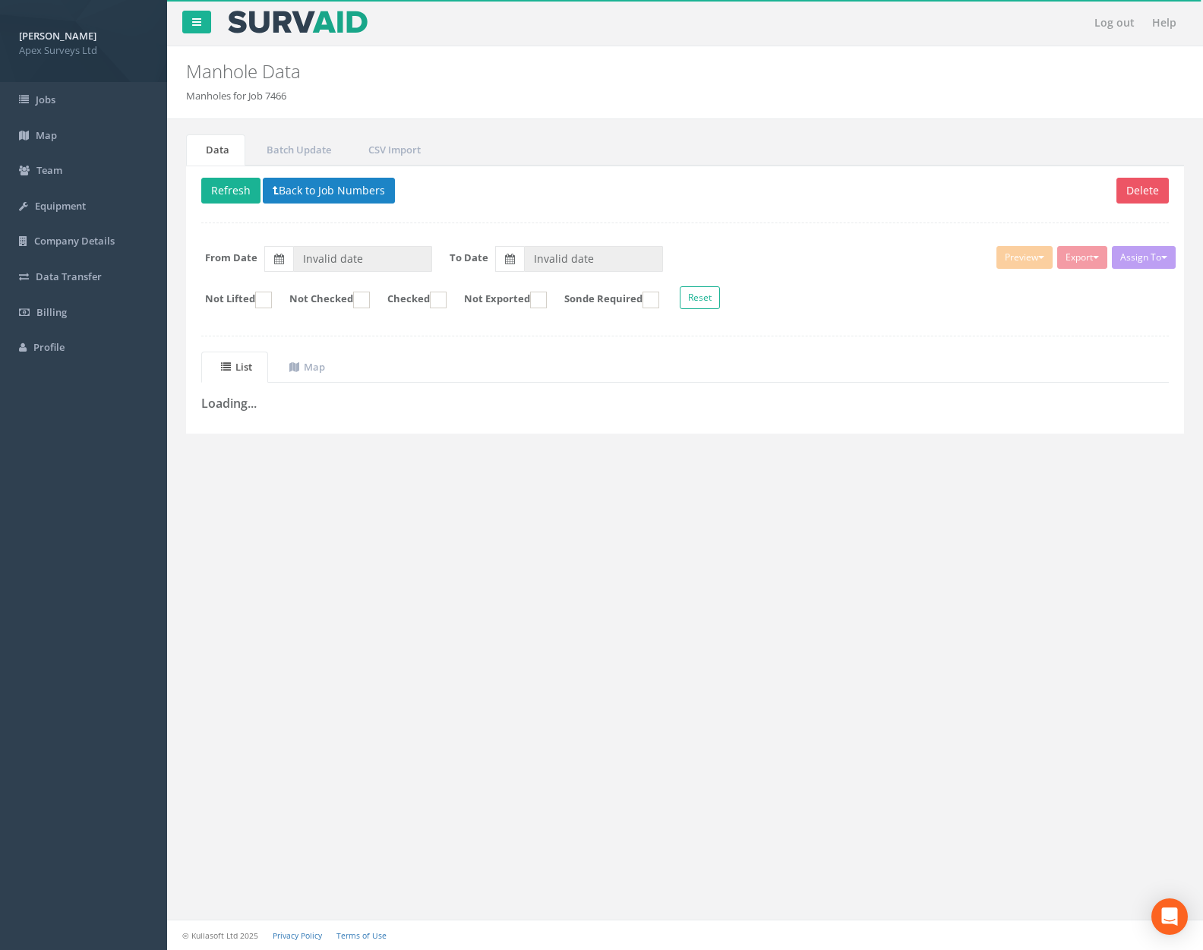
type input "[DATE]"
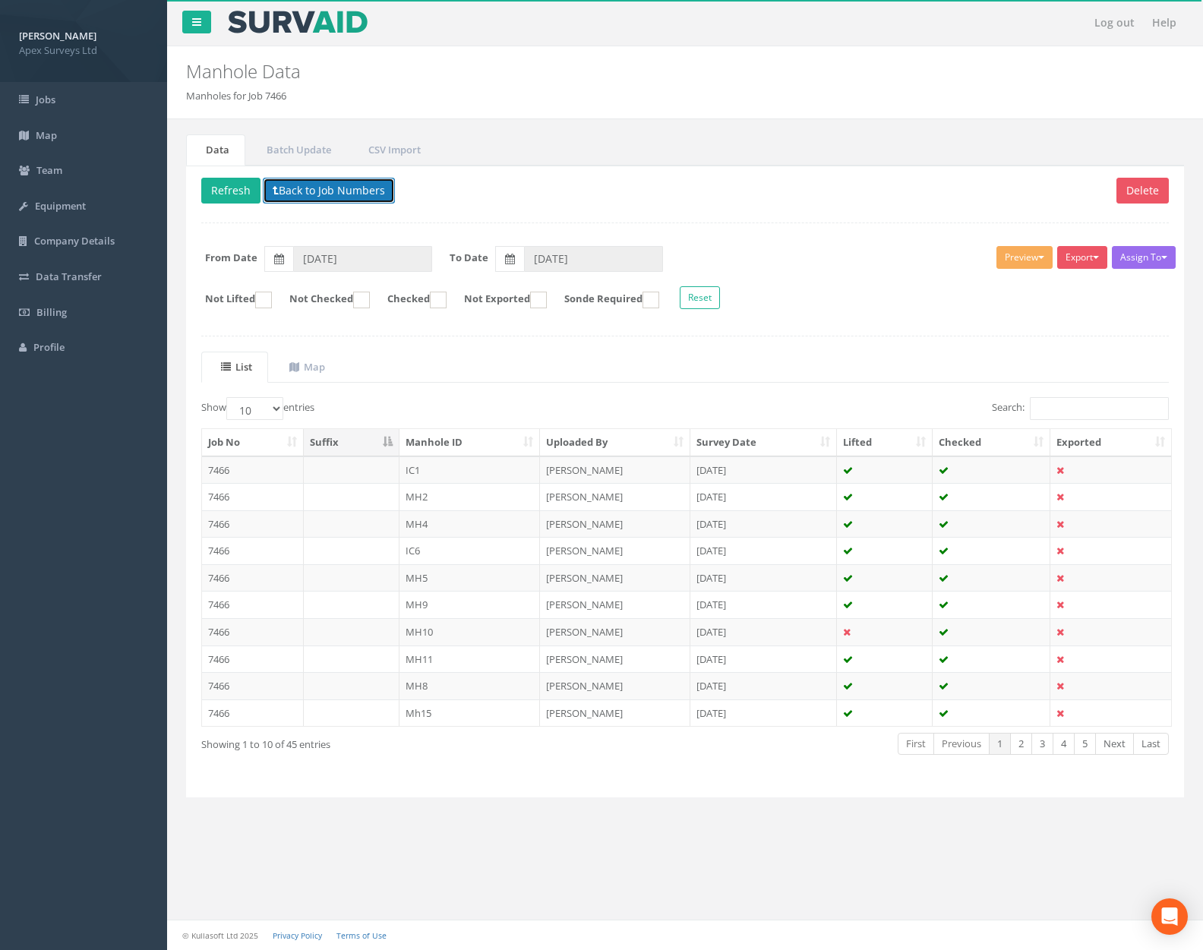
click at [344, 198] on button "Back to Job Numbers" at bounding box center [329, 191] width 132 height 26
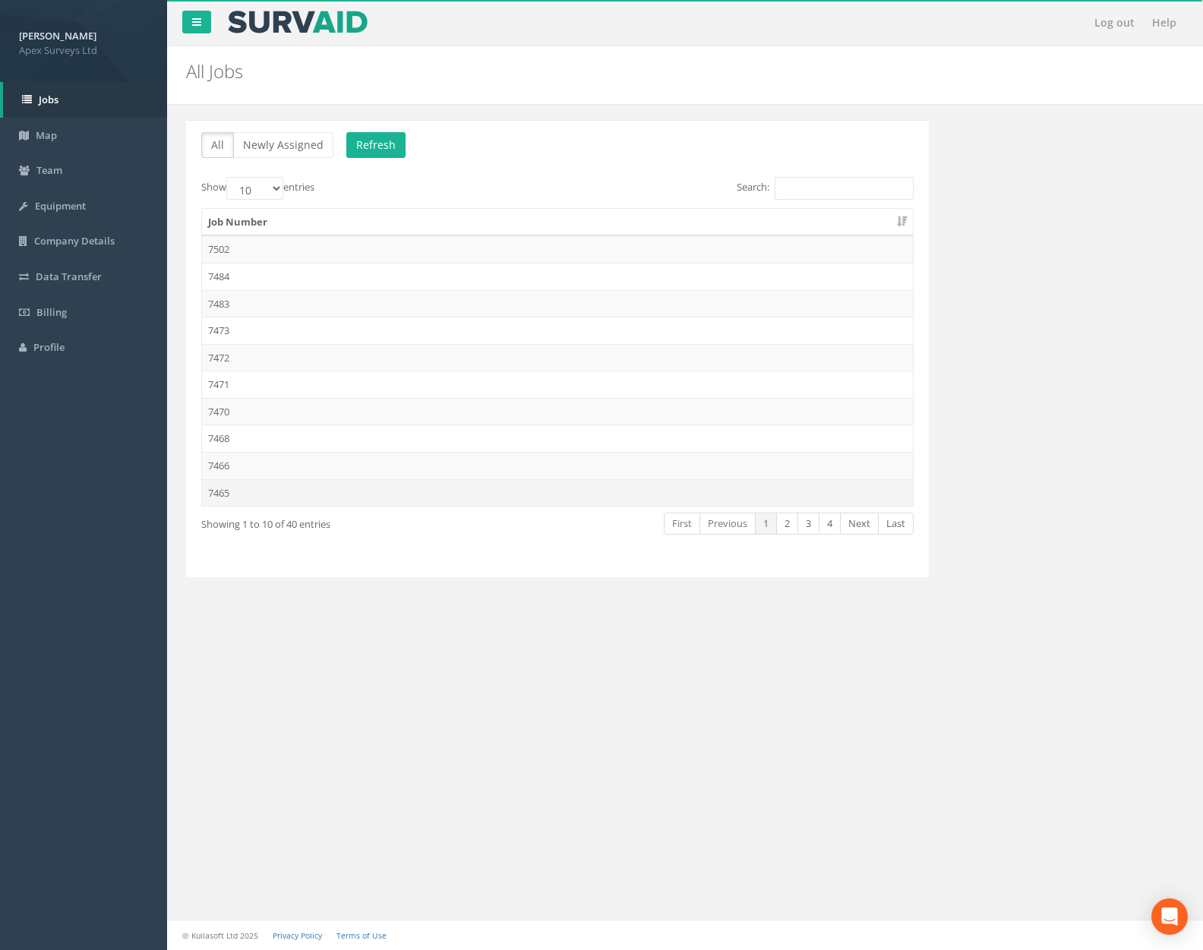
click at [329, 486] on td "7465" at bounding box center [557, 492] width 711 height 27
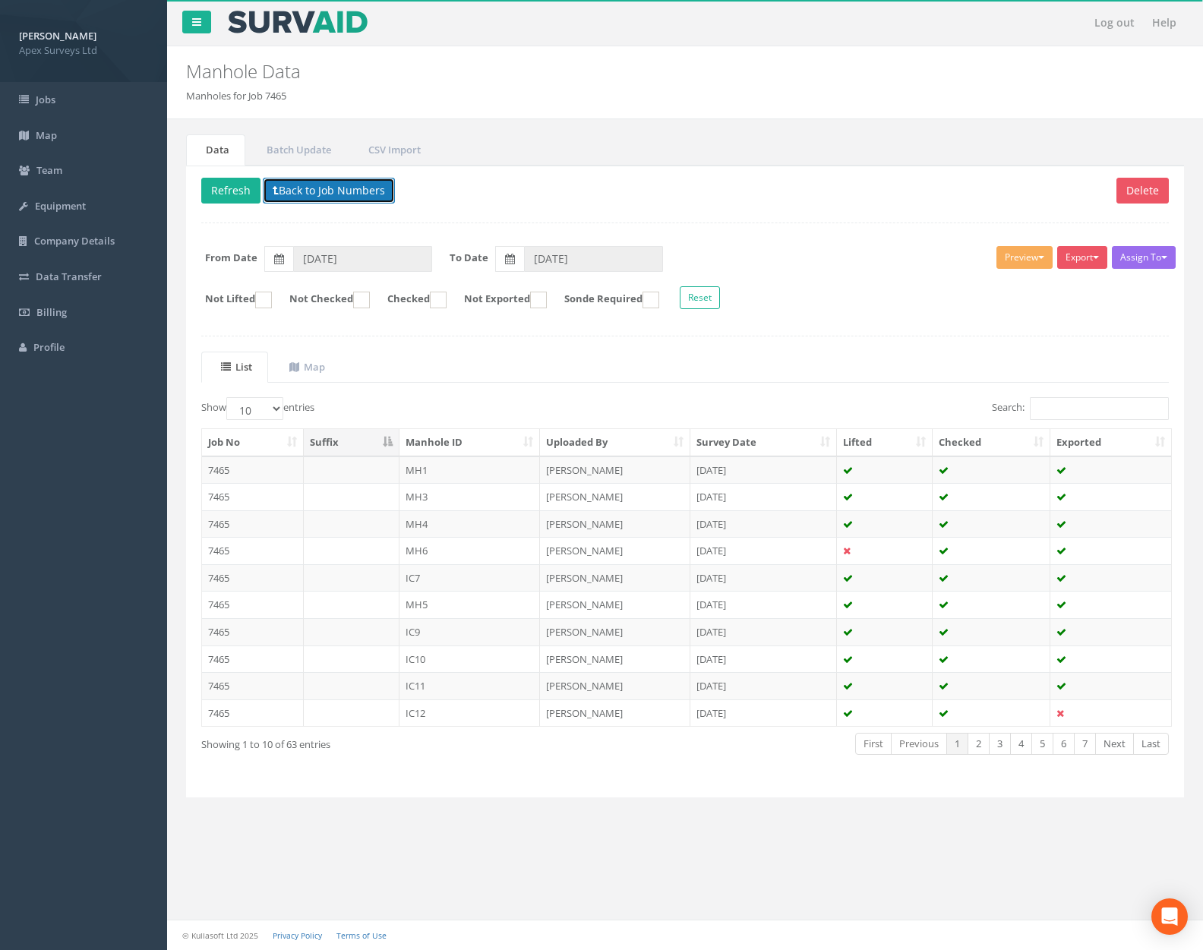
click at [363, 192] on button "Back to Job Numbers" at bounding box center [329, 191] width 132 height 26
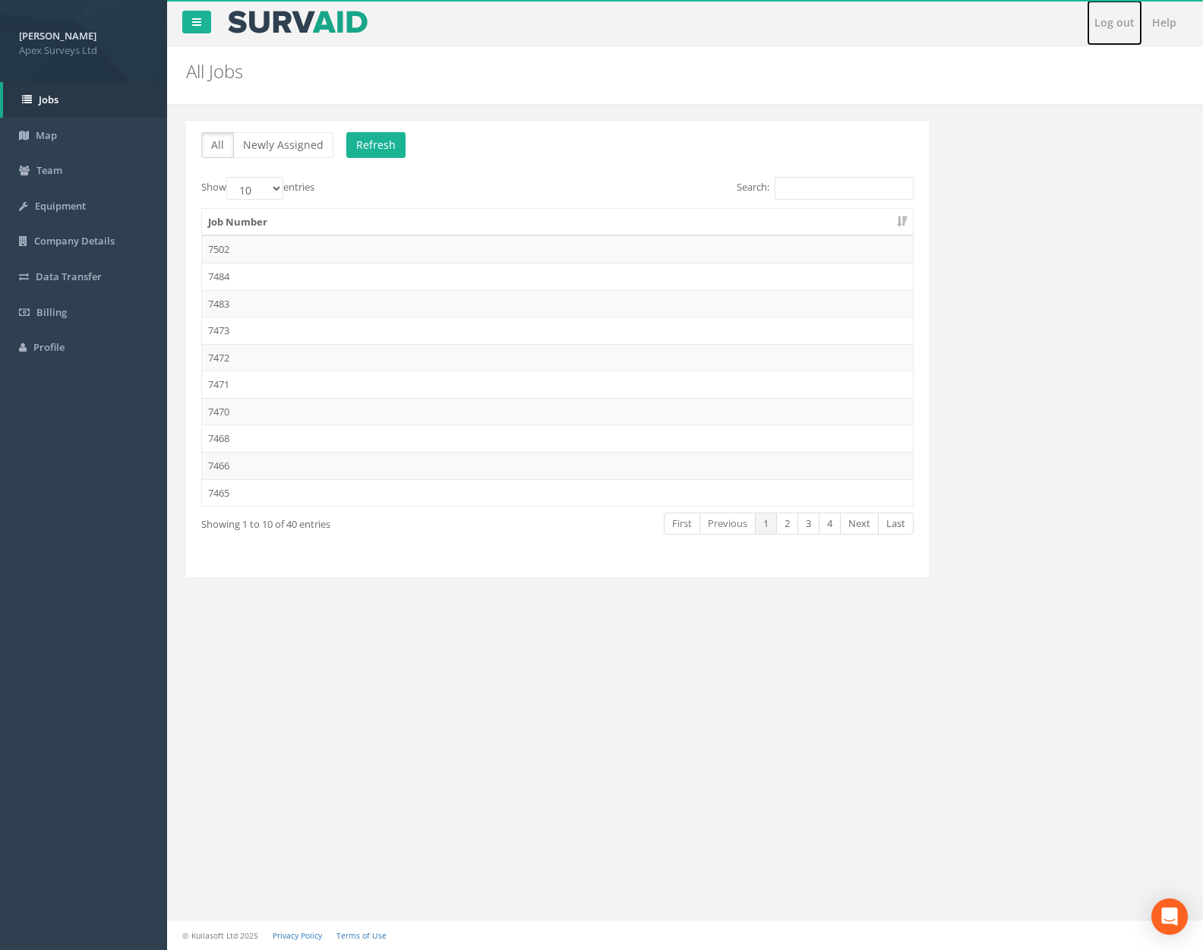
click at [1104, 21] on link "Log out" at bounding box center [1114, 23] width 55 height 46
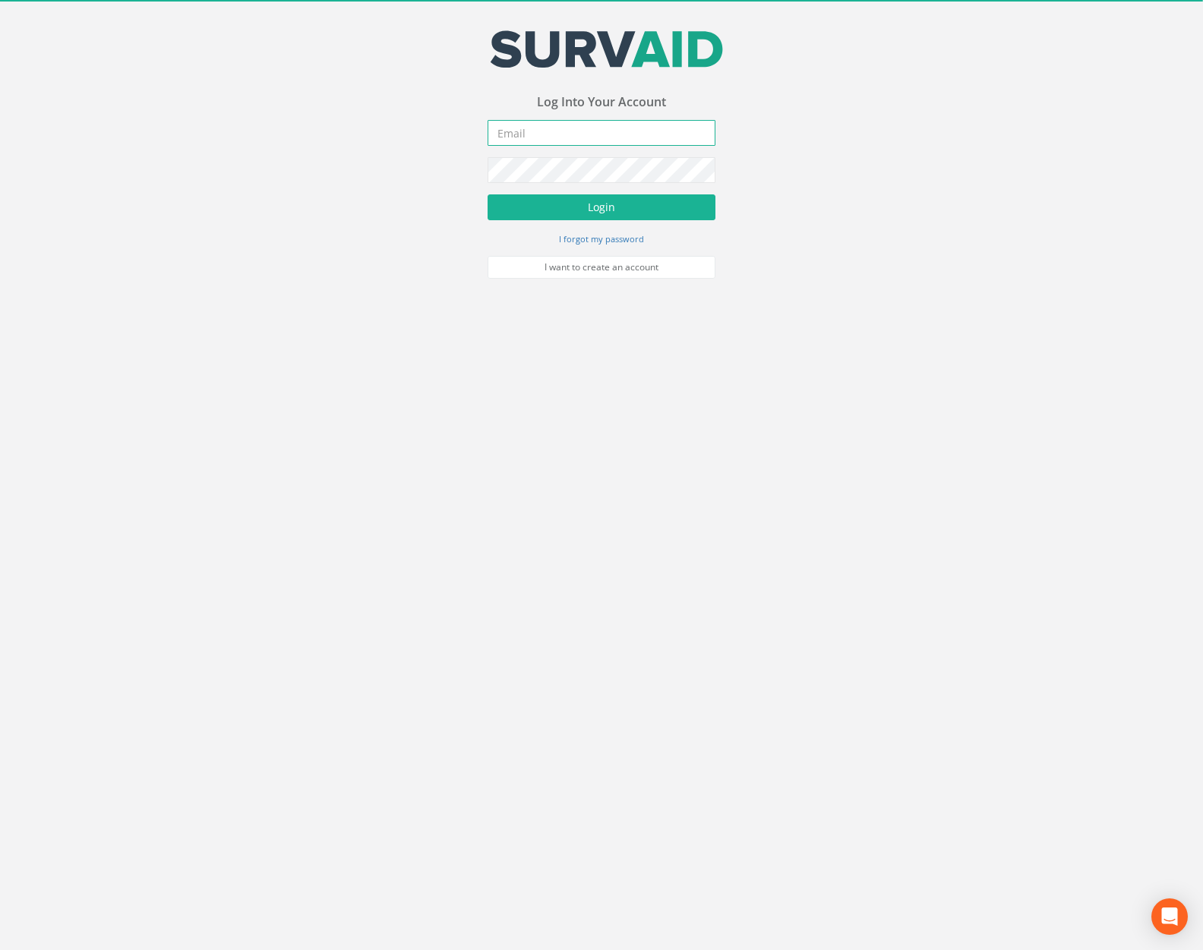
click at [611, 131] on input "email" at bounding box center [602, 133] width 228 height 26
type input "[PERSON_NAME][EMAIL_ADDRESS][PERSON_NAME][DOMAIN_NAME]"
click at [488, 194] on button "Login" at bounding box center [602, 207] width 228 height 26
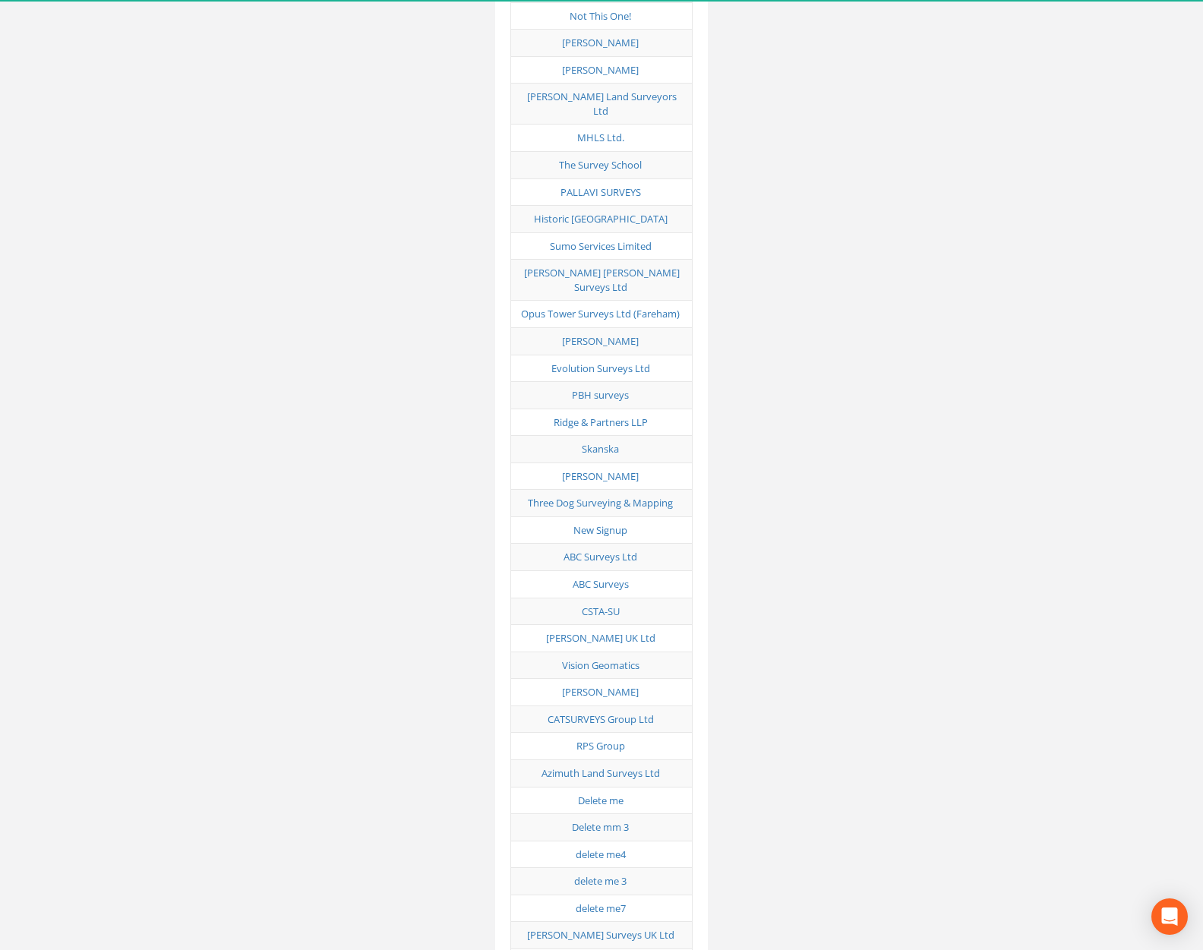
scroll to position [7512, 0]
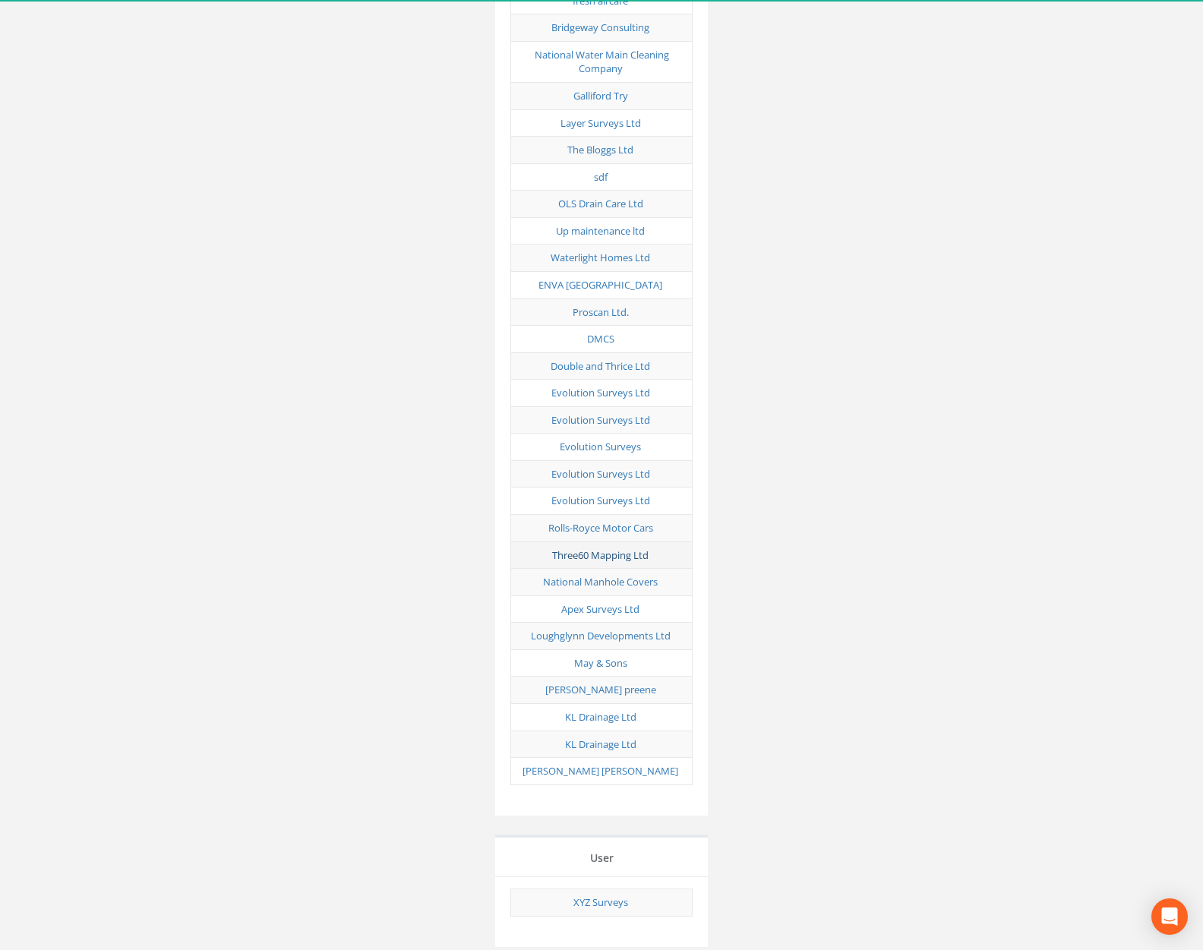
click at [622, 548] on link "Three60 Mapping Ltd" at bounding box center [600, 555] width 96 height 14
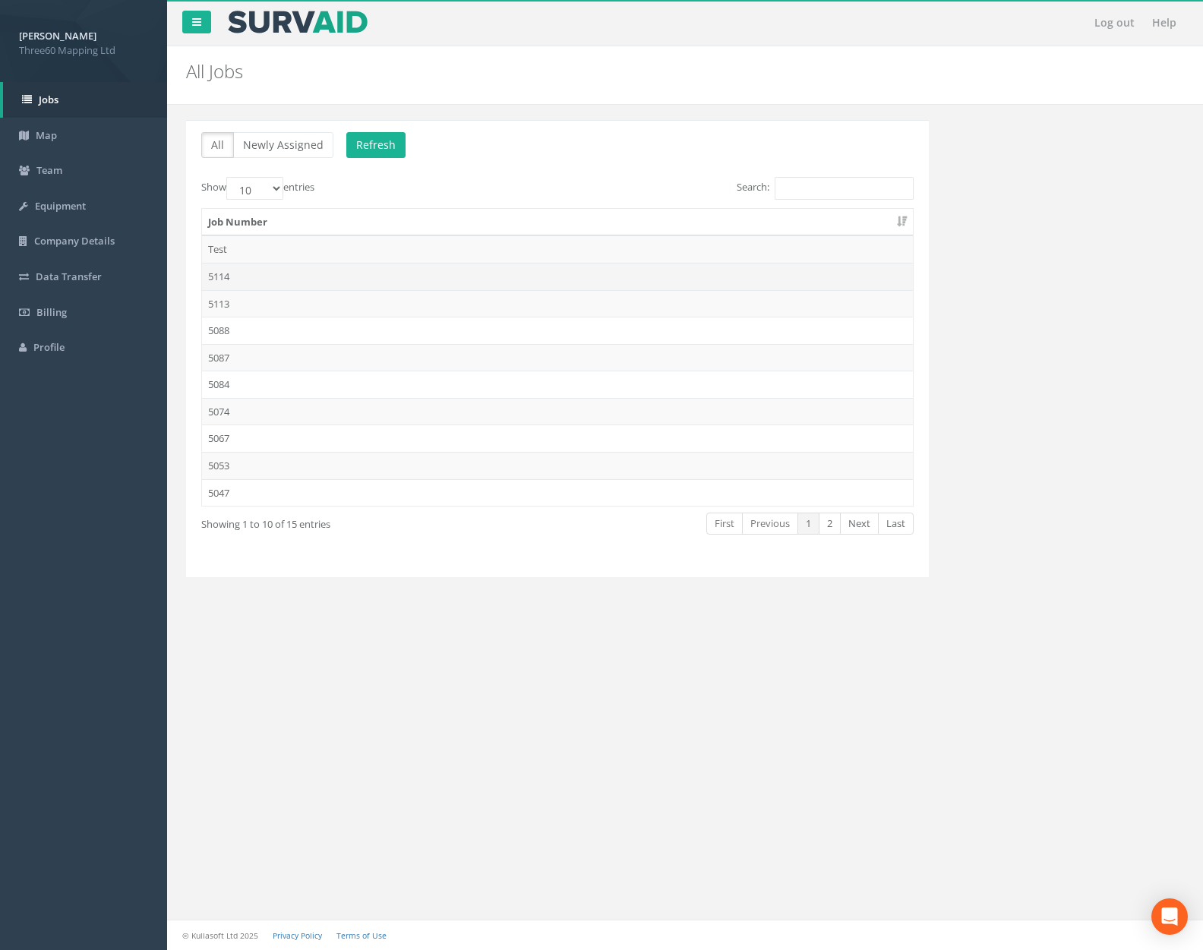
click at [254, 270] on td "5114" at bounding box center [557, 276] width 711 height 27
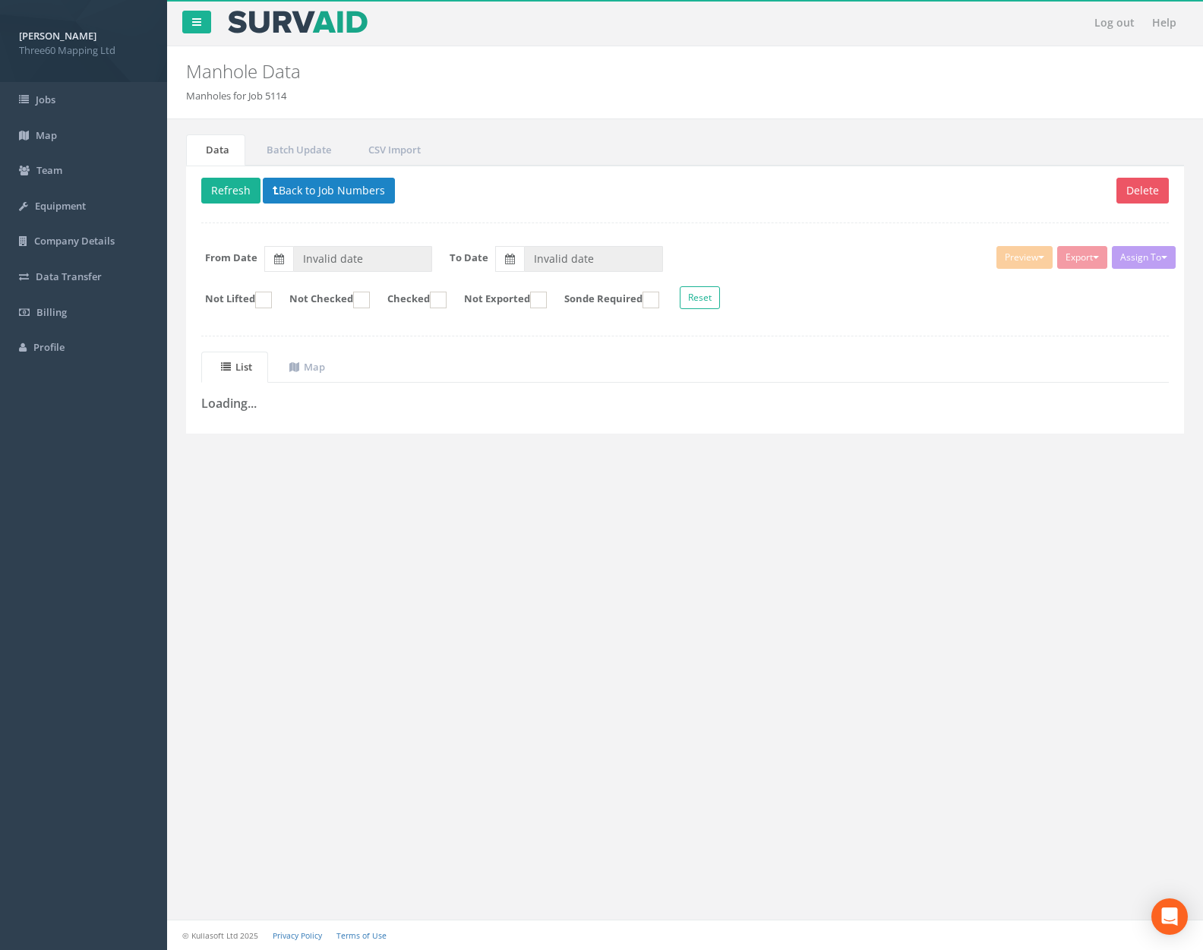
type input "[DATE]"
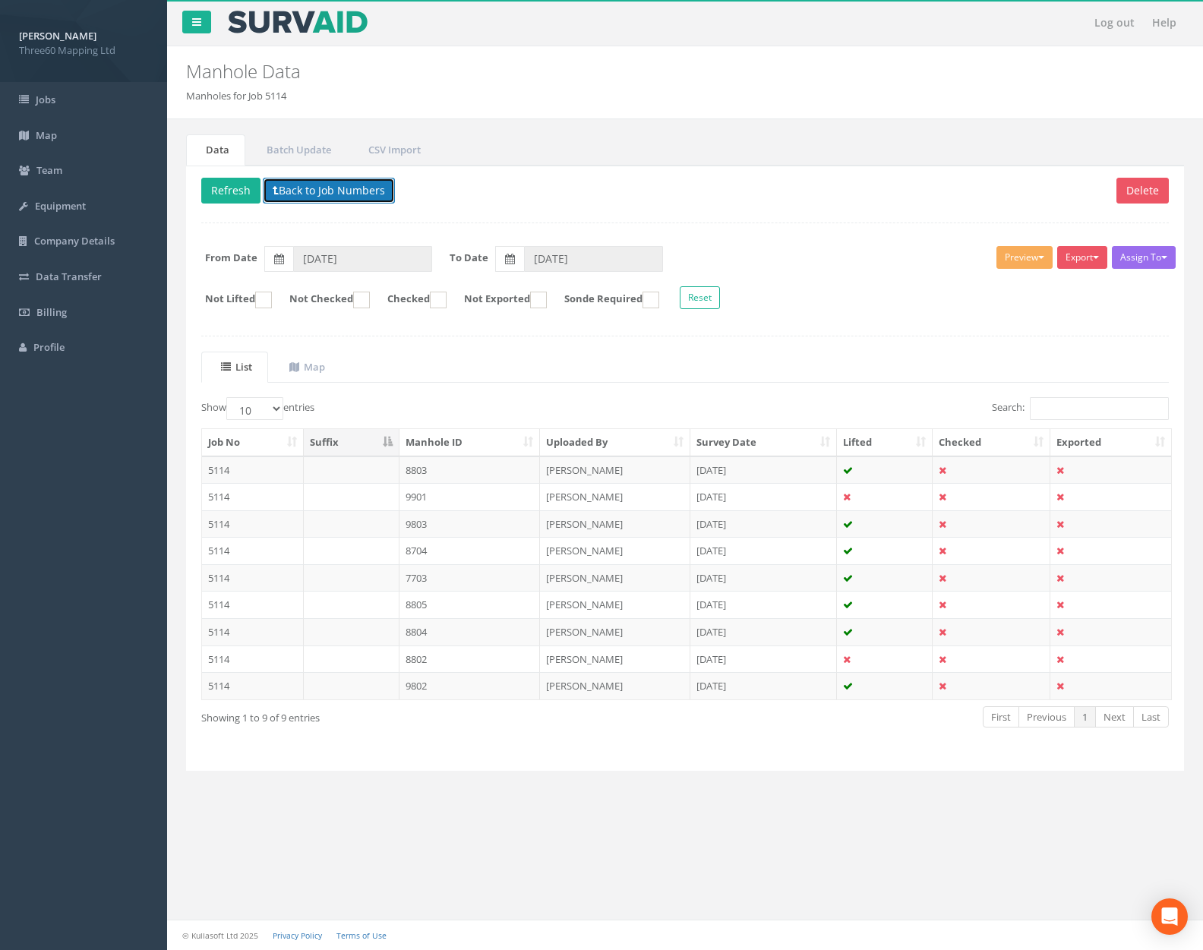
click at [339, 190] on button "Back to Job Numbers" at bounding box center [329, 191] width 132 height 26
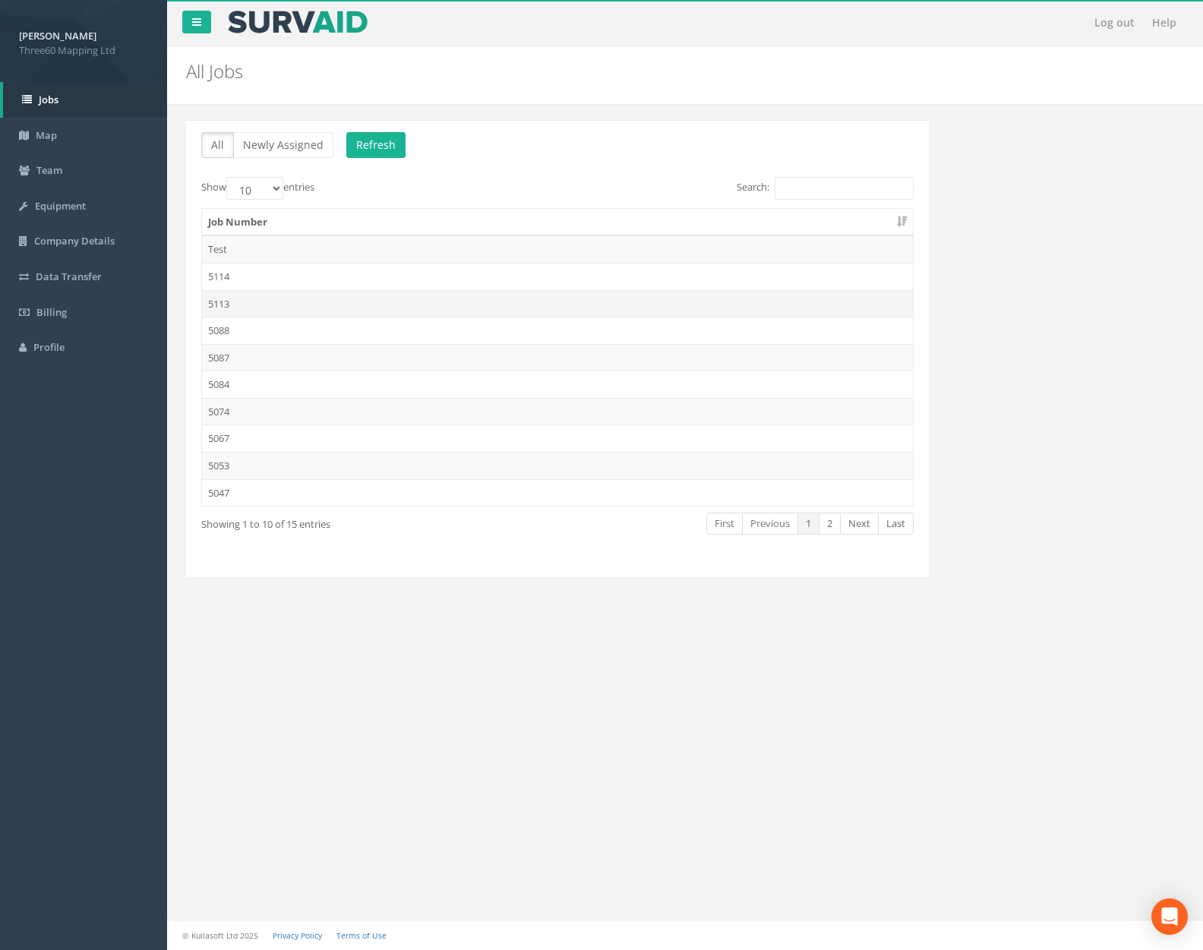
click at [306, 292] on td "5113" at bounding box center [557, 303] width 711 height 27
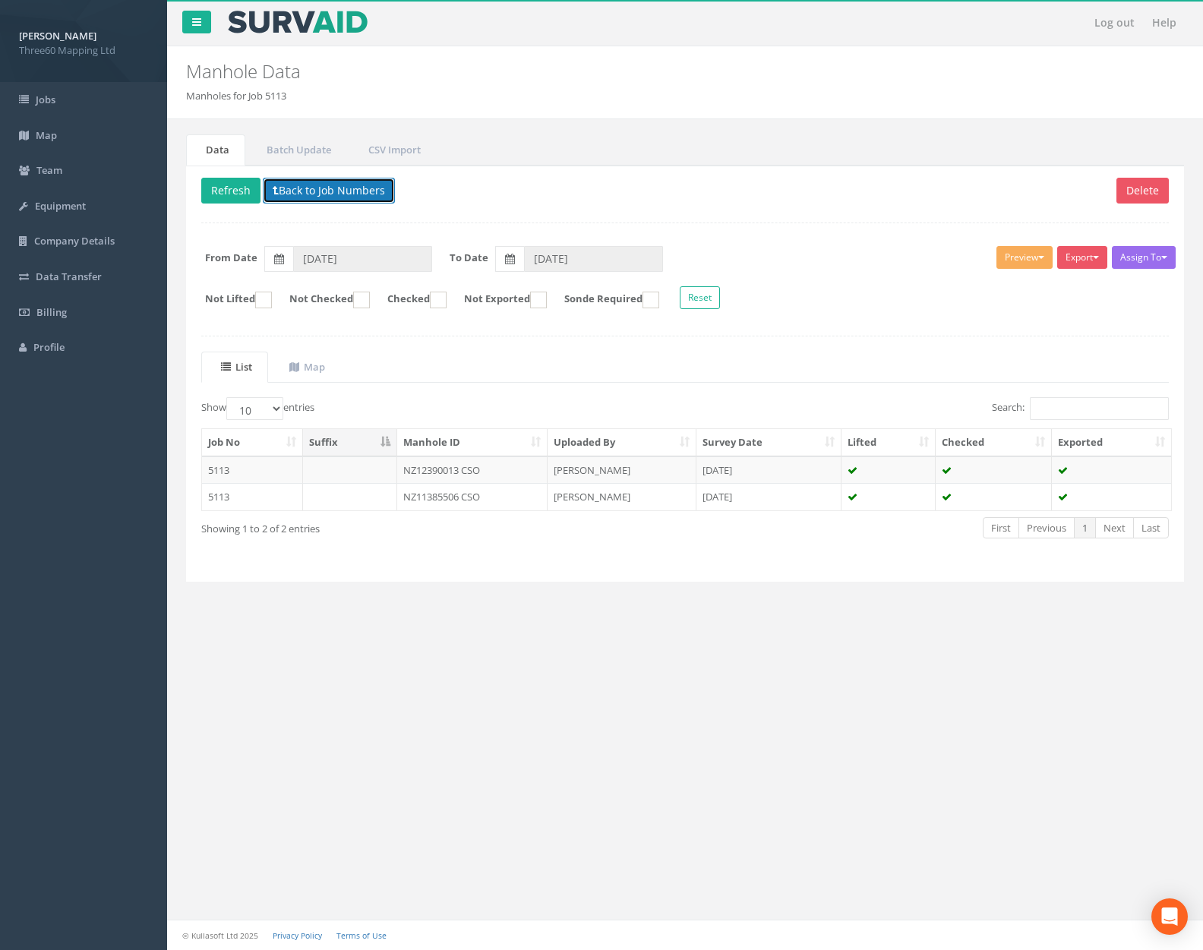
click at [361, 188] on button "Back to Job Numbers" at bounding box center [329, 191] width 132 height 26
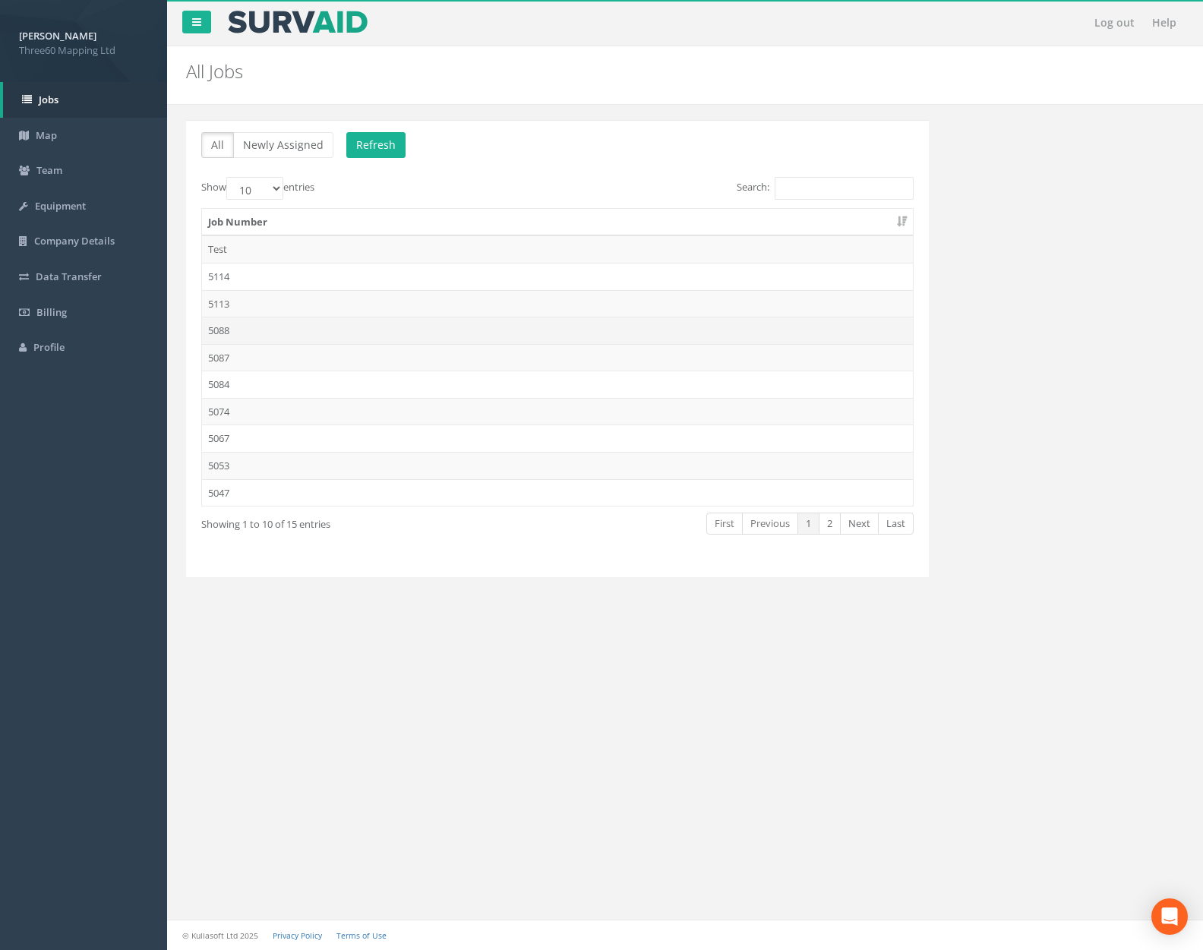
click at [327, 321] on td "5088" at bounding box center [557, 330] width 711 height 27
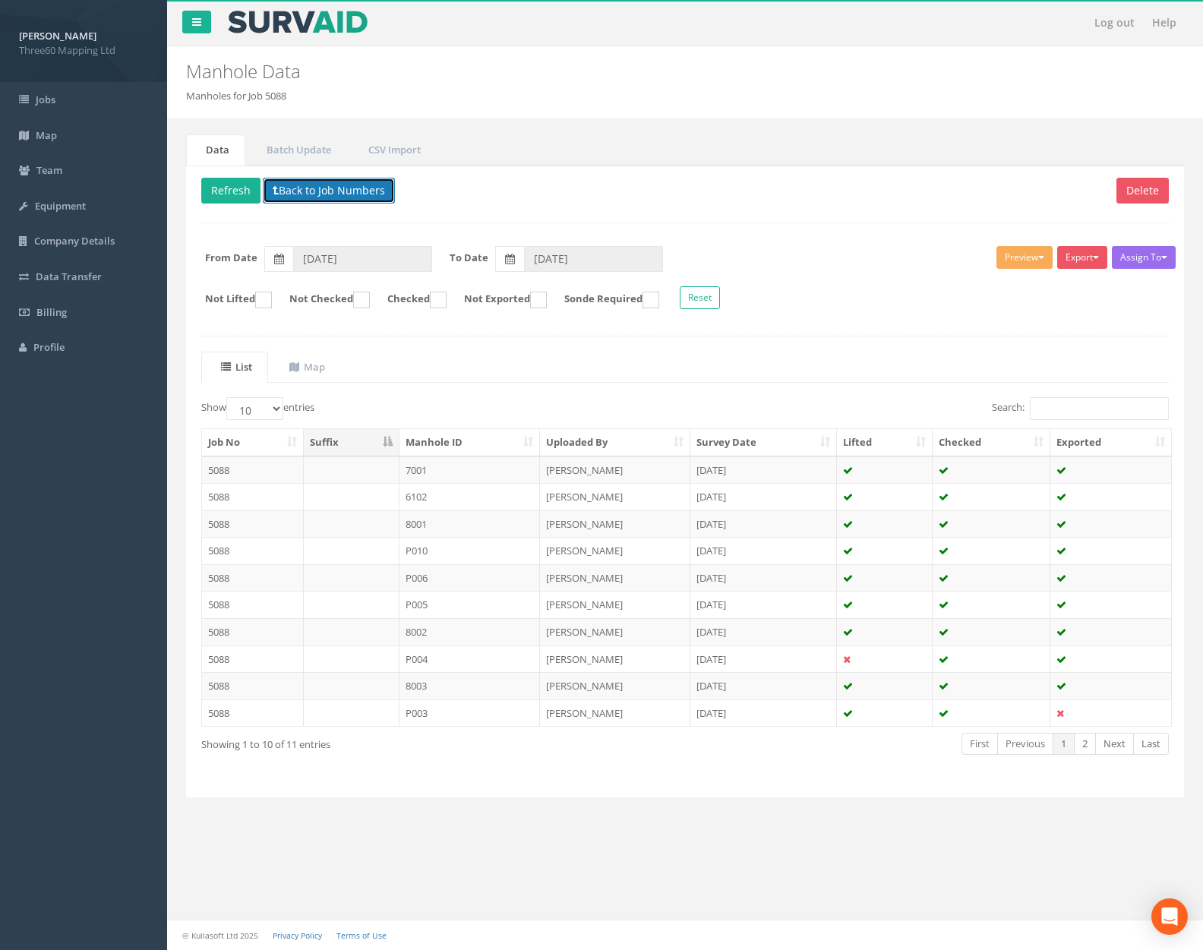
click at [341, 190] on button "Back to Job Numbers" at bounding box center [329, 191] width 132 height 26
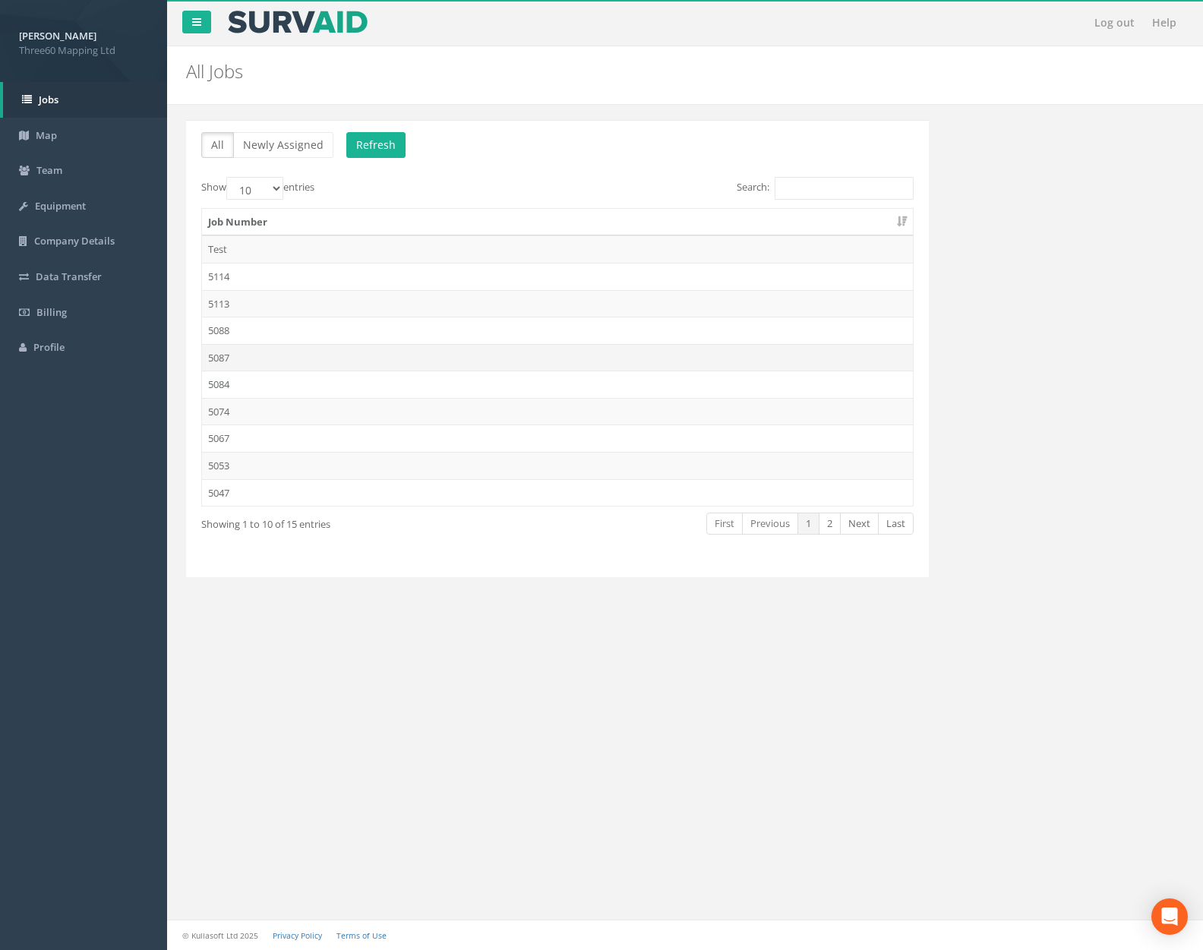
click at [320, 357] on td "5087" at bounding box center [557, 357] width 711 height 27
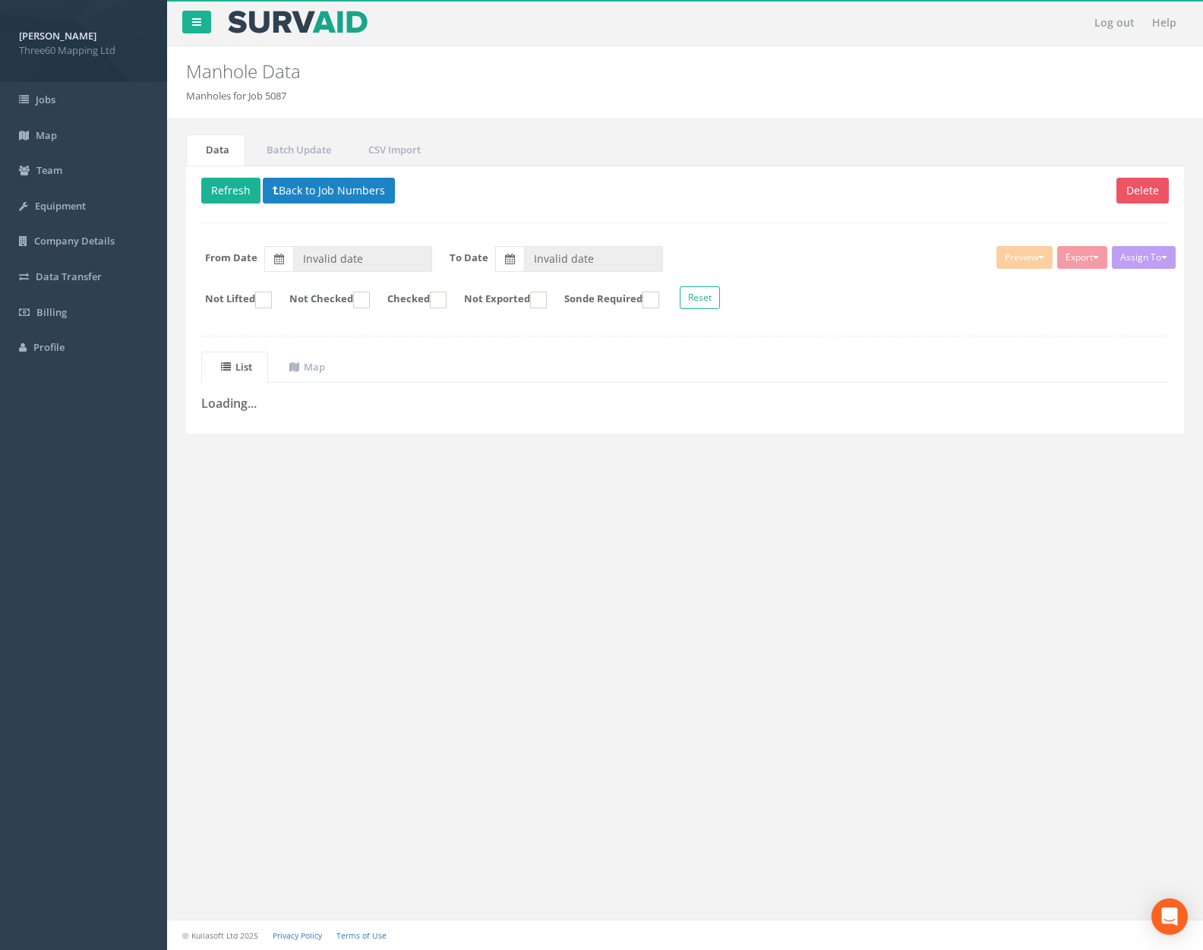
type input "[DATE]"
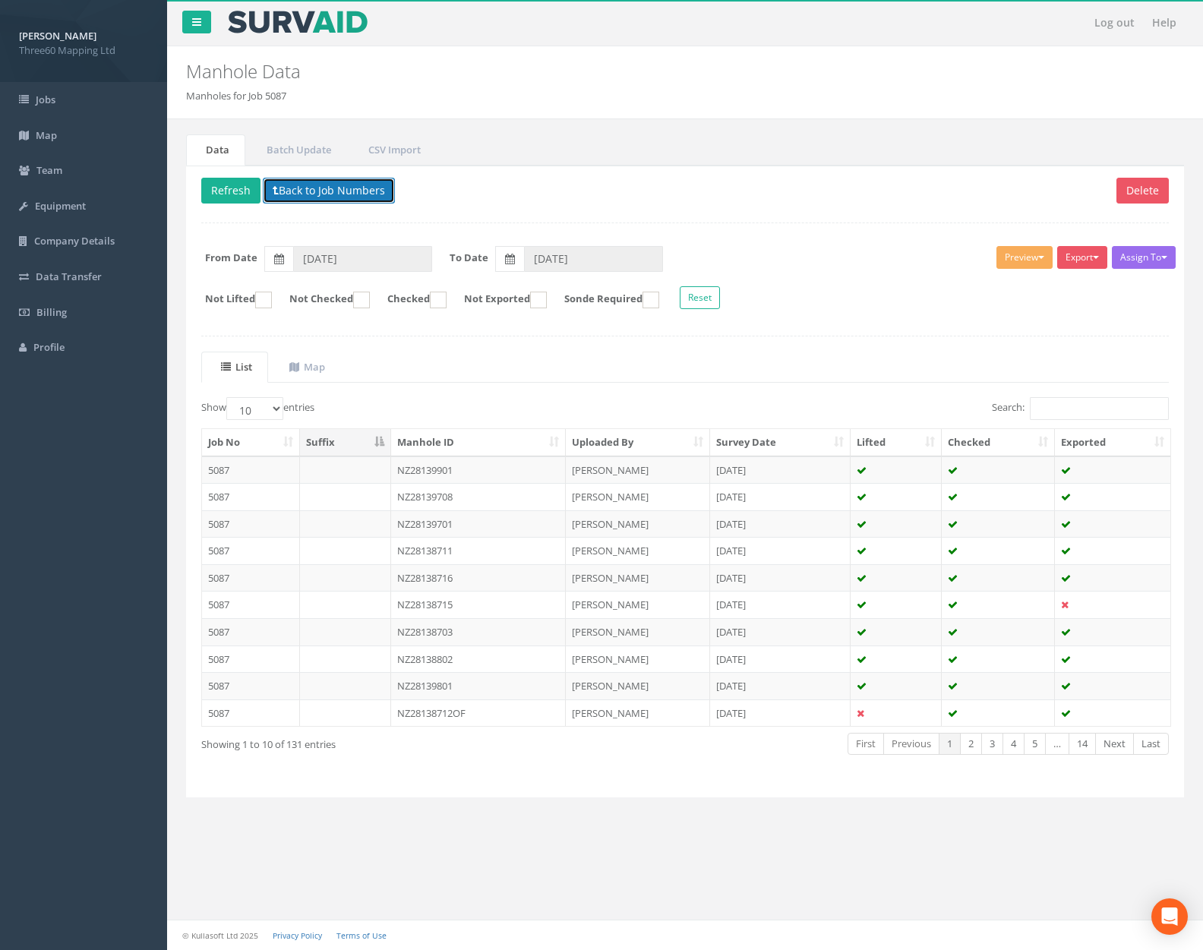
click at [334, 197] on button "Back to Job Numbers" at bounding box center [329, 191] width 132 height 26
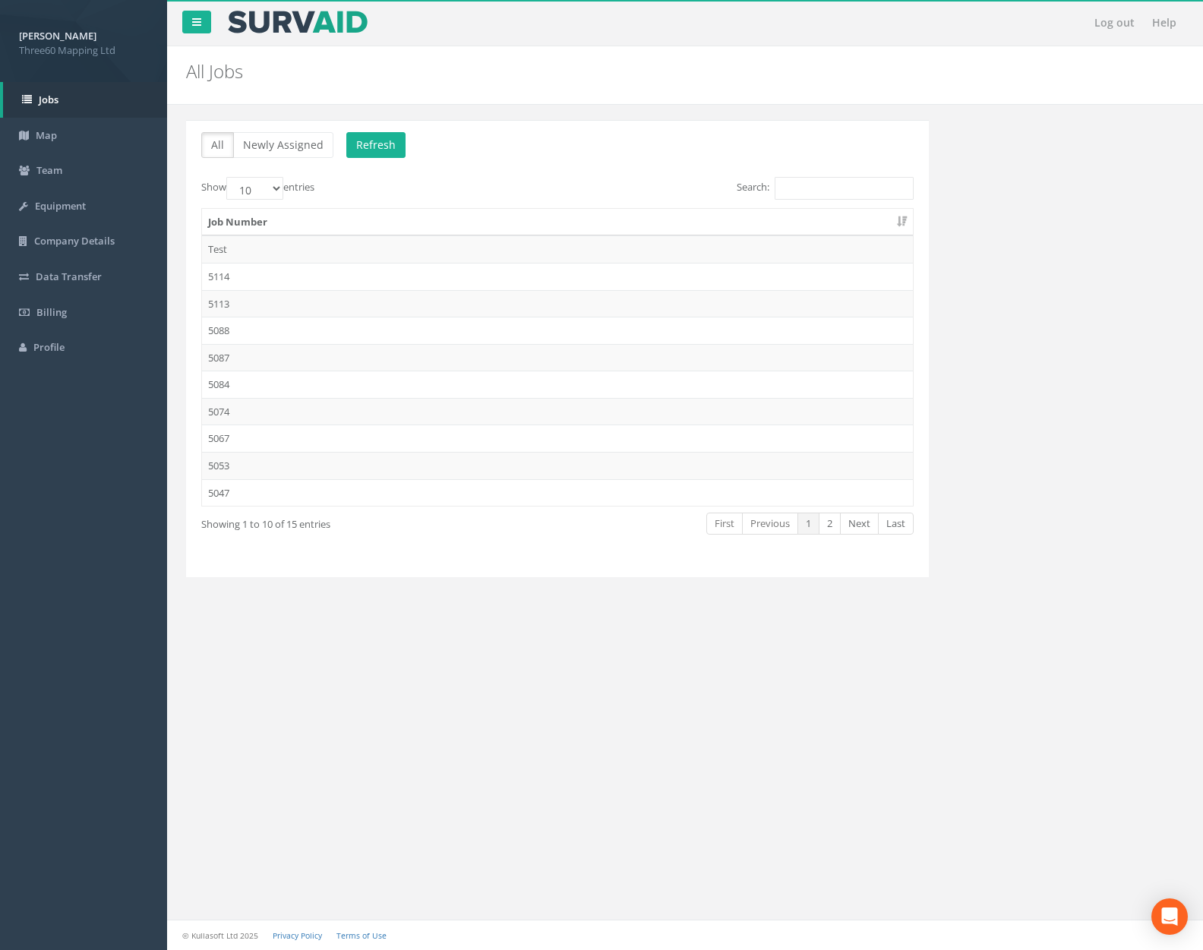
click at [300, 375] on td "5084" at bounding box center [557, 384] width 711 height 27
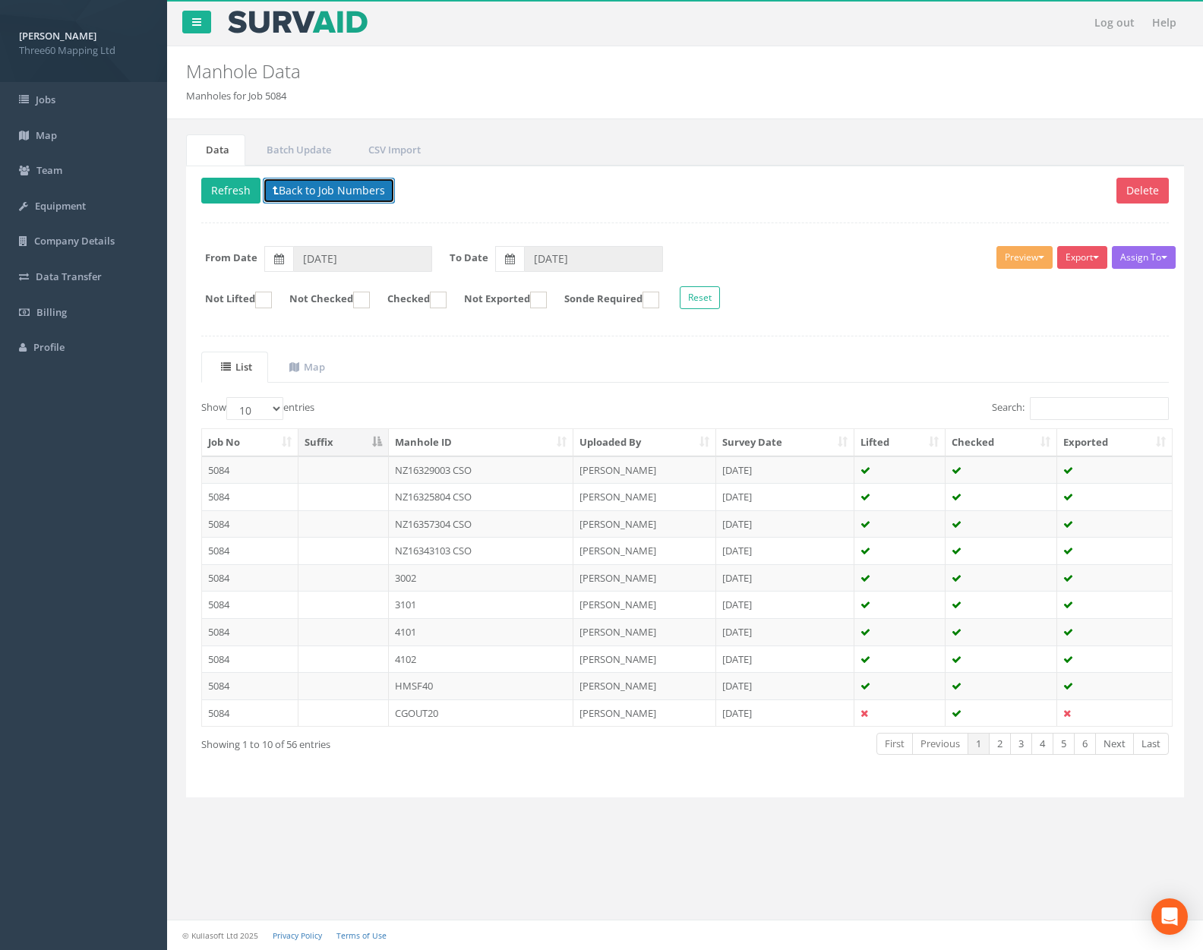
click at [345, 186] on button "Back to Job Numbers" at bounding box center [329, 191] width 132 height 26
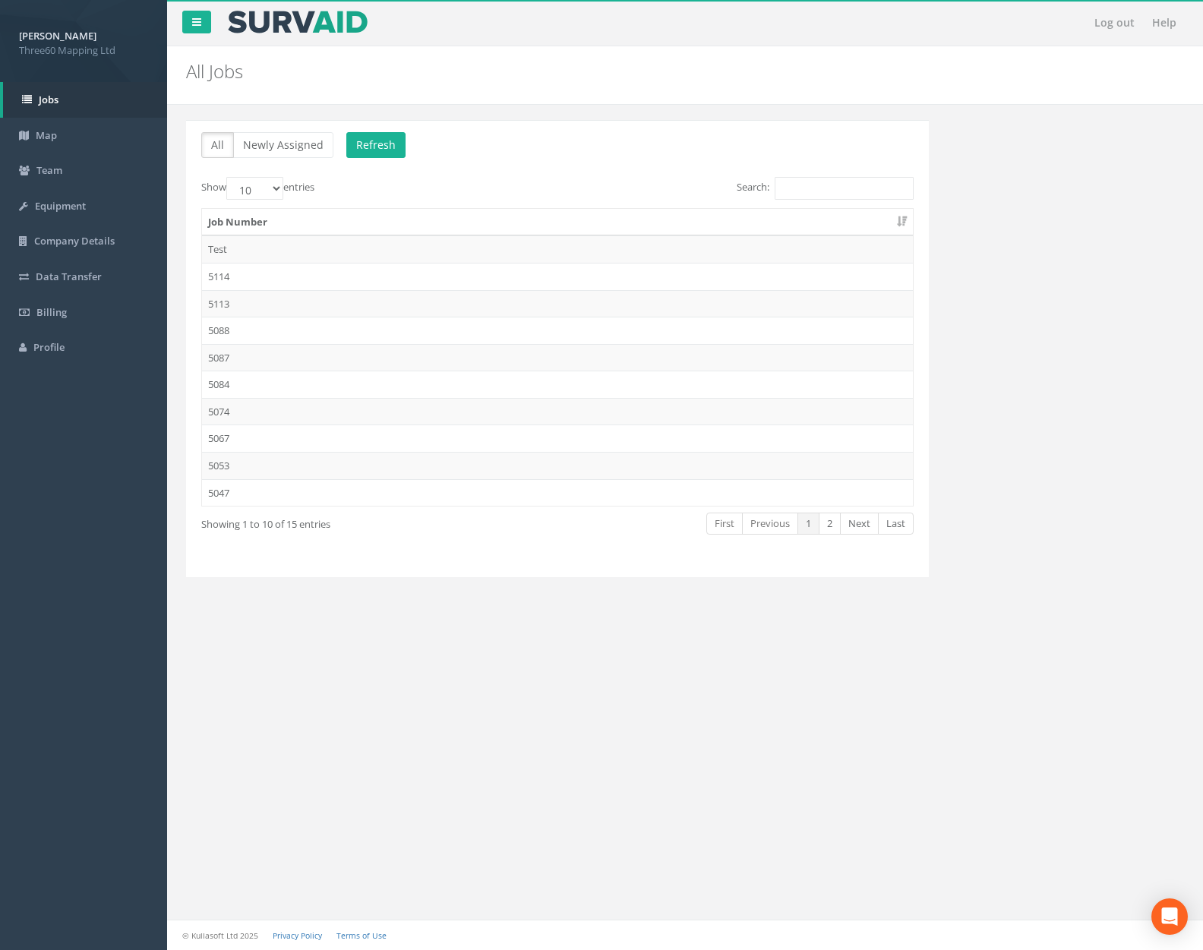
click at [299, 415] on td "5074" at bounding box center [557, 411] width 711 height 27
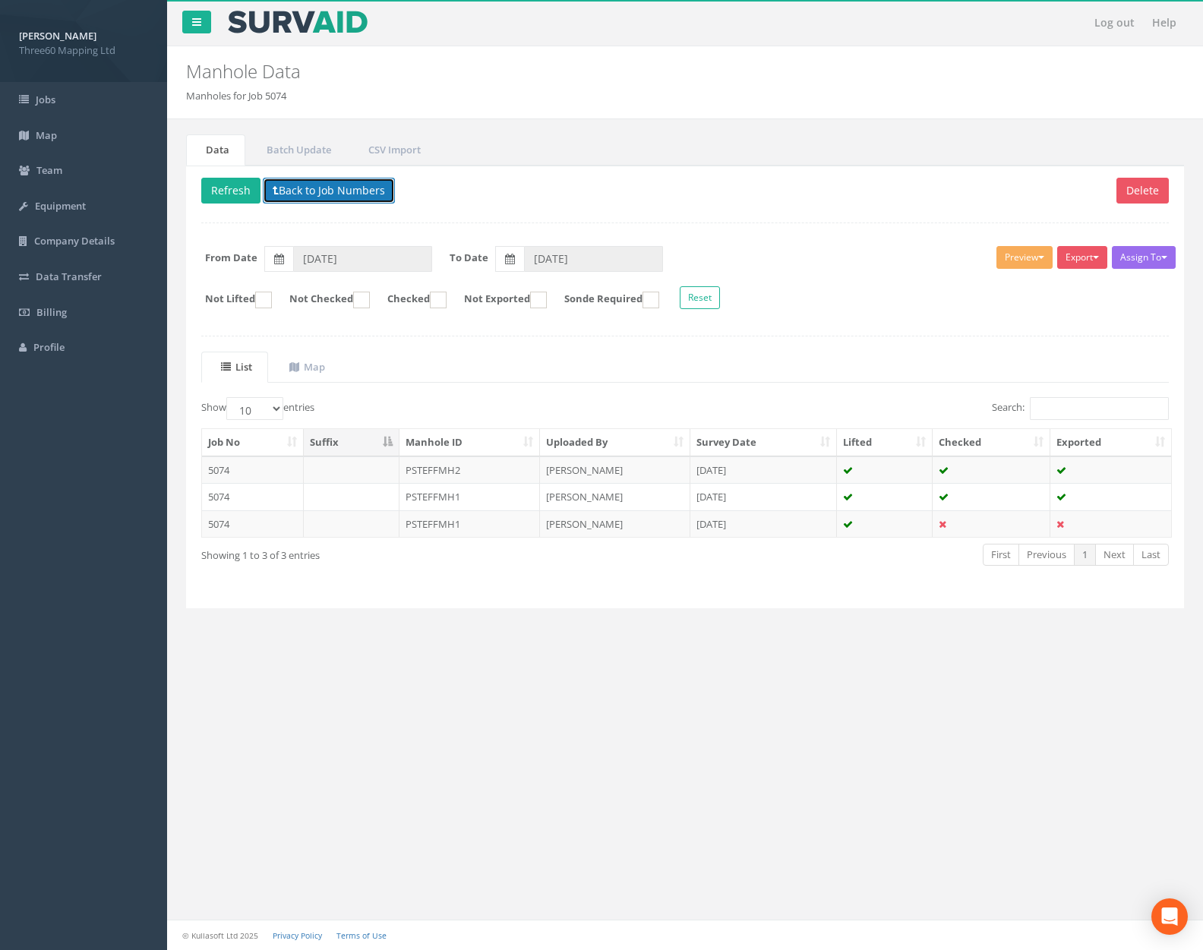
click at [325, 197] on button "Back to Job Numbers" at bounding box center [329, 191] width 132 height 26
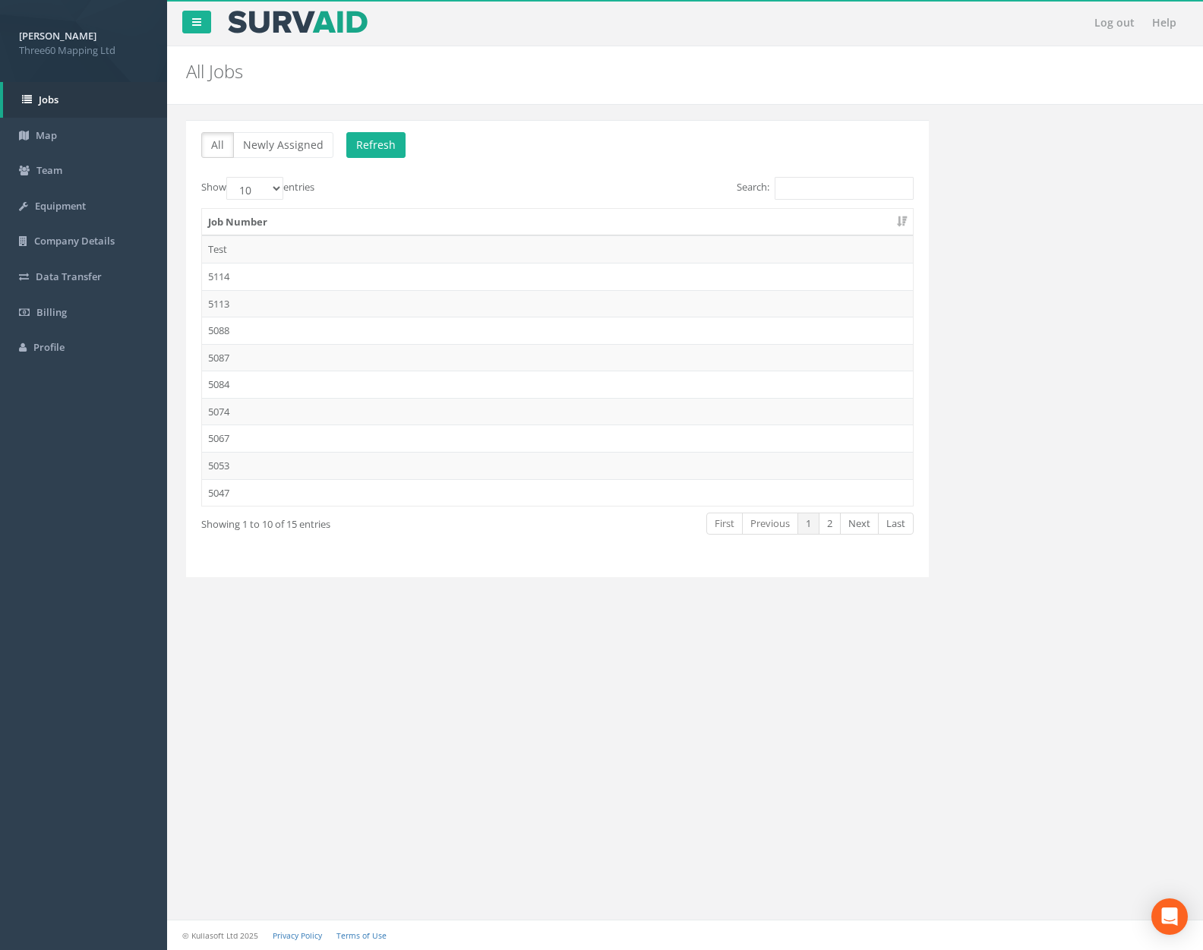
click at [283, 443] on td "5067" at bounding box center [557, 438] width 711 height 27
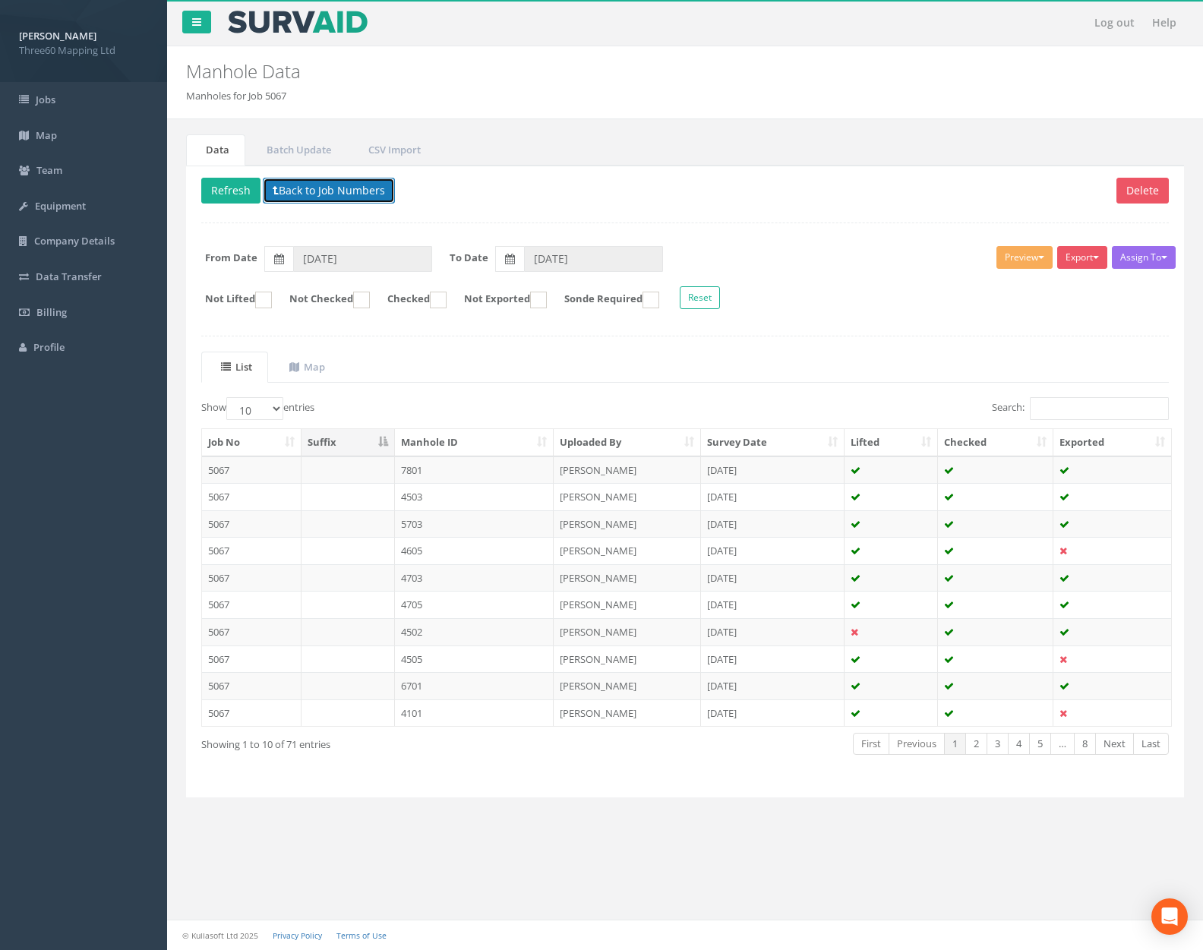
click at [349, 196] on button "Back to Job Numbers" at bounding box center [329, 191] width 132 height 26
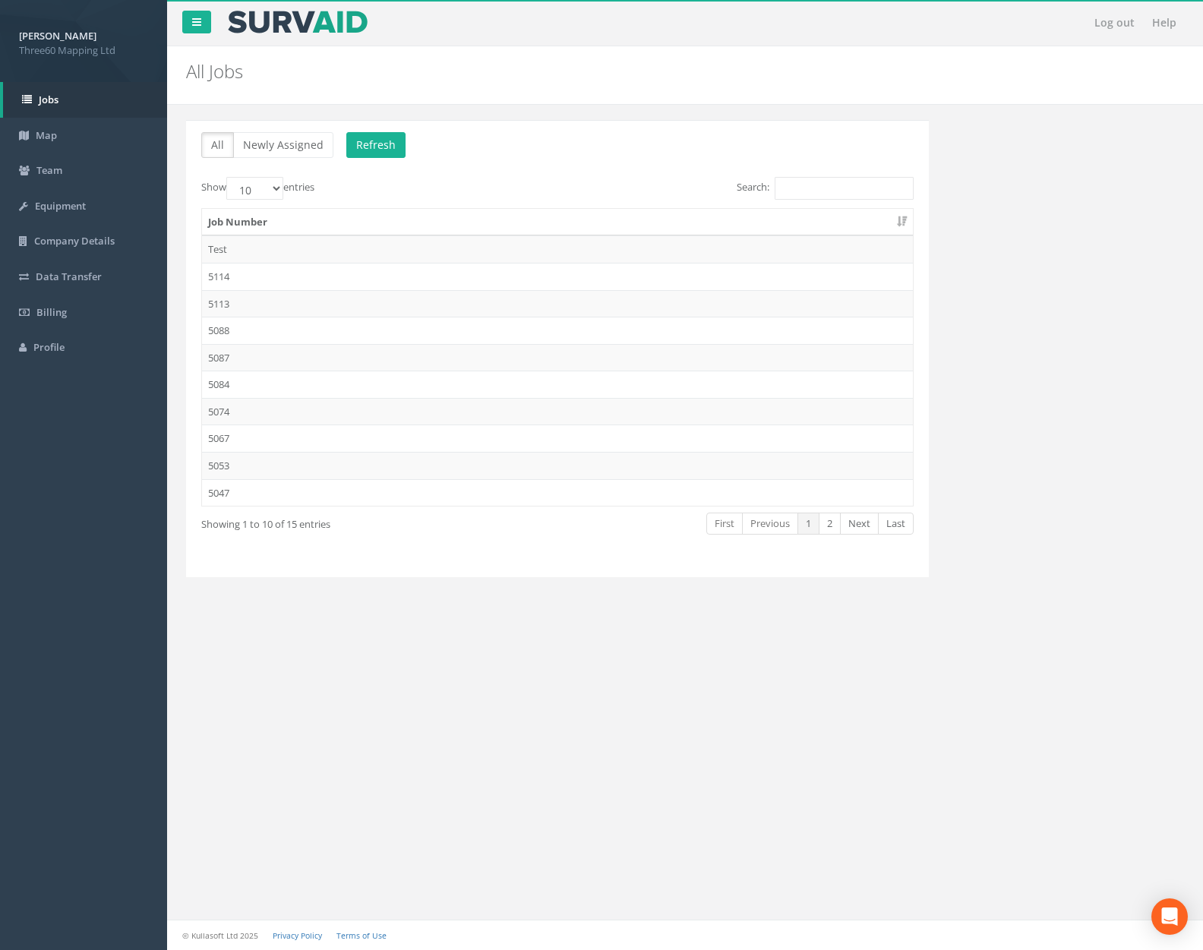
click at [304, 460] on td "5053" at bounding box center [557, 465] width 711 height 27
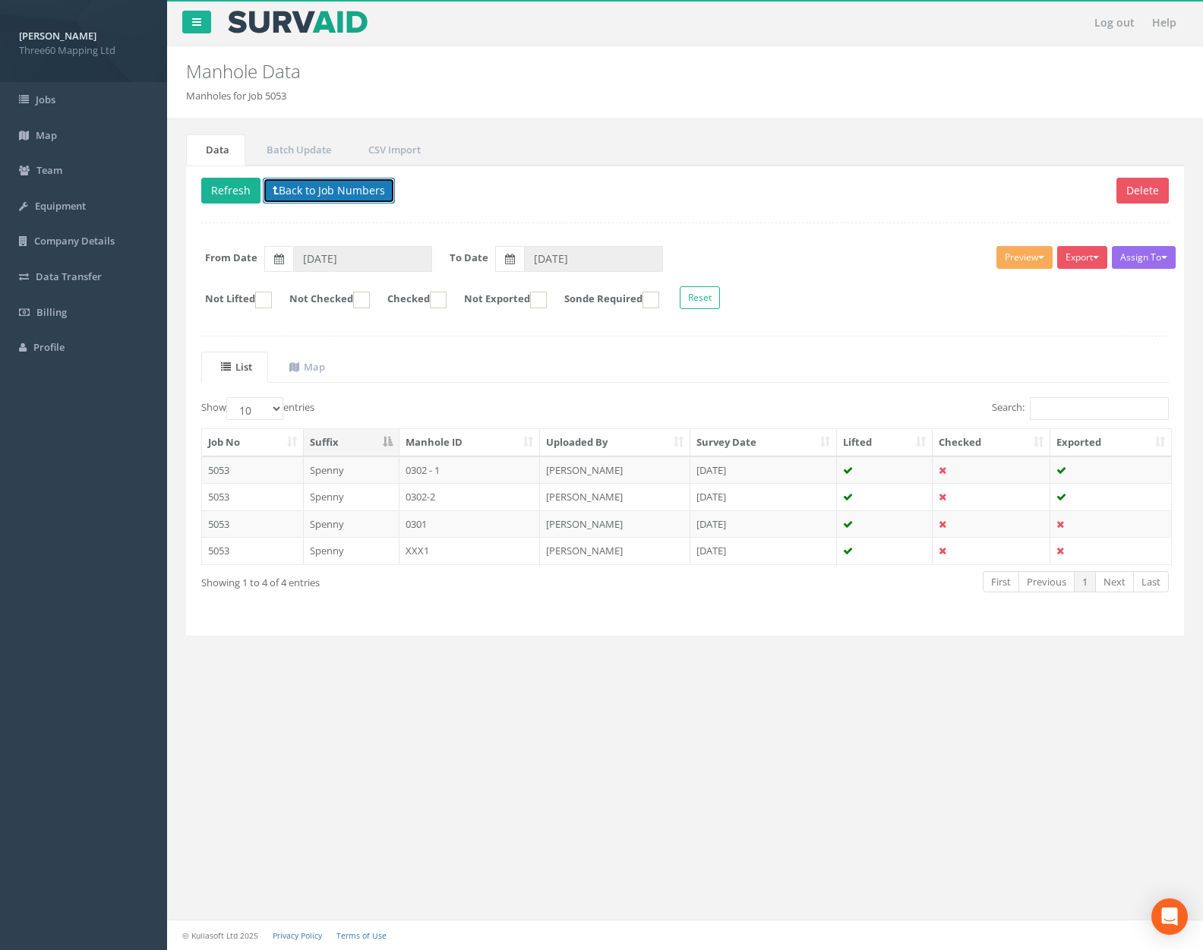
click at [346, 195] on button "Back to Job Numbers" at bounding box center [329, 191] width 132 height 26
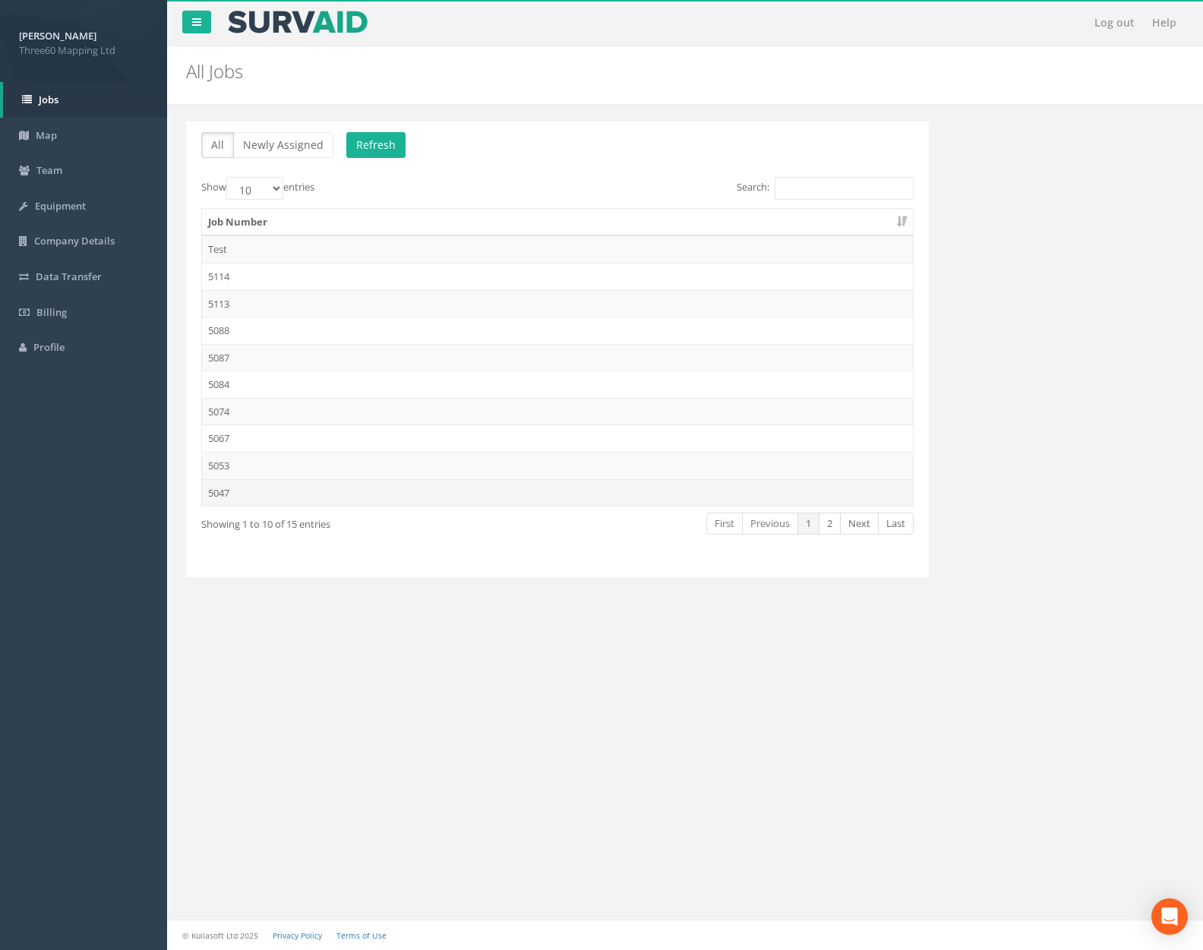
click at [324, 501] on td "5047" at bounding box center [557, 492] width 711 height 27
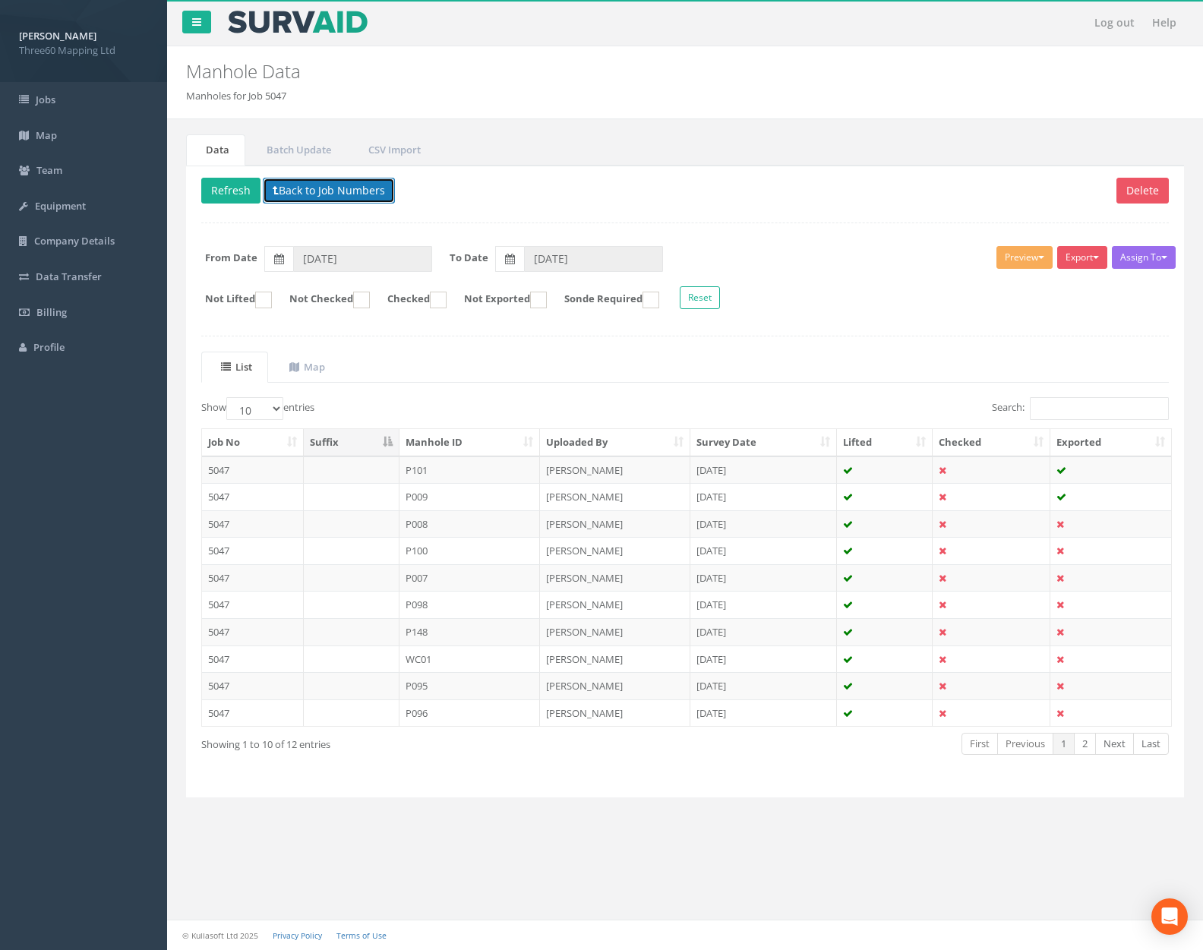
click at [353, 194] on button "Back to Job Numbers" at bounding box center [329, 191] width 132 height 26
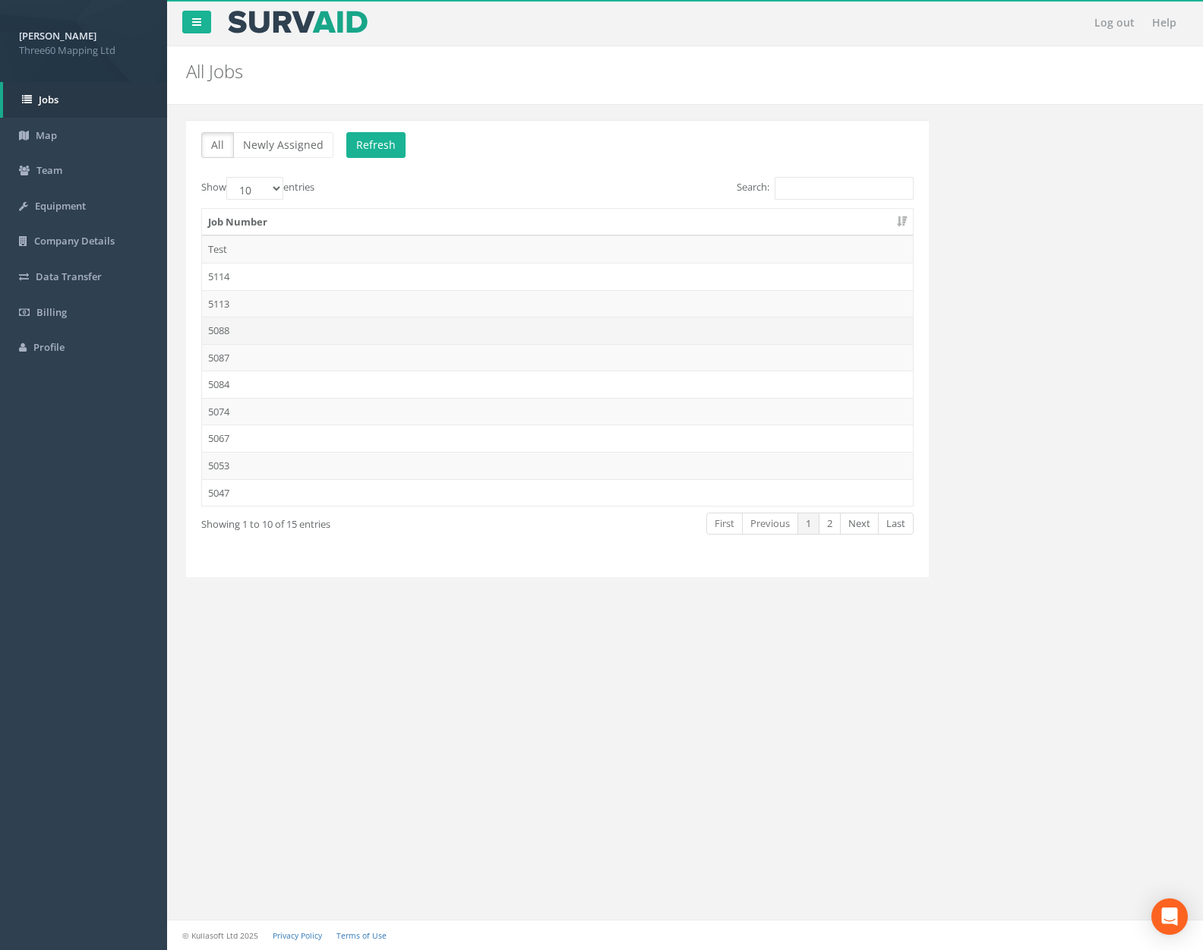
click at [356, 327] on td "5088" at bounding box center [557, 330] width 711 height 27
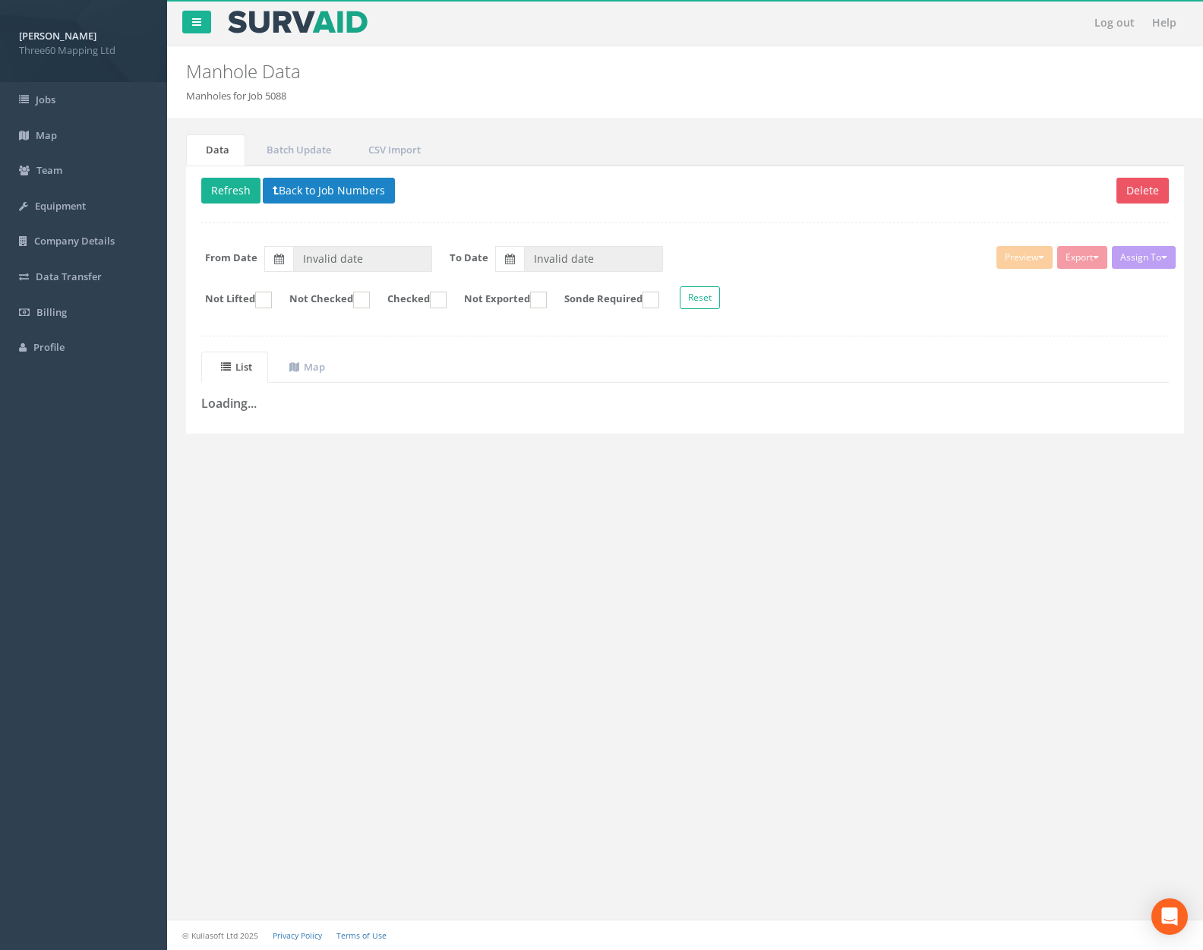
type input "[DATE]"
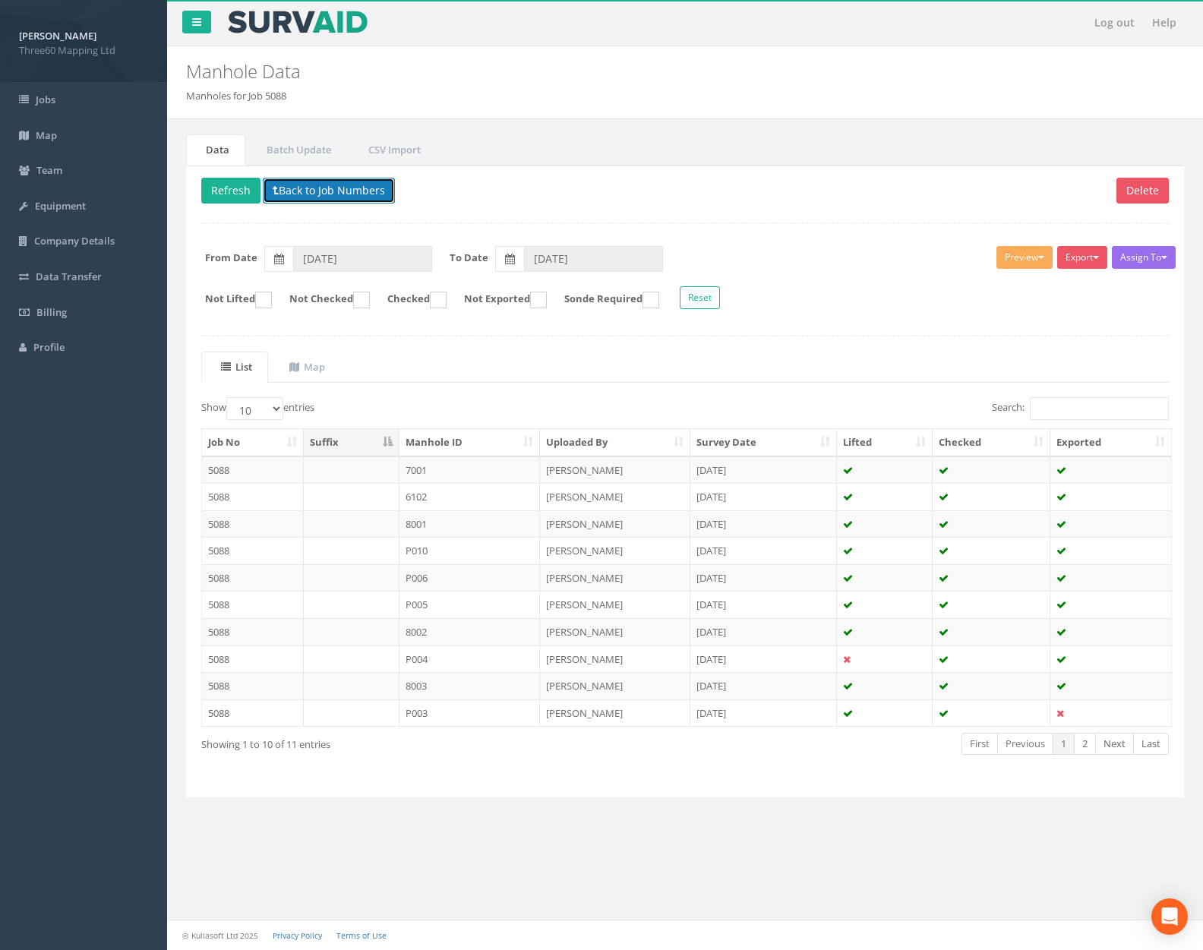
click at [339, 193] on button "Back to Job Numbers" at bounding box center [329, 191] width 132 height 26
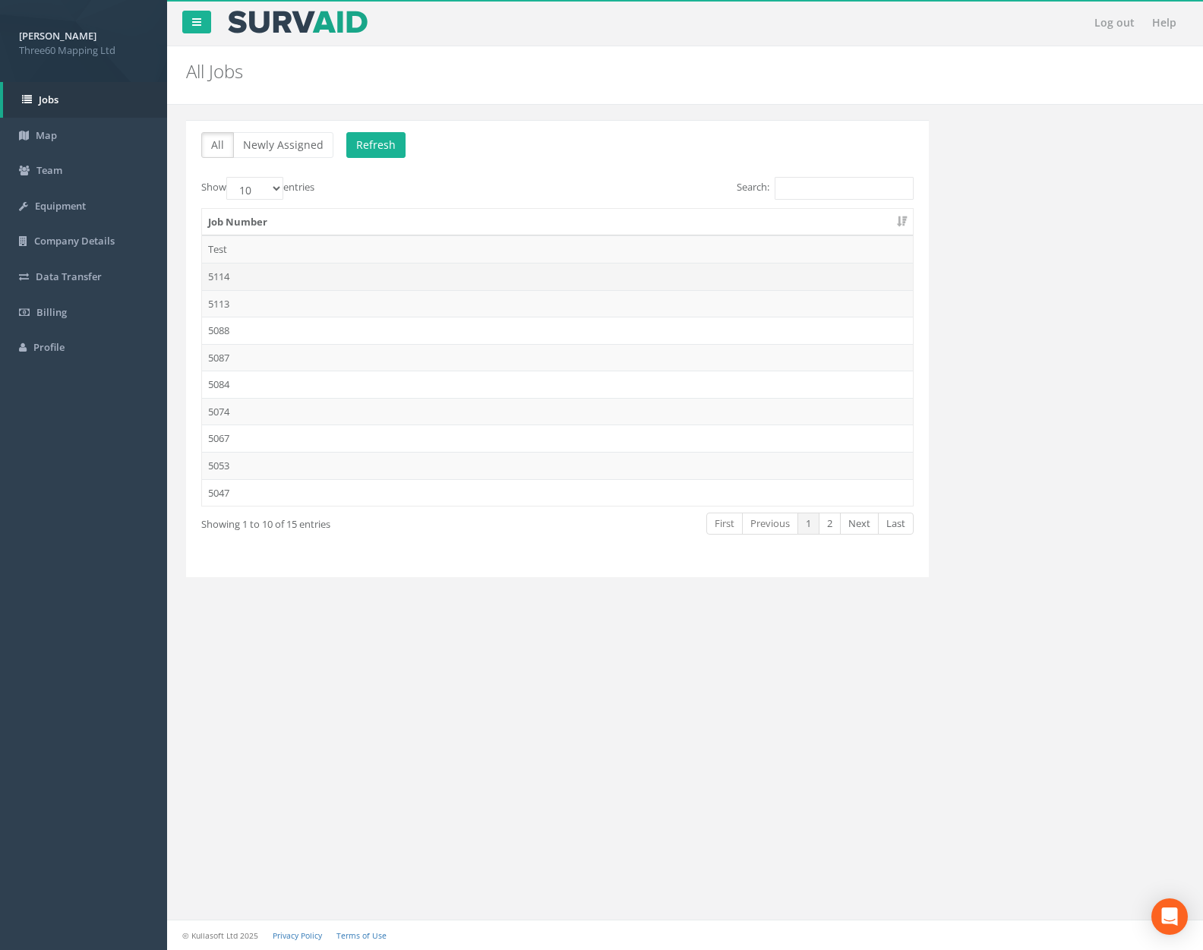
click at [366, 270] on td "5114" at bounding box center [557, 276] width 711 height 27
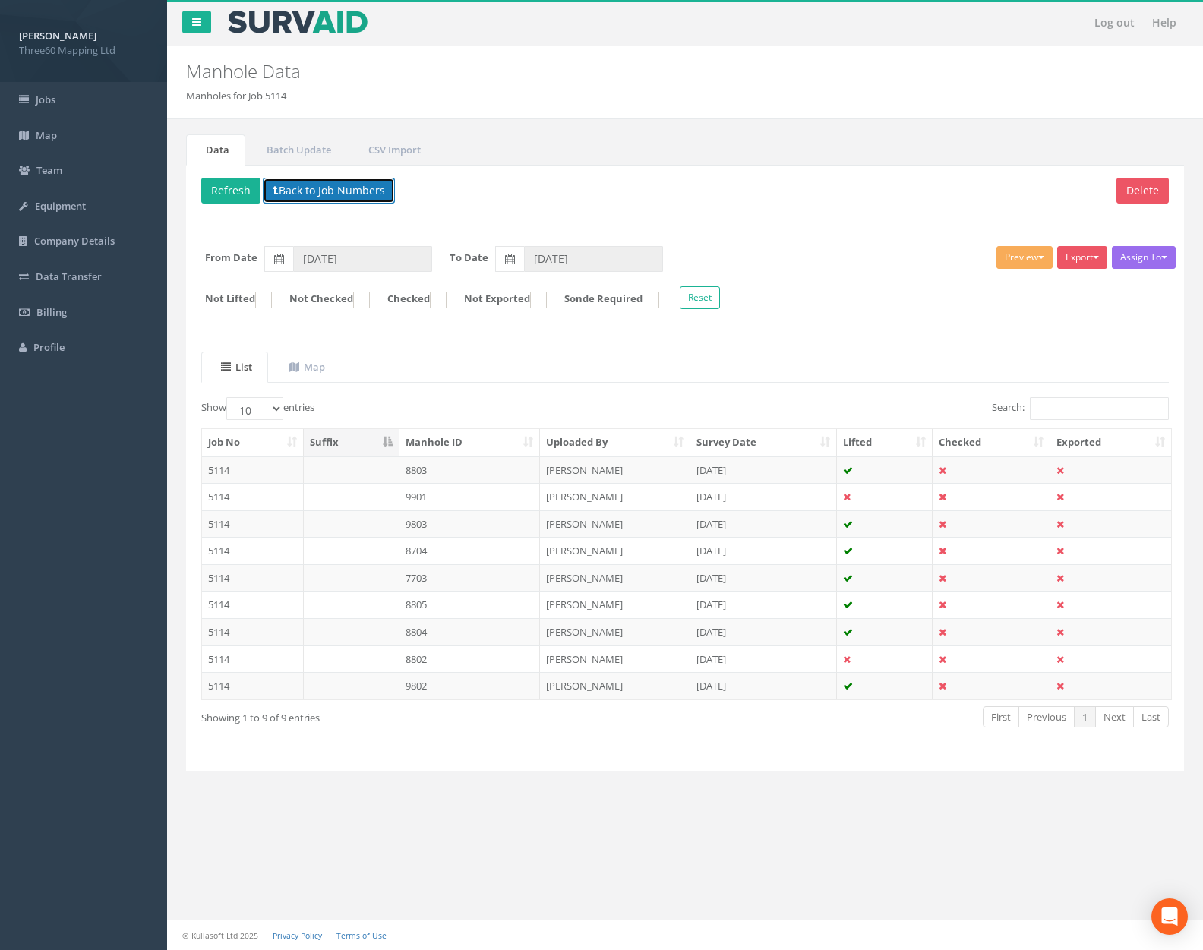
click at [362, 198] on button "Back to Job Numbers" at bounding box center [329, 191] width 132 height 26
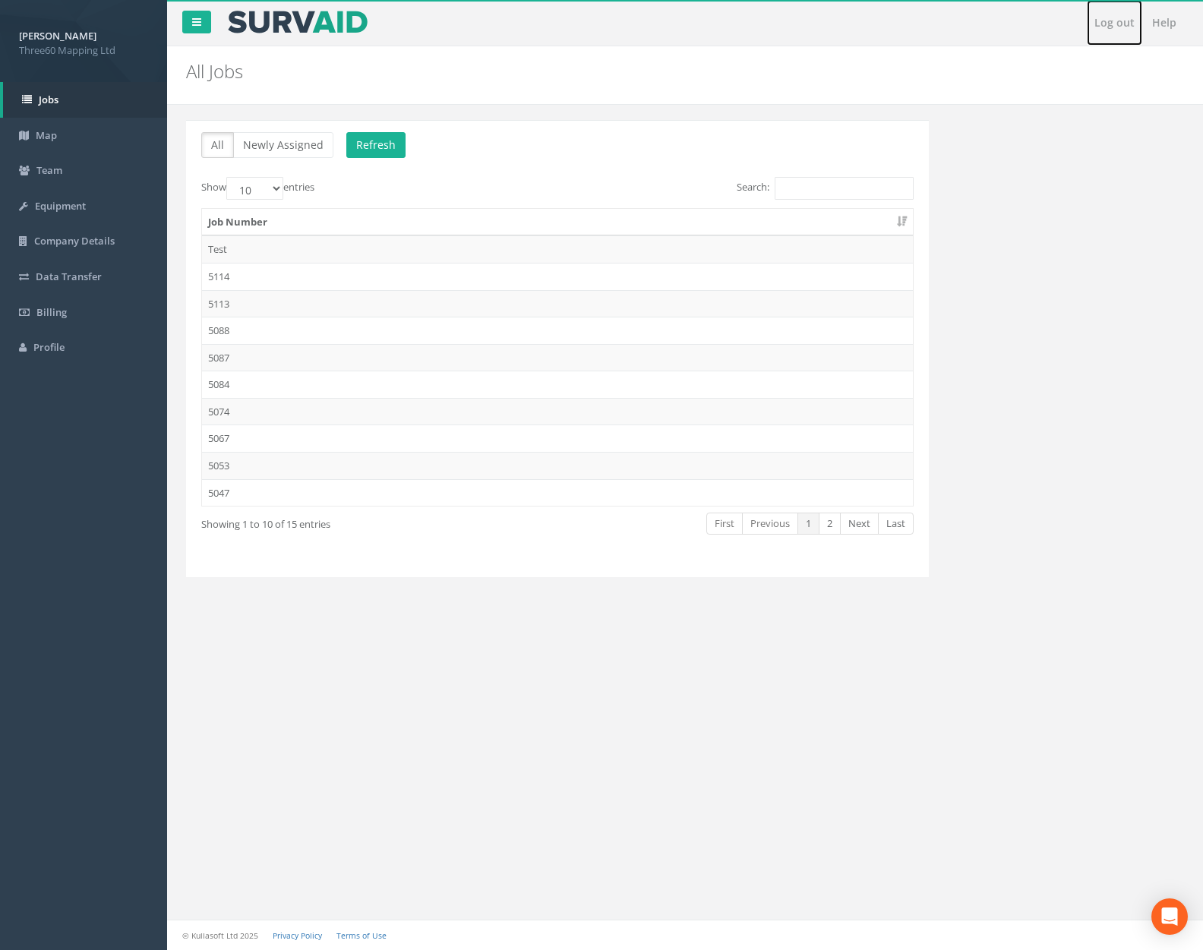
click at [1109, 30] on link "Log out" at bounding box center [1114, 23] width 55 height 46
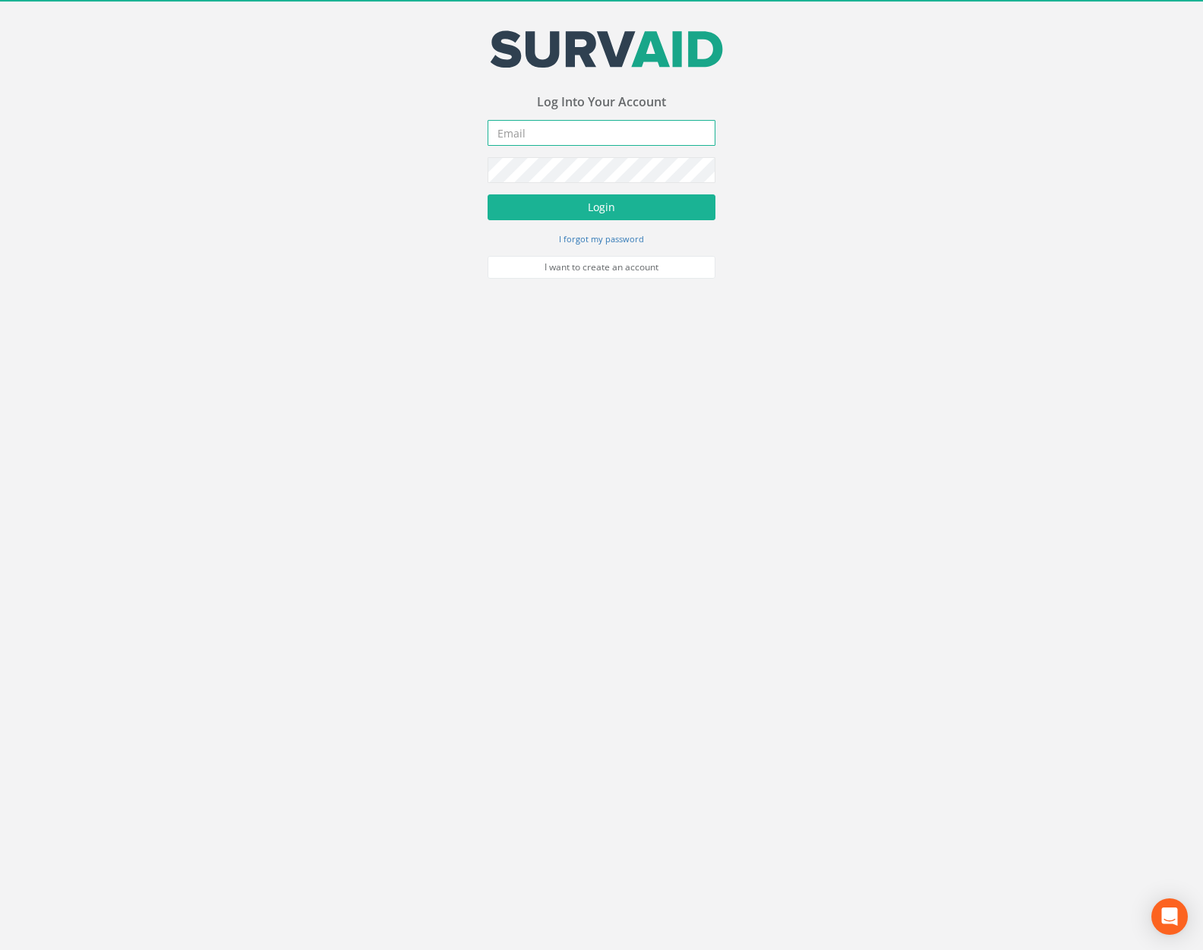
click at [602, 139] on input "email" at bounding box center [602, 133] width 228 height 26
type input "[PERSON_NAME][EMAIL_ADDRESS][PERSON_NAME][DOMAIN_NAME]"
click at [488, 194] on button "Login" at bounding box center [602, 207] width 228 height 26
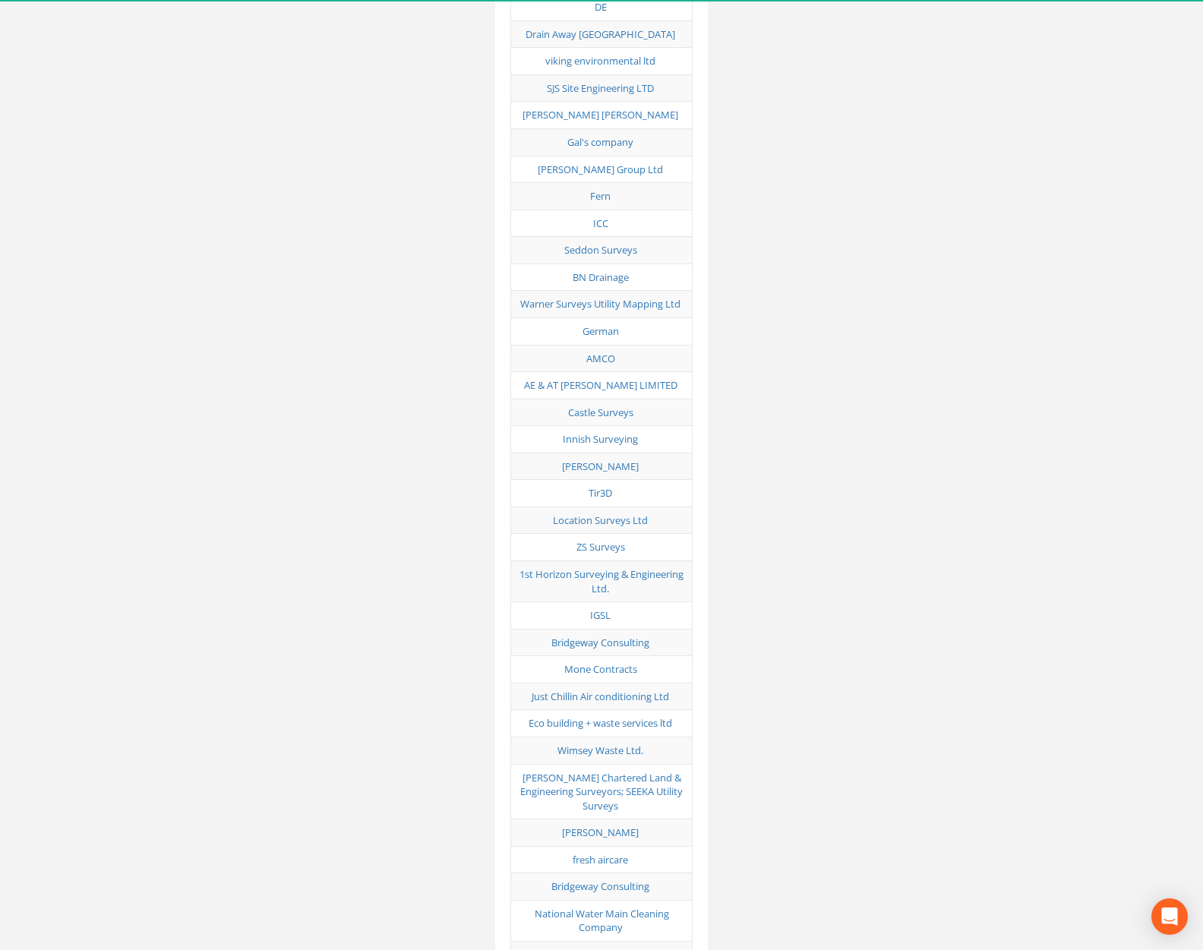
scroll to position [6651, 0]
click at [610, 462] on link "[PERSON_NAME]" at bounding box center [600, 469] width 77 height 14
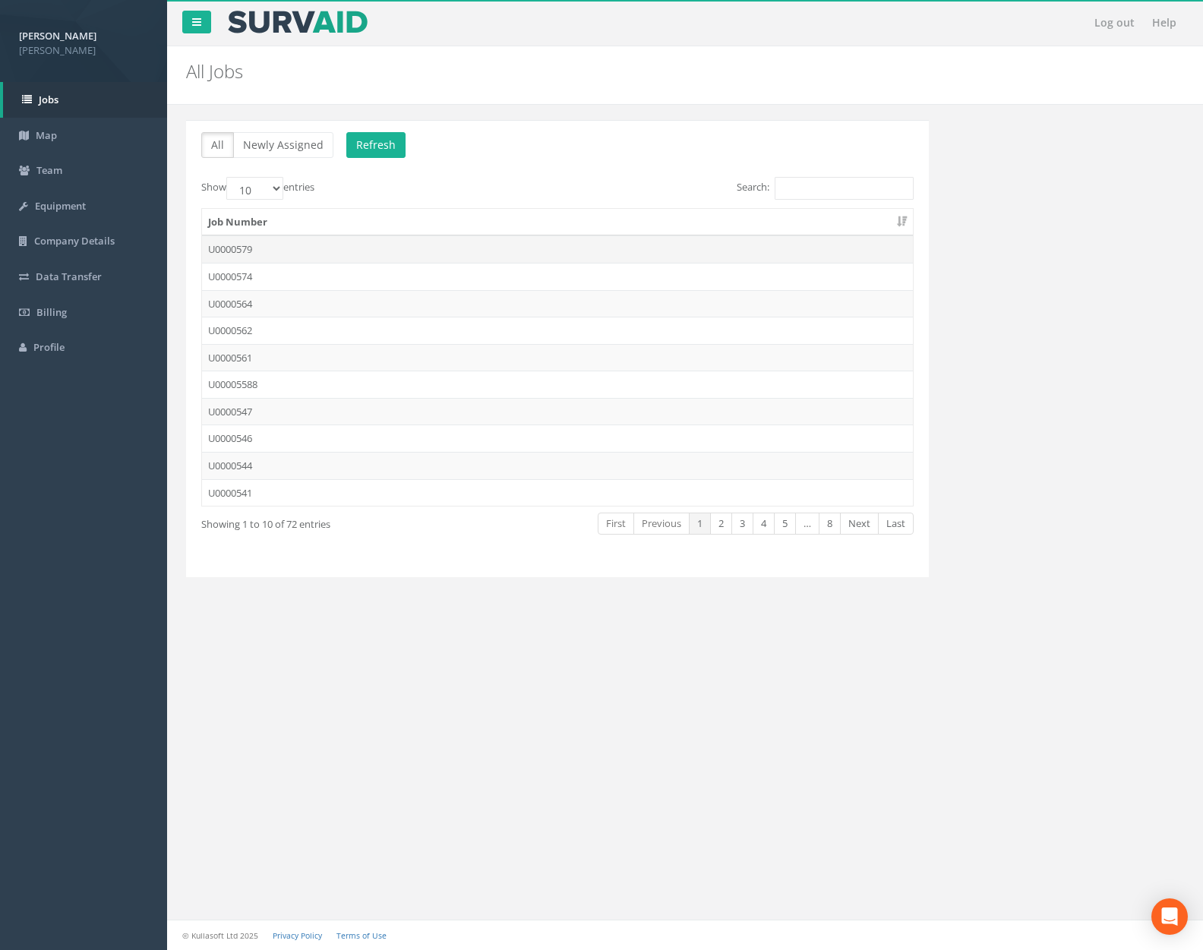
click at [305, 245] on td "U0000579" at bounding box center [557, 248] width 711 height 27
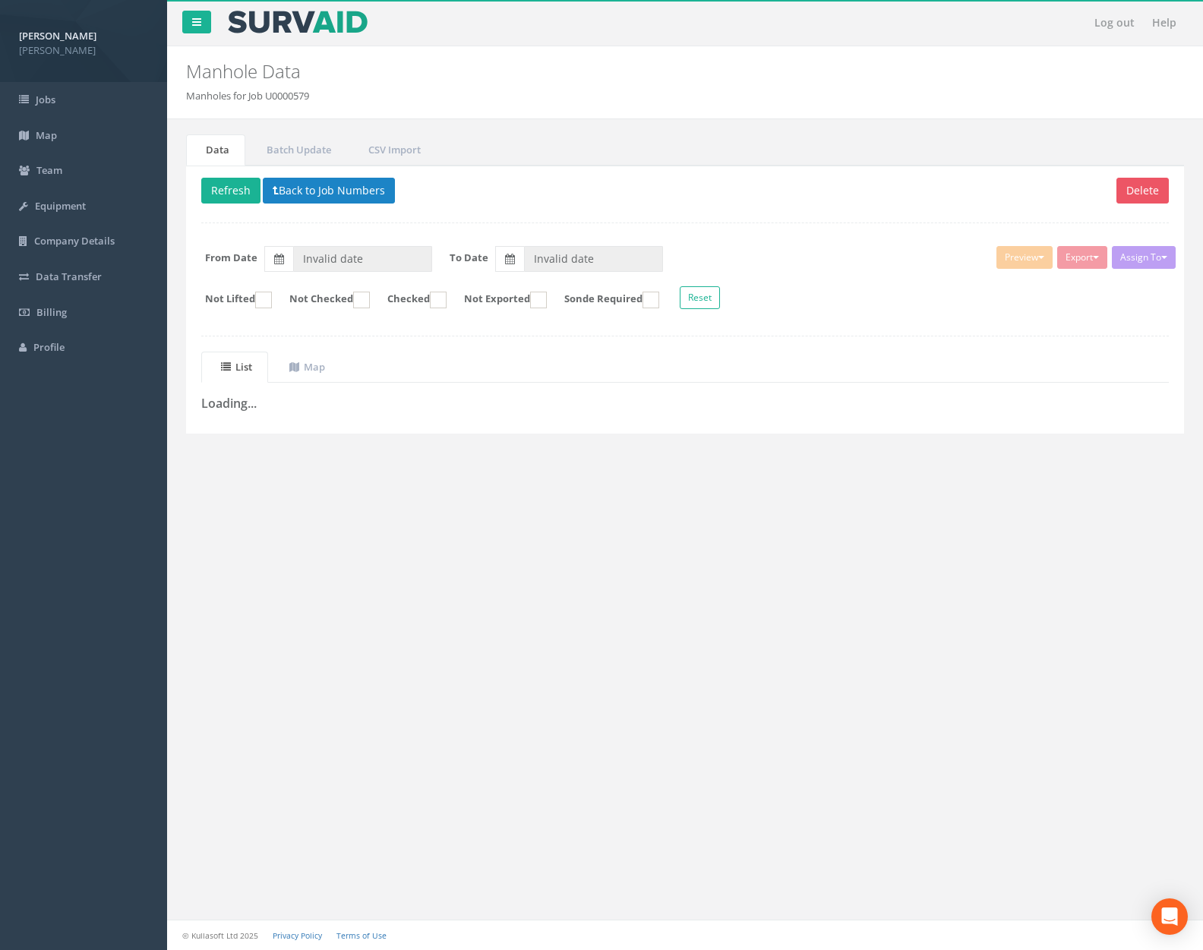
type input "[DATE]"
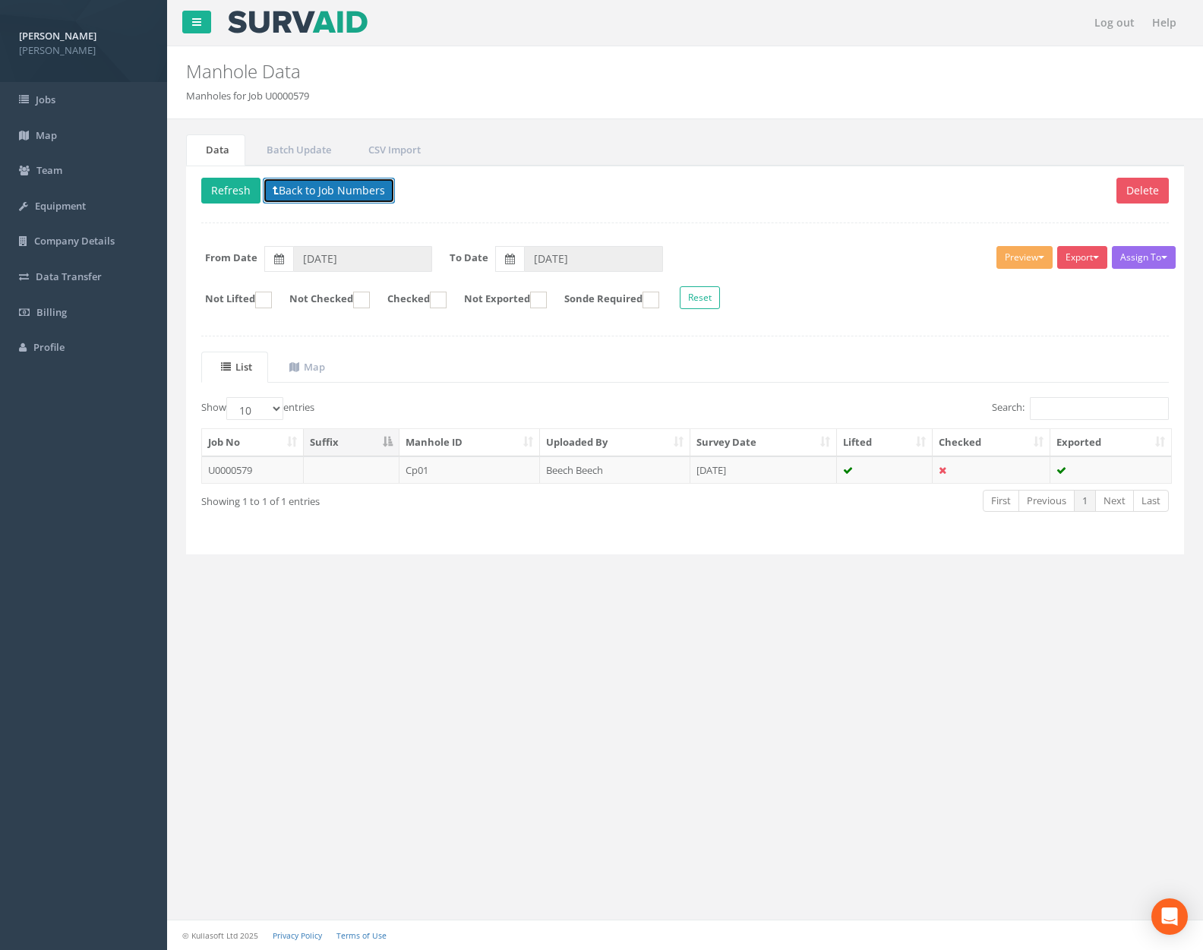
click at [314, 187] on button "Back to Job Numbers" at bounding box center [329, 191] width 132 height 26
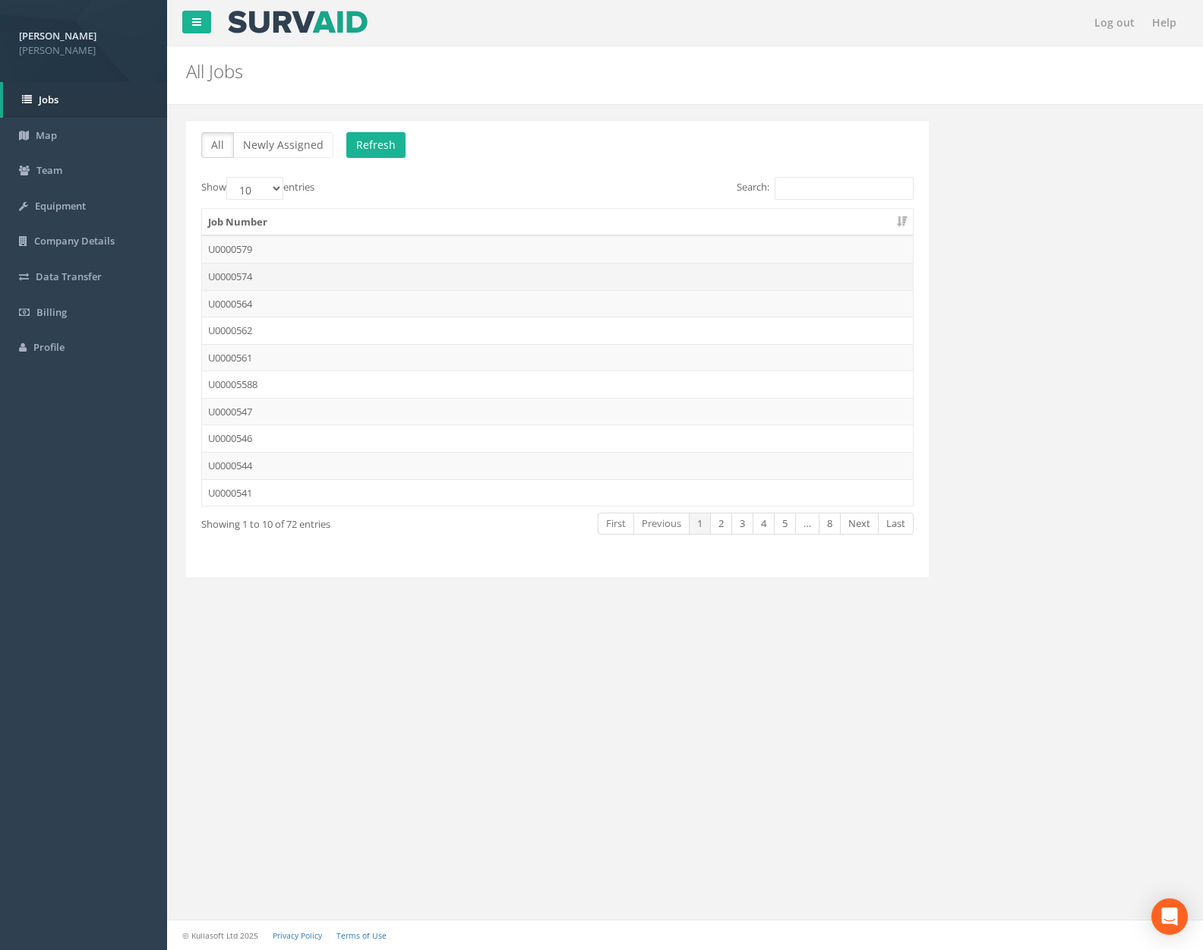
click at [305, 271] on td "U0000574" at bounding box center [557, 276] width 711 height 27
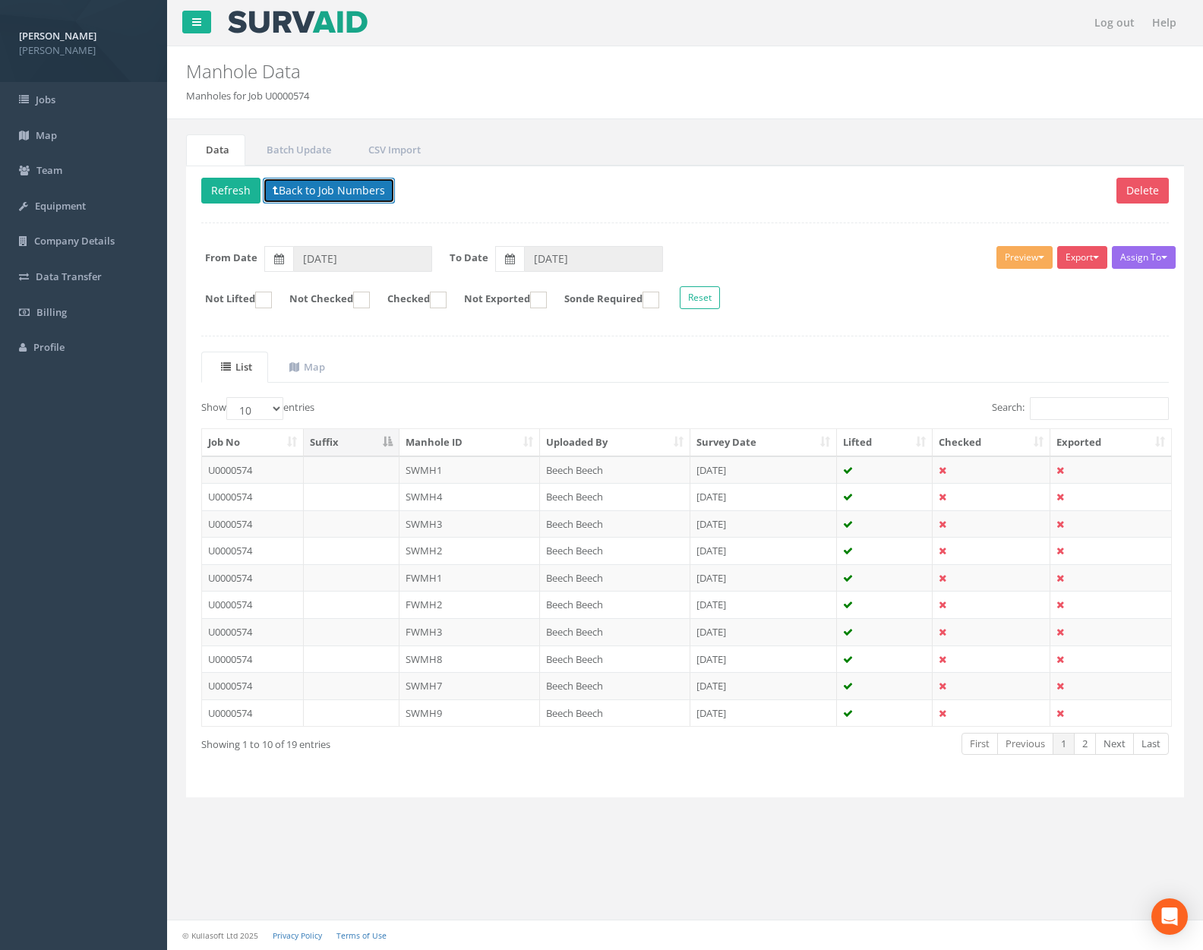
click at [333, 193] on button "Back to Job Numbers" at bounding box center [329, 191] width 132 height 26
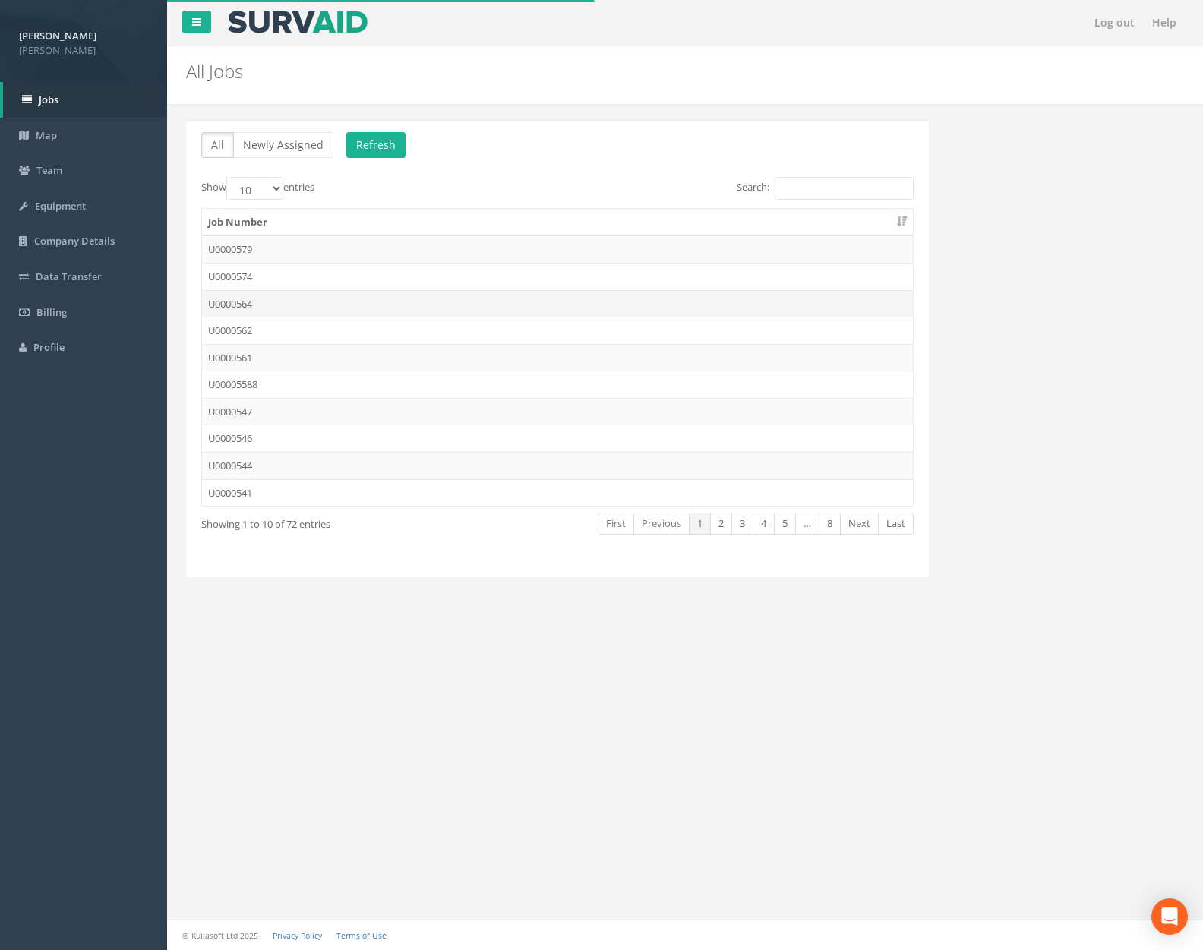
click at [327, 305] on td "U0000564" at bounding box center [557, 303] width 711 height 27
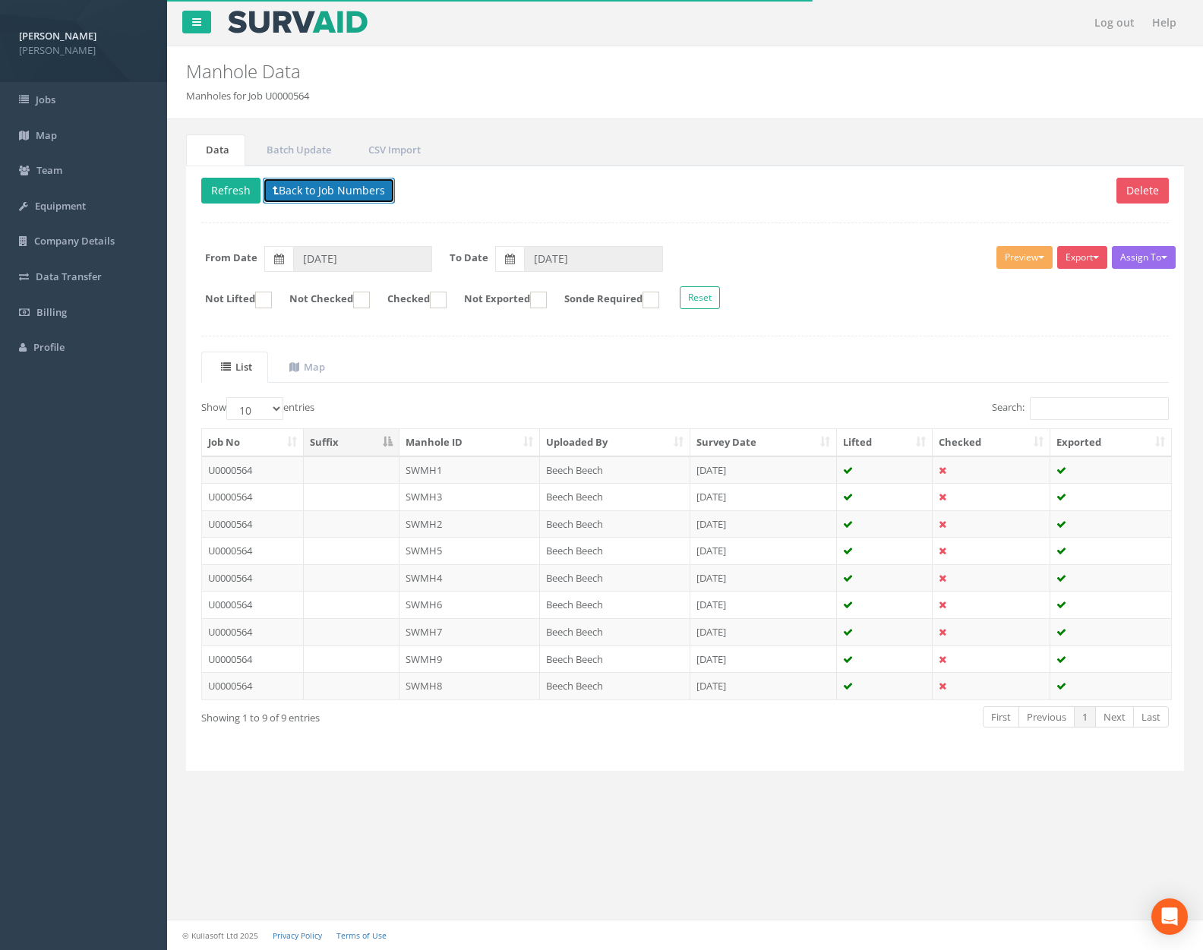
click at [327, 188] on button "Back to Job Numbers" at bounding box center [329, 191] width 132 height 26
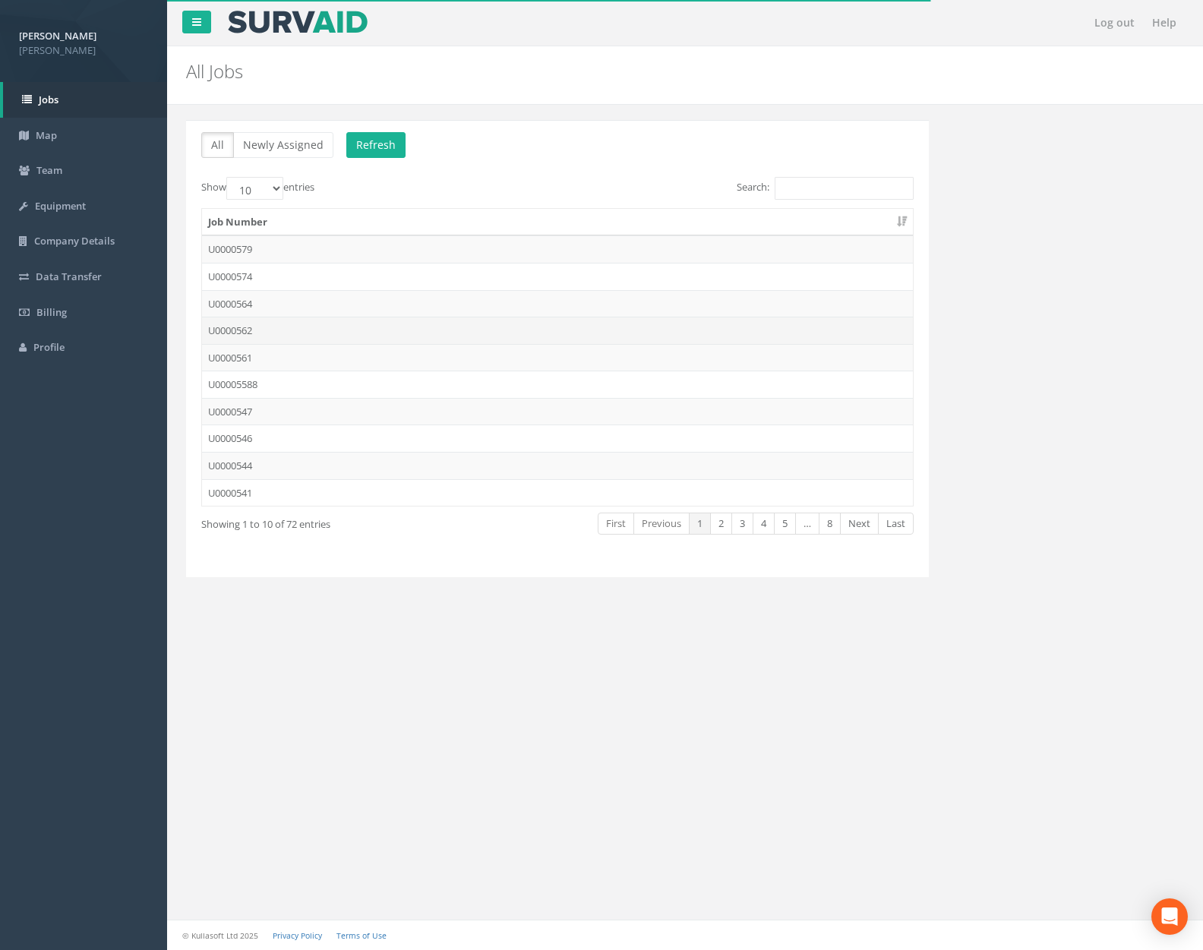
click at [322, 333] on td "U0000562" at bounding box center [557, 330] width 711 height 27
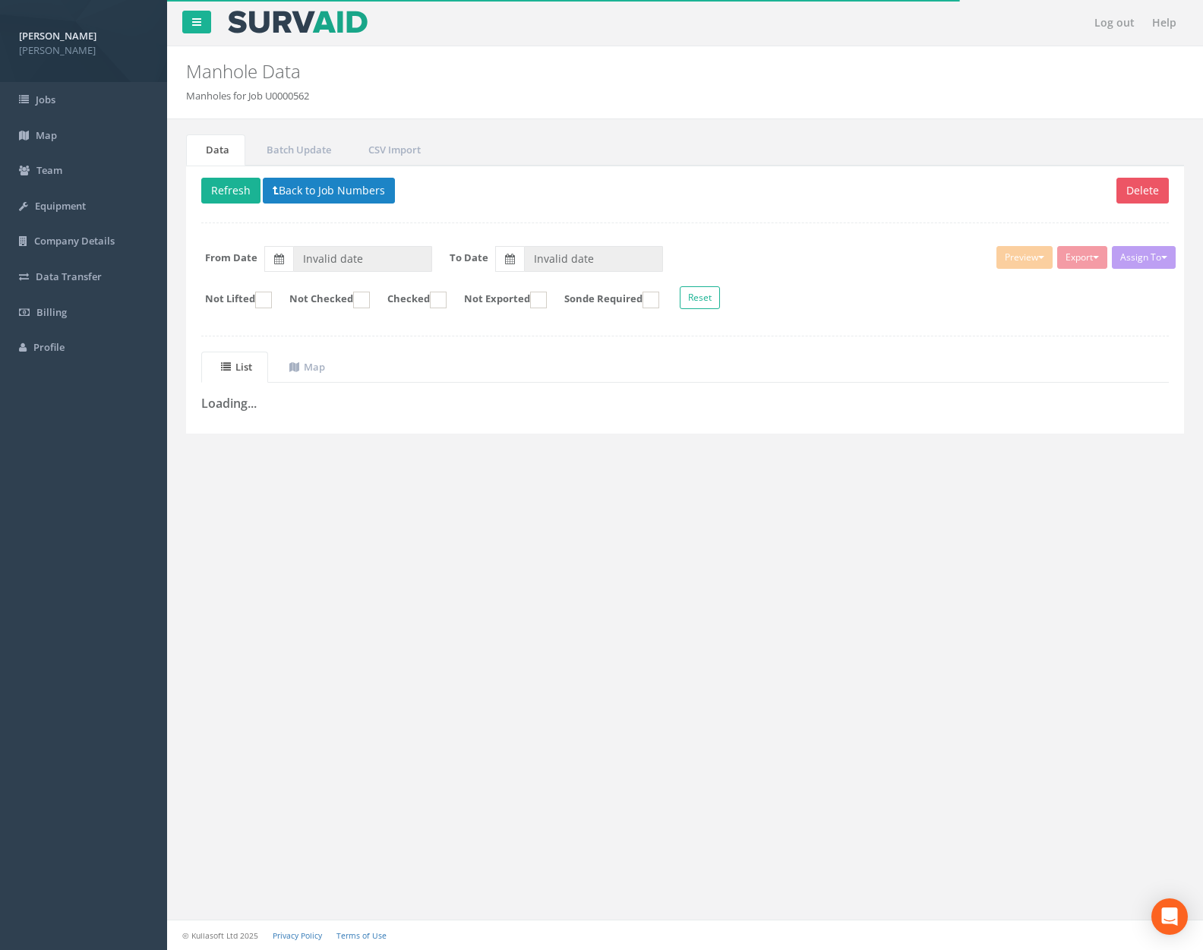
type input "[DATE]"
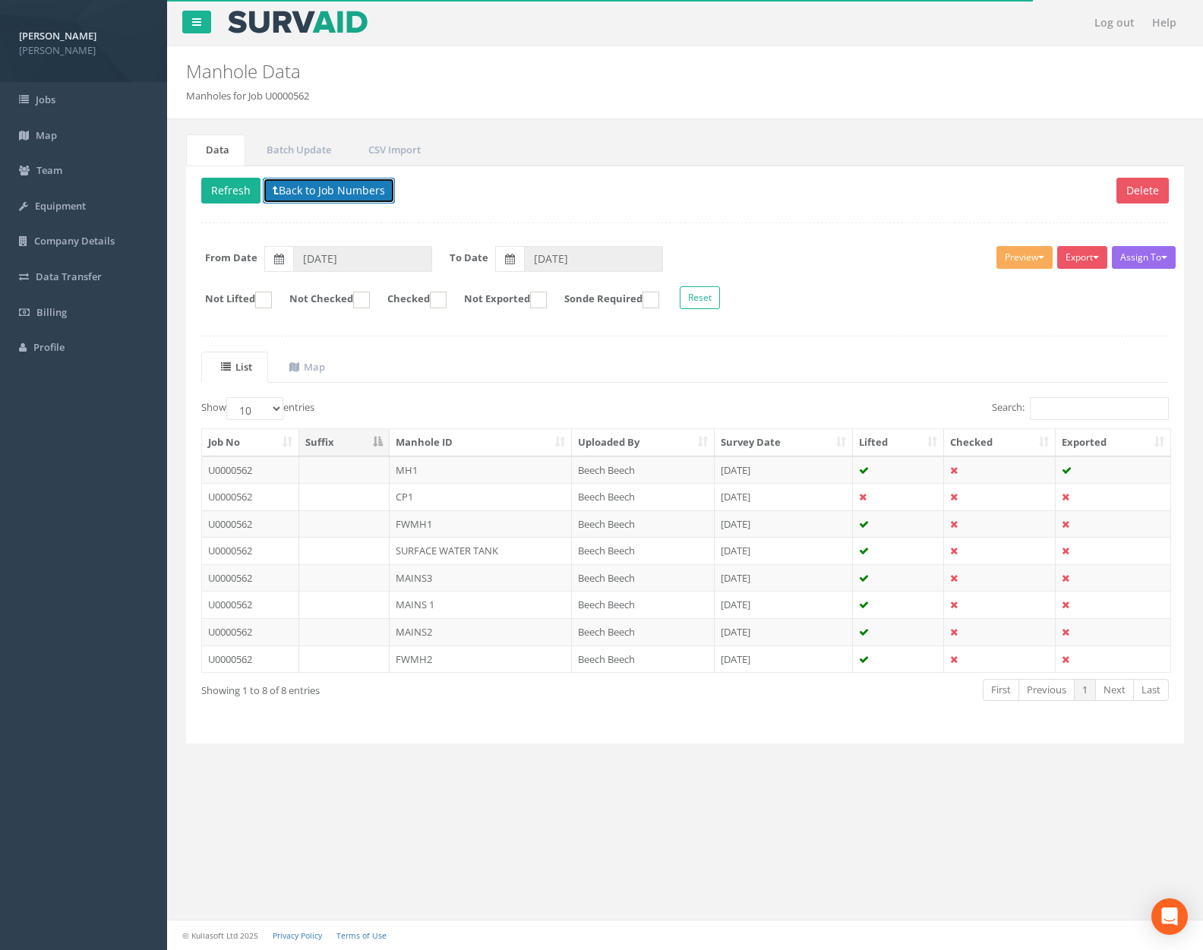
click at [343, 194] on button "Back to Job Numbers" at bounding box center [329, 191] width 132 height 26
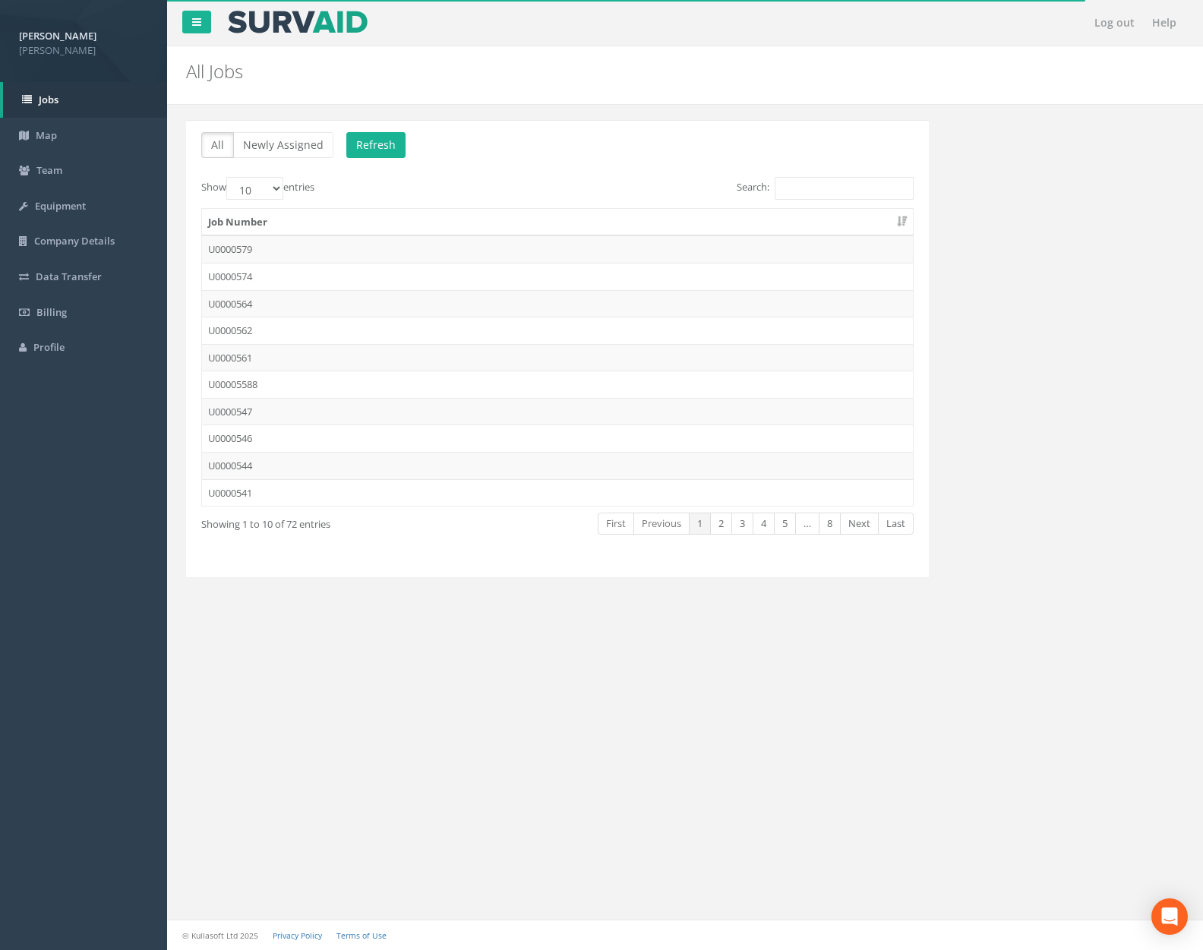
click at [330, 357] on td "U0000561" at bounding box center [557, 357] width 711 height 27
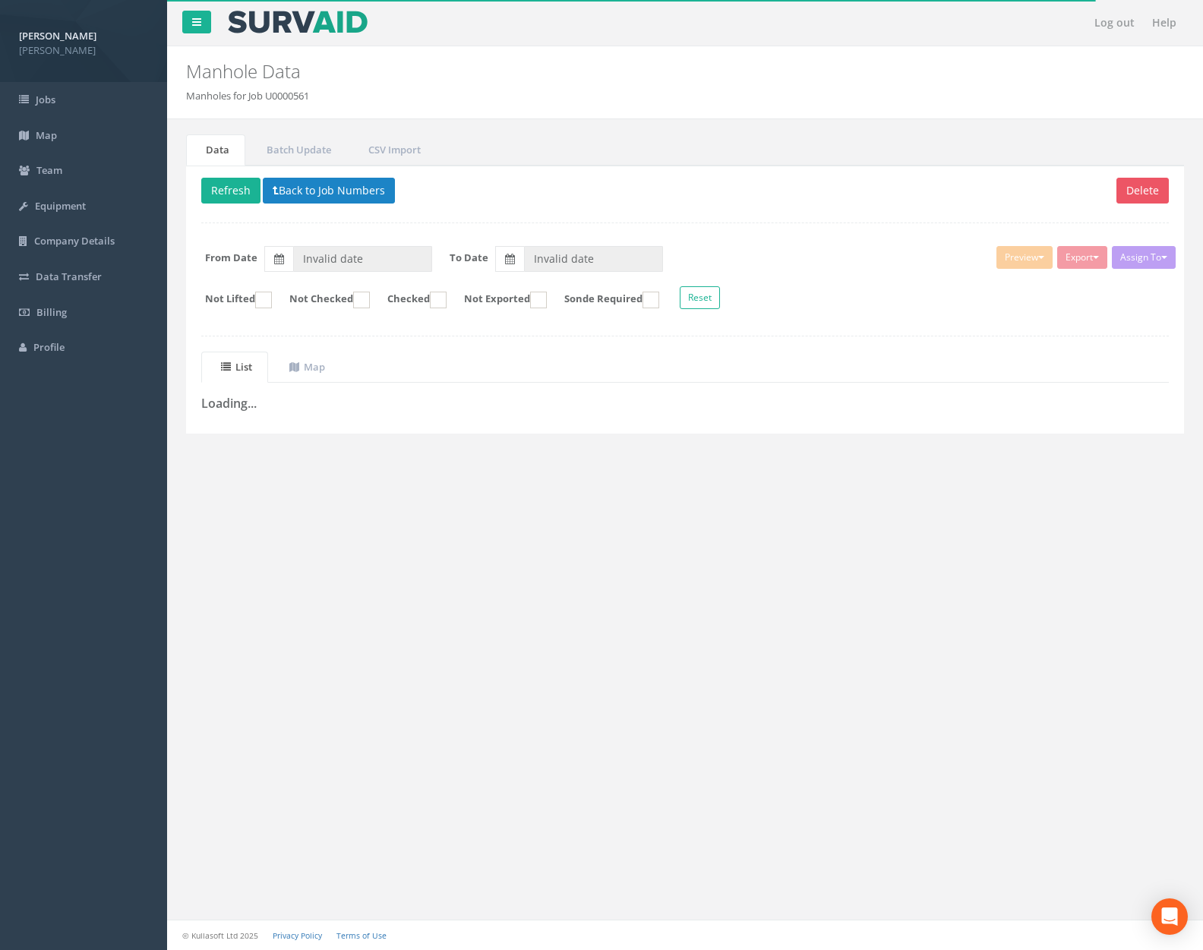
type input "[DATE]"
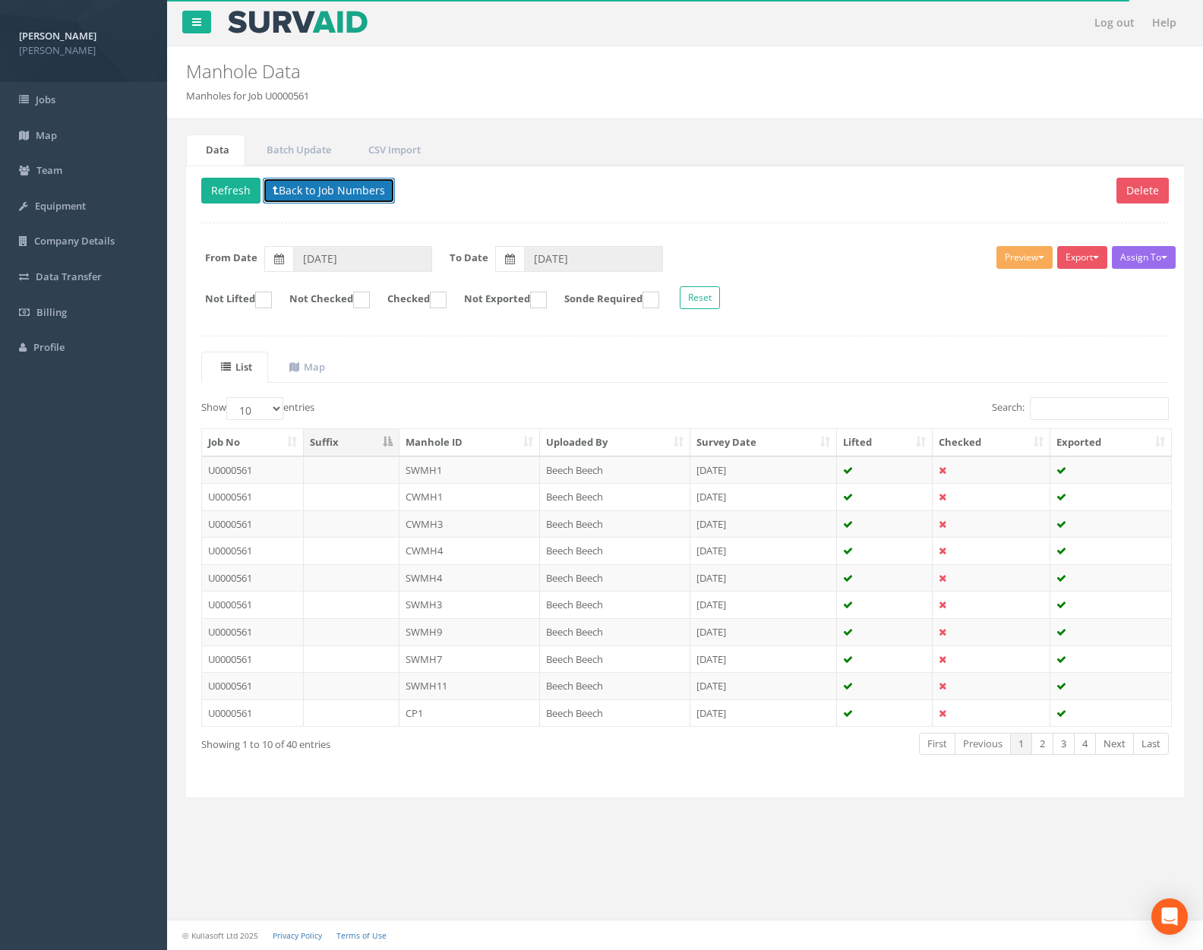
click at [340, 194] on button "Back to Job Numbers" at bounding box center [329, 191] width 132 height 26
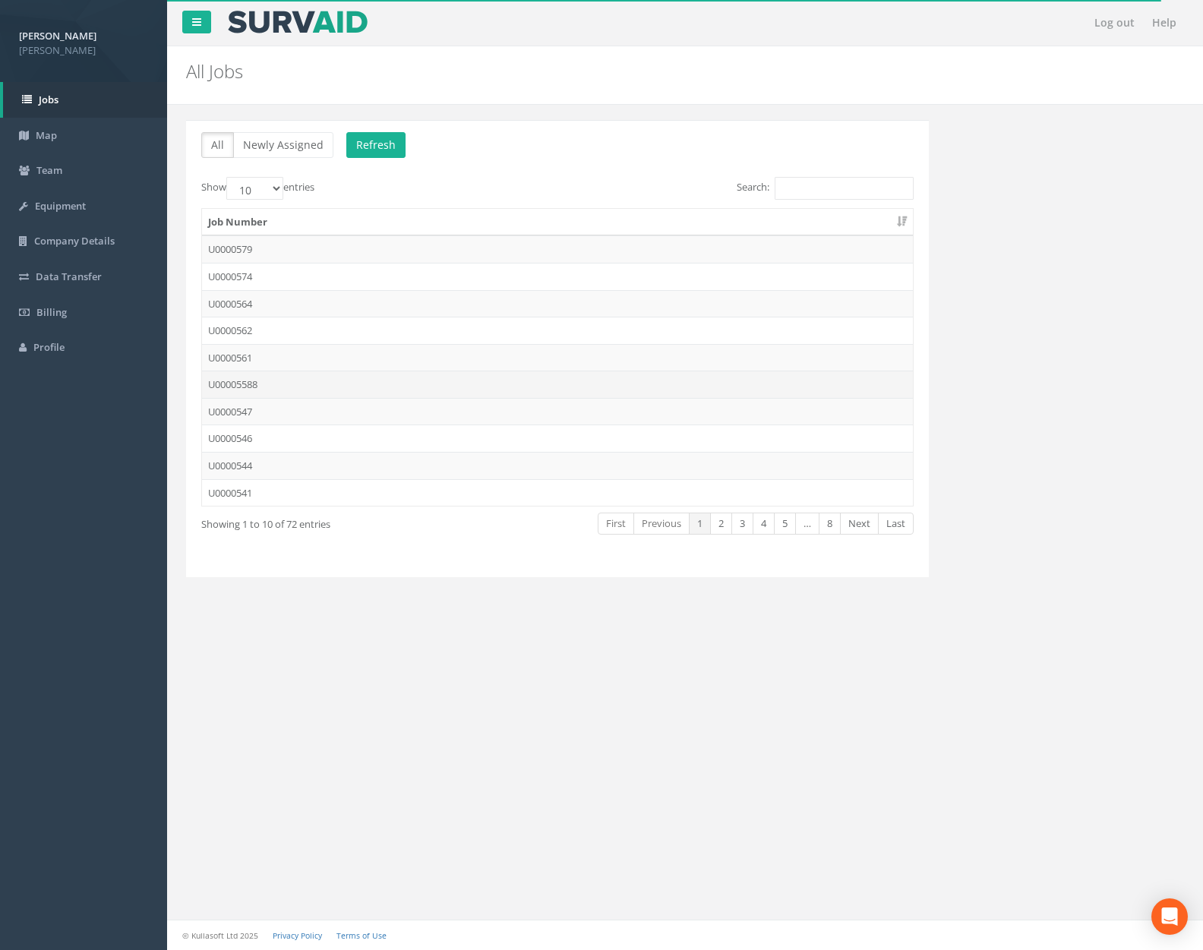
click at [332, 389] on td "U00005588" at bounding box center [557, 384] width 711 height 27
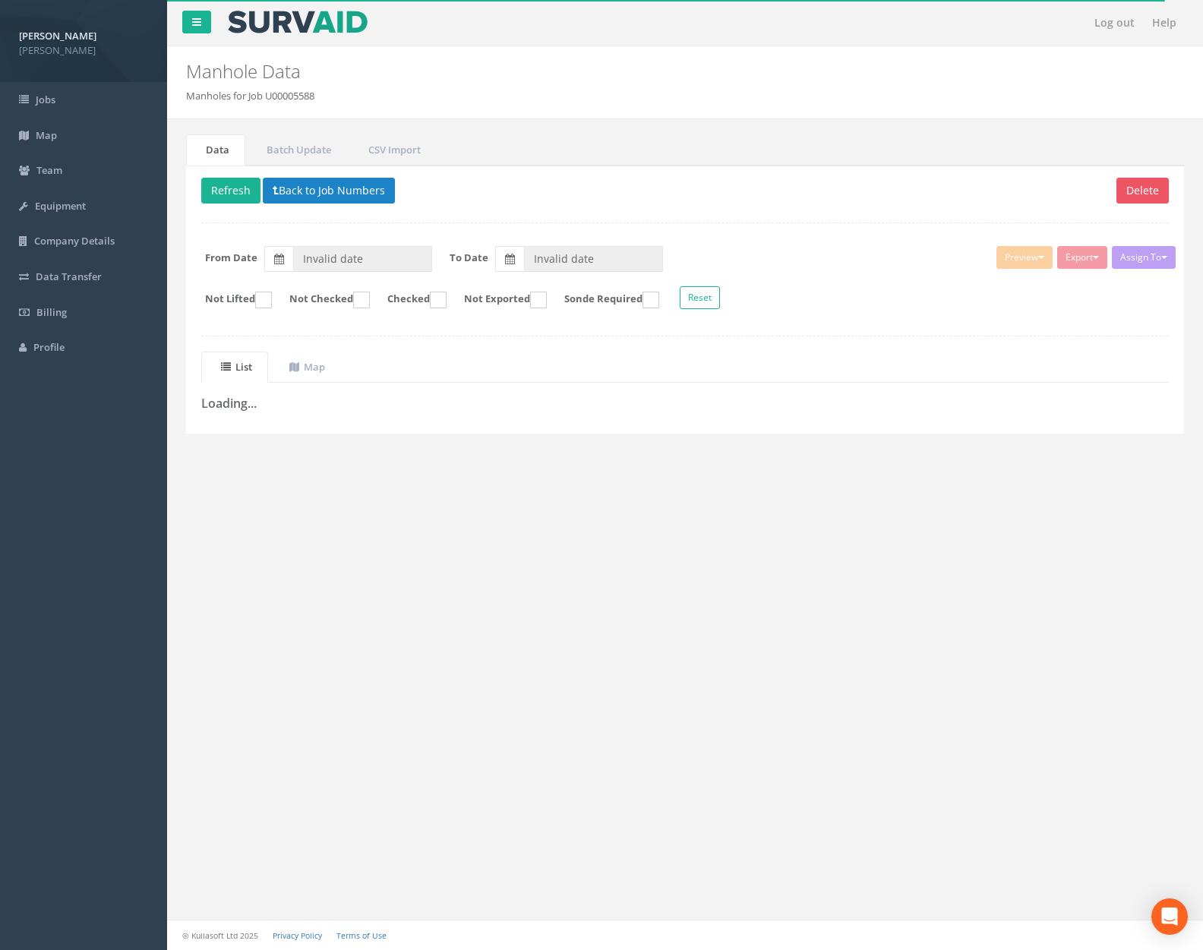
type input "[DATE]"
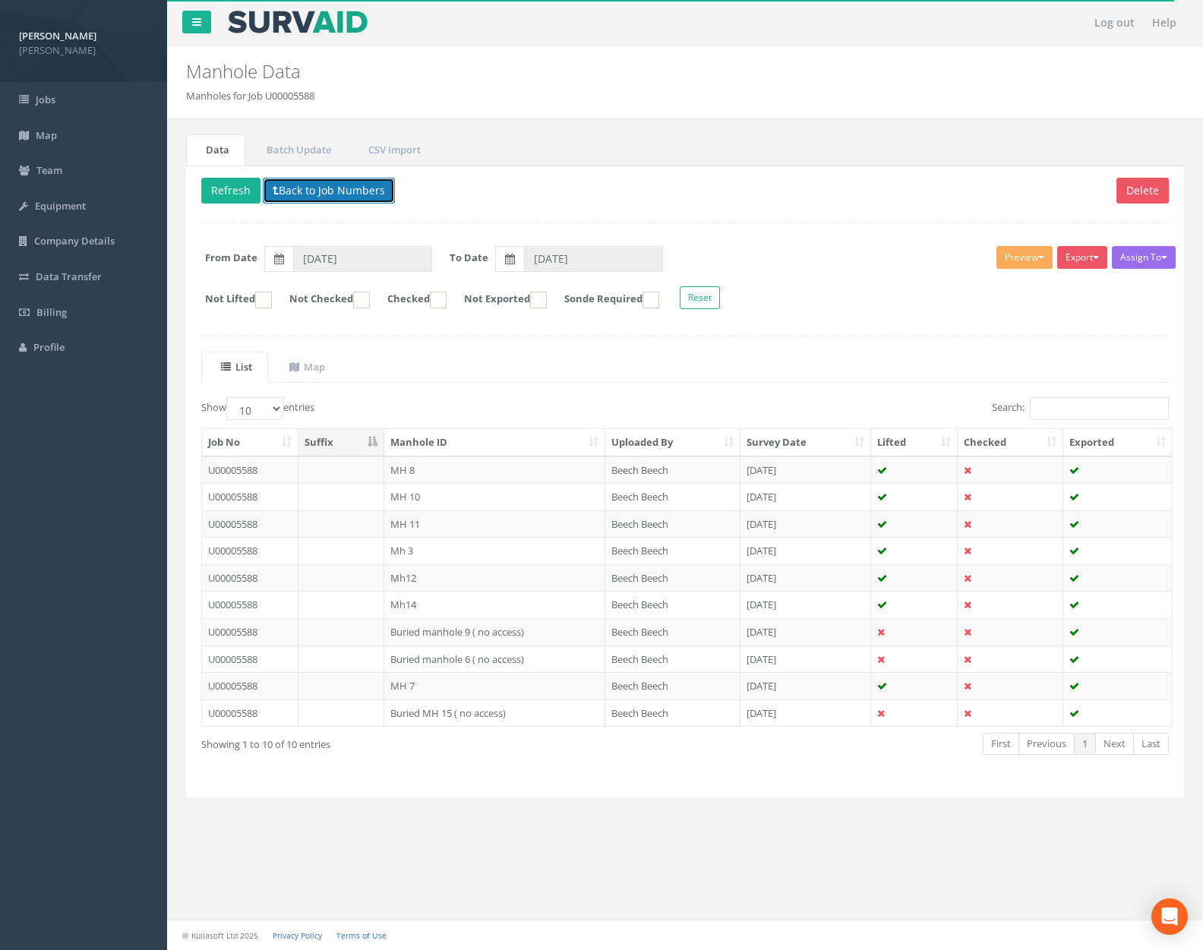
click at [356, 194] on button "Back to Job Numbers" at bounding box center [329, 191] width 132 height 26
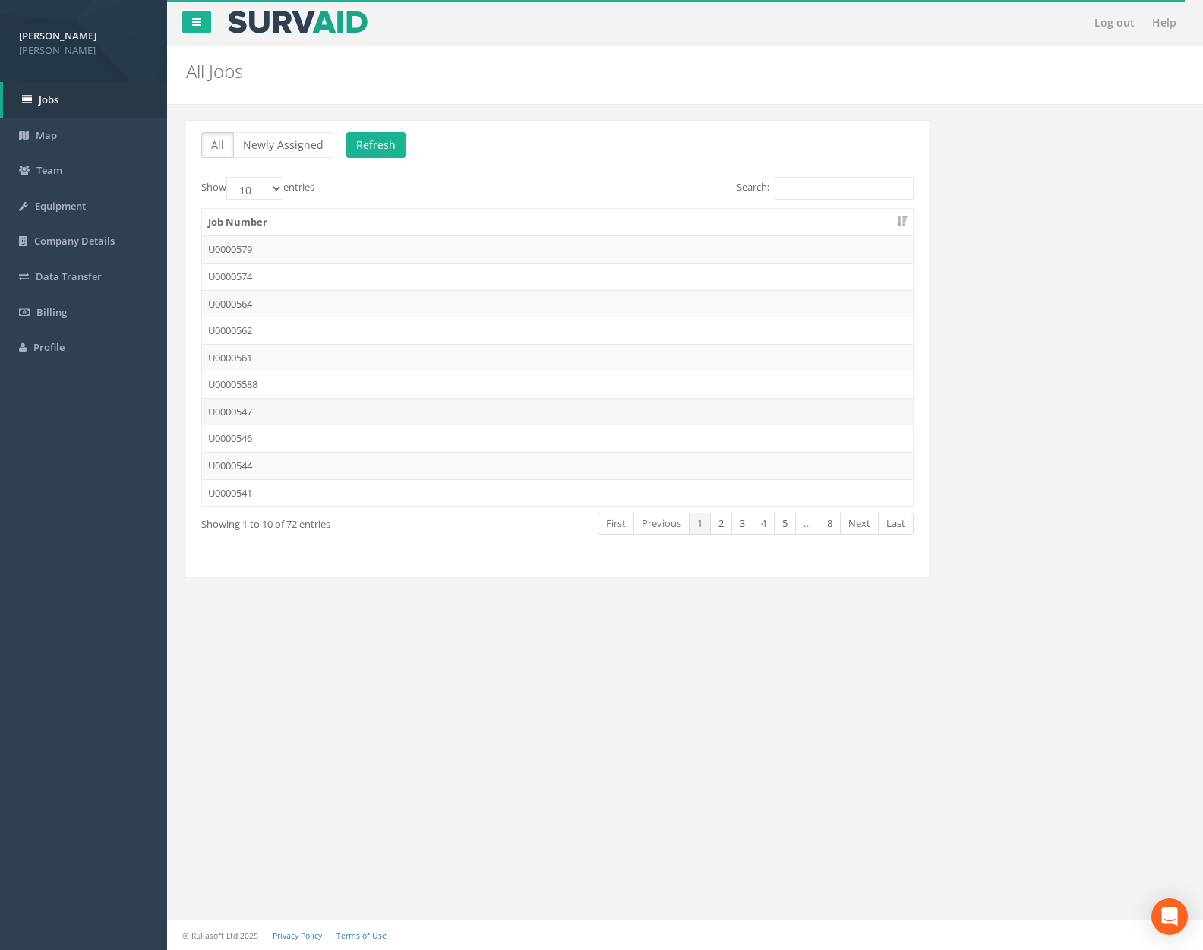
click at [346, 400] on td "U0000547" at bounding box center [557, 411] width 711 height 27
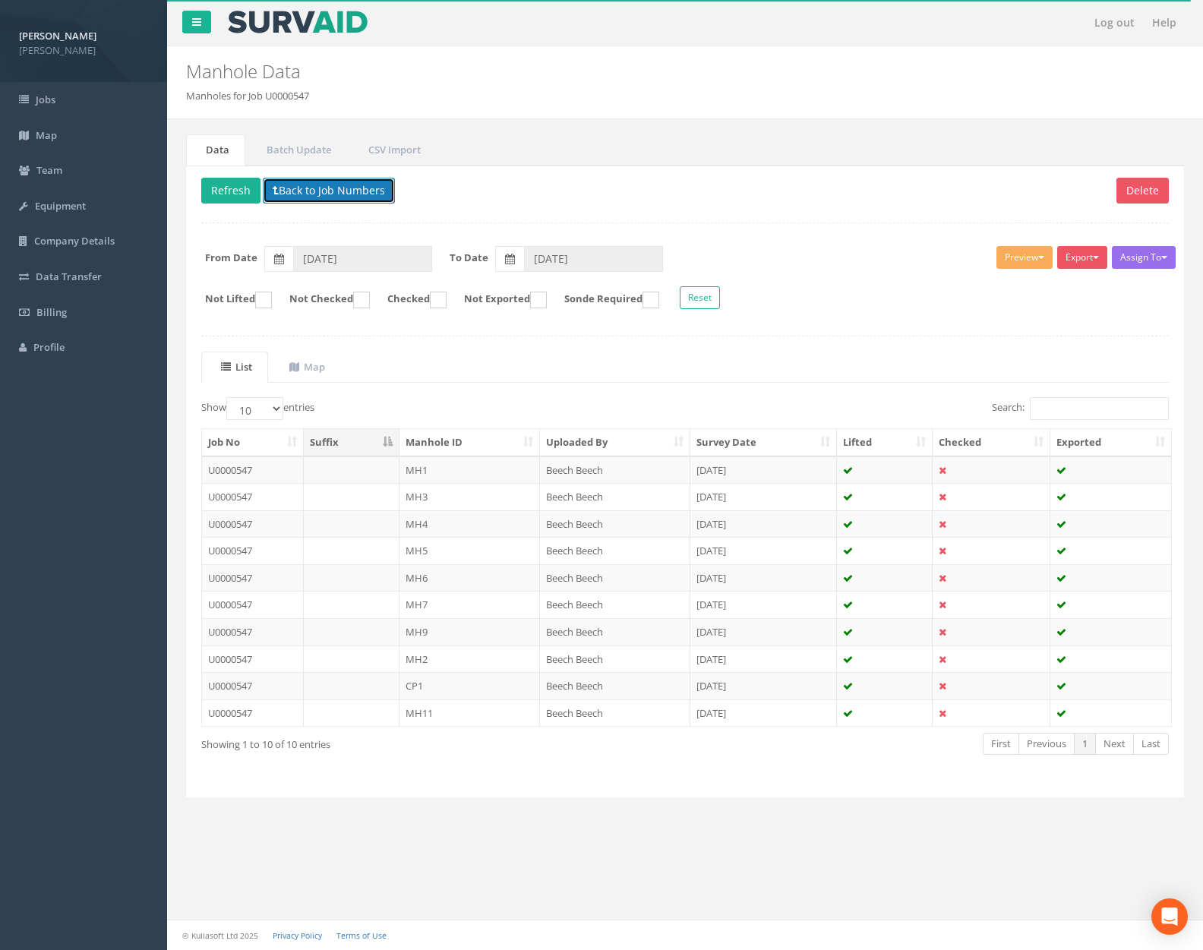
click at [354, 195] on button "Back to Job Numbers" at bounding box center [329, 191] width 132 height 26
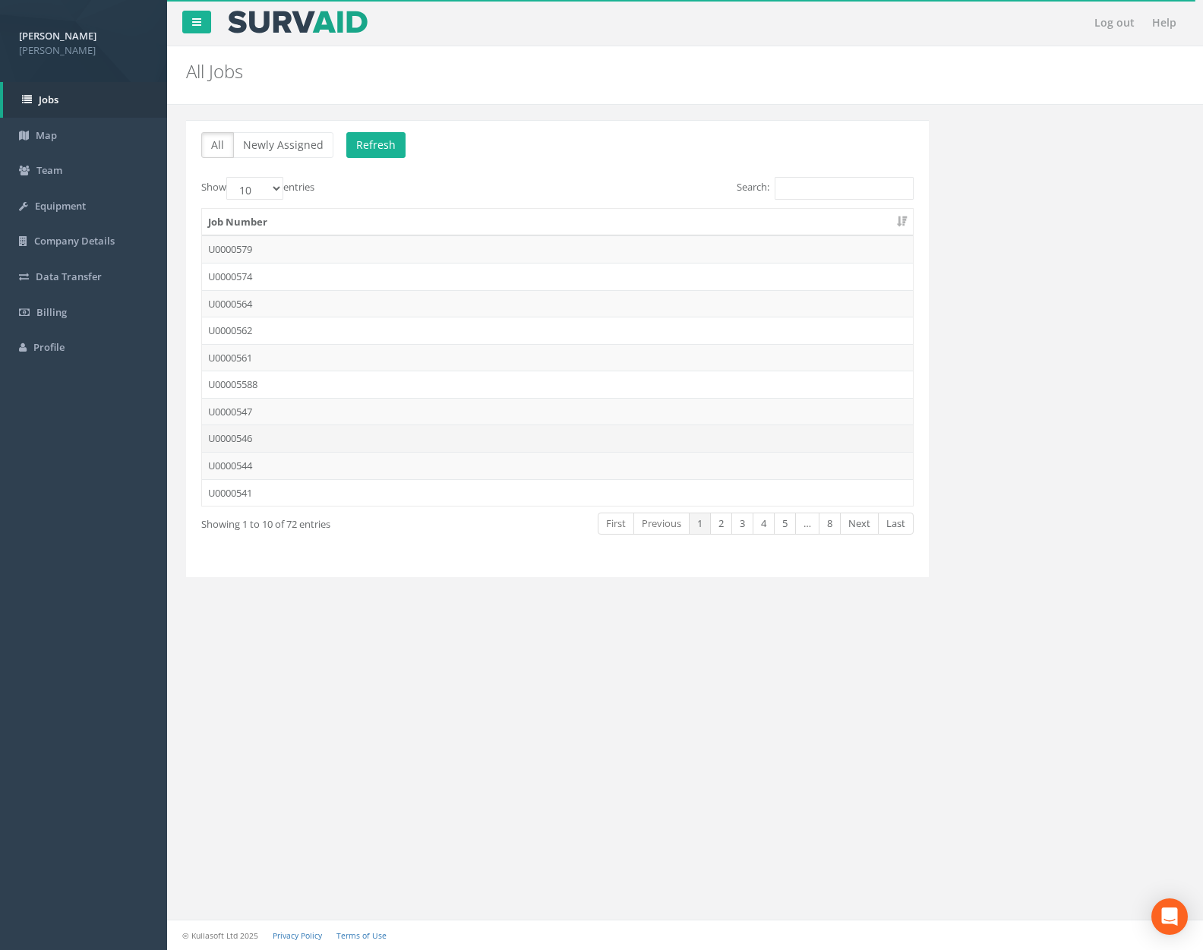
click at [333, 431] on td "U0000546" at bounding box center [557, 438] width 711 height 27
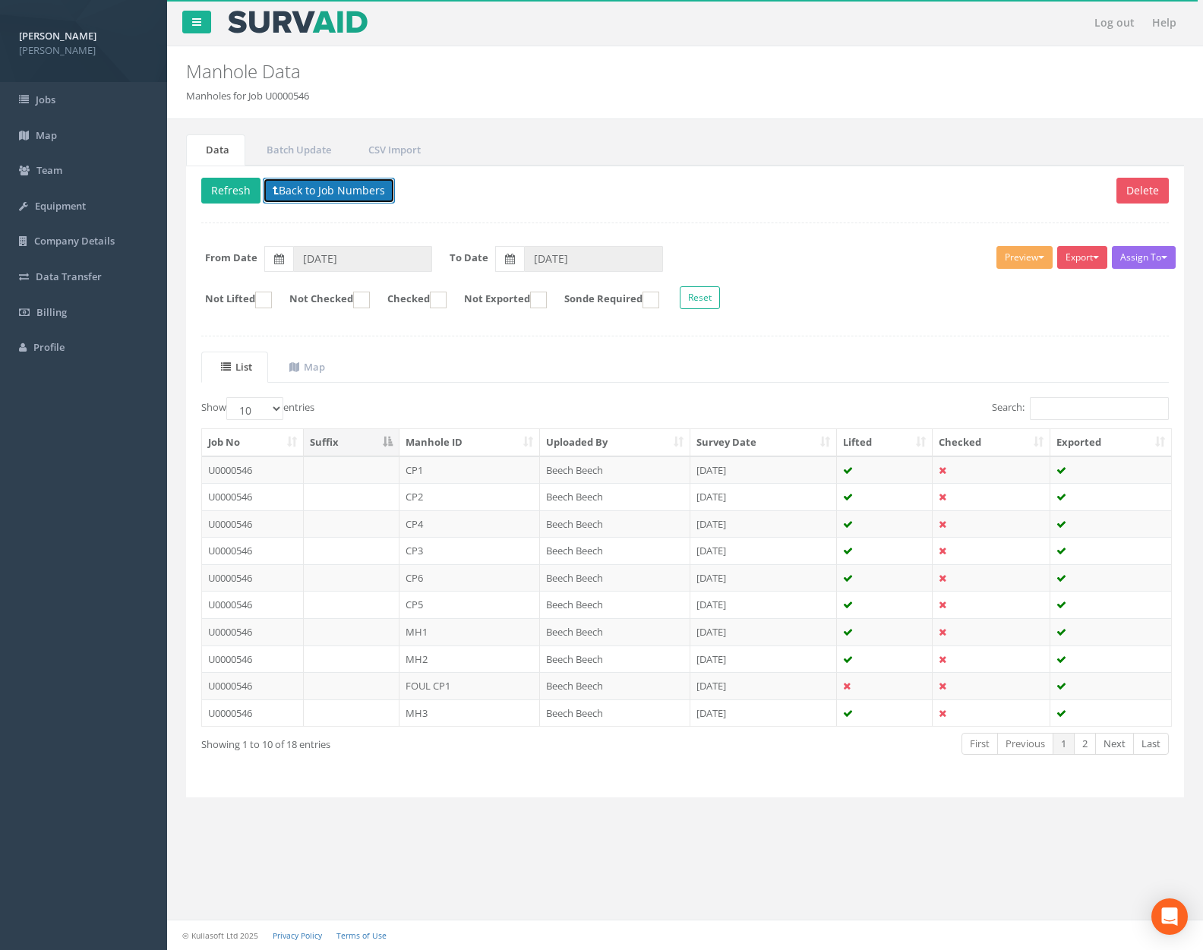
click at [346, 196] on button "Back to Job Numbers" at bounding box center [329, 191] width 132 height 26
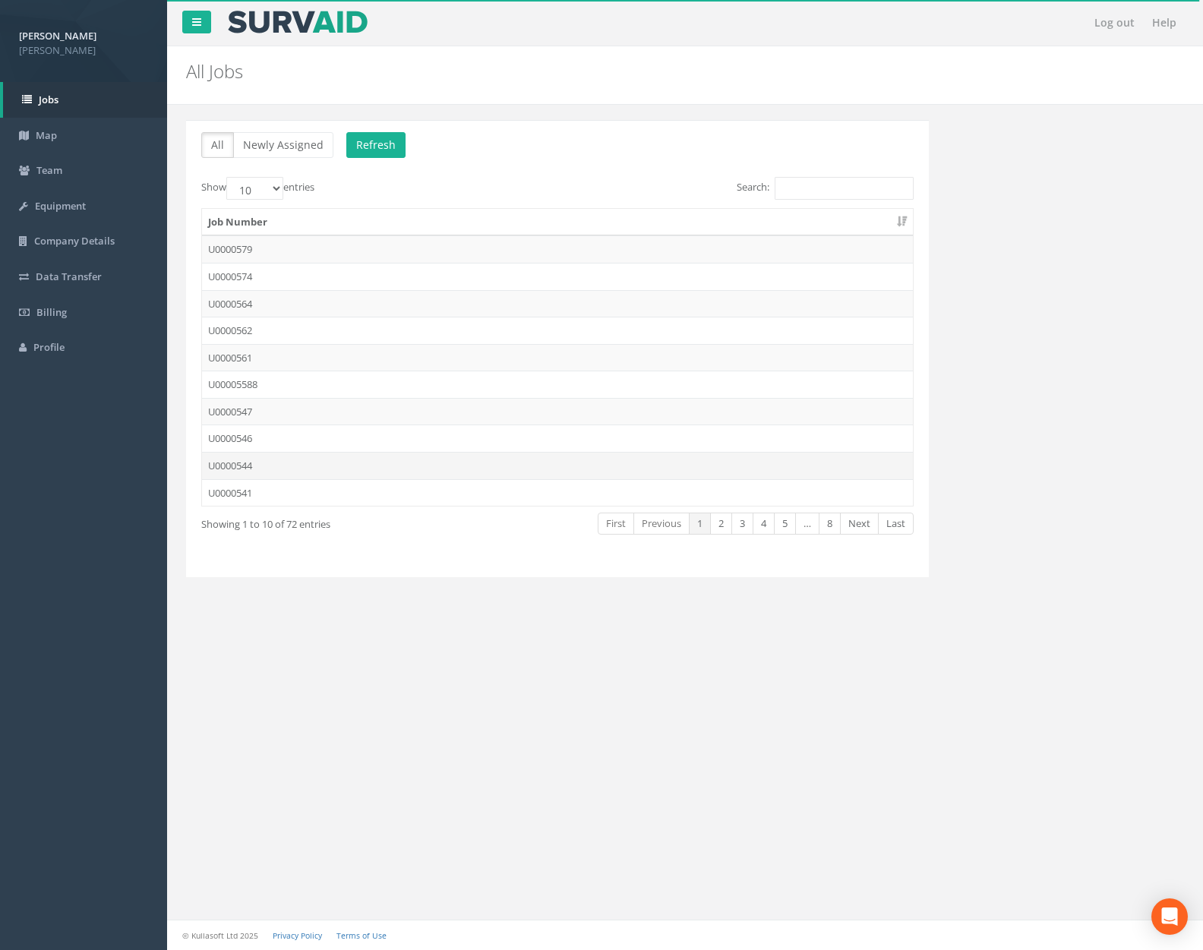
click at [343, 463] on td "U0000544" at bounding box center [557, 465] width 711 height 27
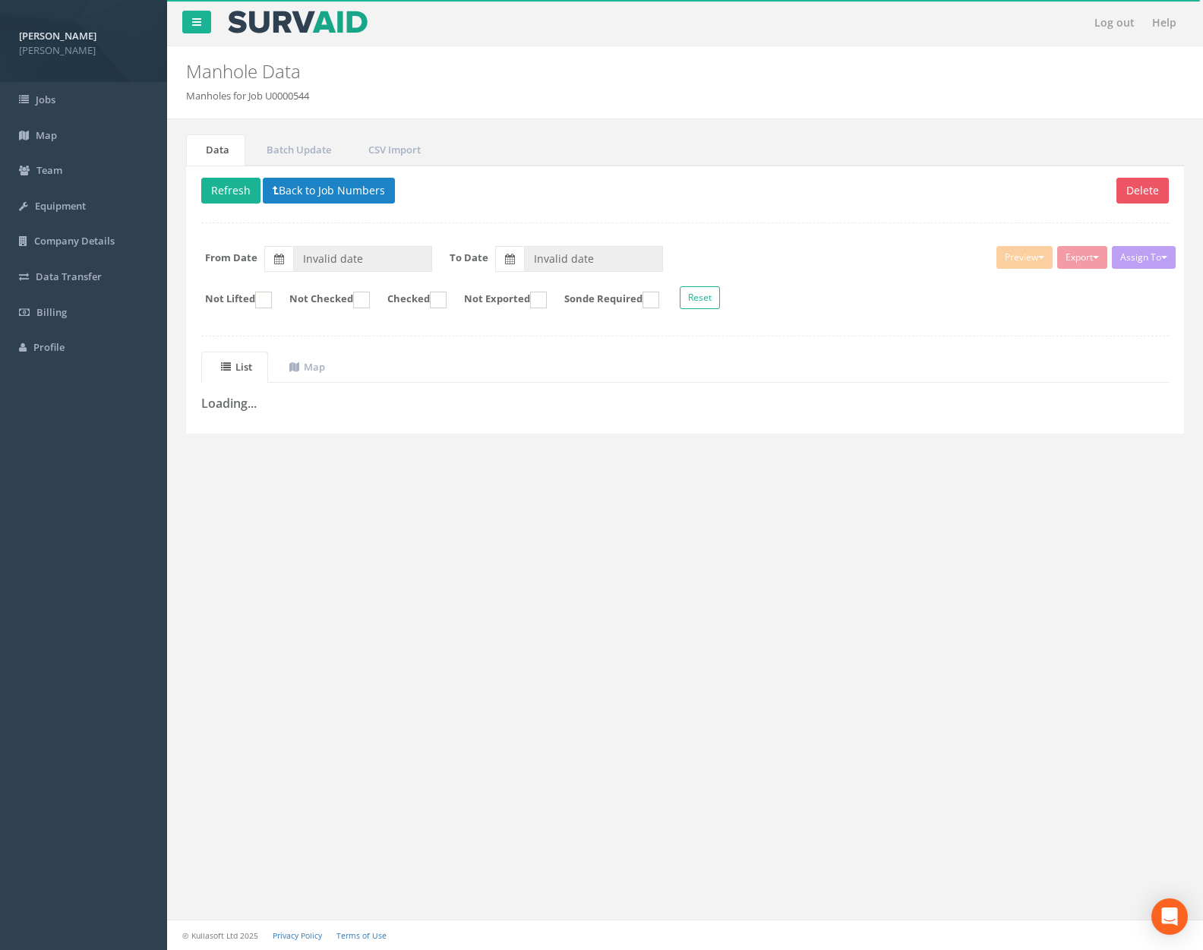
type input "[DATE]"
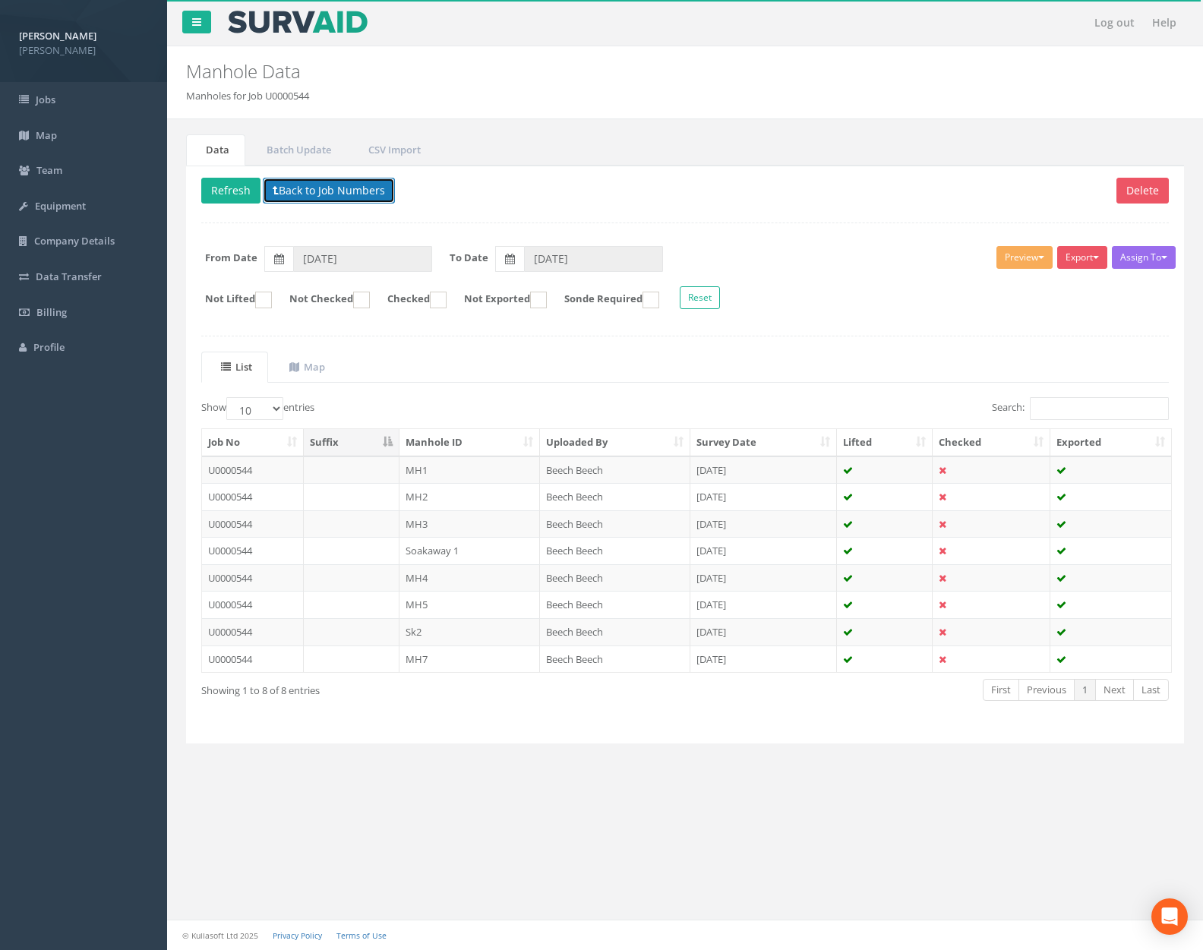
click at [338, 196] on button "Back to Job Numbers" at bounding box center [329, 191] width 132 height 26
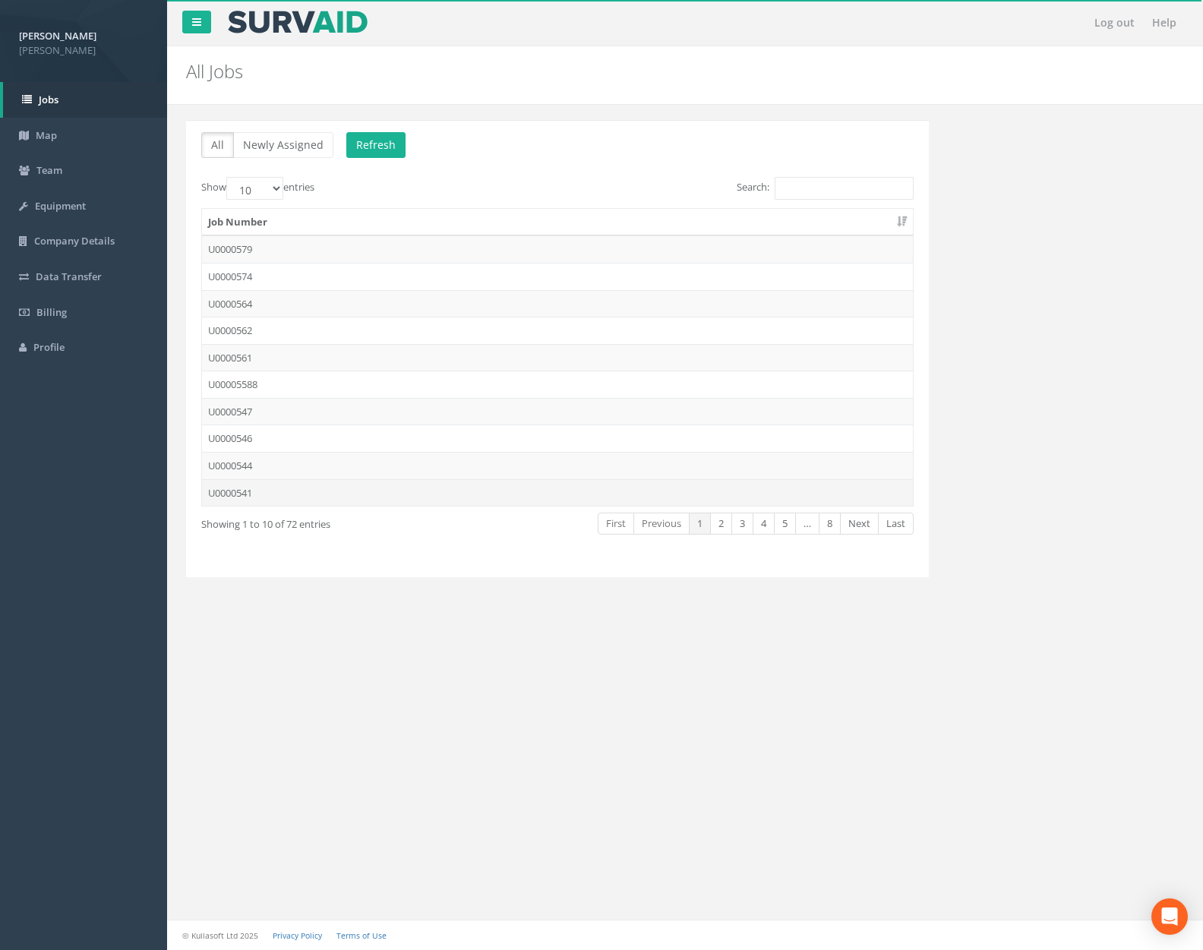
click at [317, 490] on td "U0000541" at bounding box center [557, 492] width 711 height 27
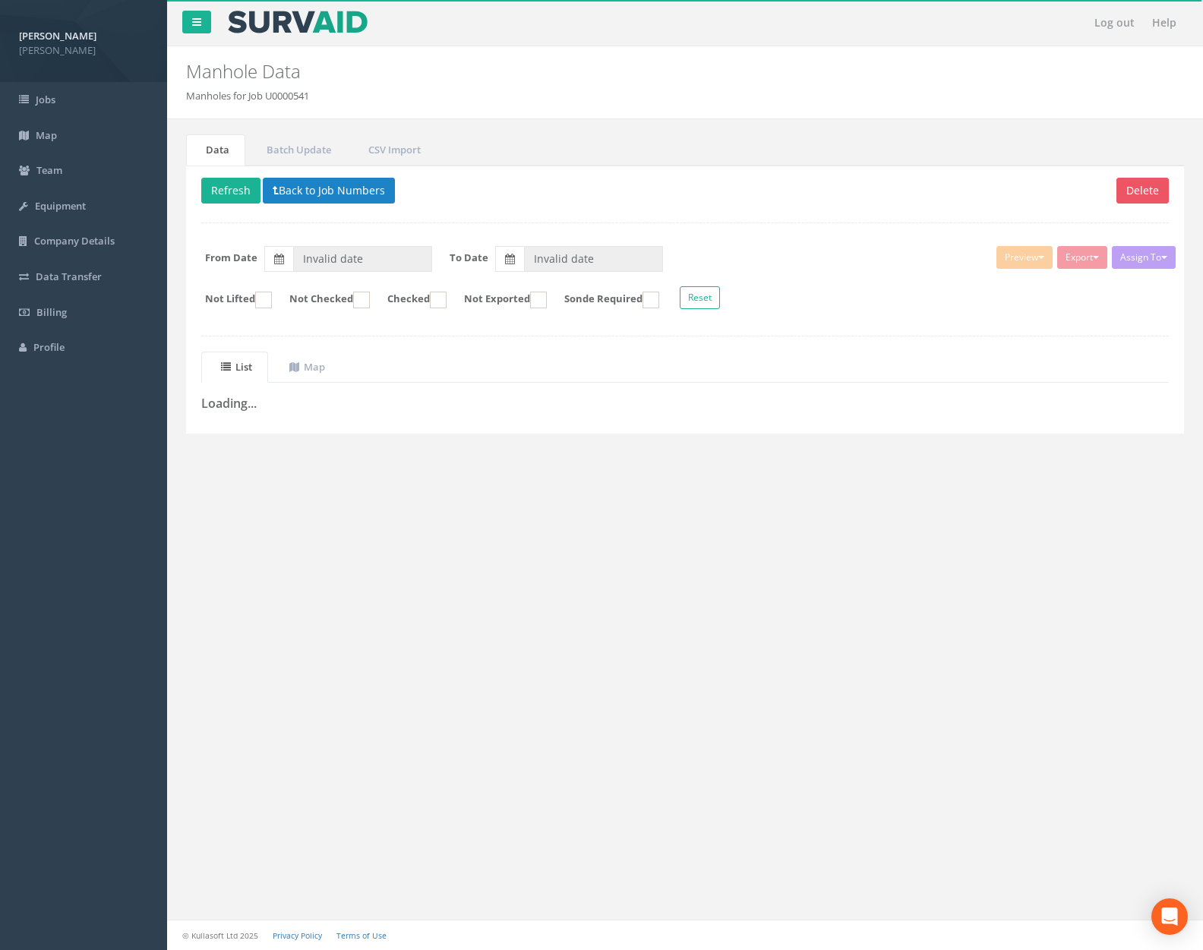
type input "[DATE]"
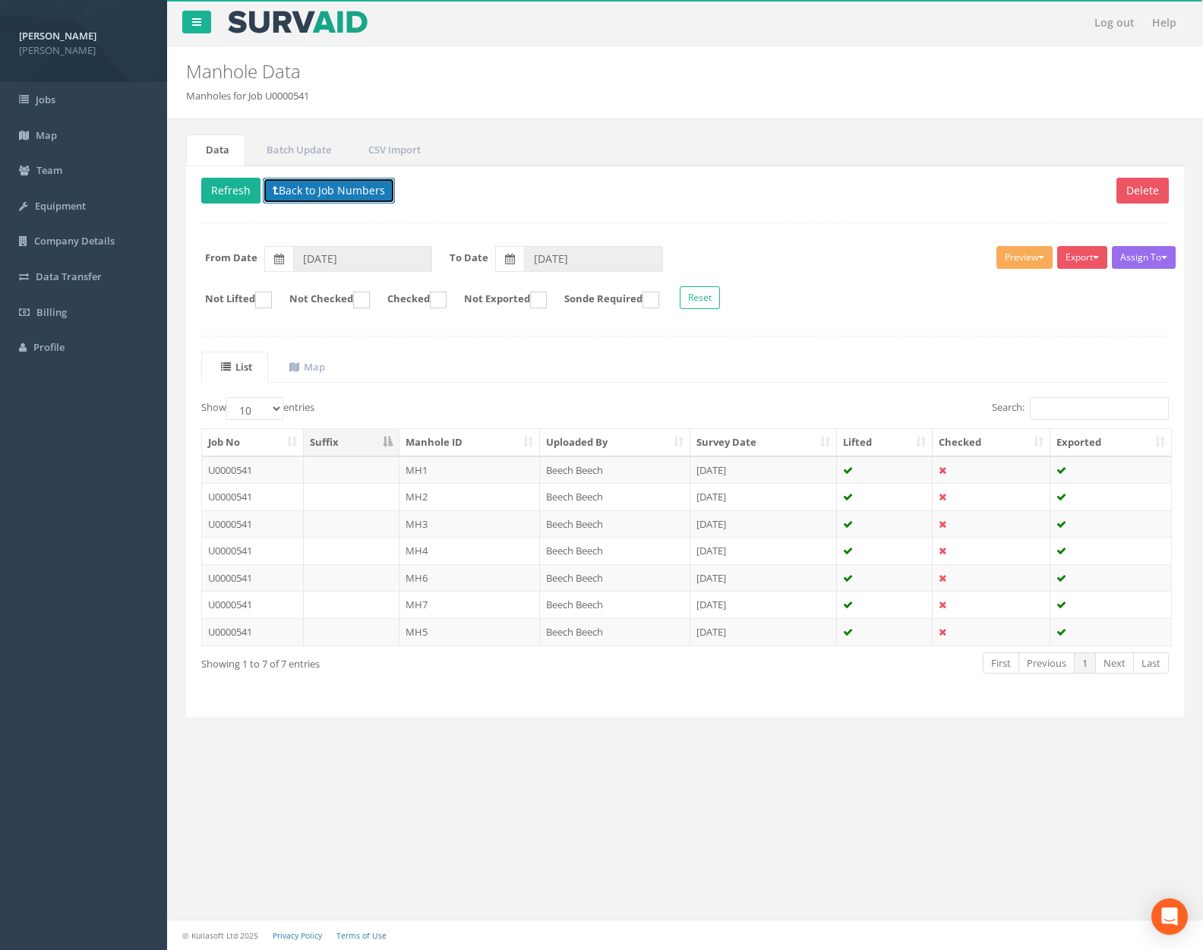
click at [348, 193] on button "Back to Job Numbers" at bounding box center [329, 191] width 132 height 26
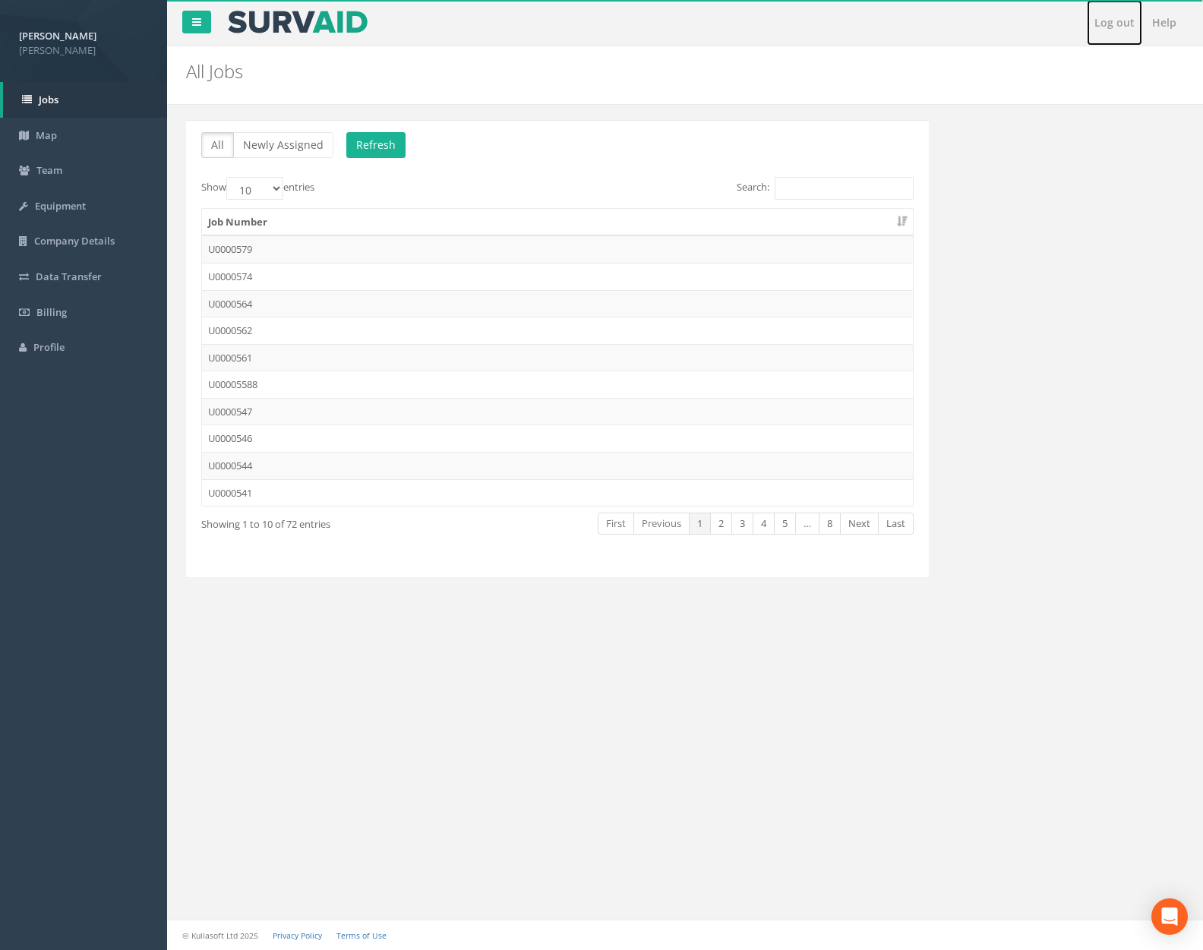
click at [1098, 24] on link "Log out" at bounding box center [1114, 23] width 55 height 46
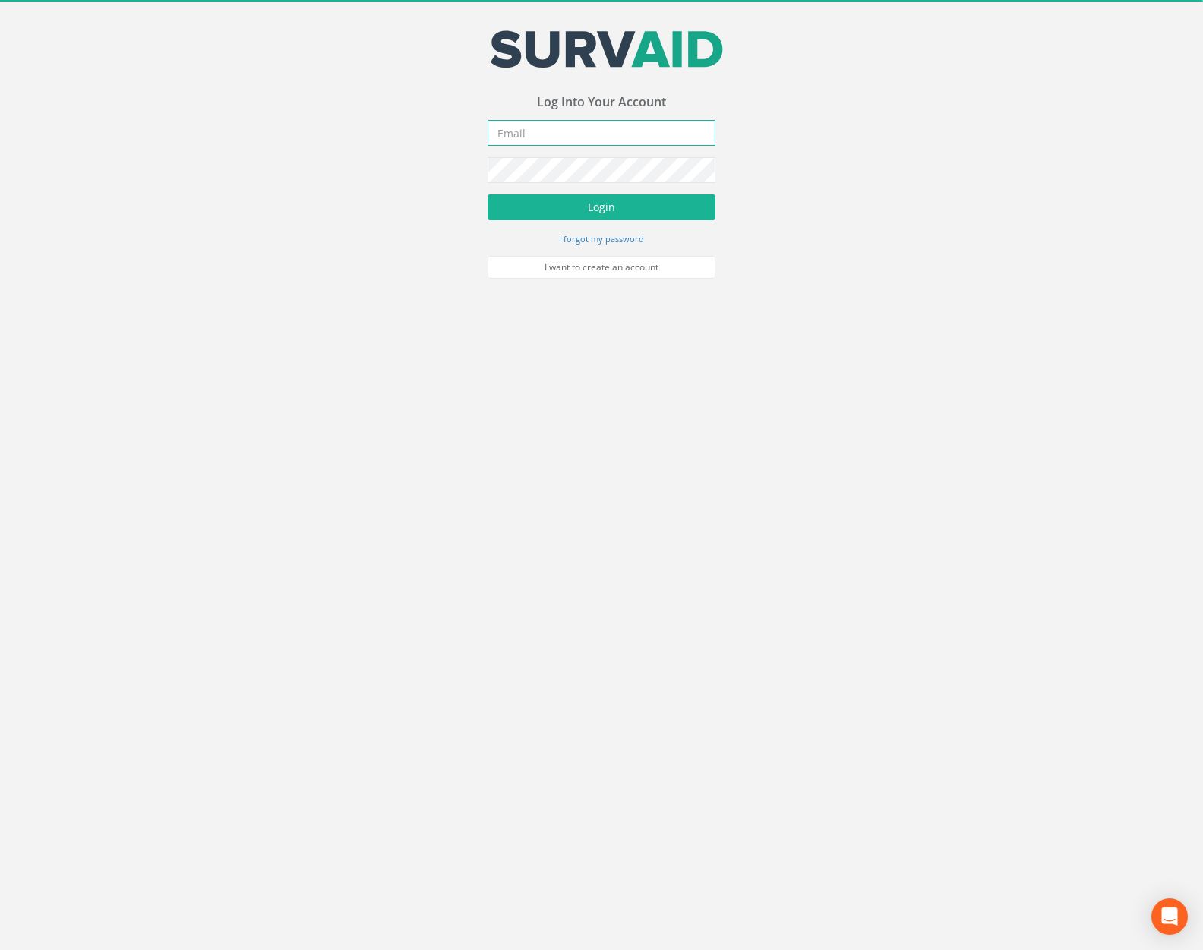
click at [627, 131] on input "email" at bounding box center [602, 133] width 228 height 26
type input "[PERSON_NAME][EMAIL_ADDRESS][PERSON_NAME][DOMAIN_NAME]"
click at [488, 194] on button "Login" at bounding box center [602, 207] width 228 height 26
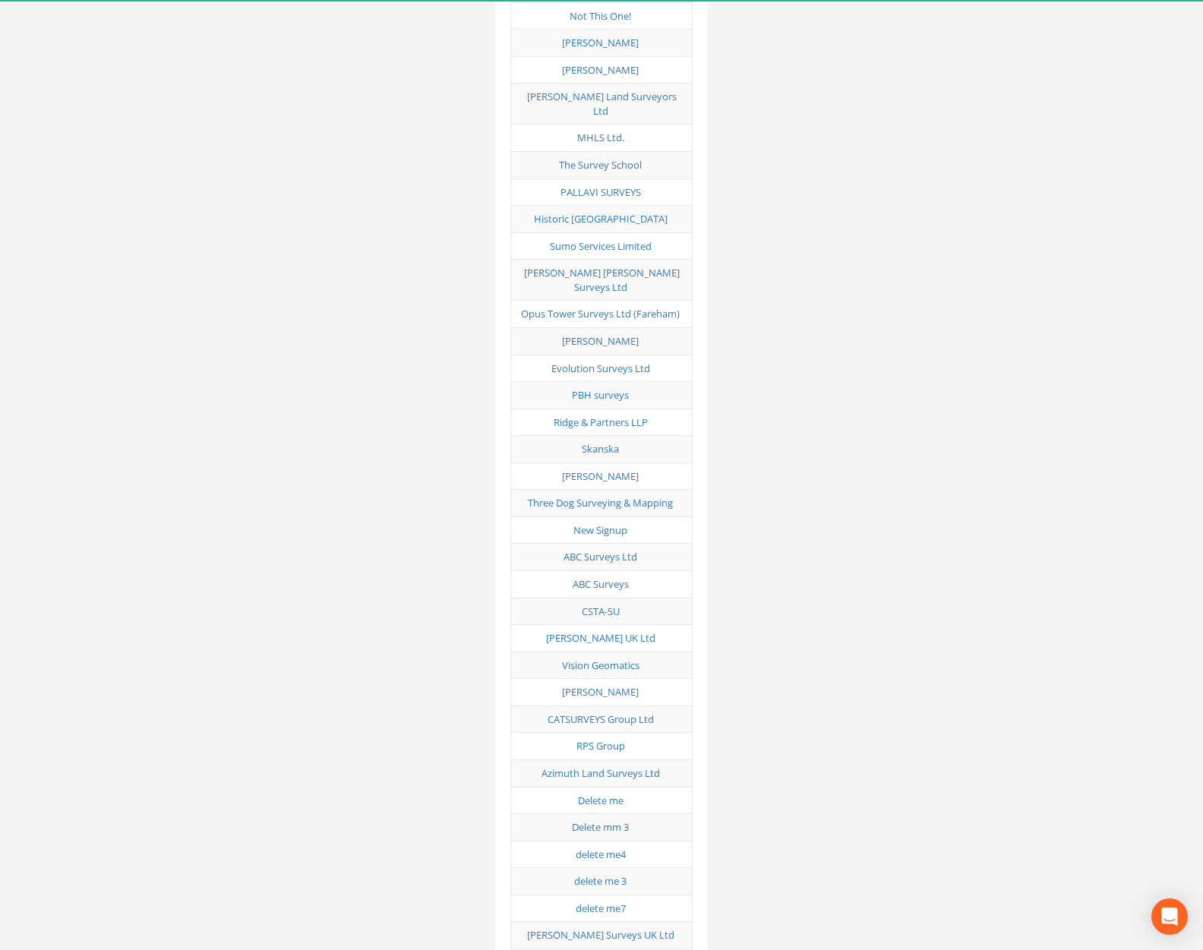
scroll to position [7512, 0]
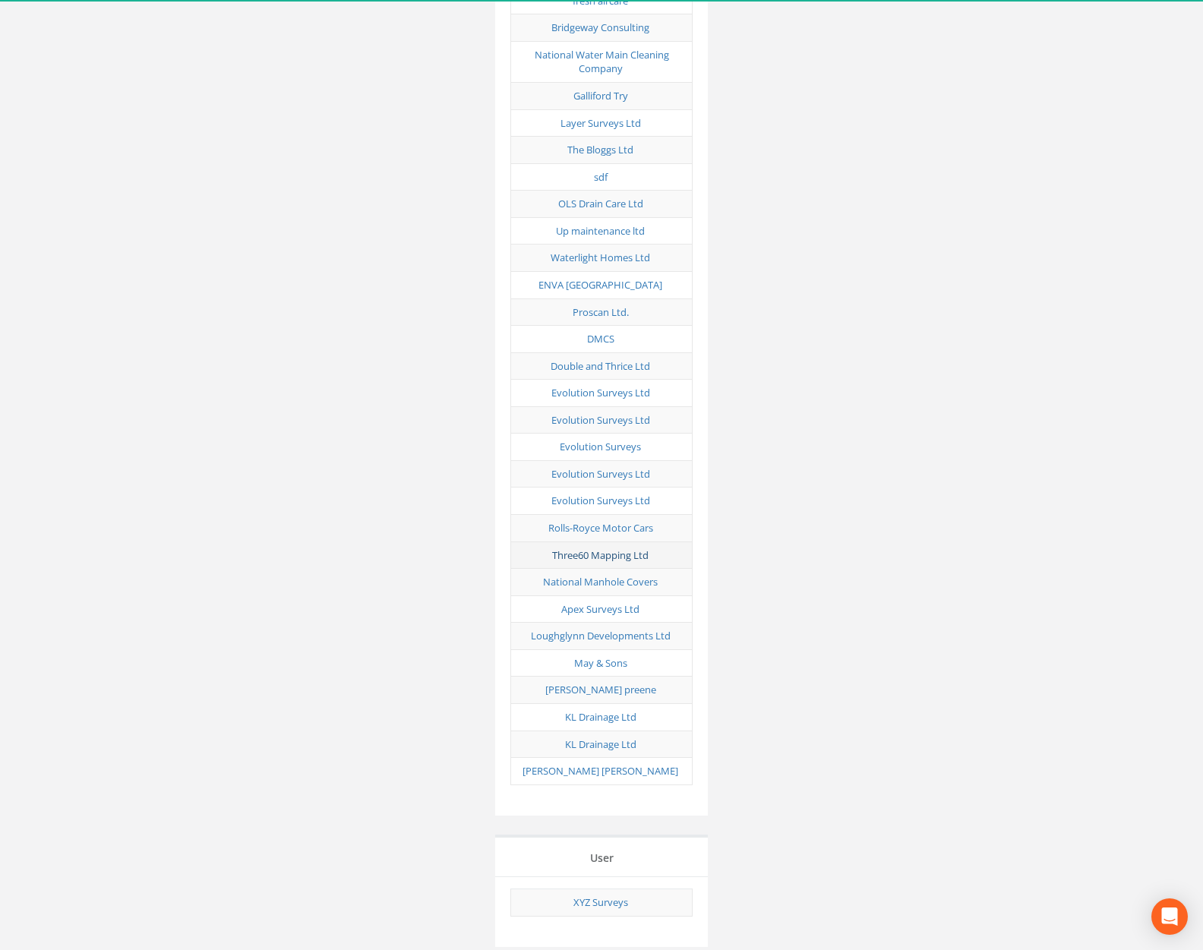
click at [599, 548] on link "Three60 Mapping Ltd" at bounding box center [600, 555] width 96 height 14
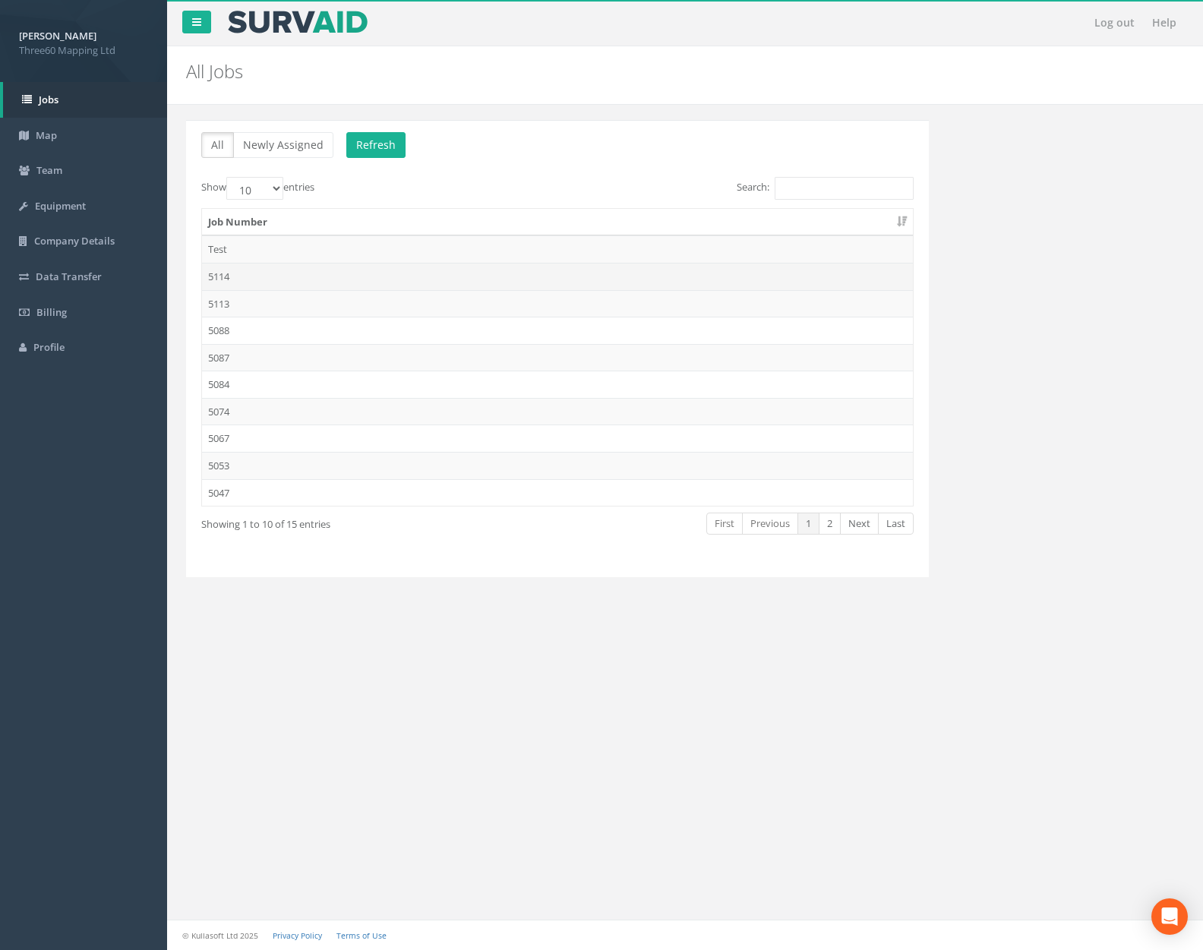
click at [311, 267] on td "5114" at bounding box center [557, 276] width 711 height 27
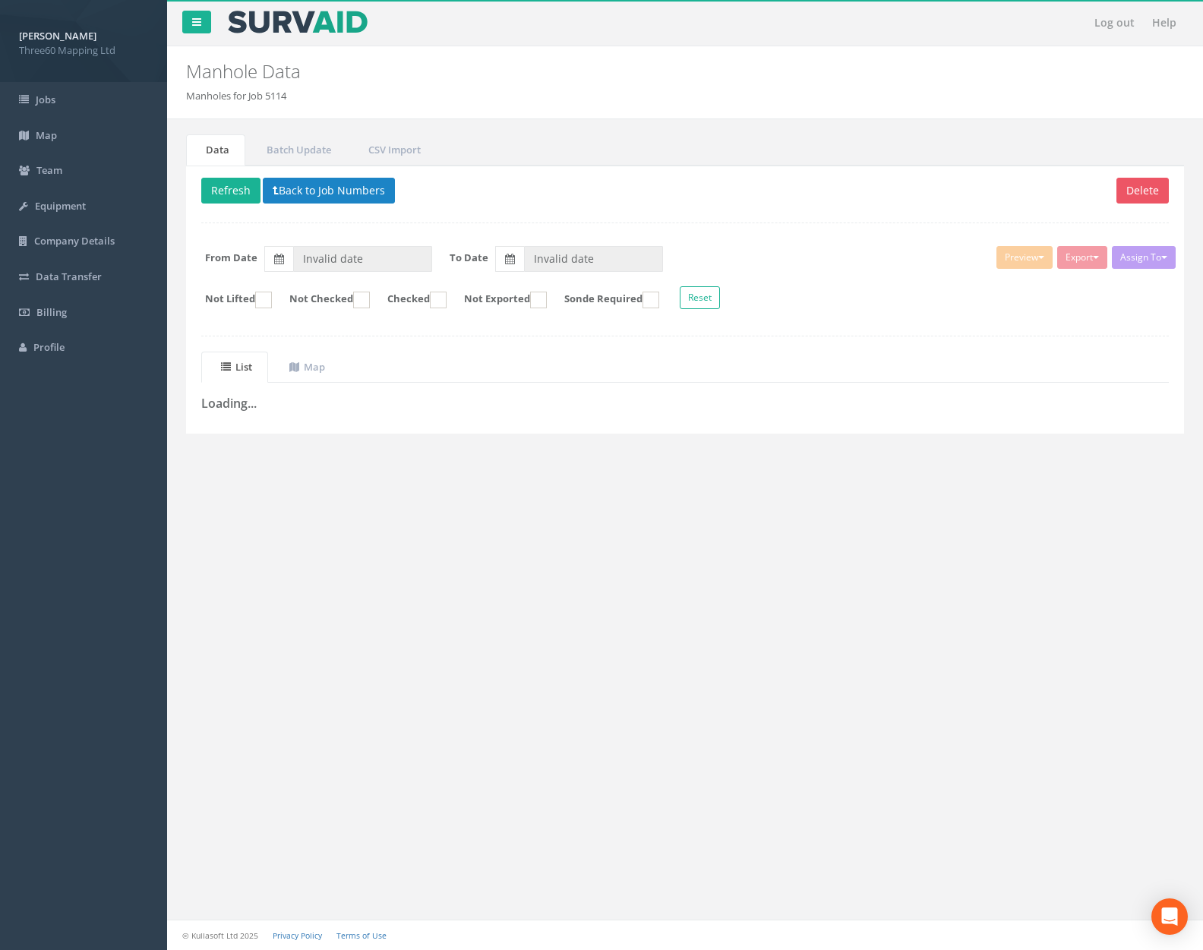
type input "[DATE]"
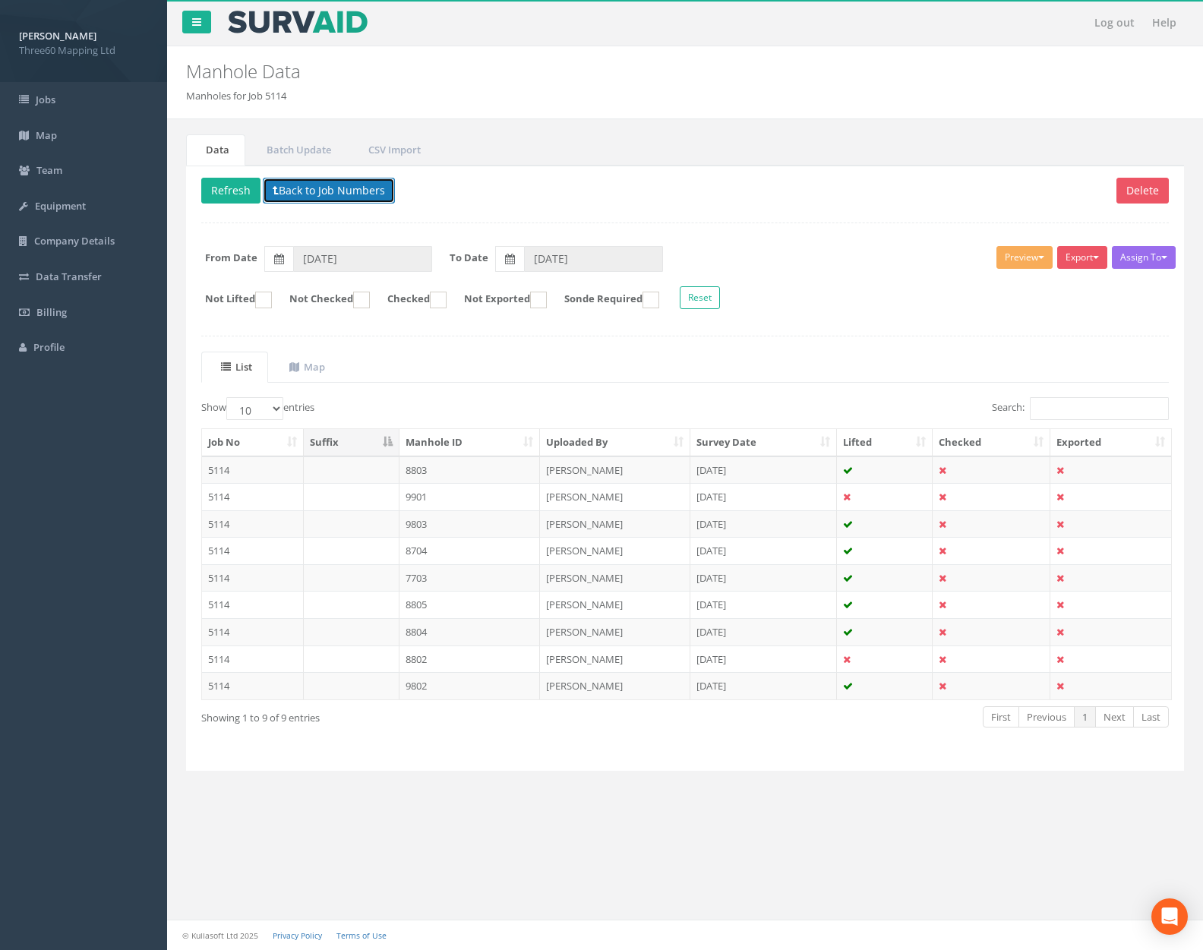
click at [333, 191] on button "Back to Job Numbers" at bounding box center [329, 191] width 132 height 26
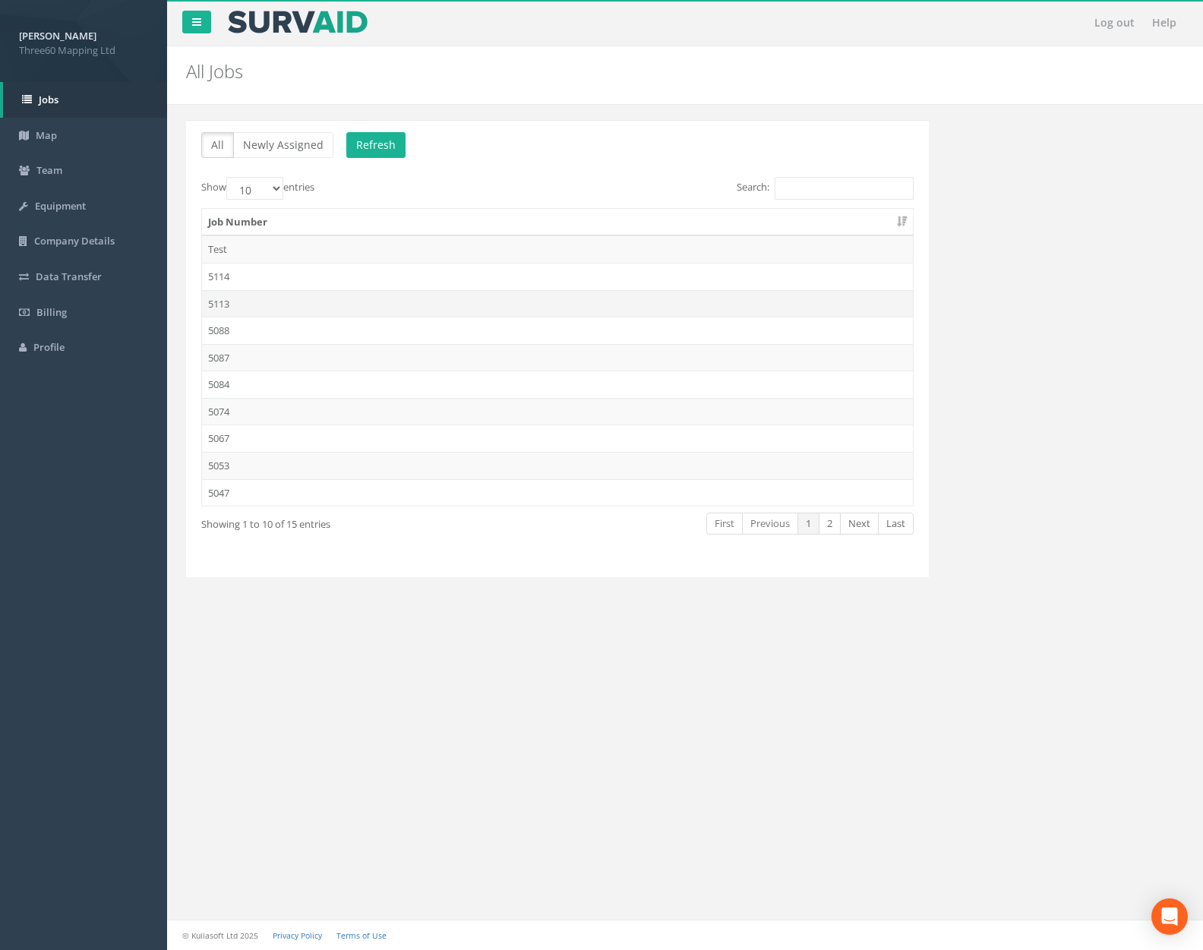
click at [302, 298] on td "5113" at bounding box center [557, 303] width 711 height 27
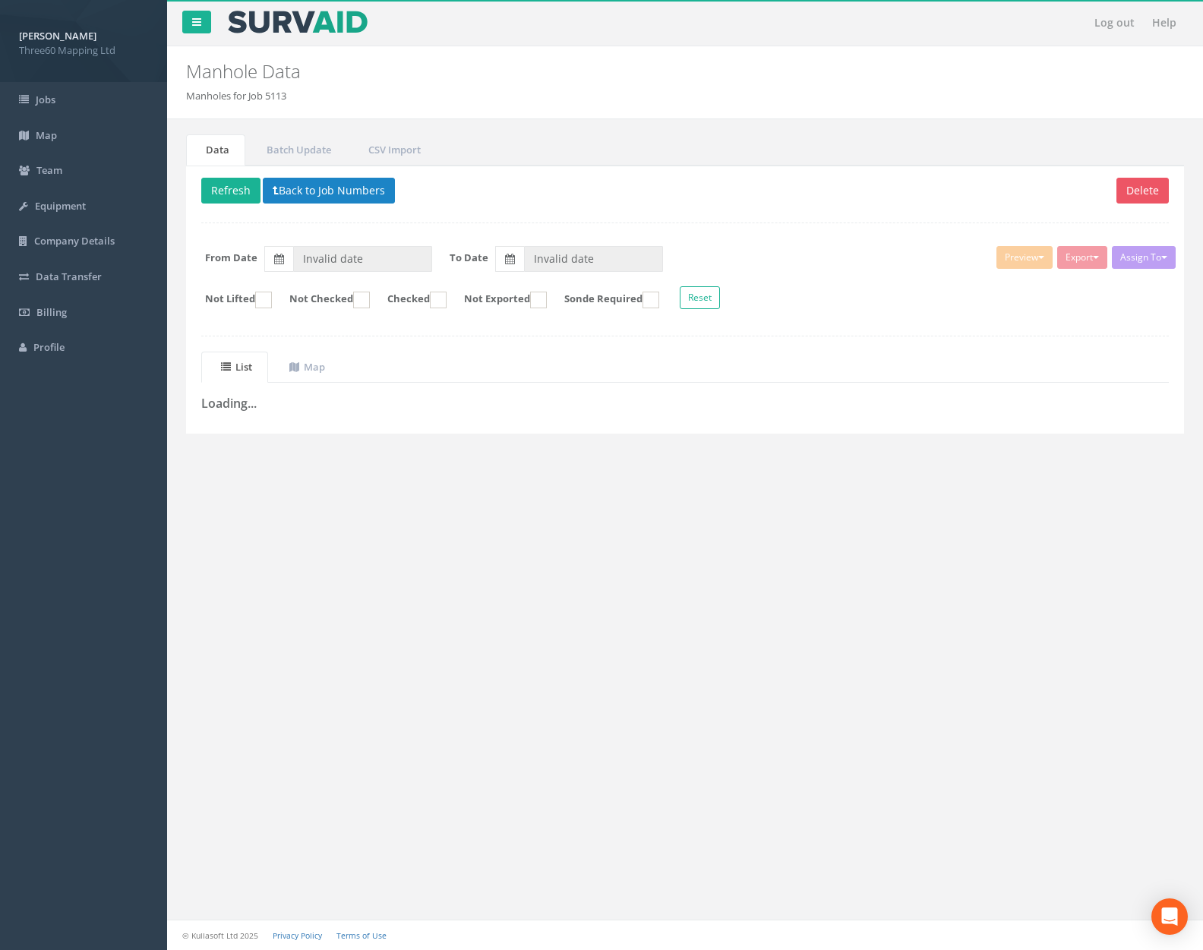
type input "[DATE]"
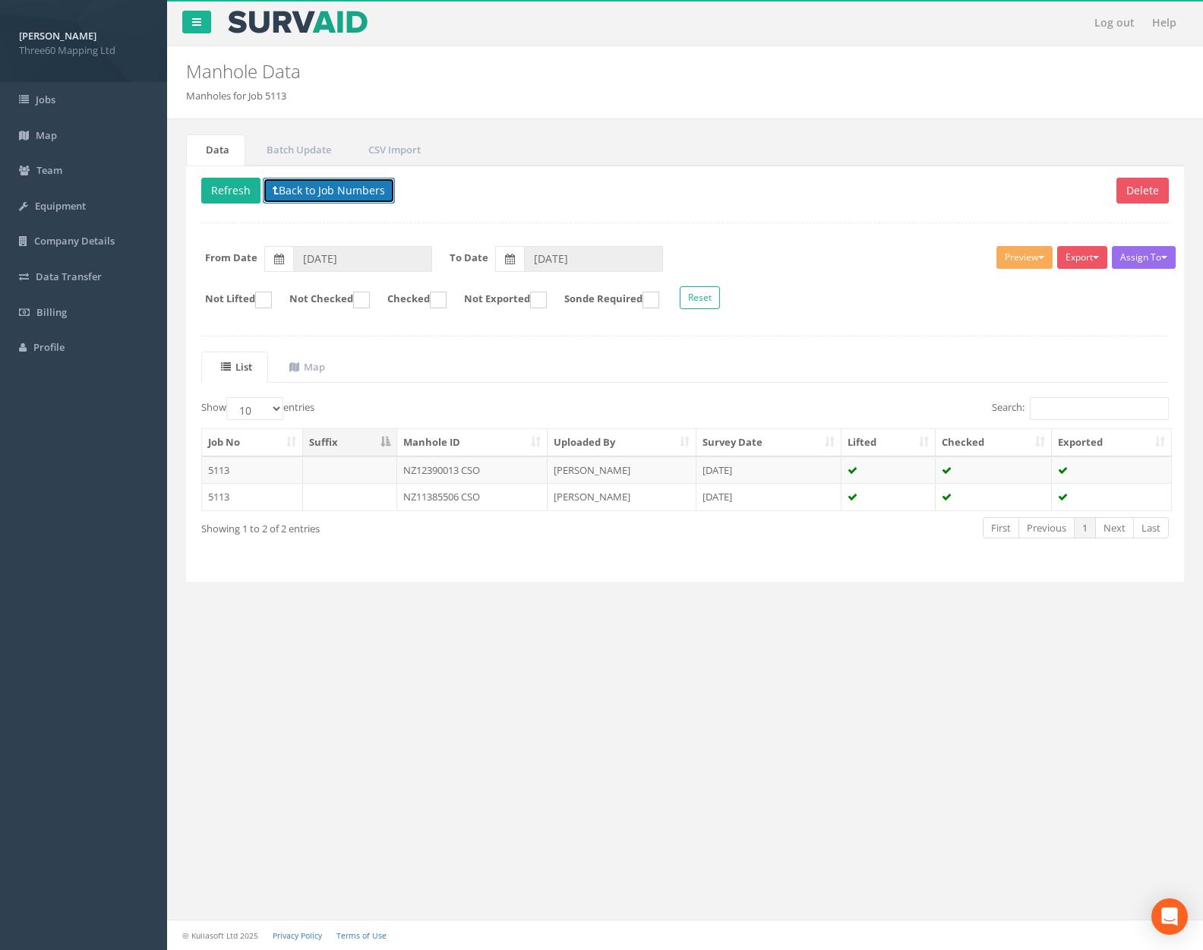
click at [343, 196] on button "Back to Job Numbers" at bounding box center [329, 191] width 132 height 26
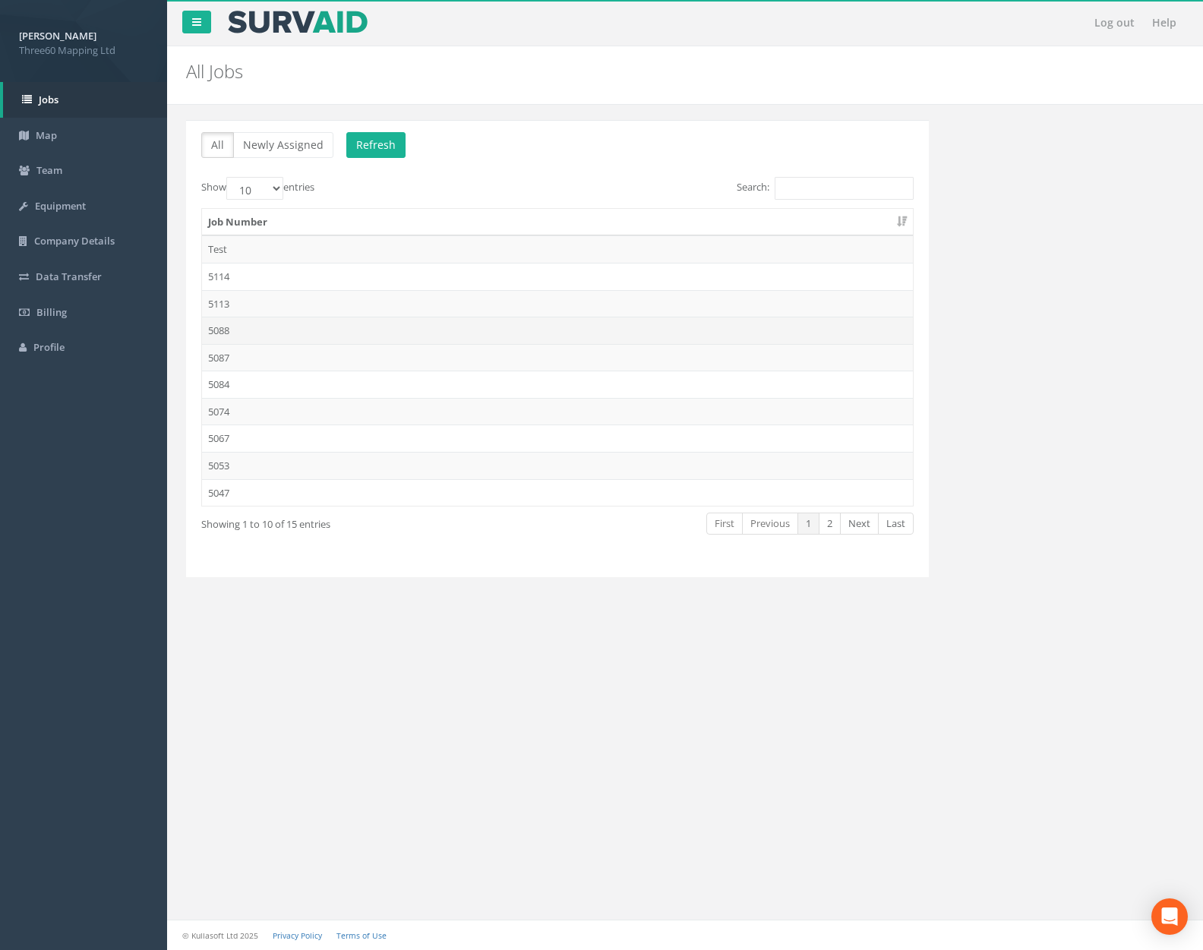
click at [308, 318] on td "5088" at bounding box center [557, 330] width 711 height 27
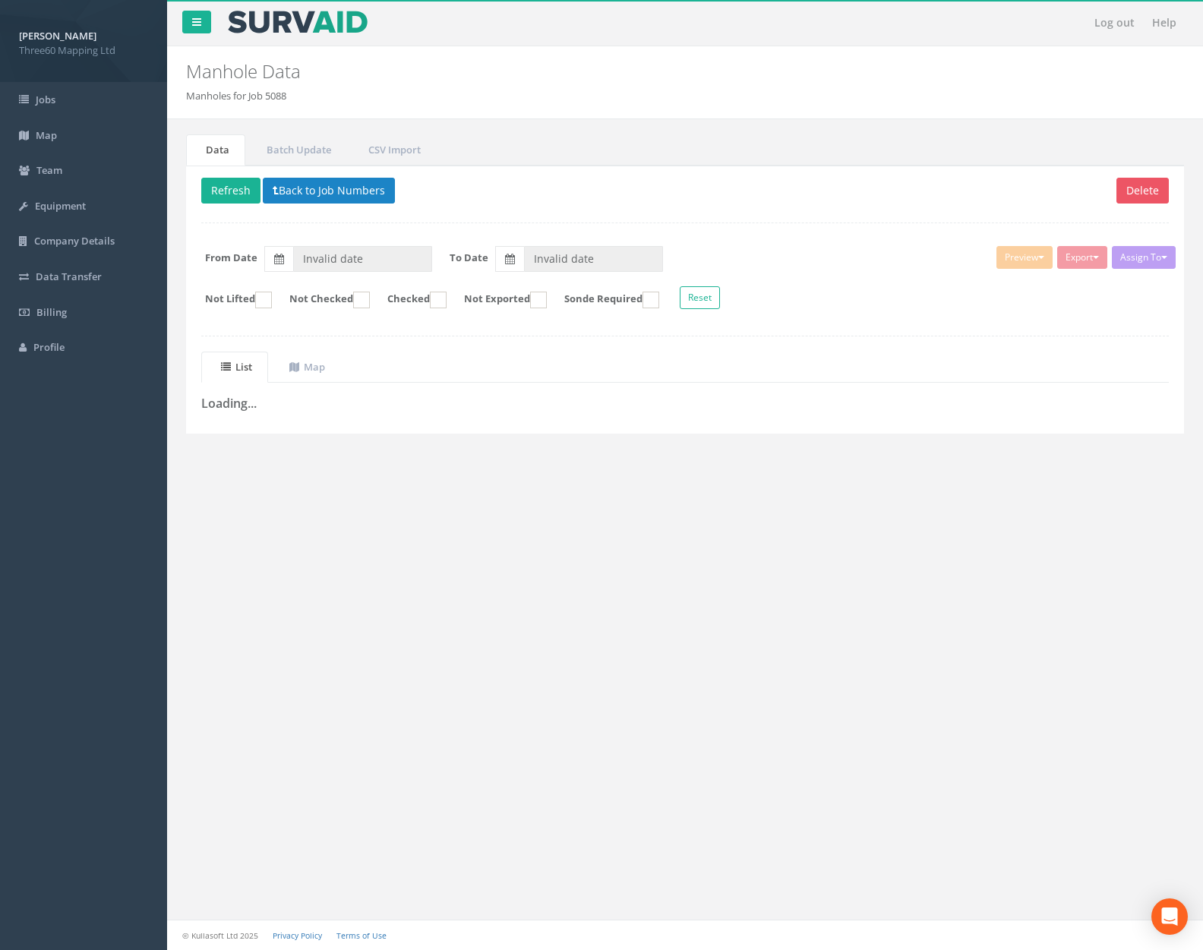
type input "[DATE]"
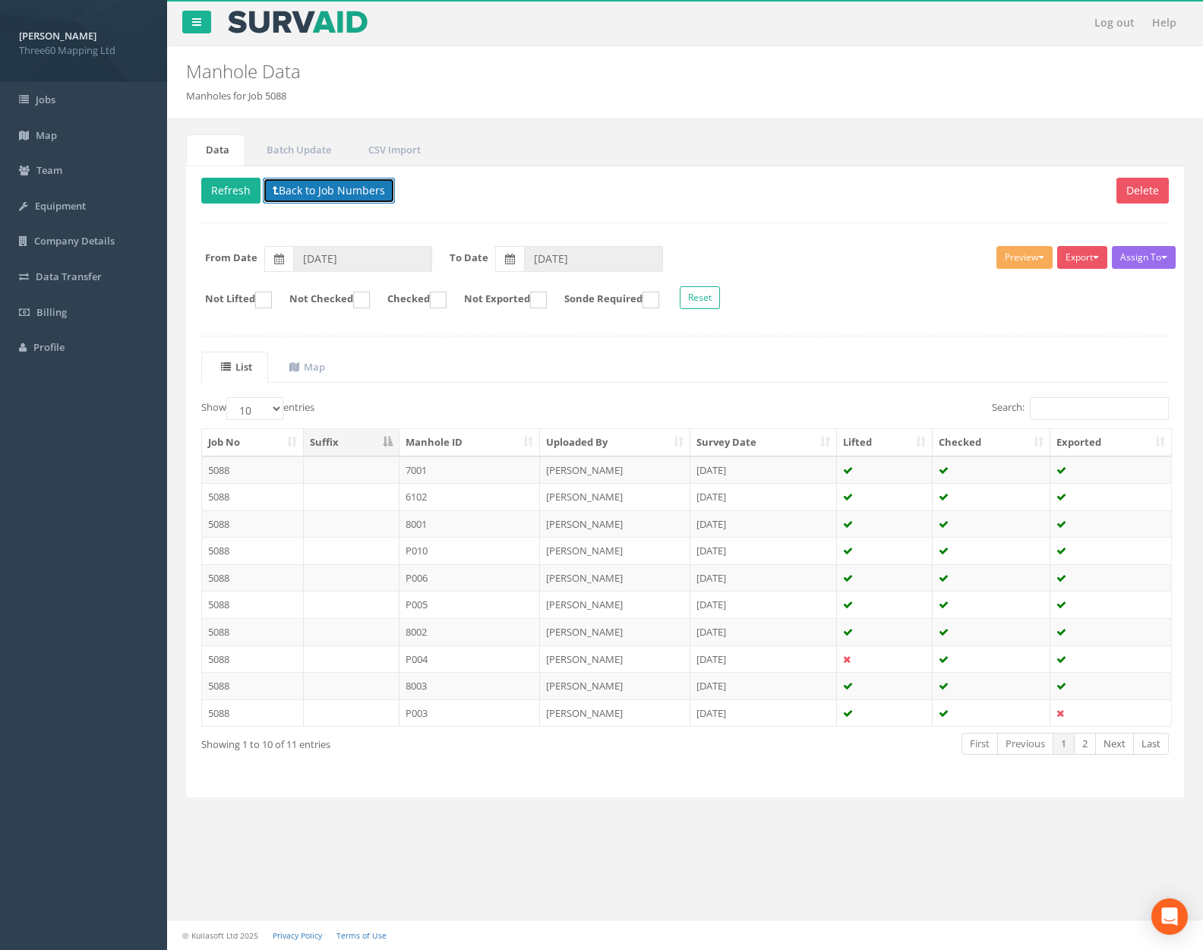
click at [347, 197] on button "Back to Job Numbers" at bounding box center [329, 191] width 132 height 26
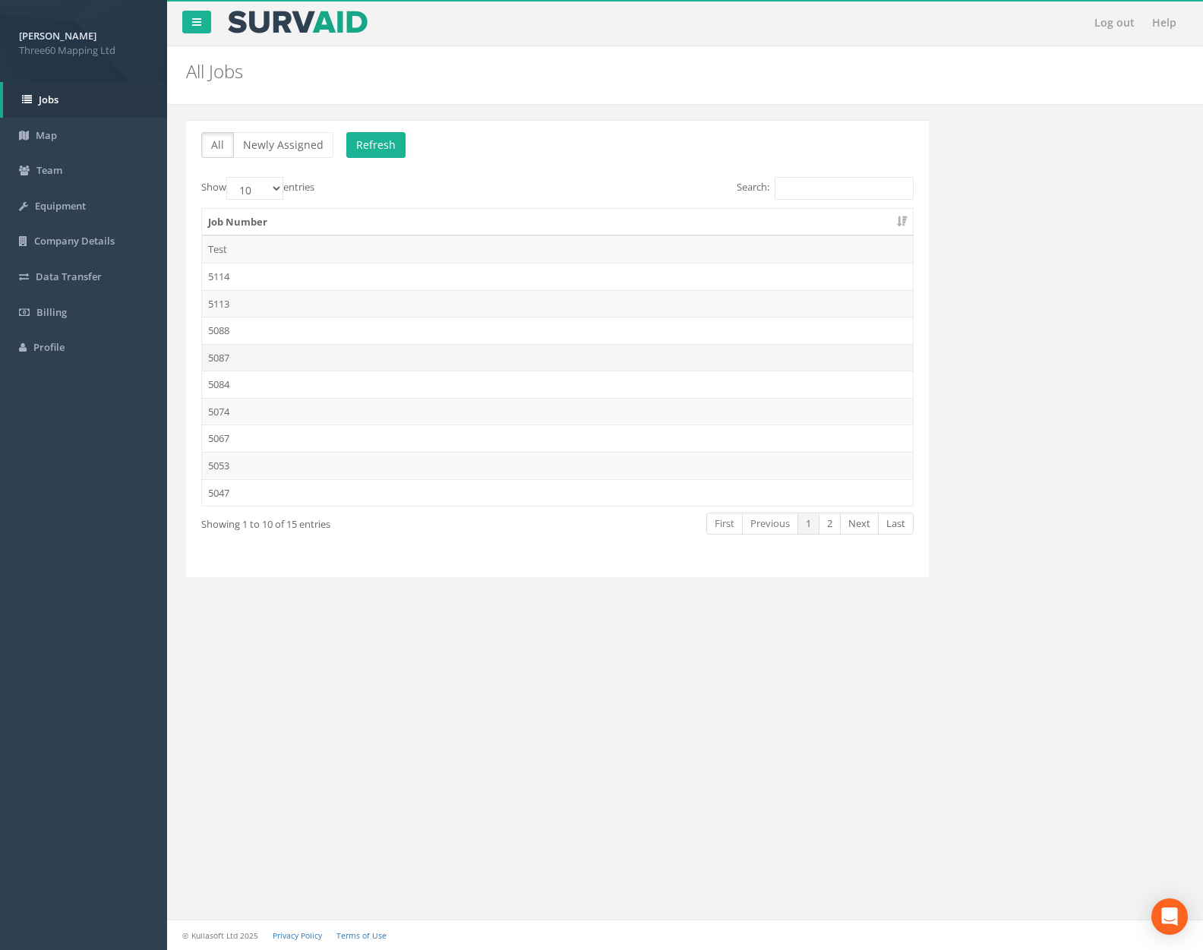
click at [306, 353] on td "5087" at bounding box center [557, 357] width 711 height 27
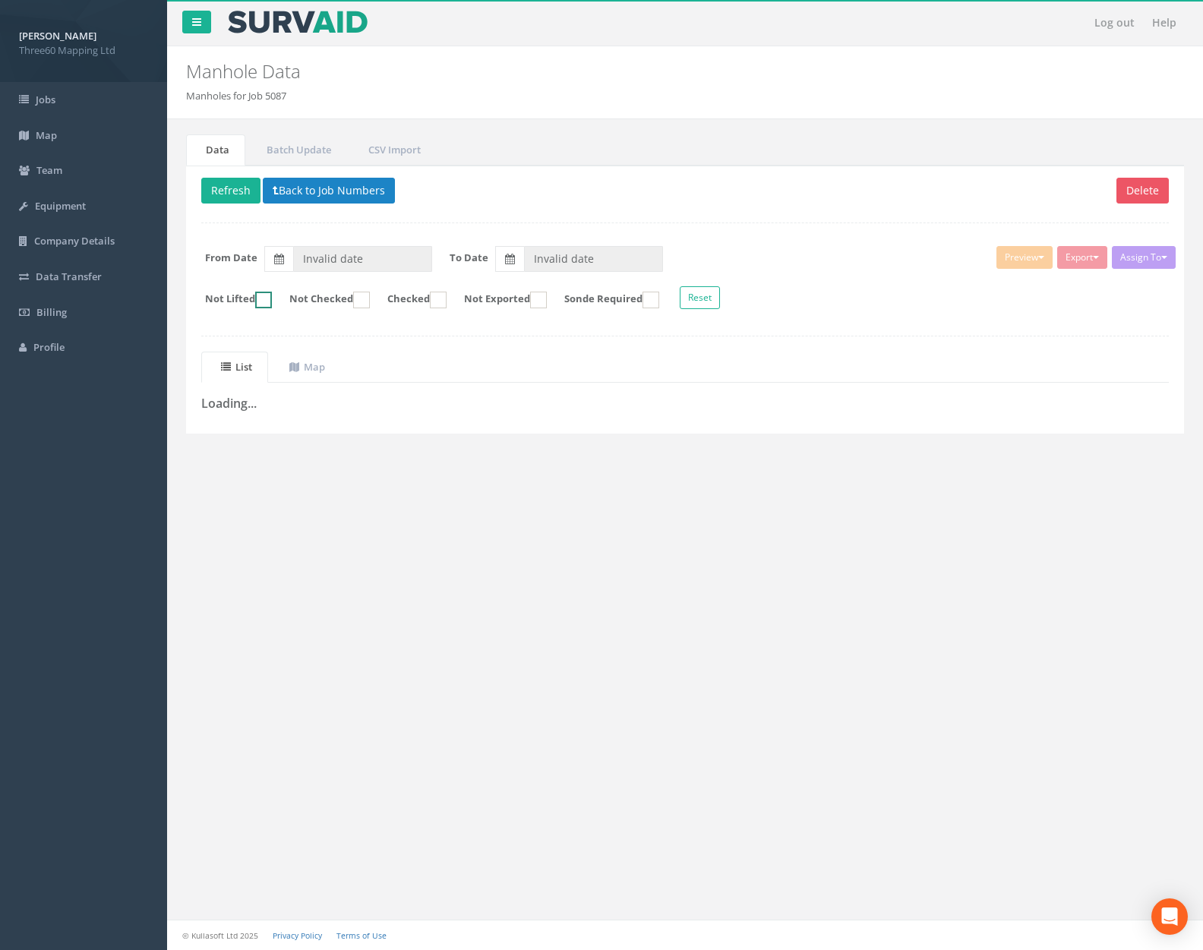
type input "[DATE]"
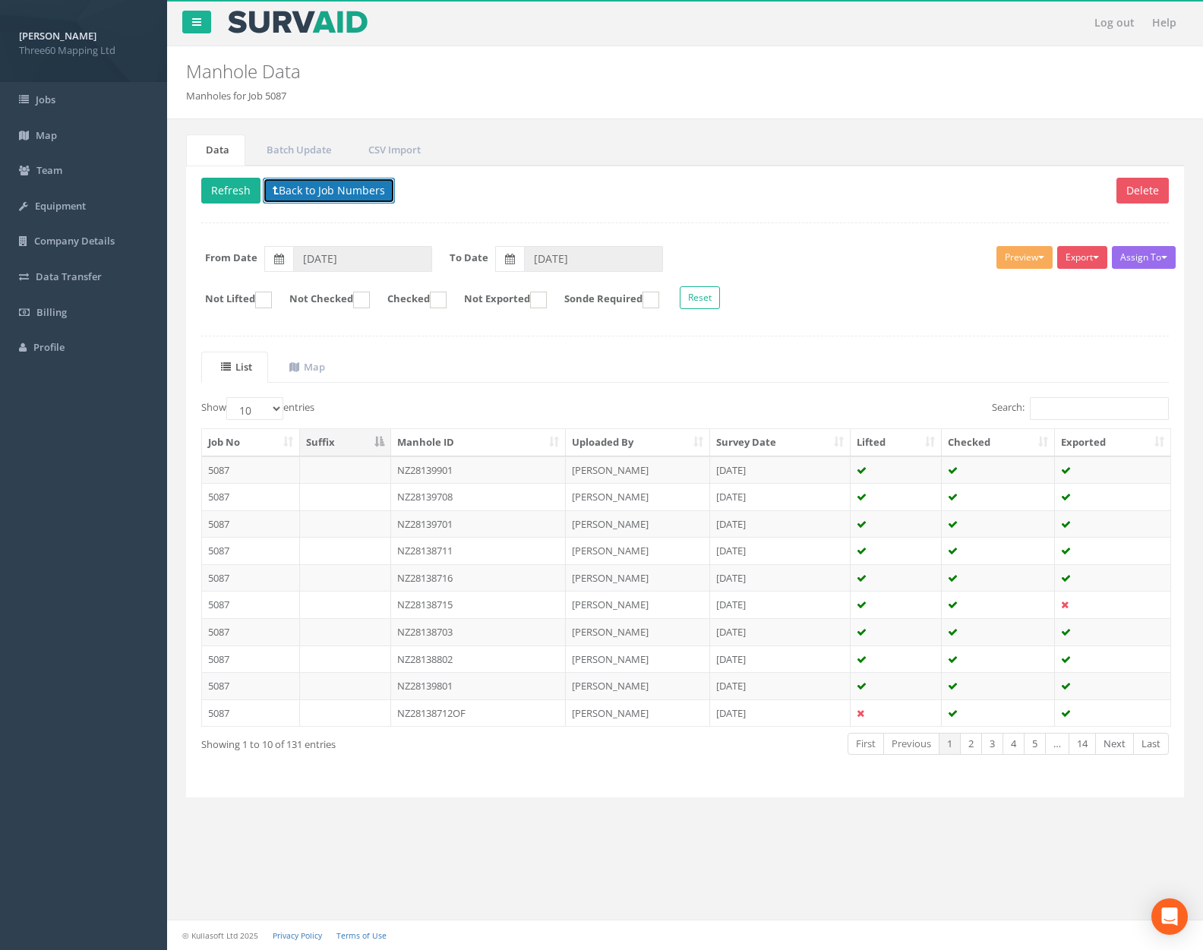
click at [336, 194] on button "Back to Job Numbers" at bounding box center [329, 191] width 132 height 26
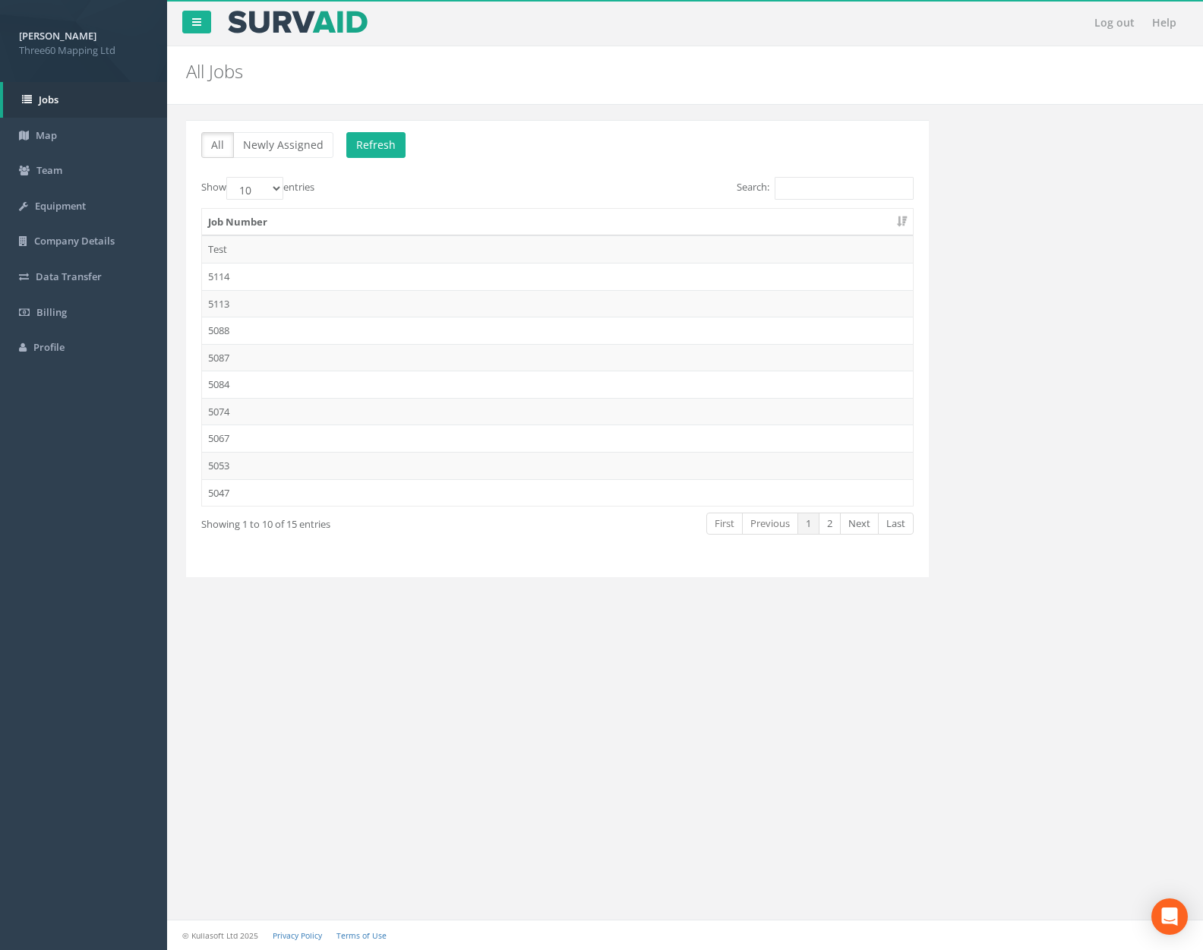
click at [307, 385] on td "5084" at bounding box center [557, 384] width 711 height 27
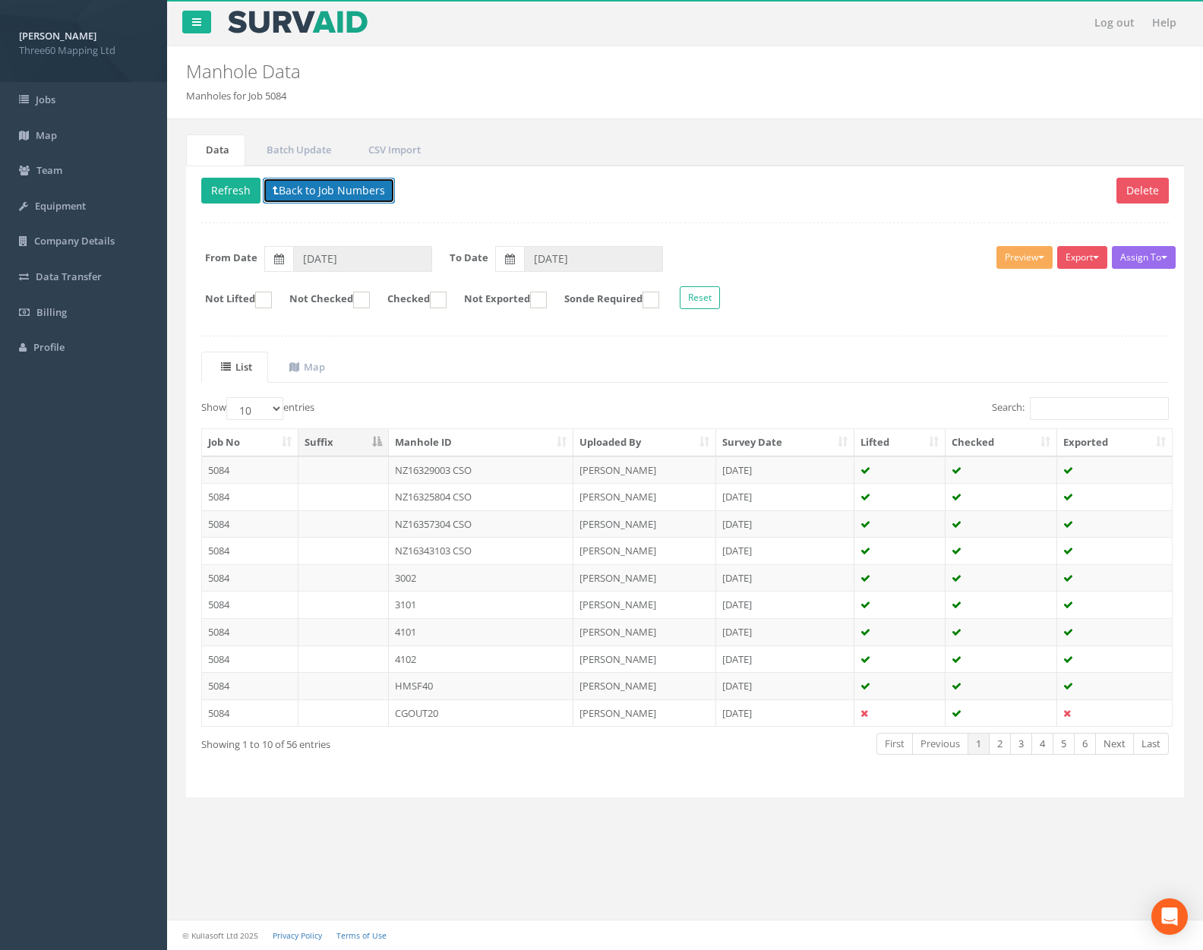
click at [360, 197] on button "Back to Job Numbers" at bounding box center [329, 191] width 132 height 26
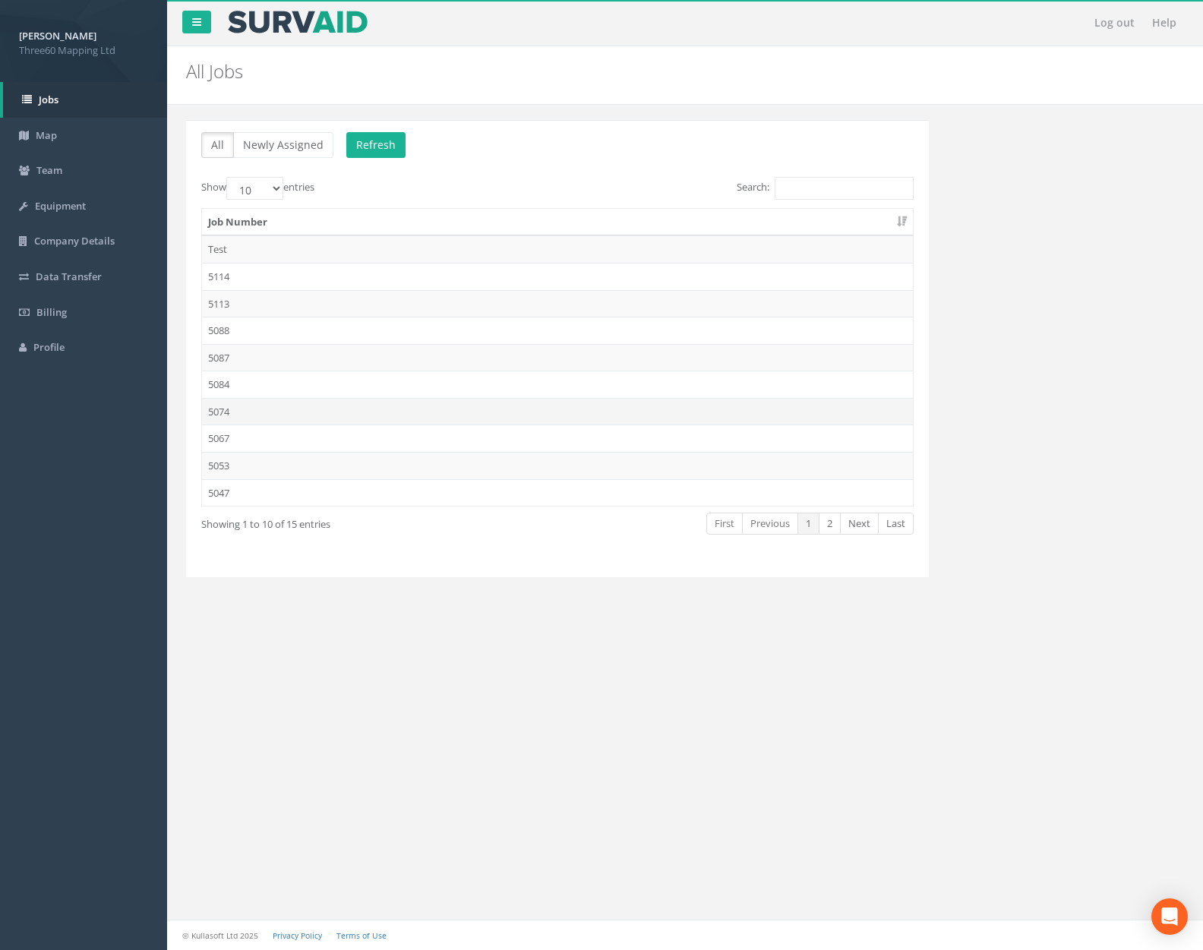
click at [329, 403] on td "5074" at bounding box center [557, 411] width 711 height 27
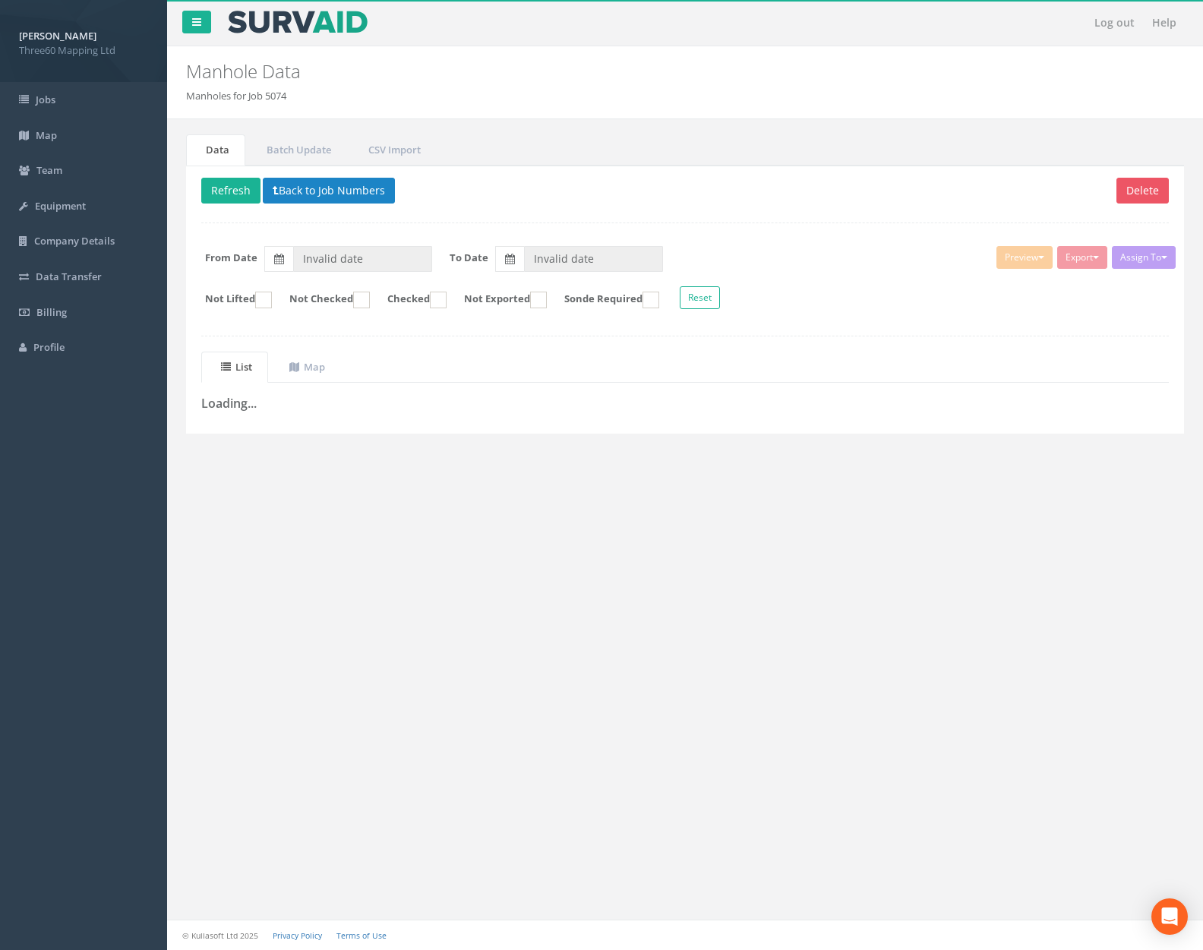
type input "[DATE]"
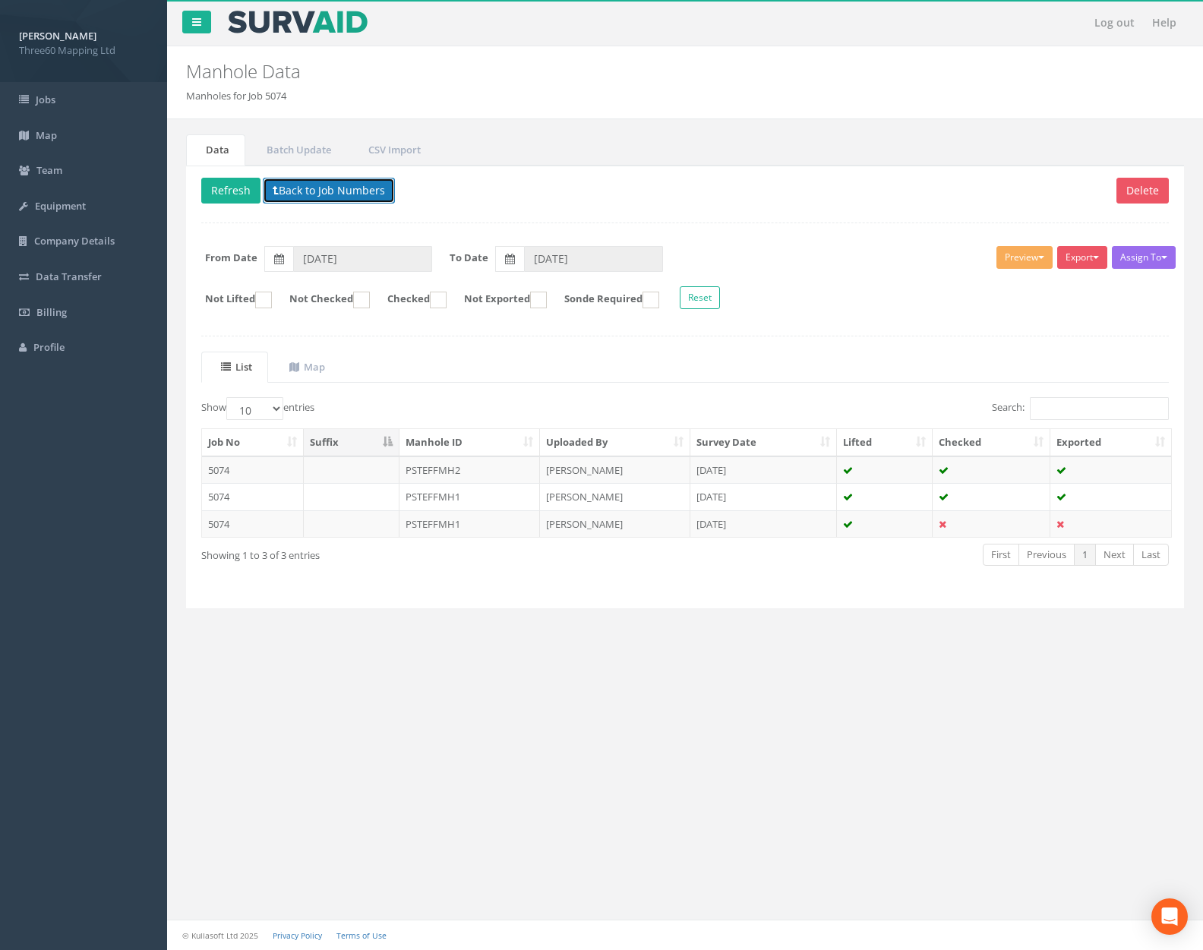
click at [355, 195] on button "Back to Job Numbers" at bounding box center [329, 191] width 132 height 26
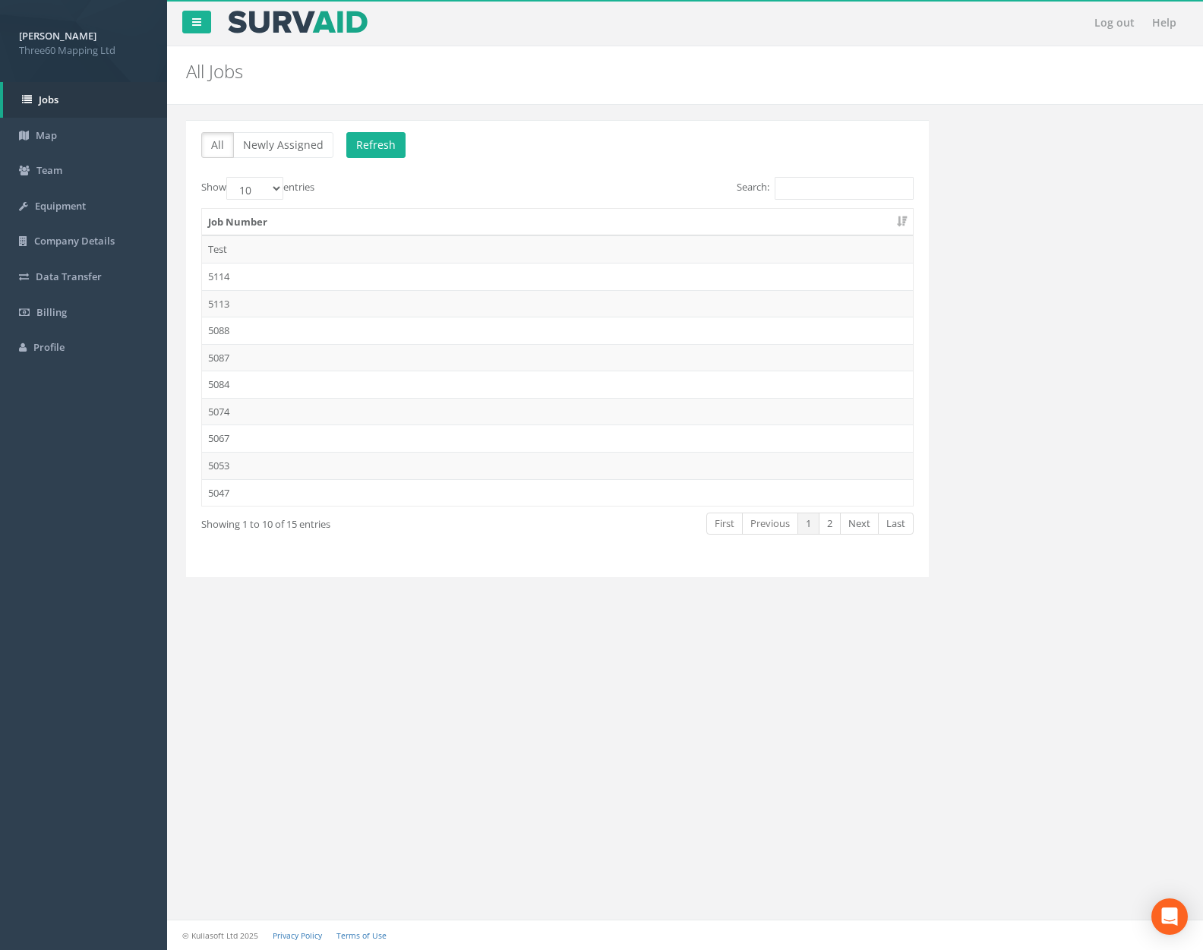
click at [311, 445] on td "5067" at bounding box center [557, 438] width 711 height 27
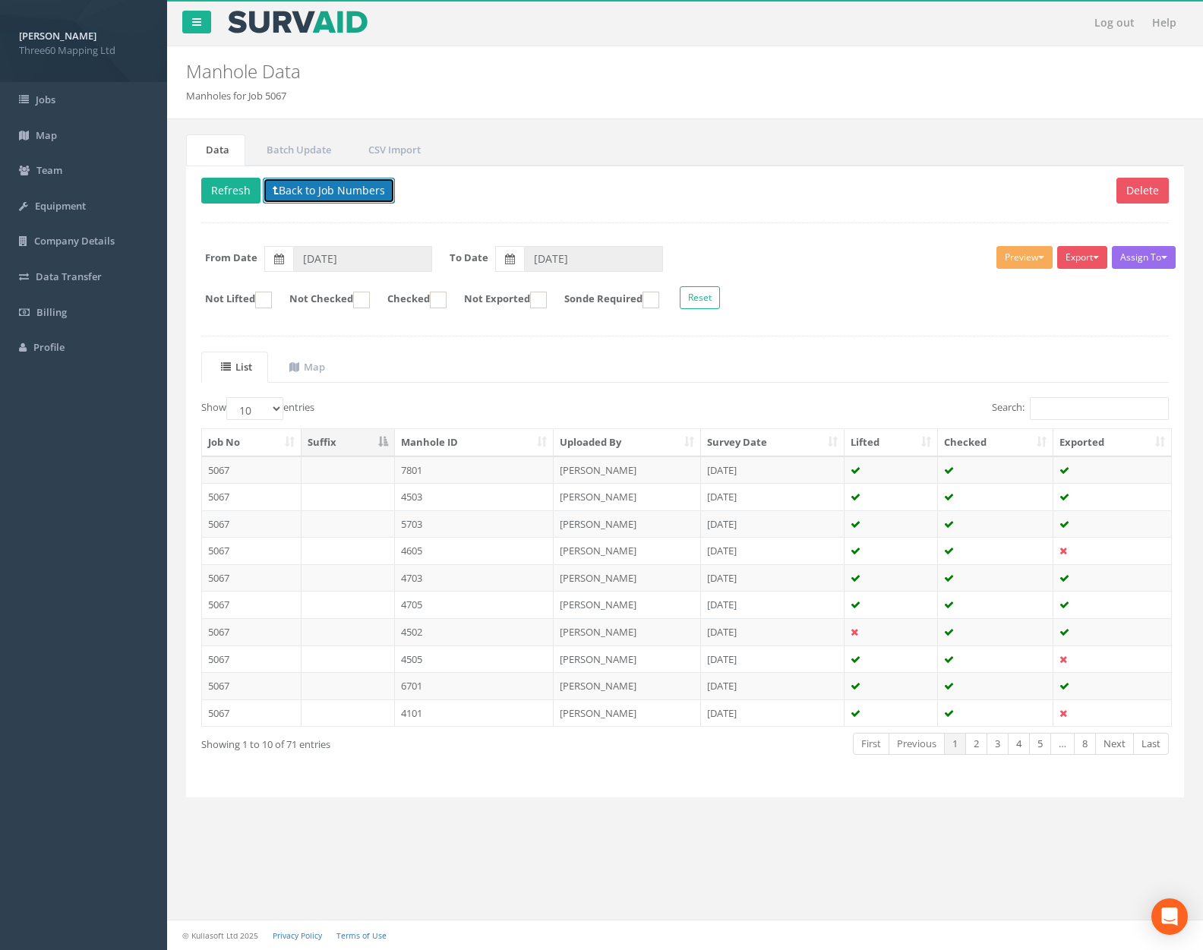
click at [338, 192] on button "Back to Job Numbers" at bounding box center [329, 191] width 132 height 26
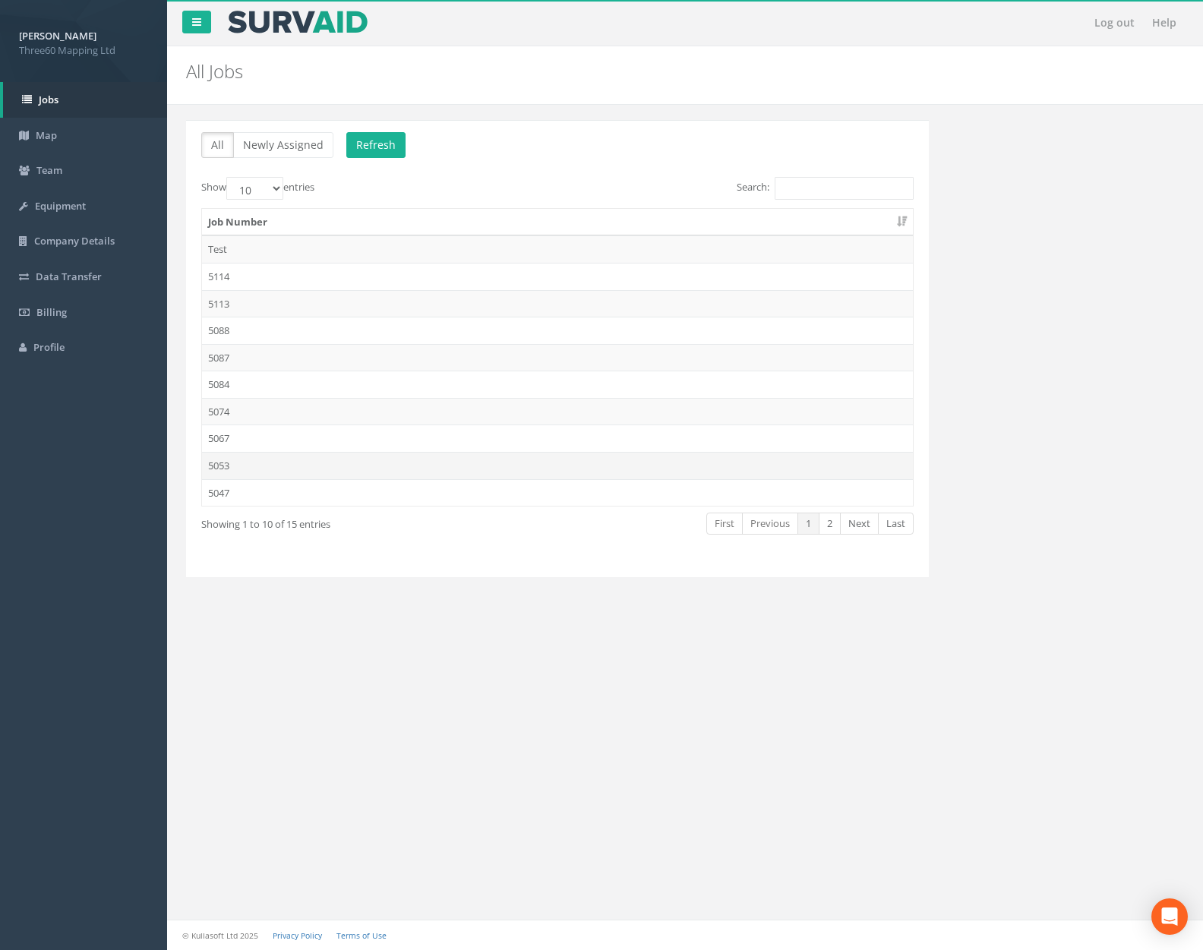
click at [303, 469] on td "5053" at bounding box center [557, 465] width 711 height 27
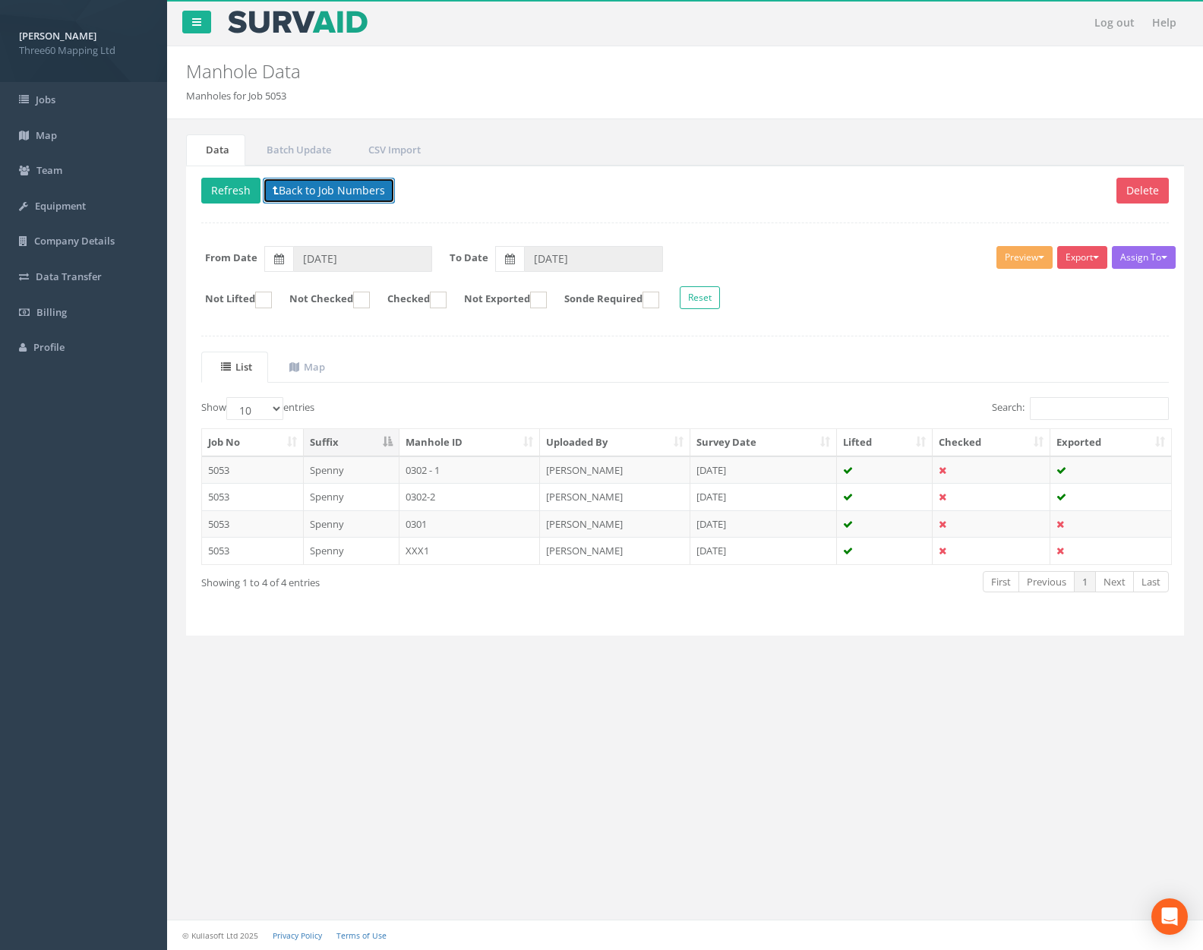
click at [340, 192] on button "Back to Job Numbers" at bounding box center [329, 191] width 132 height 26
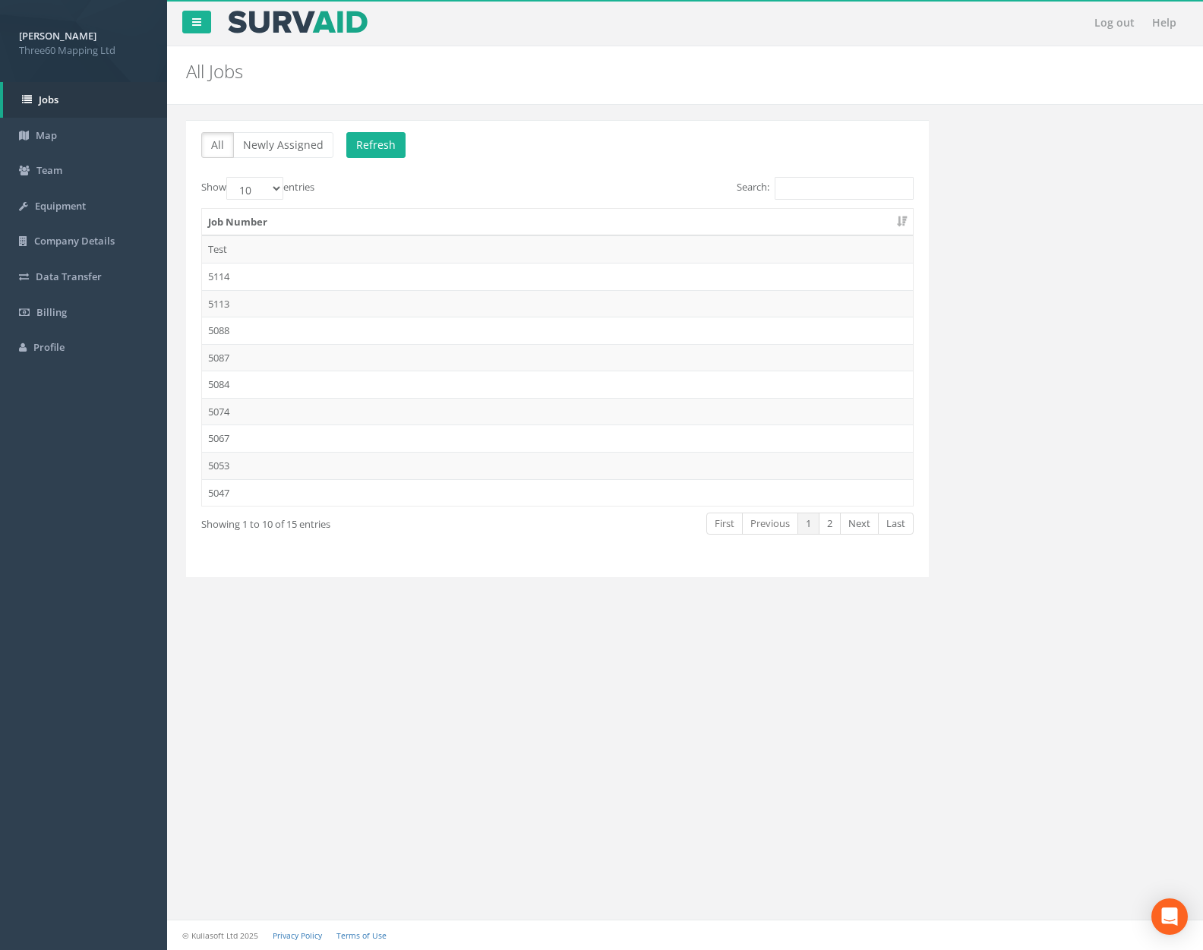
click at [314, 482] on td "5047" at bounding box center [557, 492] width 711 height 27
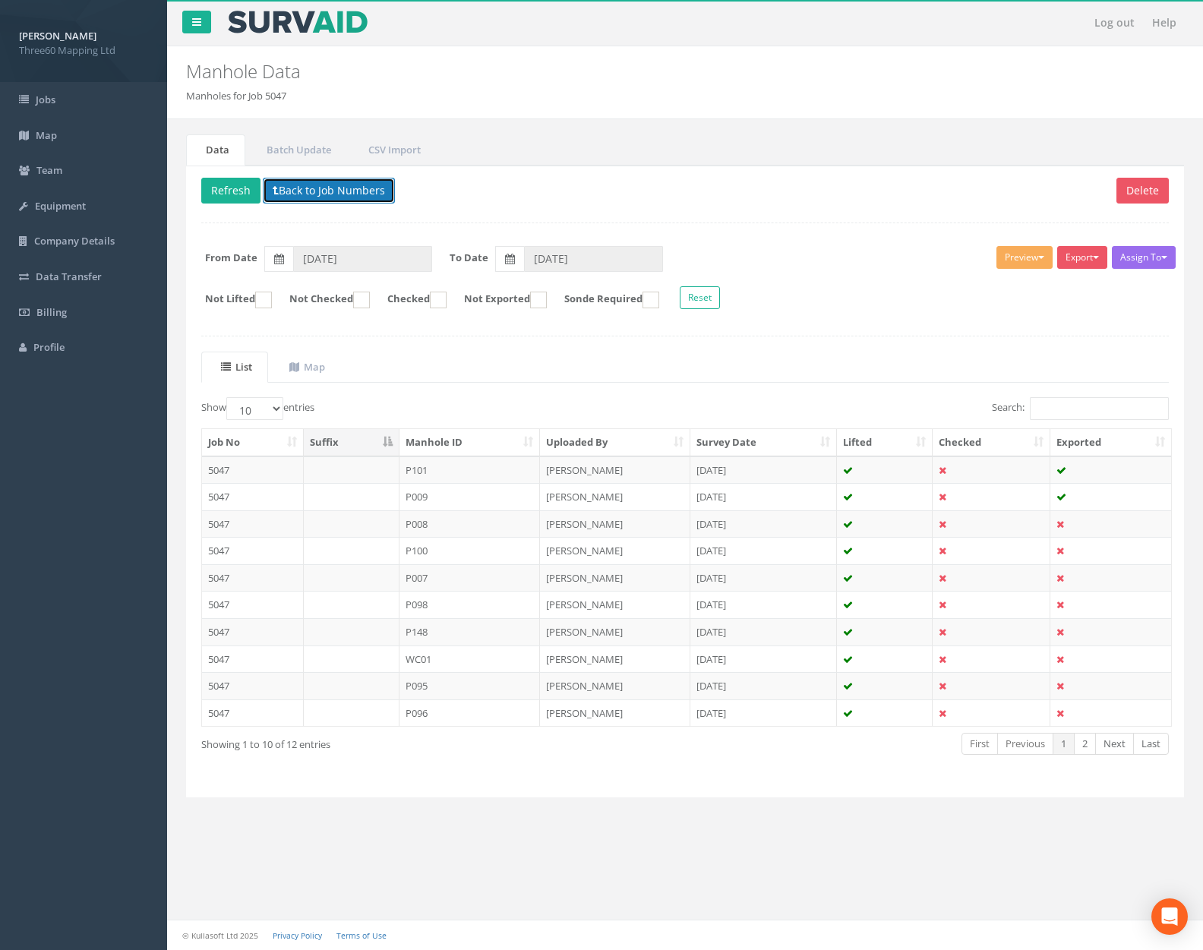
click at [335, 194] on button "Back to Job Numbers" at bounding box center [329, 191] width 132 height 26
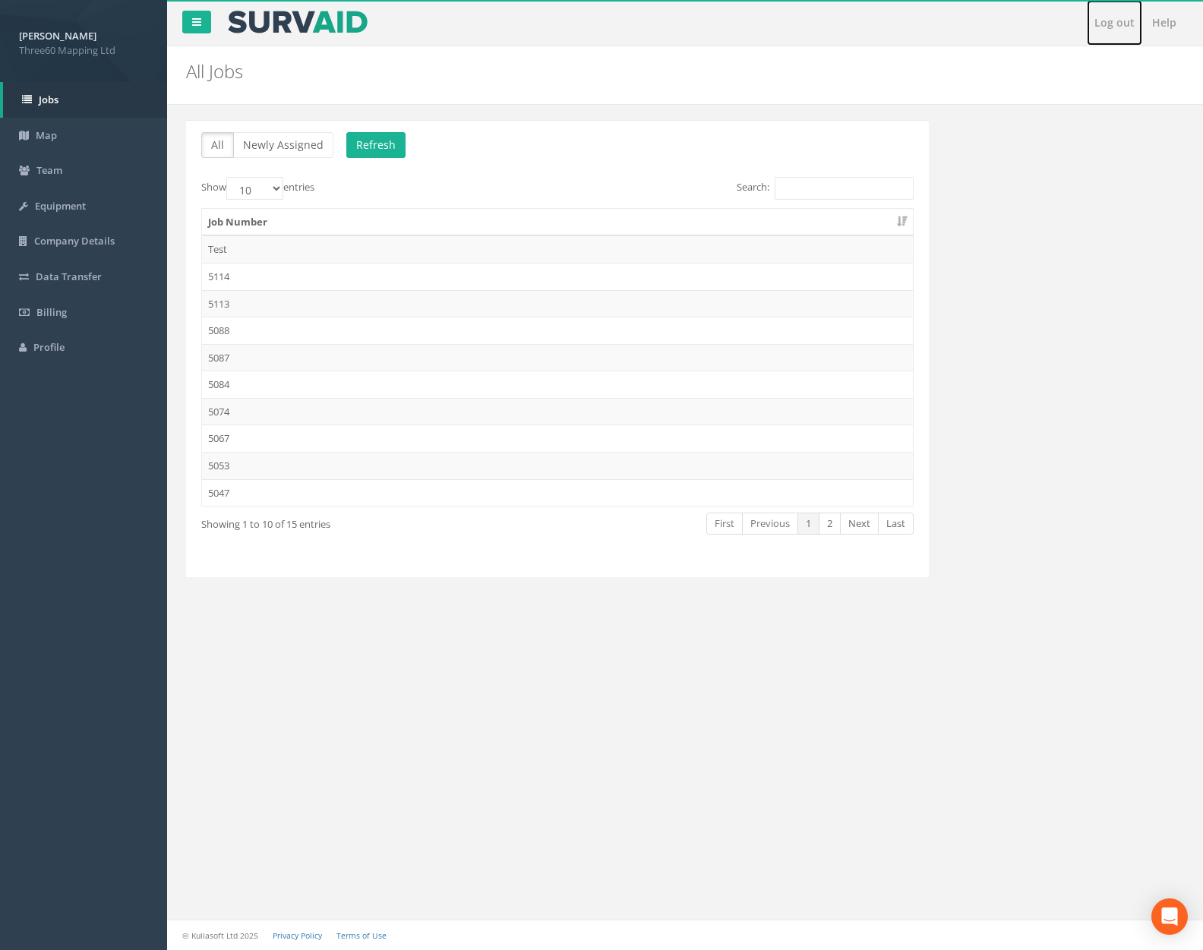
click at [1097, 26] on link "Log out" at bounding box center [1114, 23] width 55 height 46
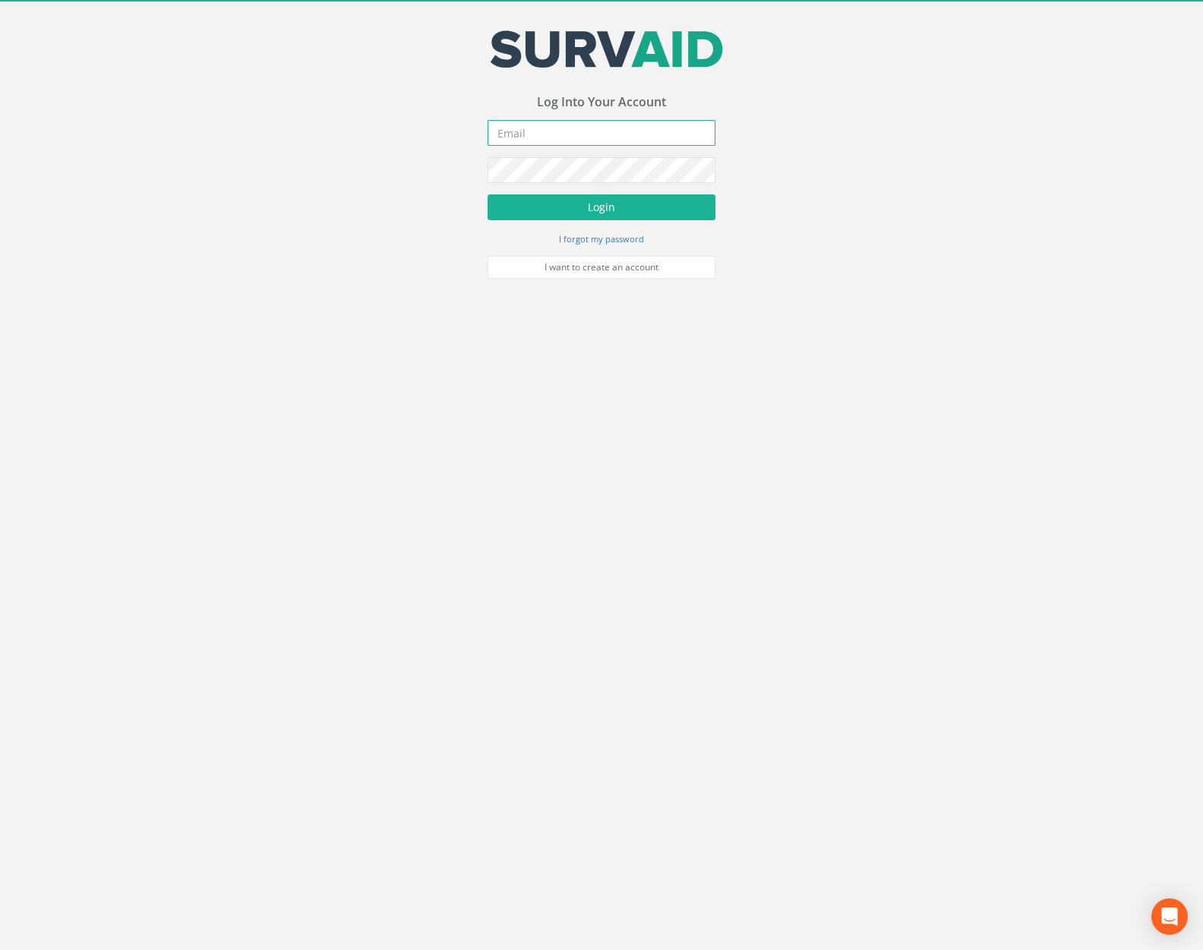
click at [605, 125] on input "email" at bounding box center [602, 133] width 228 height 26
type input "[PERSON_NAME][EMAIL_ADDRESS][PERSON_NAME][DOMAIN_NAME]"
click at [605, 205] on button "Login" at bounding box center [602, 207] width 228 height 26
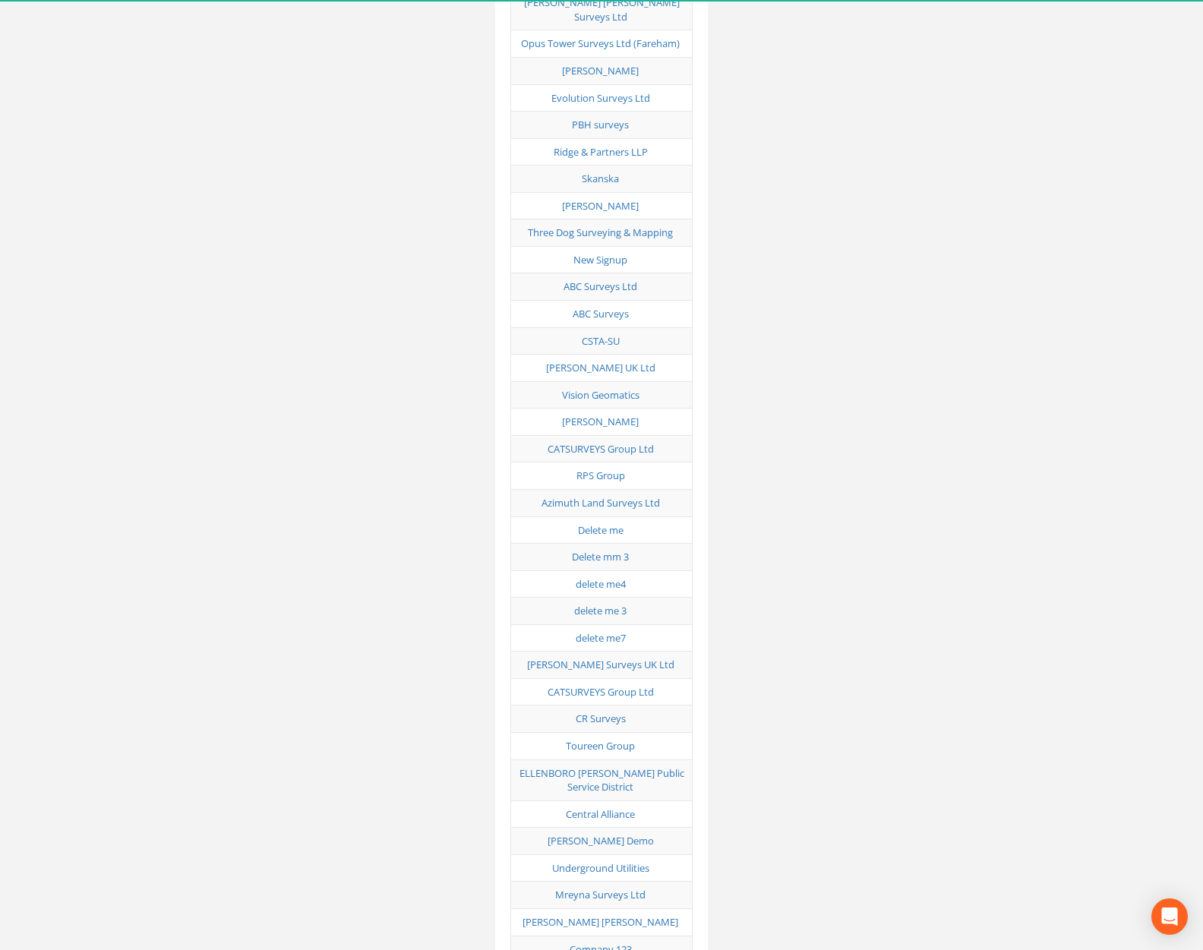
scroll to position [3185, 0]
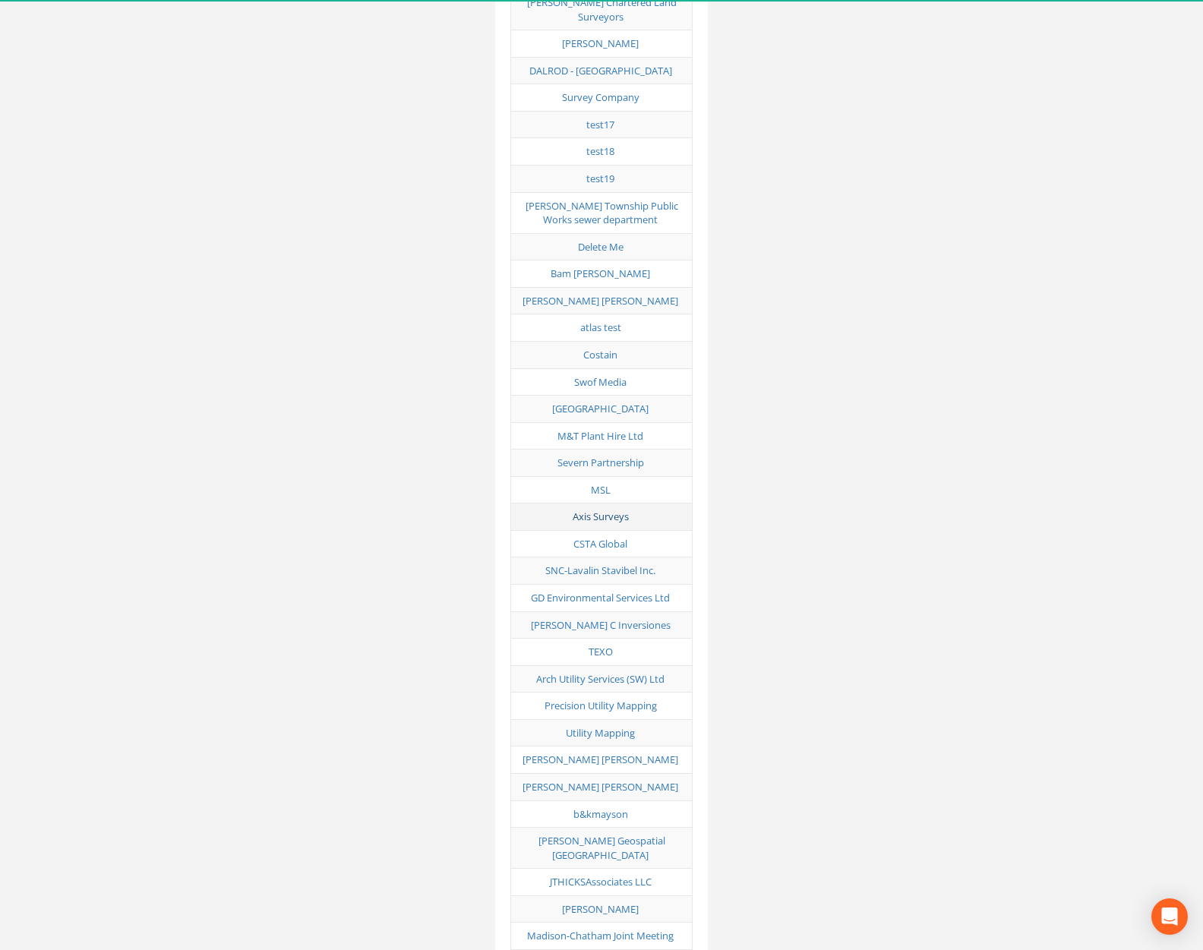
click at [616, 510] on link "Axis Surveys" at bounding box center [601, 517] width 56 height 14
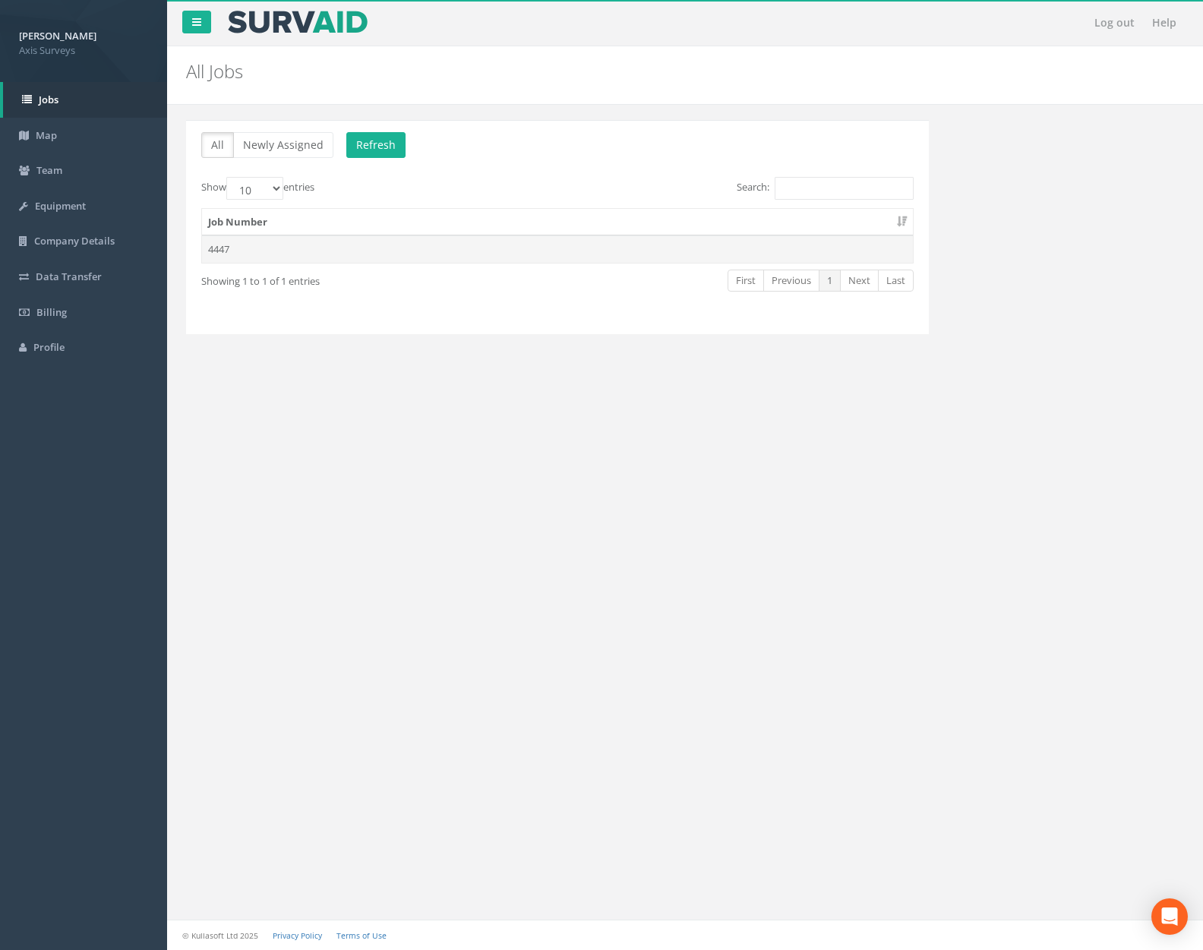
click at [336, 247] on td "4447" at bounding box center [557, 248] width 711 height 27
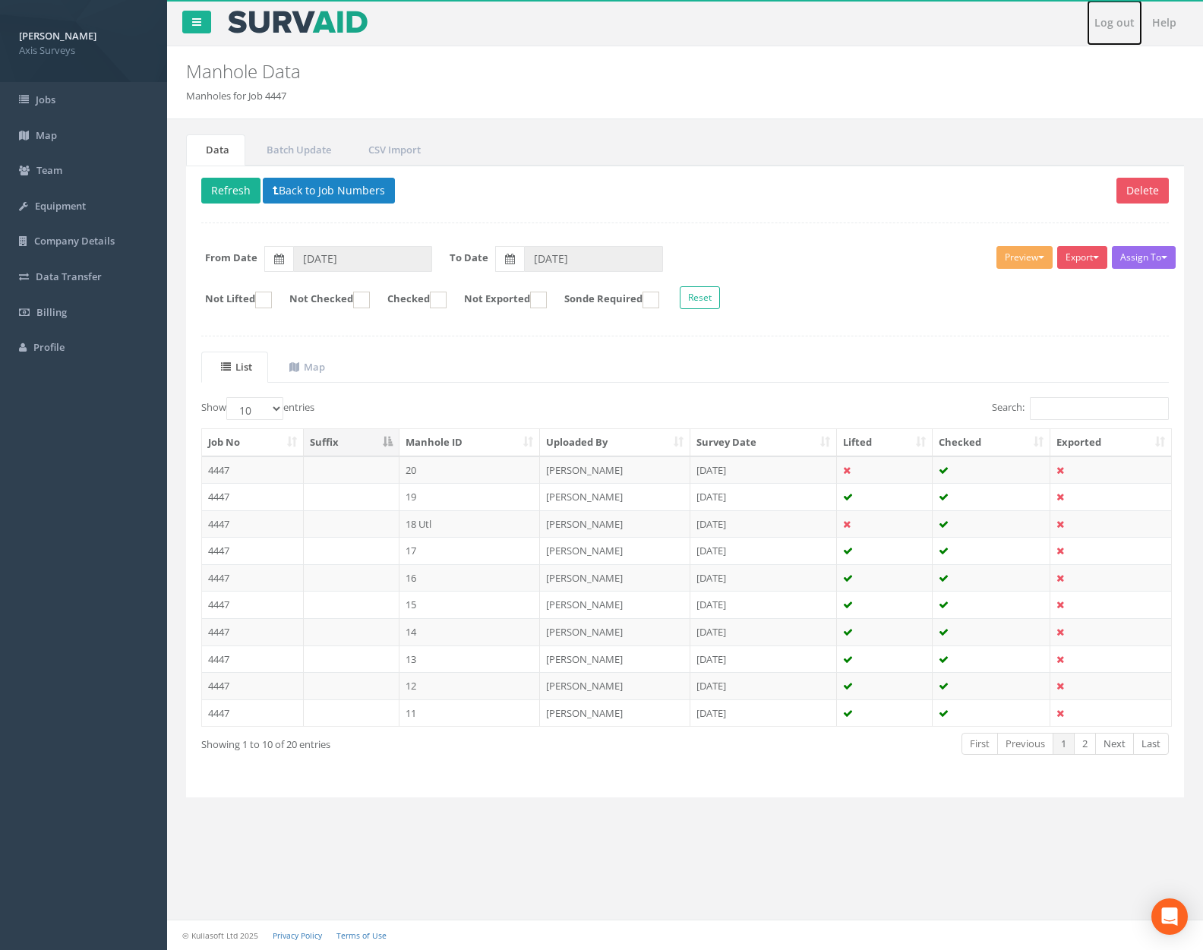
click at [1098, 24] on link "Log out" at bounding box center [1114, 23] width 55 height 46
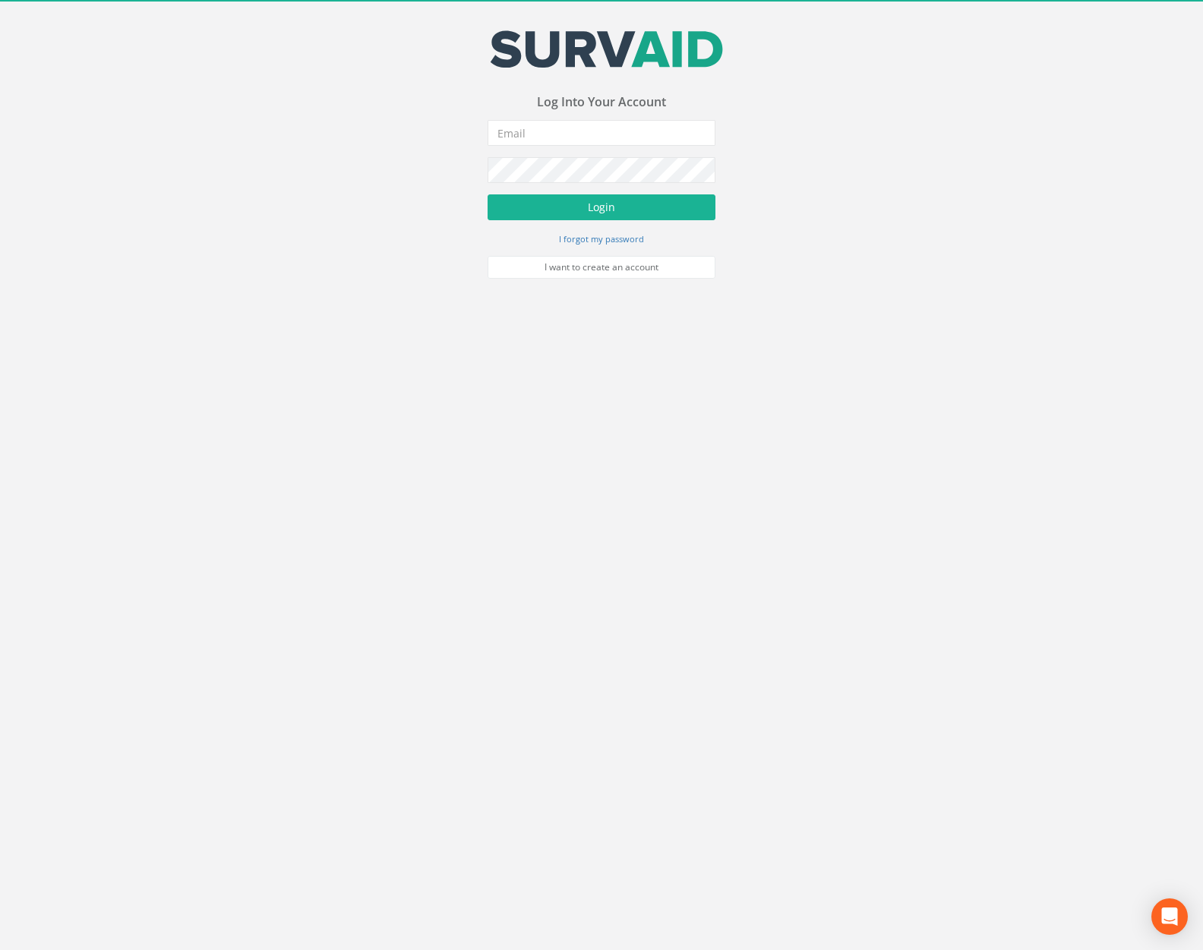
click at [607, 122] on div "Your email address was sucessfully verified - please login below to continue Yo…" at bounding box center [602, 154] width 228 height 248
click at [606, 124] on input "email" at bounding box center [602, 133] width 228 height 26
type input "[PERSON_NAME][EMAIL_ADDRESS][PERSON_NAME][DOMAIN_NAME]"
click at [488, 194] on button "Login" at bounding box center [602, 207] width 228 height 26
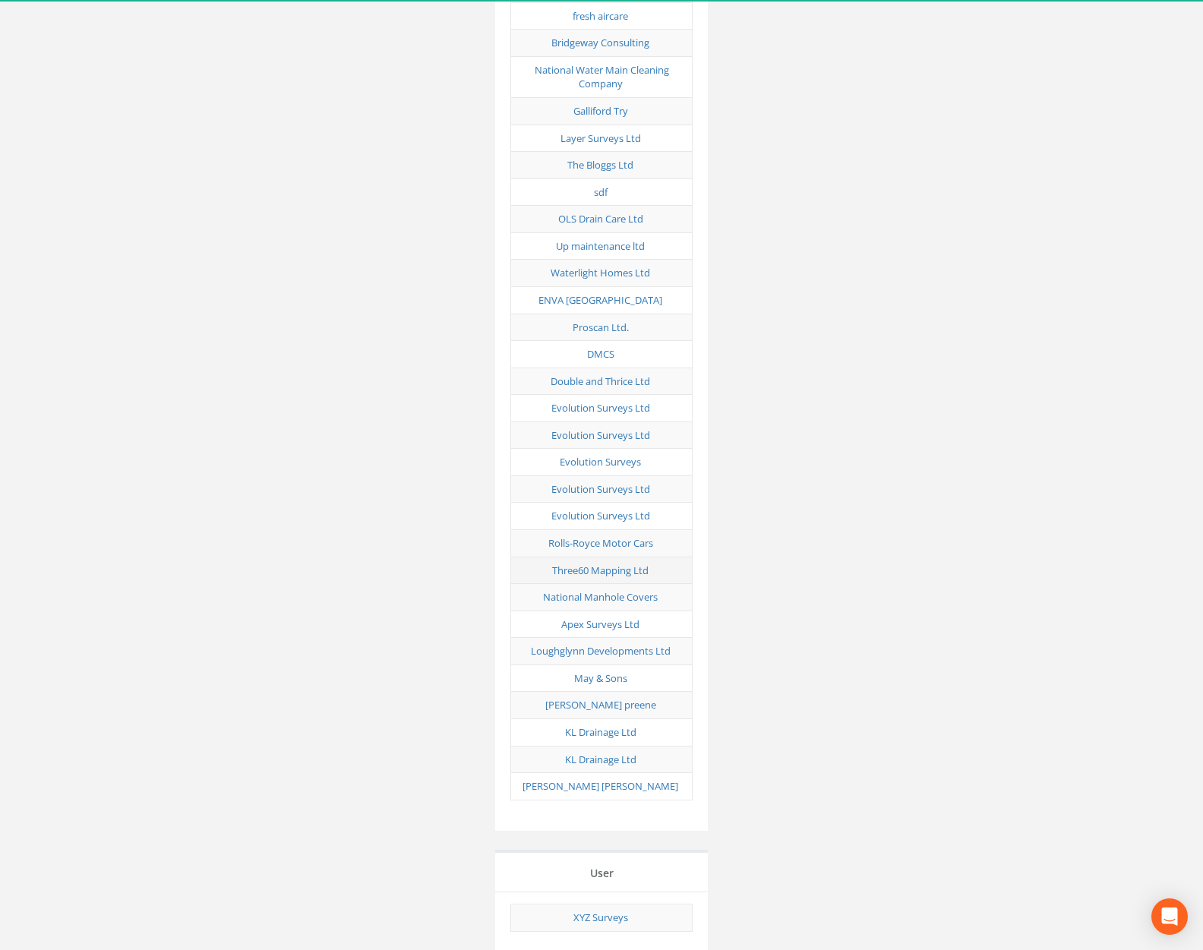
scroll to position [7512, 0]
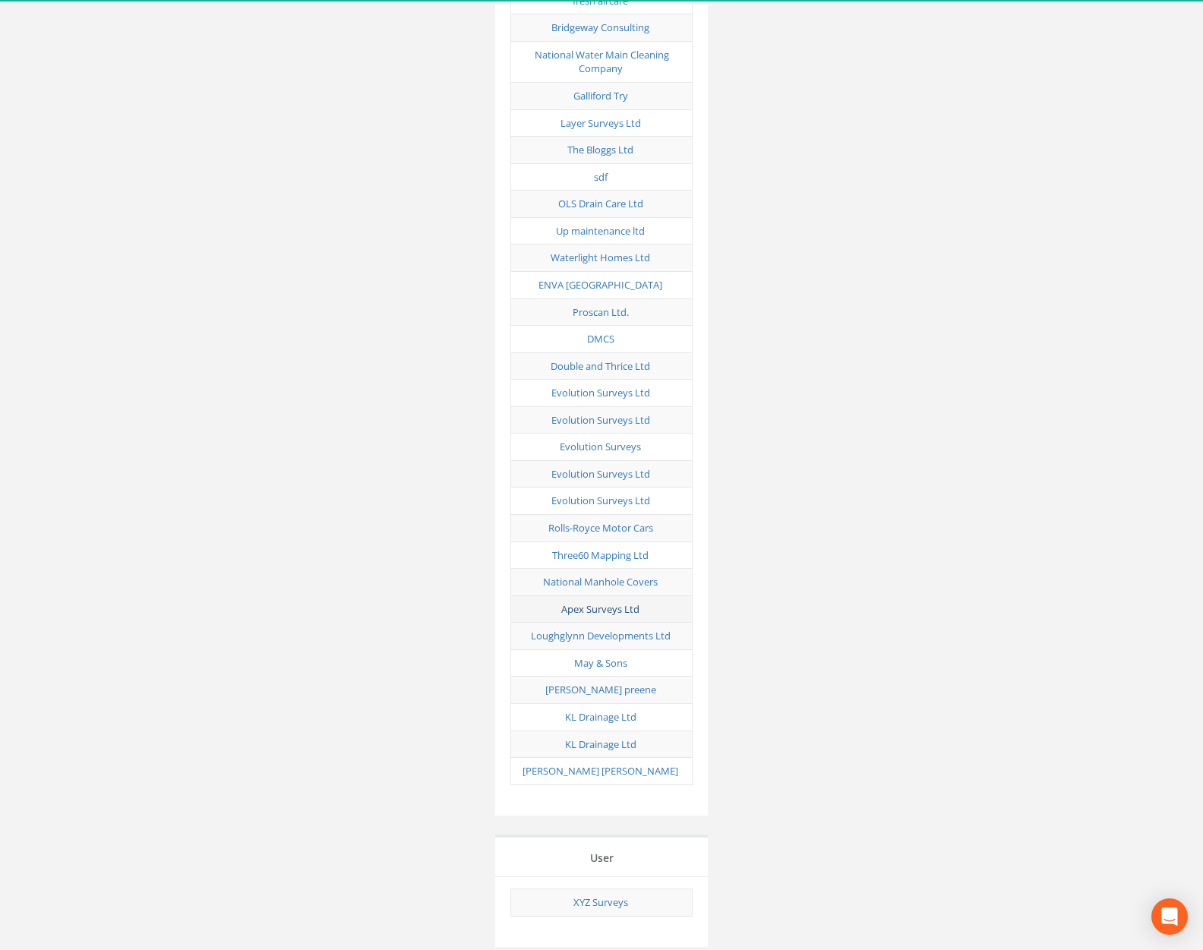
click at [595, 602] on link "Apex Surveys Ltd" at bounding box center [600, 609] width 78 height 14
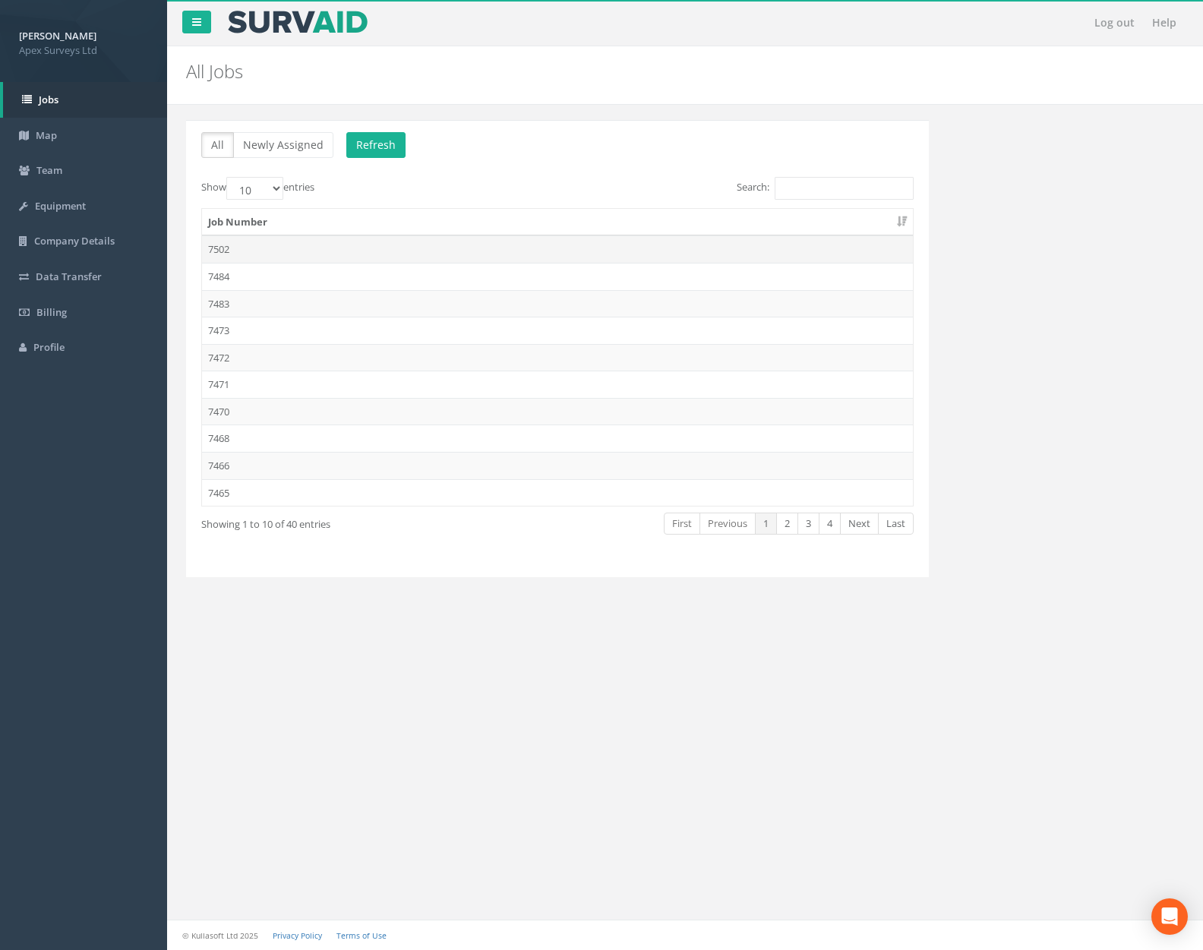
click at [245, 253] on td "7502" at bounding box center [557, 248] width 711 height 27
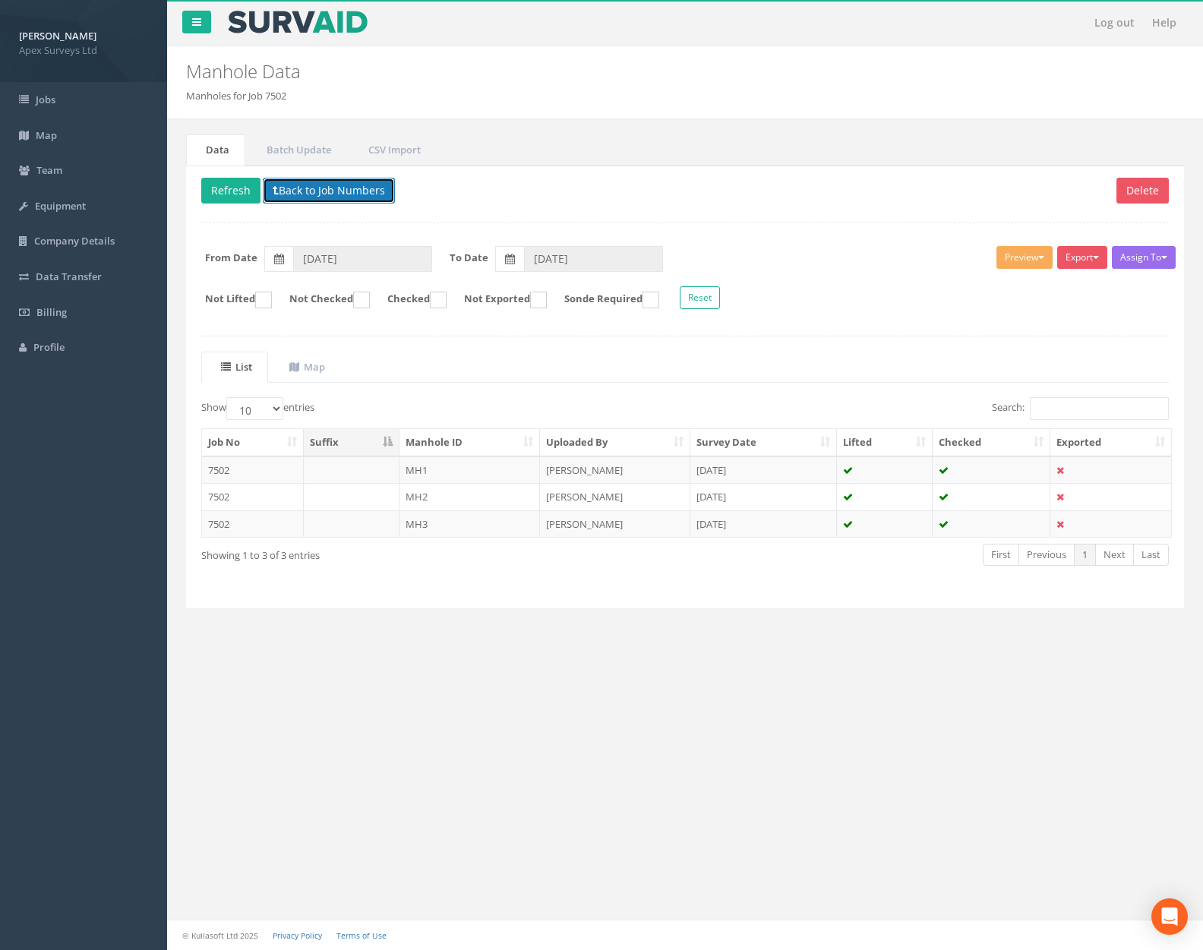
click at [313, 195] on button "Back to Job Numbers" at bounding box center [329, 191] width 132 height 26
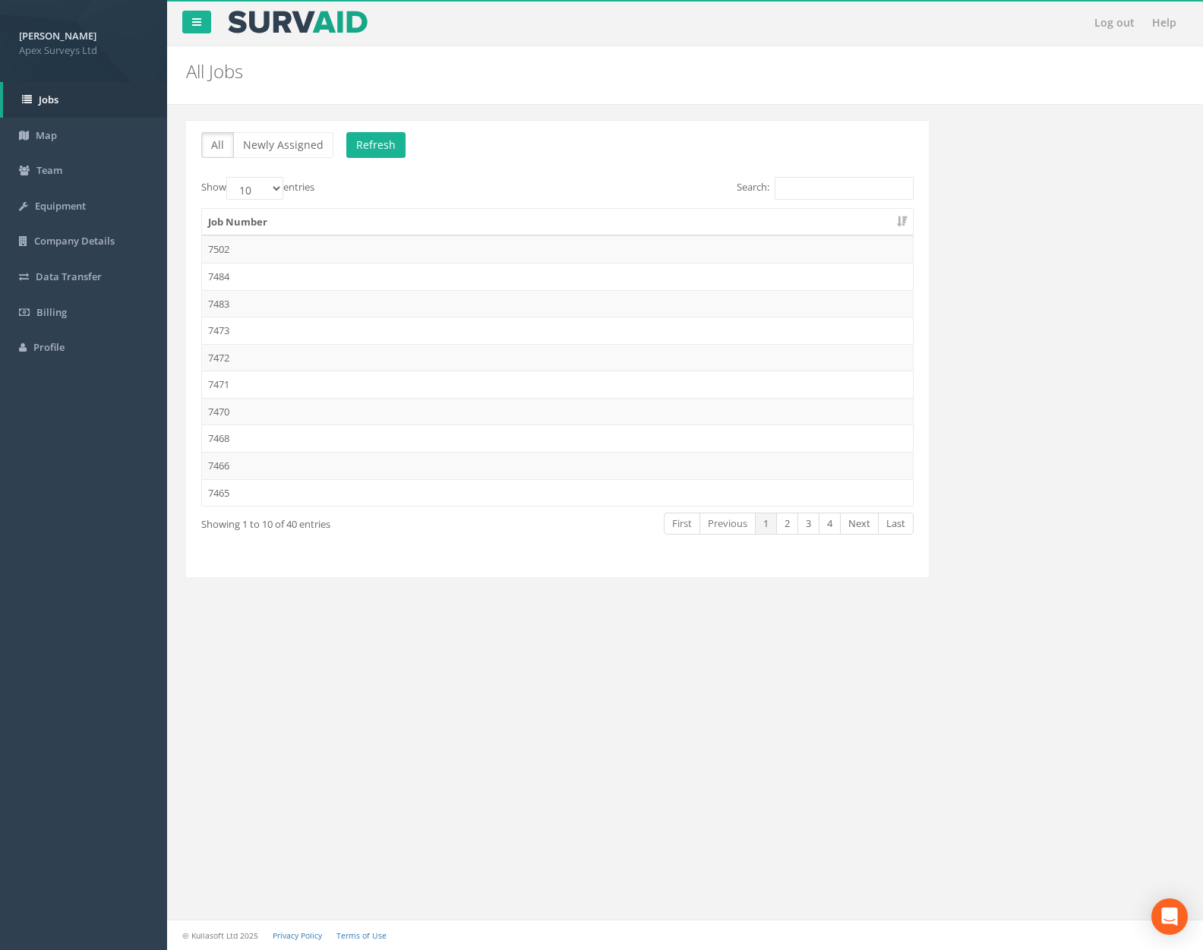
click at [292, 272] on td "7484" at bounding box center [557, 276] width 711 height 27
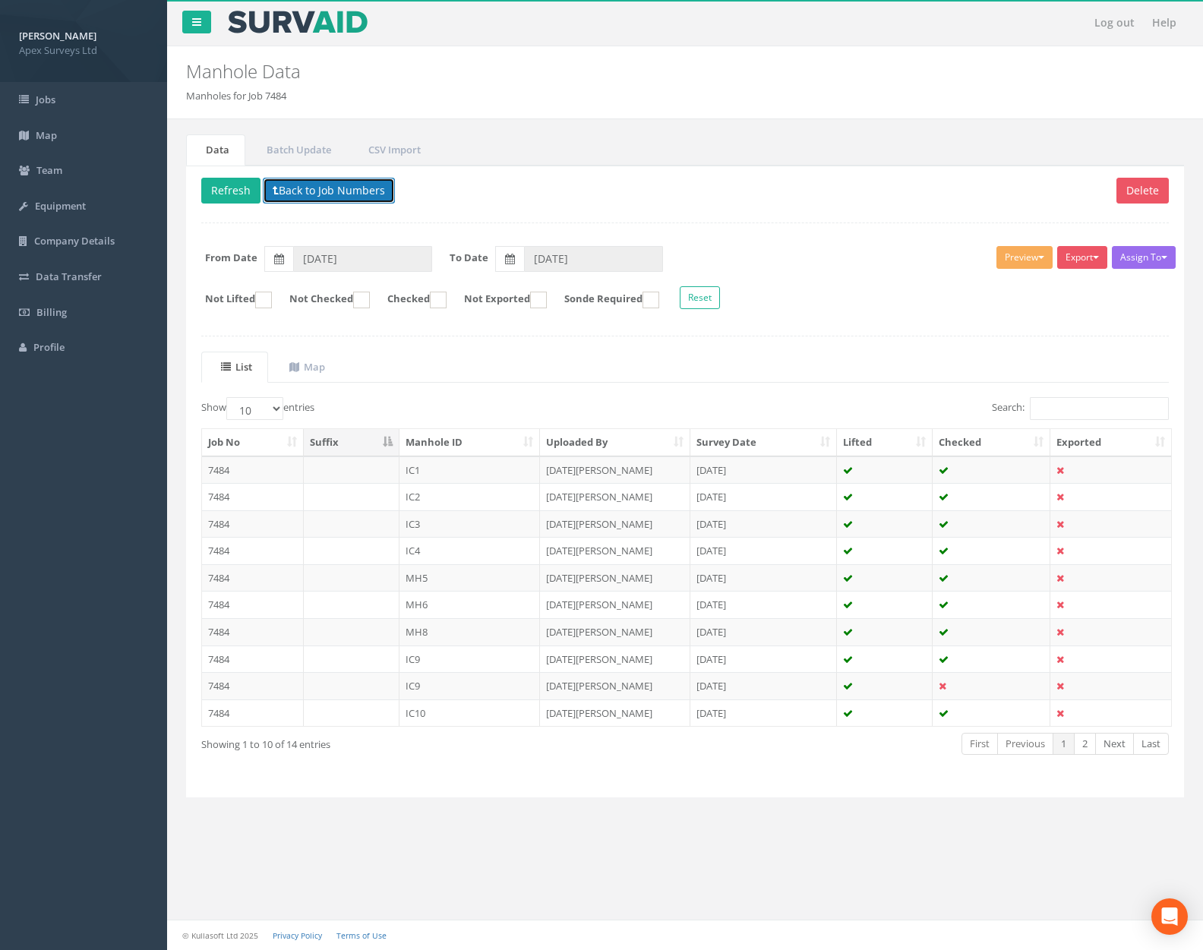
click at [314, 194] on button "Back to Job Numbers" at bounding box center [329, 191] width 132 height 26
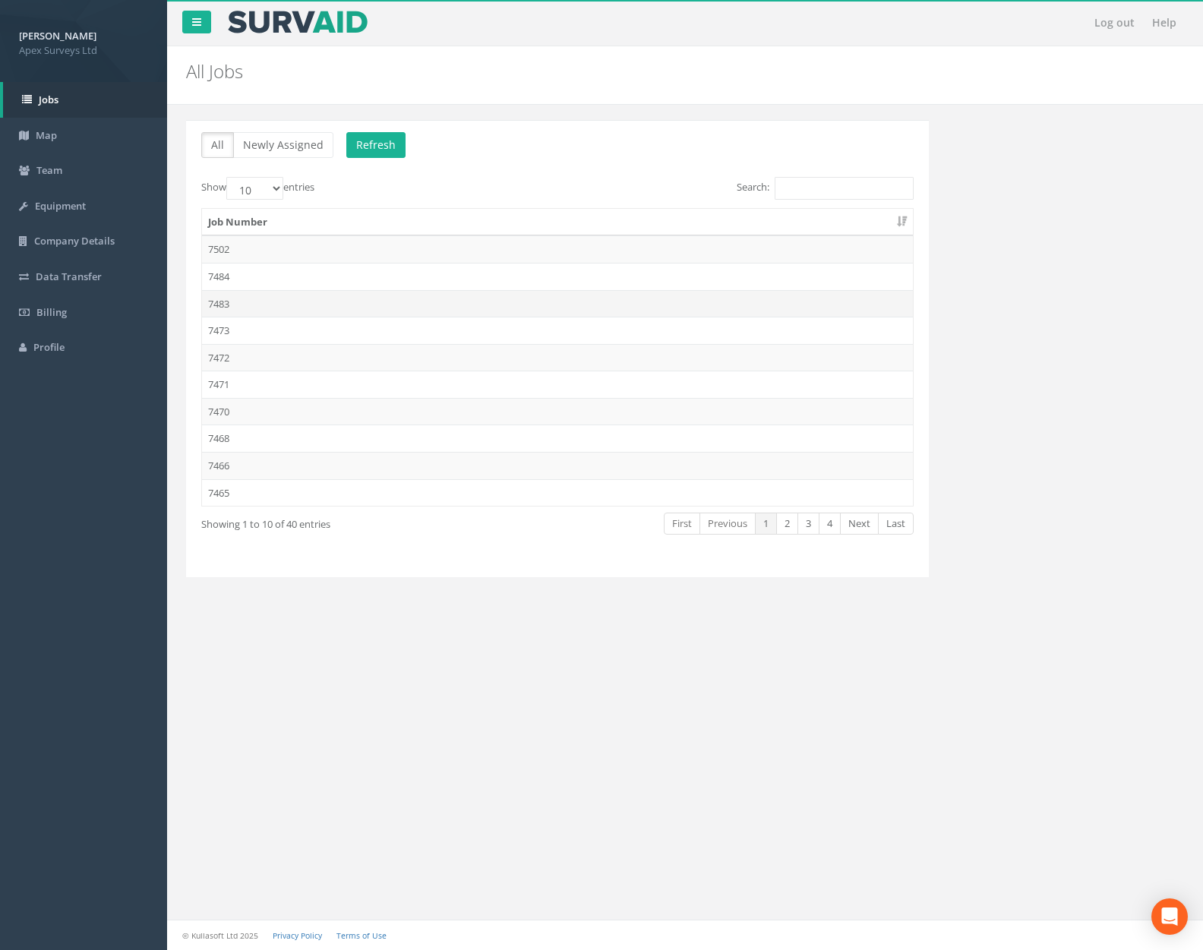
click at [299, 301] on td "7483" at bounding box center [557, 303] width 711 height 27
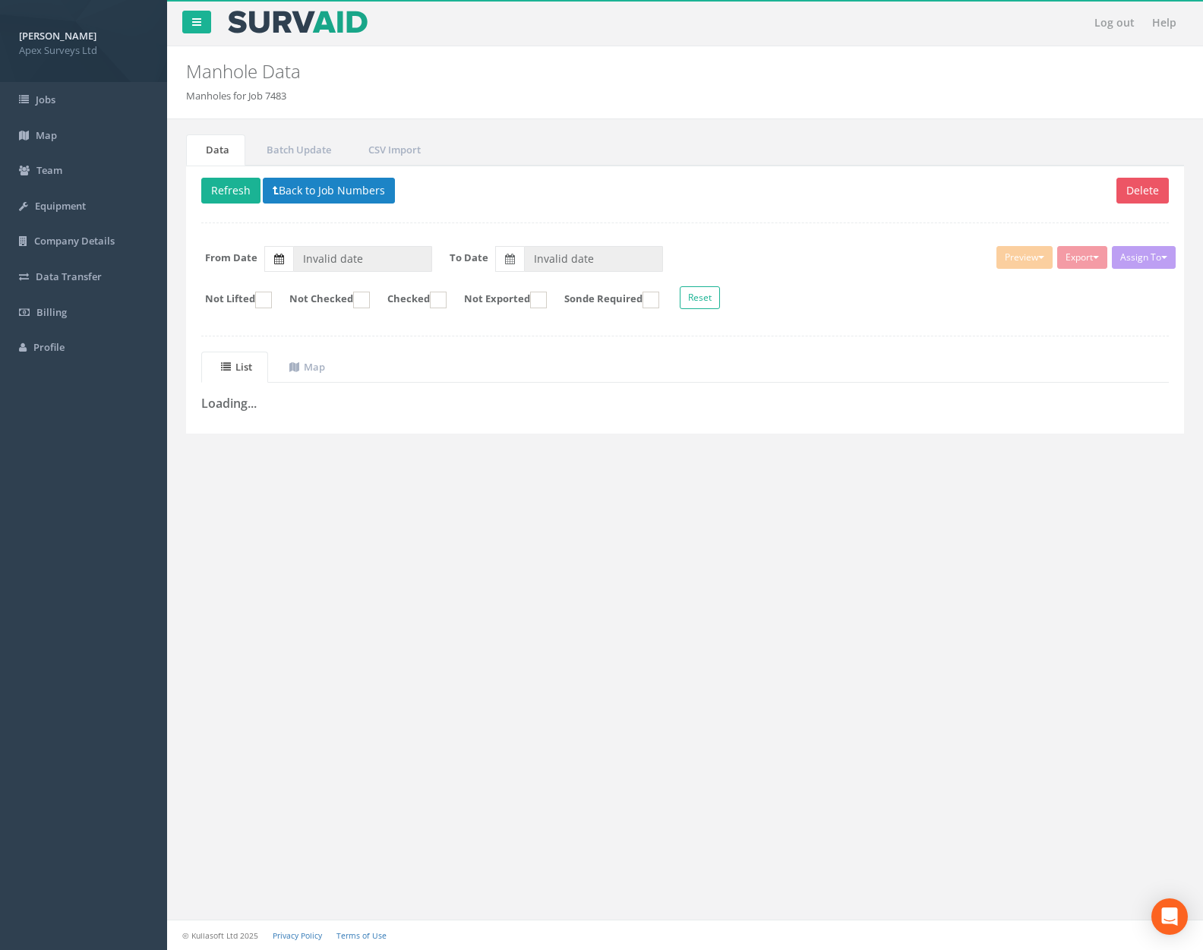
type input "[DATE]"
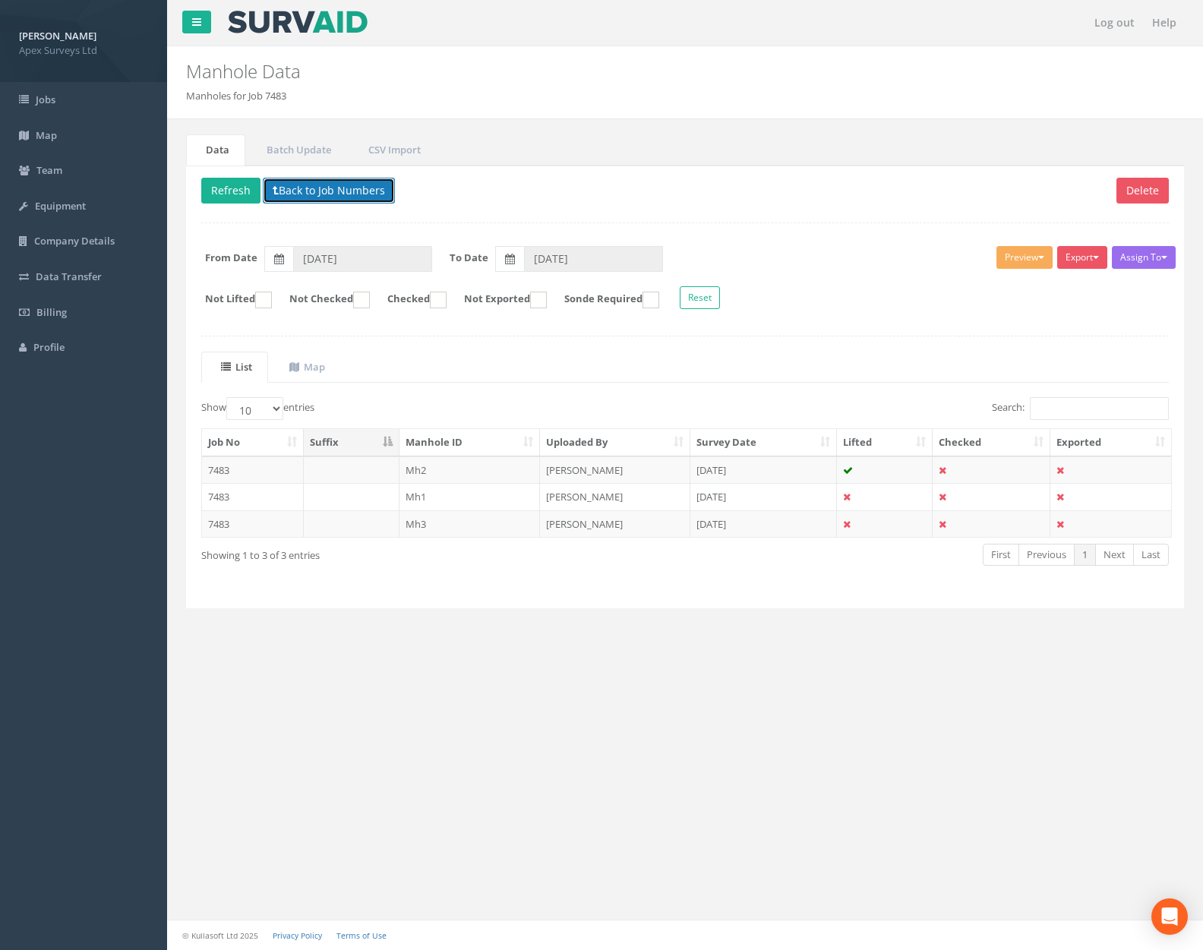
click at [327, 192] on button "Back to Job Numbers" at bounding box center [329, 191] width 132 height 26
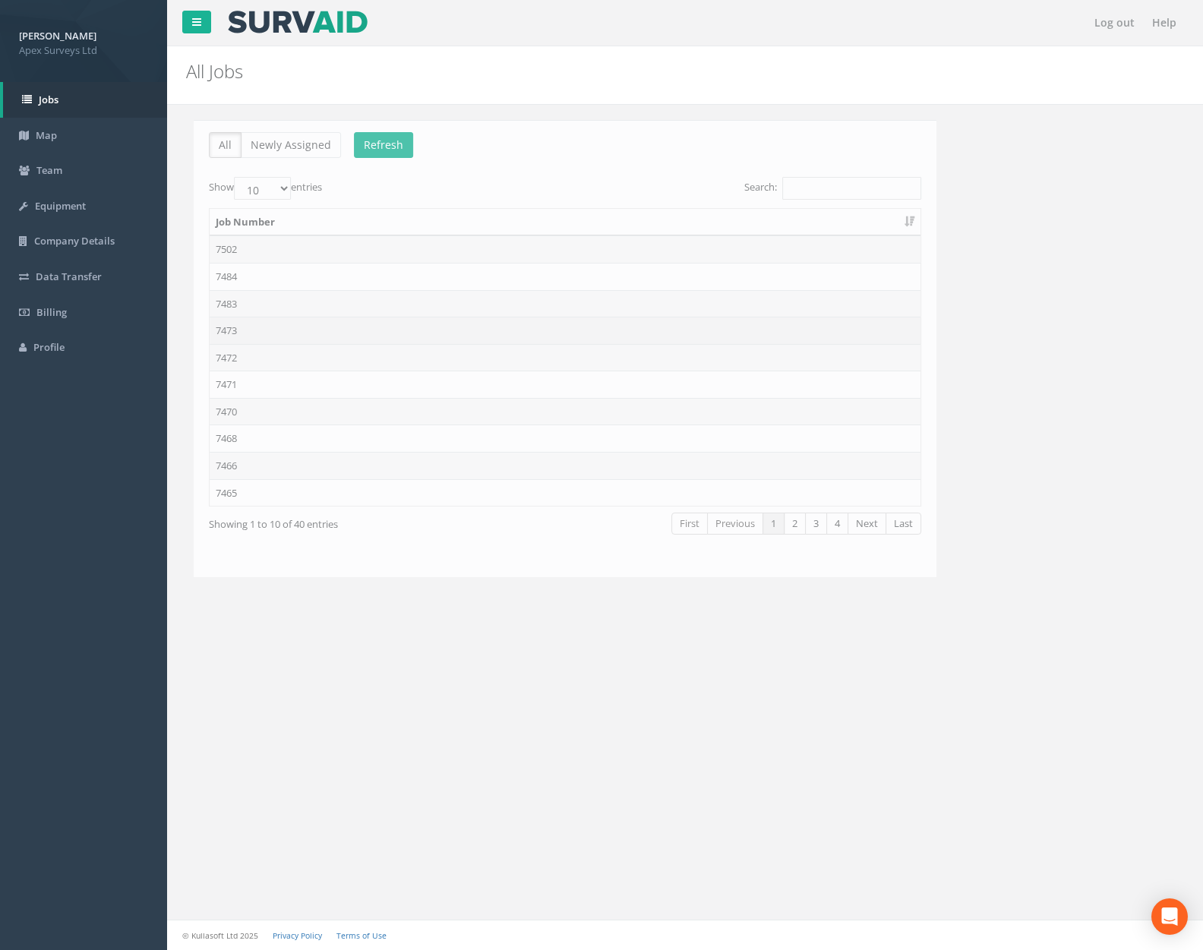
click at [304, 330] on td "7473" at bounding box center [557, 330] width 711 height 27
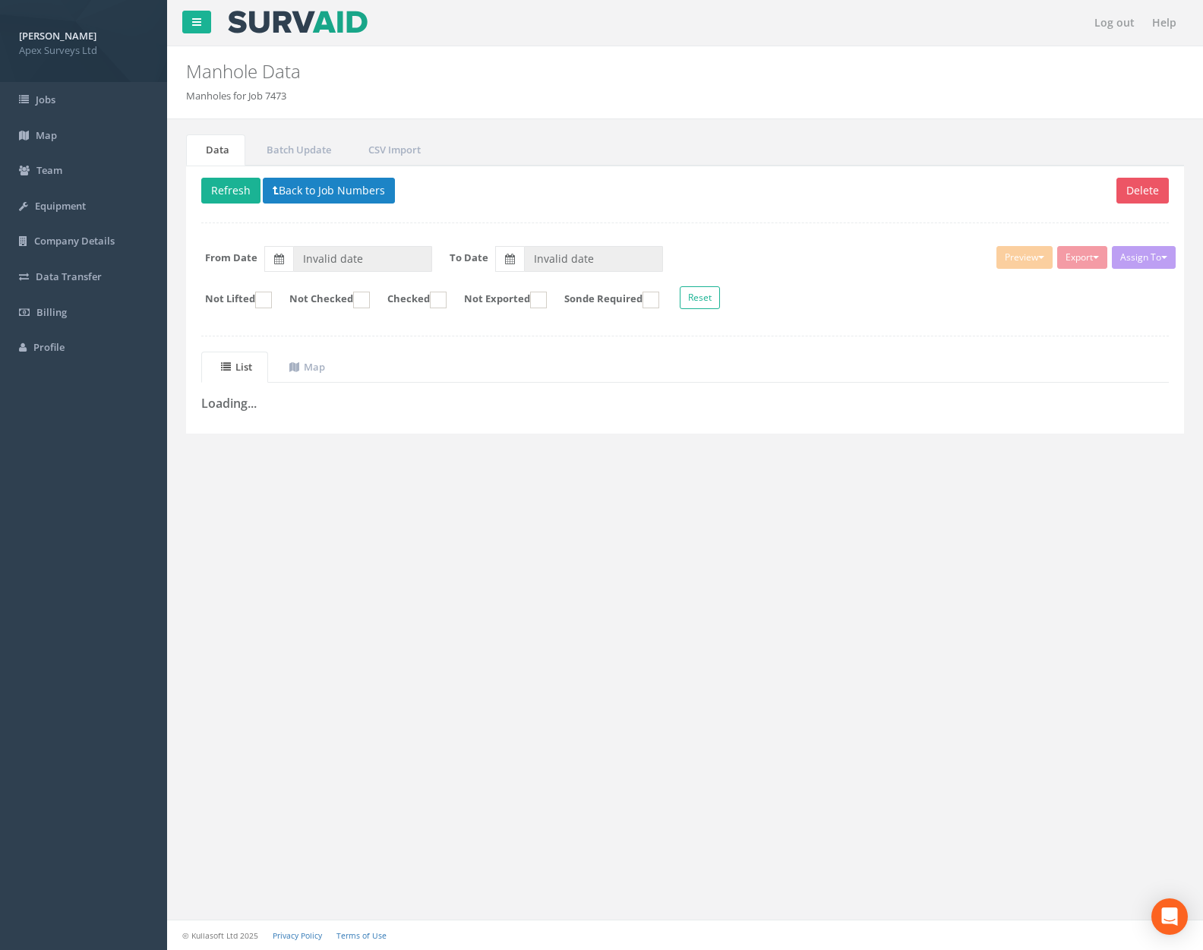
type input "[DATE]"
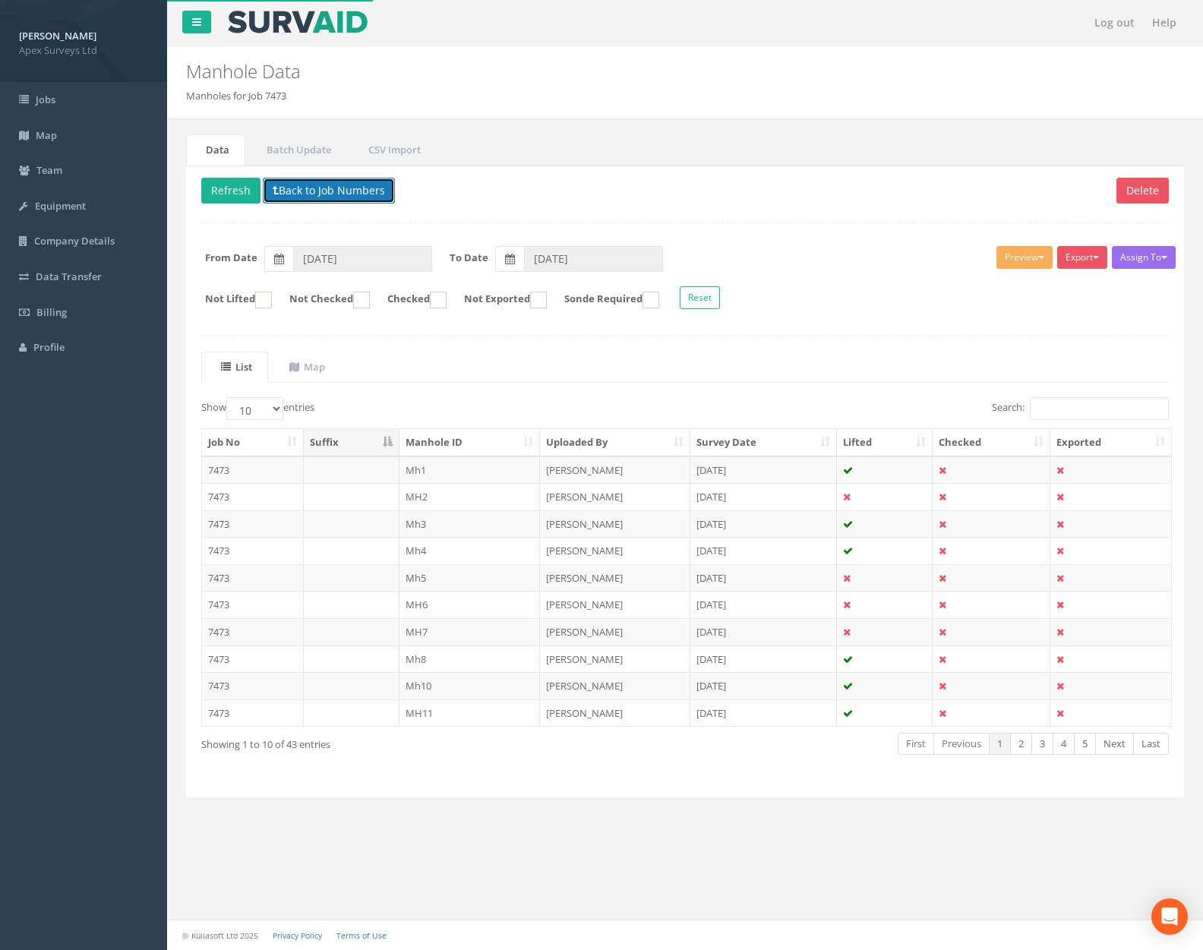
click at [327, 189] on button "Back to Job Numbers" at bounding box center [329, 191] width 132 height 26
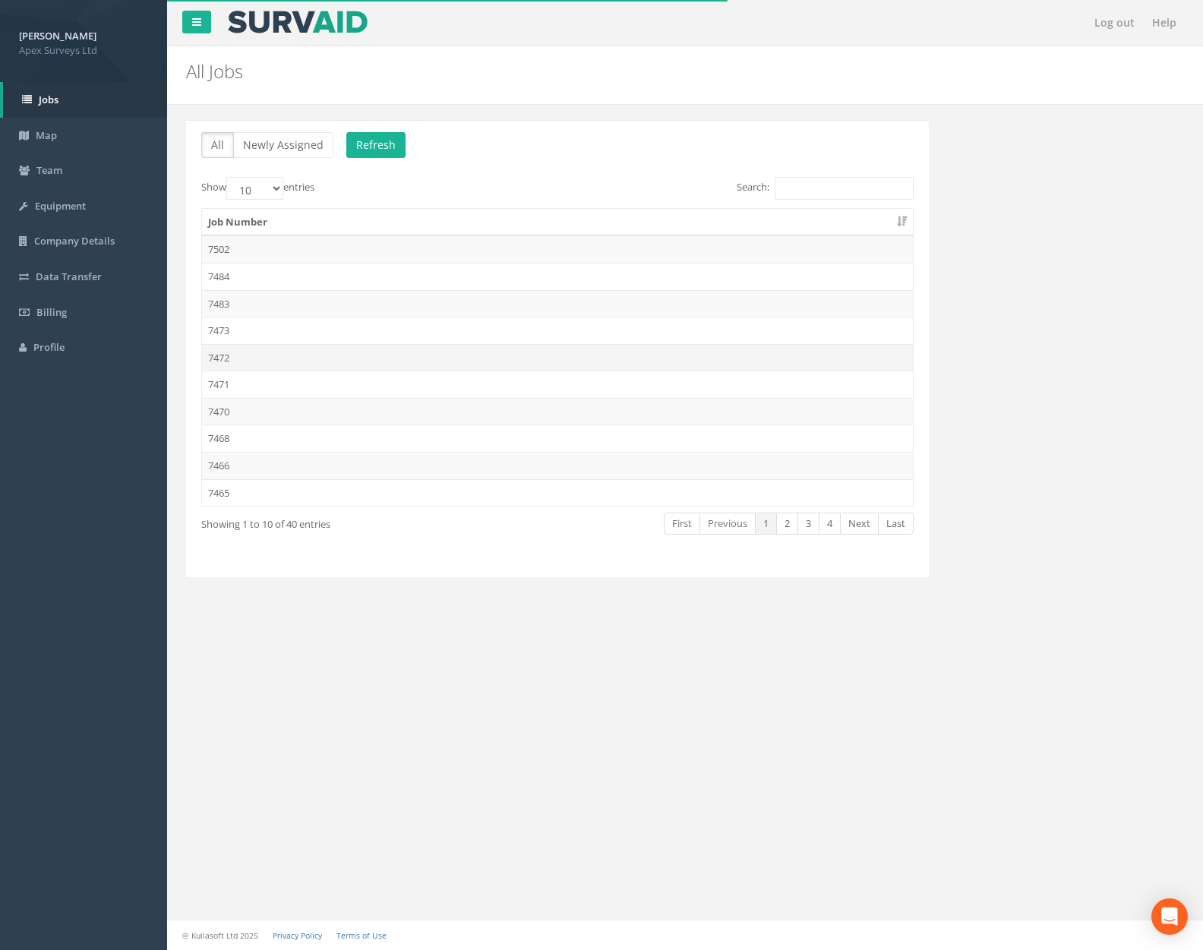
click at [302, 359] on td "7472" at bounding box center [557, 357] width 711 height 27
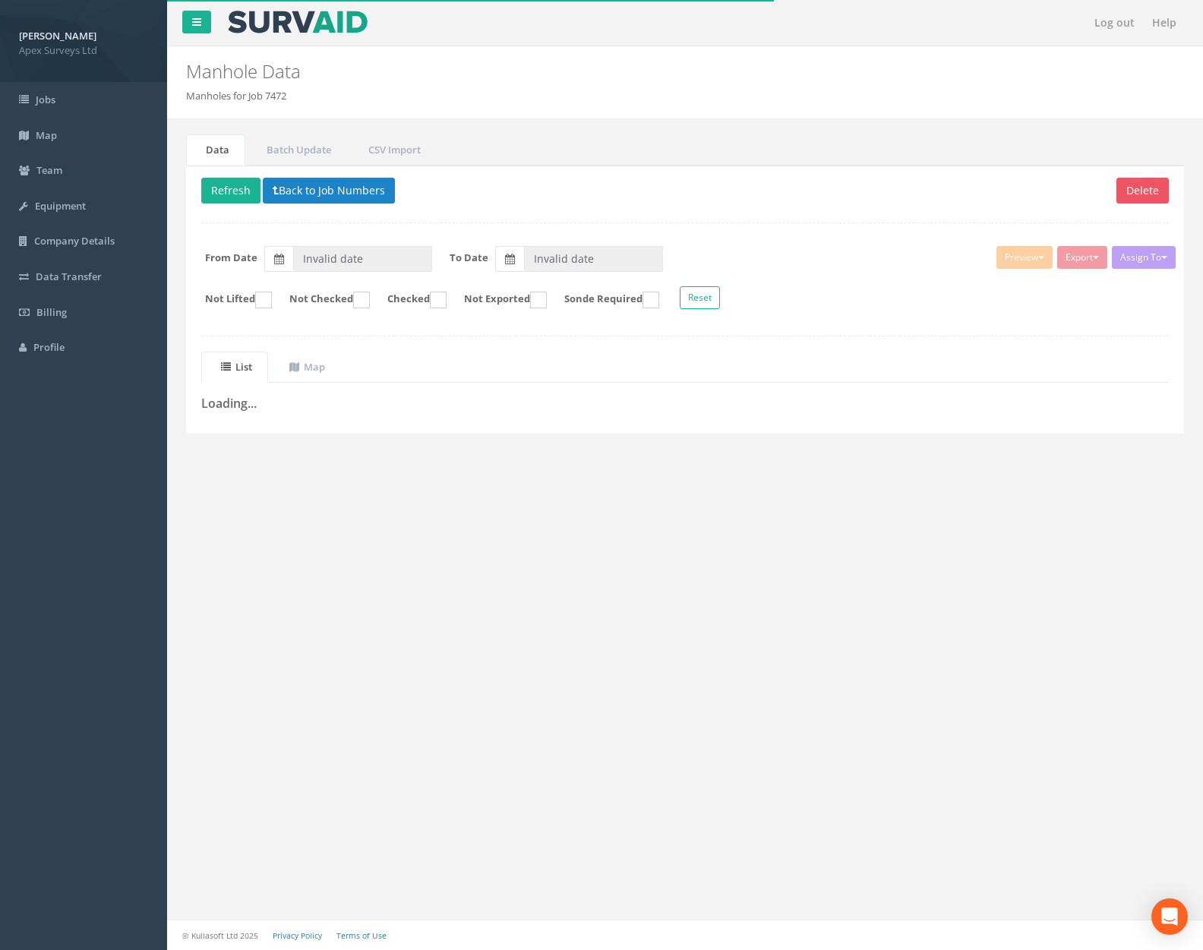
type input "[DATE]"
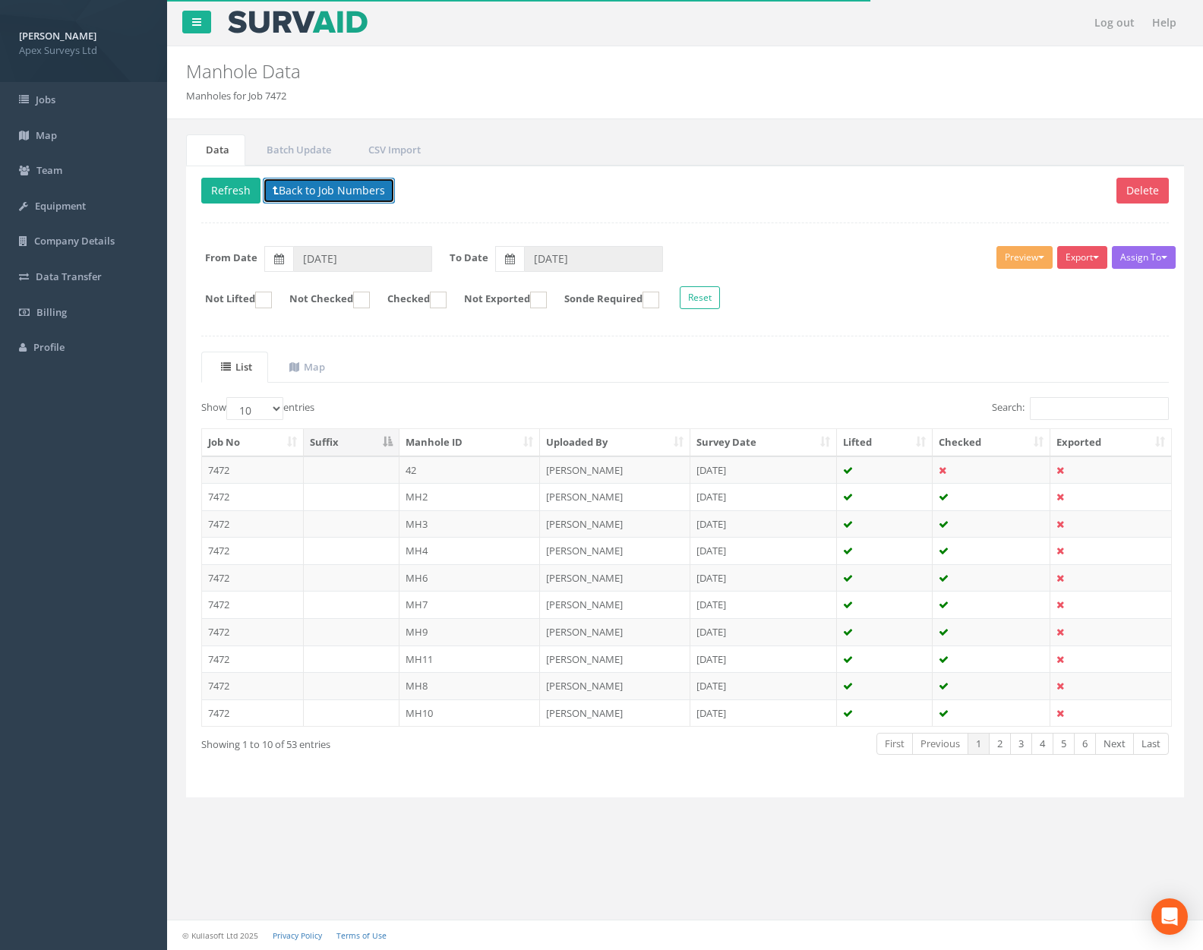
click at [352, 190] on button "Back to Job Numbers" at bounding box center [329, 191] width 132 height 26
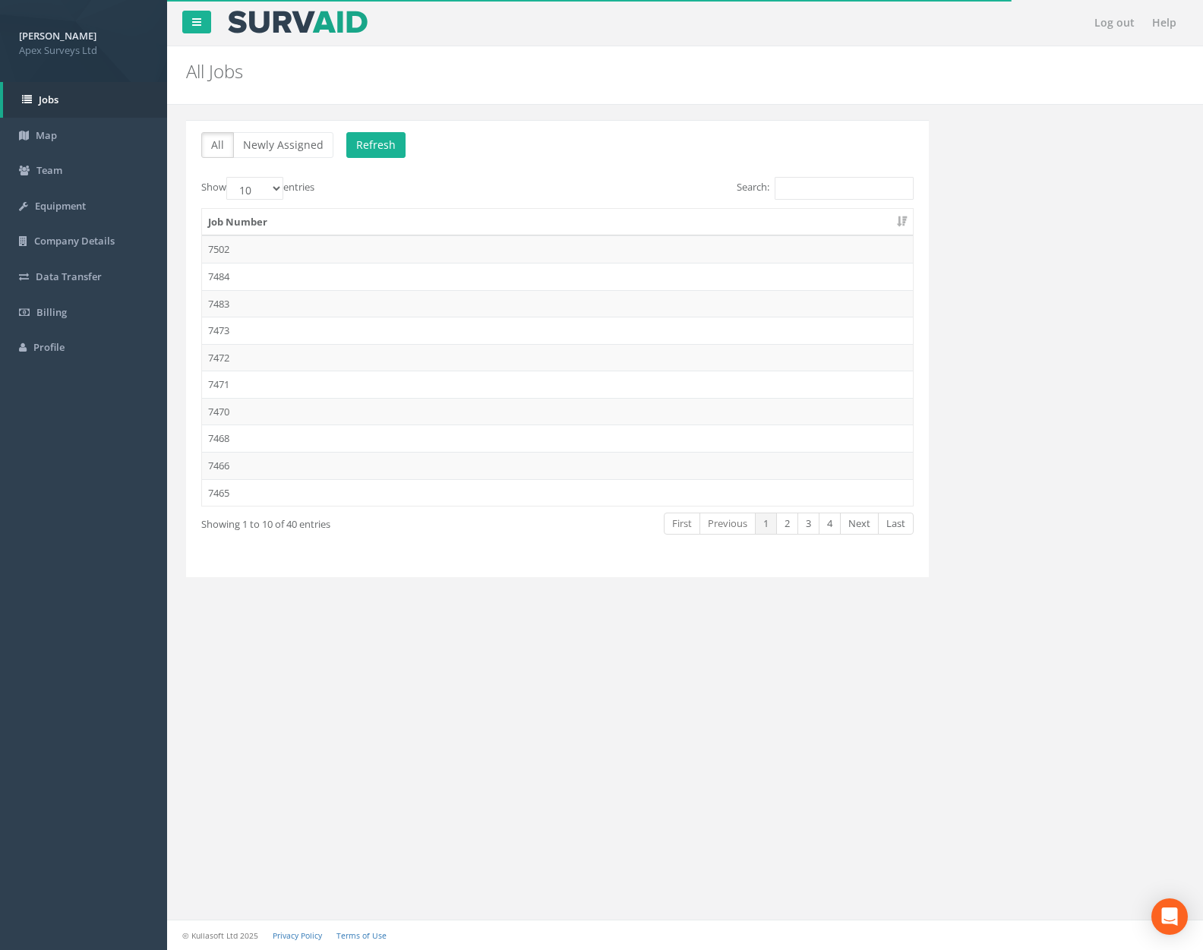
click at [319, 375] on td "7471" at bounding box center [557, 384] width 711 height 27
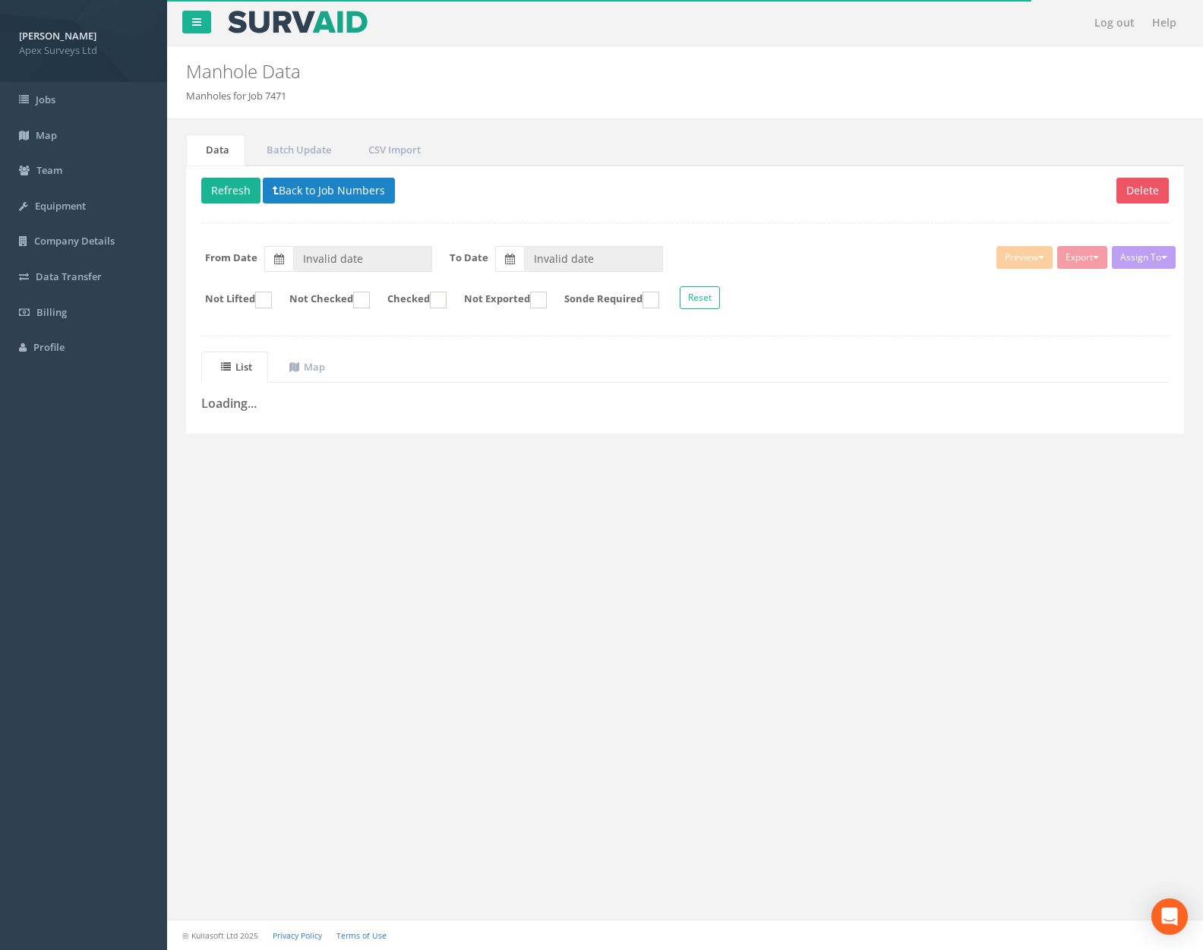
type input "[DATE]"
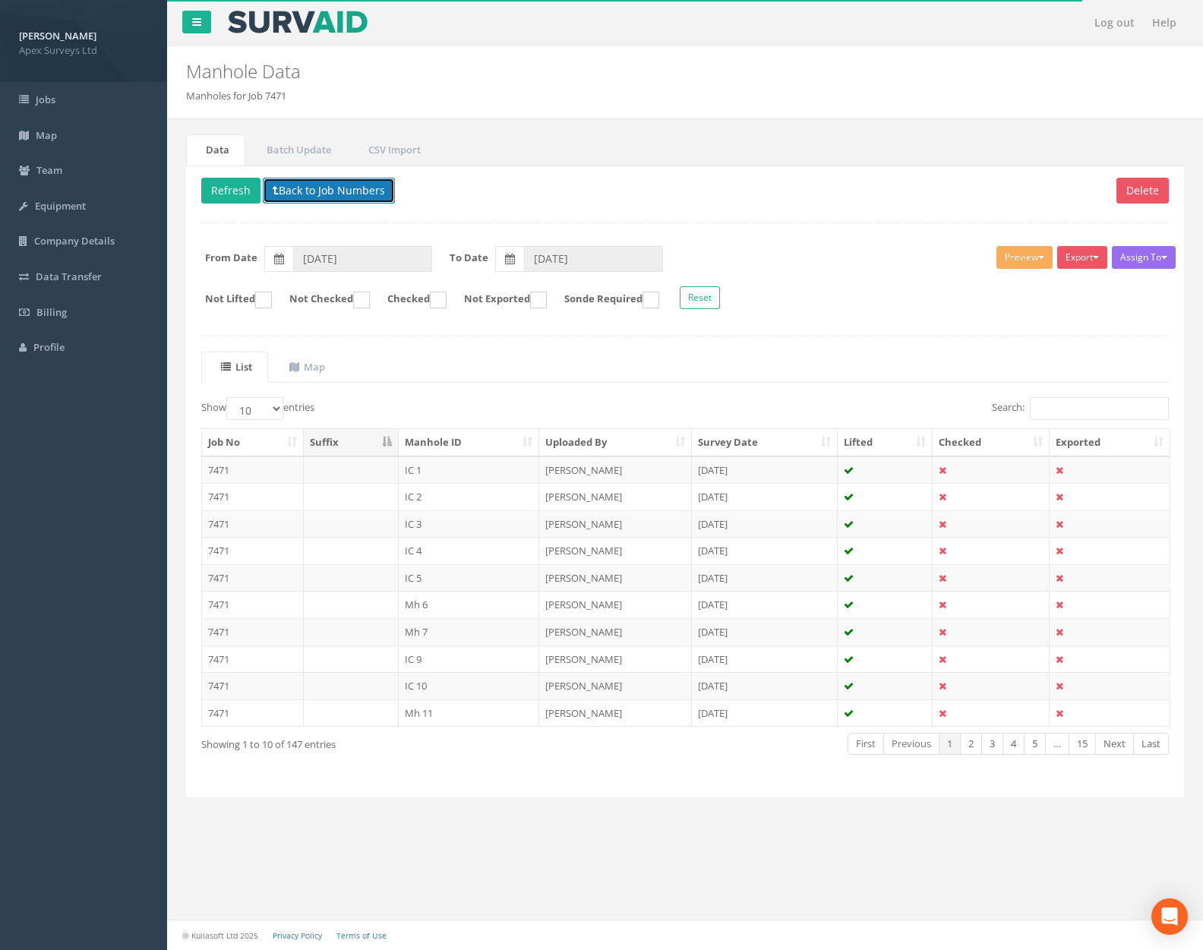
click at [338, 189] on button "Back to Job Numbers" at bounding box center [329, 191] width 132 height 26
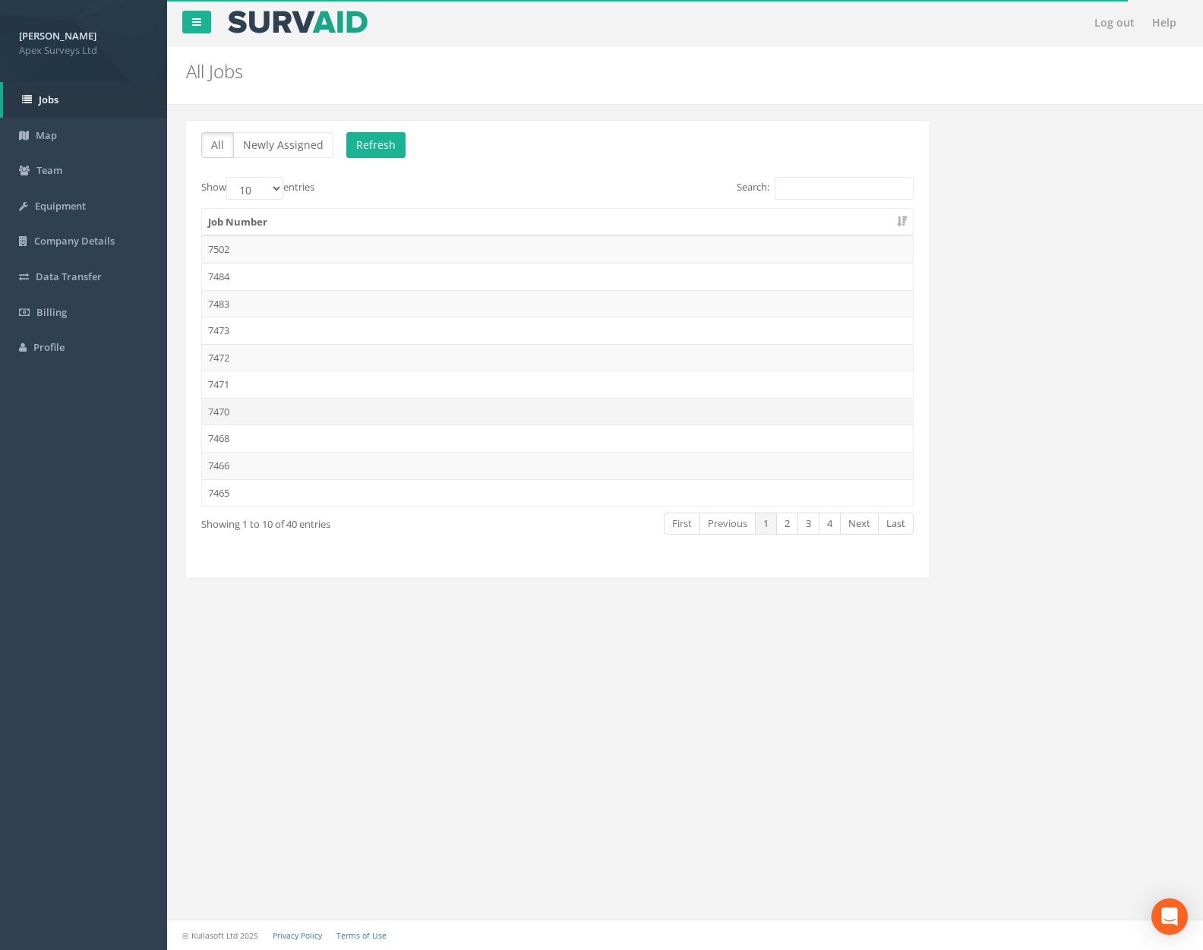
click at [318, 419] on td "7470" at bounding box center [557, 411] width 711 height 27
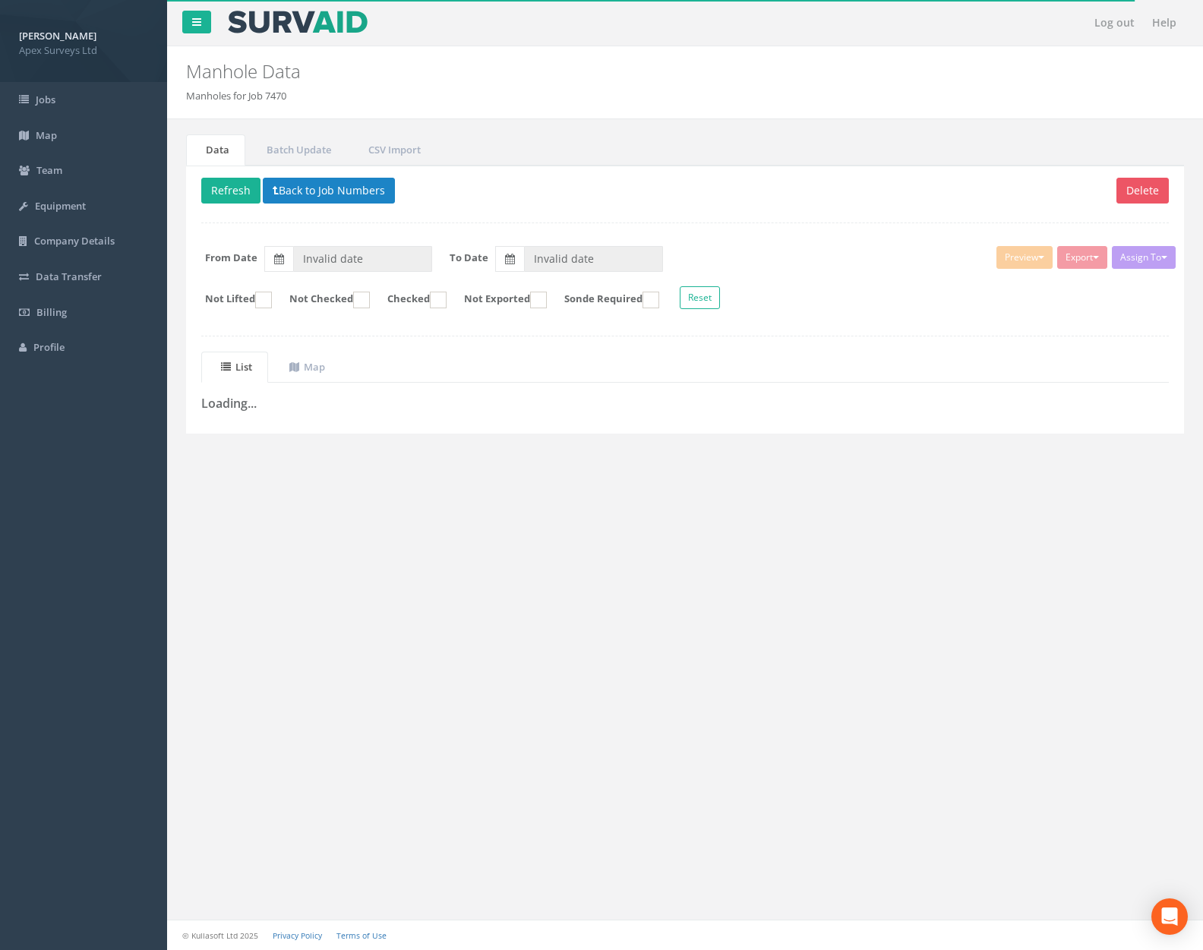
type input "[DATE]"
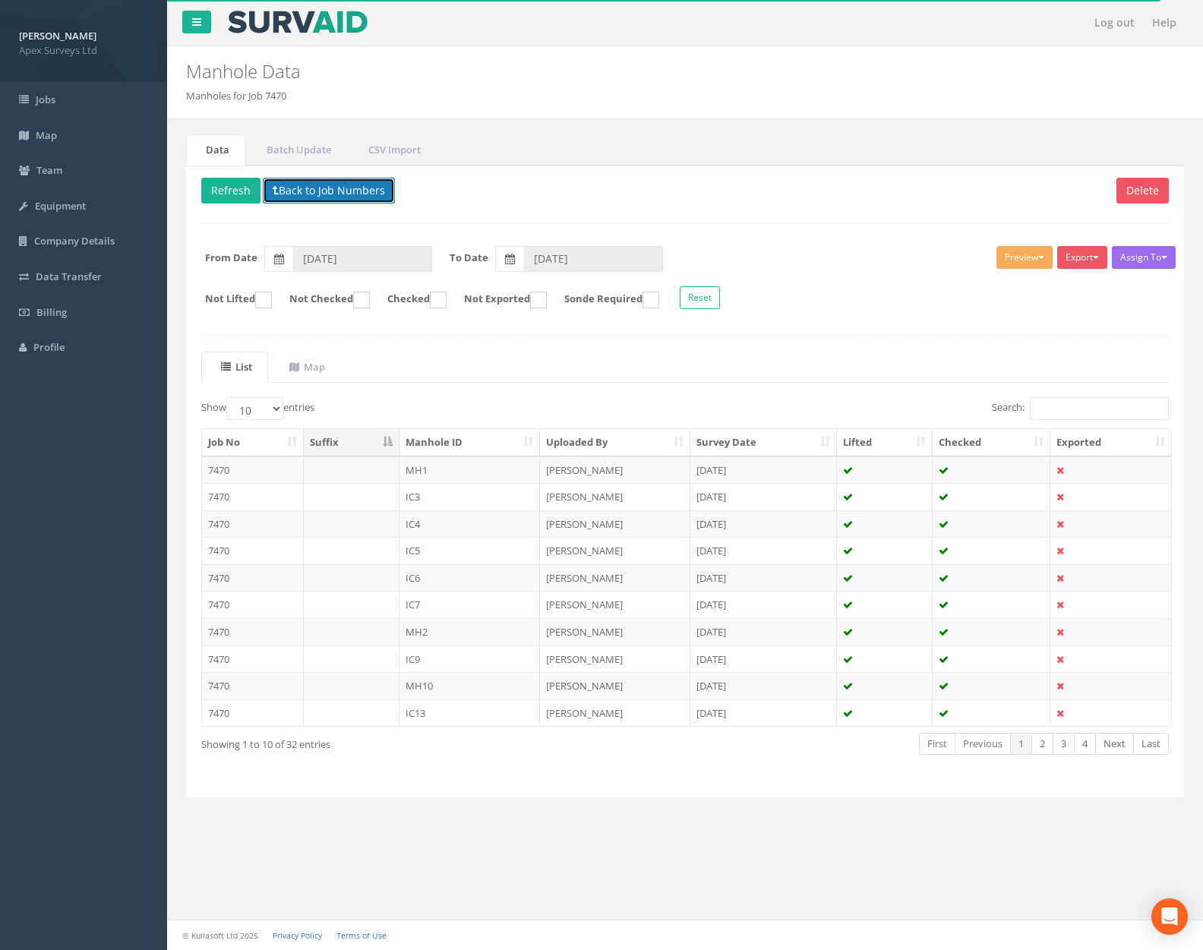
click at [336, 189] on button "Back to Job Numbers" at bounding box center [329, 191] width 132 height 26
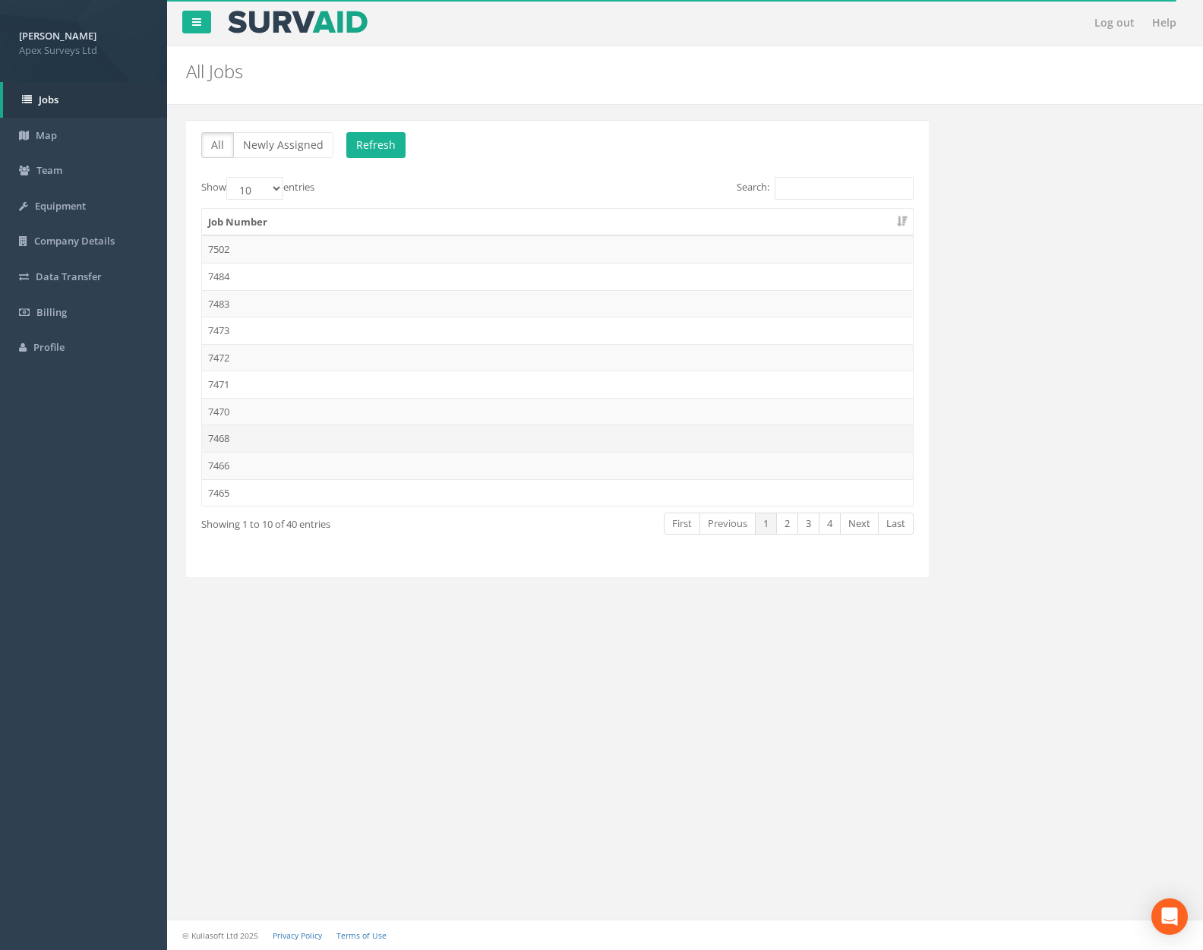
click at [308, 428] on td "7468" at bounding box center [557, 438] width 711 height 27
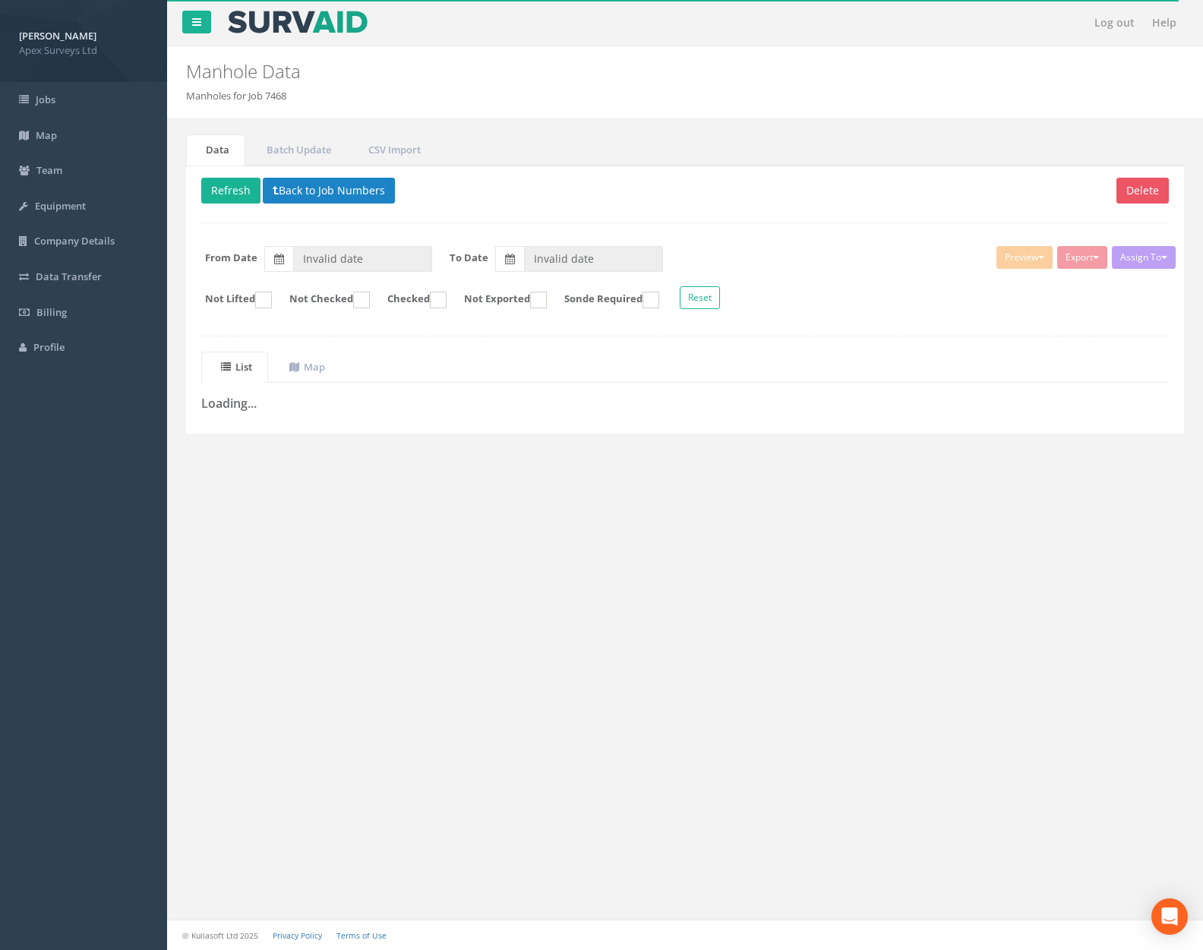
type input "[DATE]"
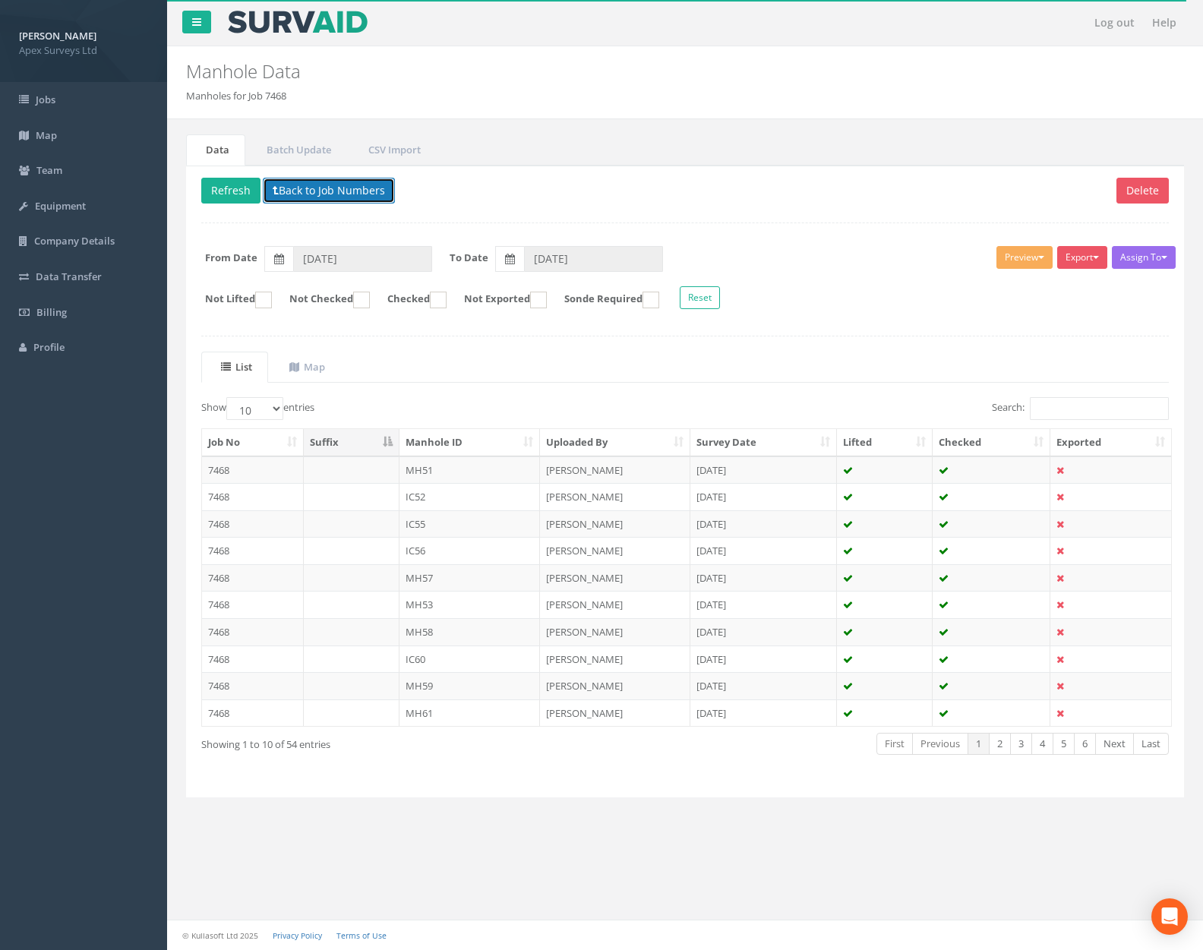
click at [345, 200] on button "Back to Job Numbers" at bounding box center [329, 191] width 132 height 26
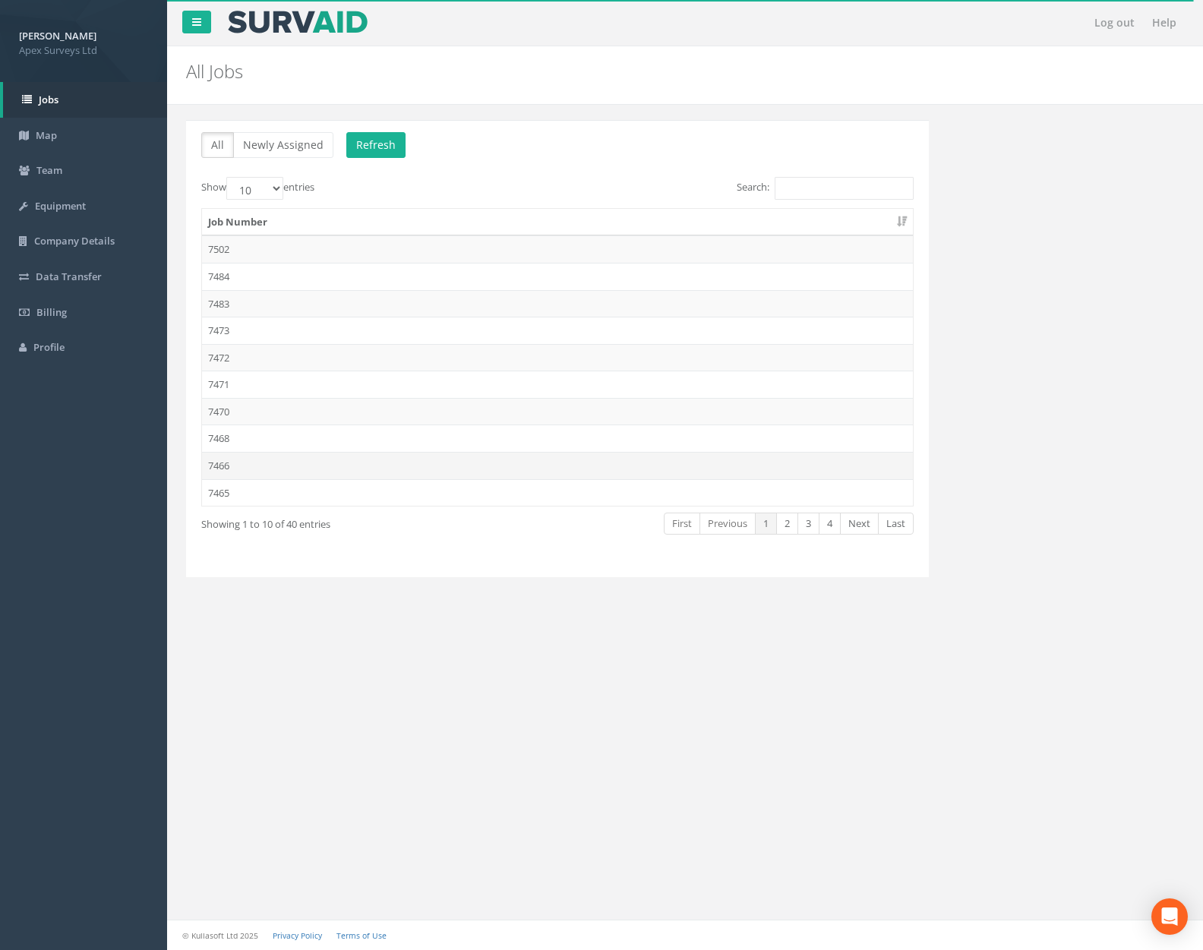
click at [317, 462] on td "7466" at bounding box center [557, 465] width 711 height 27
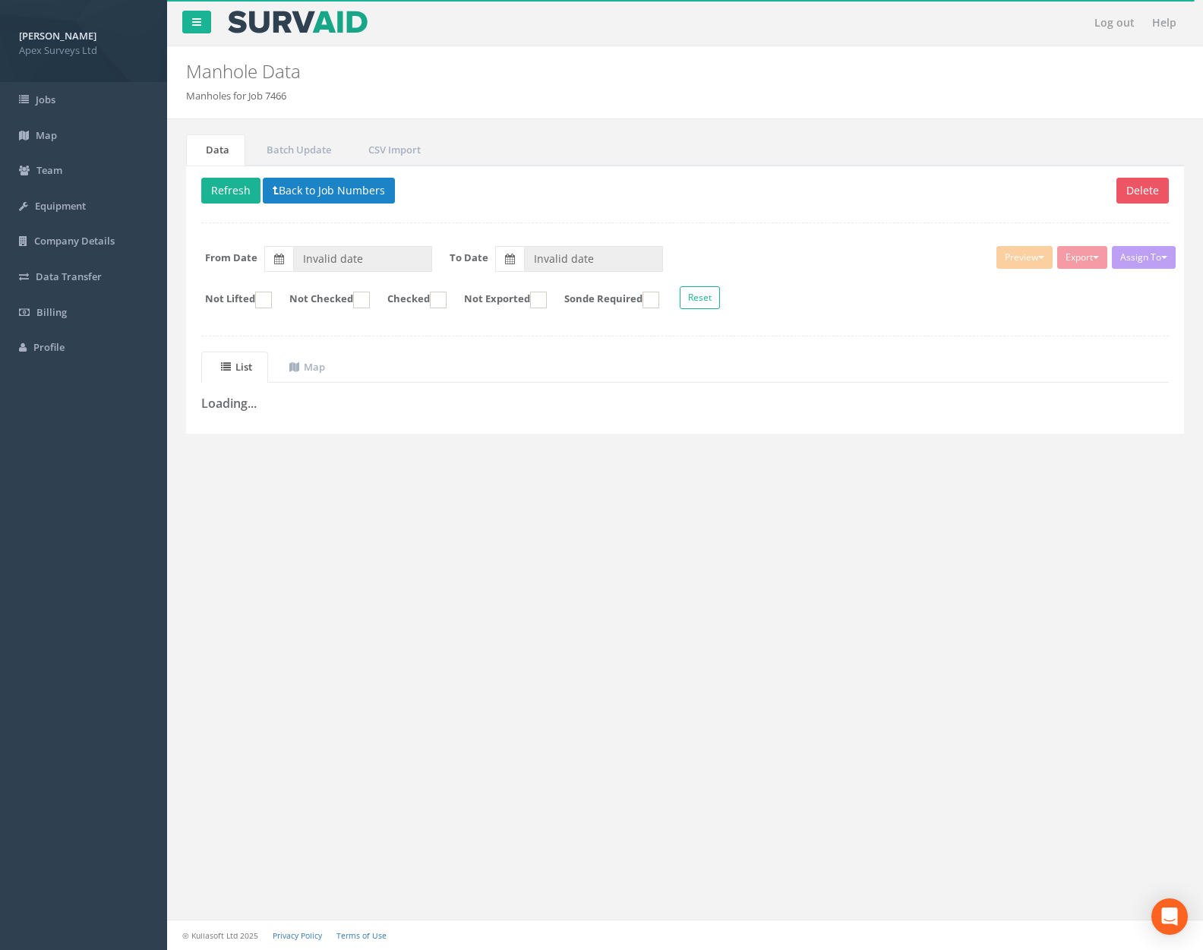
type input "[DATE]"
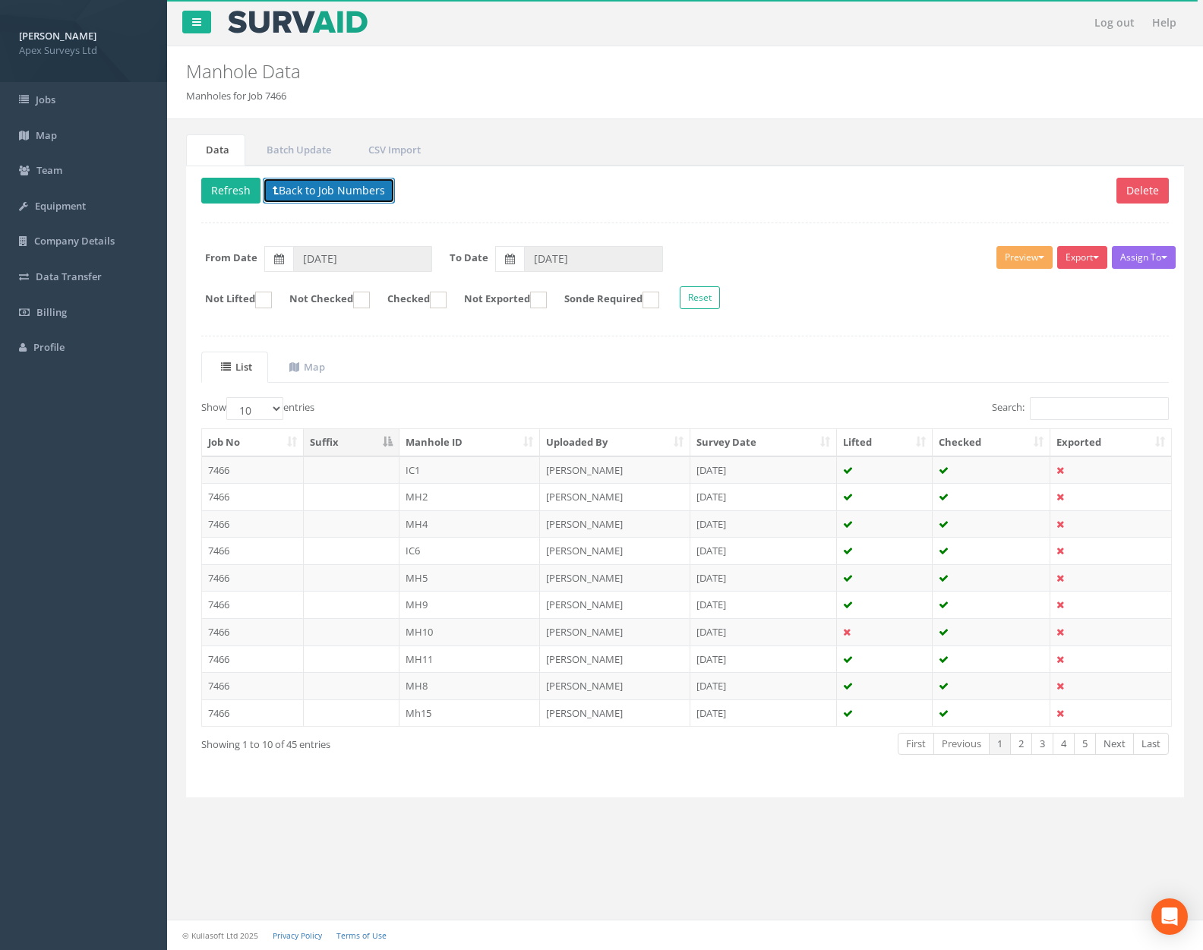
click at [355, 194] on button "Back to Job Numbers" at bounding box center [329, 191] width 132 height 26
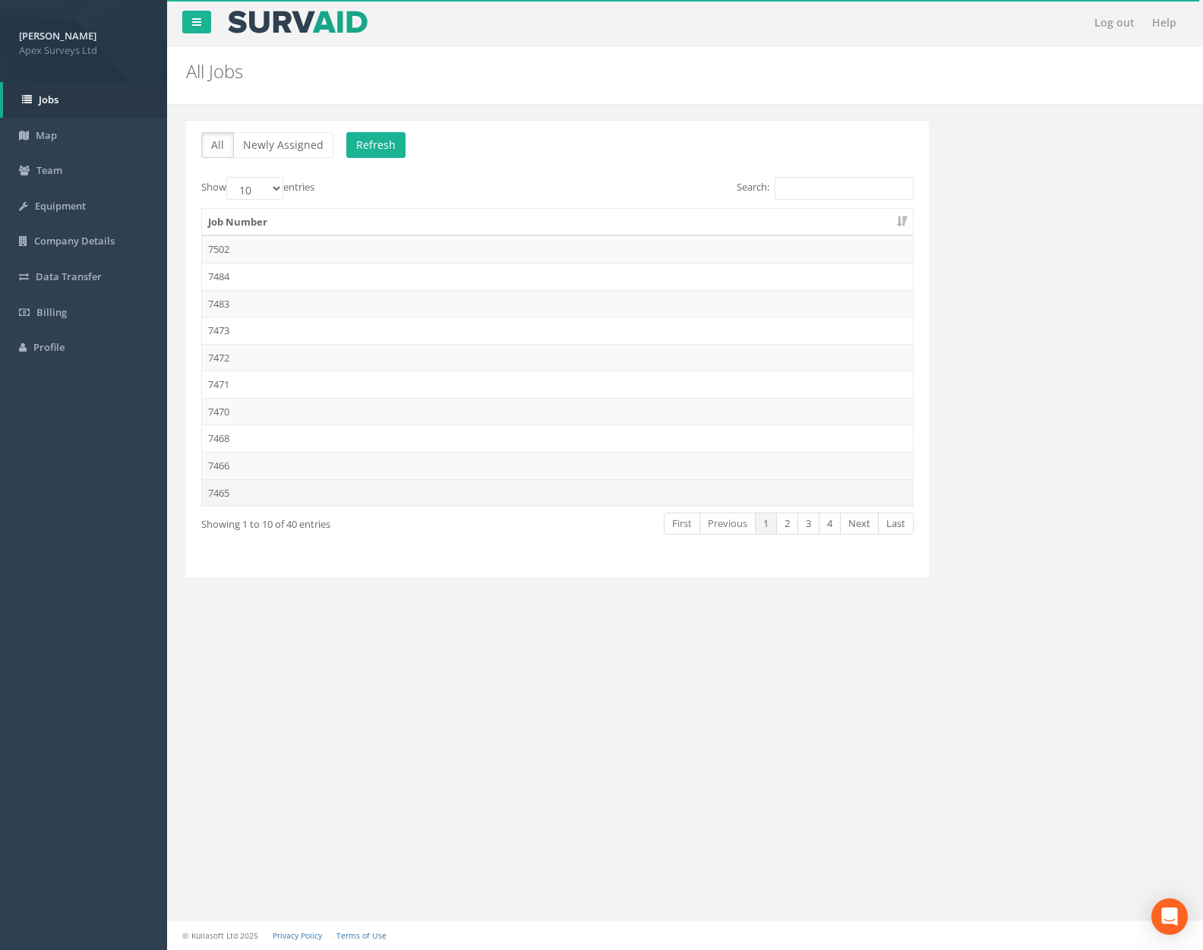
click at [310, 500] on td "7465" at bounding box center [557, 492] width 711 height 27
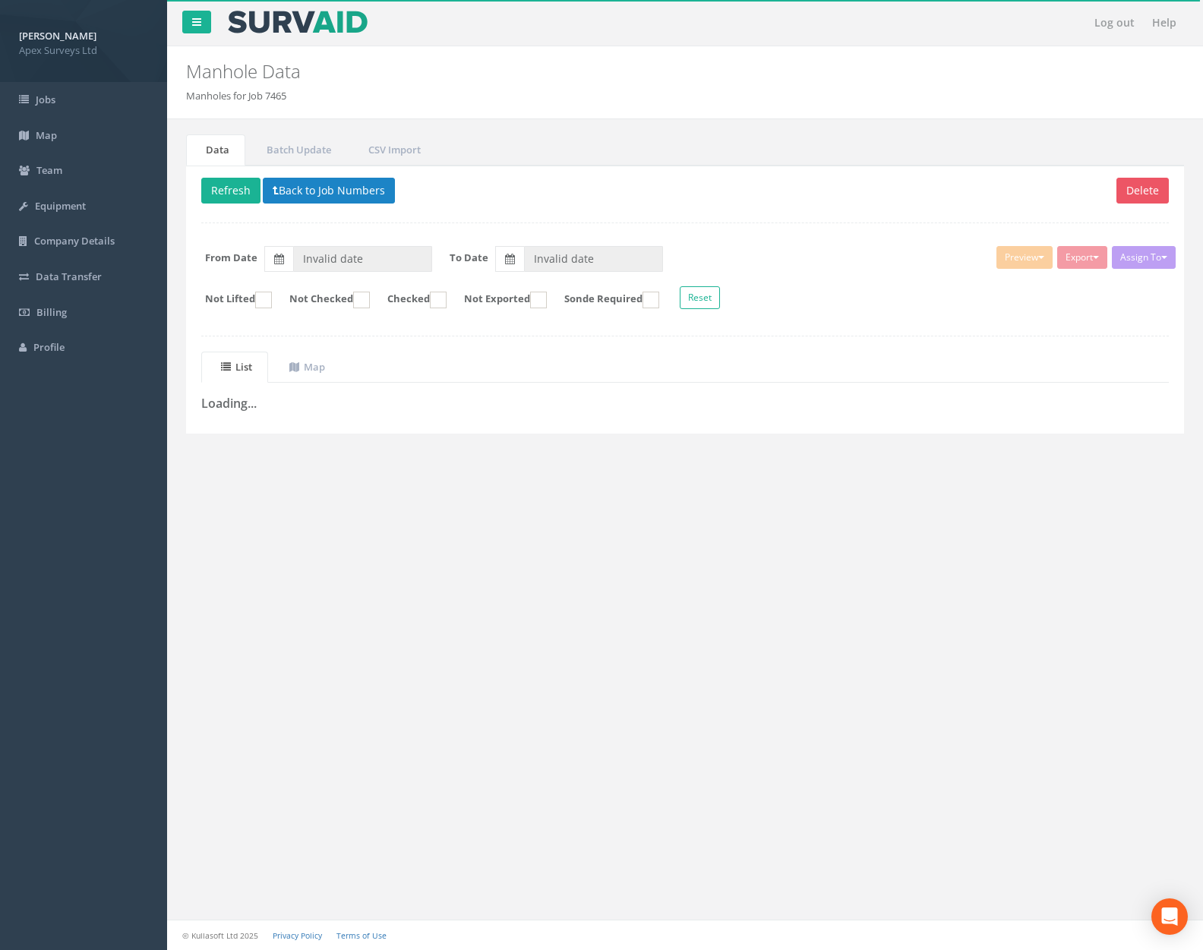
type input "[DATE]"
